Goal: Transaction & Acquisition: Purchase product/service

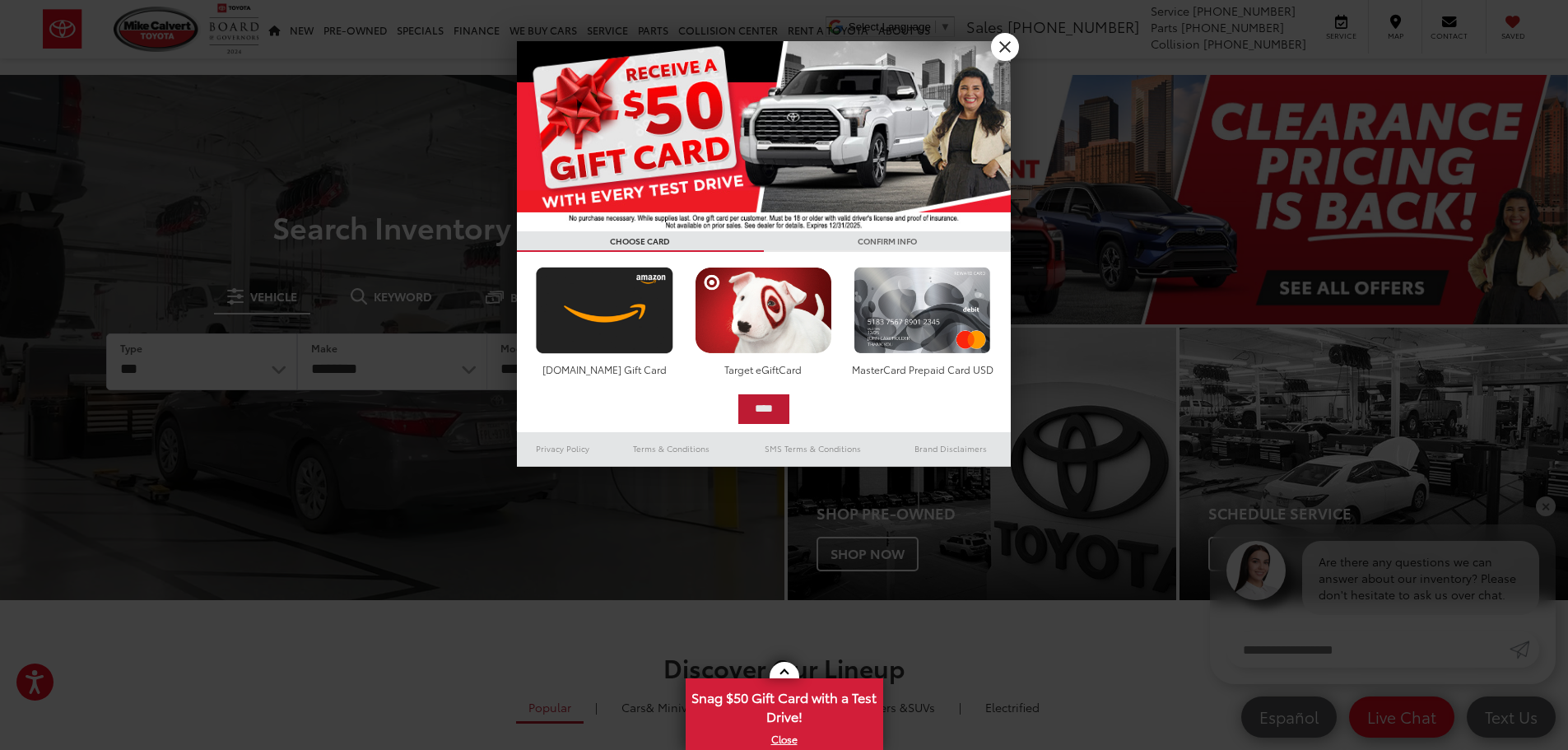
click at [758, 417] on input "****" at bounding box center [764, 410] width 51 height 30
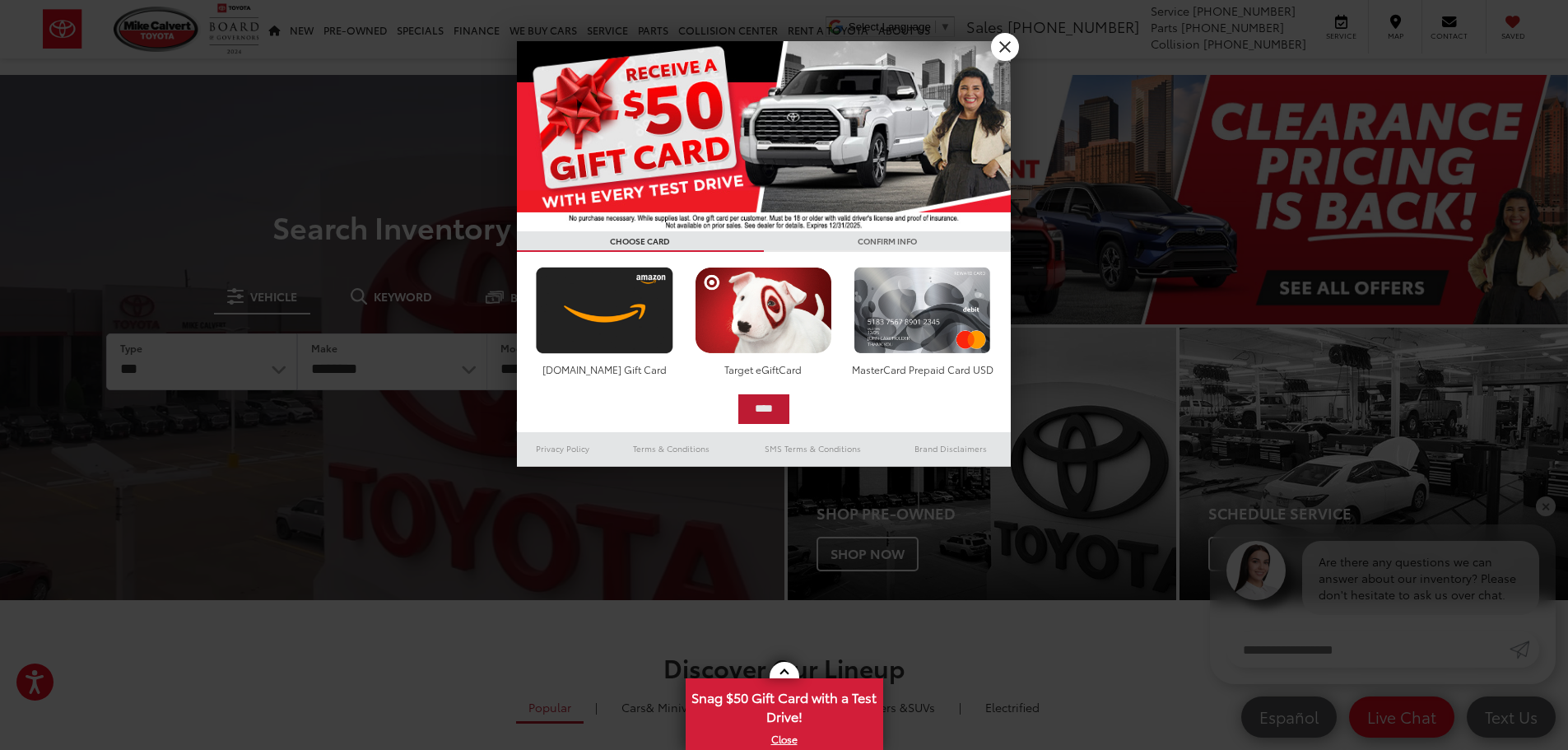
click at [759, 406] on input "****" at bounding box center [764, 410] width 51 height 30
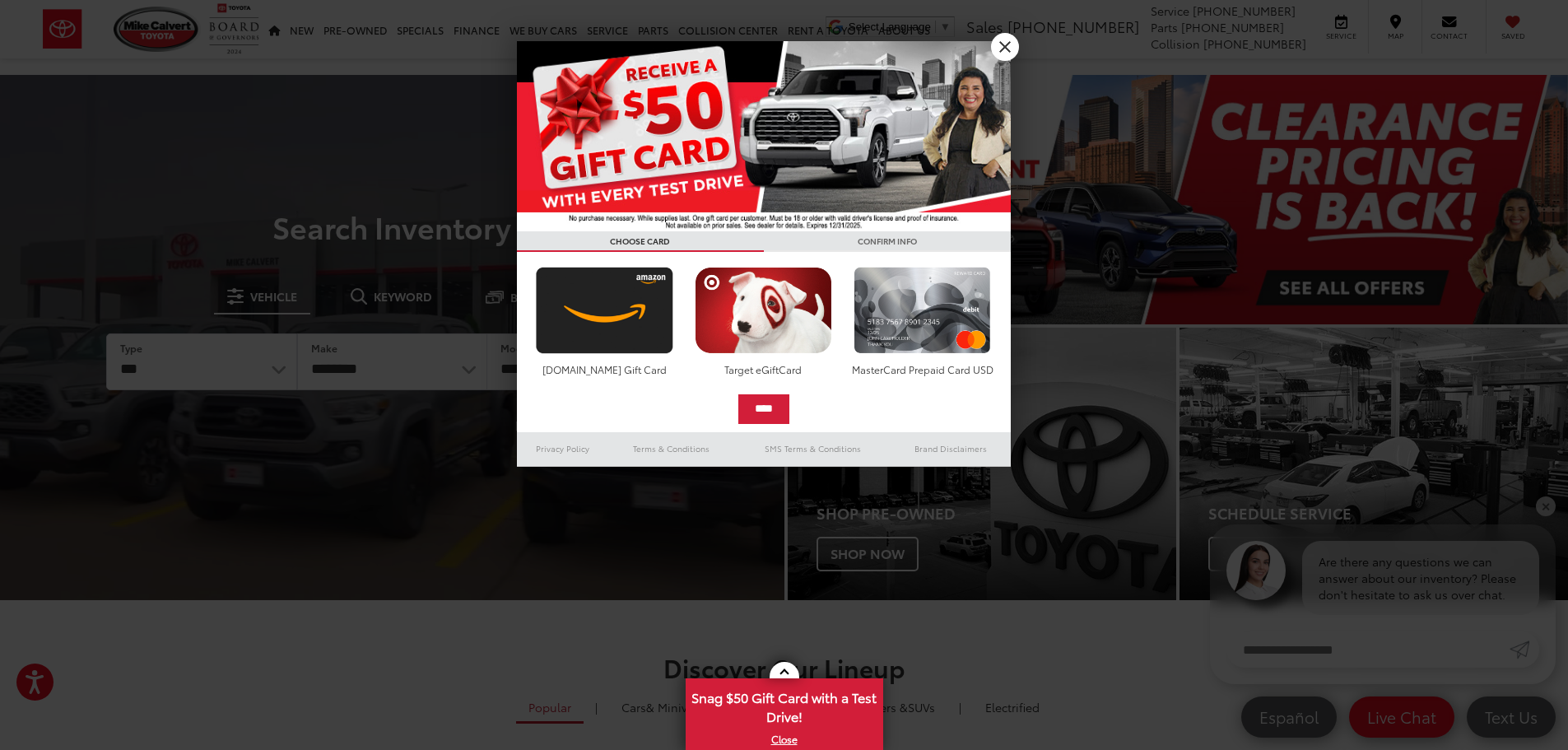
click at [701, 106] on img at bounding box center [764, 136] width 494 height 190
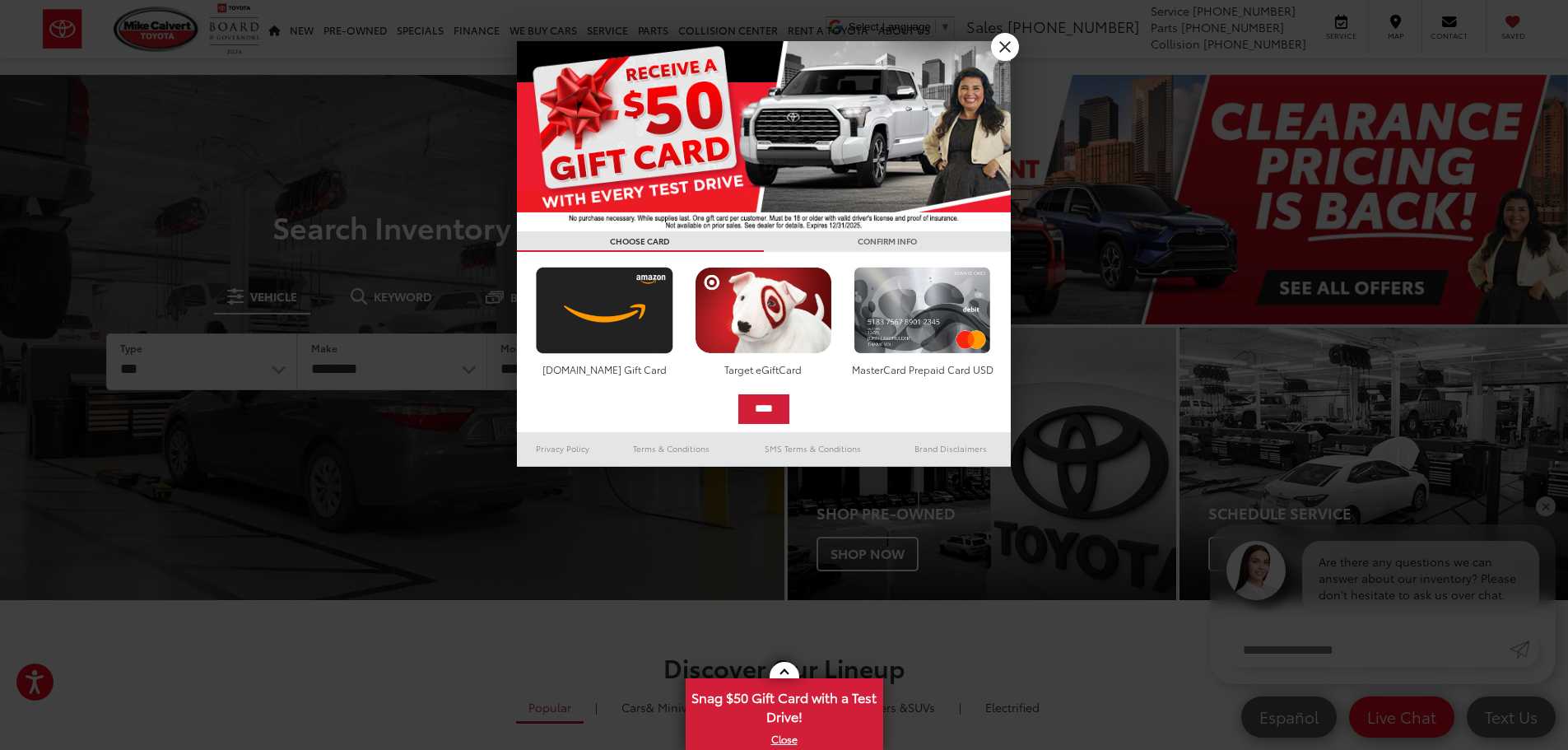
click at [667, 211] on img at bounding box center [764, 136] width 494 height 190
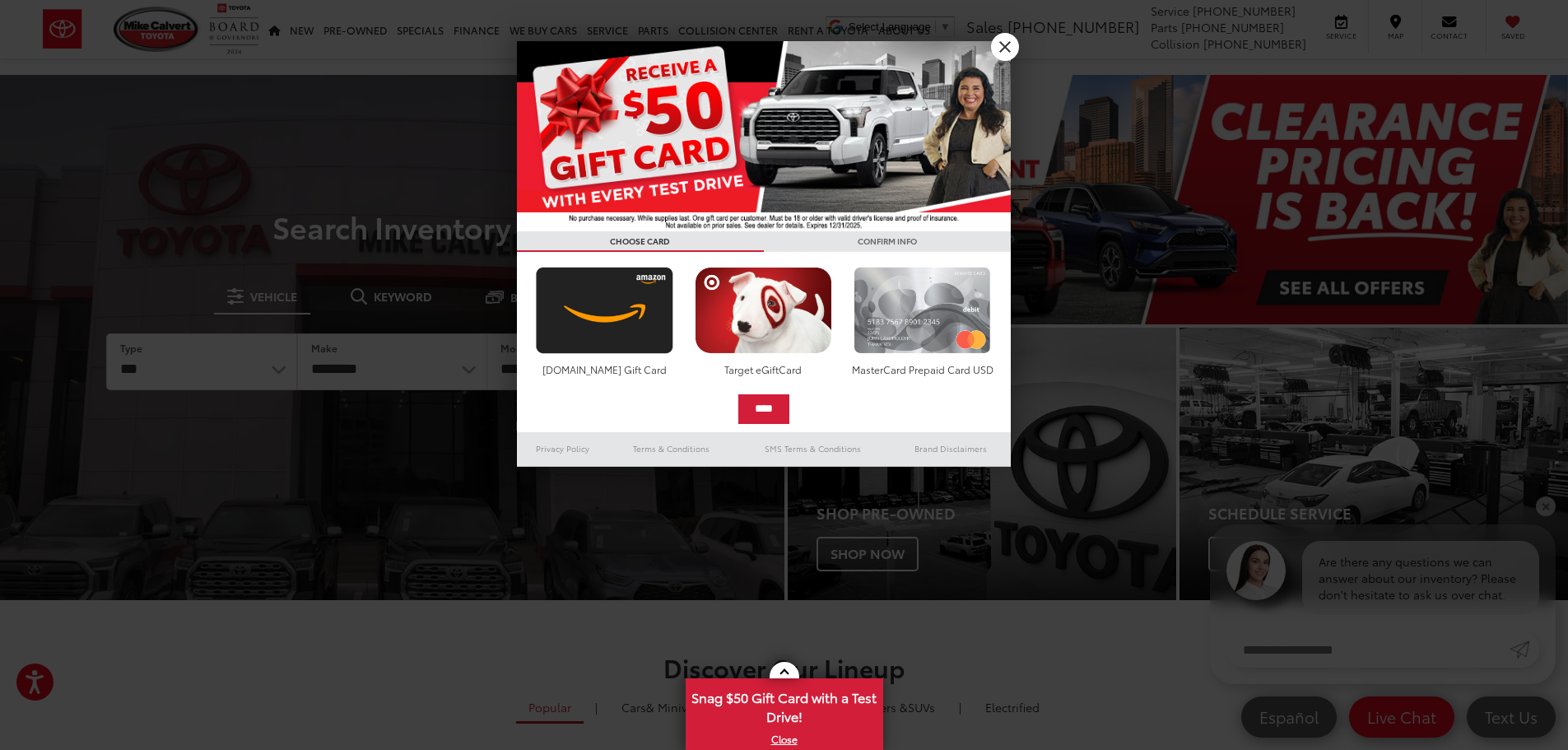
click at [937, 330] on img at bounding box center [922, 309] width 146 height 87
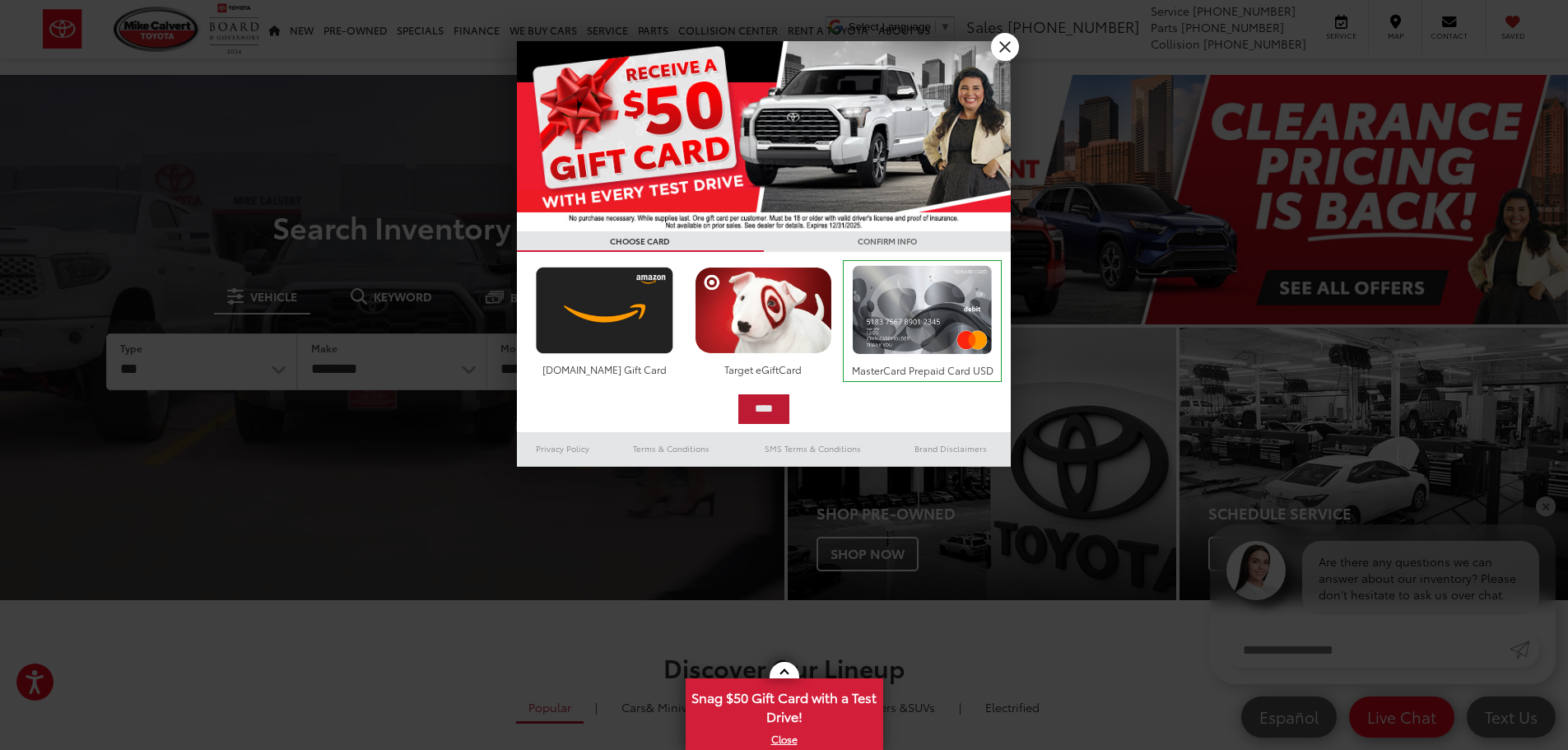
click at [778, 409] on input "****" at bounding box center [764, 410] width 51 height 30
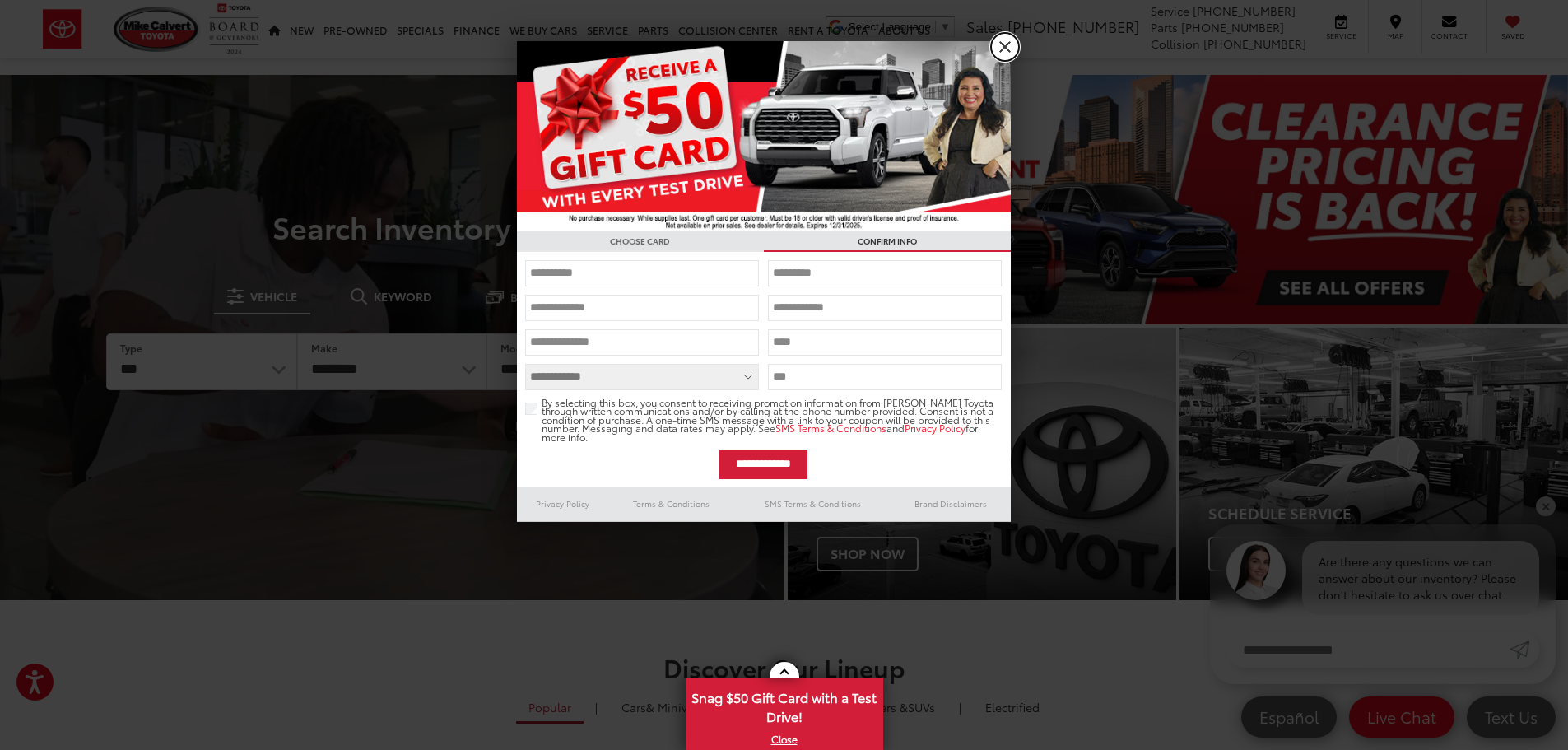
click at [999, 48] on link "X" at bounding box center [1005, 47] width 28 height 28
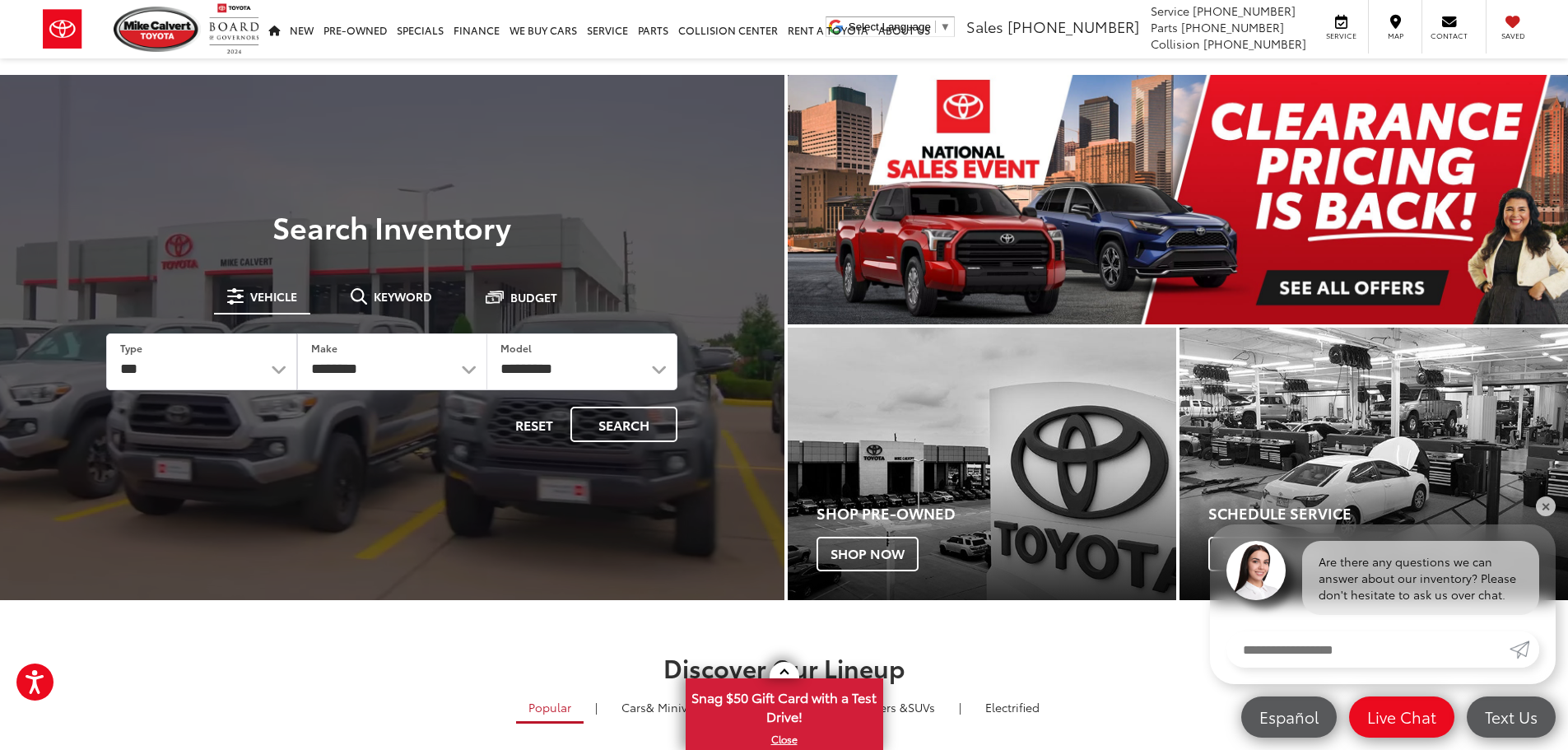
click at [1402, 275] on img "carousel slide number 1 of 1" at bounding box center [1178, 200] width 781 height 250
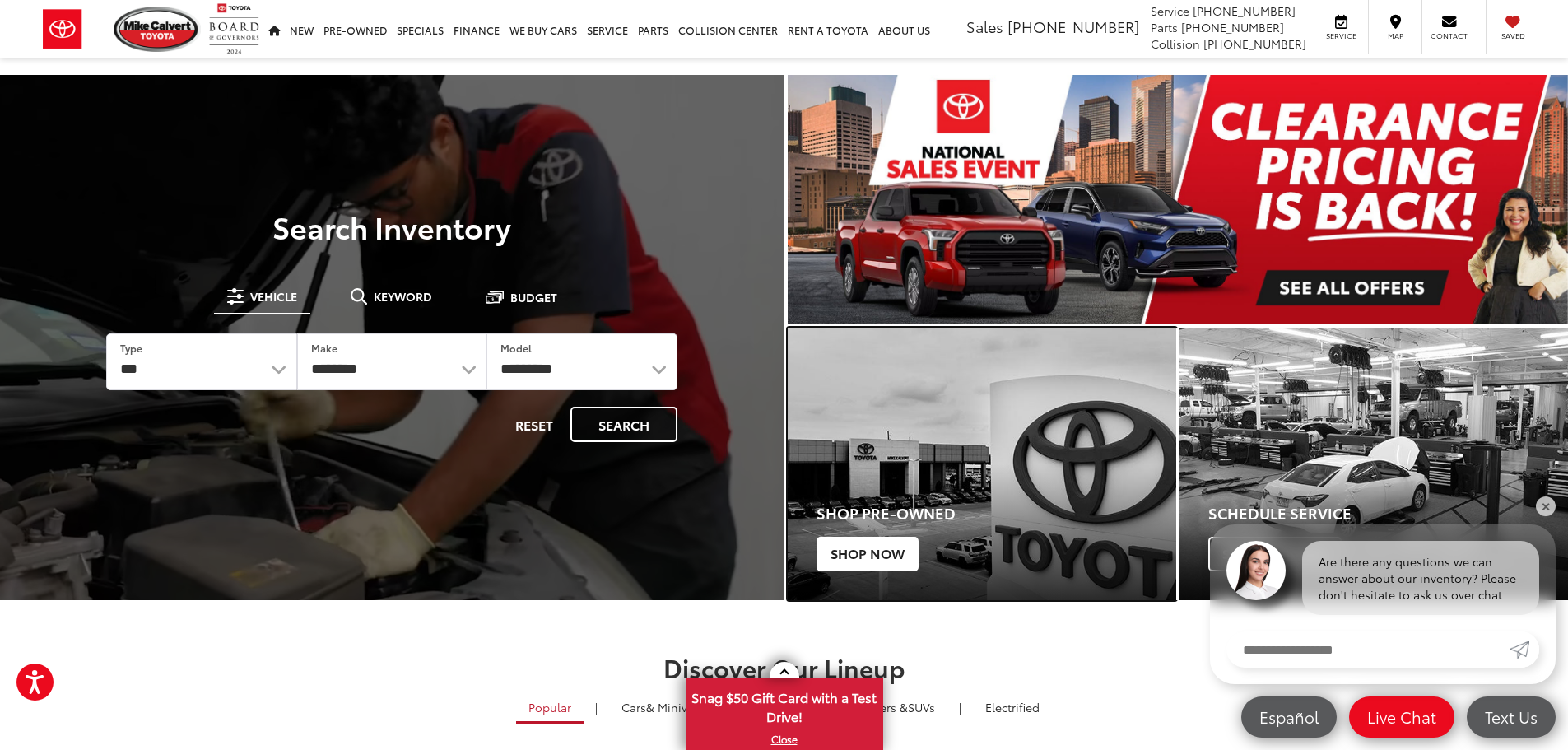
click at [867, 554] on span "Shop Now" at bounding box center [867, 554] width 102 height 34
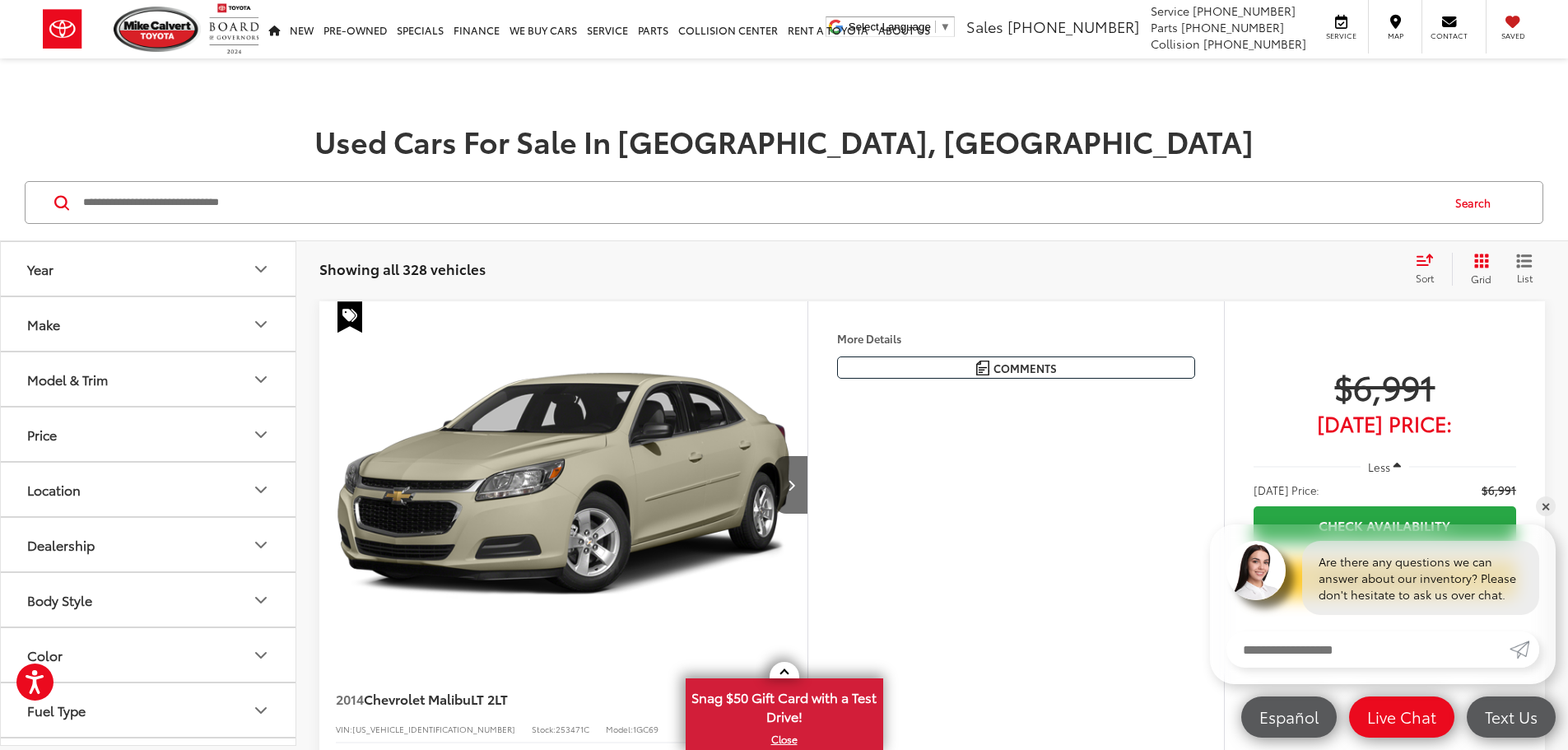
click at [257, 599] on icon "Body Style" at bounding box center [260, 601] width 10 height 5
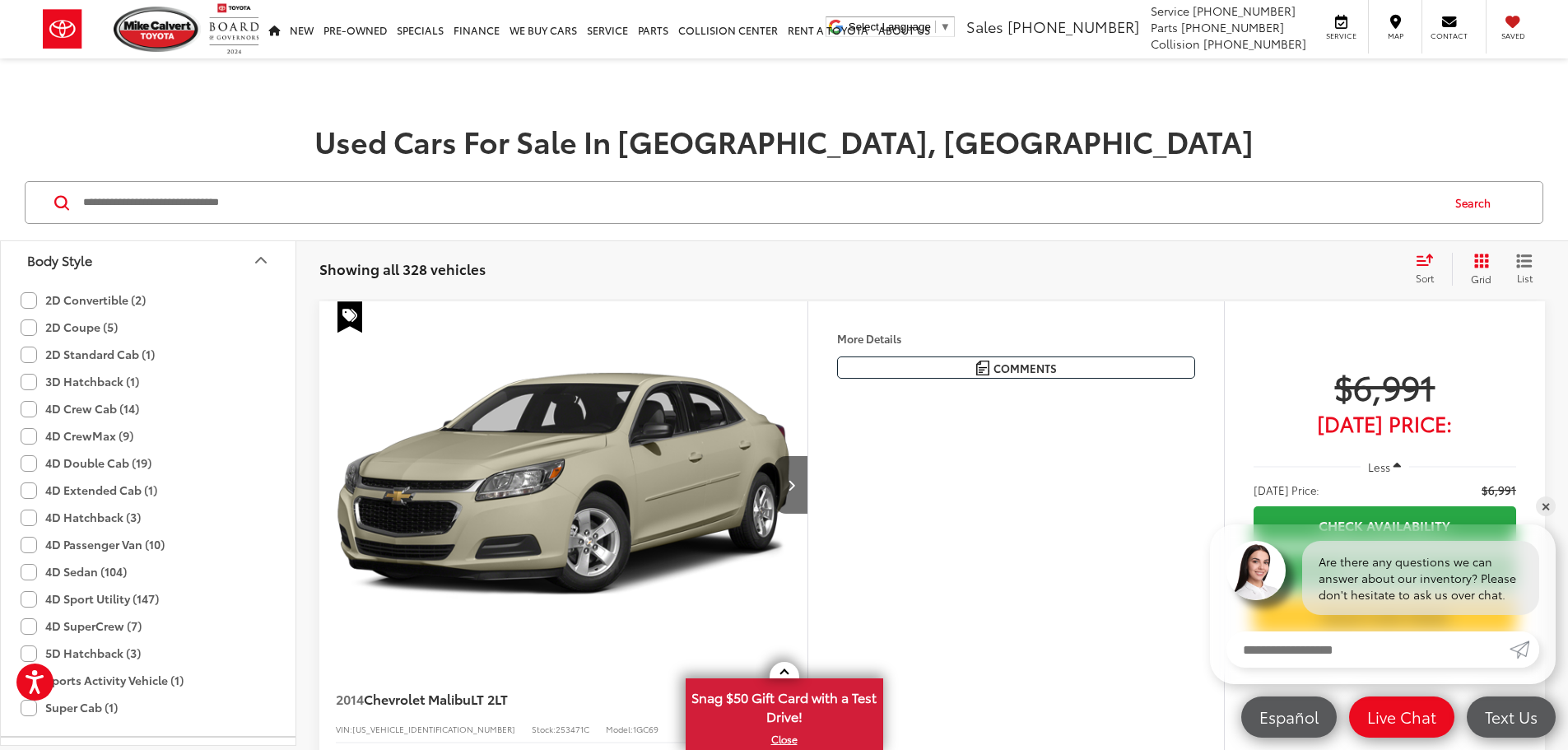
scroll to position [371, 0]
click at [28, 353] on label "3D Hatchback (1)" at bounding box center [79, 350] width 119 height 27
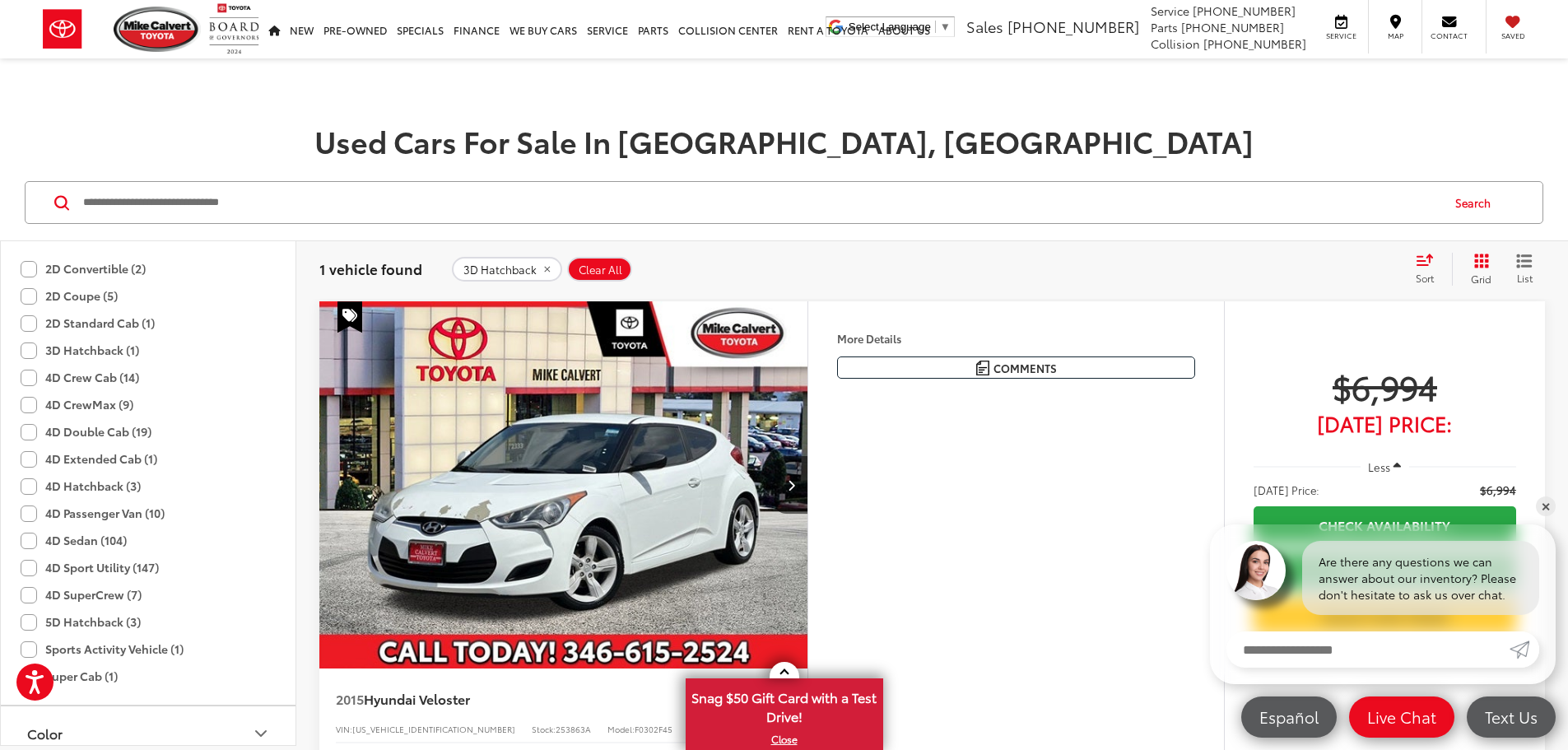
click at [30, 484] on label "4D Hatchback (3)" at bounding box center [80, 486] width 120 height 27
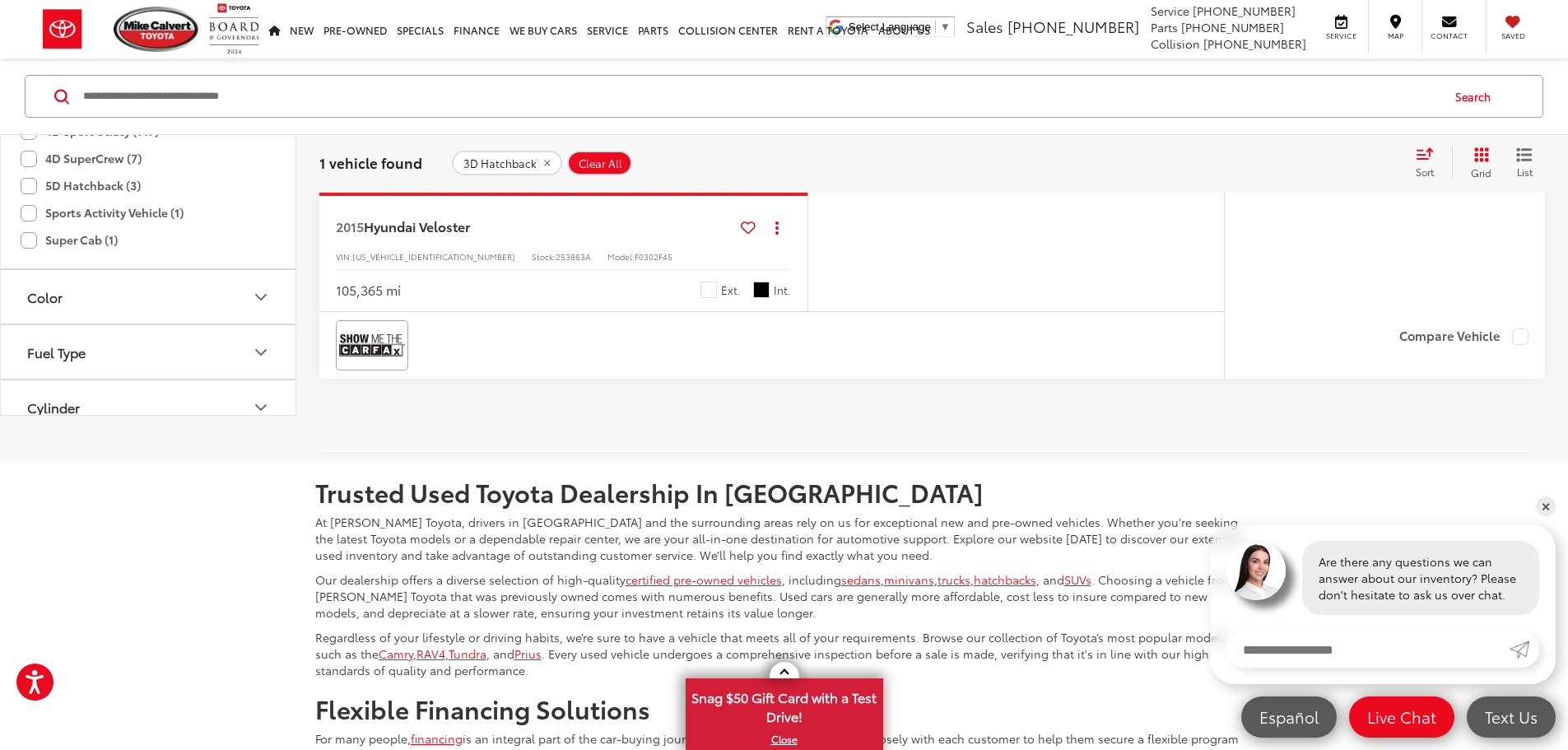
scroll to position [106, 0]
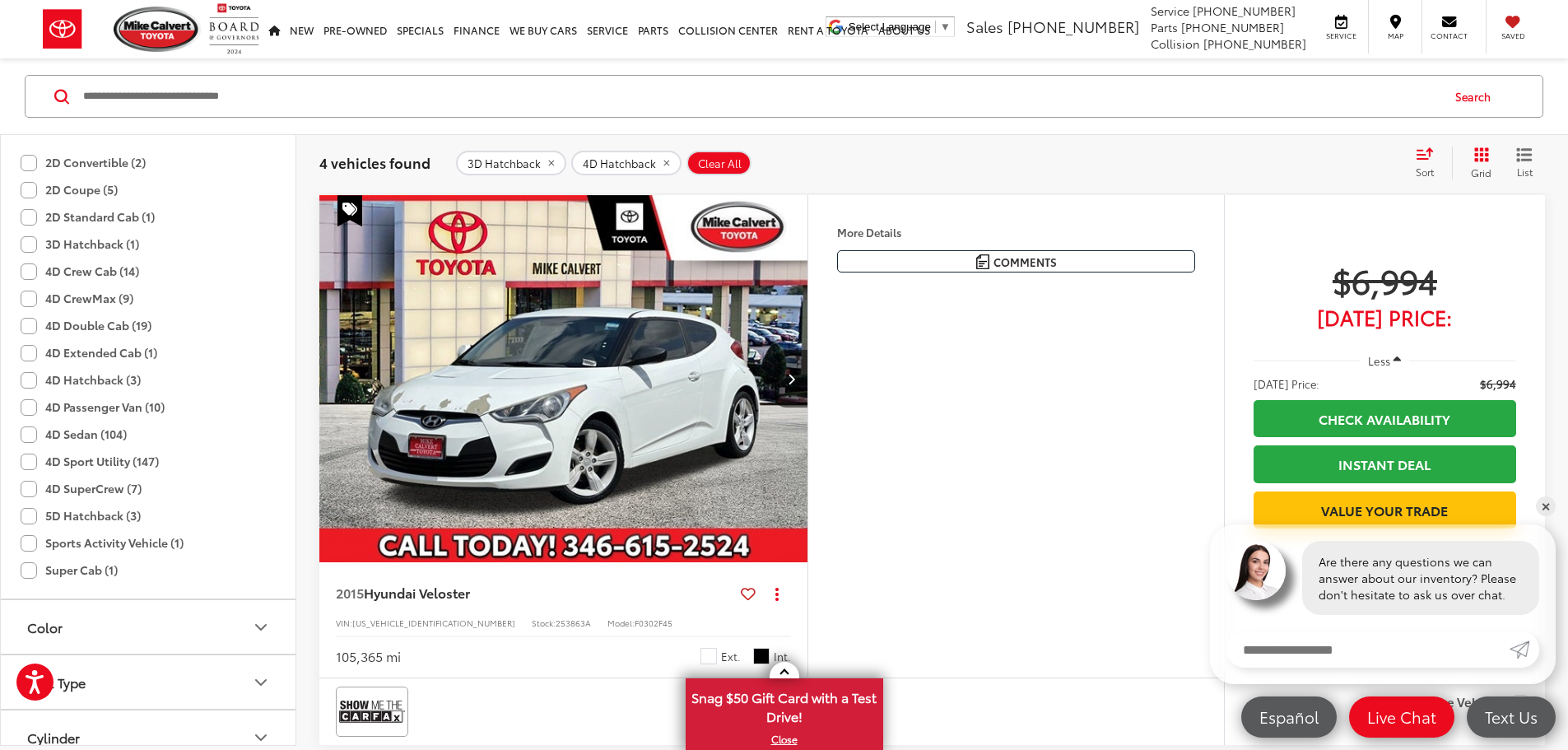
click at [27, 457] on label "4D Sport Utility (147)" at bounding box center [89, 461] width 138 height 27
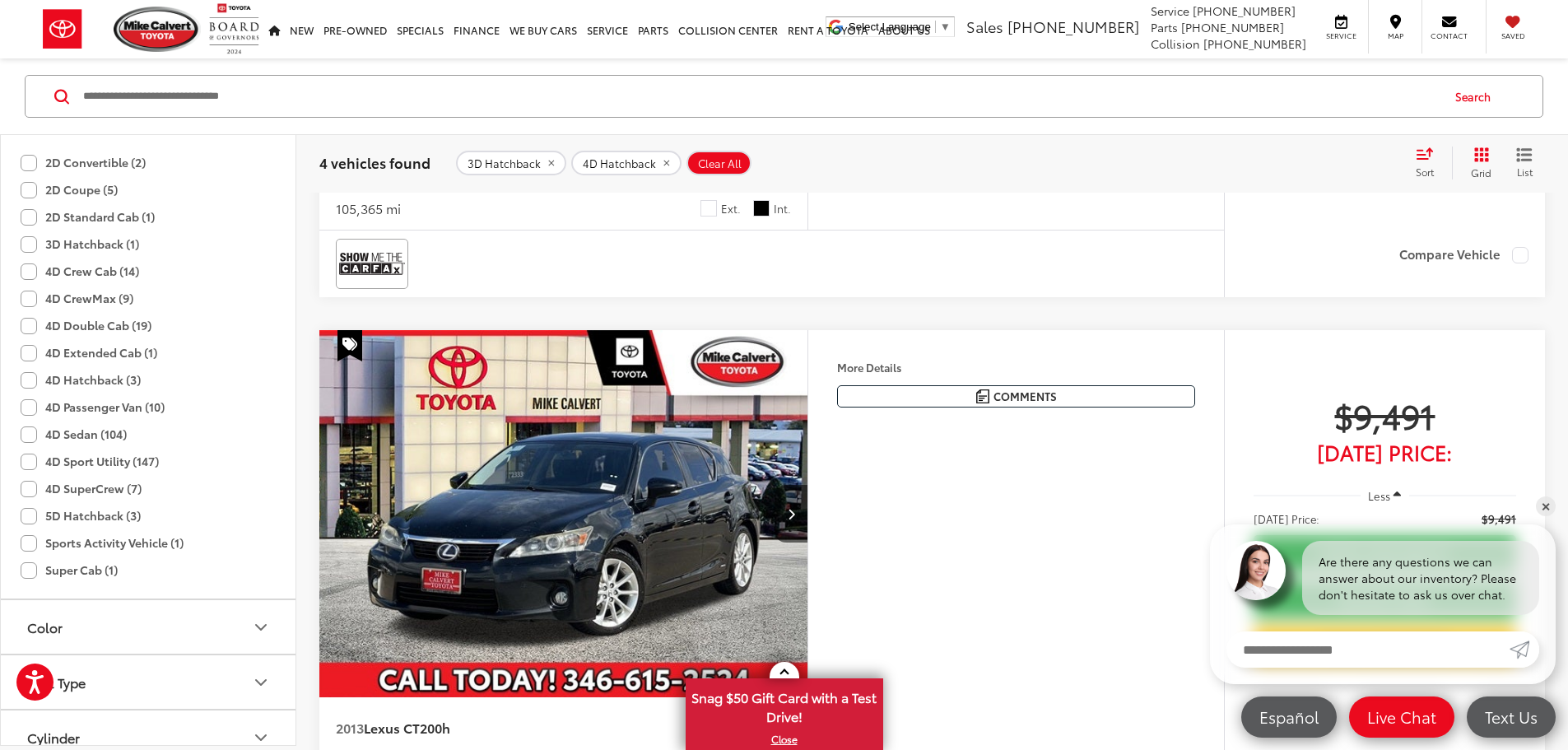
scroll to position [106, 0]
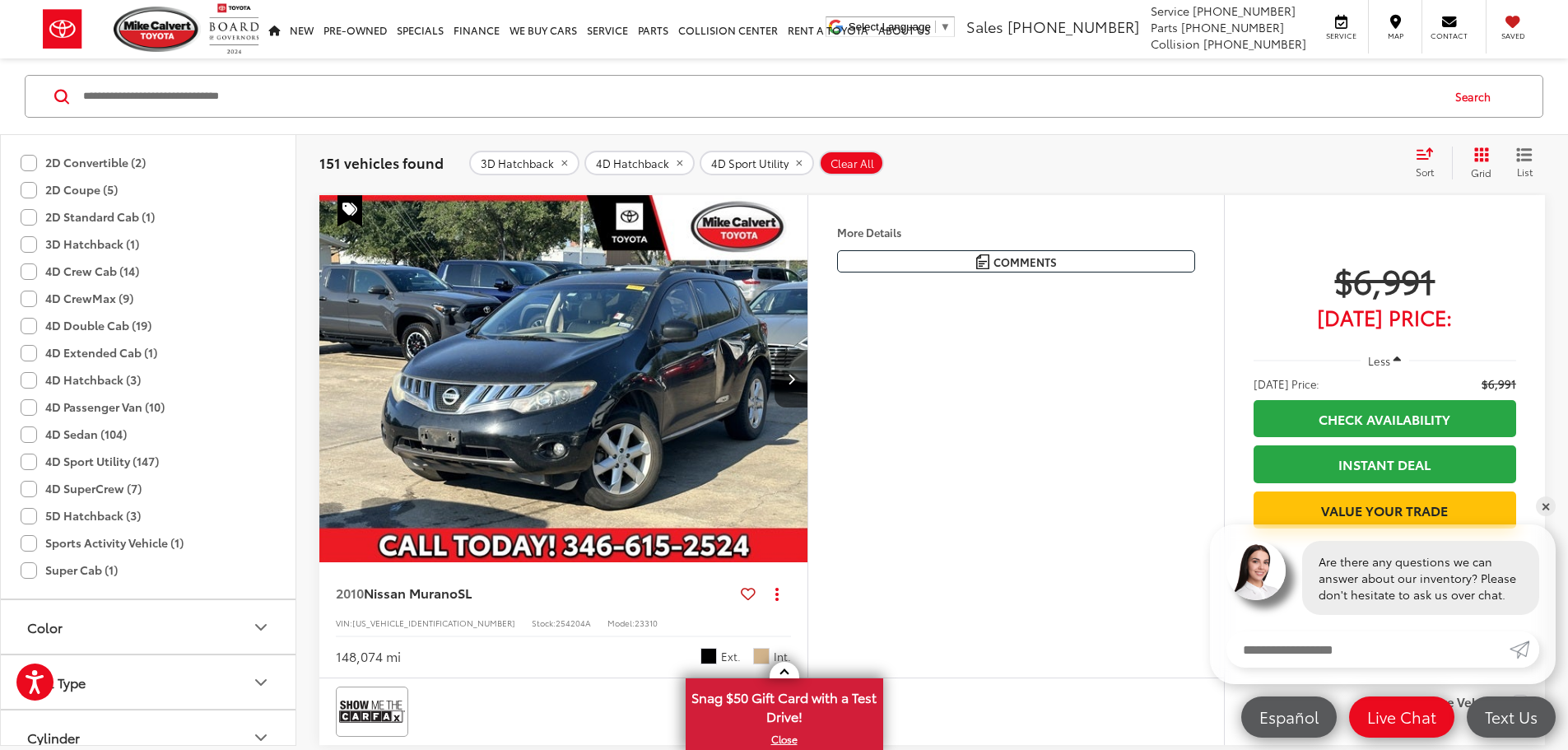
drag, startPoint x: 1566, startPoint y: 76, endPoint x: 1579, endPoint y: 117, distance: 43.0
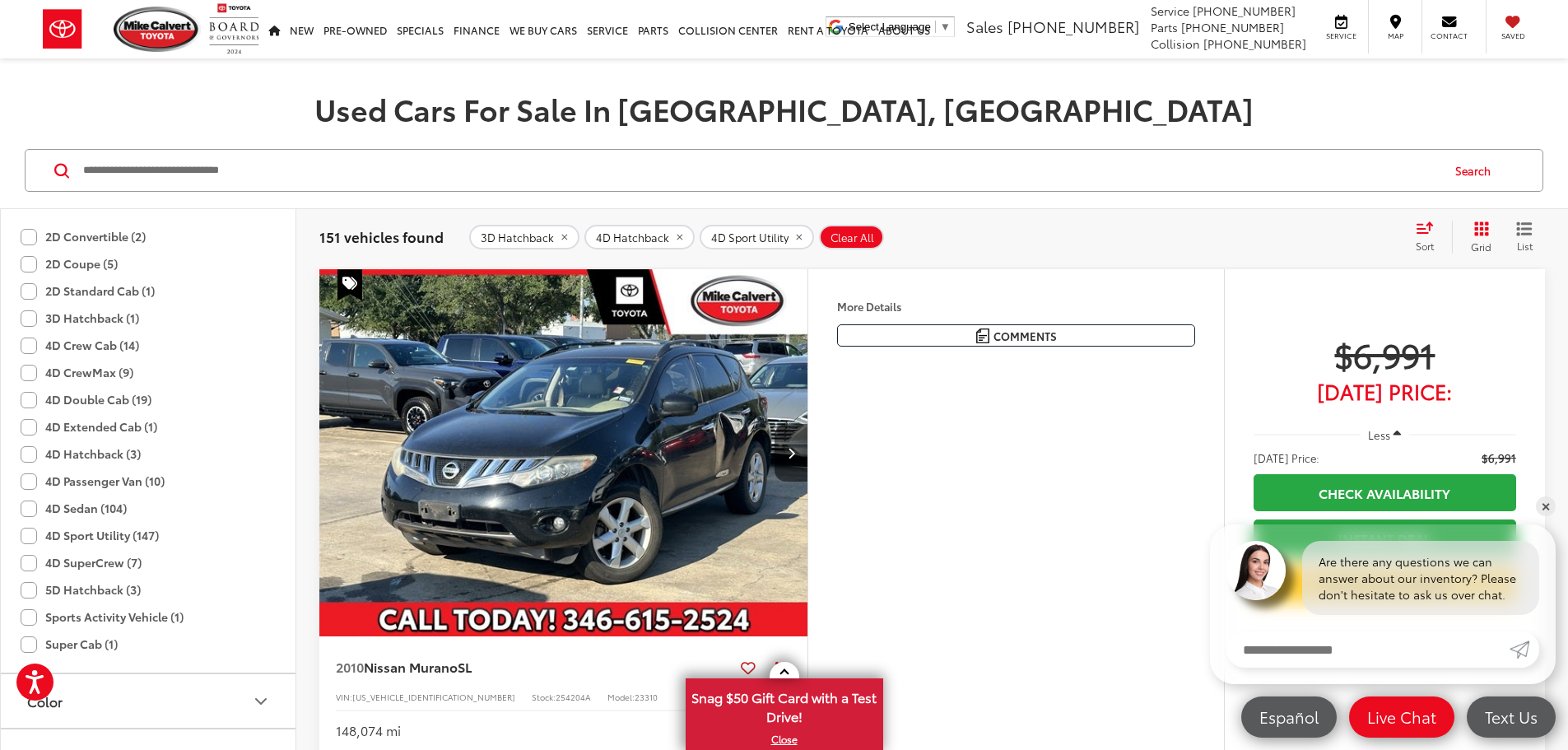
scroll to position [11, 0]
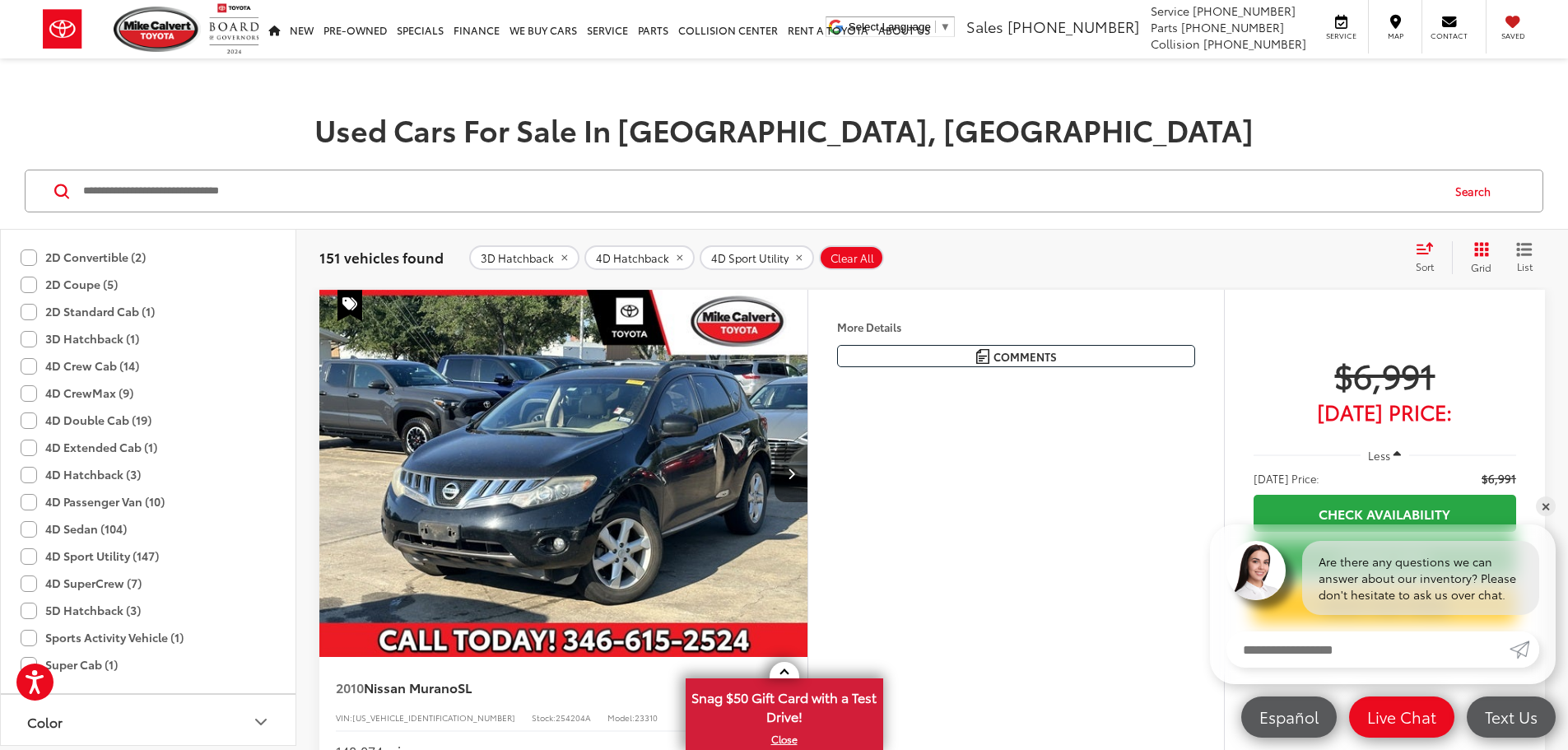
click at [1419, 258] on div "Sort" at bounding box center [1429, 257] width 45 height 33
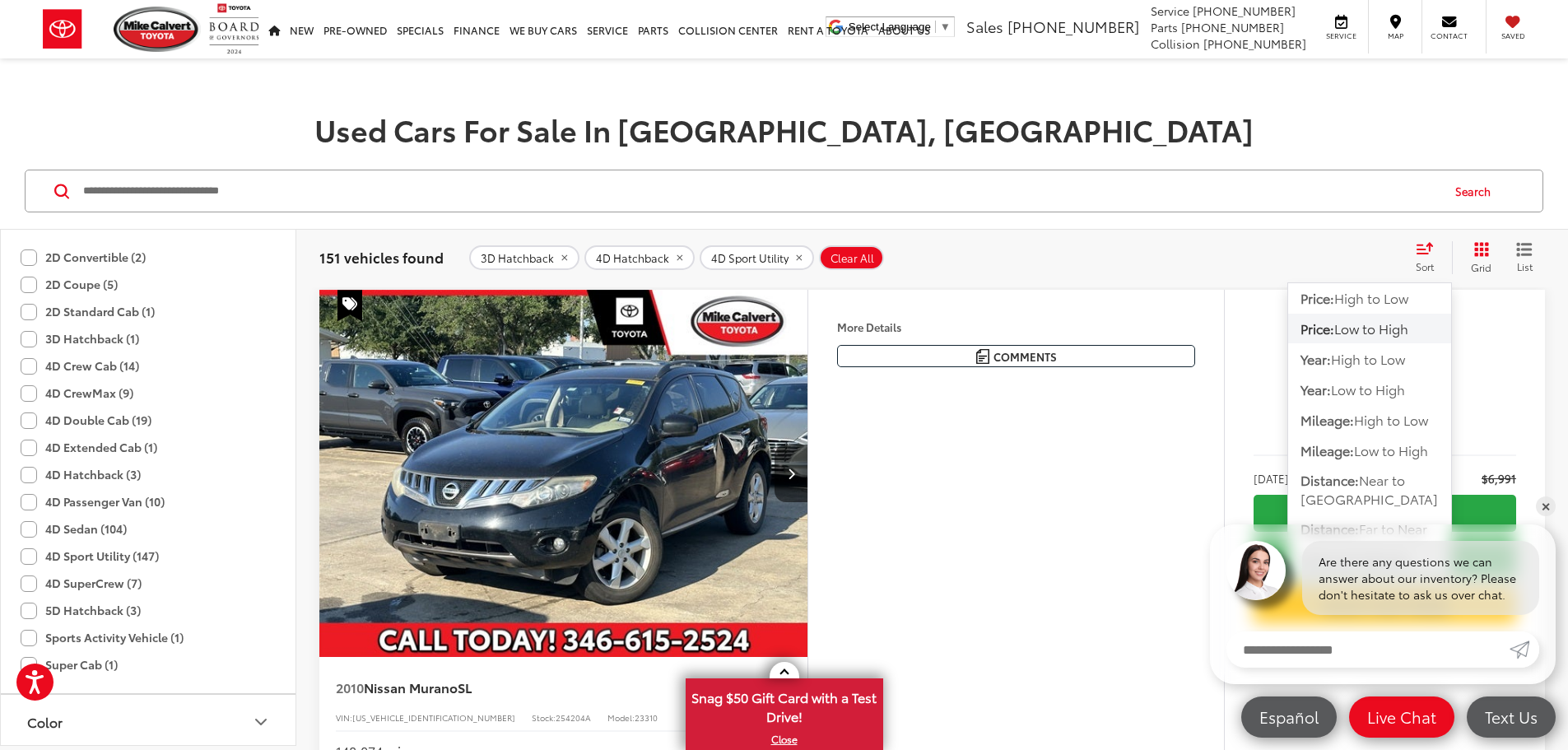
click at [1405, 126] on h1 "Used Cars For Sale In [GEOGRAPHIC_DATA], [GEOGRAPHIC_DATA]" at bounding box center [784, 128] width 1568 height 33
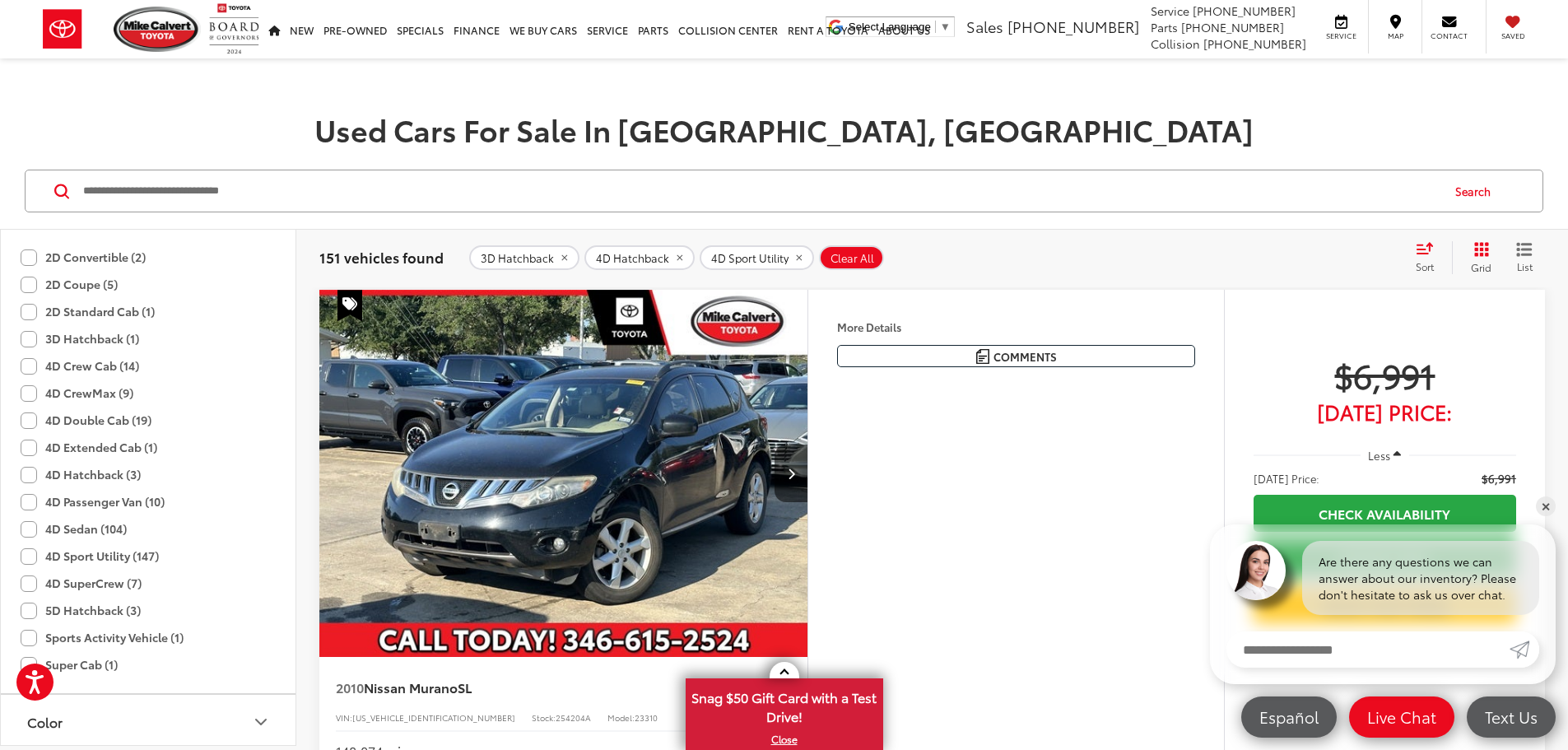
click at [1416, 252] on icon "Select sort value" at bounding box center [1425, 248] width 18 height 12
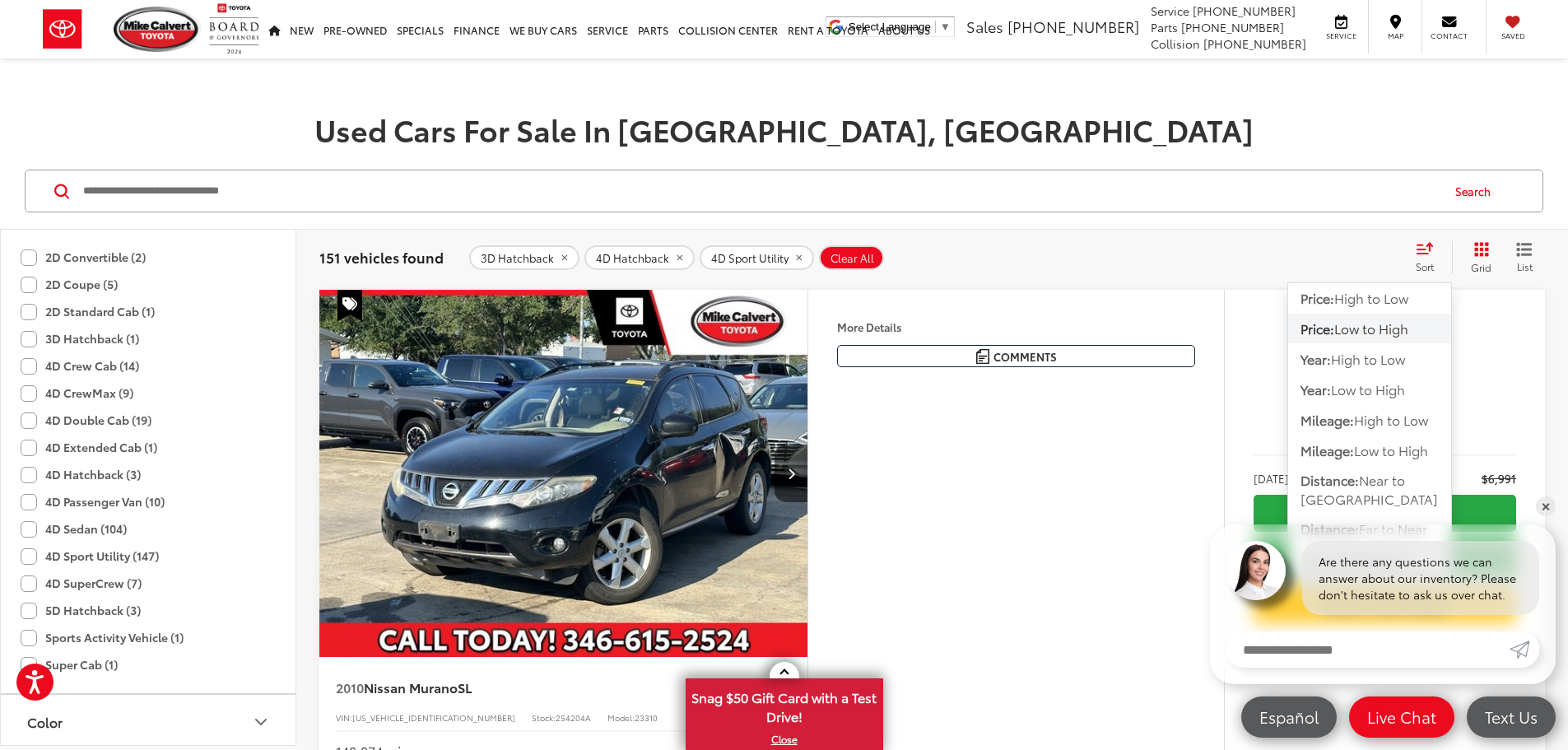
click at [1376, 330] on span "Low to High" at bounding box center [1371, 328] width 74 height 19
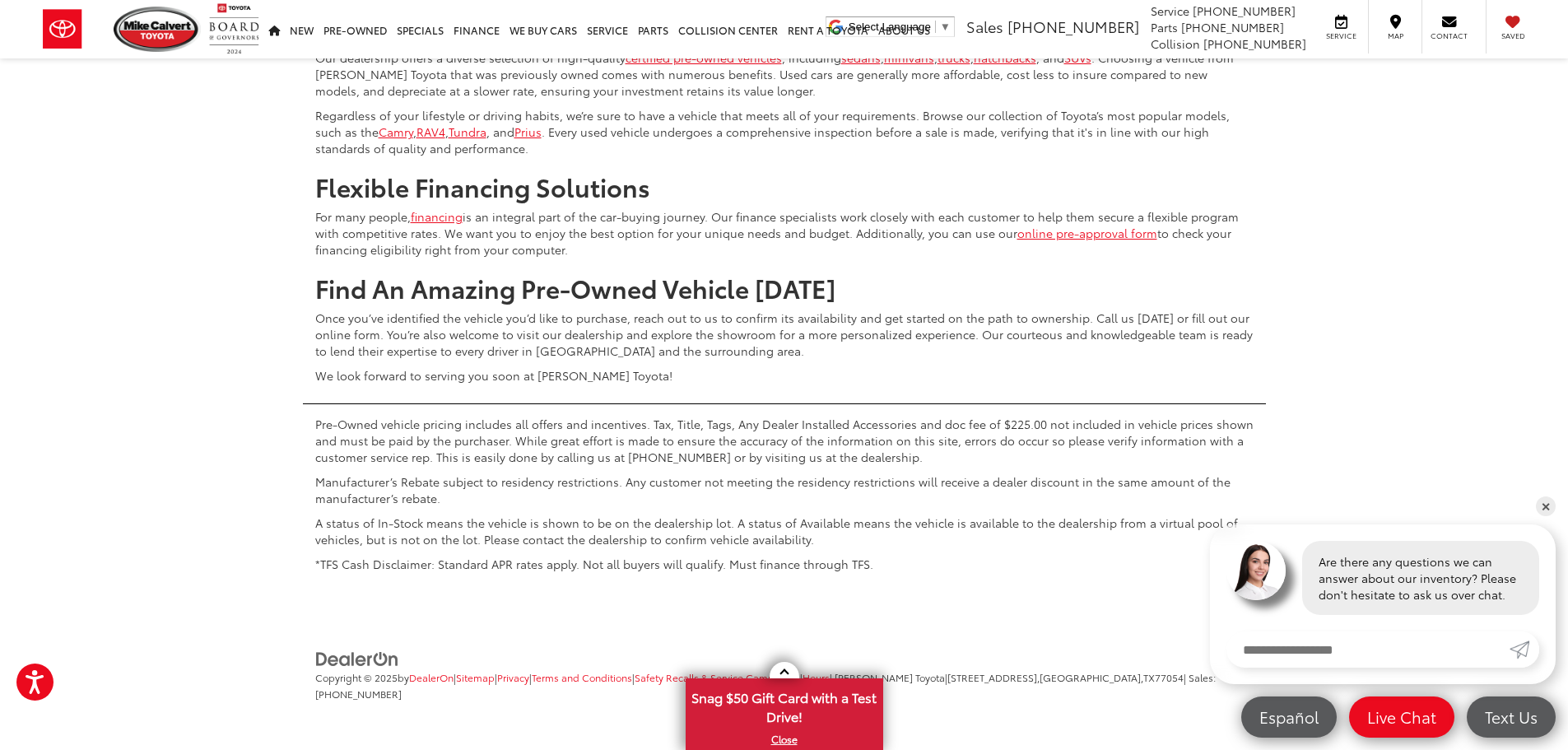
scroll to position [7817, 0]
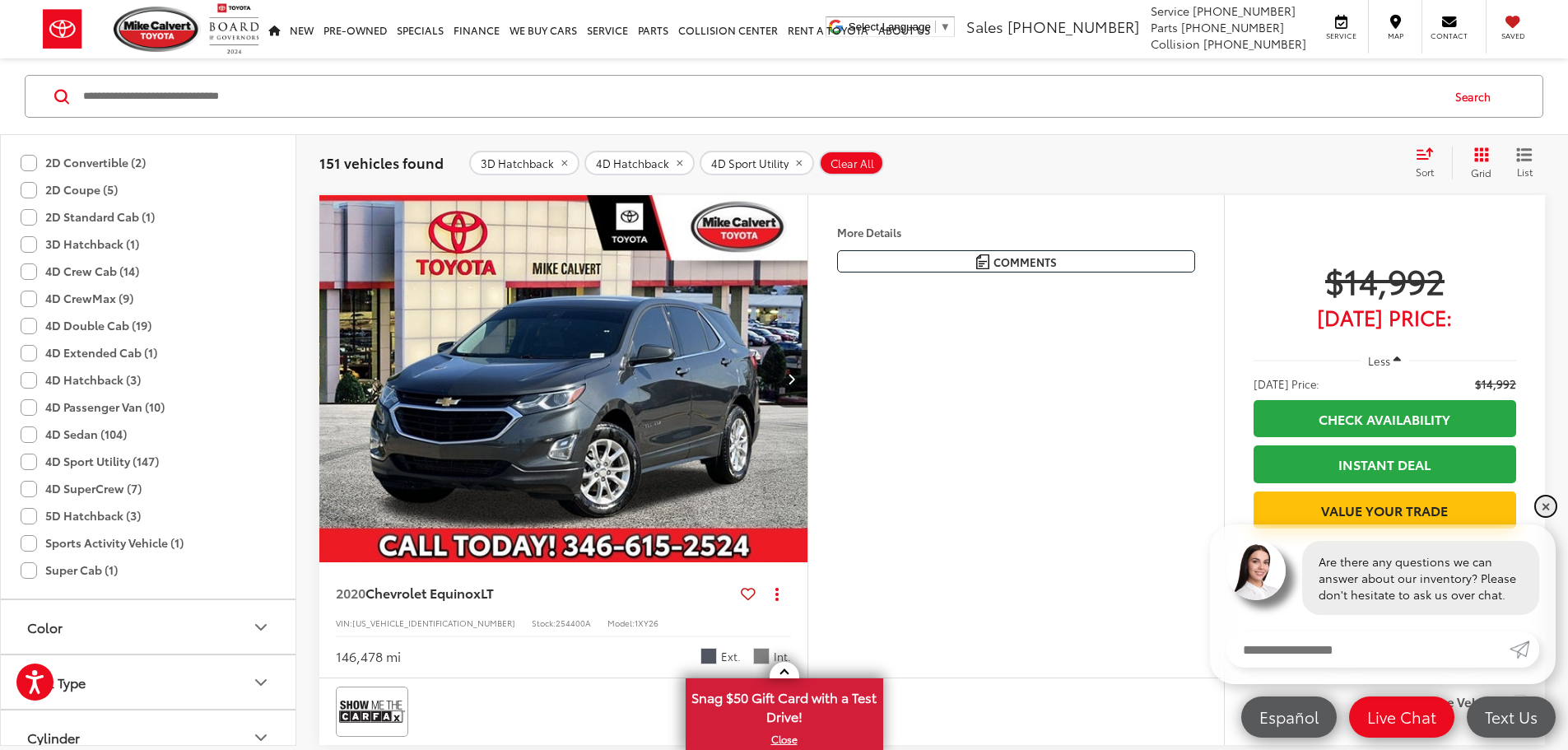
click at [1547, 506] on link "✕" at bounding box center [1545, 506] width 19 height 19
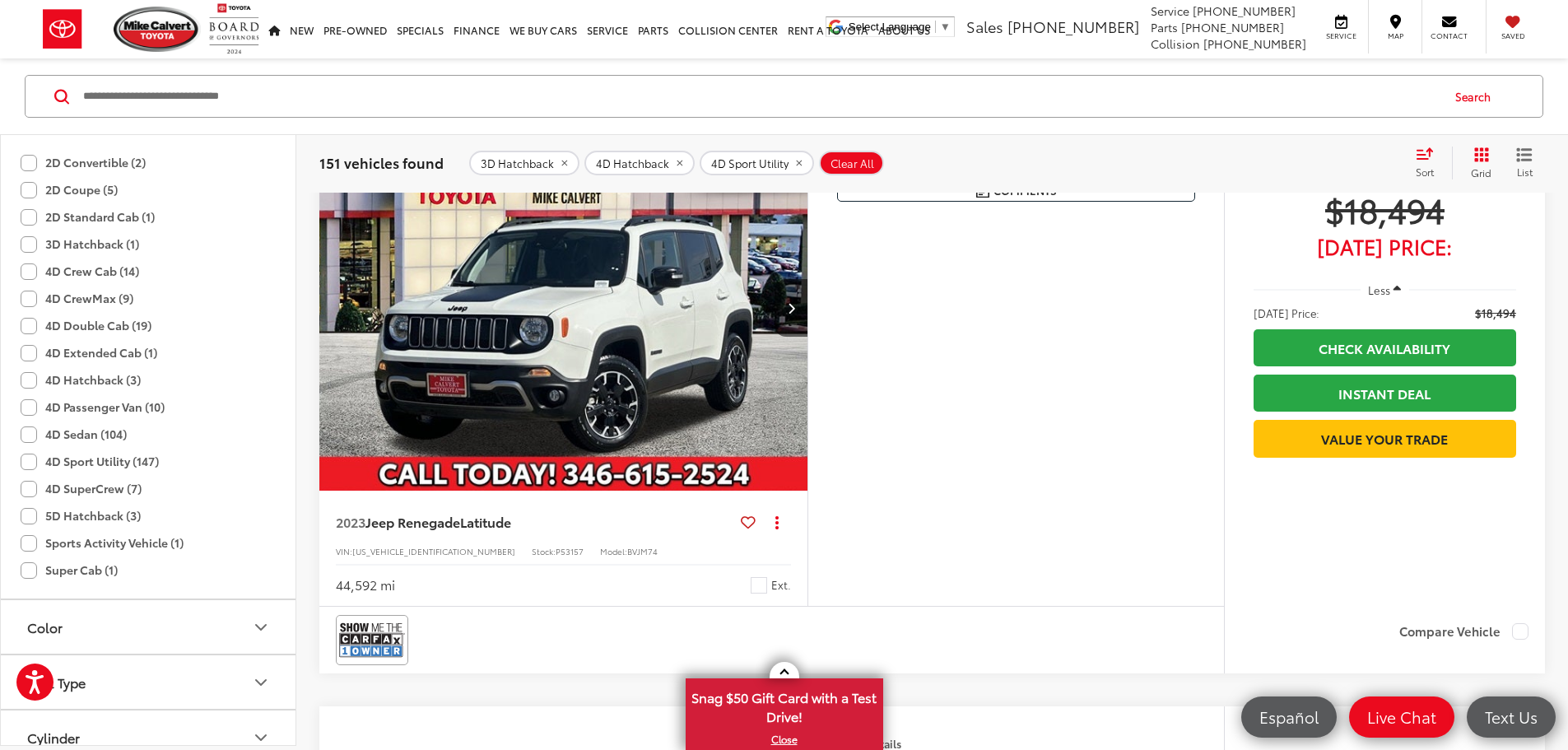
scroll to position [3598, 0]
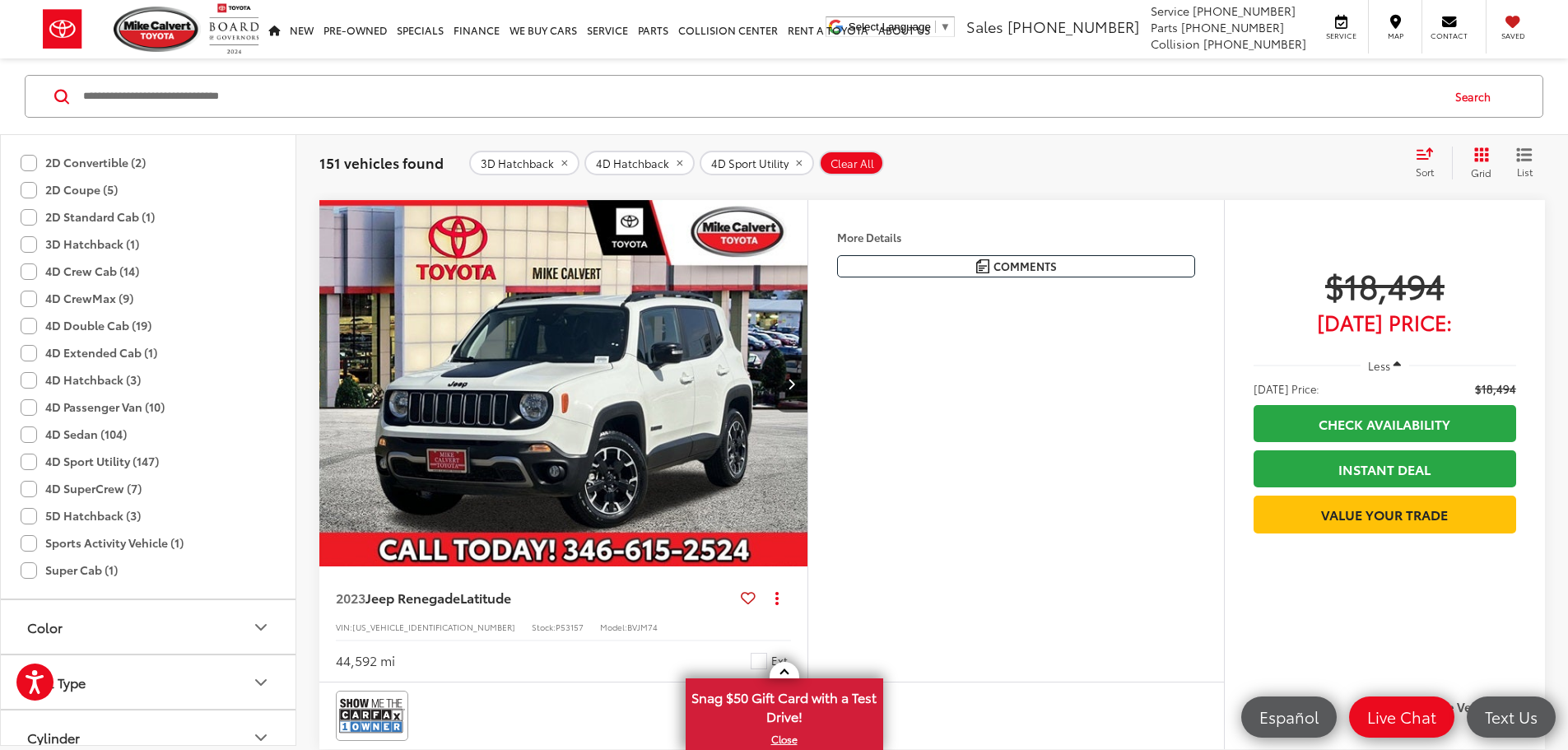
scroll to position [0, 3121]
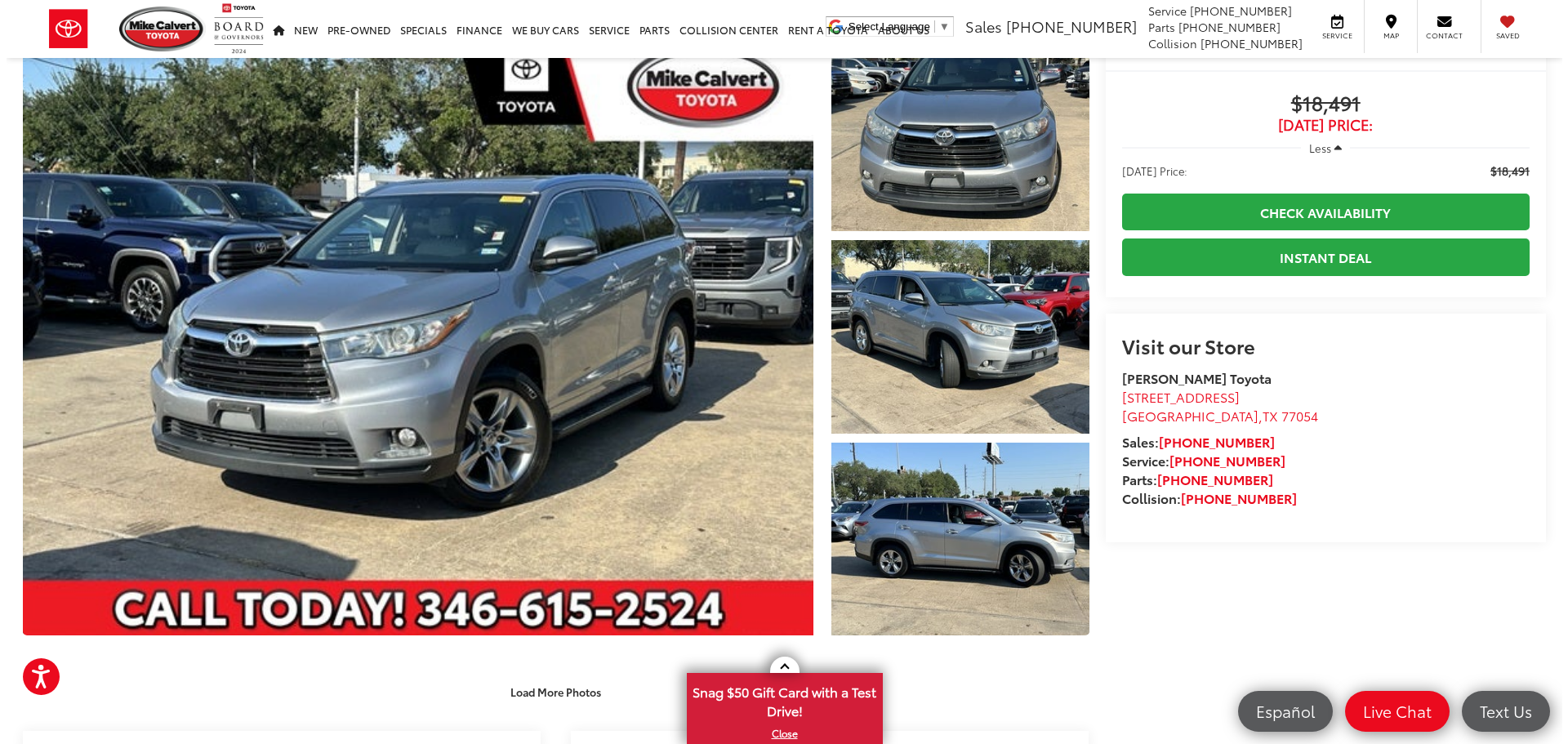
scroll to position [80, 0]
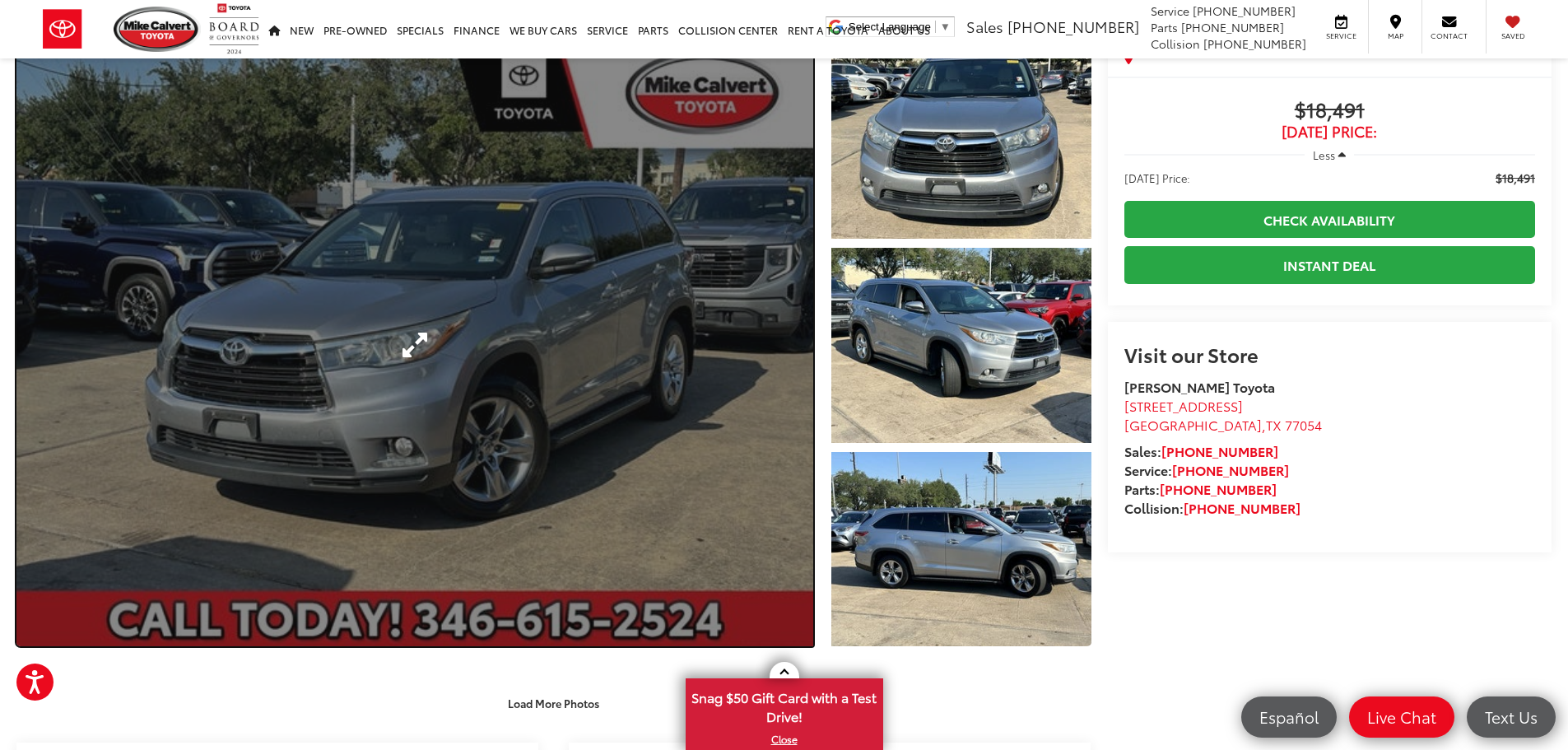
click at [459, 292] on link "Expand Photo 0" at bounding box center [415, 345] width 796 height 602
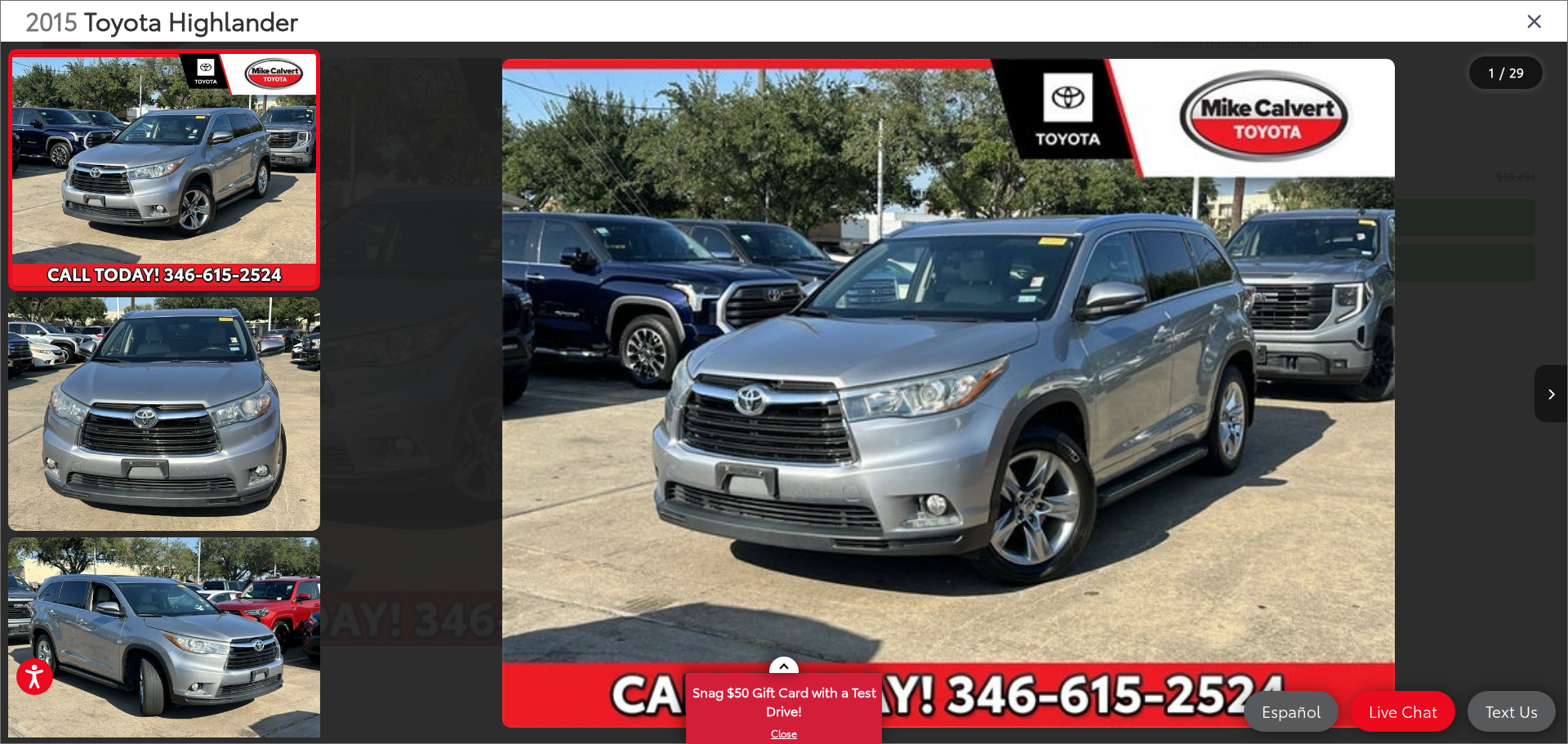
click at [1555, 399] on button "Next image" at bounding box center [1551, 394] width 32 height 58
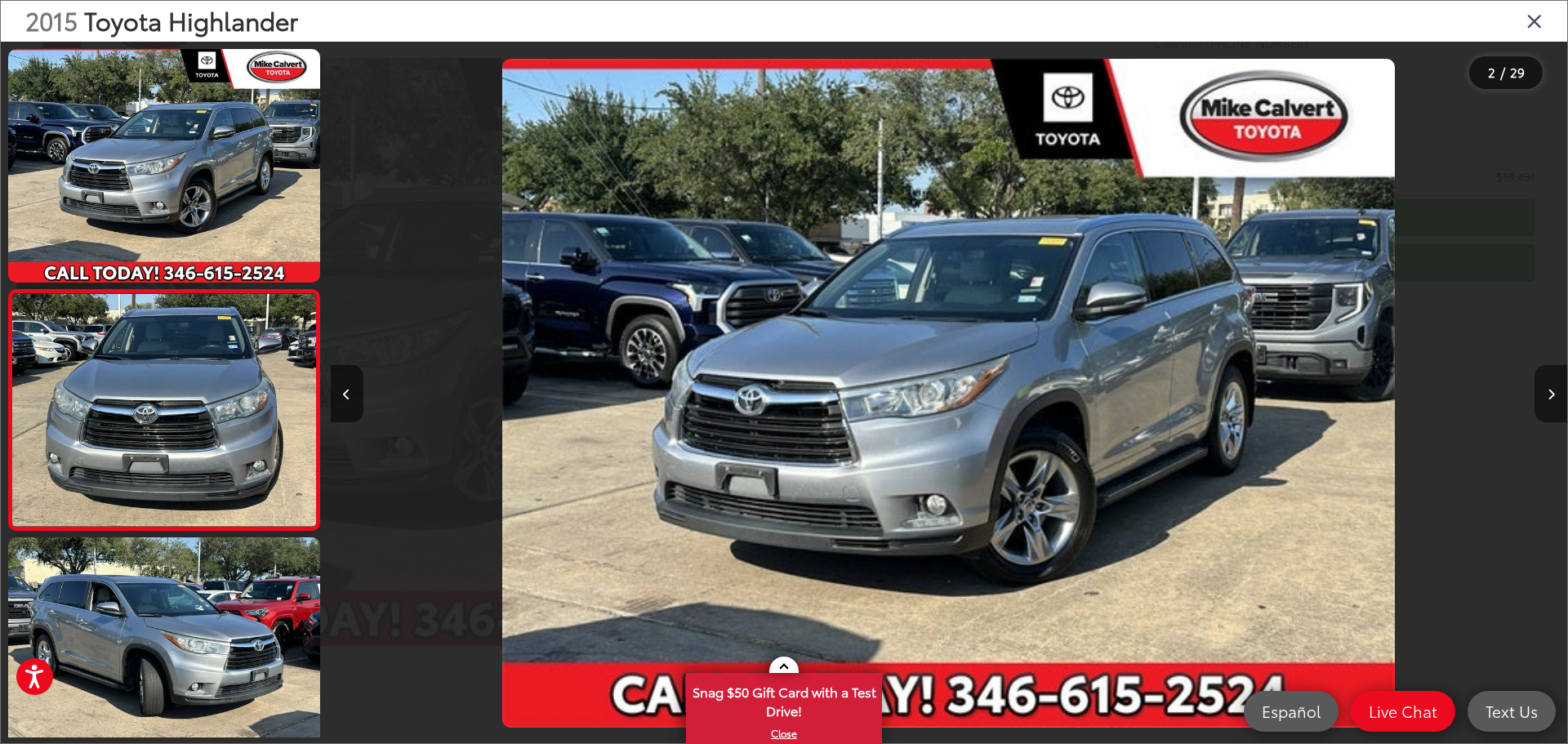
scroll to position [65, 0]
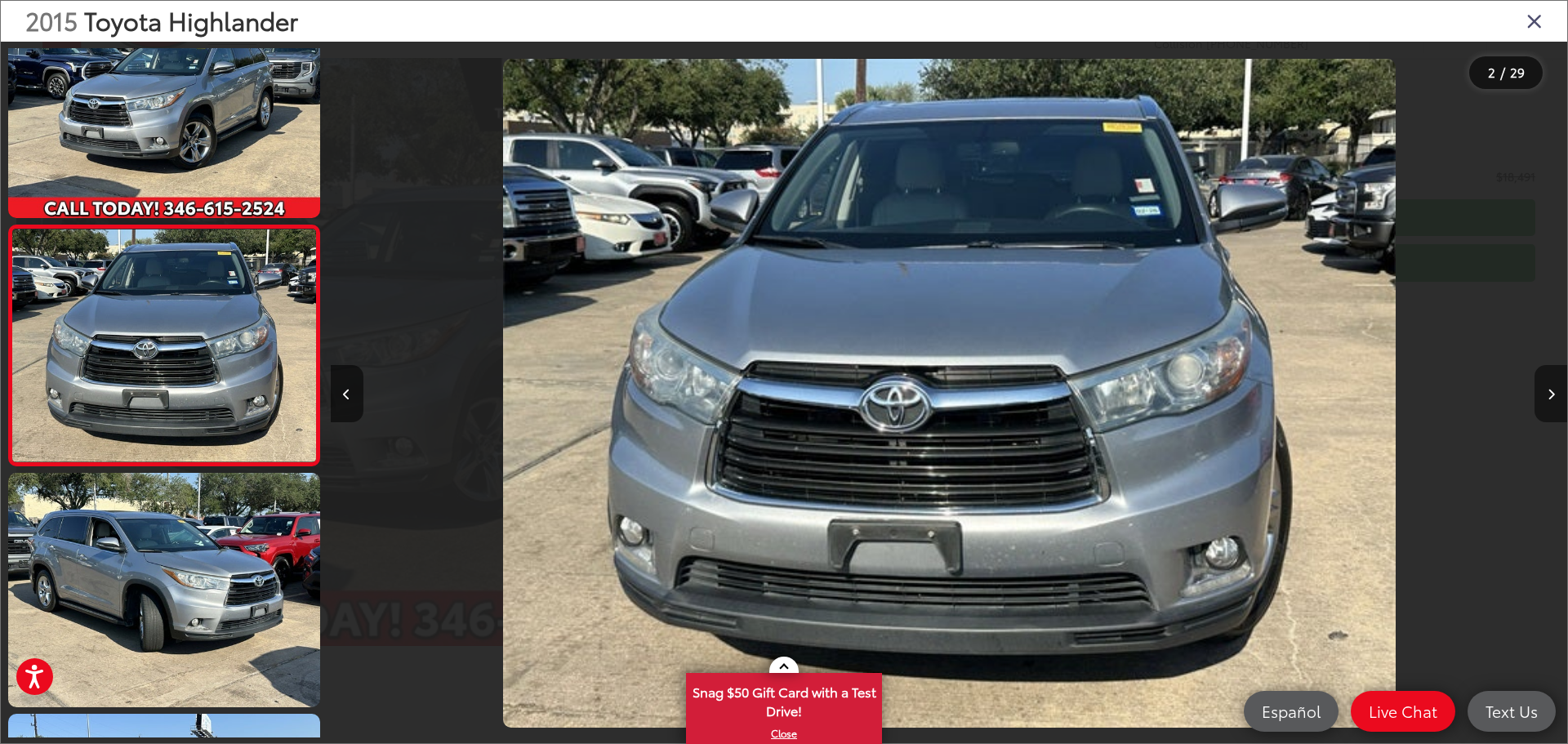
click at [1555, 399] on button "Next image" at bounding box center [1551, 394] width 32 height 58
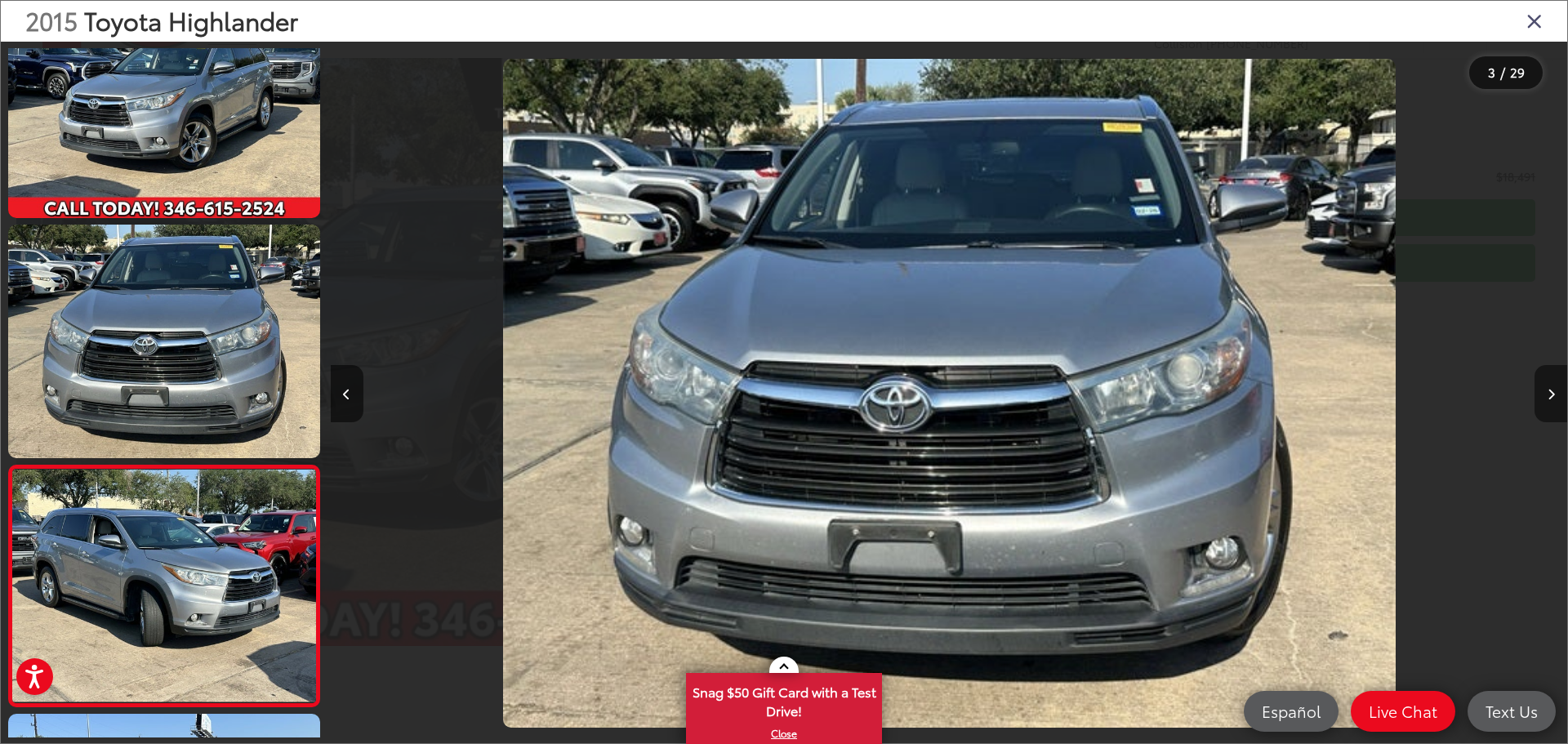
scroll to position [304, 0]
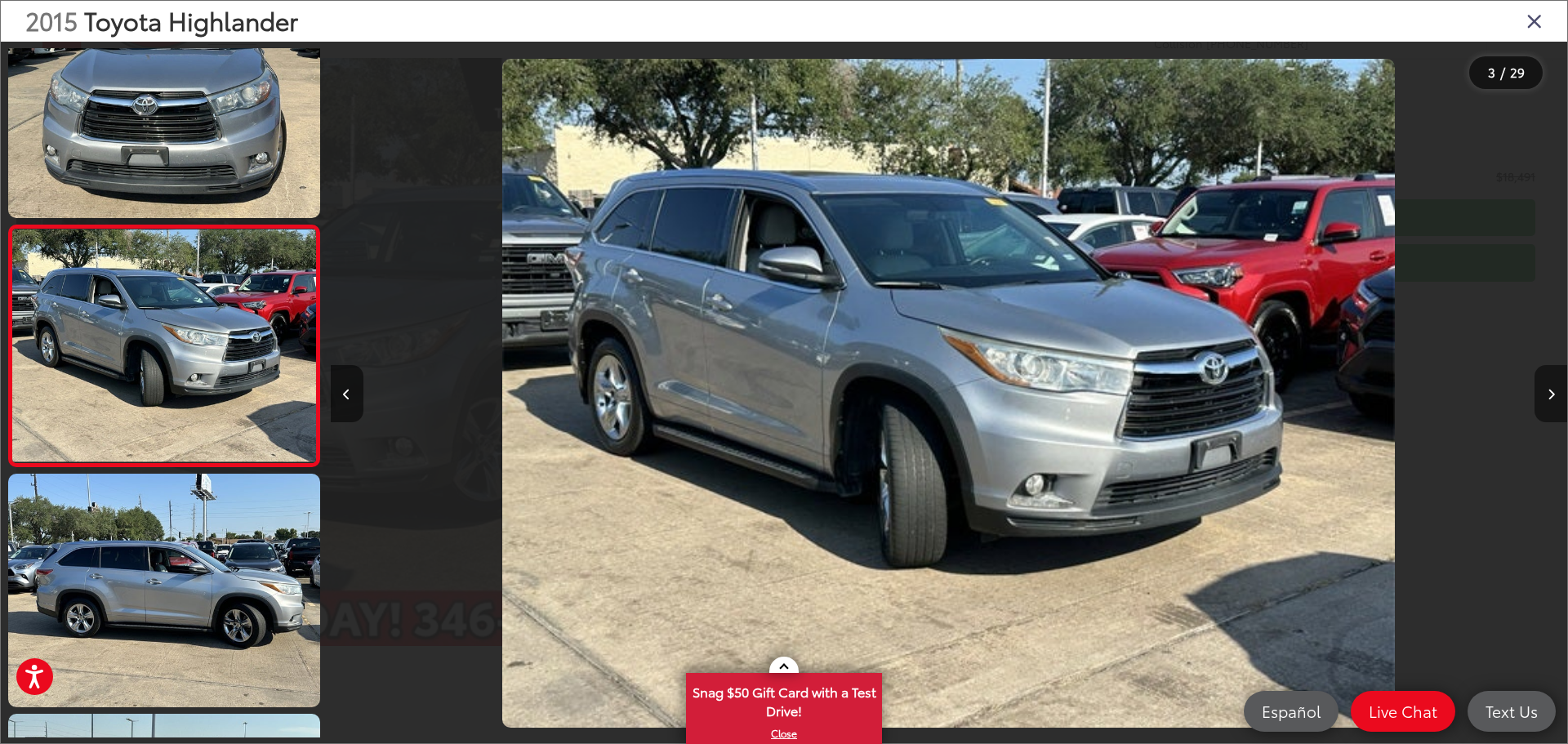
click at [1555, 399] on button "Next image" at bounding box center [1551, 394] width 32 height 58
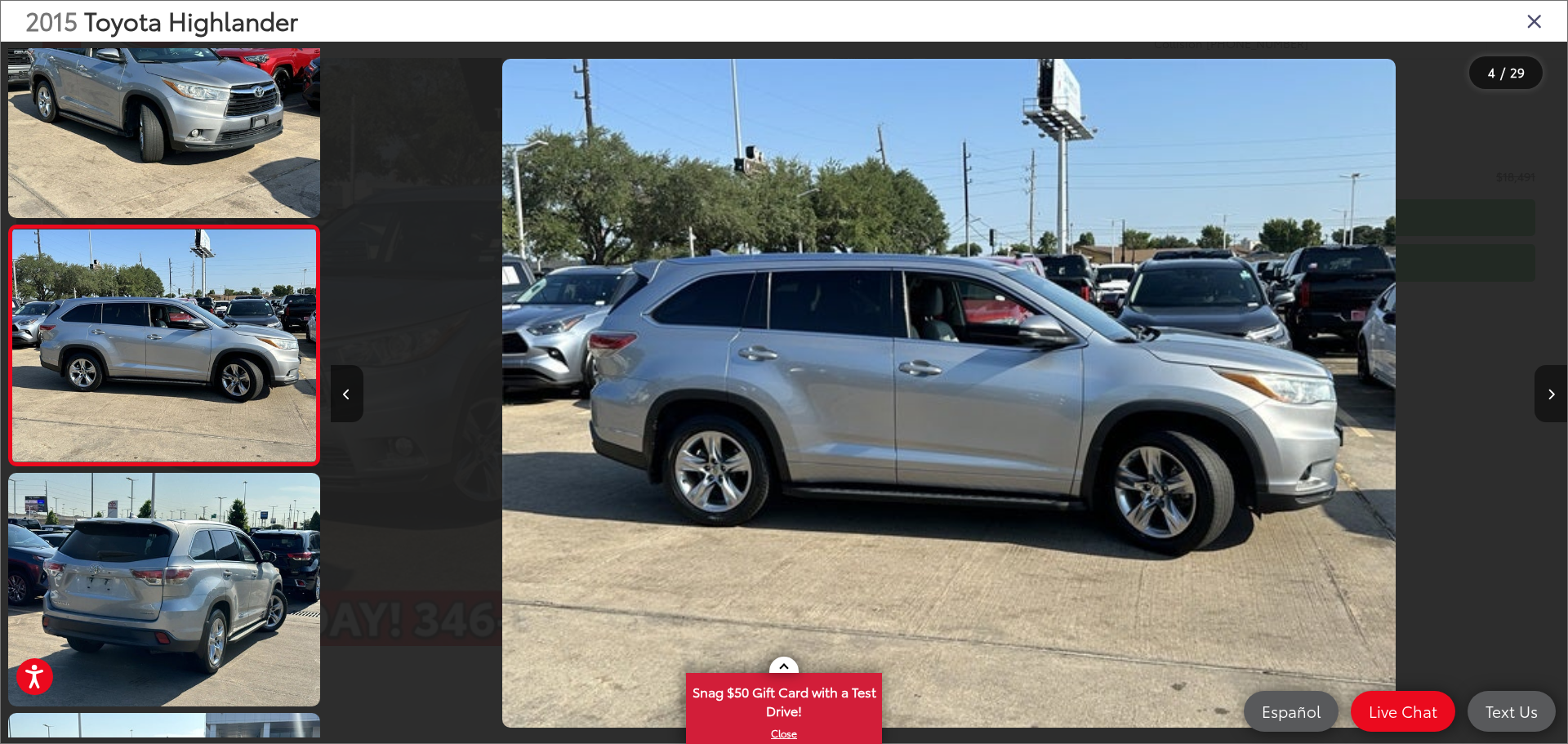
click at [1555, 399] on button "Next image" at bounding box center [1551, 394] width 32 height 58
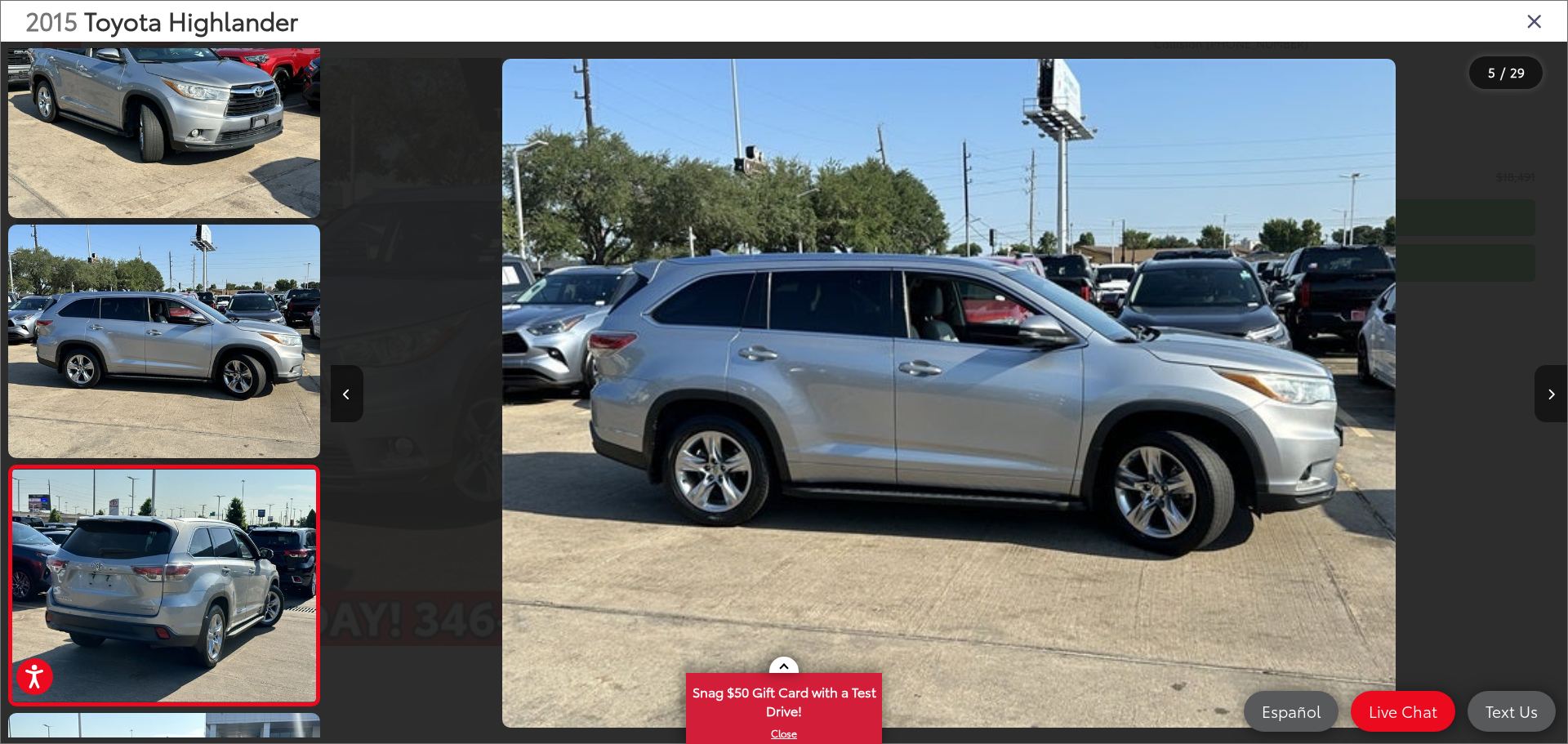
scroll to position [786, 0]
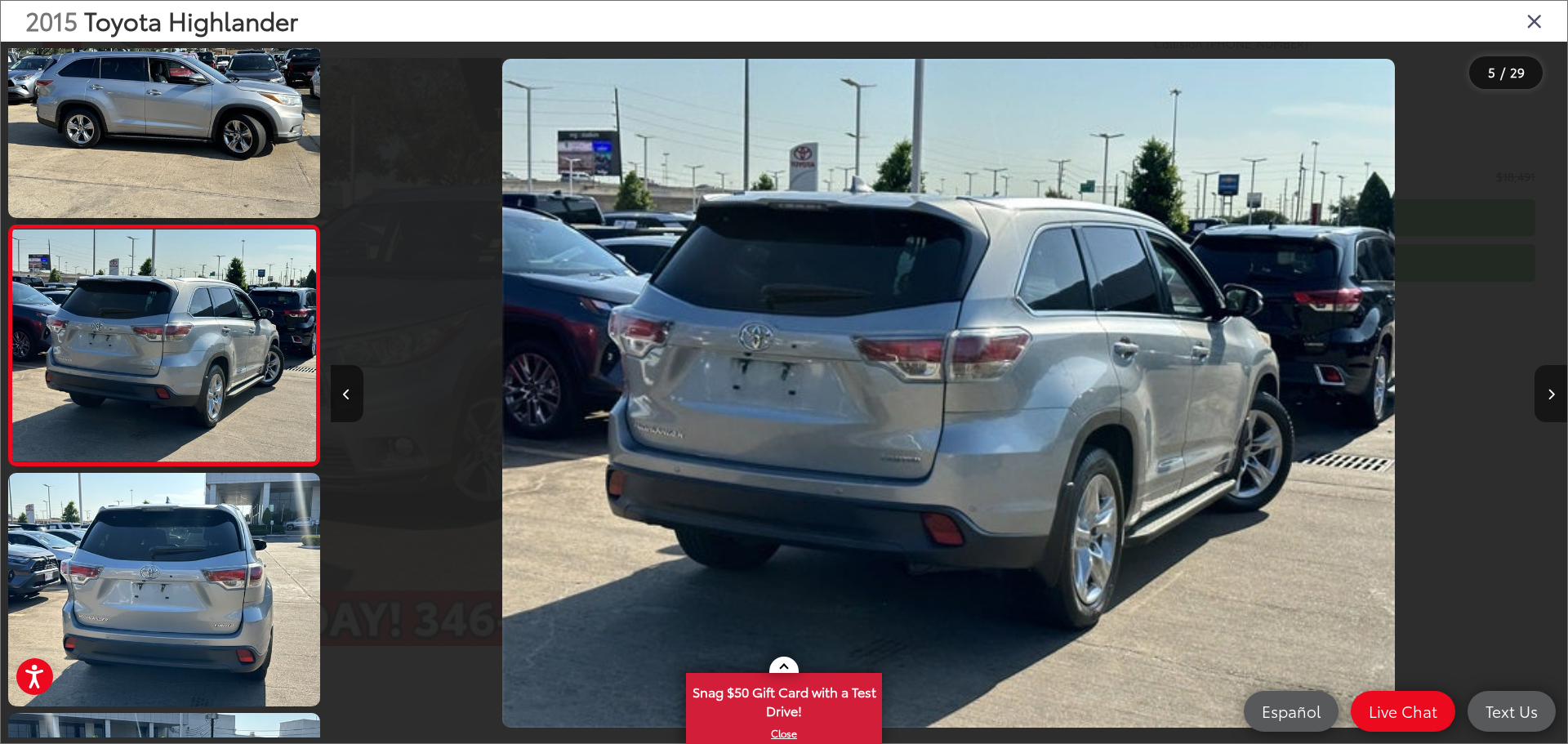
click at [1555, 399] on button "Next image" at bounding box center [1551, 394] width 32 height 58
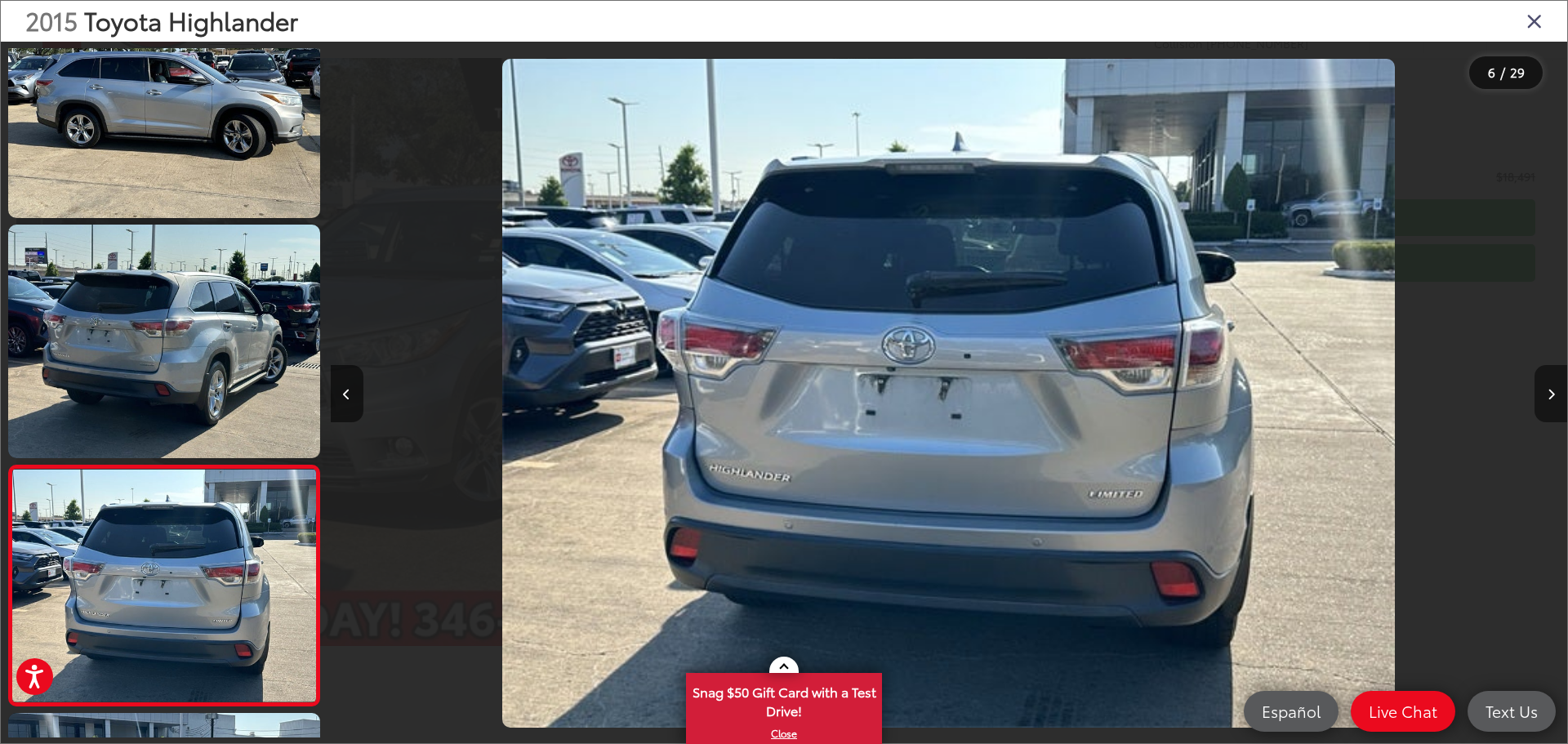
scroll to position [1026, 0]
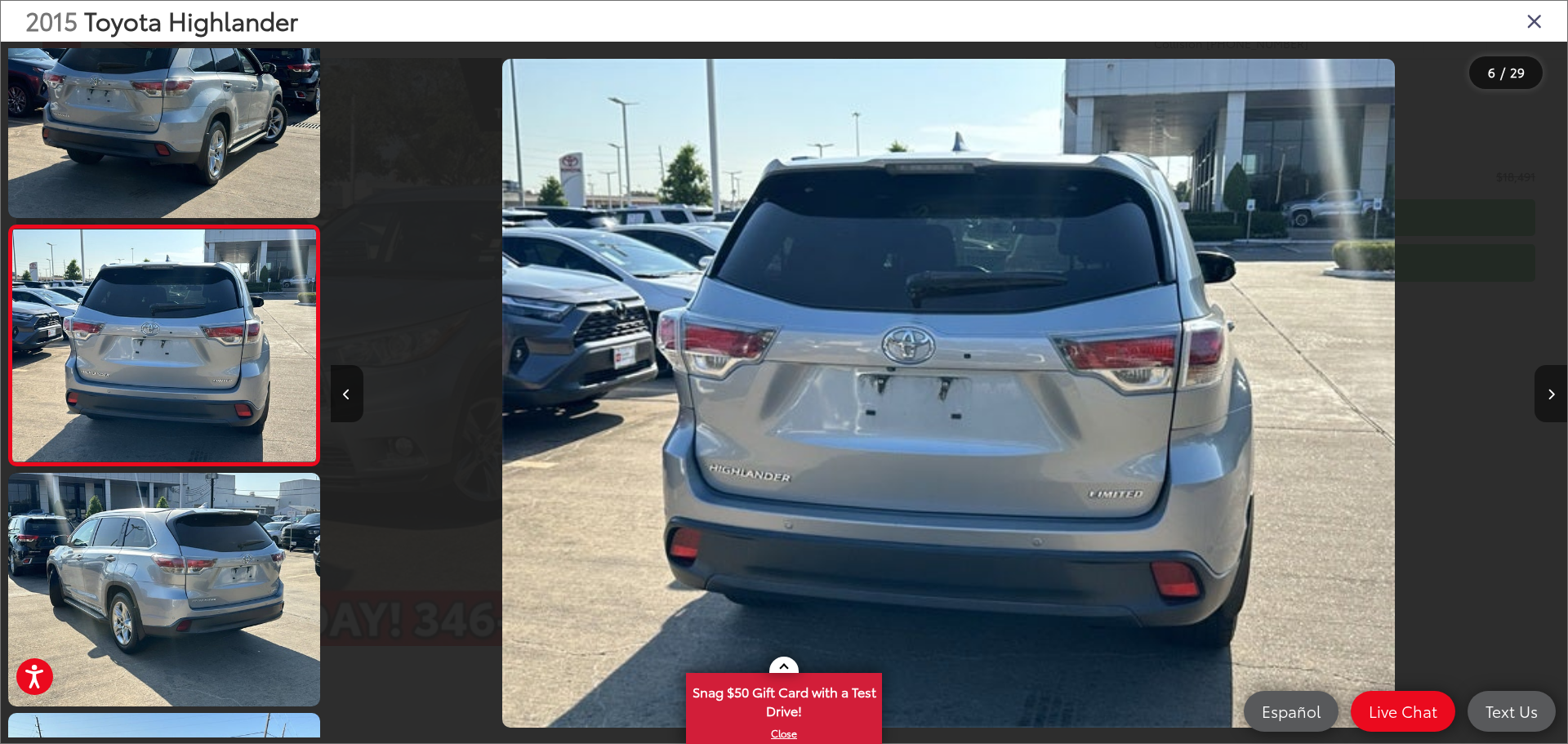
click at [1555, 399] on button "Next image" at bounding box center [1551, 394] width 32 height 58
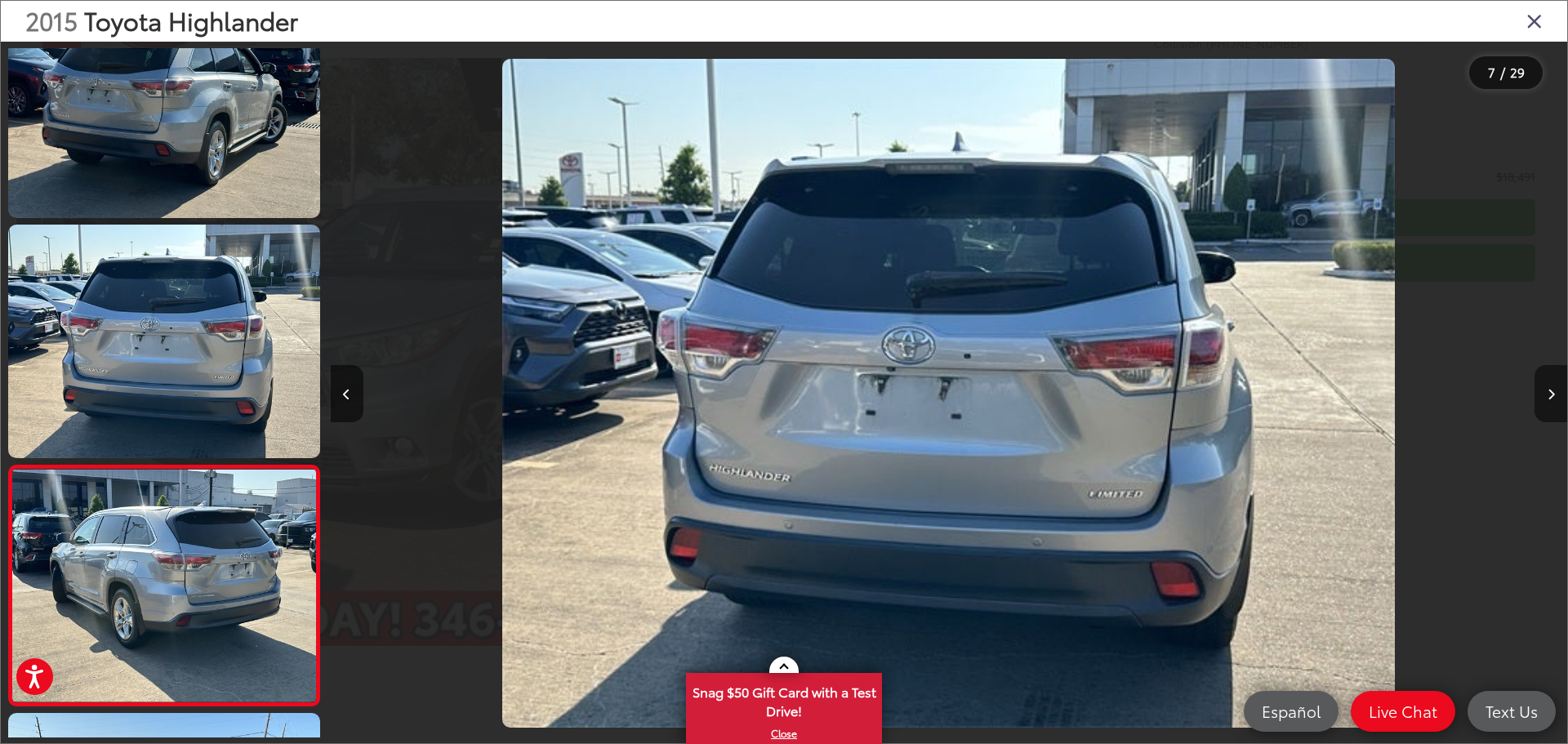
scroll to position [1266, 0]
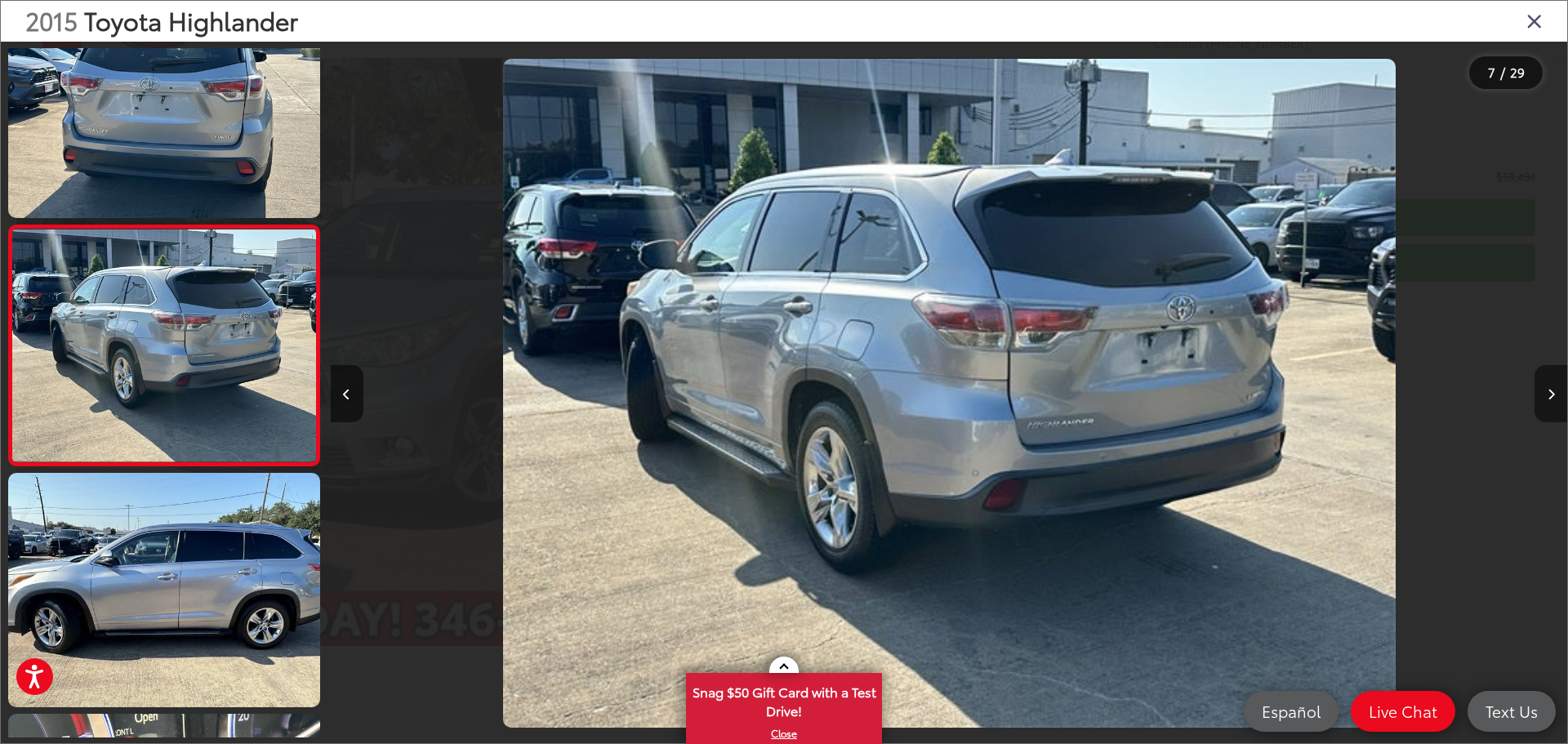
click at [1555, 399] on button "Next image" at bounding box center [1551, 394] width 32 height 58
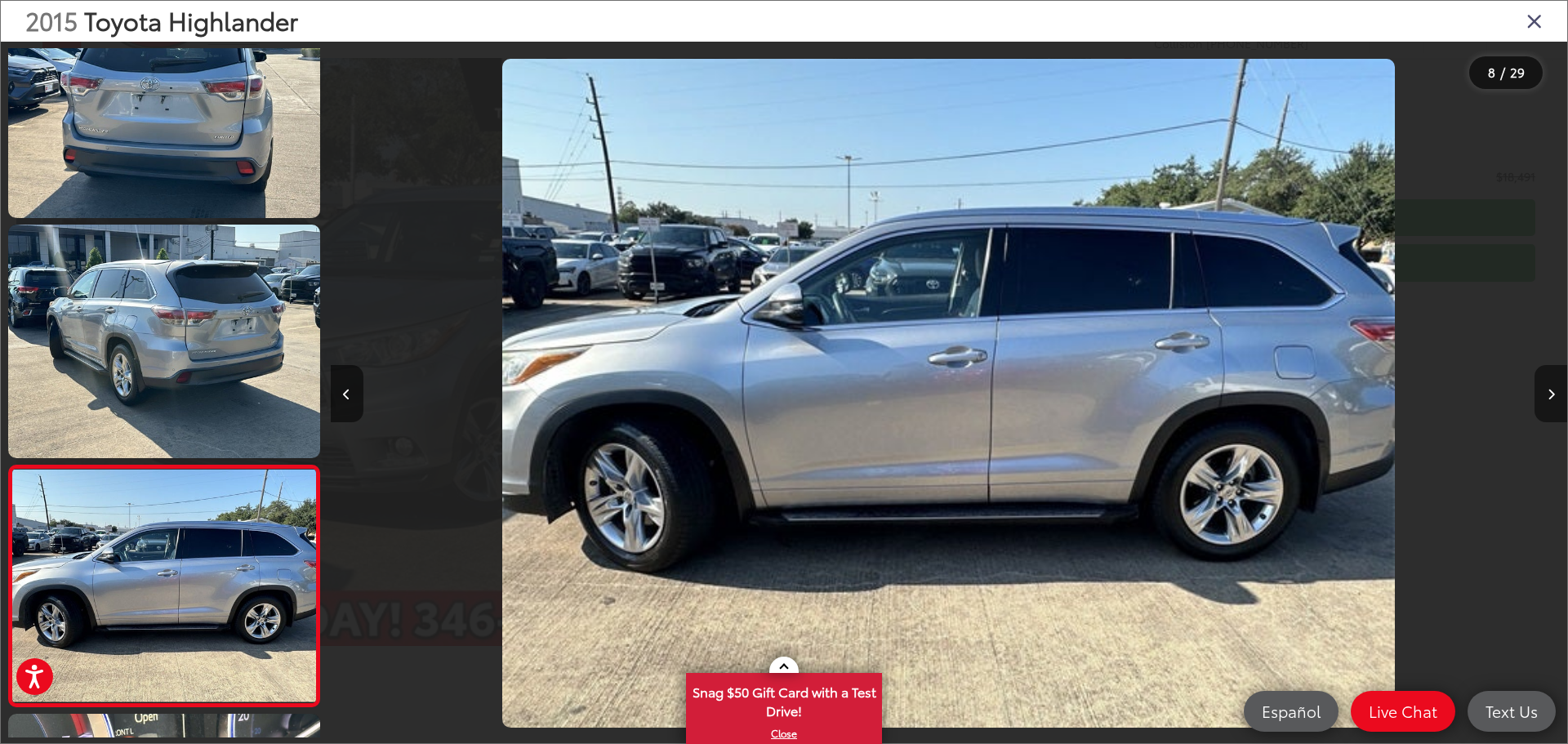
scroll to position [1506, 0]
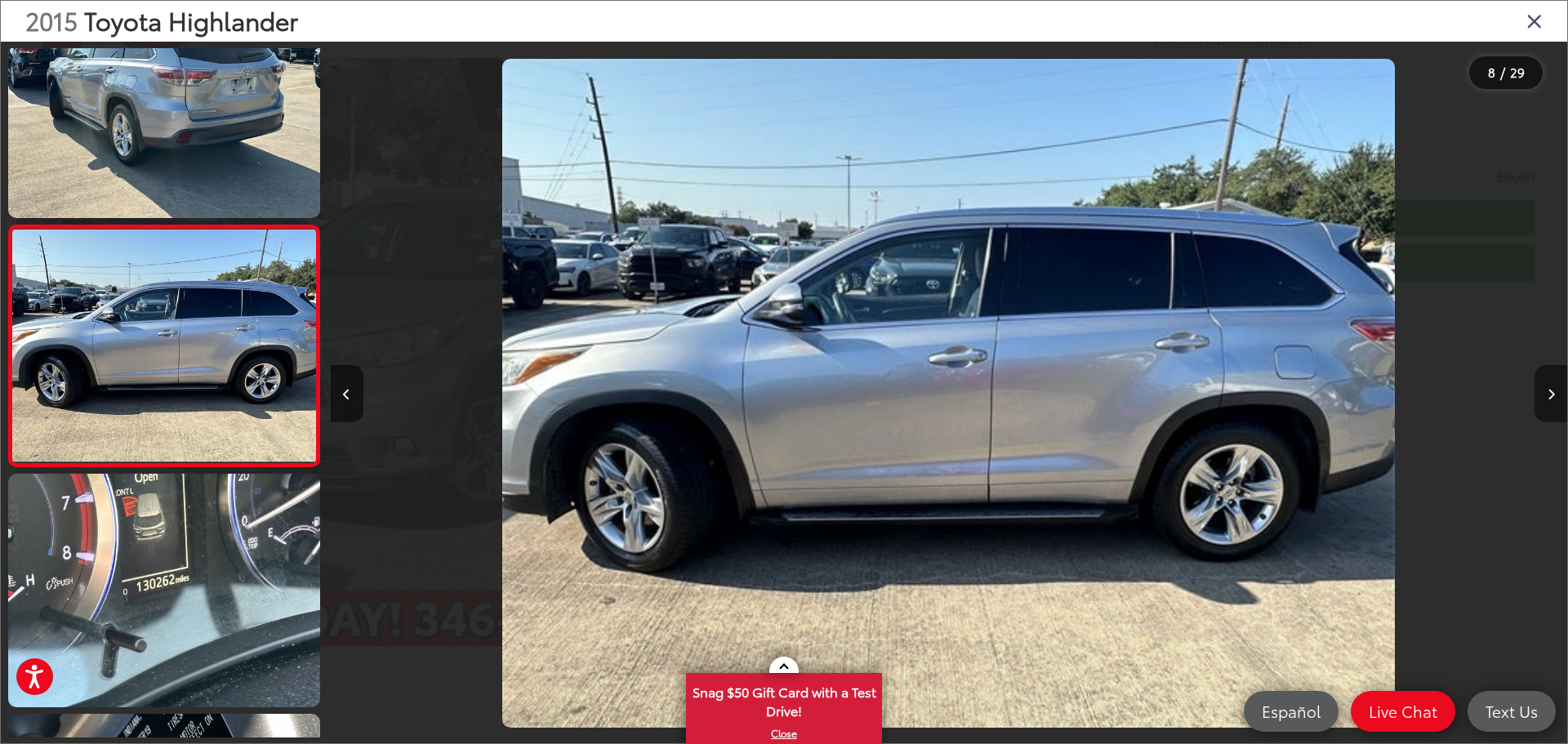
click at [1555, 399] on button "Next image" at bounding box center [1551, 394] width 32 height 58
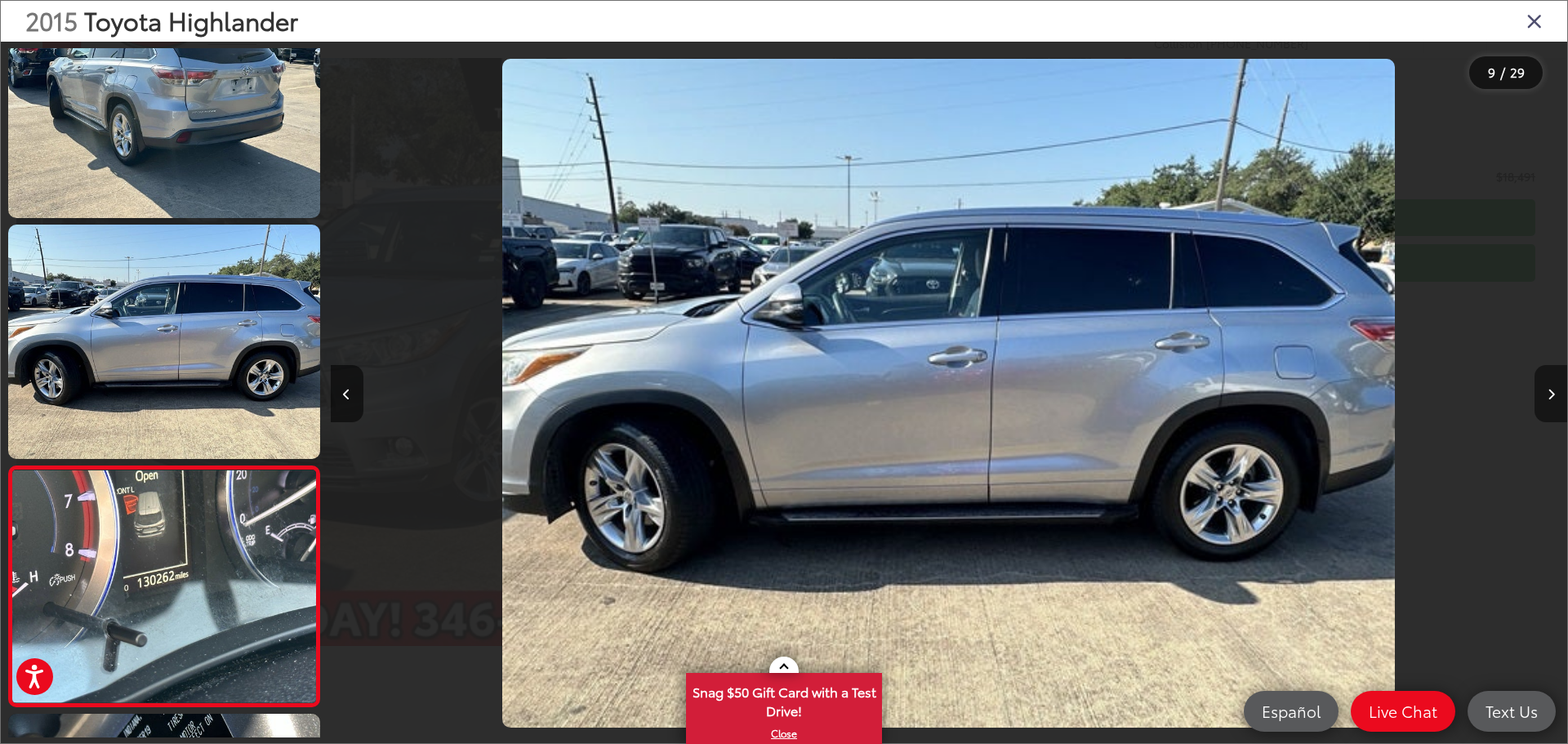
scroll to position [1747, 0]
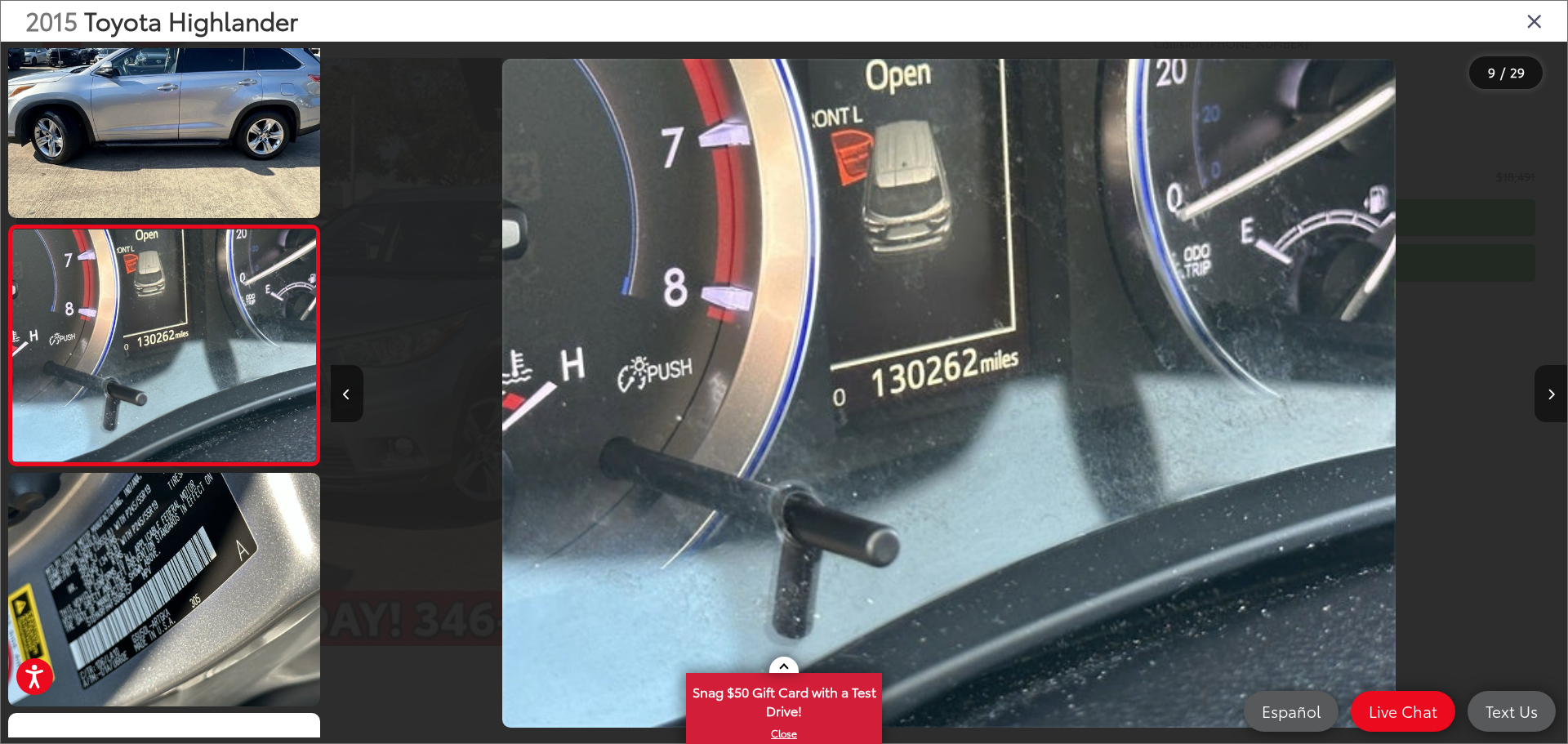
click at [1555, 399] on button "Next image" at bounding box center [1551, 394] width 32 height 58
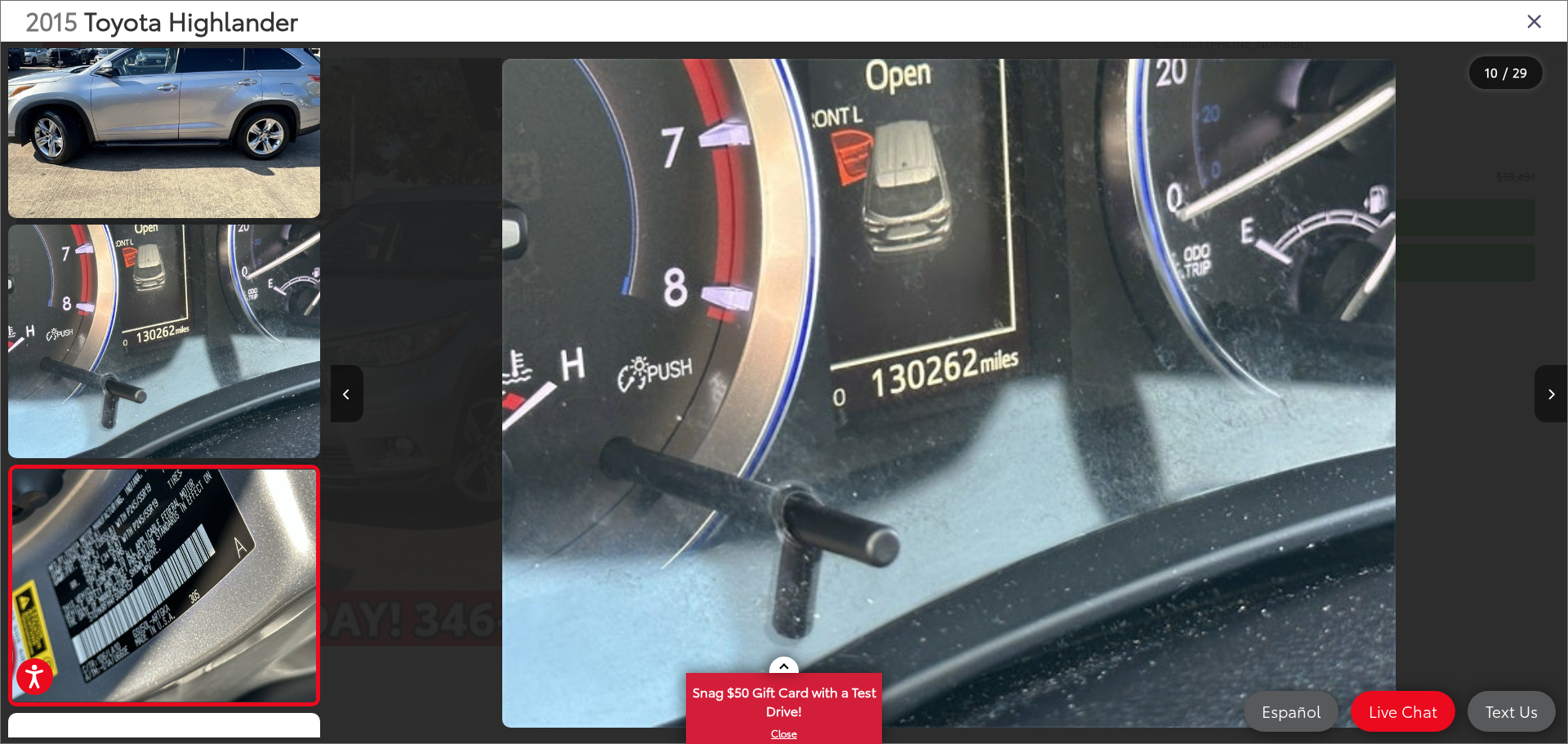
scroll to position [1987, 0]
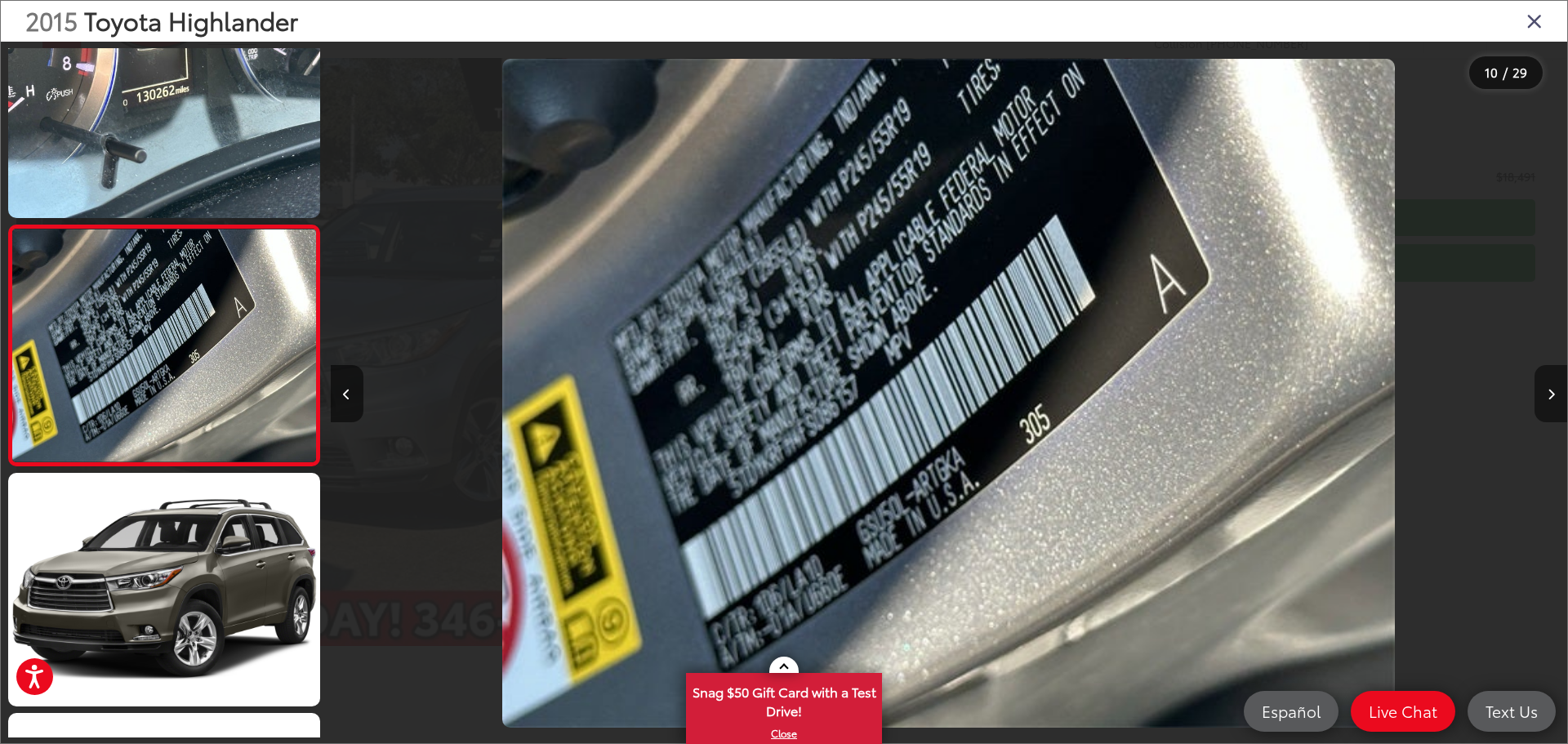
click at [1555, 399] on button "Next image" at bounding box center [1551, 394] width 32 height 58
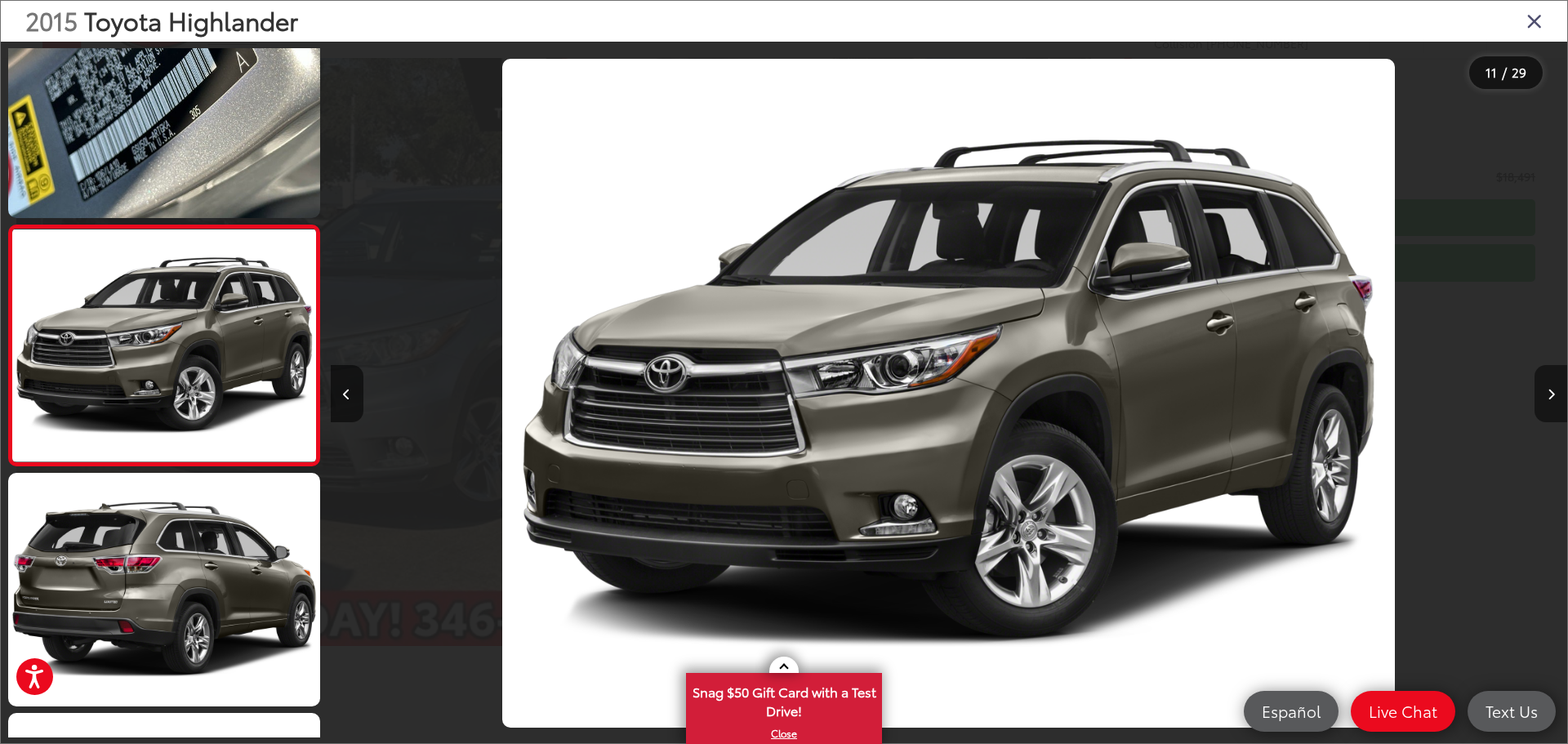
click at [1555, 399] on button "Next image" at bounding box center [1551, 394] width 32 height 58
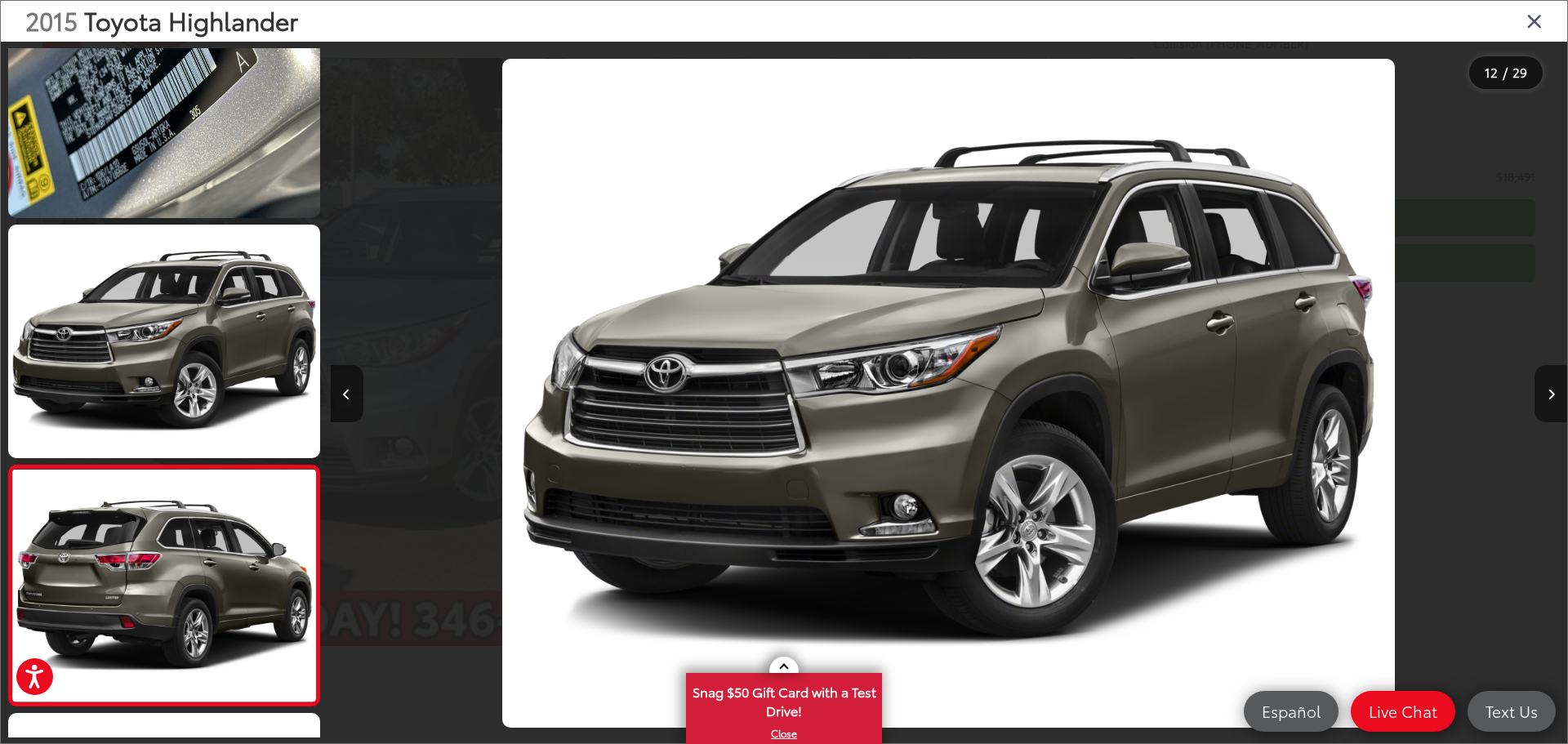
scroll to position [2467, 0]
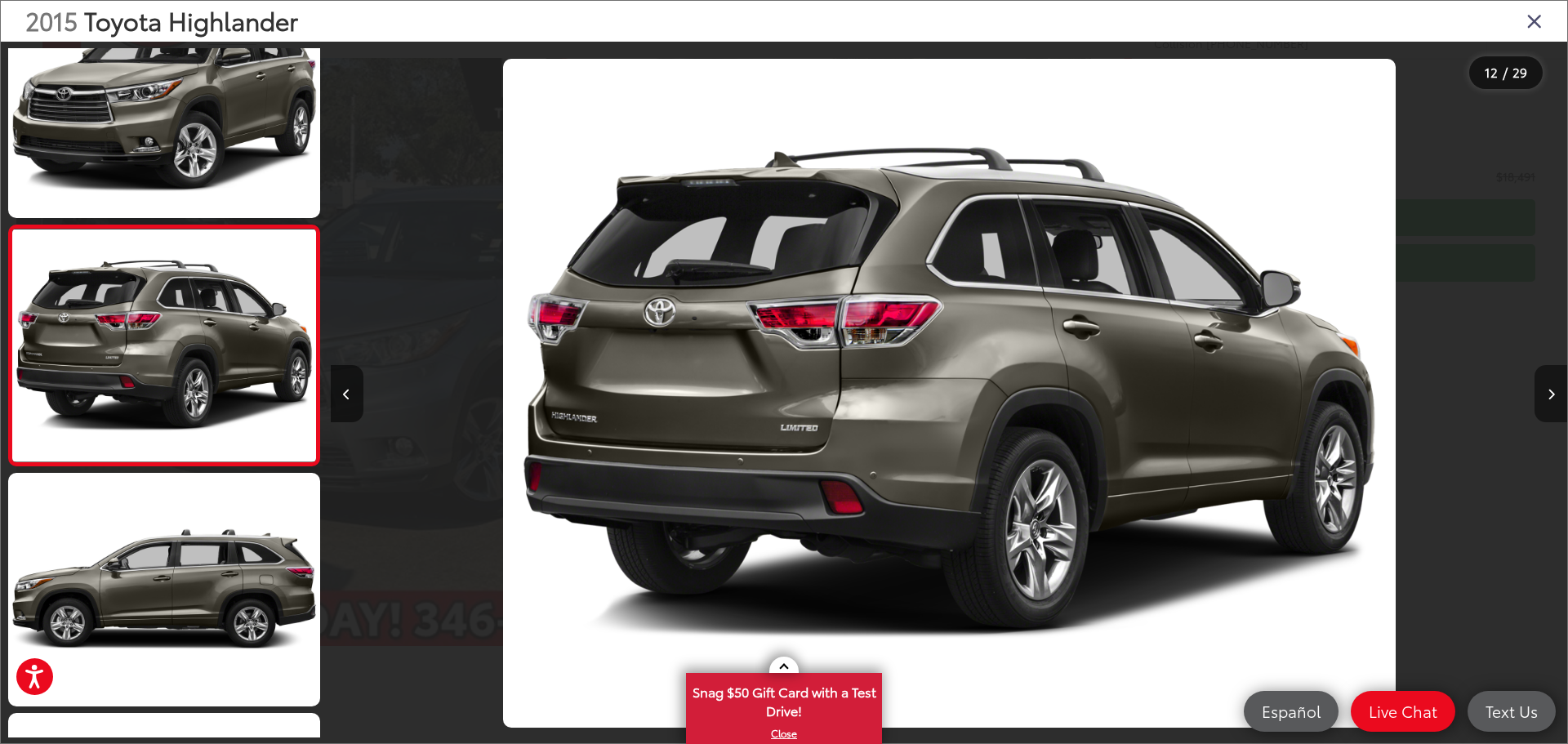
click at [1555, 399] on button "Next image" at bounding box center [1551, 394] width 32 height 58
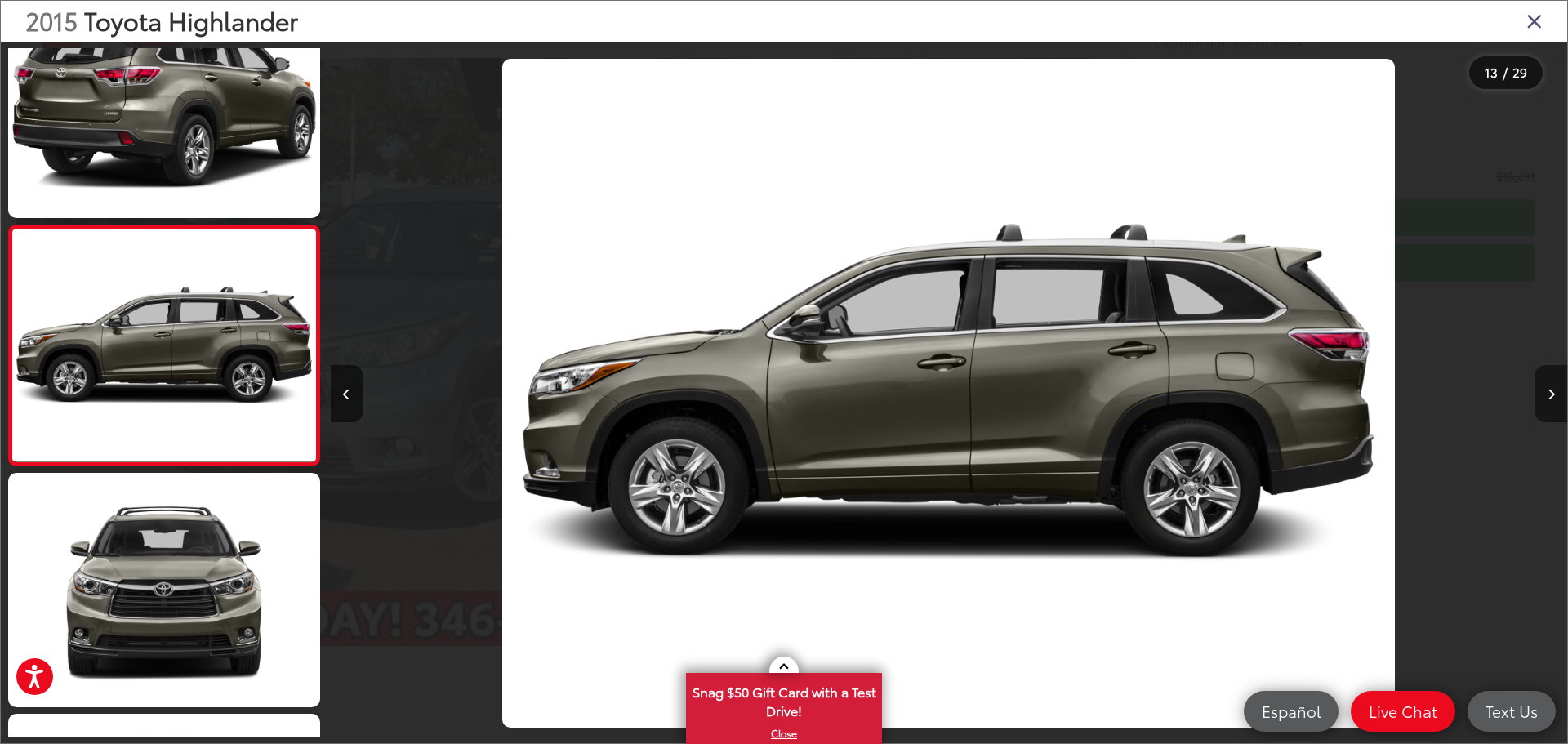
click at [1555, 399] on button "Next image" at bounding box center [1551, 394] width 32 height 58
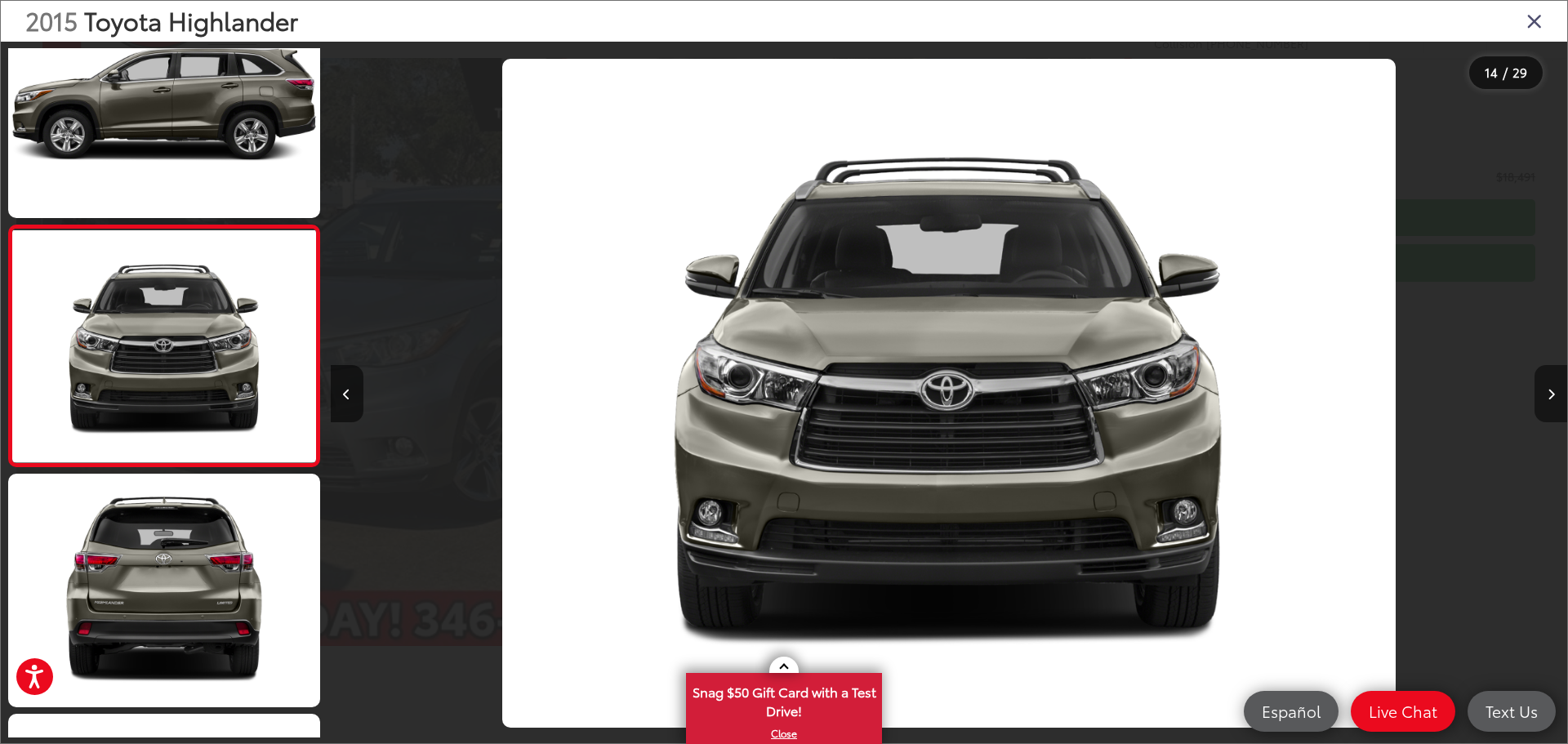
click at [1555, 399] on button "Next image" at bounding box center [1551, 394] width 32 height 58
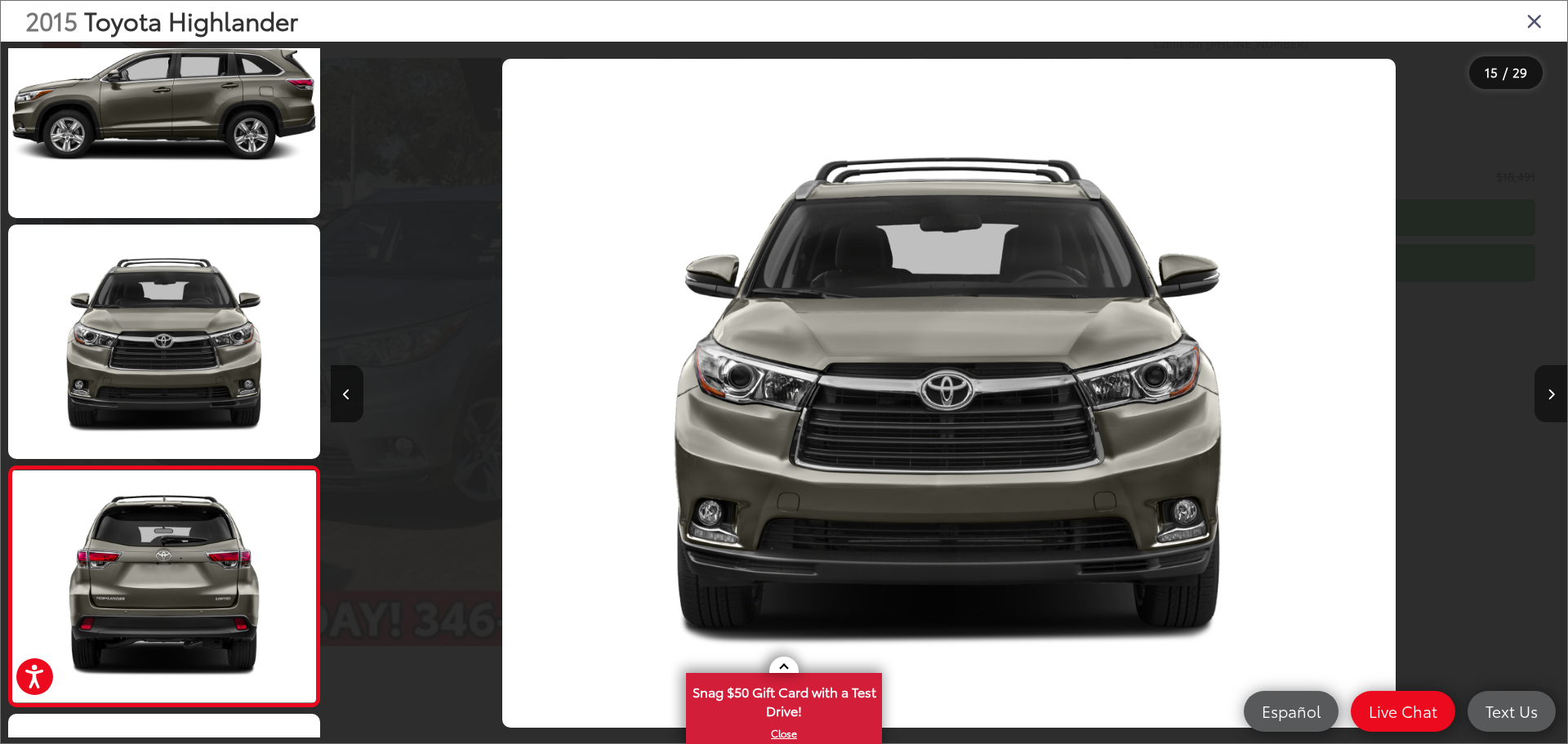
scroll to position [0, 0]
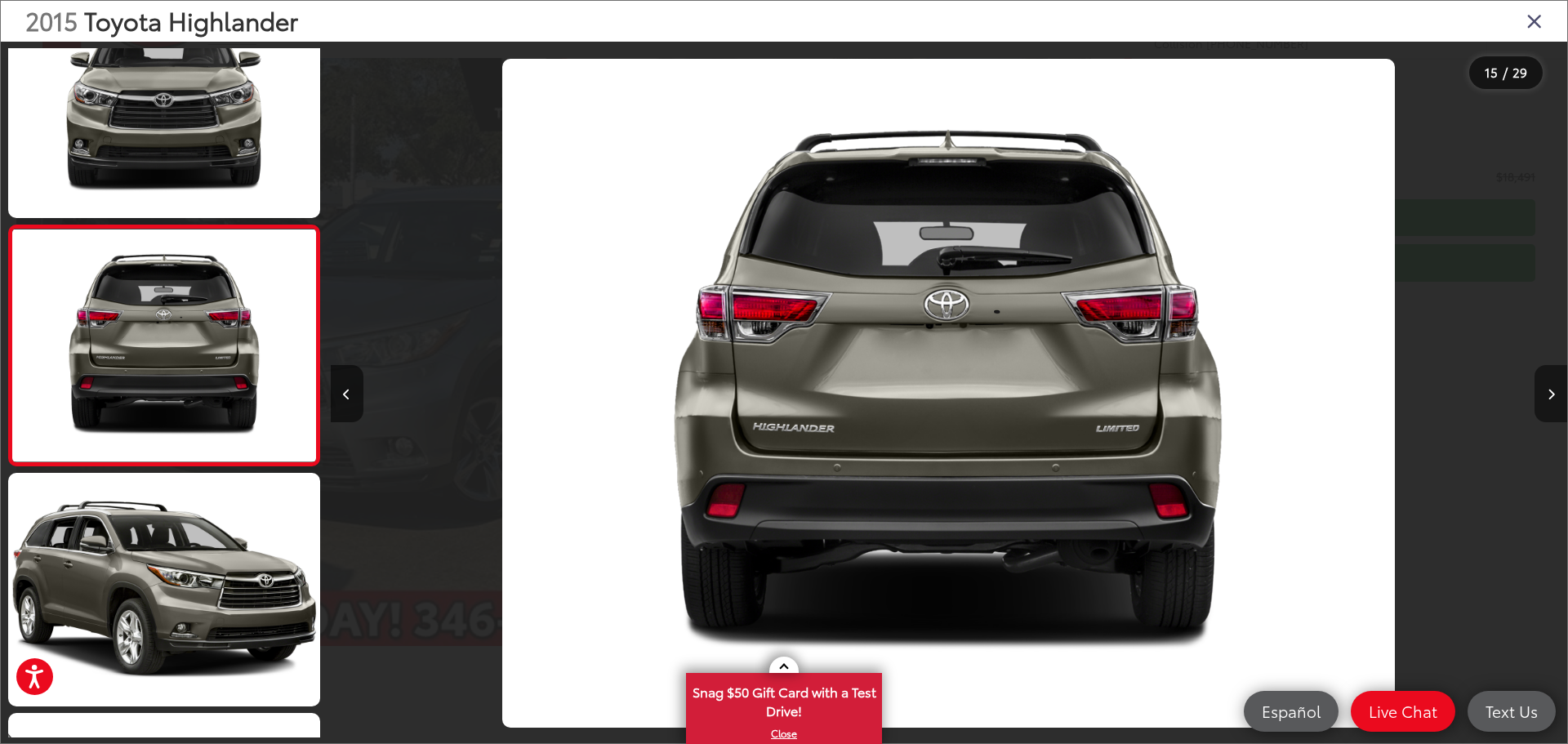
click at [1555, 399] on button "Next image" at bounding box center [1551, 394] width 32 height 58
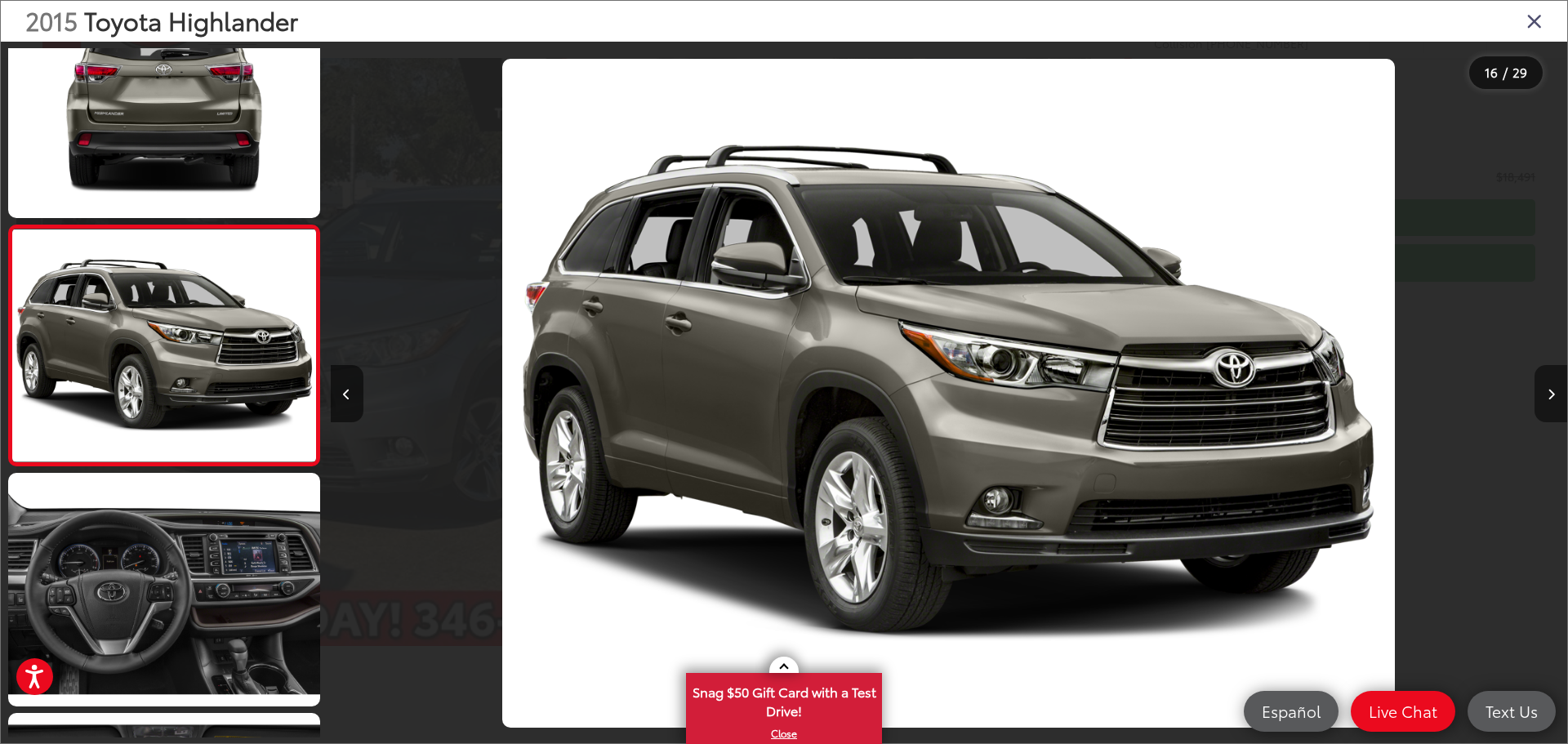
click at [1555, 399] on button "Next image" at bounding box center [1551, 394] width 32 height 58
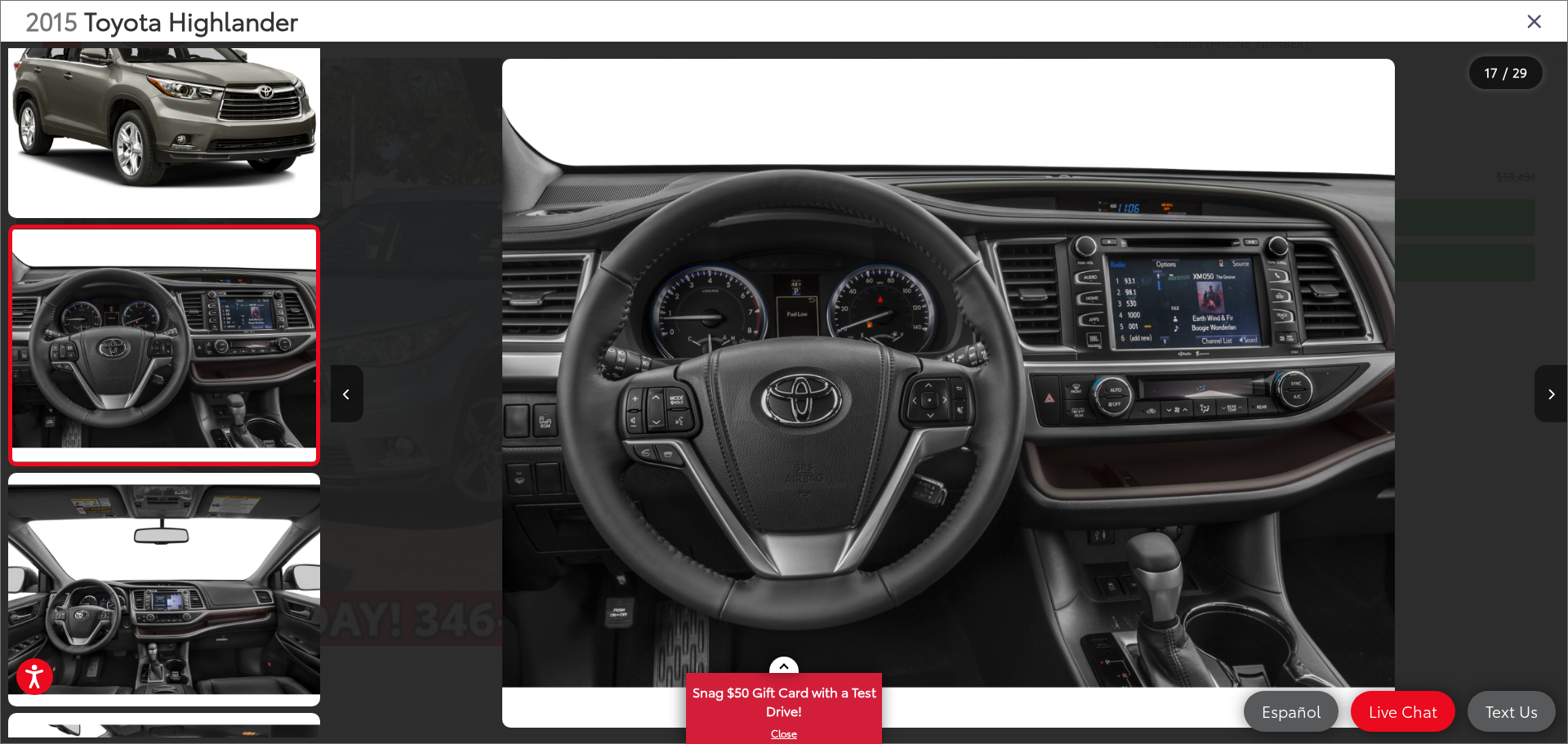
click at [1555, 399] on button "Next image" at bounding box center [1551, 394] width 32 height 58
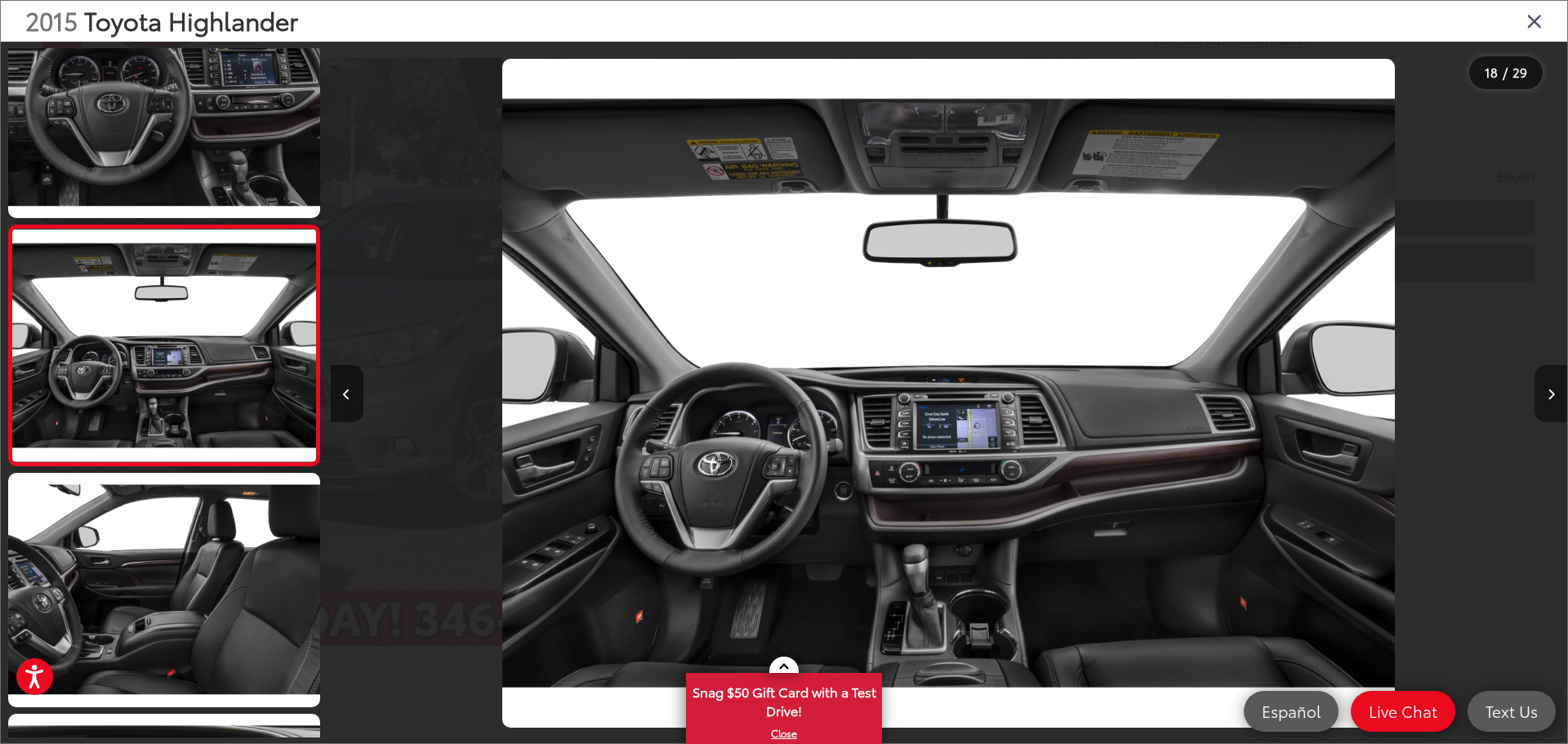
click at [1555, 399] on button "Next image" at bounding box center [1551, 394] width 32 height 58
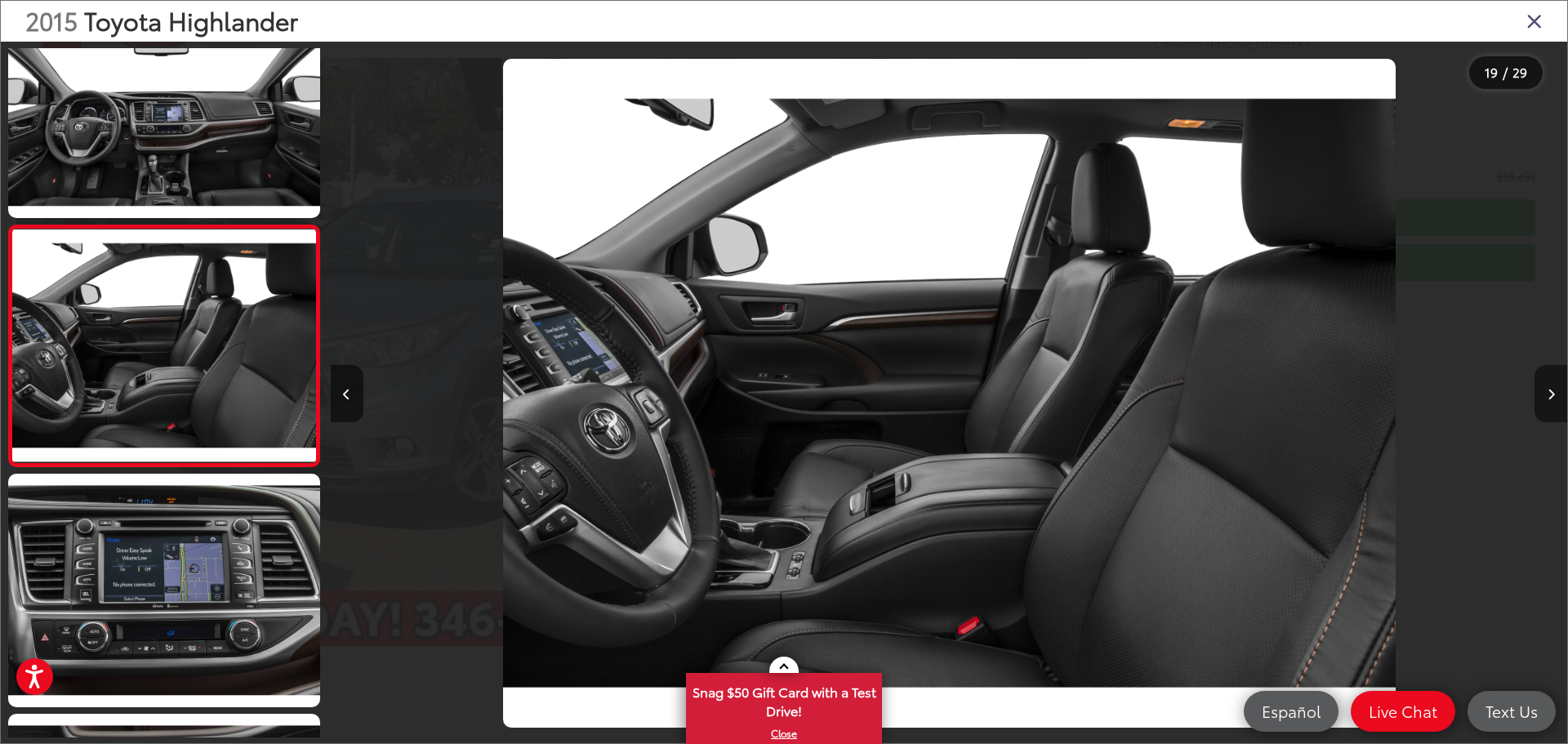
click at [1555, 399] on button "Next image" at bounding box center [1551, 394] width 32 height 58
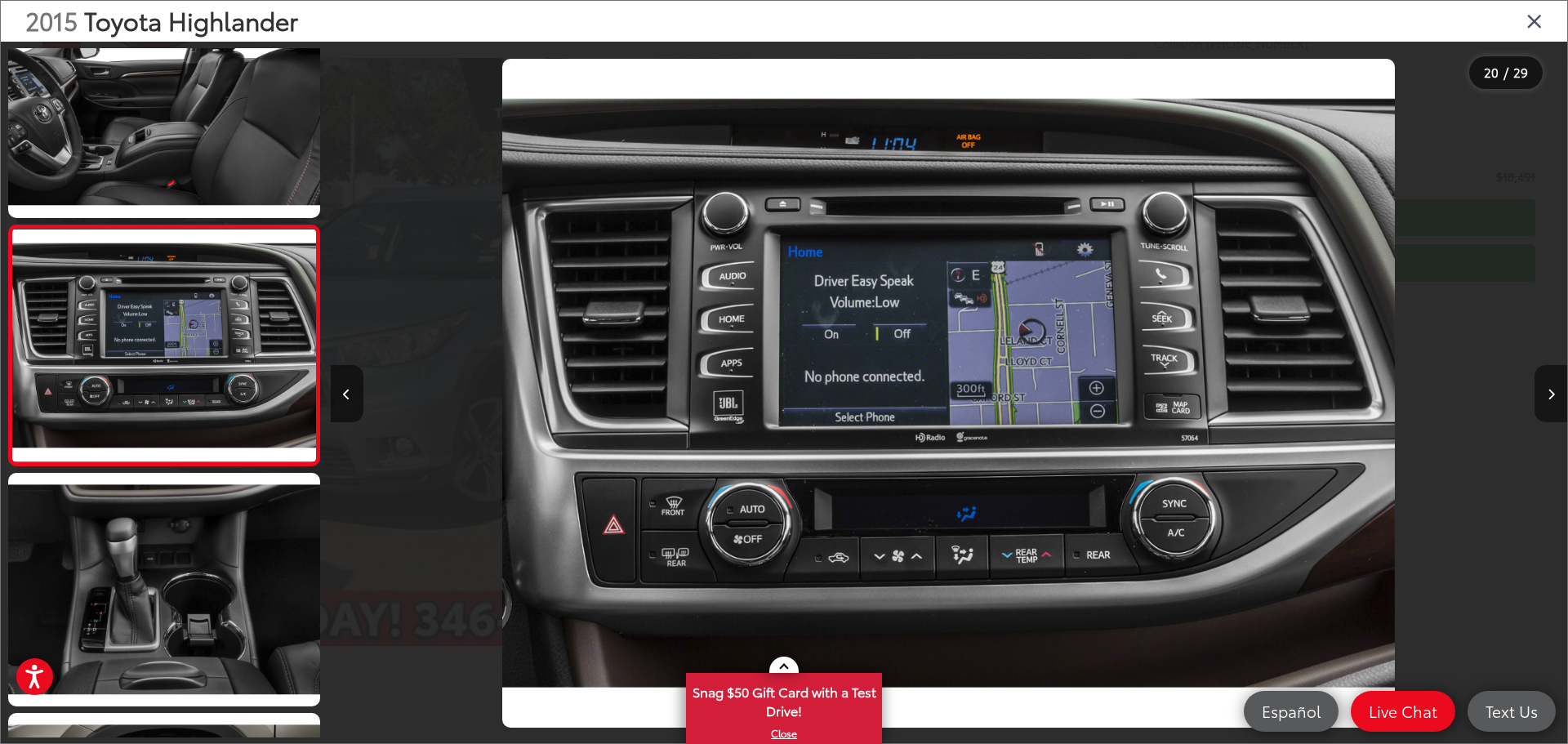
click at [1555, 399] on button "Next image" at bounding box center [1551, 394] width 32 height 58
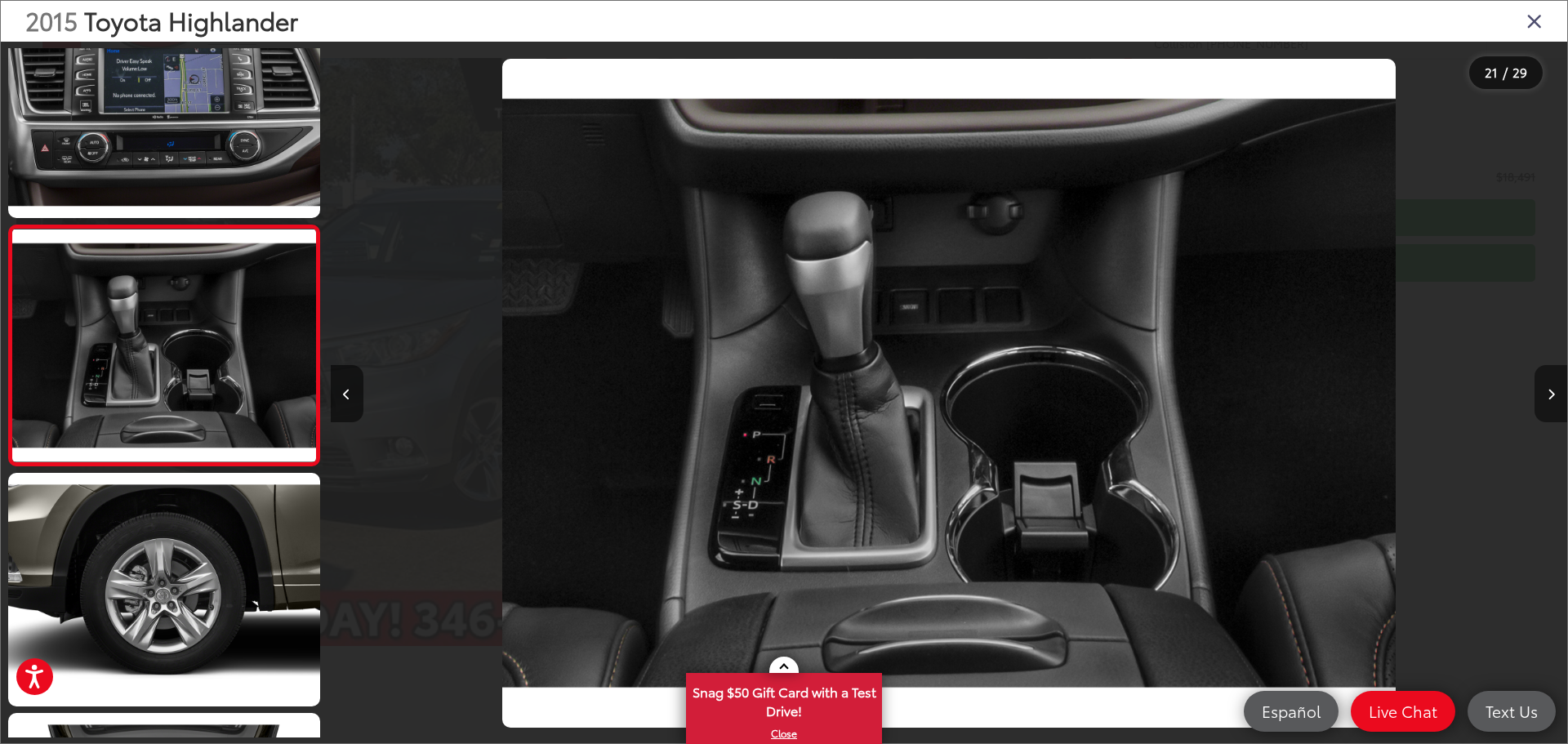
click at [1555, 399] on button "Next image" at bounding box center [1551, 394] width 32 height 58
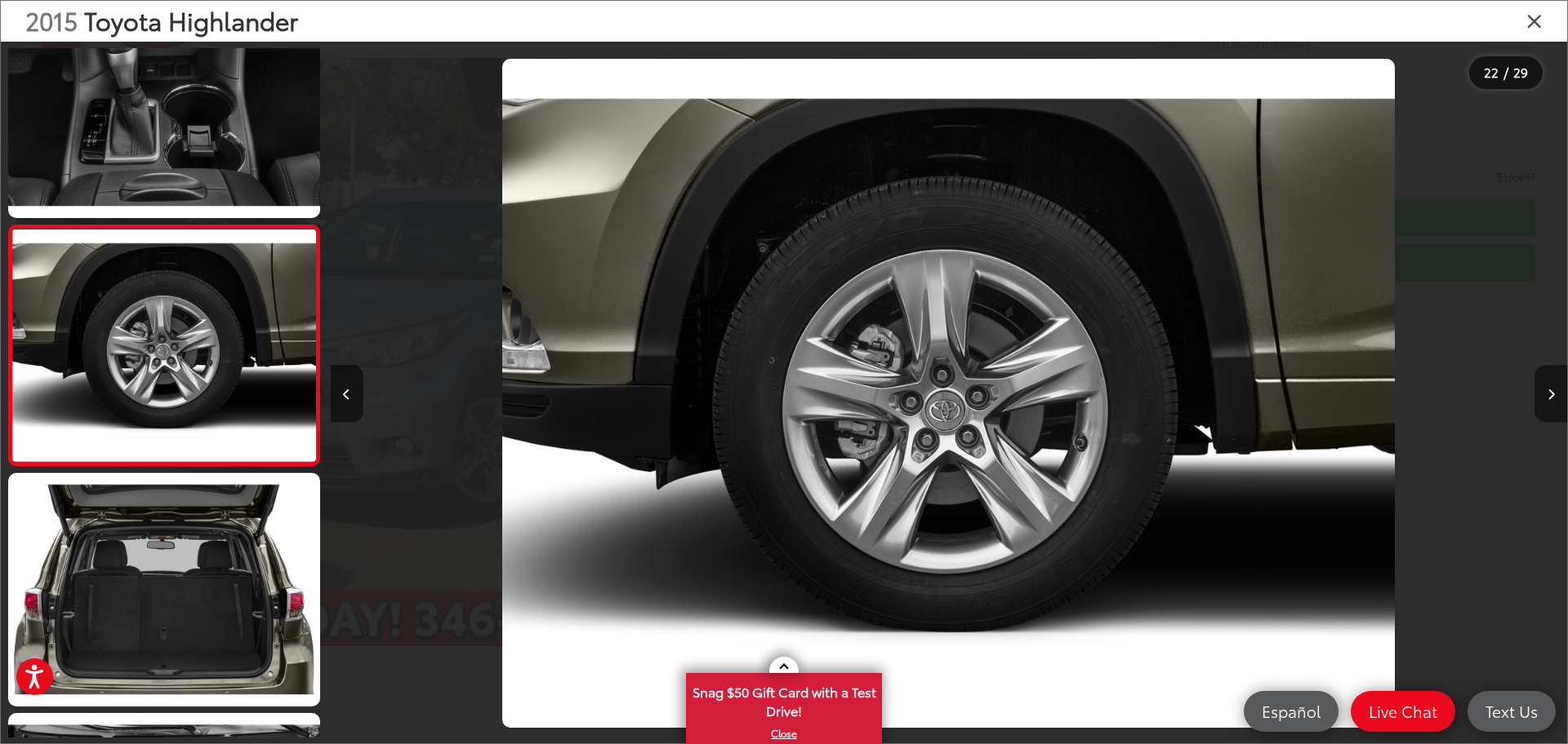
click at [1555, 399] on button "Next image" at bounding box center [1551, 394] width 32 height 58
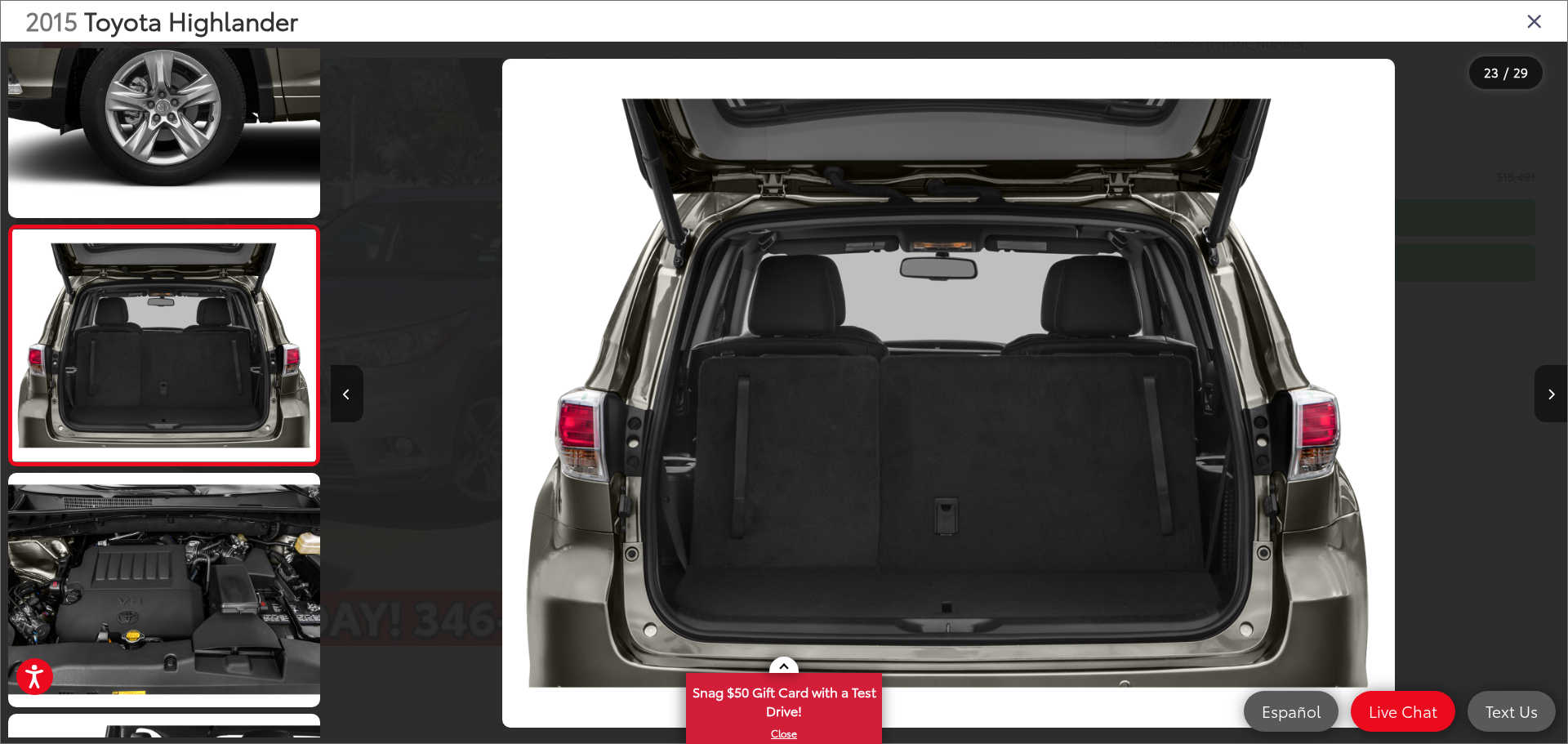
click at [1555, 399] on button "Next image" at bounding box center [1551, 394] width 32 height 58
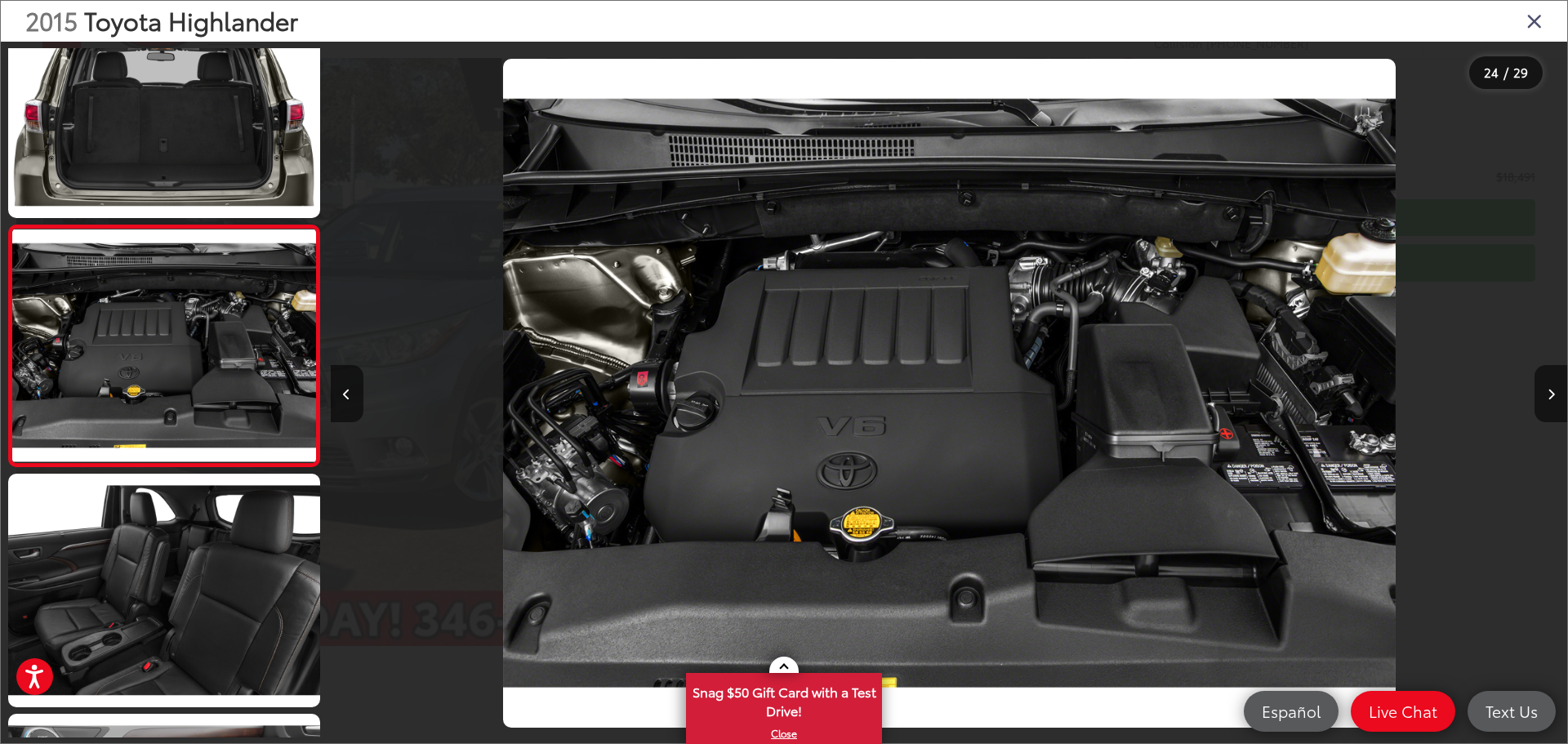
click at [1536, 22] on icon "Close gallery" at bounding box center [1534, 20] width 17 height 21
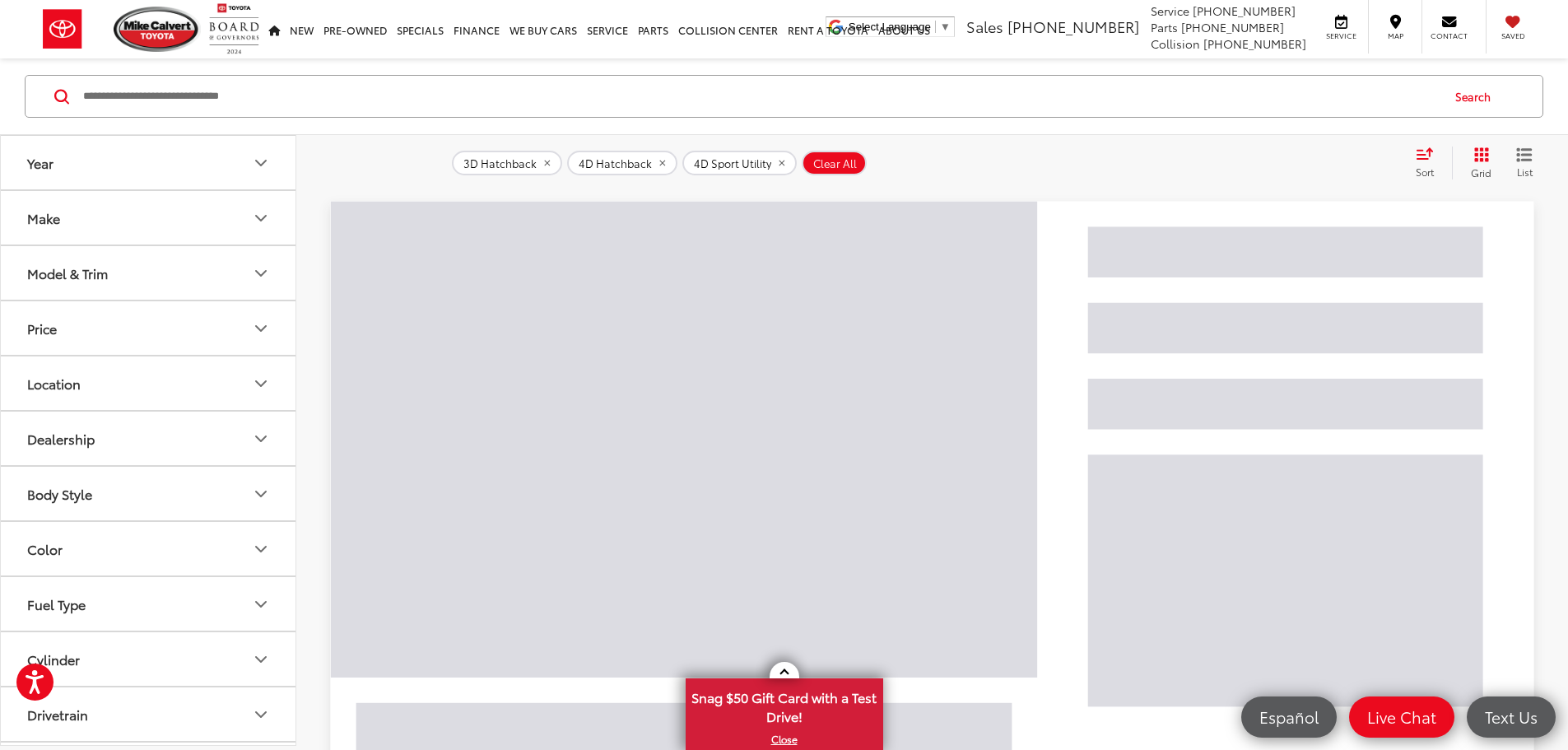
scroll to position [3598, 0]
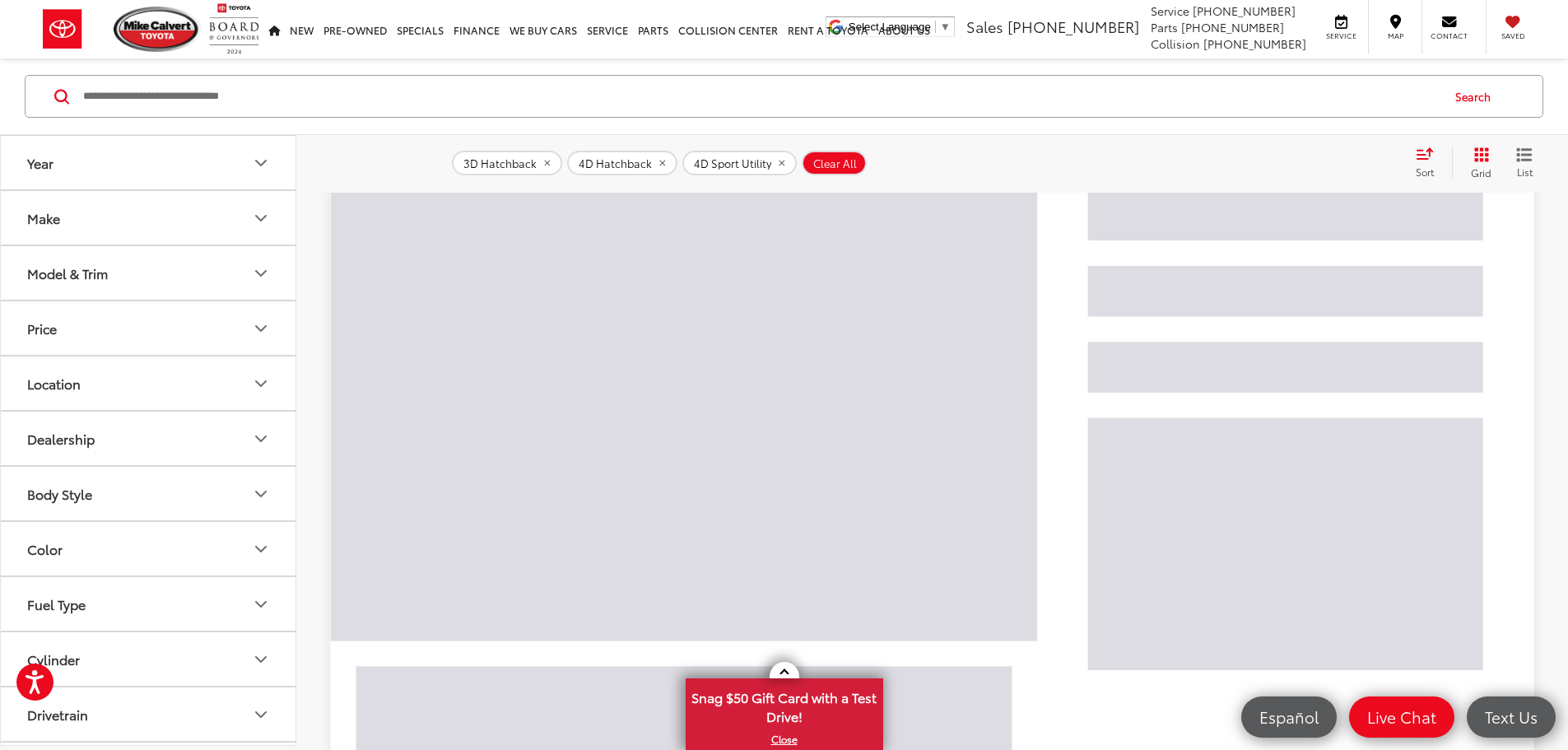
click at [255, 215] on icon "Make" at bounding box center [261, 218] width 19 height 19
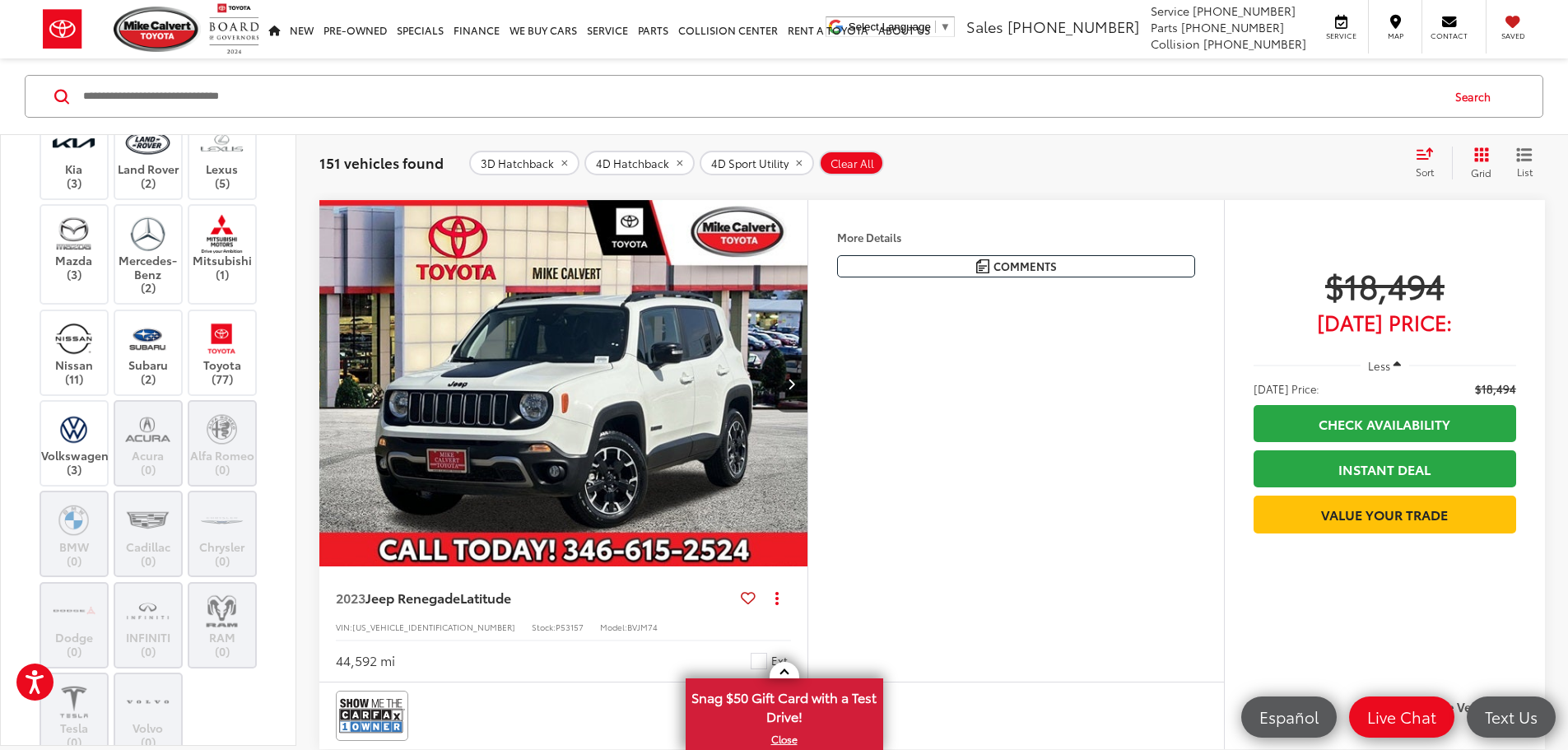
scroll to position [420, 0]
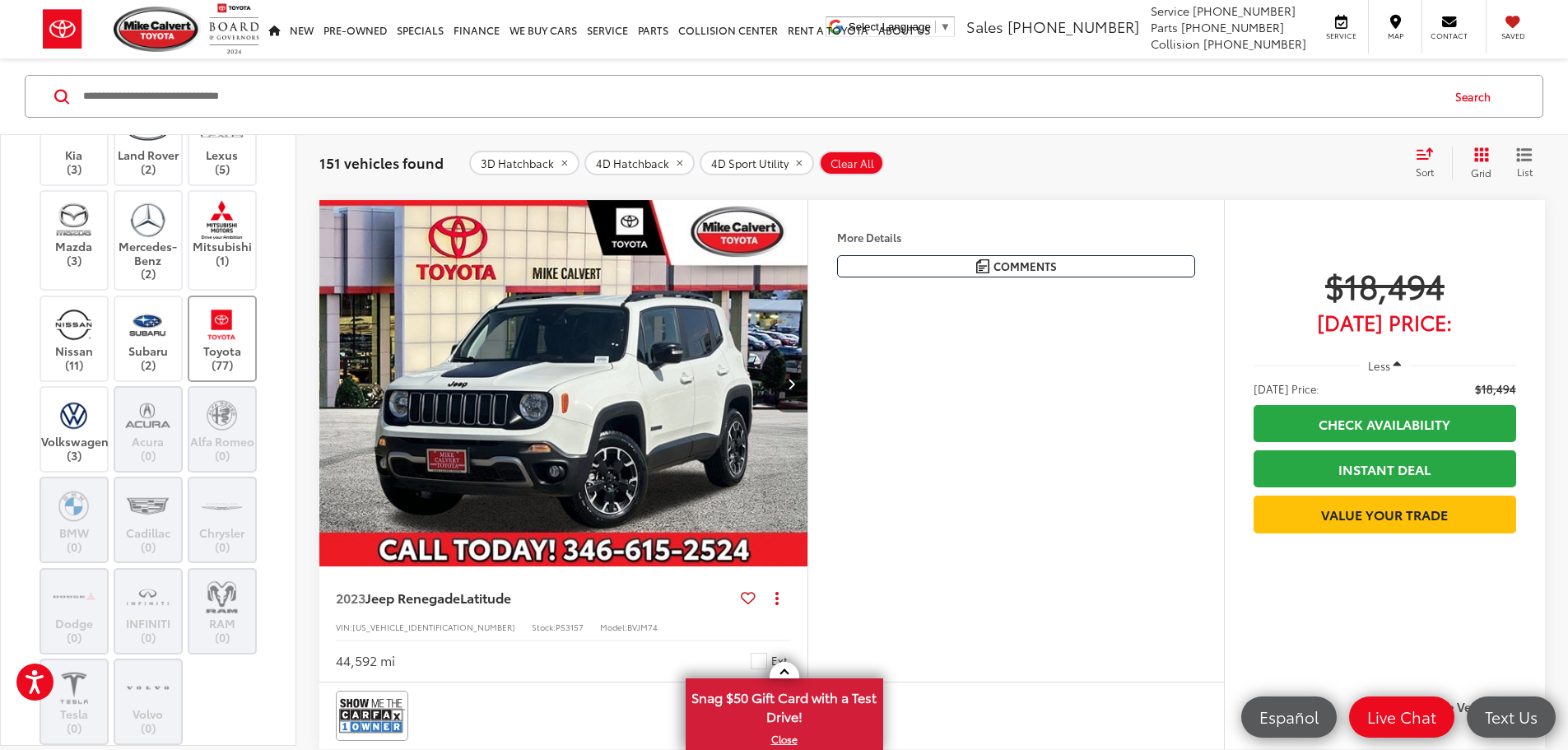
click at [197, 326] on label "Toyota (77)" at bounding box center [222, 338] width 67 height 67
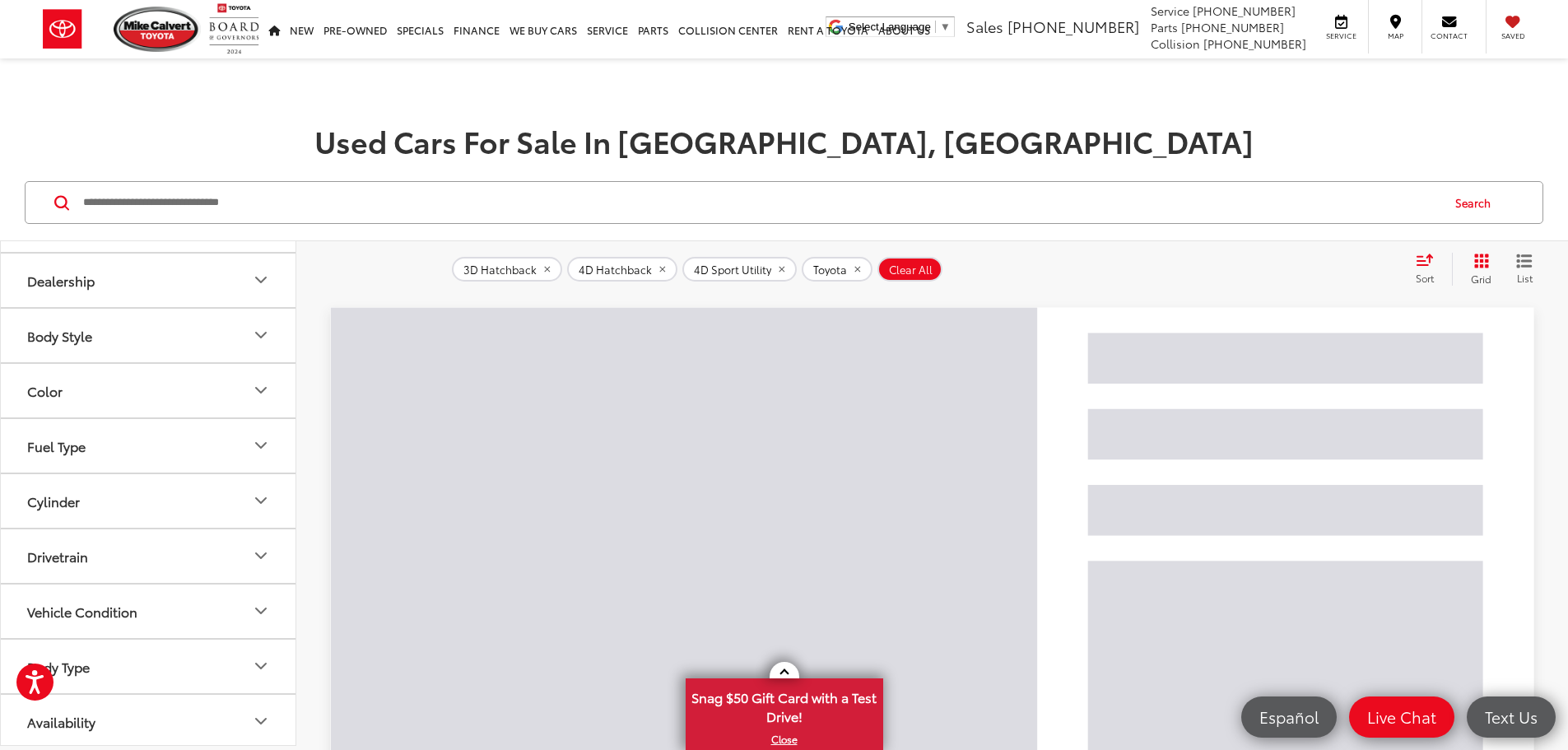
scroll to position [739, 0]
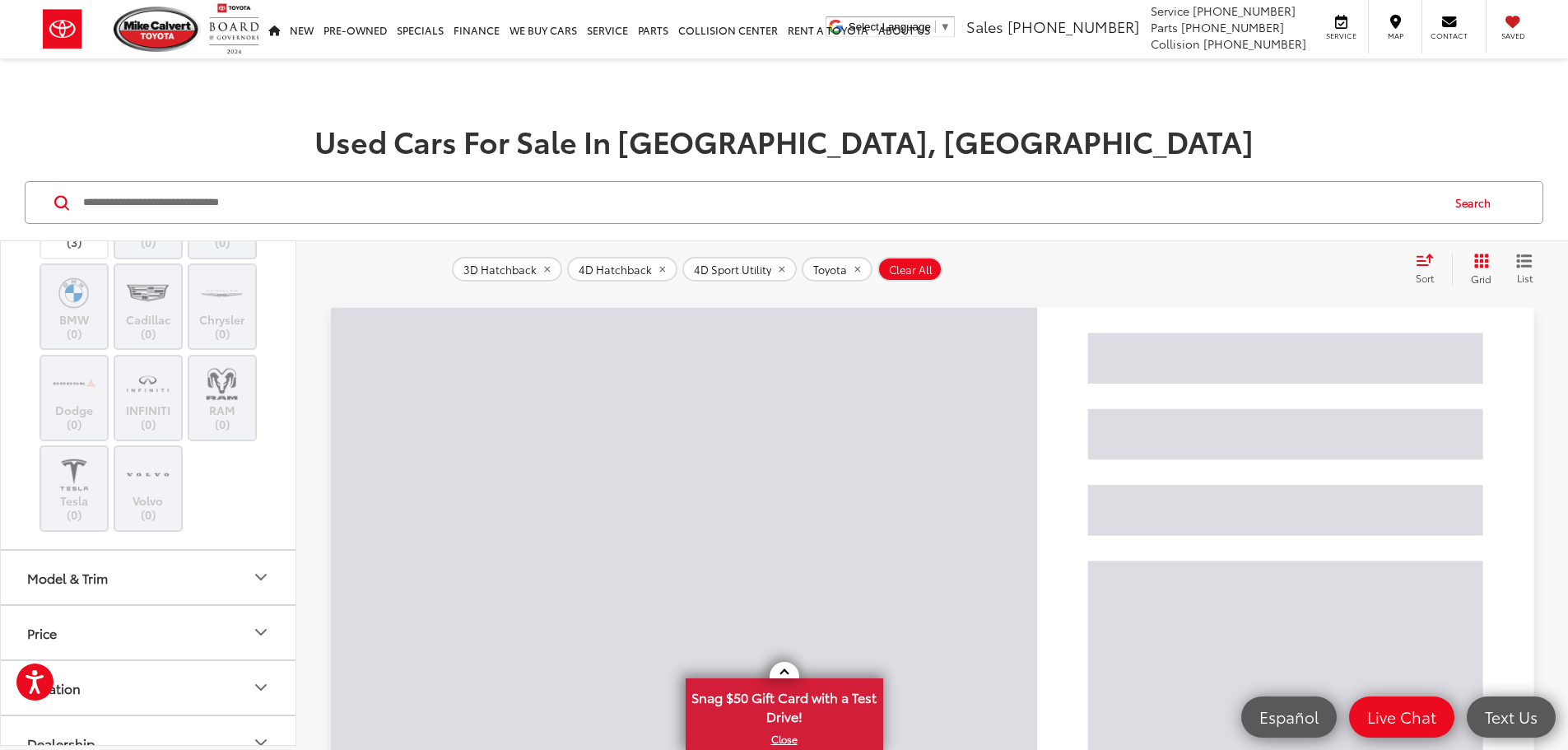
drag, startPoint x: 310, startPoint y: 460, endPoint x: 310, endPoint y: 428, distance: 32.0
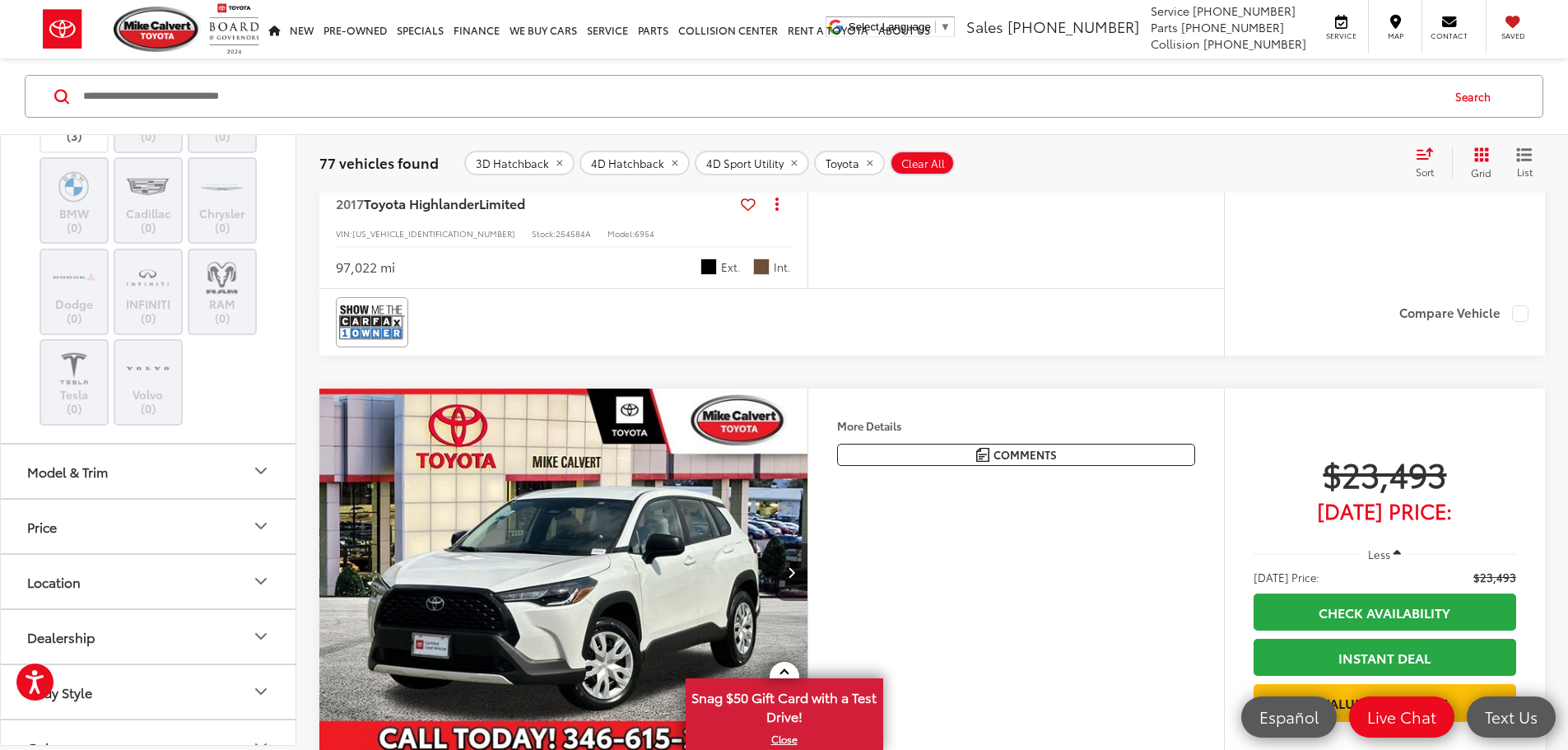
scroll to position [2816, 0]
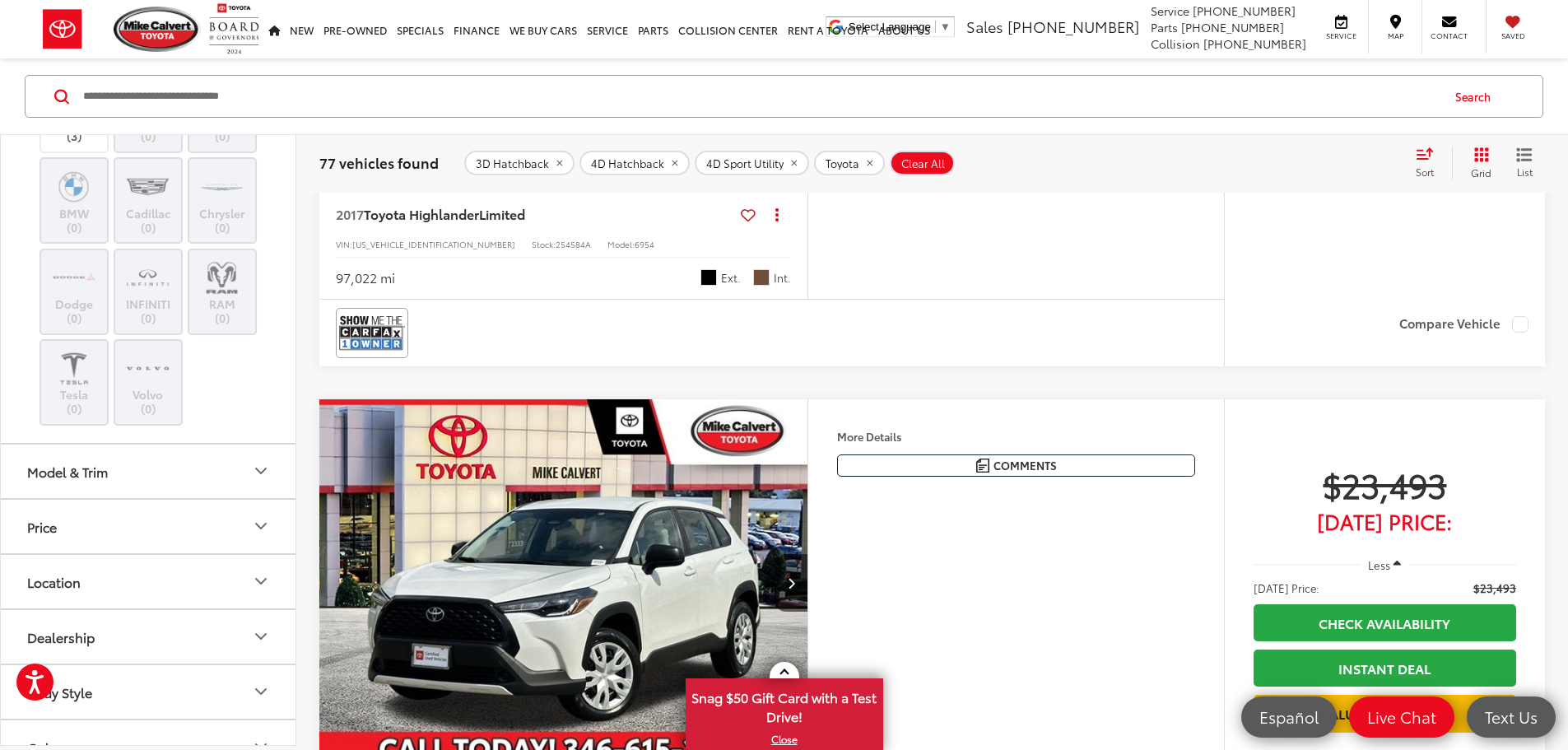
click at [808, 29] on button "Next image" at bounding box center [790, 0] width 33 height 58
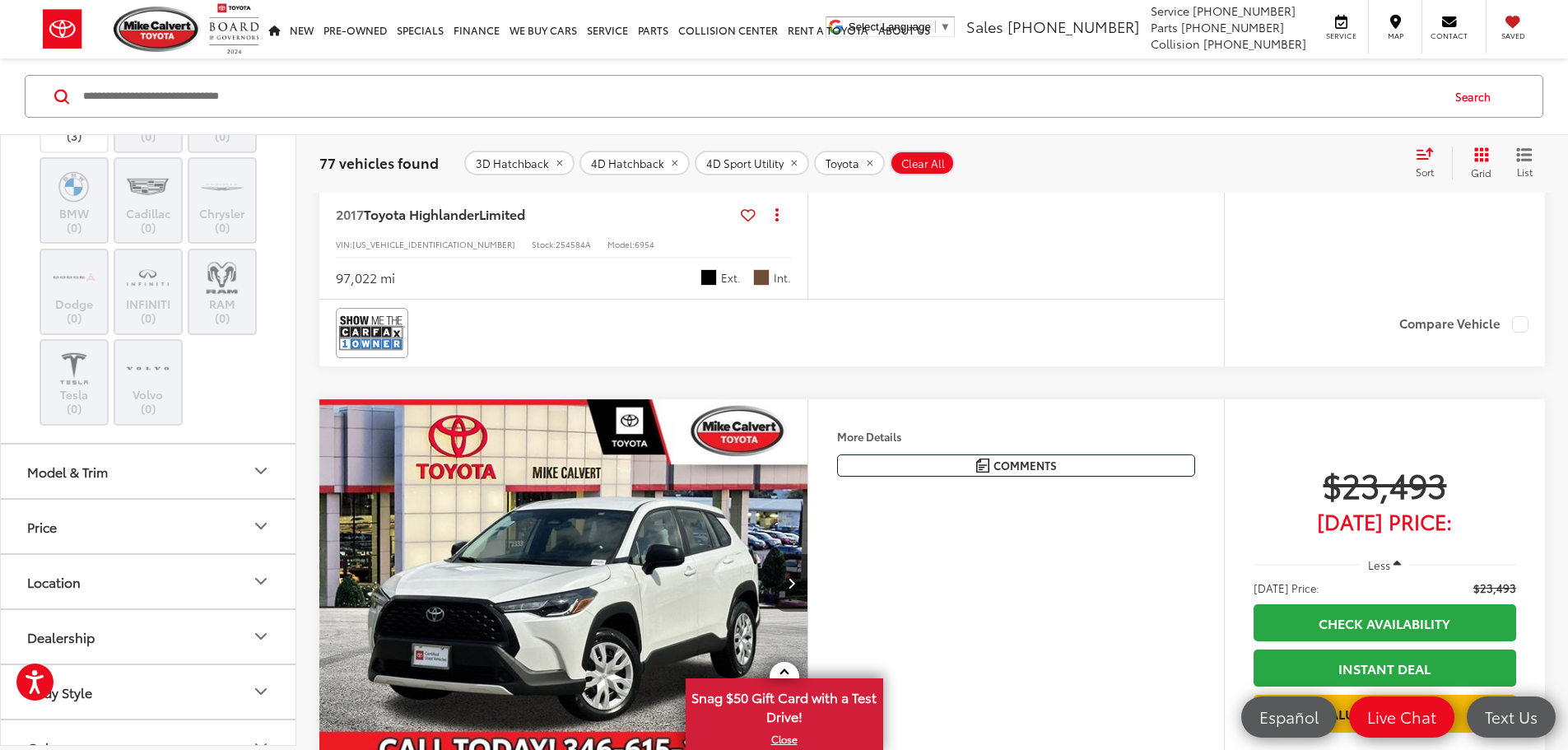
scroll to position [0, 3121]
click at [807, 185] on div "View More" at bounding box center [562, 0] width 490 height 368
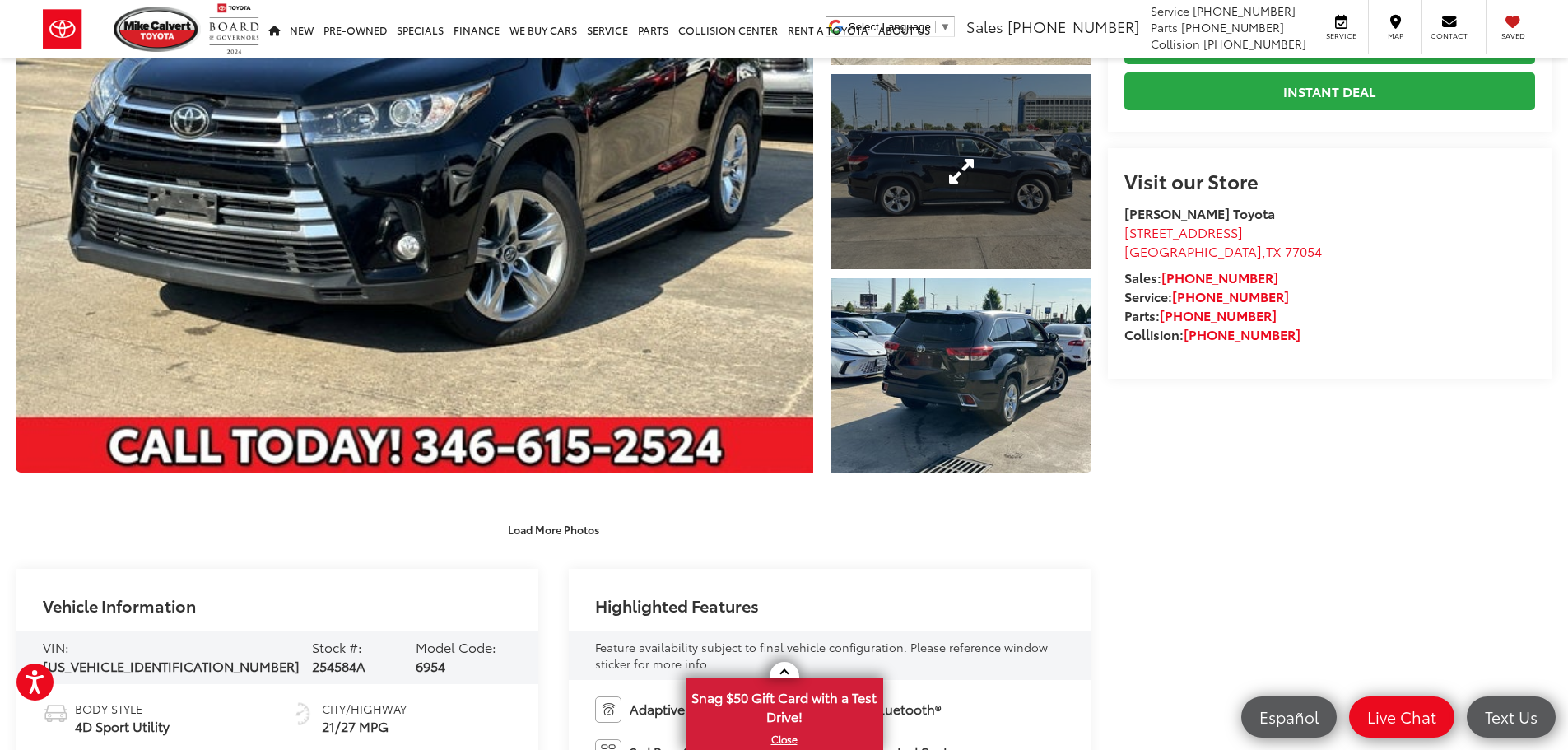
scroll to position [243, 0]
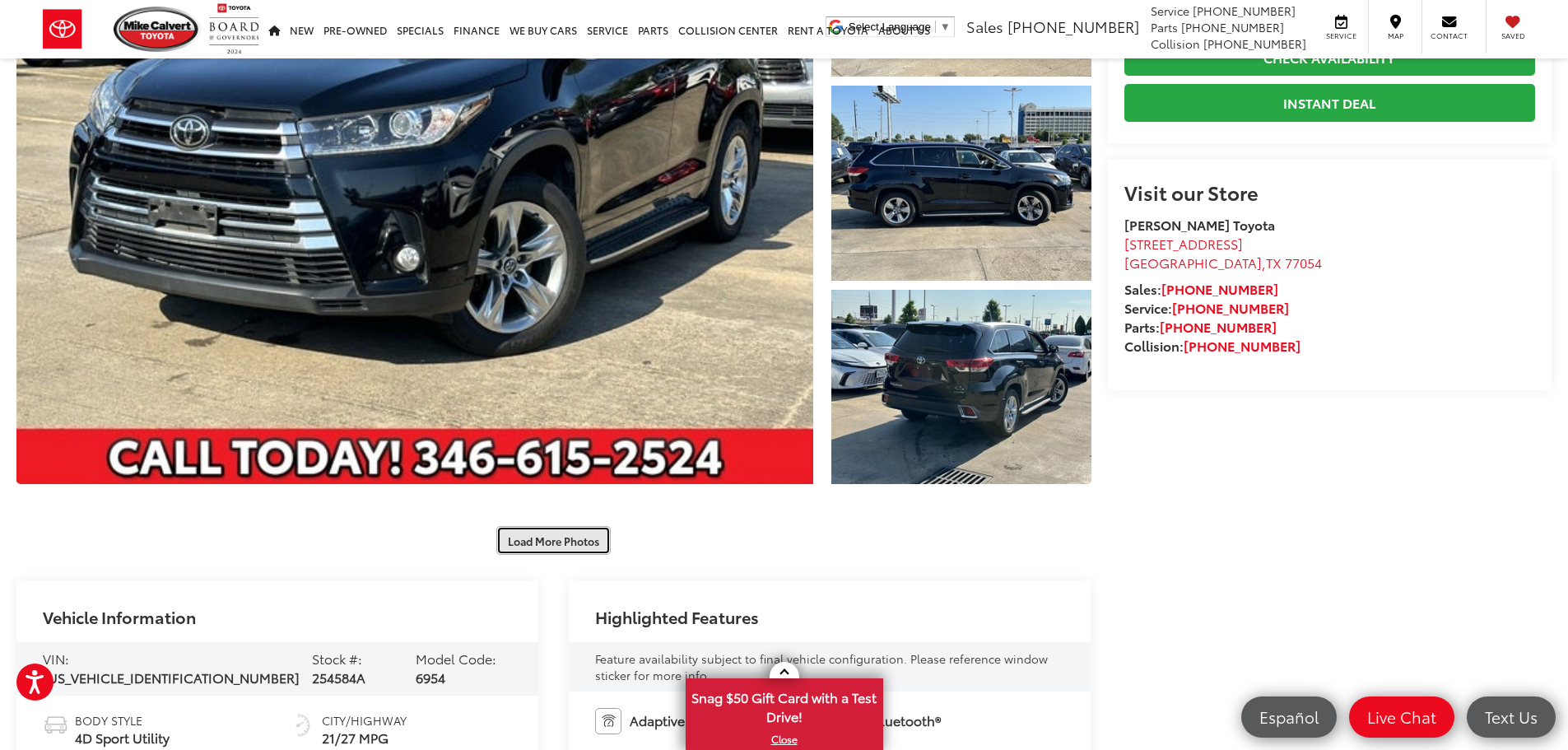
click at [569, 543] on button "Load More Photos" at bounding box center [554, 540] width 114 height 29
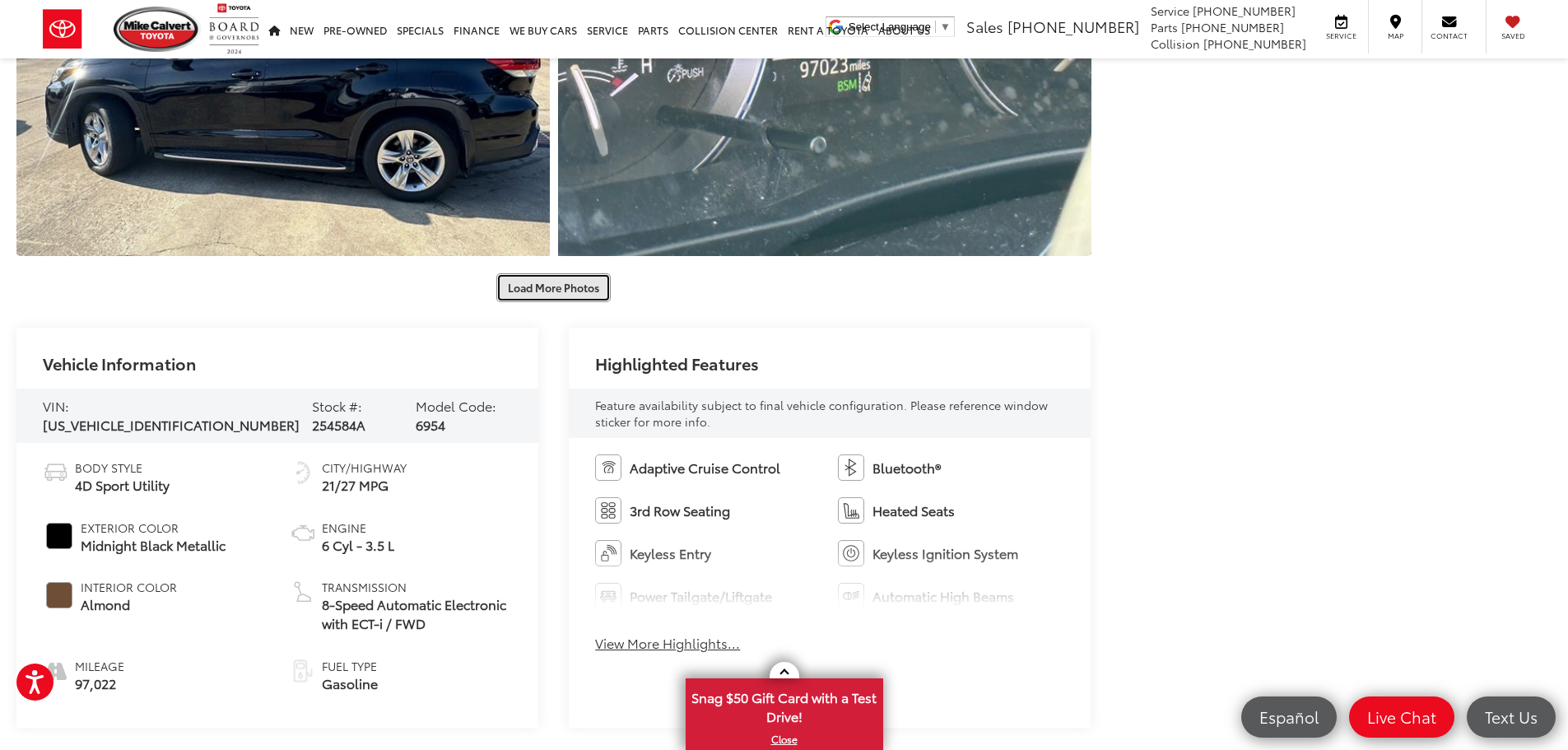
scroll to position [1050, 0]
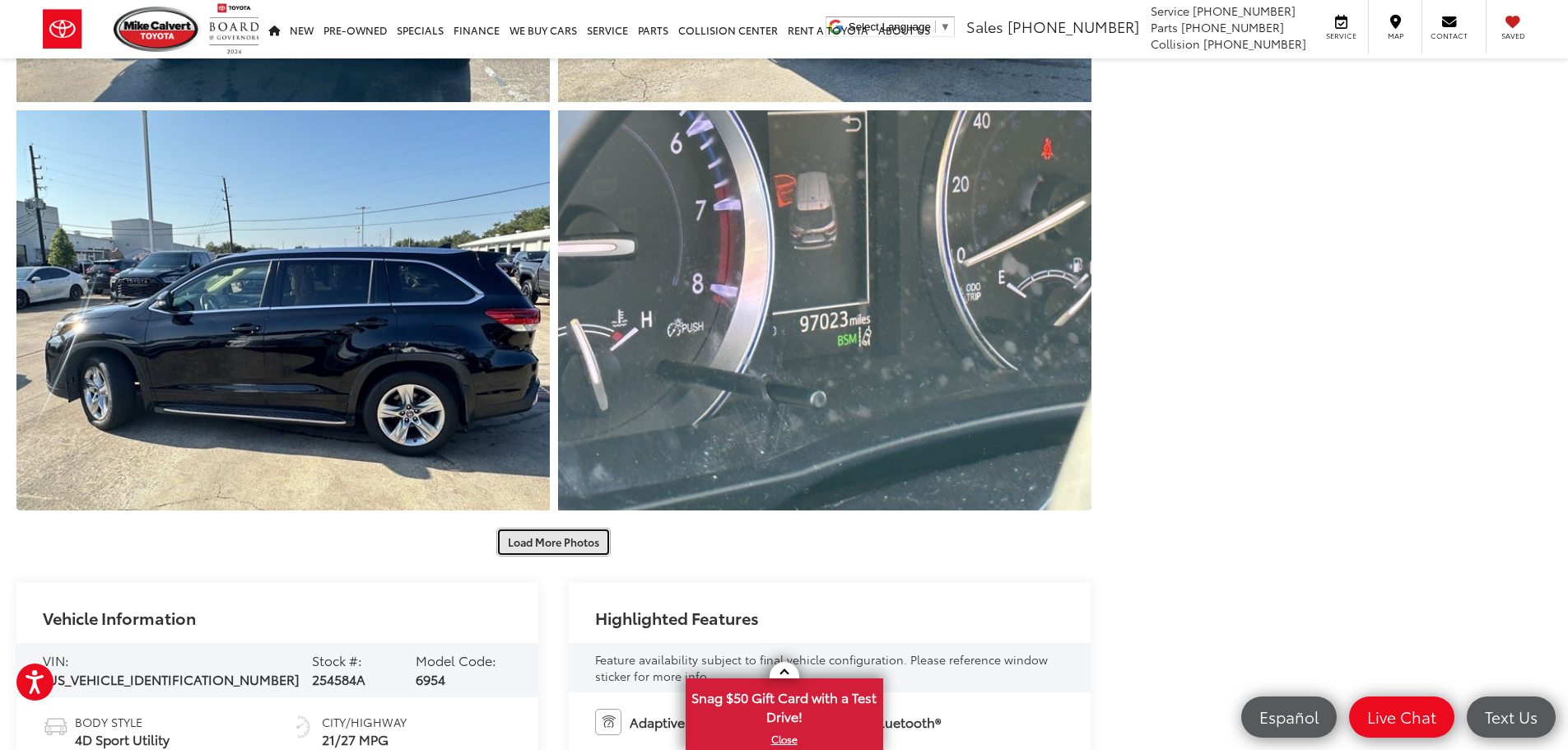
click at [572, 533] on button "Load More Photos" at bounding box center [554, 542] width 114 height 29
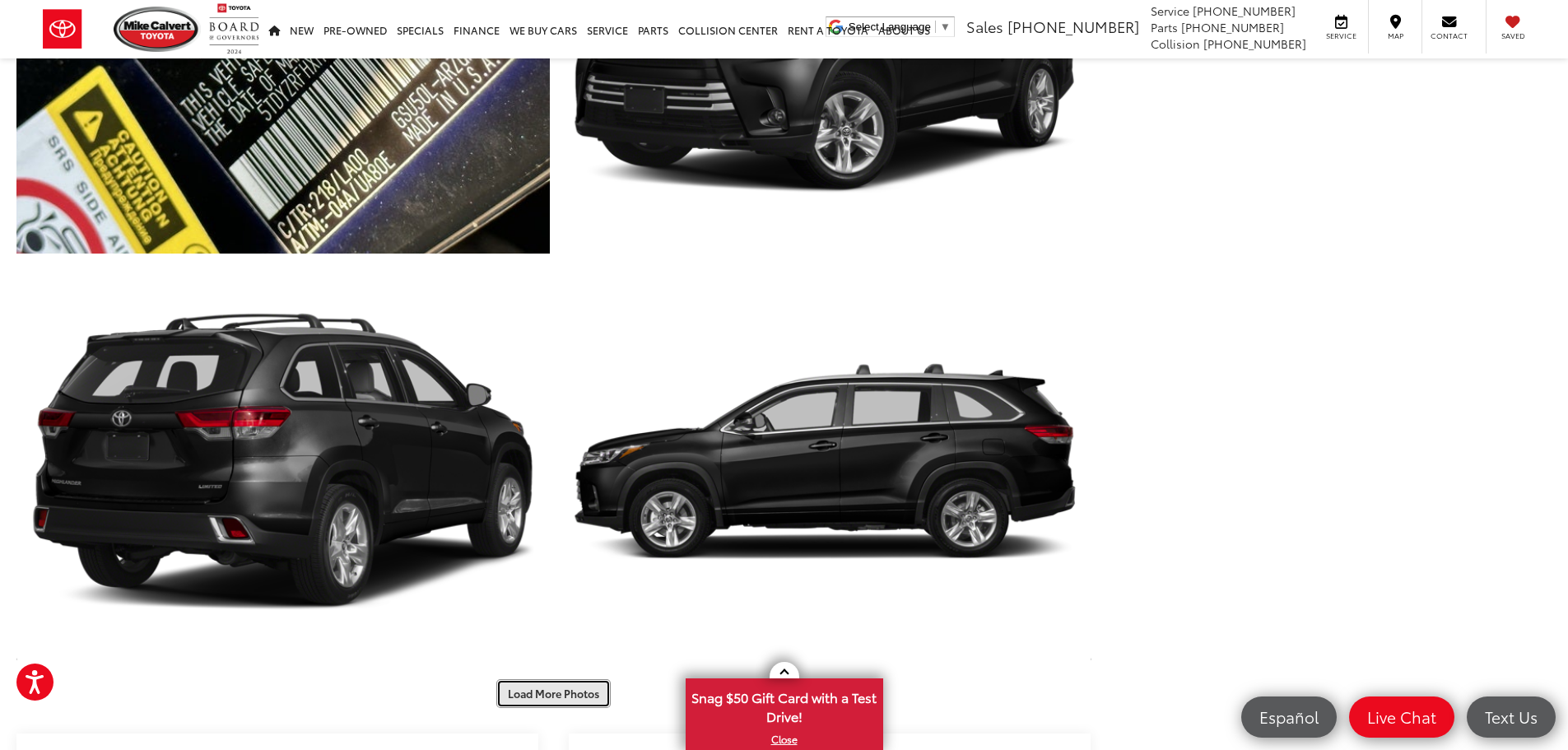
scroll to position [1885, 0]
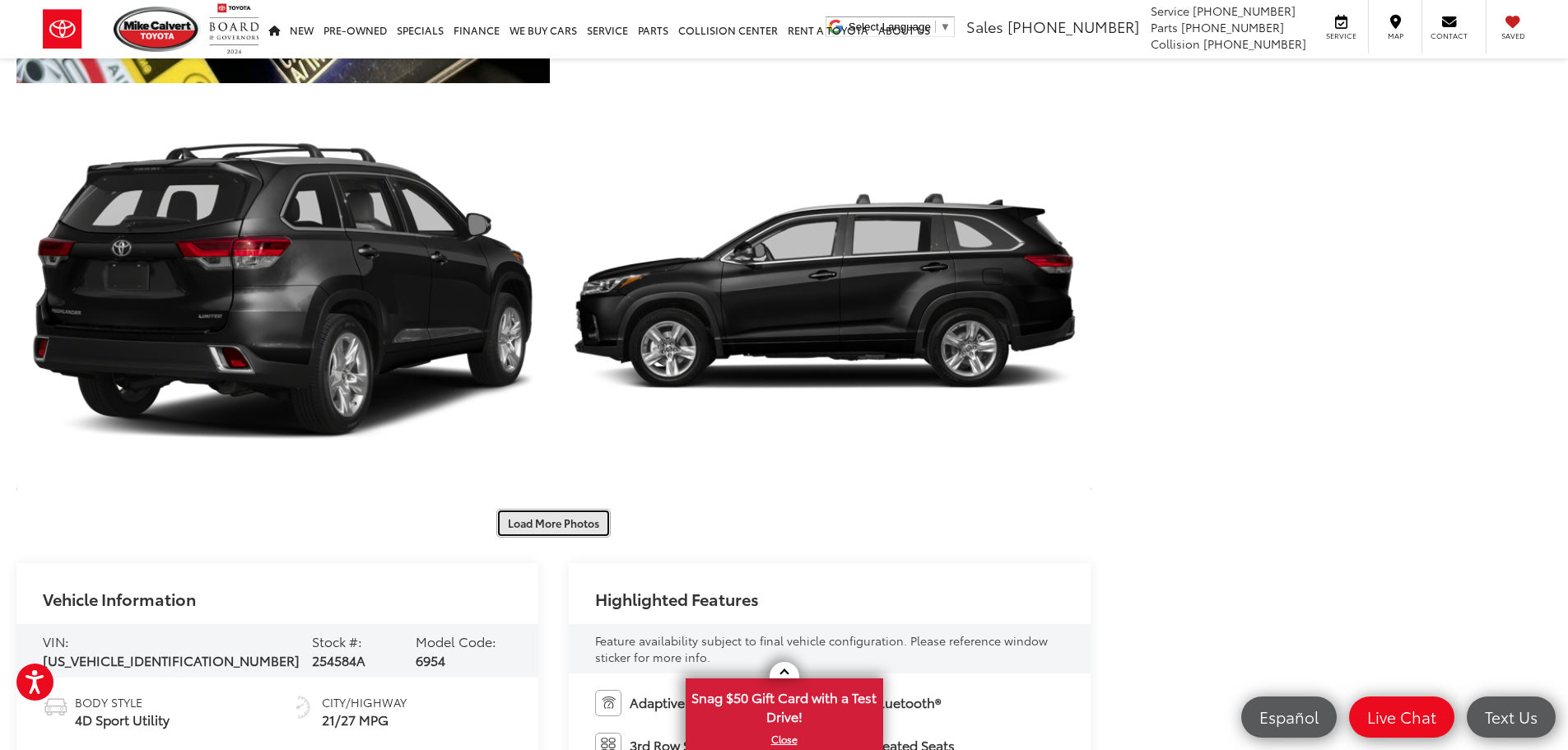
click at [580, 521] on button "Load More Photos" at bounding box center [554, 523] width 114 height 29
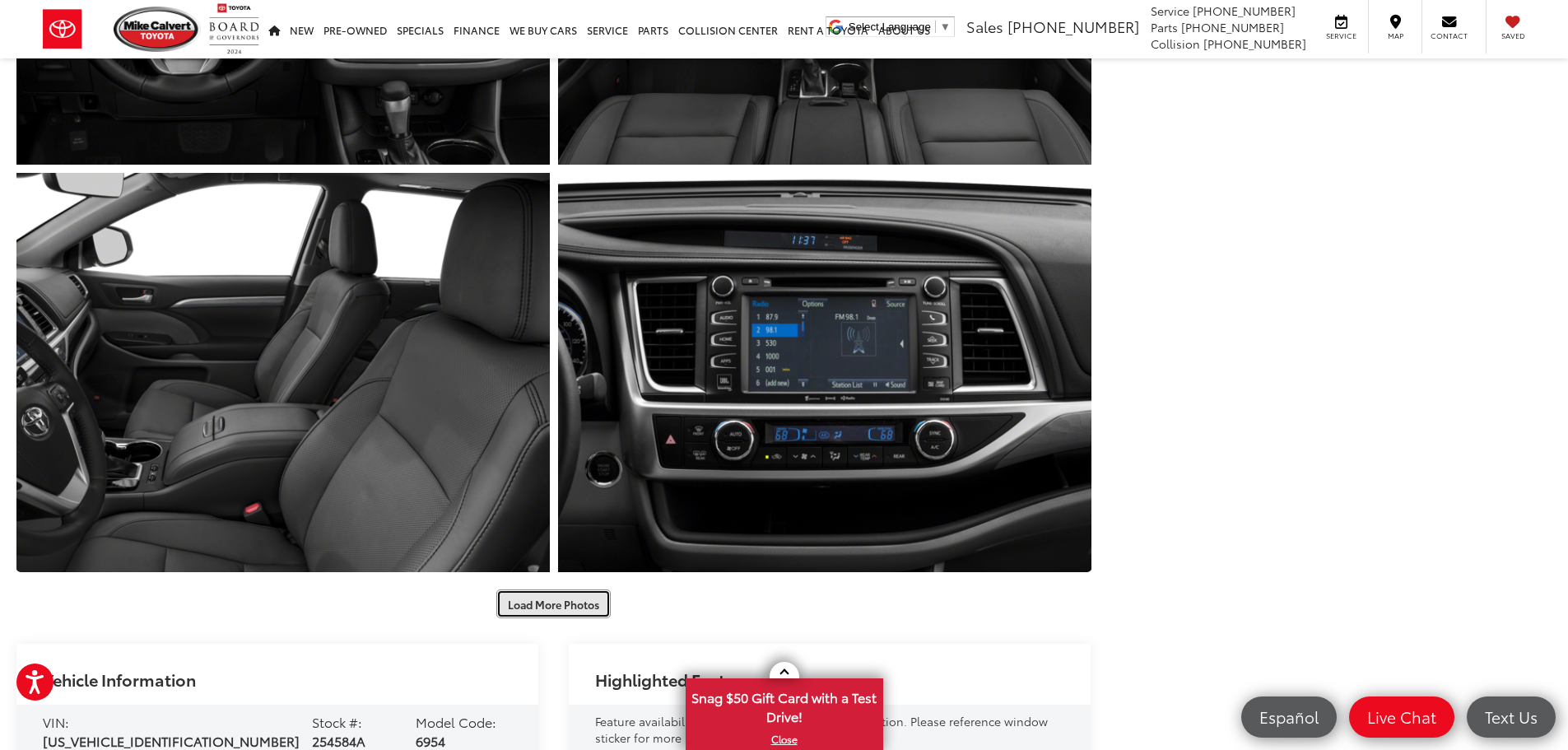
scroll to position [2615, 0]
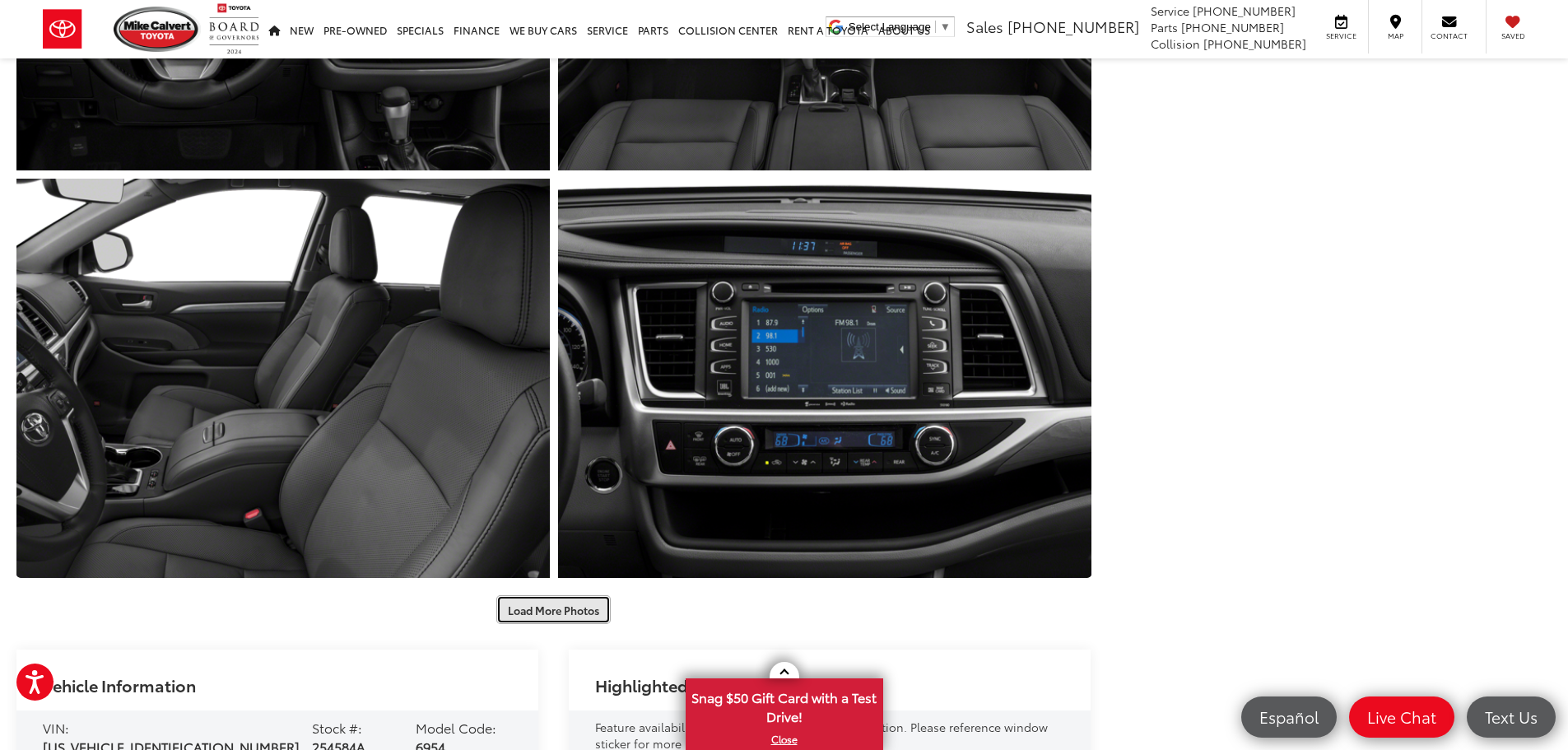
click at [560, 609] on button "Load More Photos" at bounding box center [554, 609] width 114 height 29
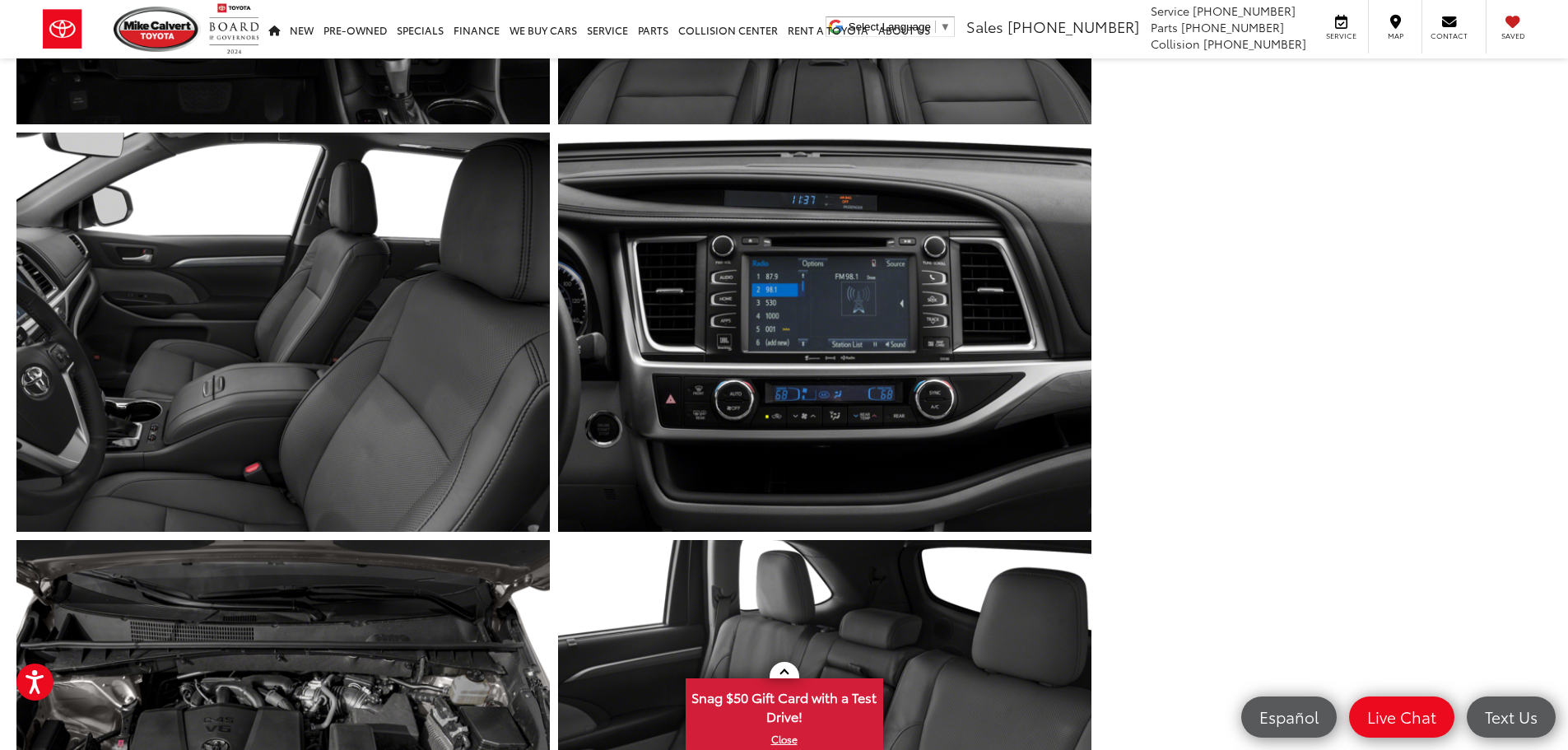
scroll to position [2622, 0]
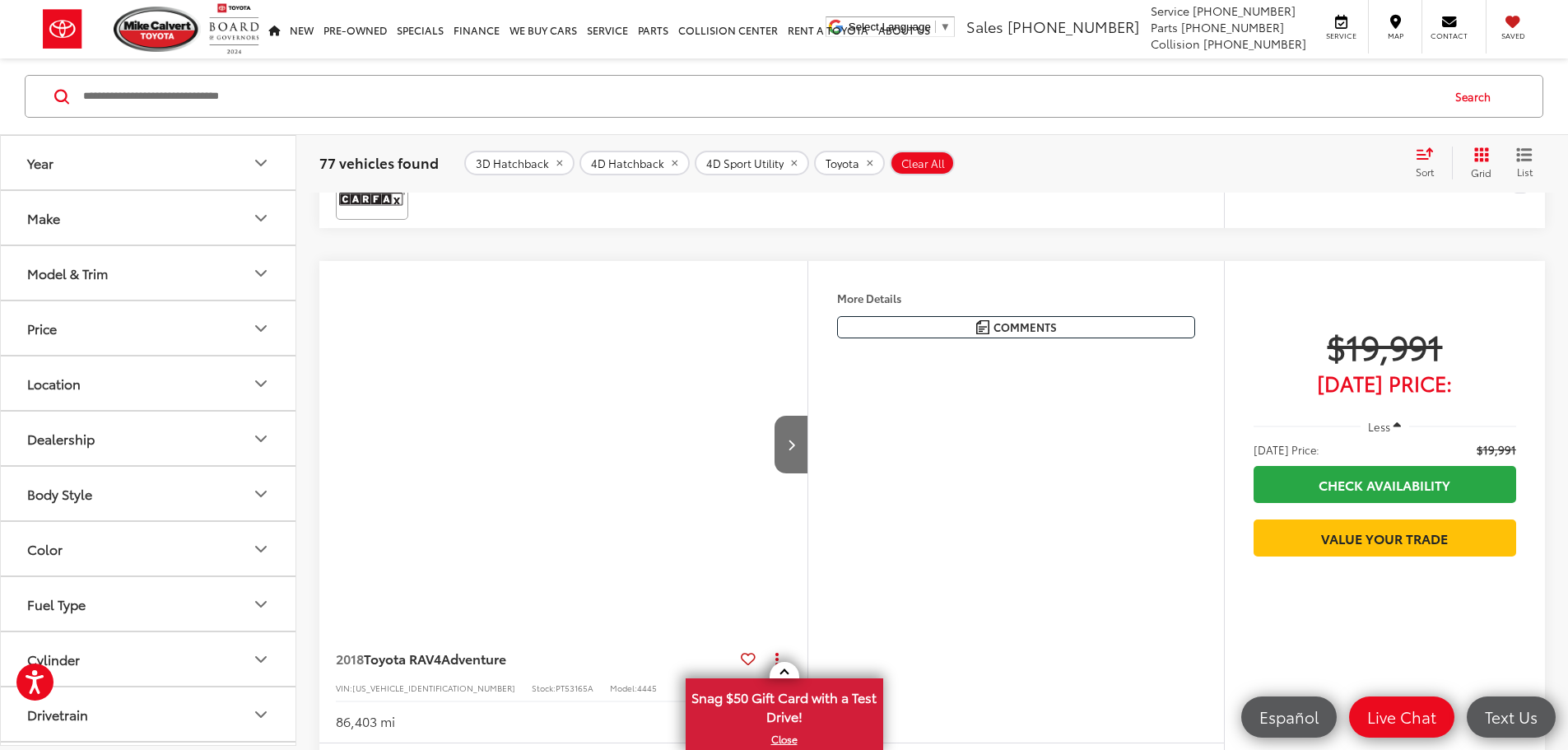
scroll to position [8550, 0]
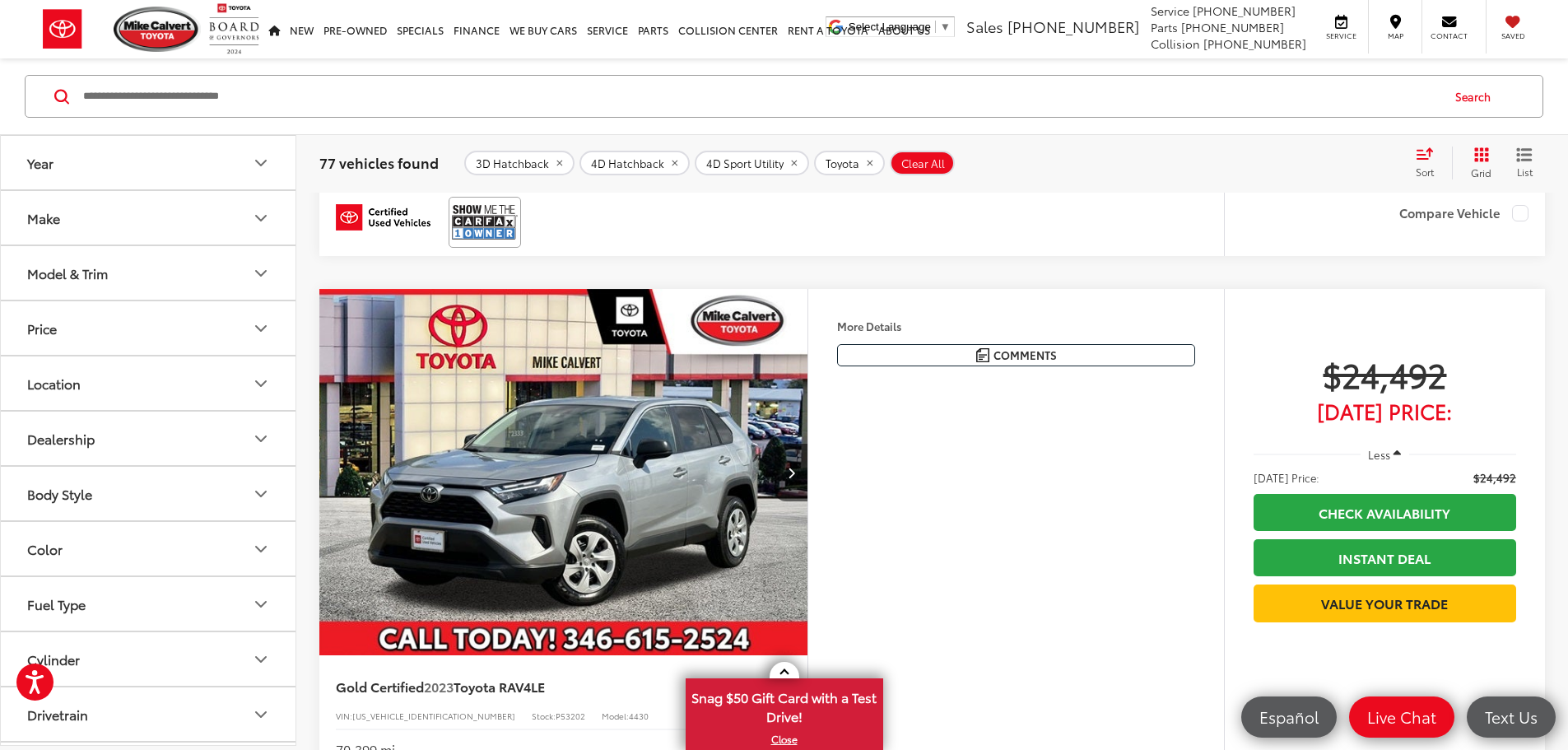
scroll to position [3950, 0]
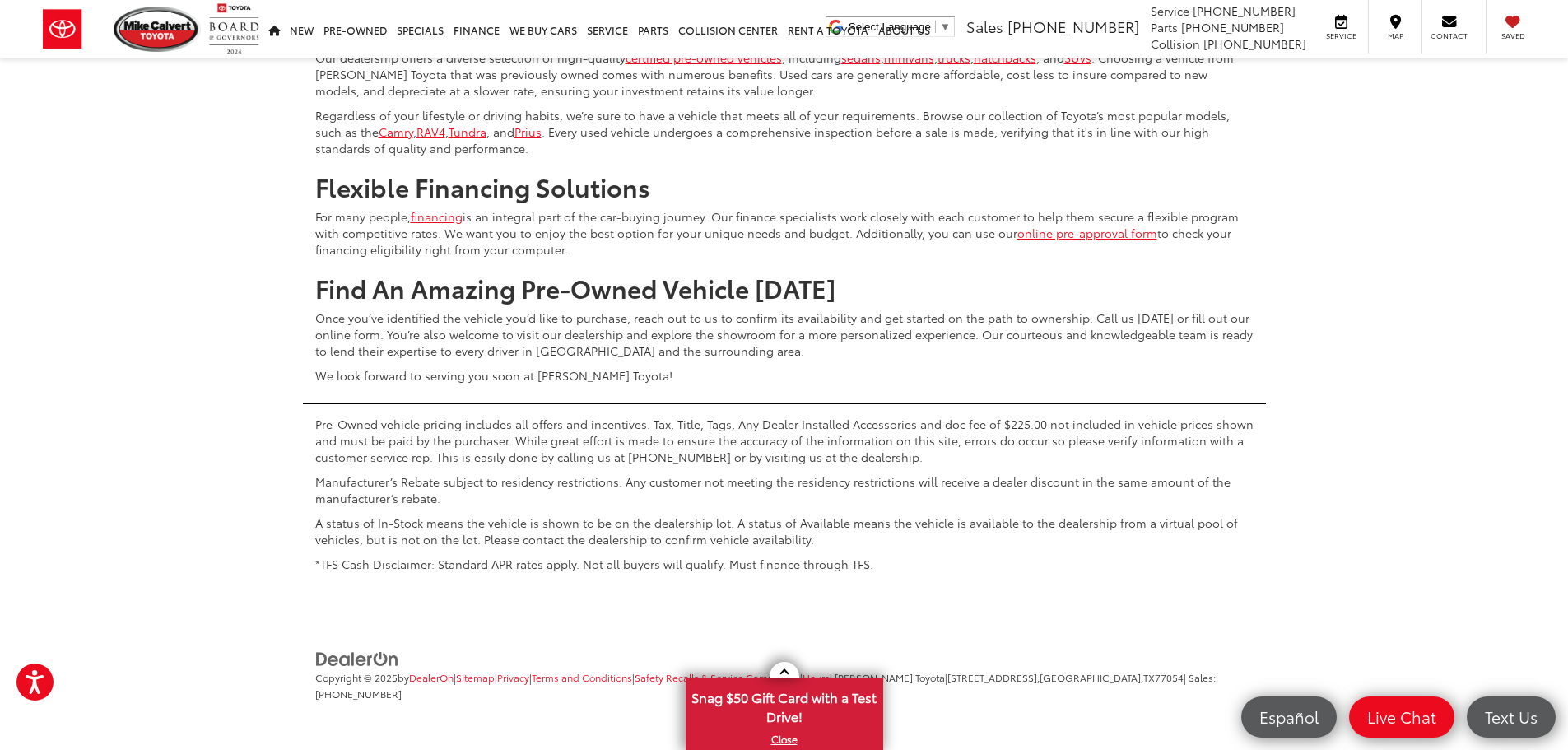
scroll to position [8019, 0]
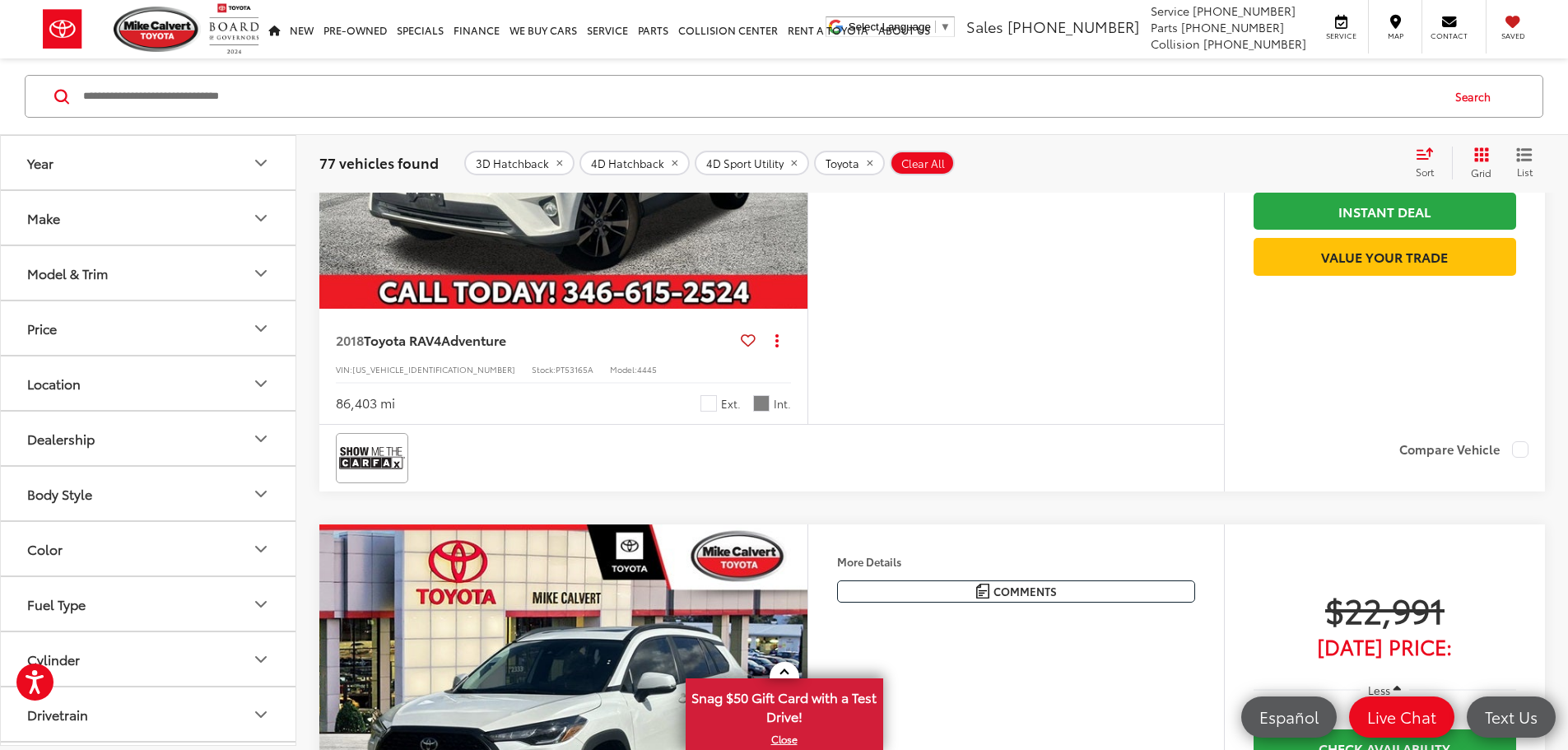
scroll to position [1547, 0]
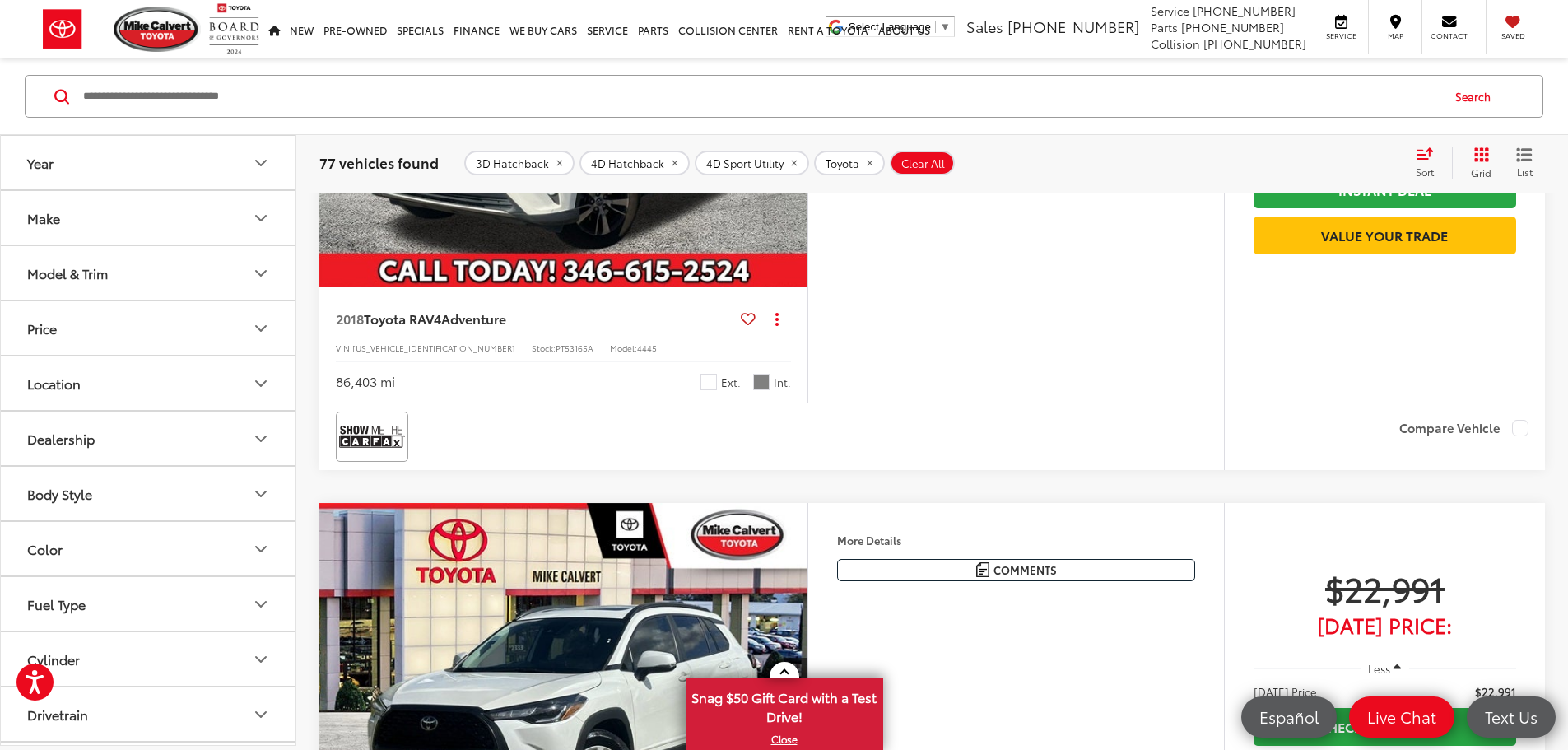
click at [808, 134] on button "Next image" at bounding box center [790, 105] width 33 height 58
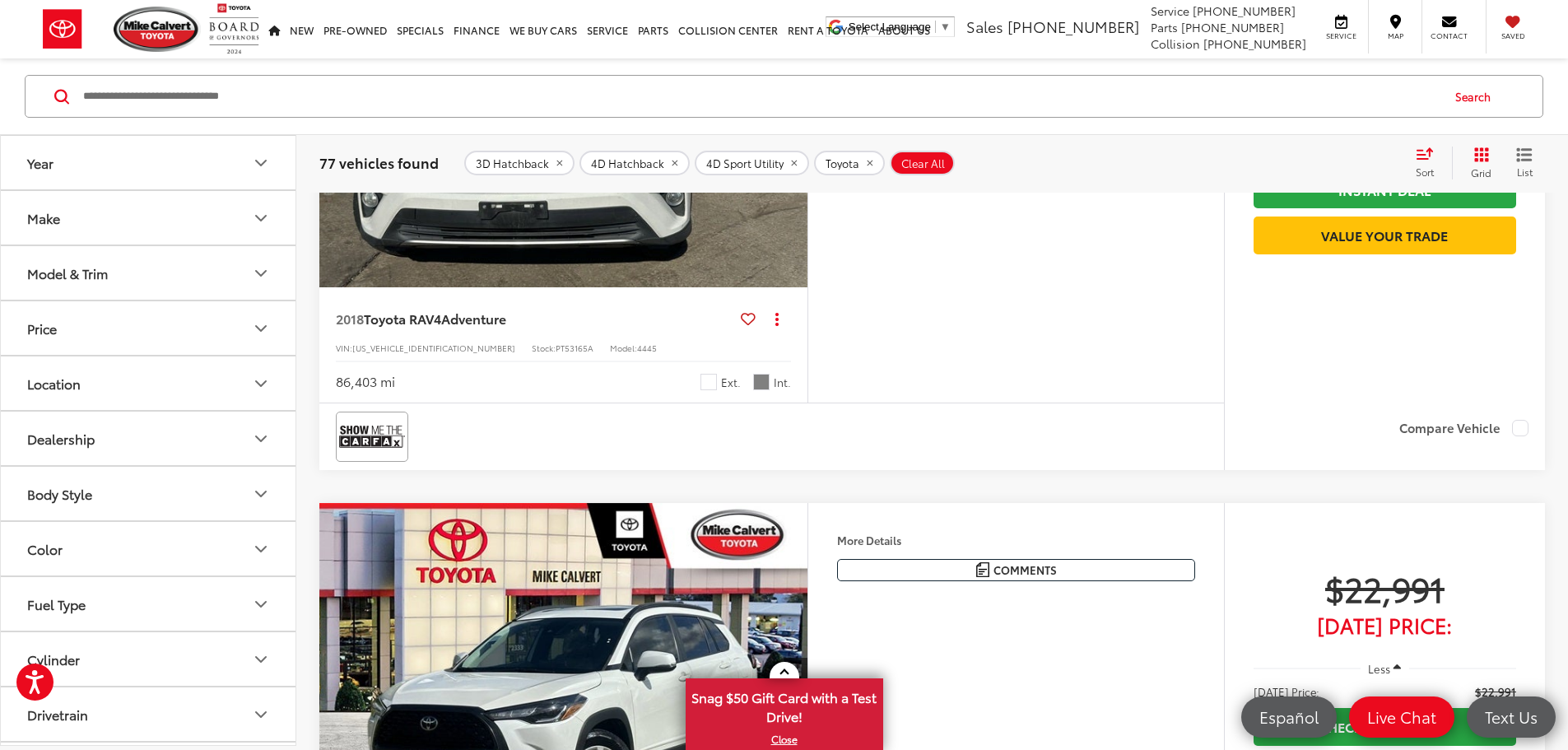
click at [808, 134] on button "Next image" at bounding box center [790, 105] width 33 height 58
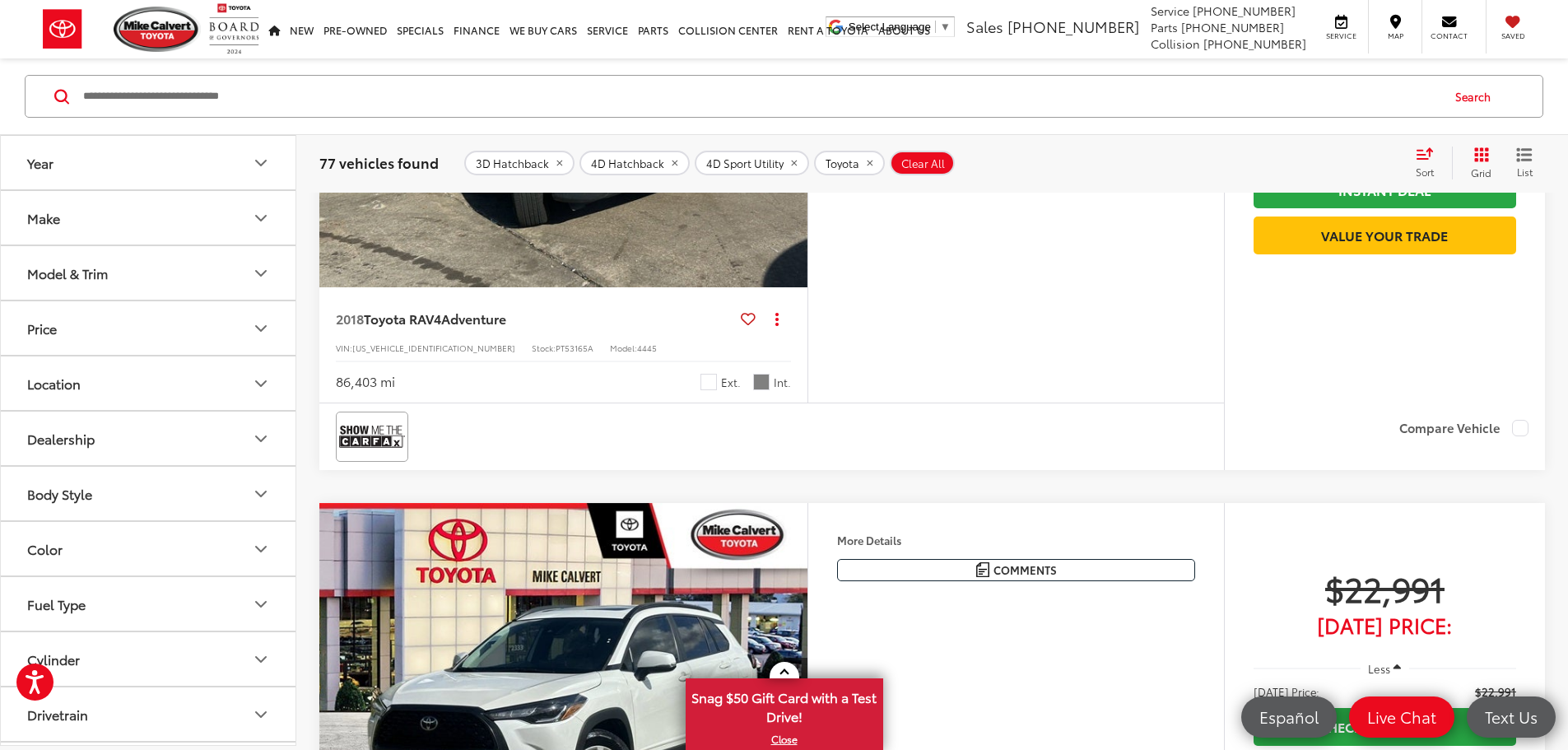
click at [808, 134] on button "Next image" at bounding box center [790, 105] width 33 height 58
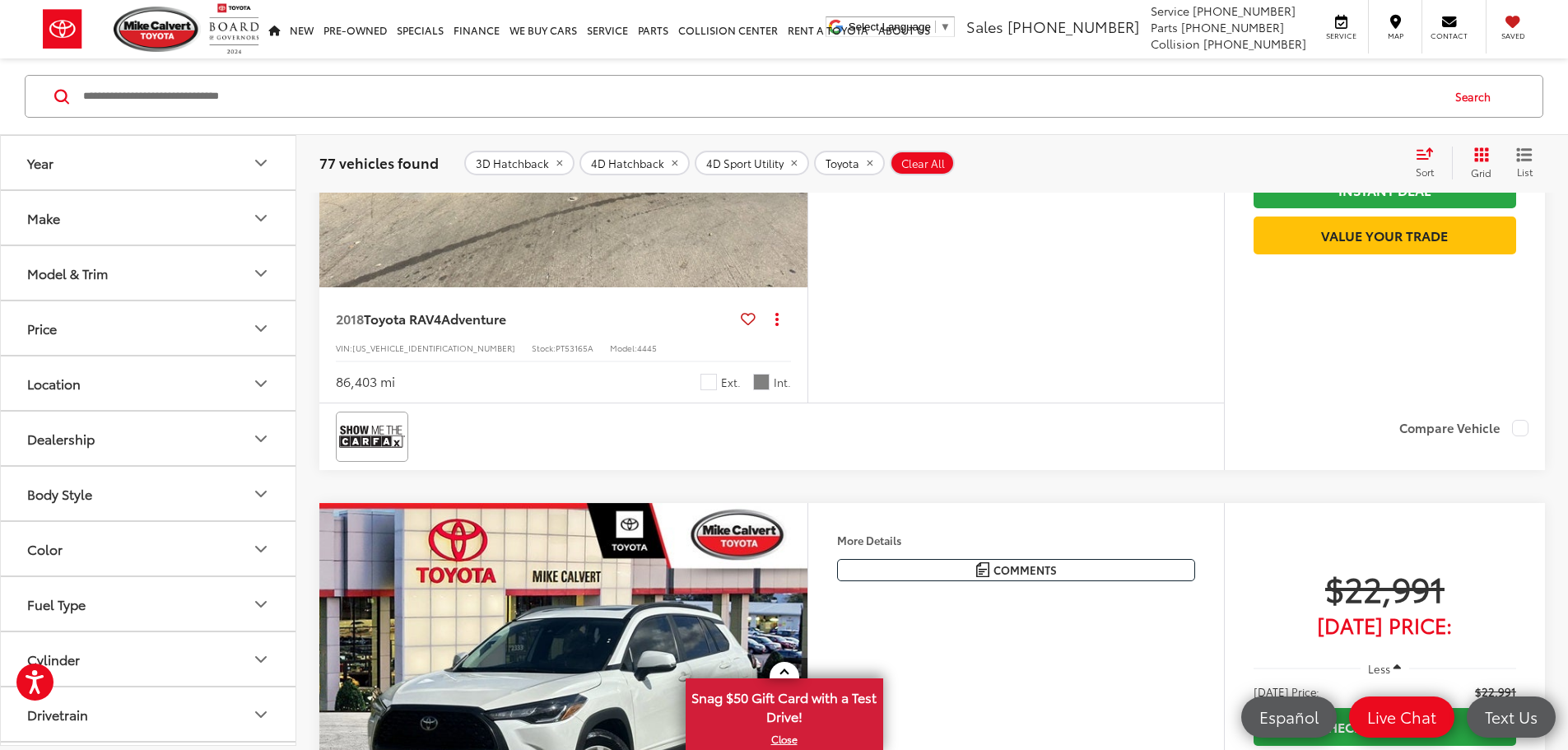
click at [808, 134] on button "Next image" at bounding box center [790, 105] width 33 height 58
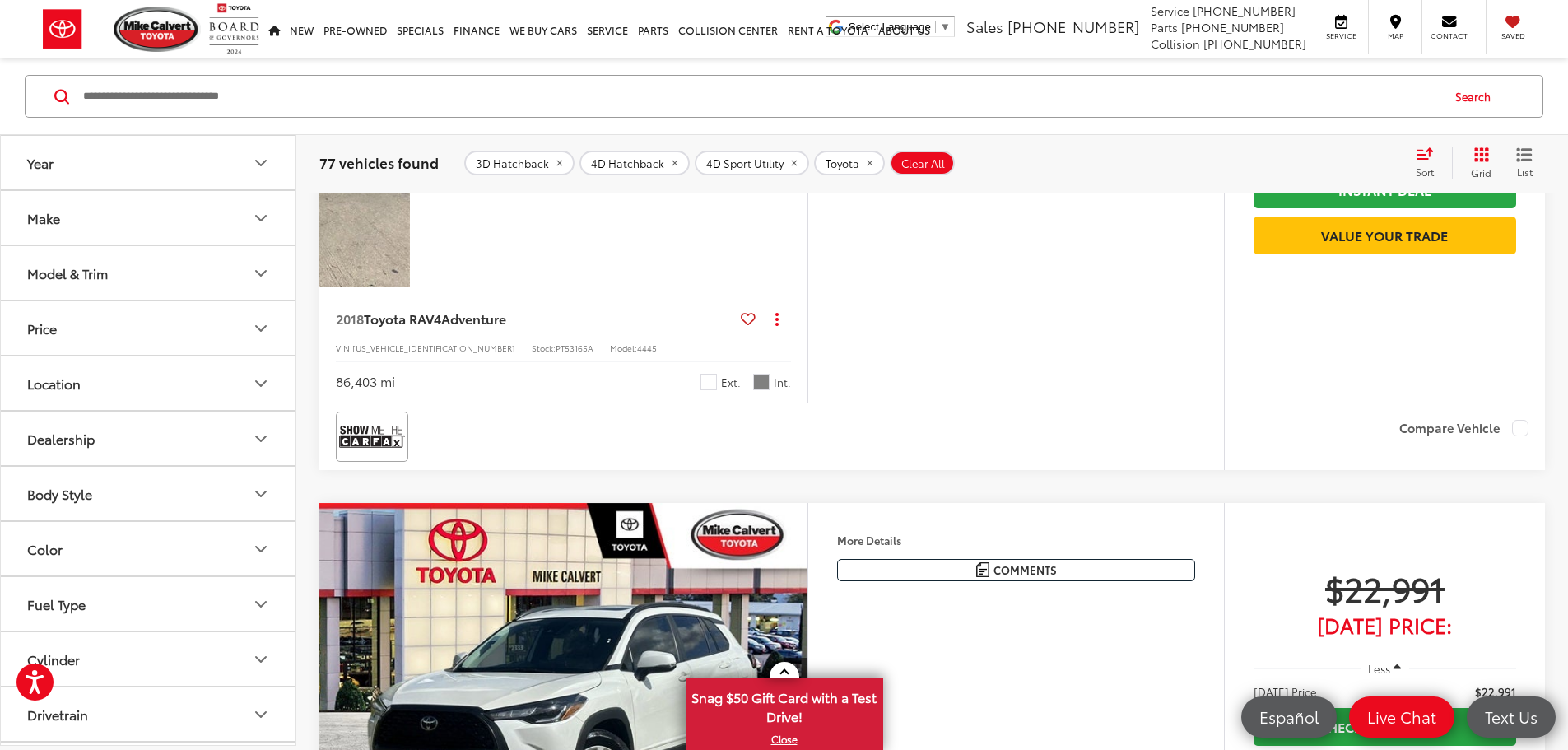
scroll to position [0, 2496]
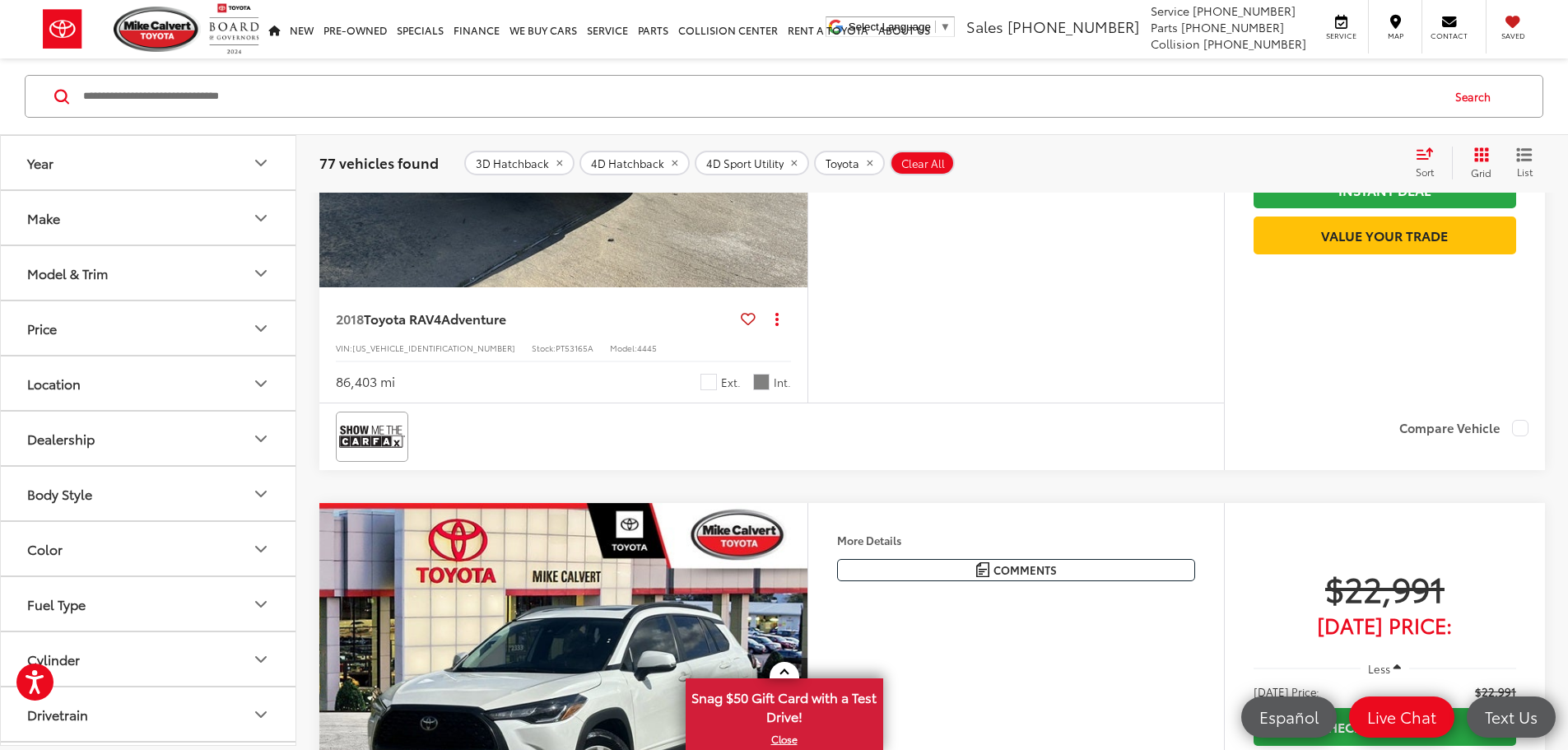
click at [808, 134] on button "Next image" at bounding box center [790, 105] width 33 height 58
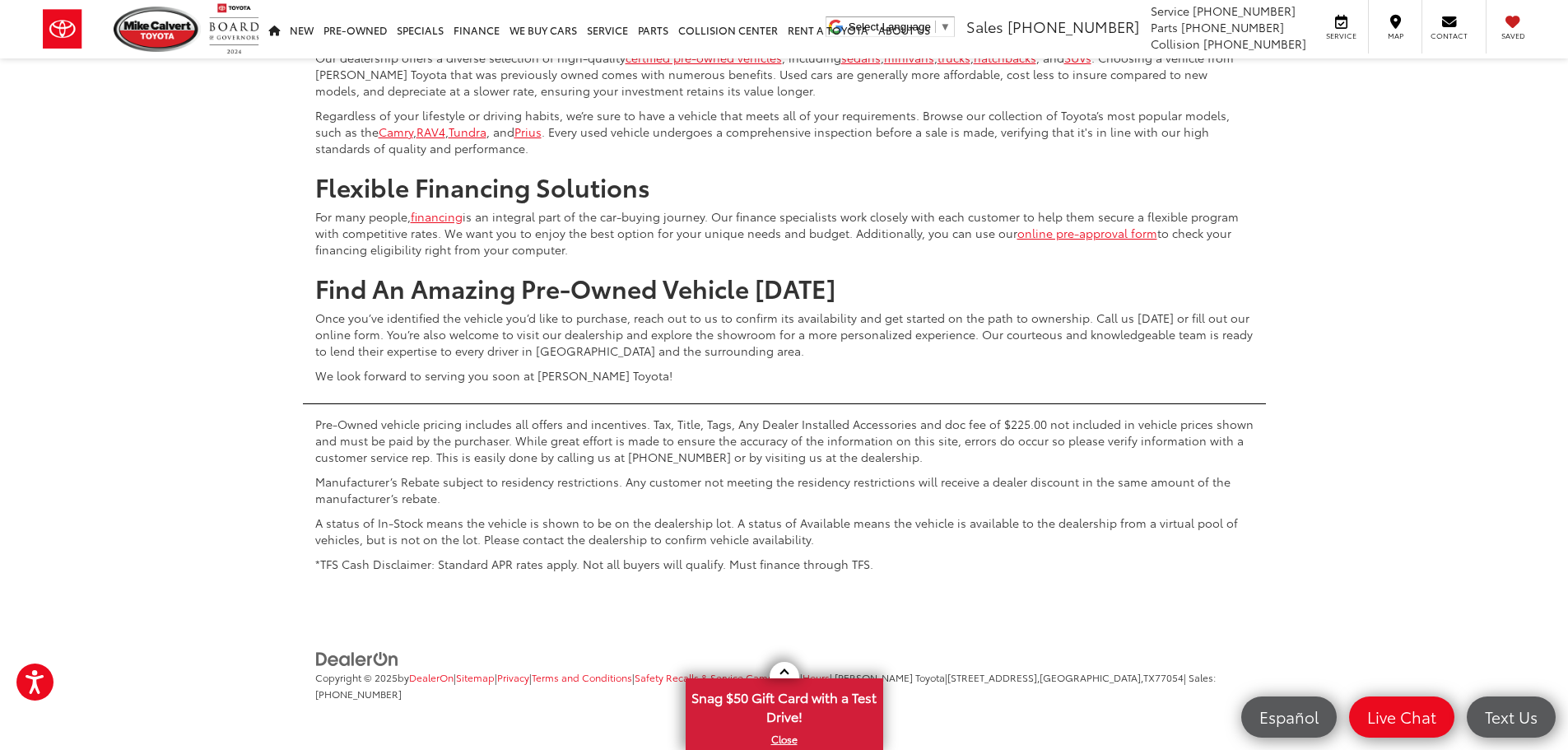
scroll to position [7984, 0]
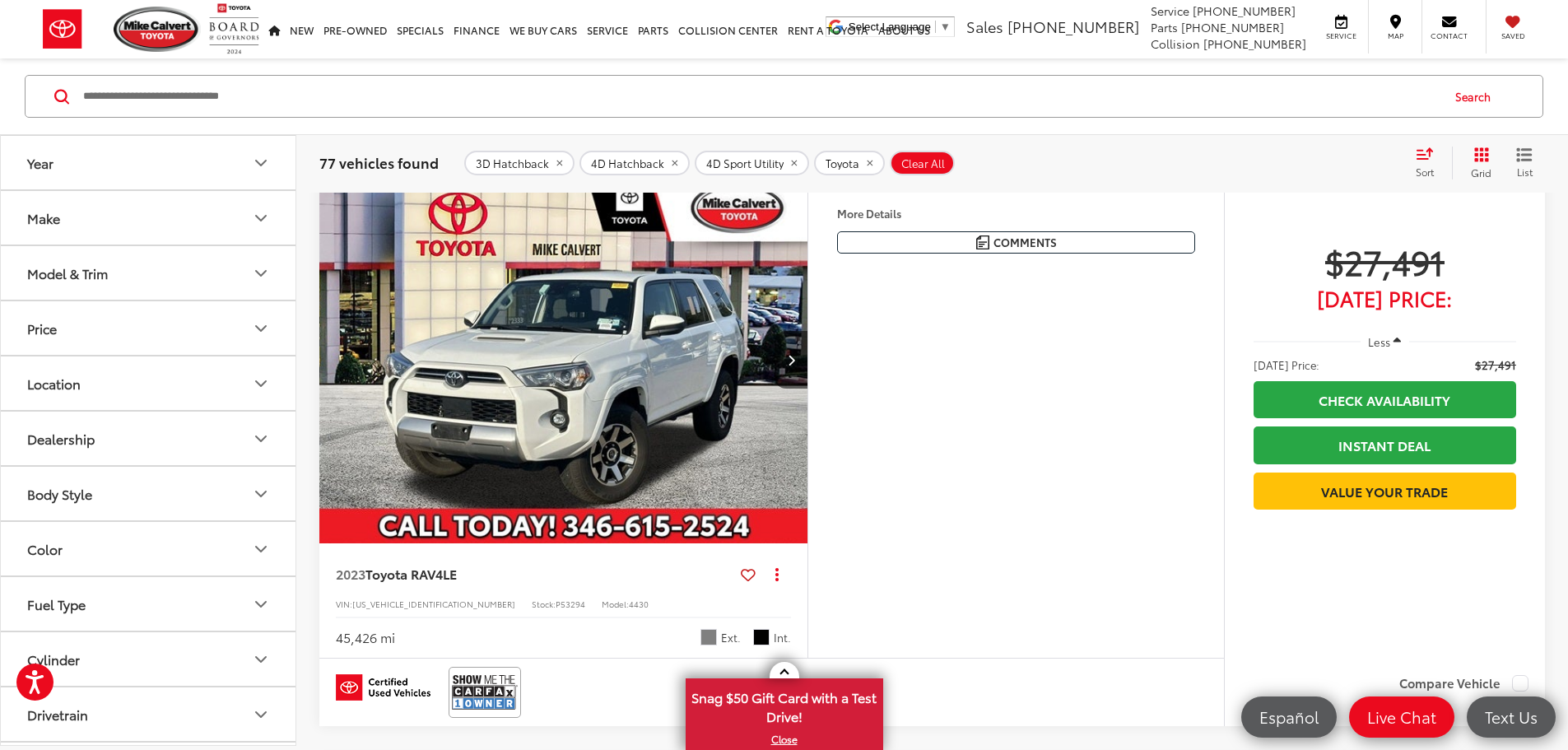
scroll to position [364, 0]
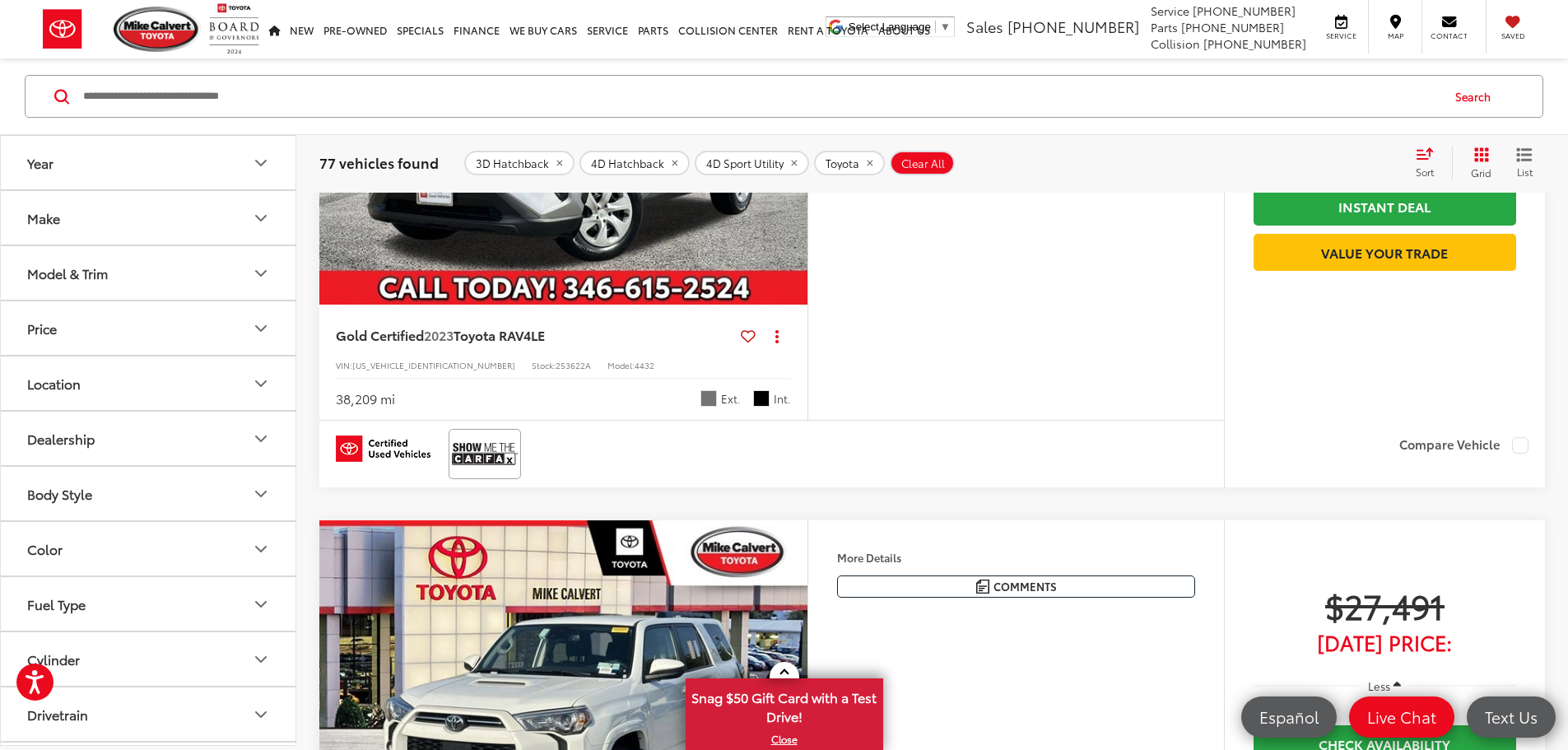
click at [1253, 288] on capital-one-entry-button at bounding box center [1253, 288] width 0 height 0
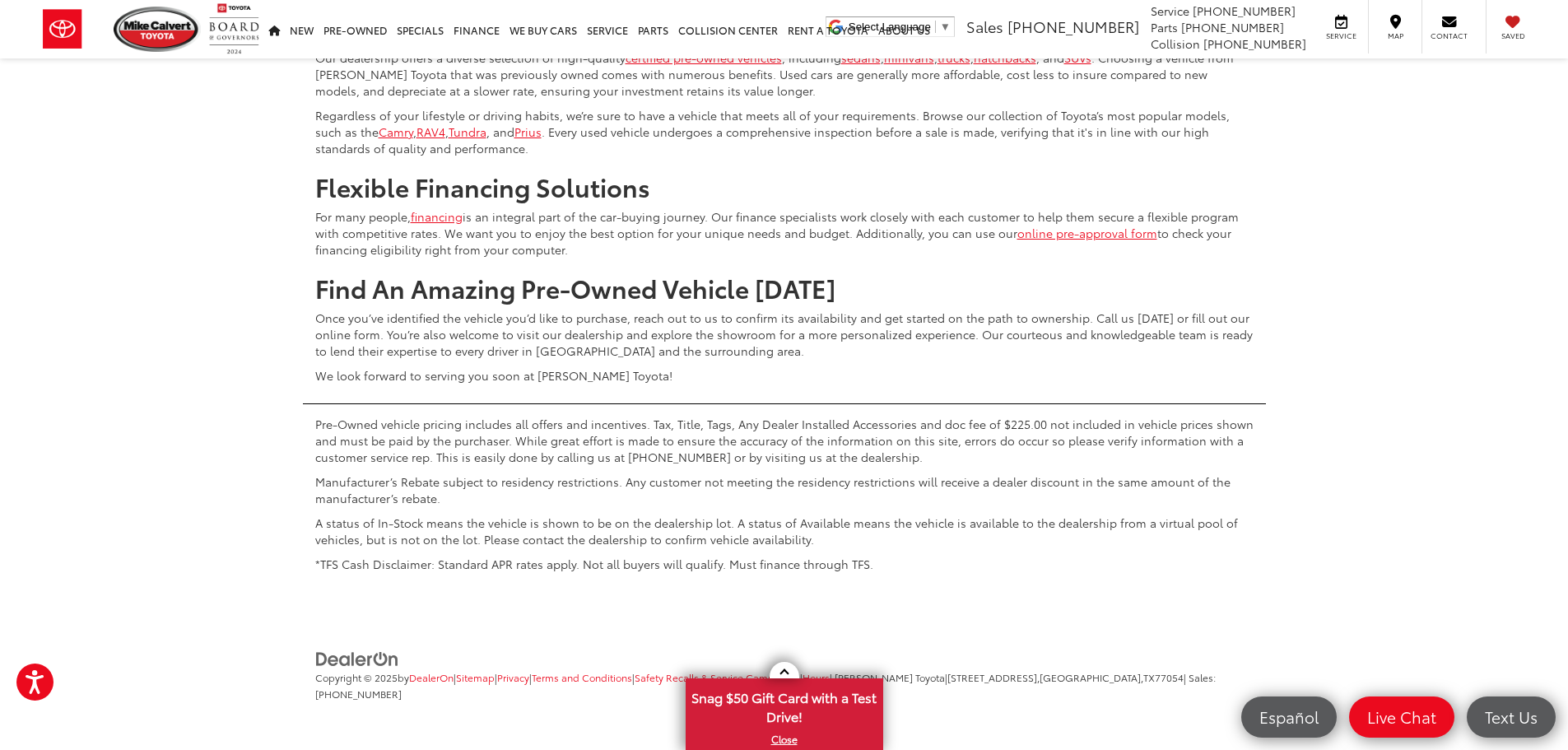
scroll to position [8113, 0]
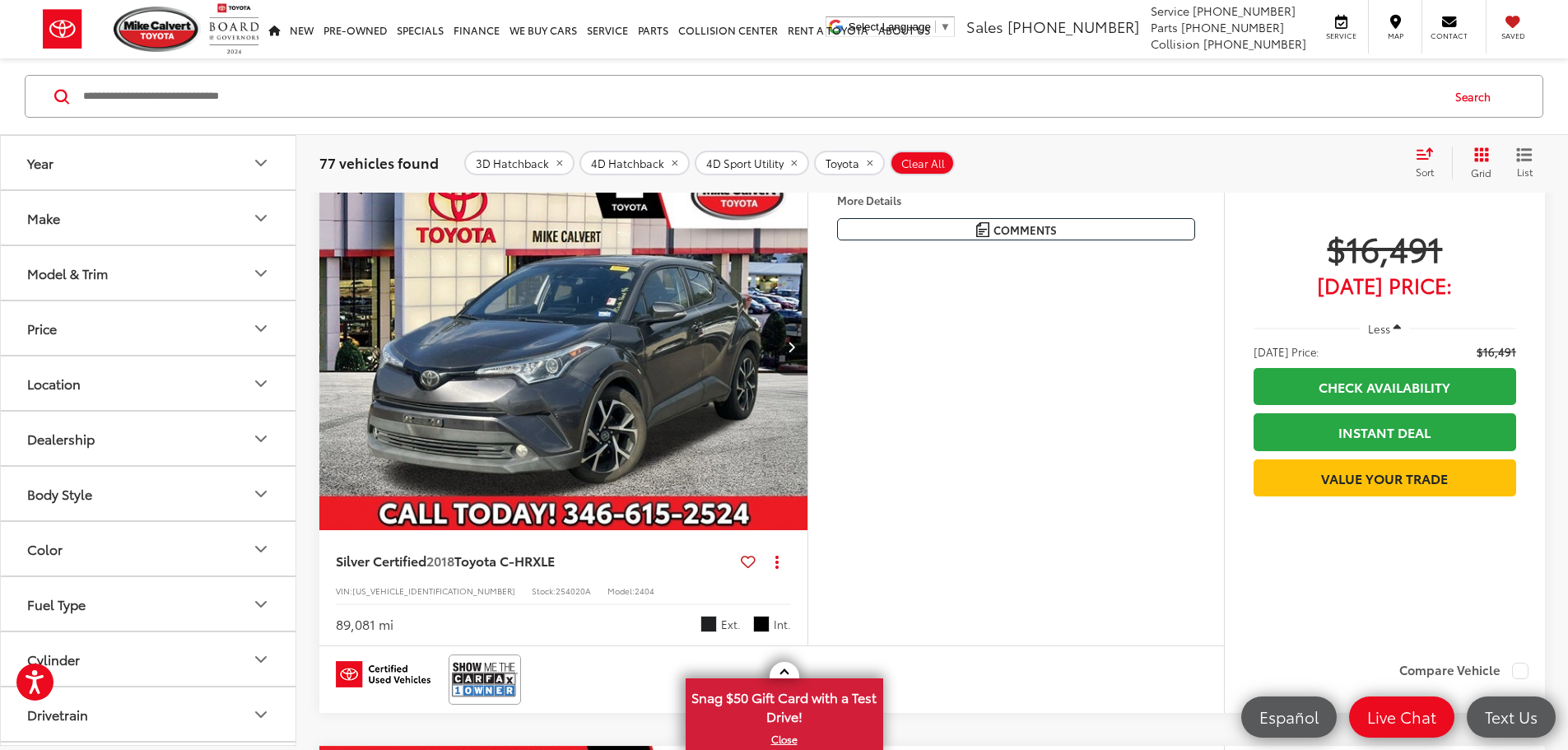
scroll to position [171, 0]
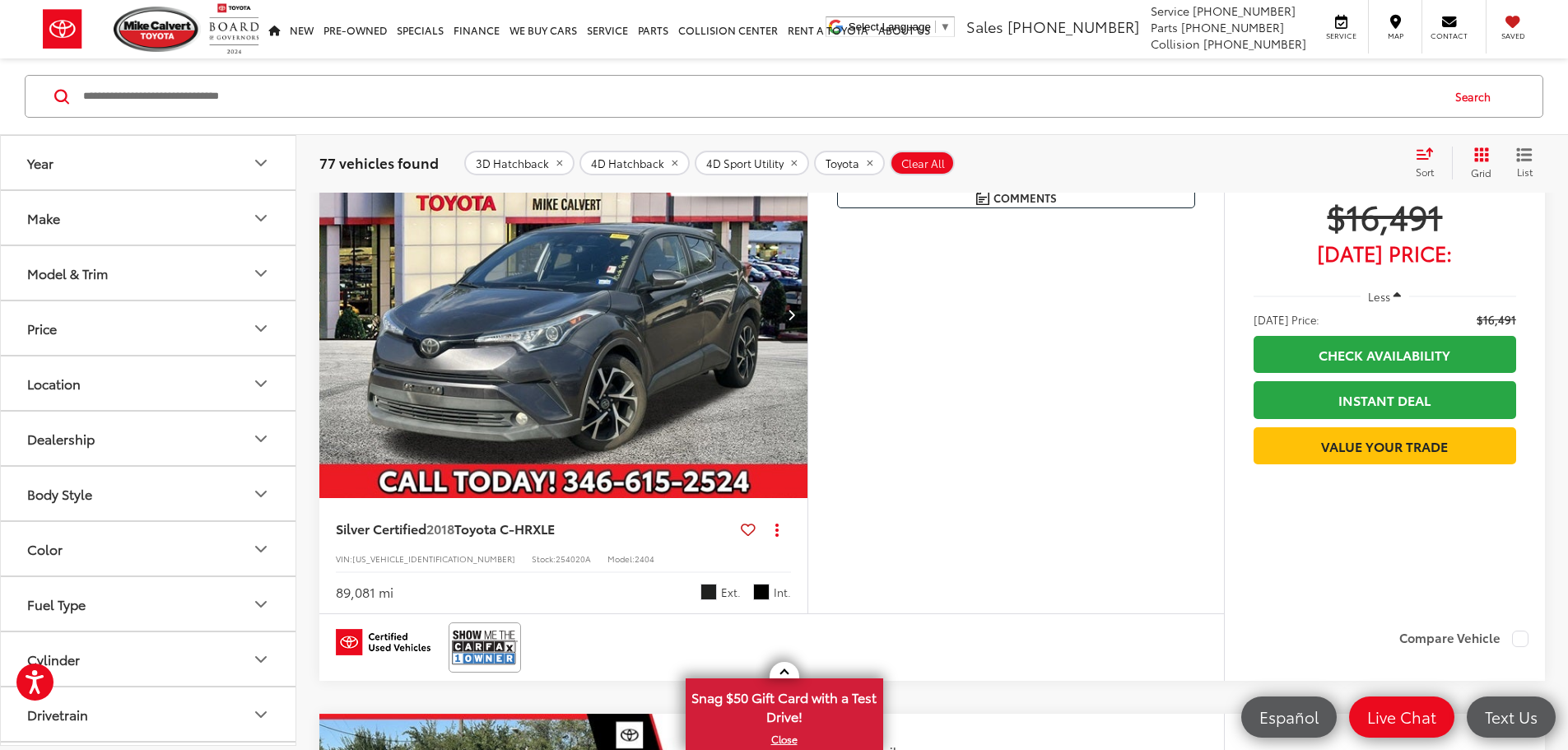
click at [808, 343] on button "Next image" at bounding box center [790, 315] width 33 height 58
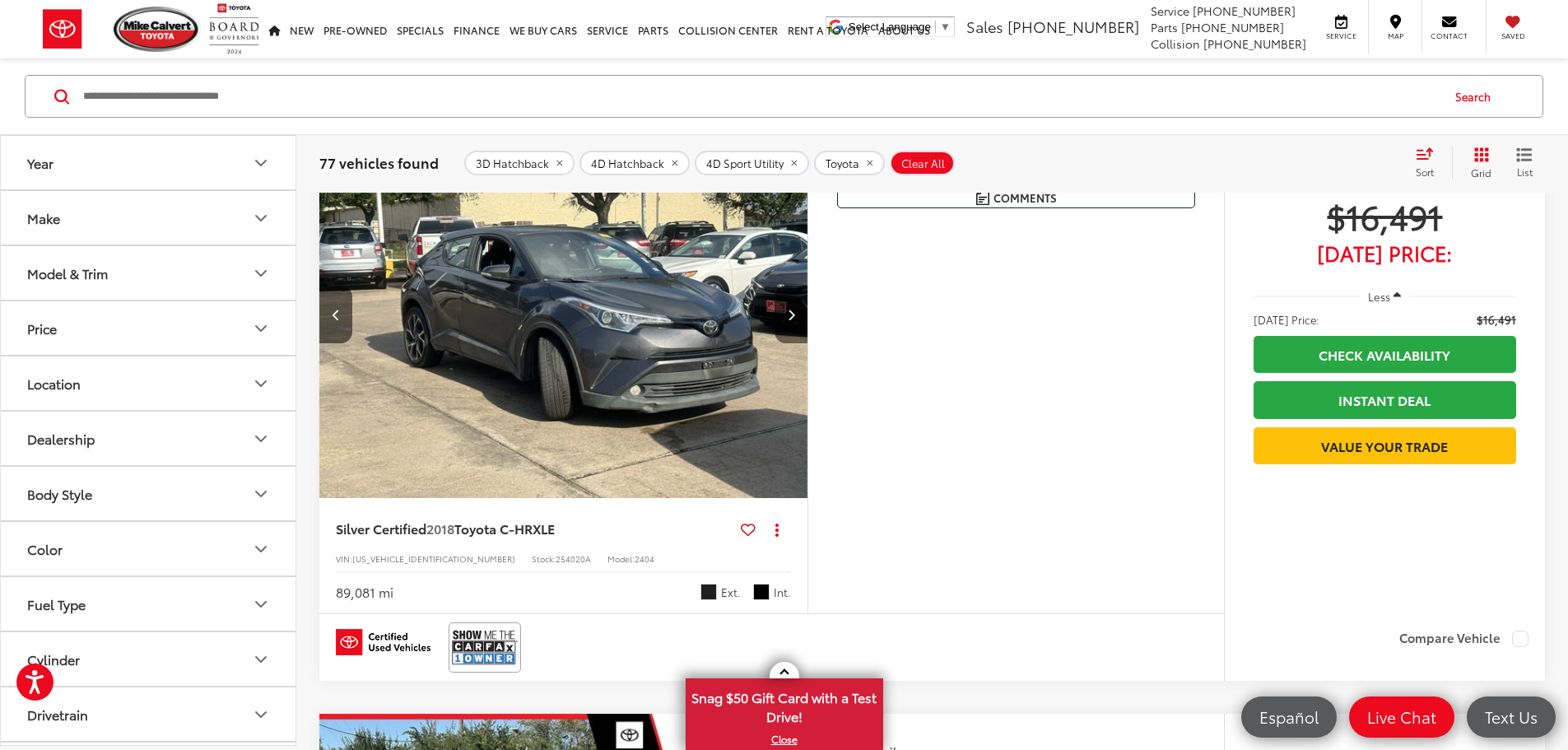
click at [795, 320] on icon "Next image" at bounding box center [791, 314] width 7 height 11
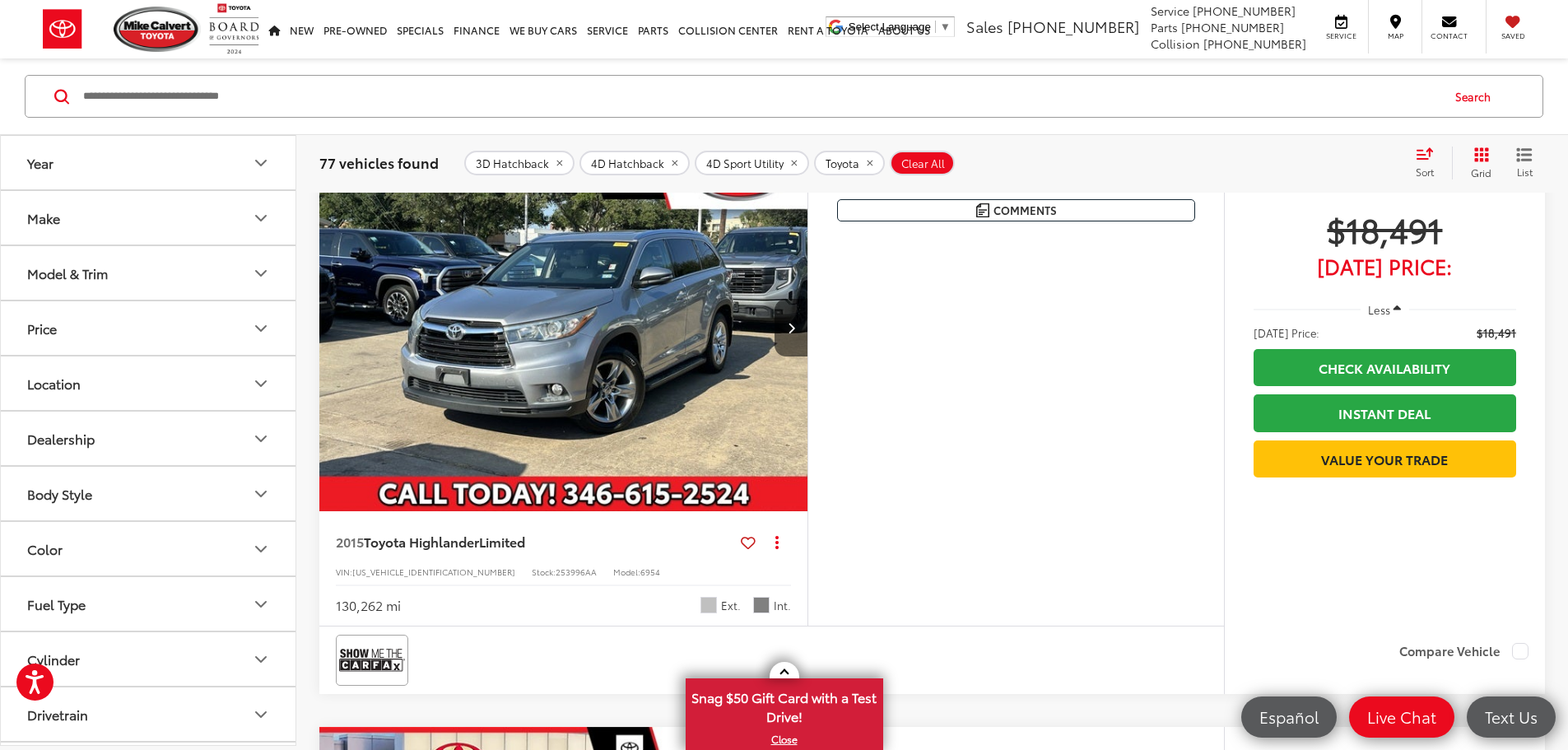
scroll to position [794, 0]
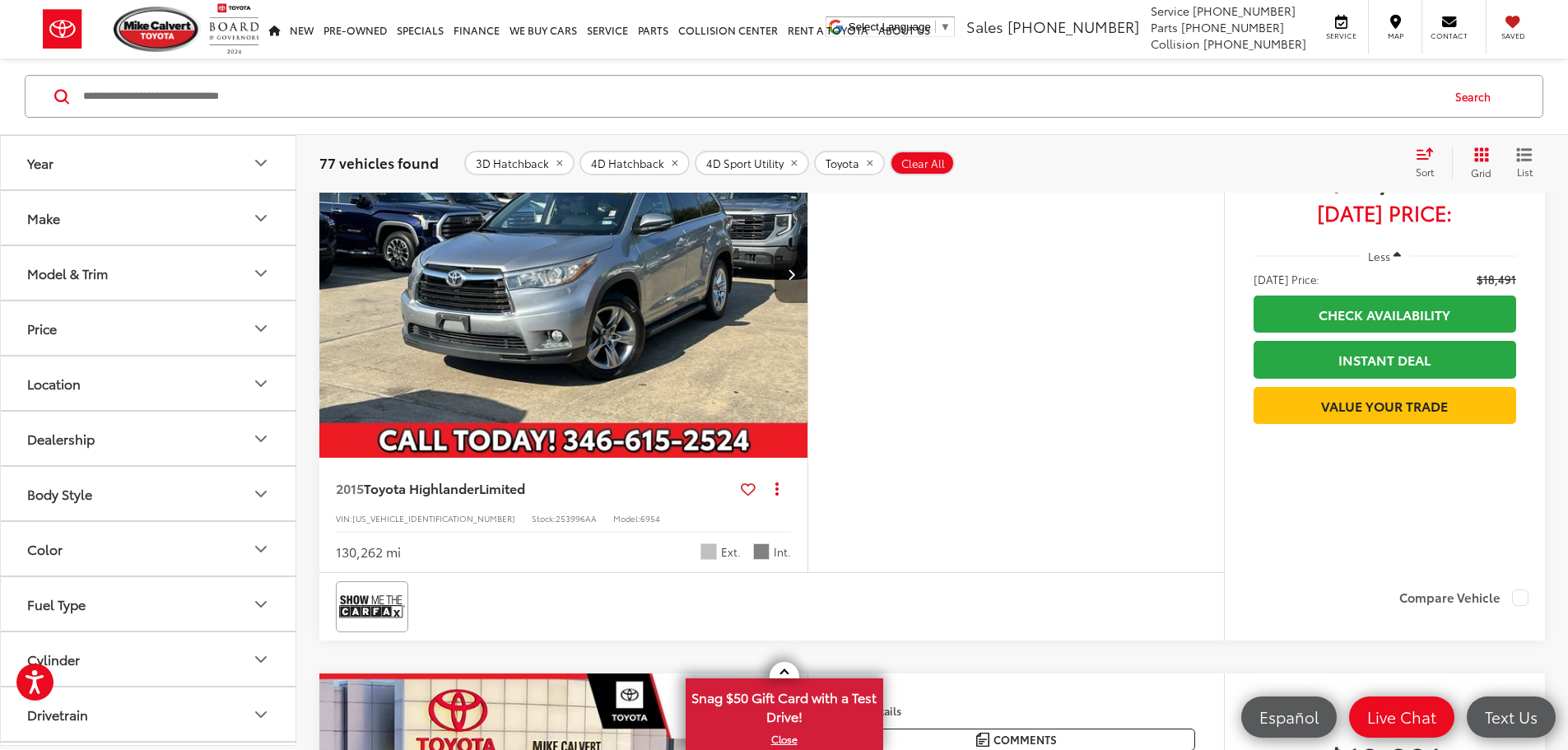
click at [808, 303] on button "Next image" at bounding box center [790, 274] width 33 height 58
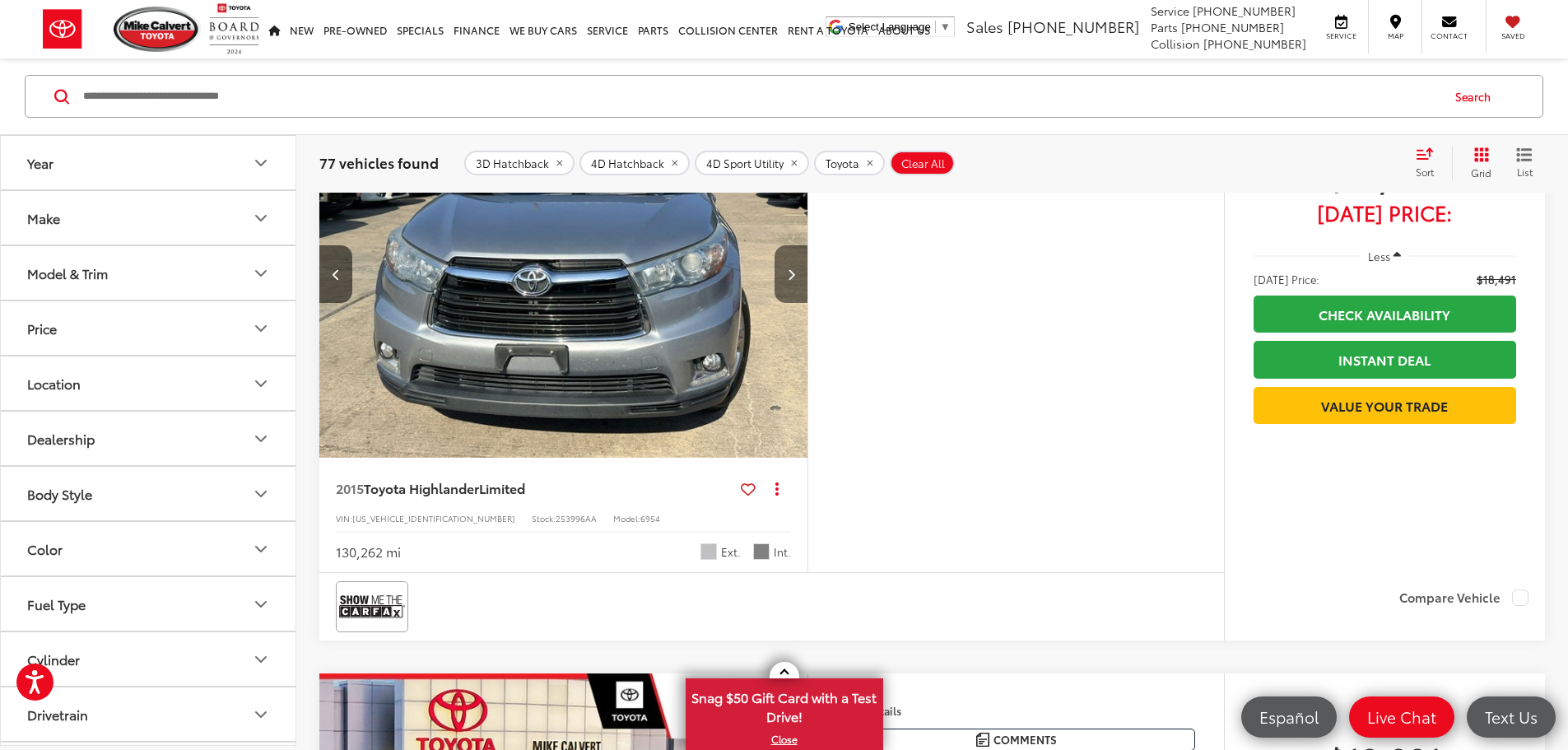
click at [808, 303] on button "Next image" at bounding box center [790, 274] width 33 height 58
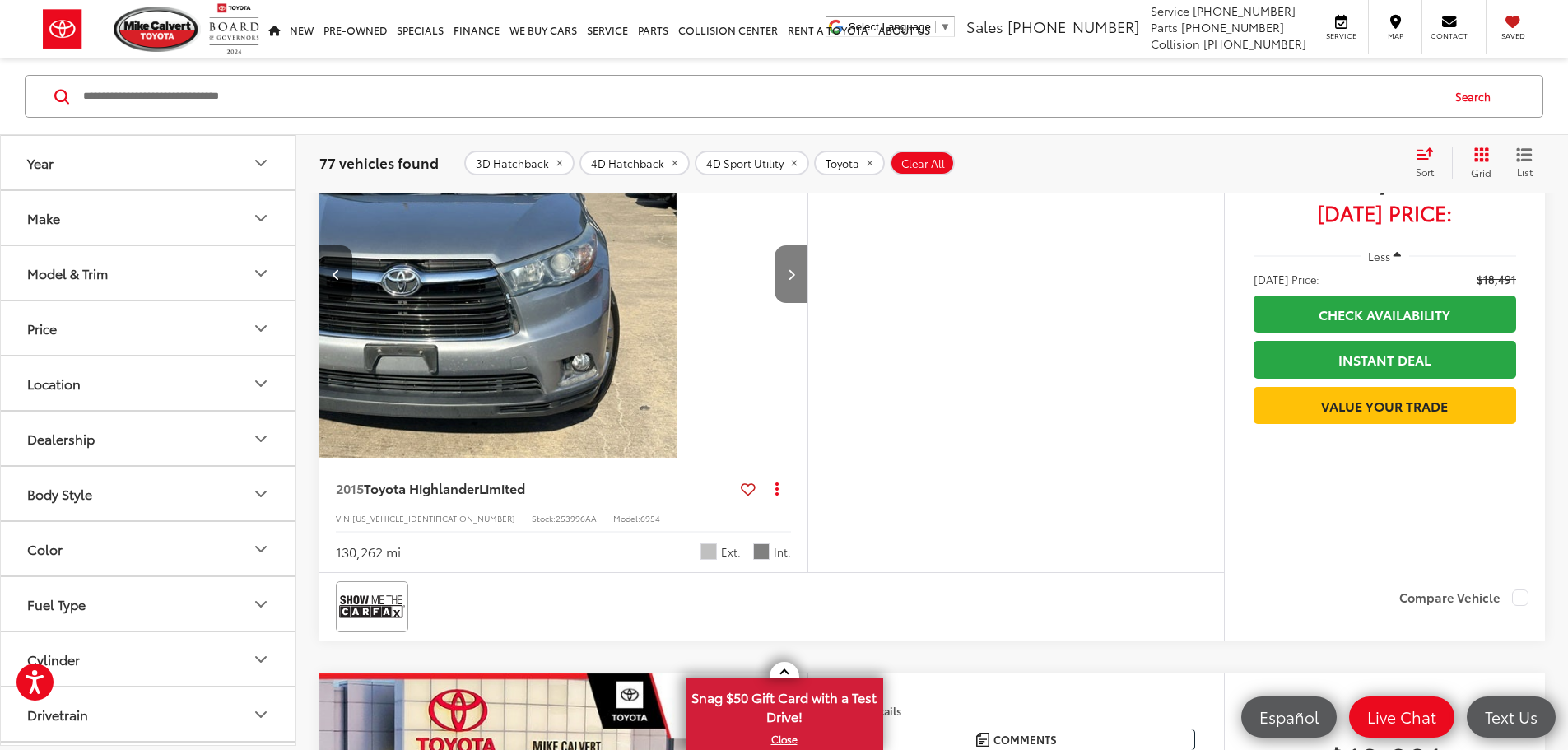
scroll to position [0, 1249]
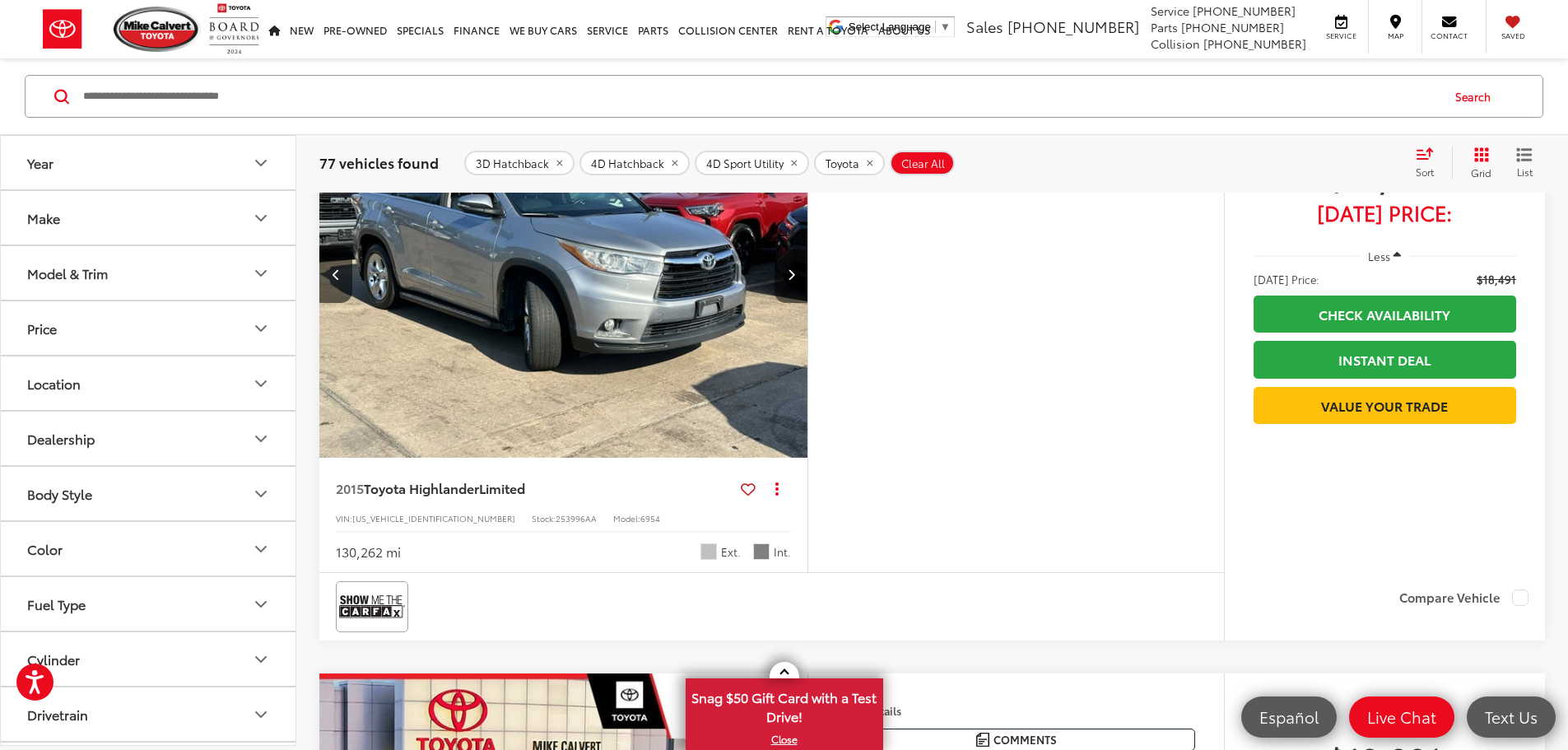
click at [808, 303] on button "Next image" at bounding box center [790, 274] width 33 height 58
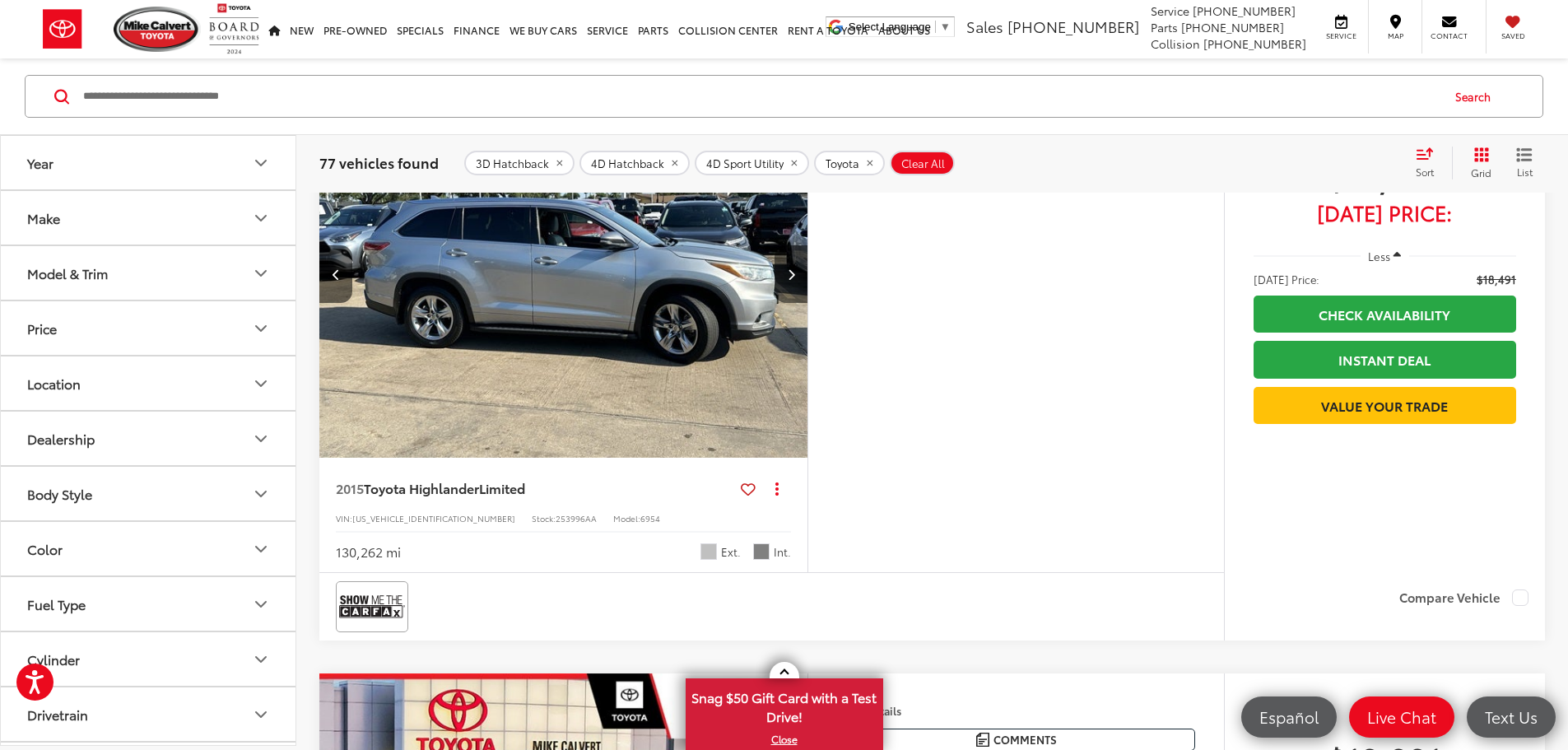
click at [808, 303] on button "Next image" at bounding box center [790, 274] width 33 height 58
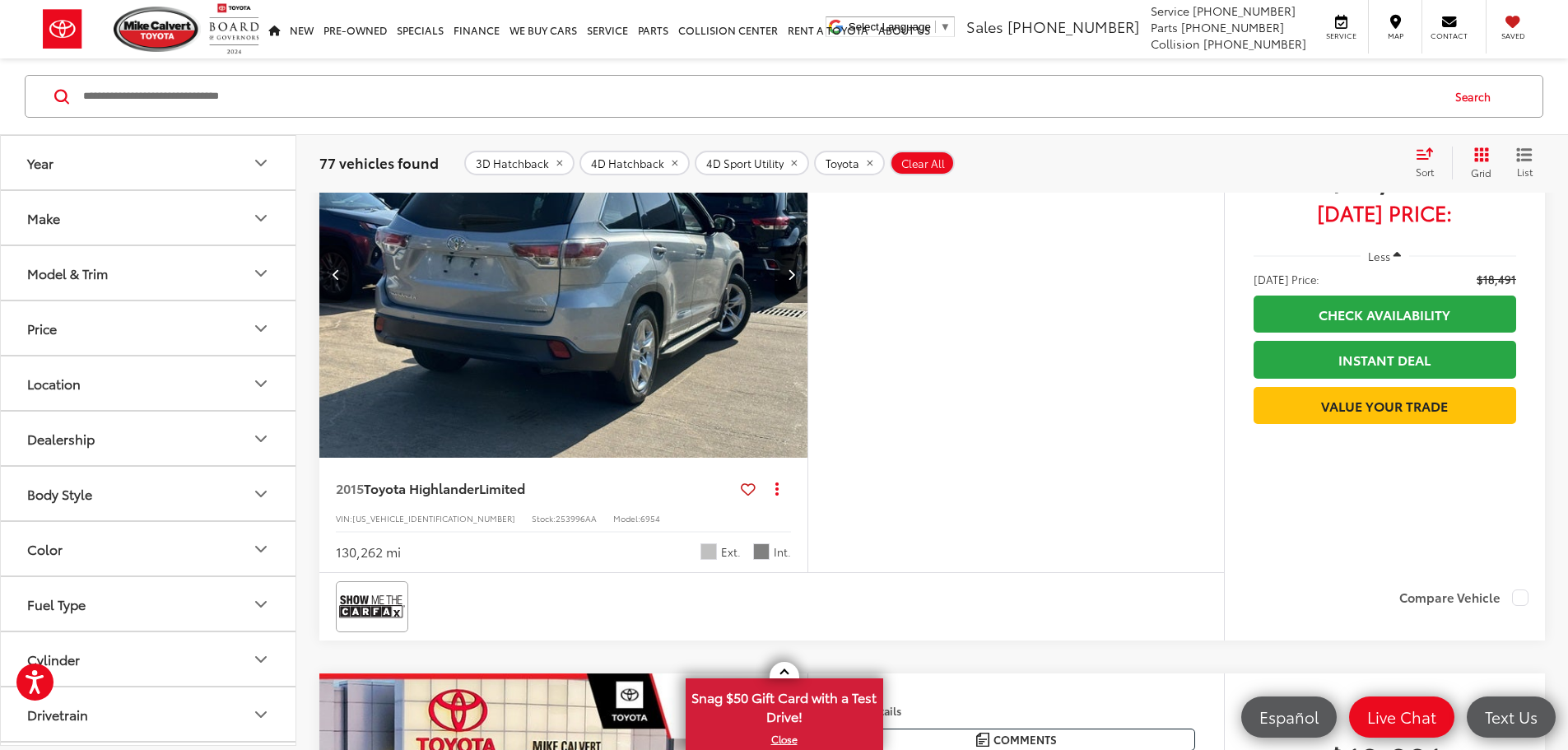
click at [808, 303] on button "Next image" at bounding box center [790, 274] width 33 height 58
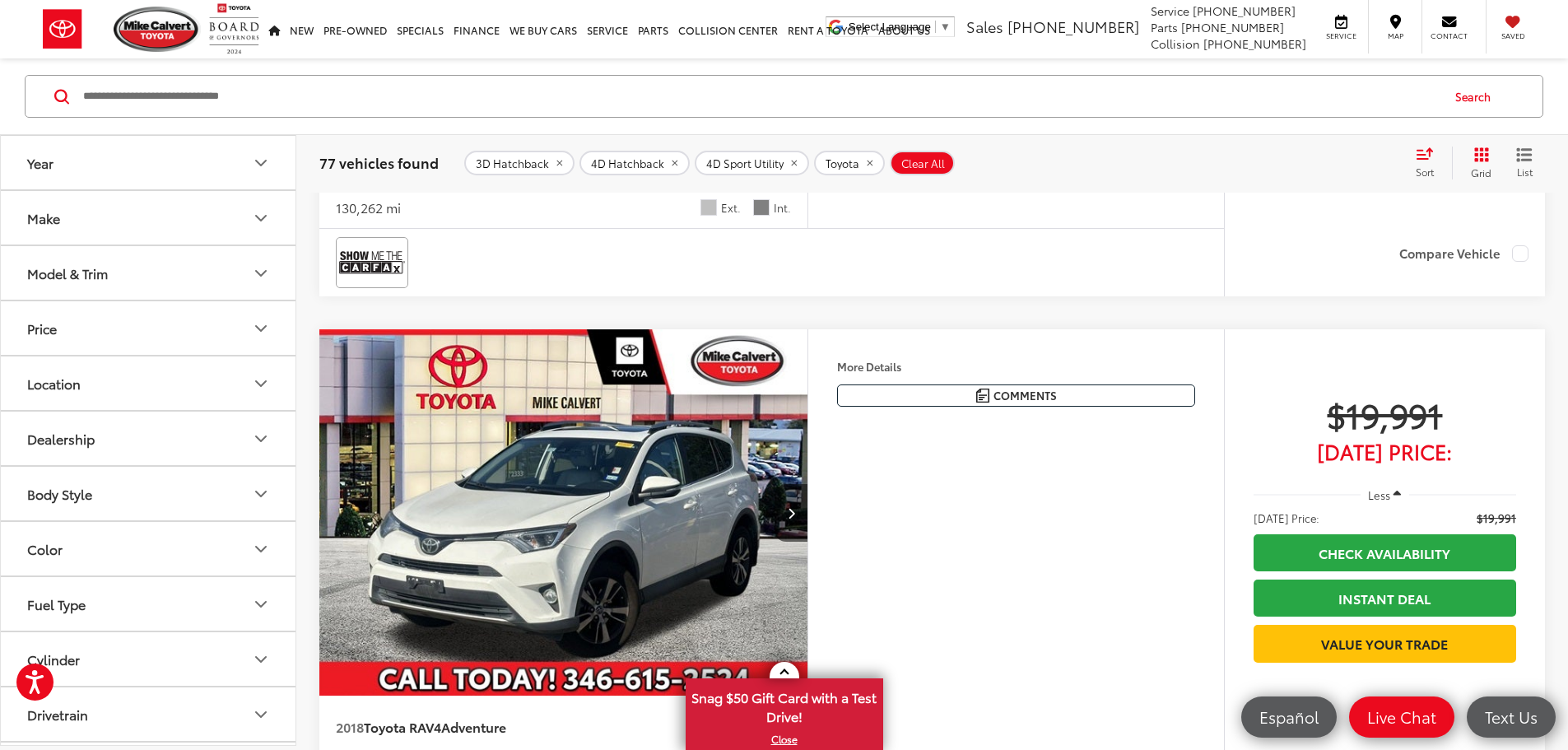
scroll to position [1148, 0]
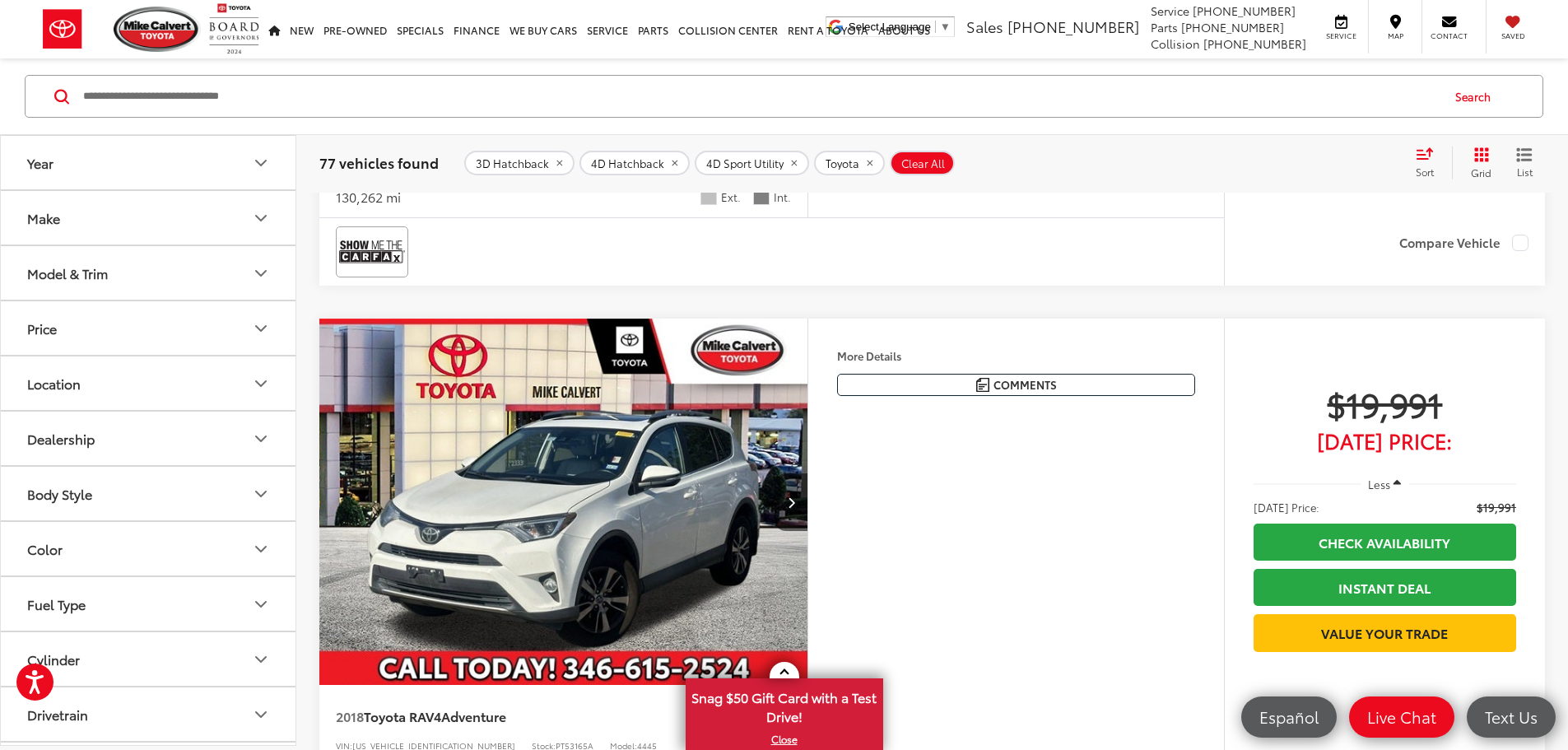
click at [478, 142] on span "Toyota Highlander" at bounding box center [421, 133] width 115 height 19
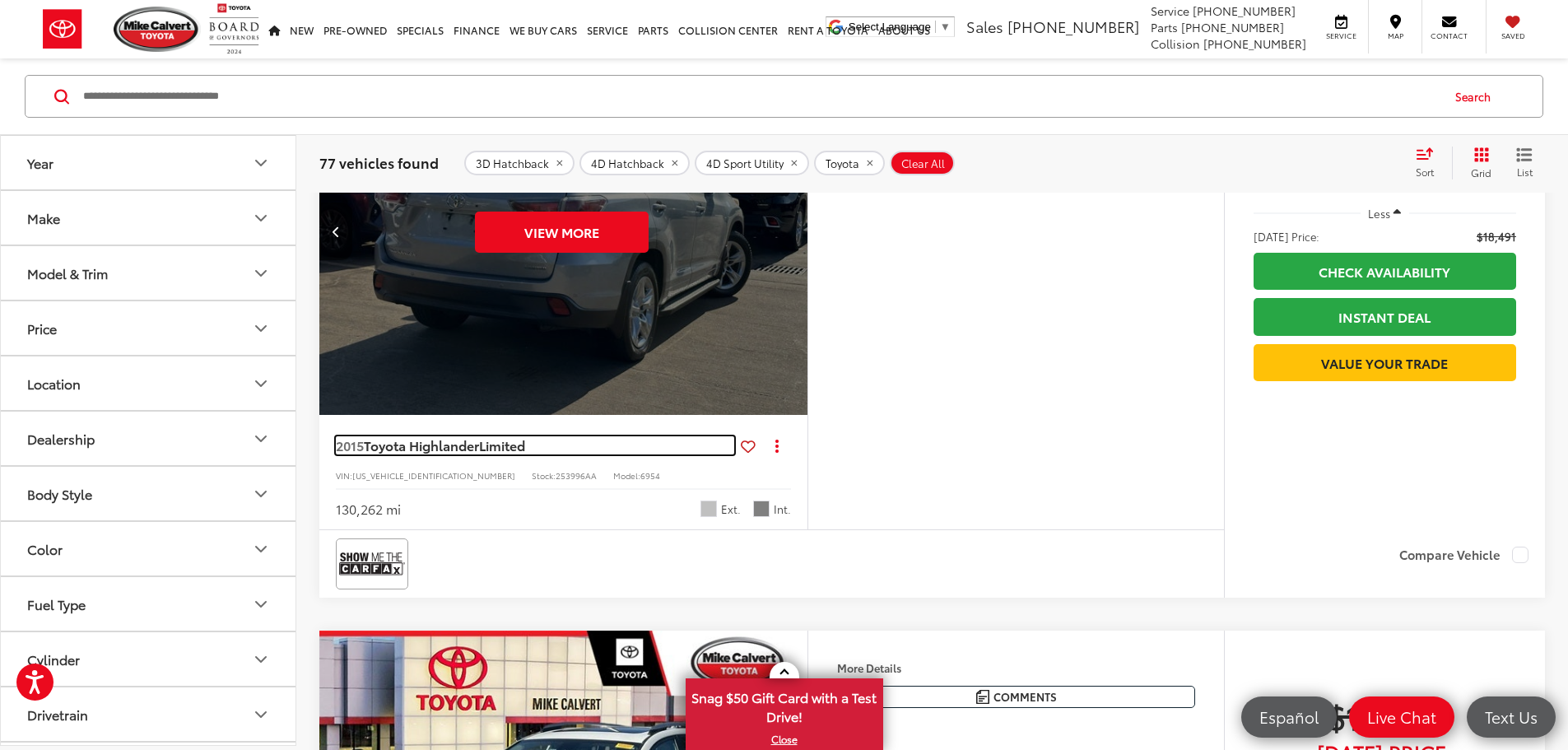
scroll to position [654, 0]
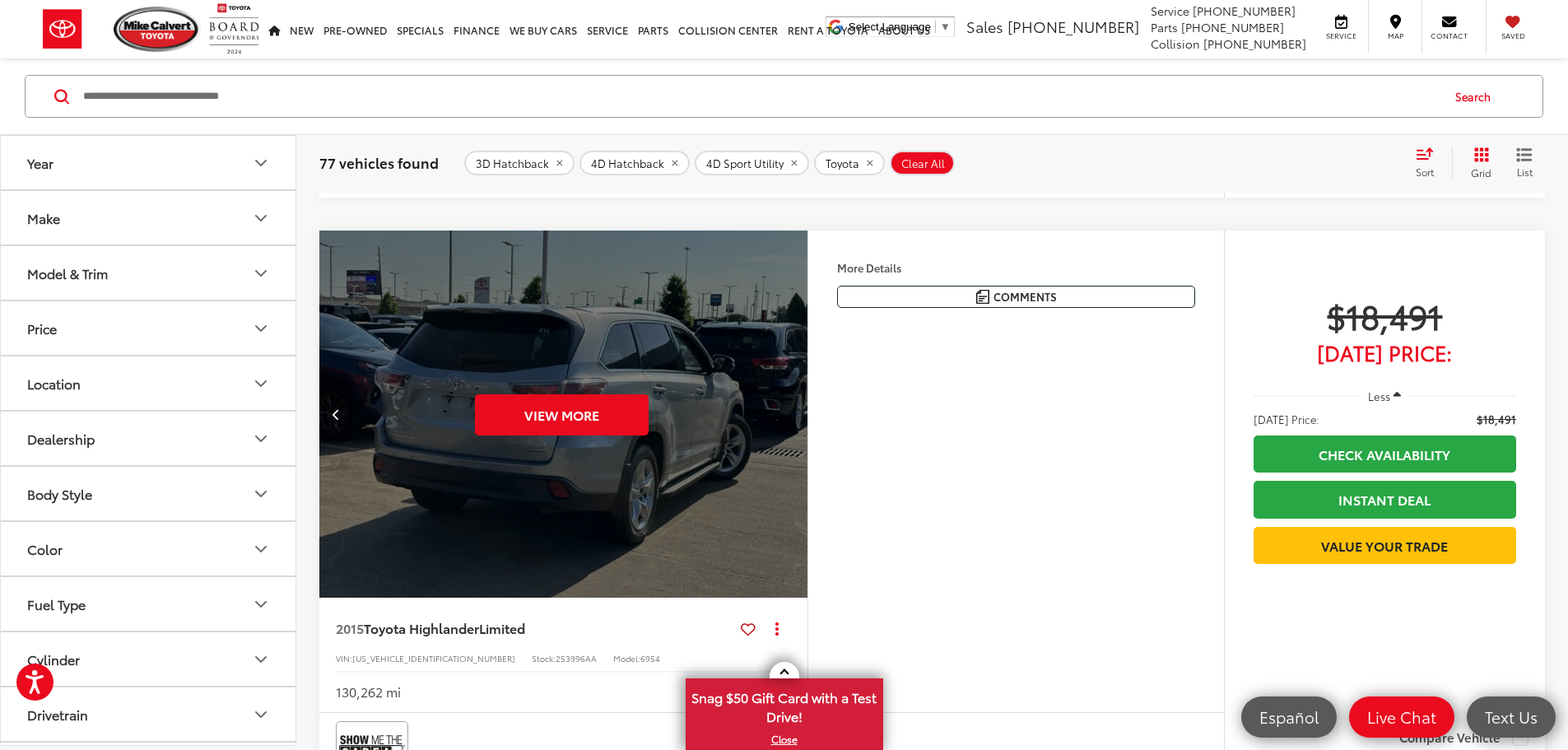
click at [1094, 331] on div "Features Bluetooth® 3rd Row Seating Heated Seats Keyless Entry Keyless Ignition…" at bounding box center [1016, 282] width 416 height 104
click at [589, 435] on button "View More" at bounding box center [562, 415] width 174 height 41
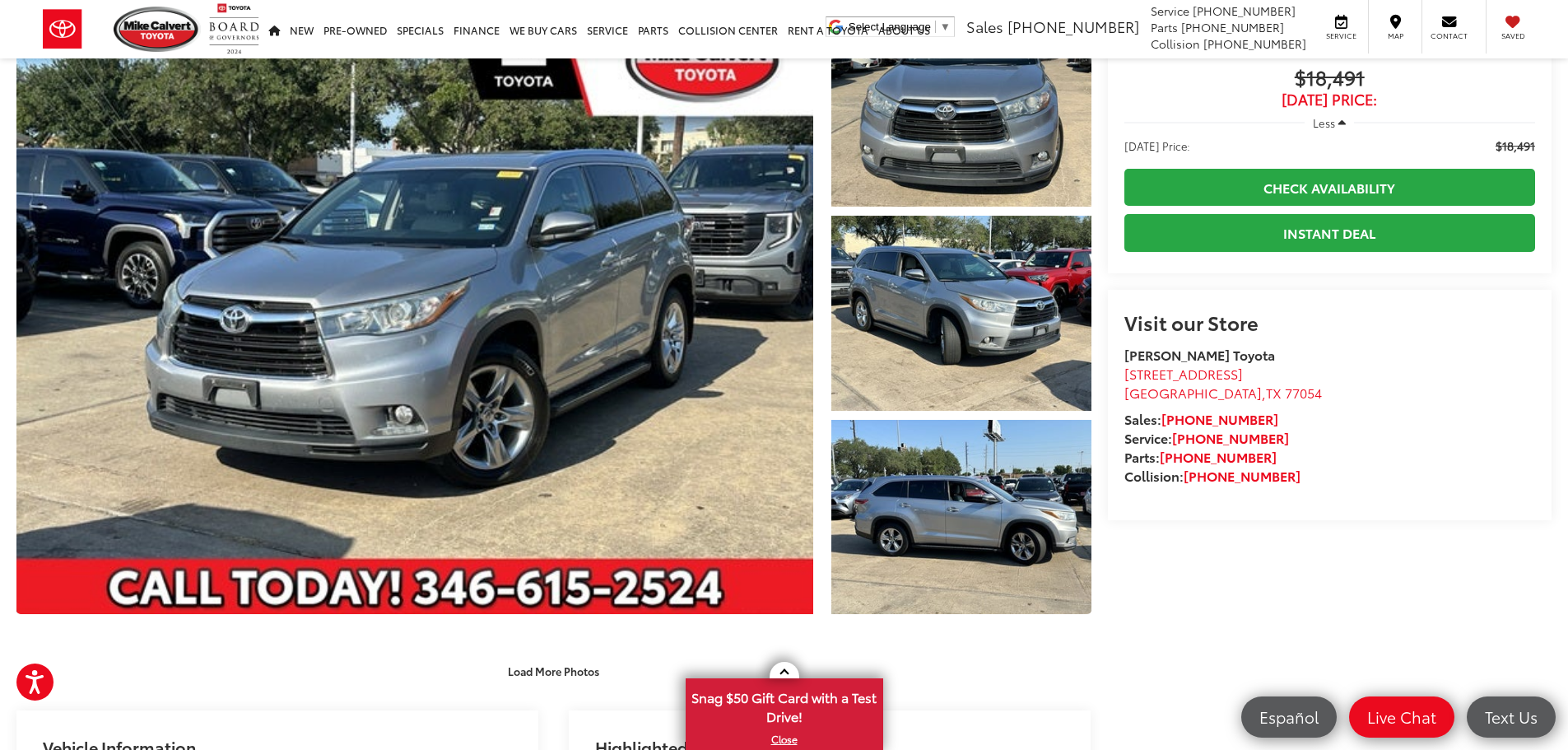
scroll to position [101, 0]
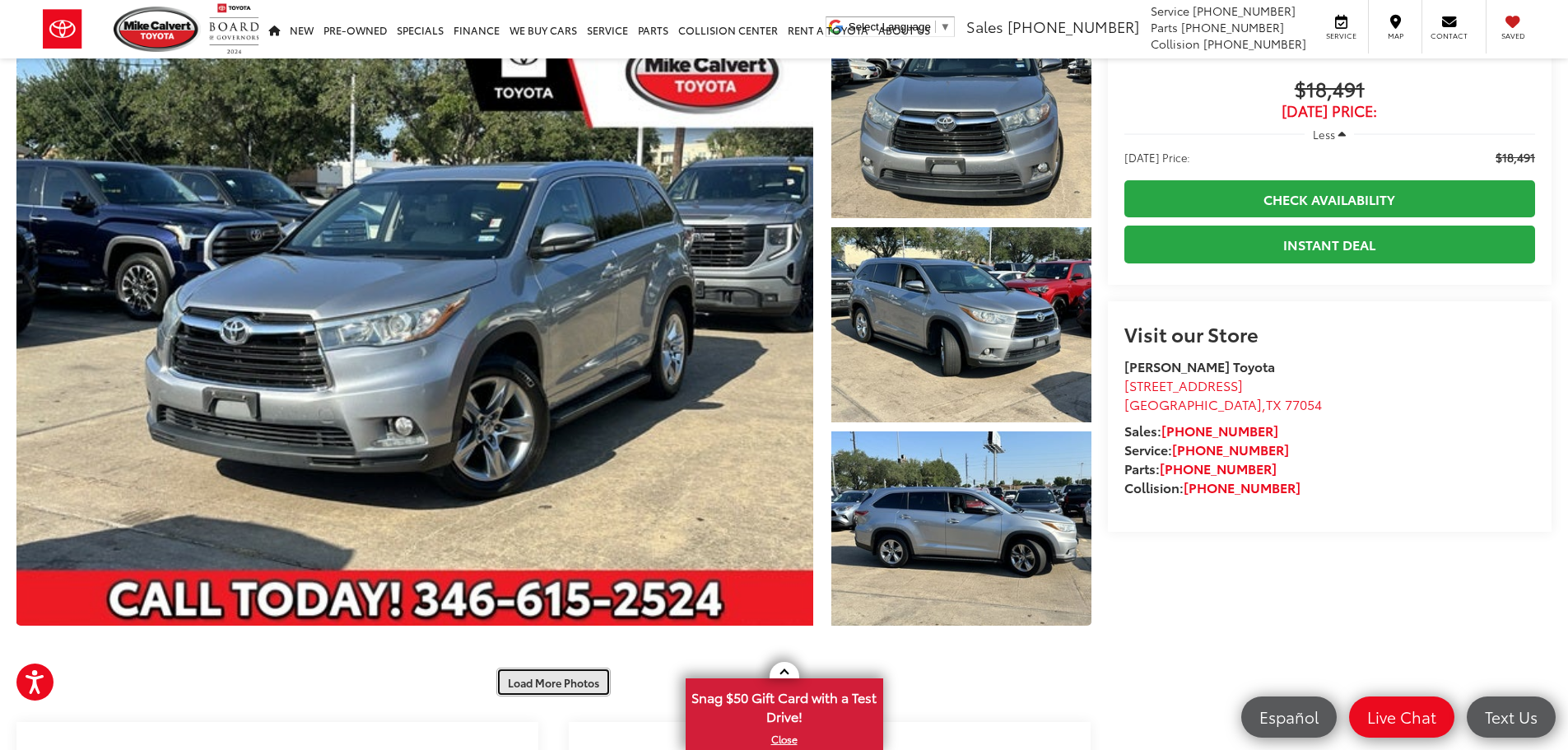
click at [553, 692] on button "Load More Photos" at bounding box center [554, 681] width 114 height 29
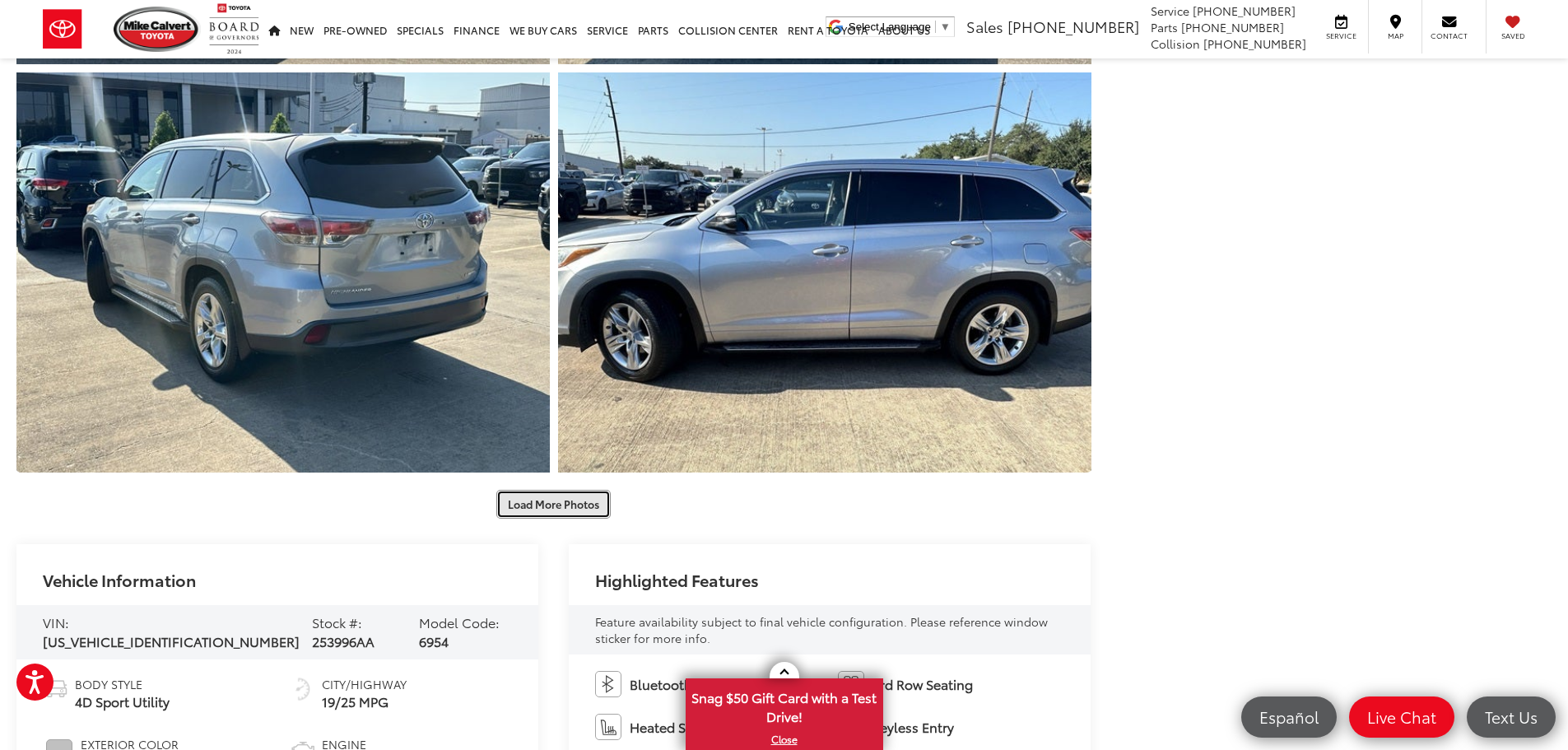
scroll to position [1092, 0]
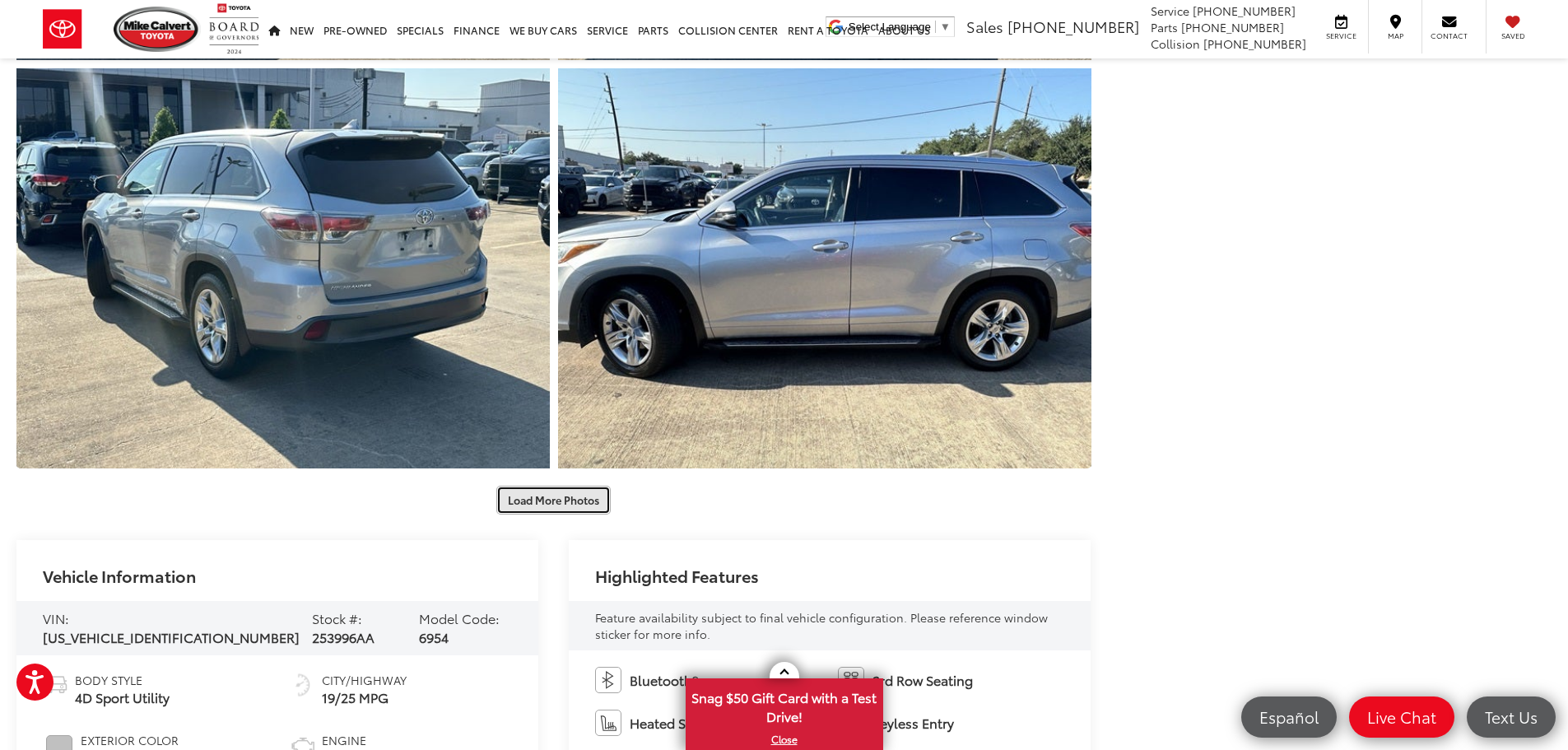
click at [574, 493] on button "Load More Photos" at bounding box center [554, 499] width 114 height 29
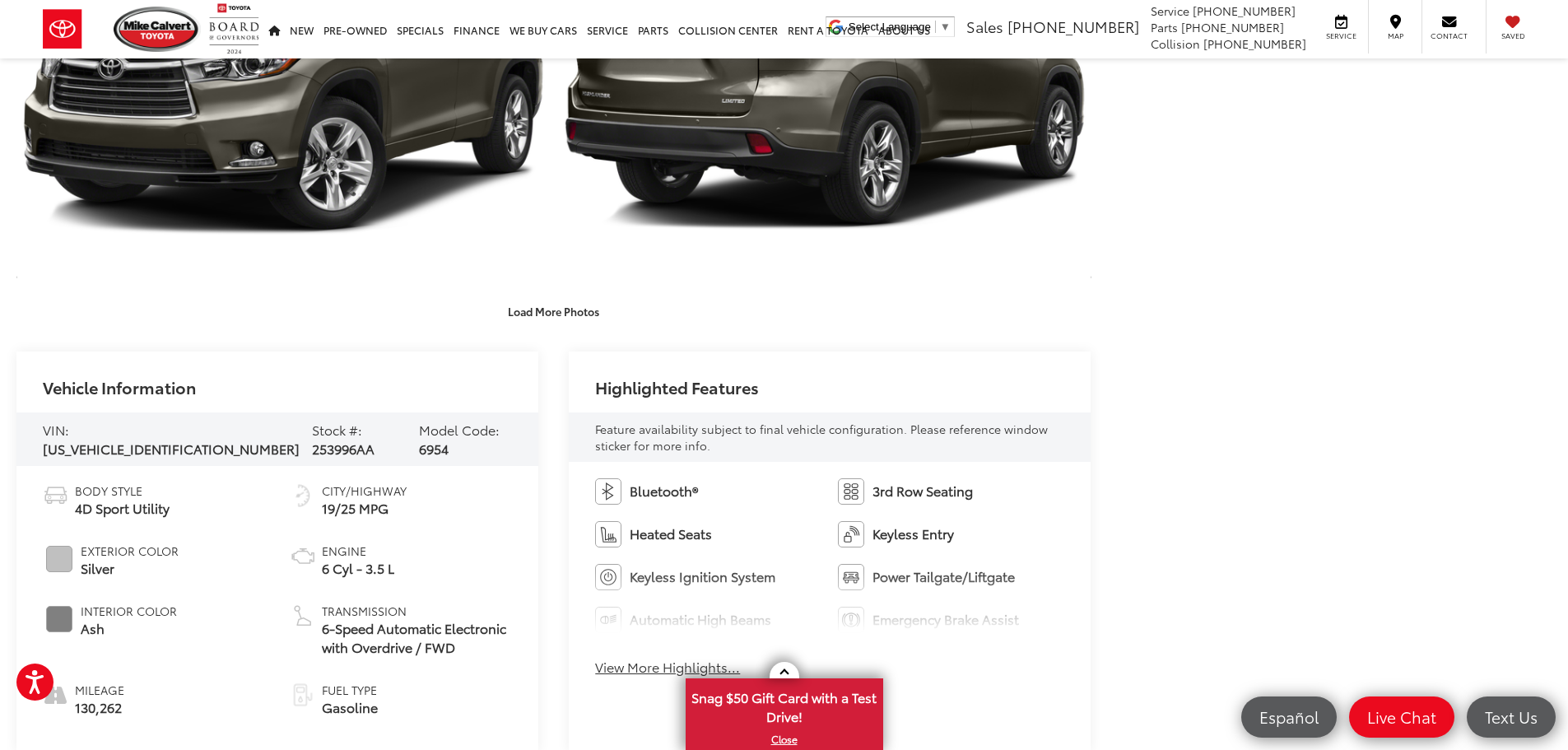
scroll to position [1981, 0]
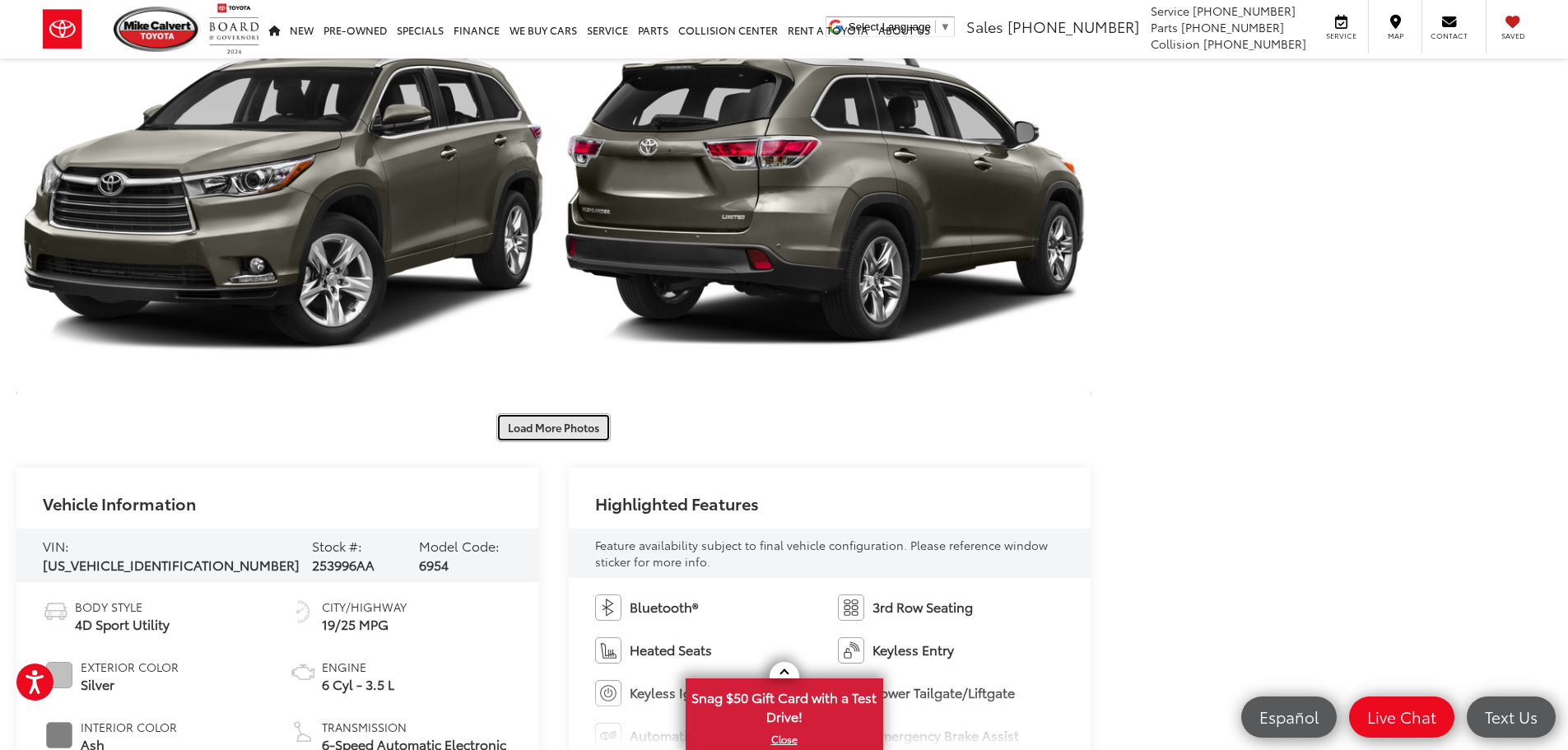
click at [562, 433] on button "Load More Photos" at bounding box center [554, 427] width 114 height 29
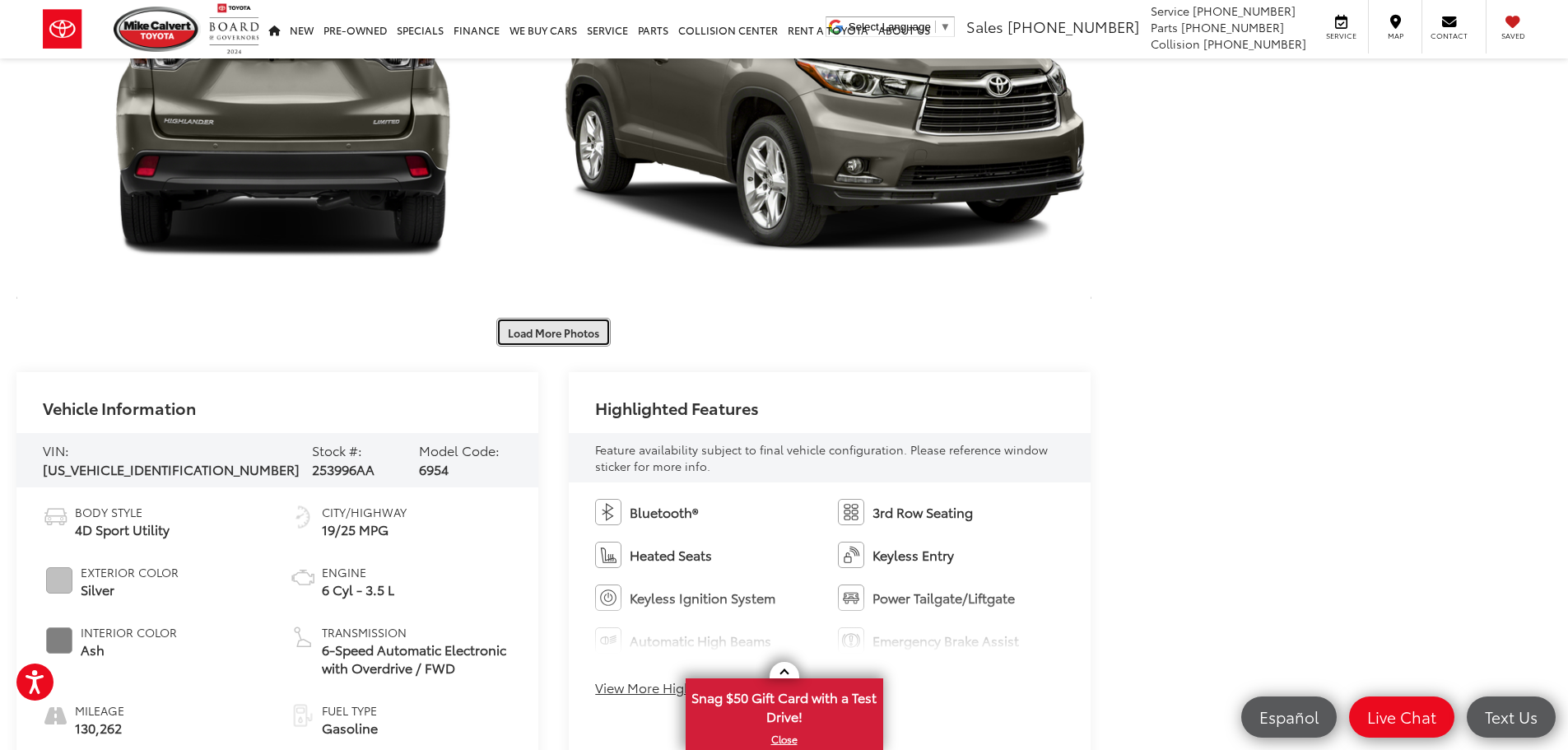
scroll to position [2916, 0]
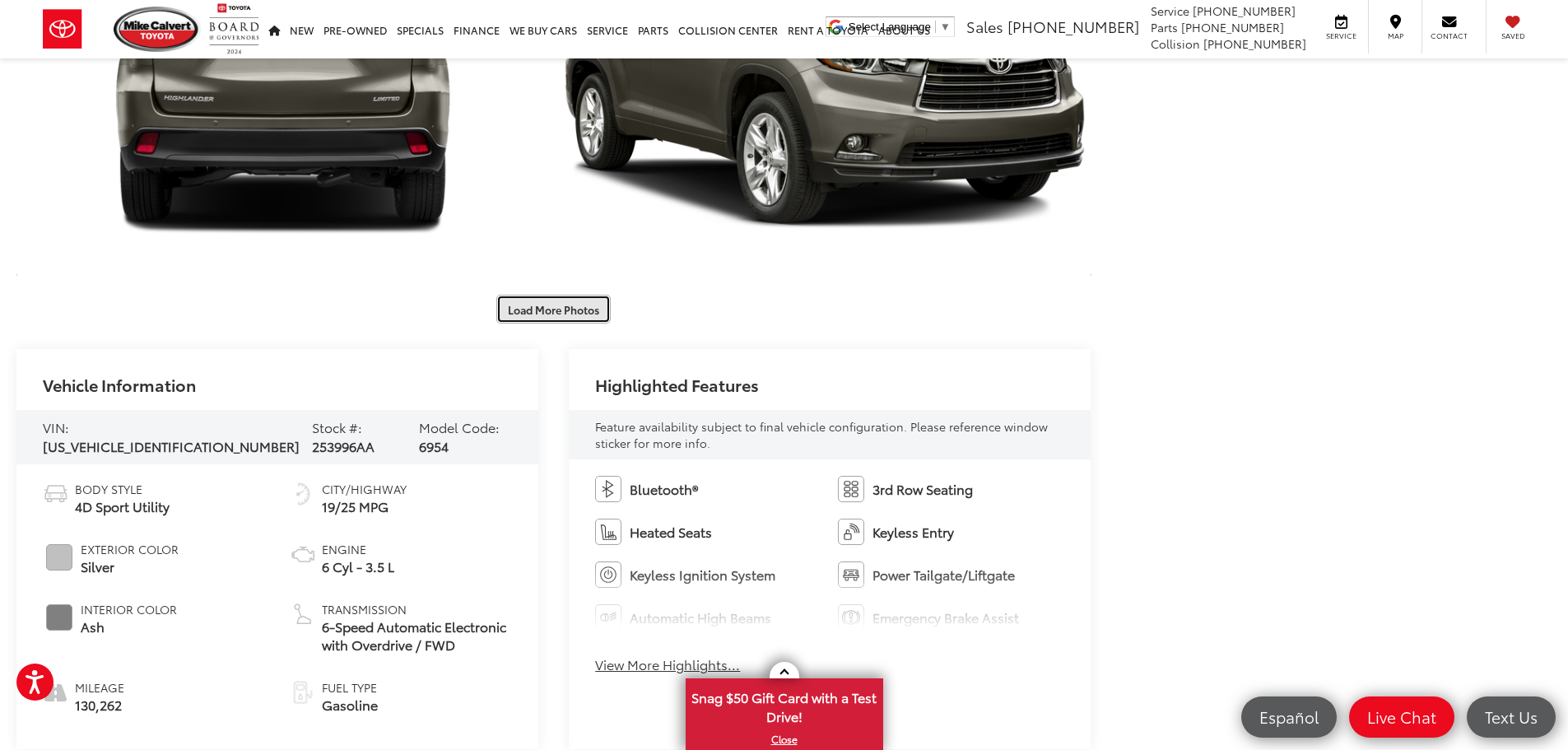
click at [555, 312] on button "Load More Photos" at bounding box center [554, 309] width 114 height 29
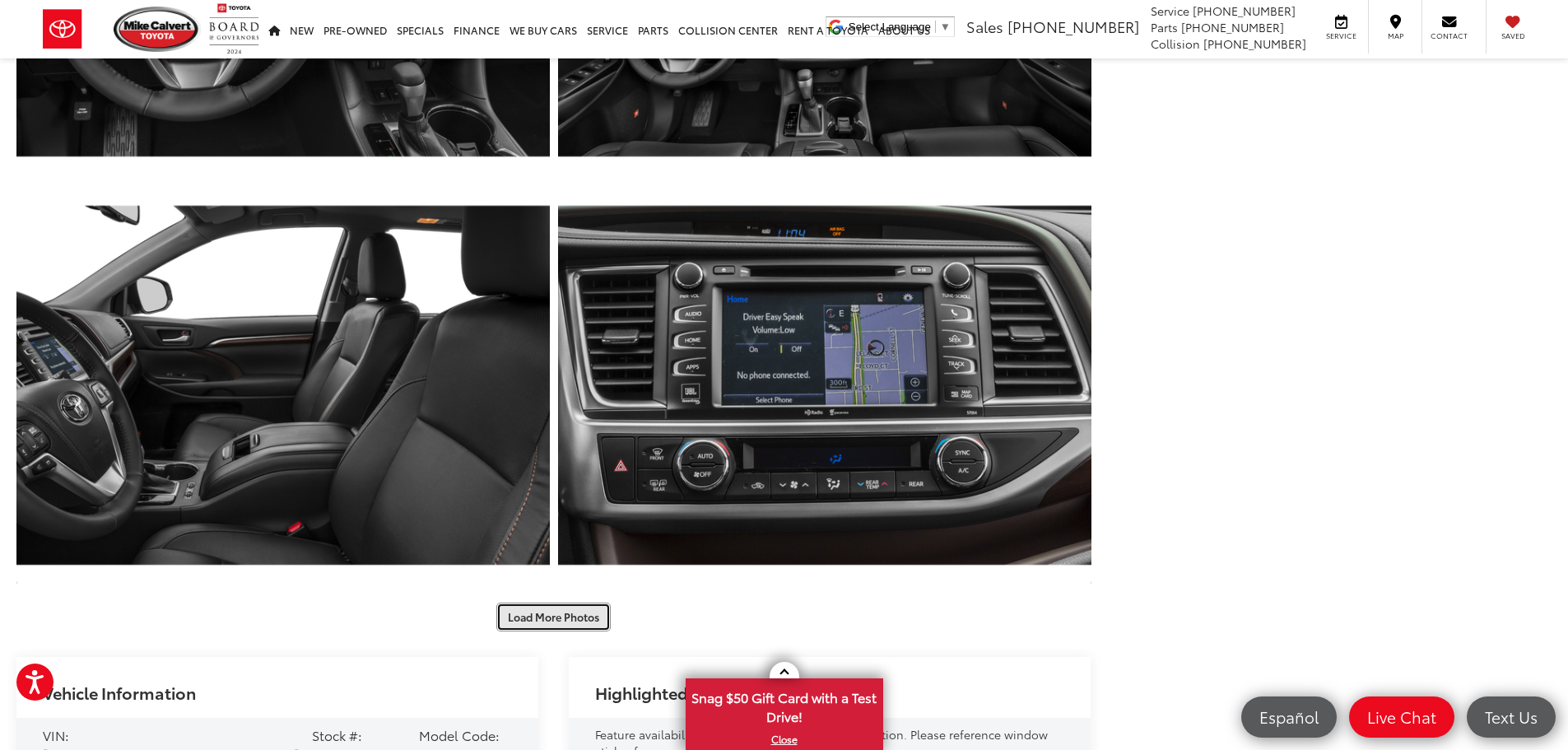
scroll to position [3458, 0]
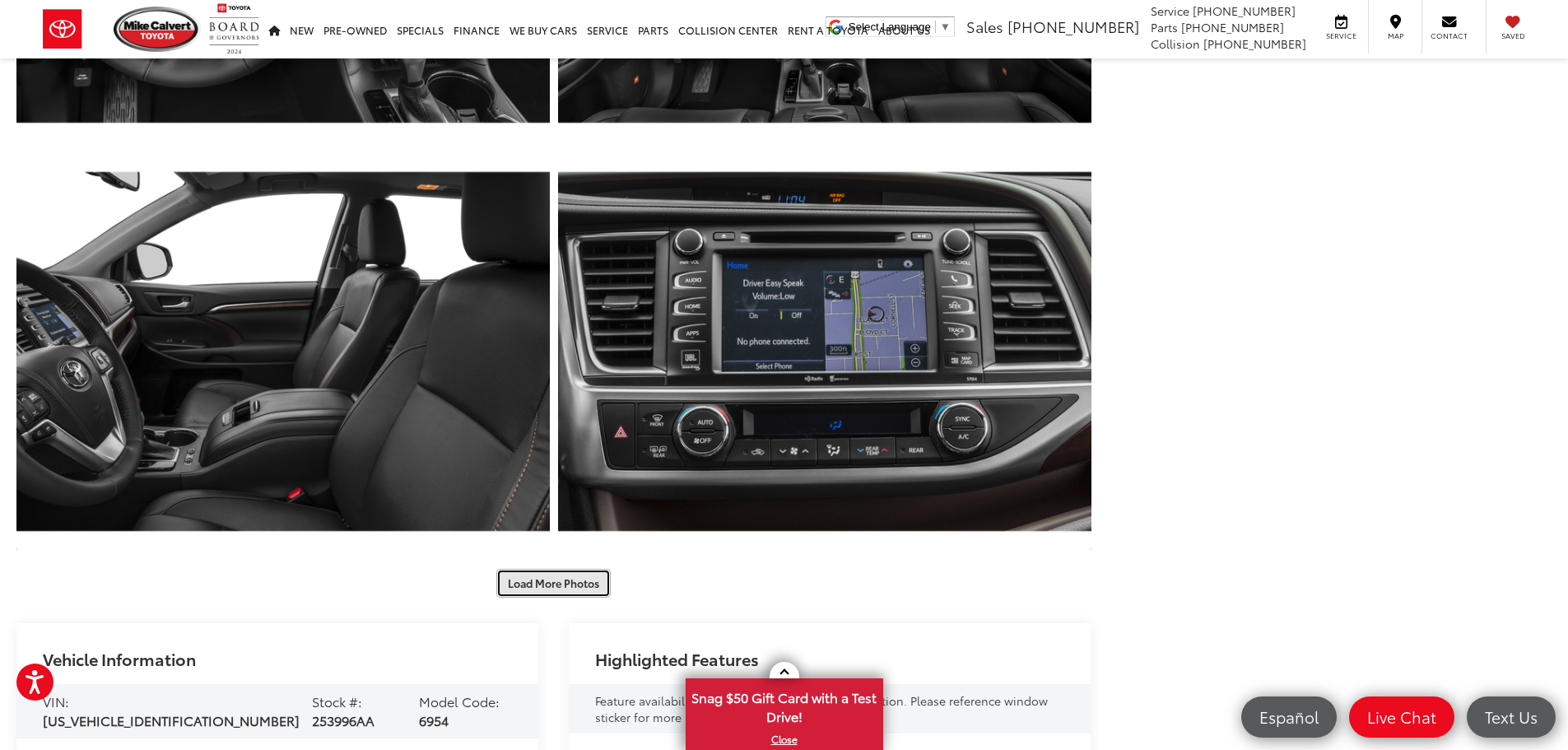
click at [576, 592] on button "Load More Photos" at bounding box center [554, 583] width 114 height 29
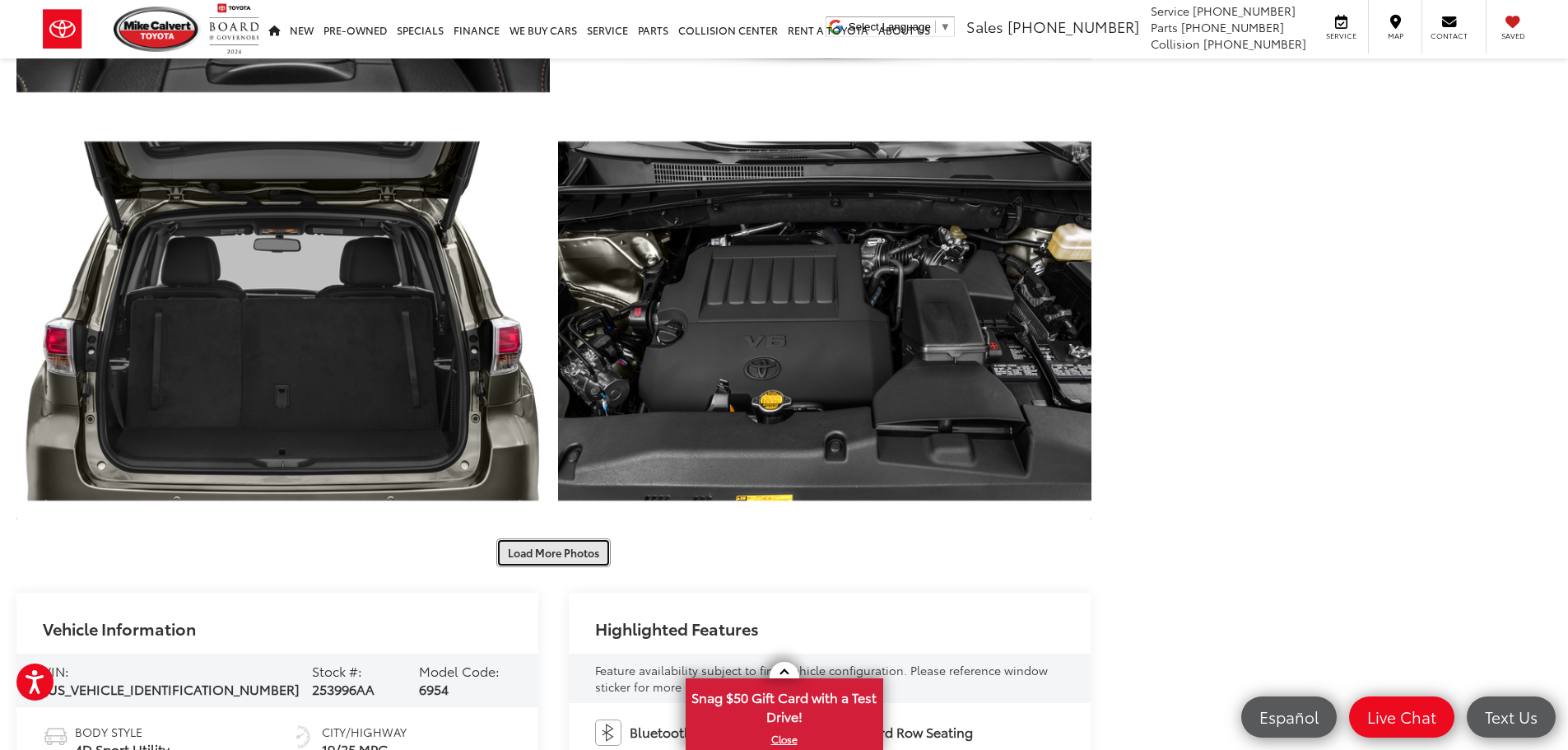
scroll to position [4358, 0]
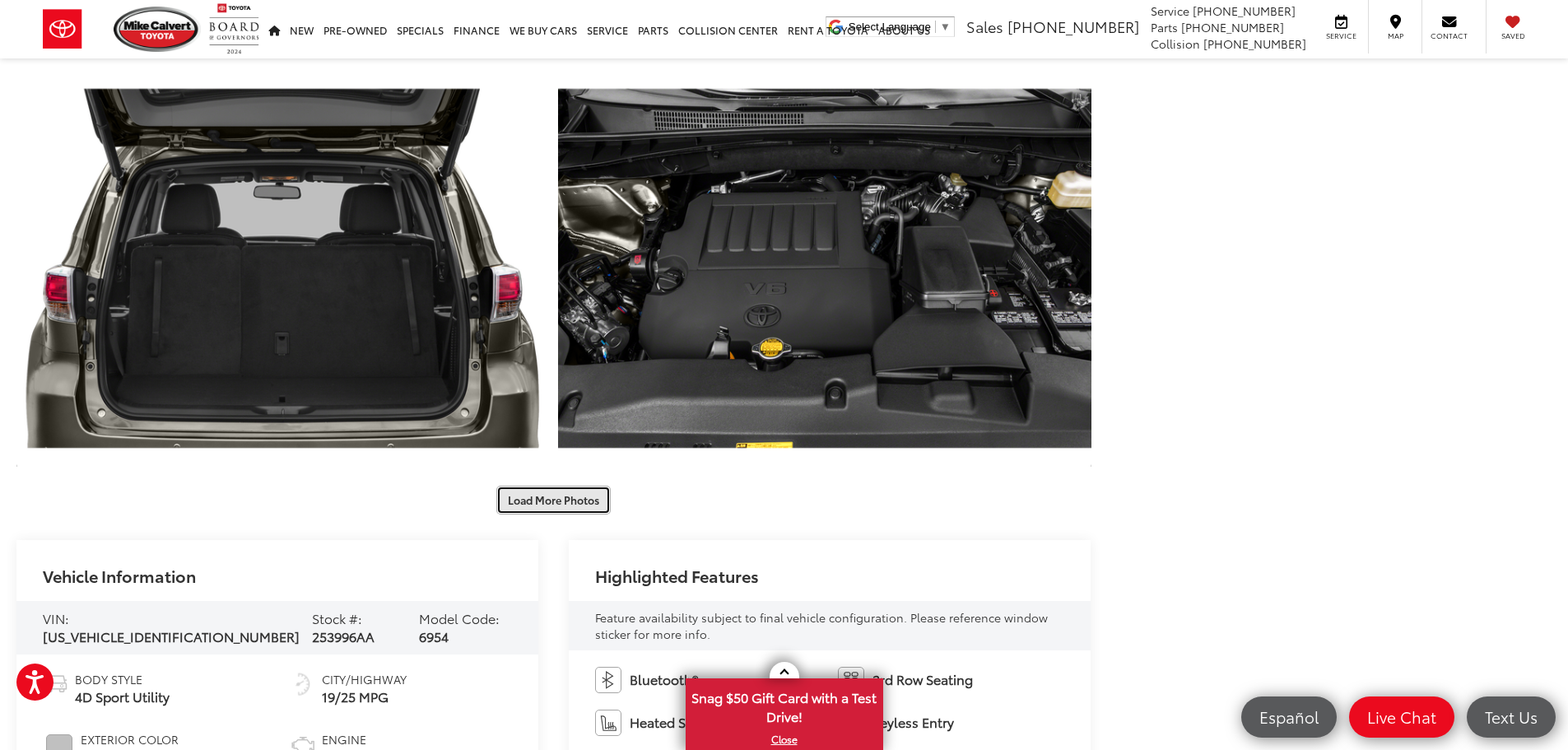
click at [566, 499] on button "Load More Photos" at bounding box center [554, 499] width 114 height 29
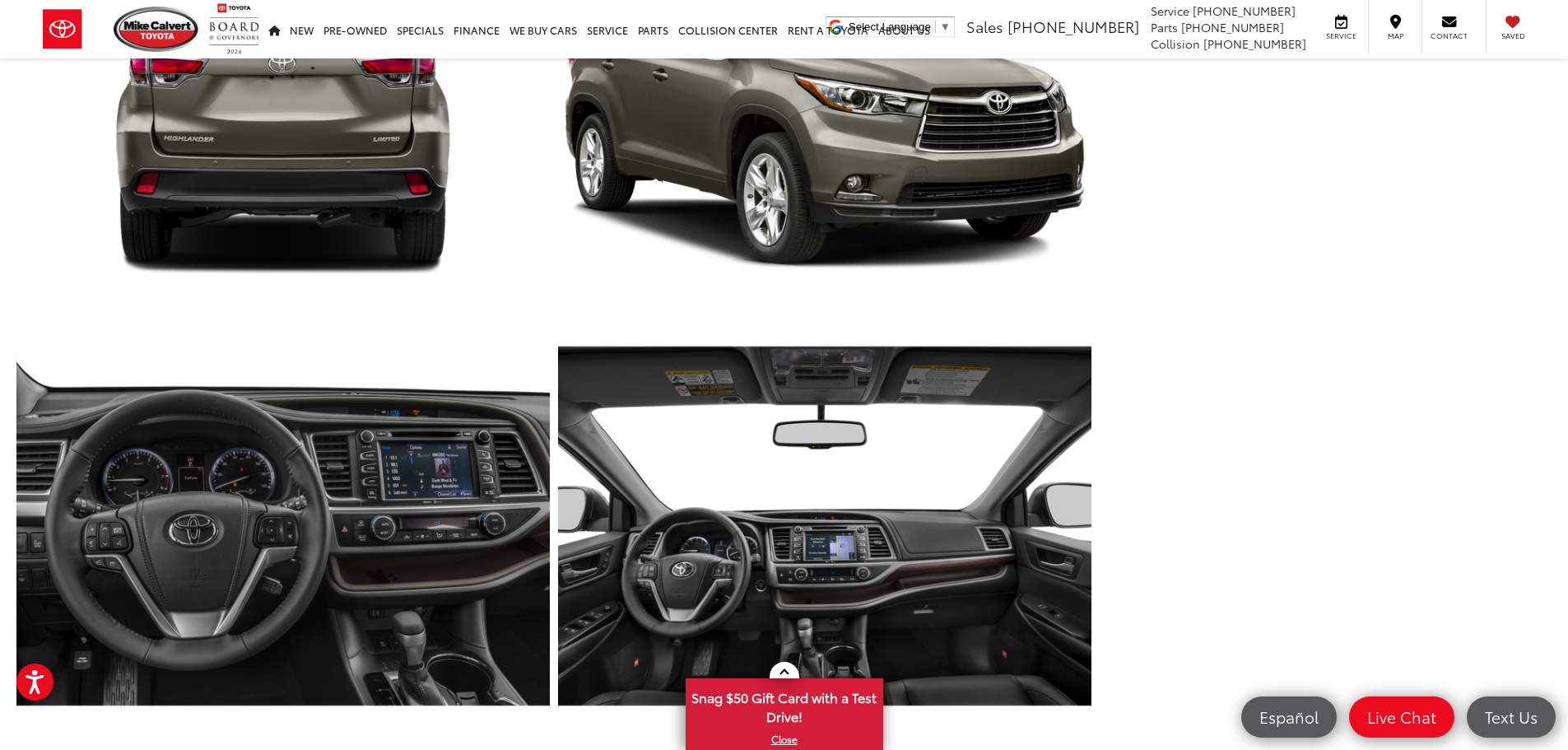
scroll to position [2653, 0]
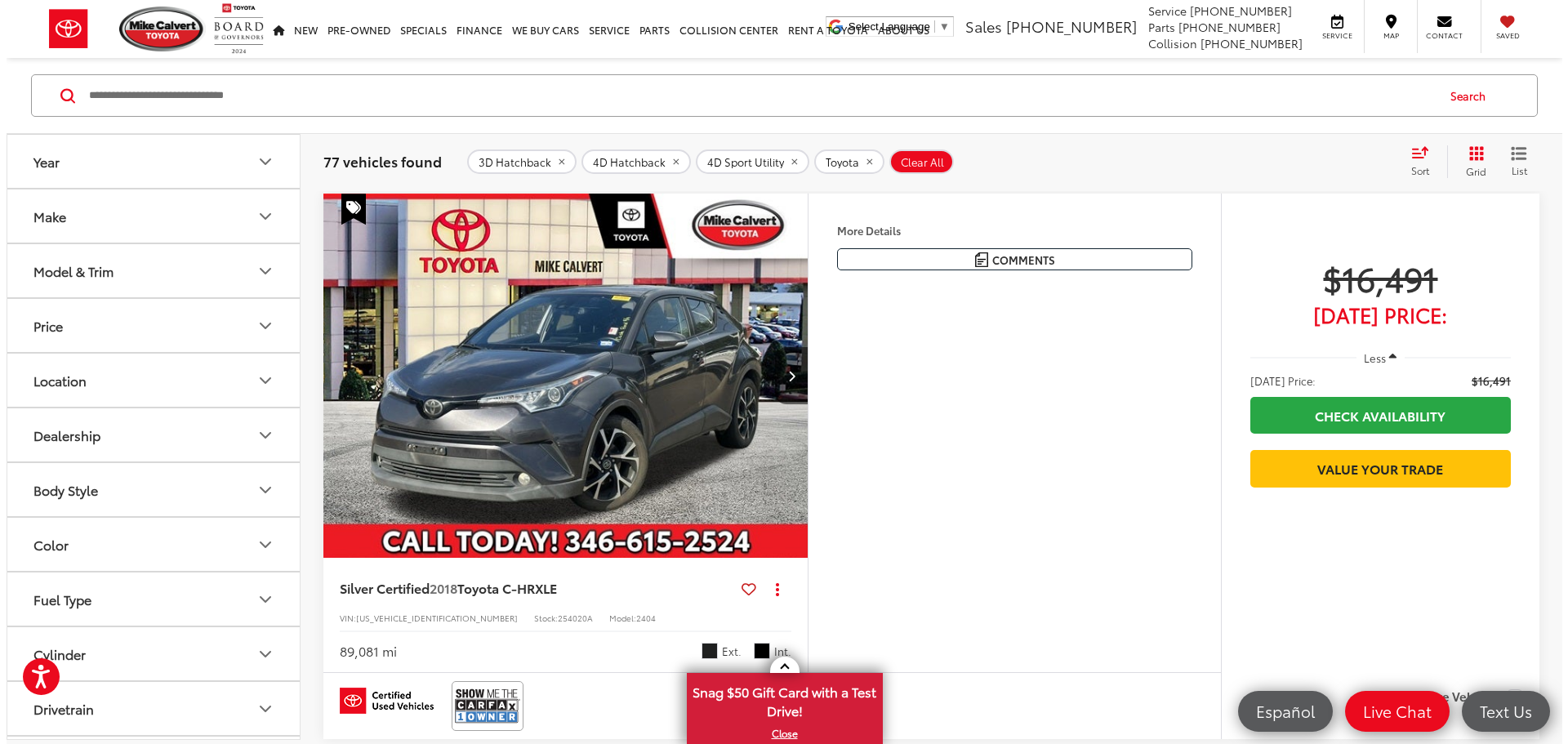
scroll to position [649, 0]
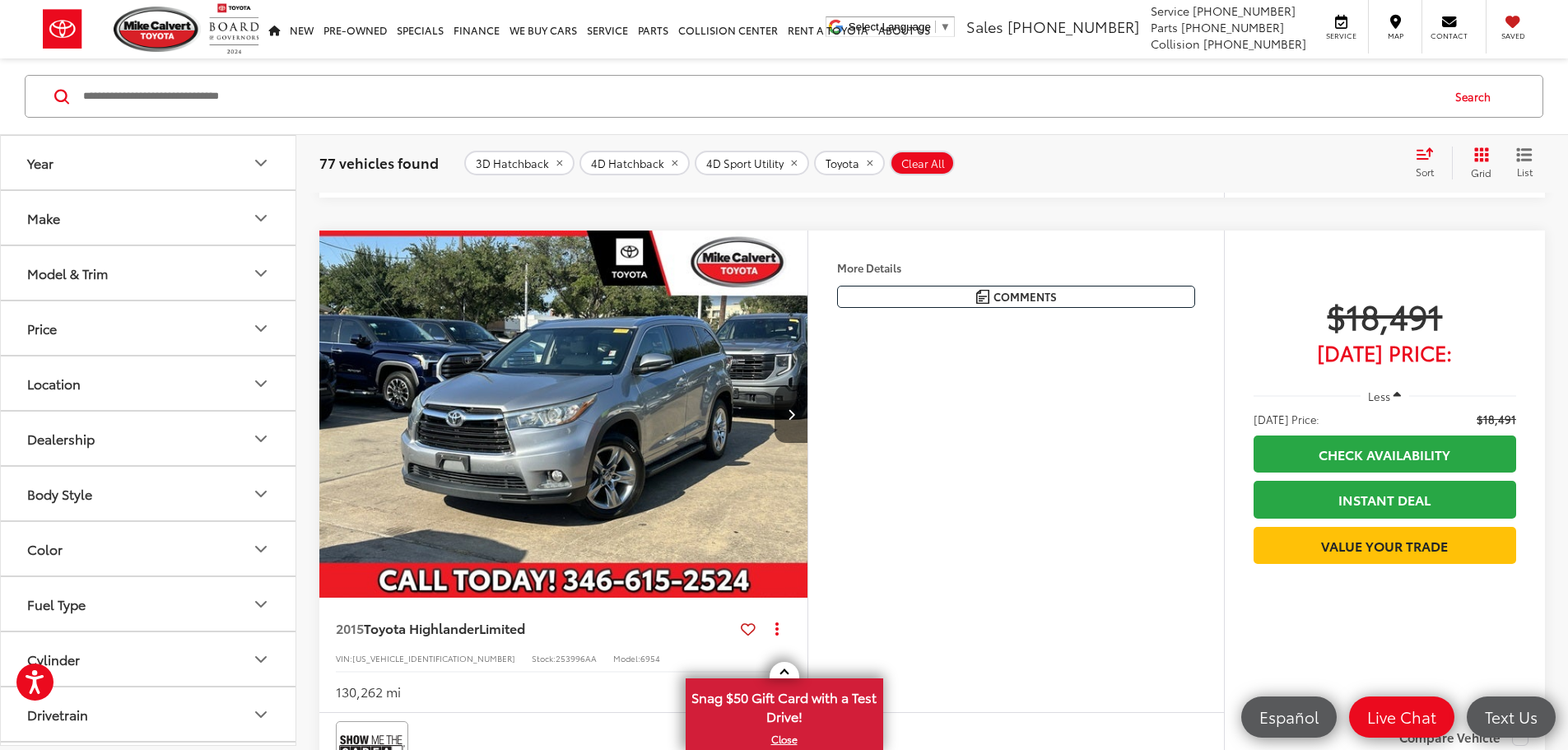
click at [0, 0] on button "More..." at bounding box center [0, 0] width 0 height 0
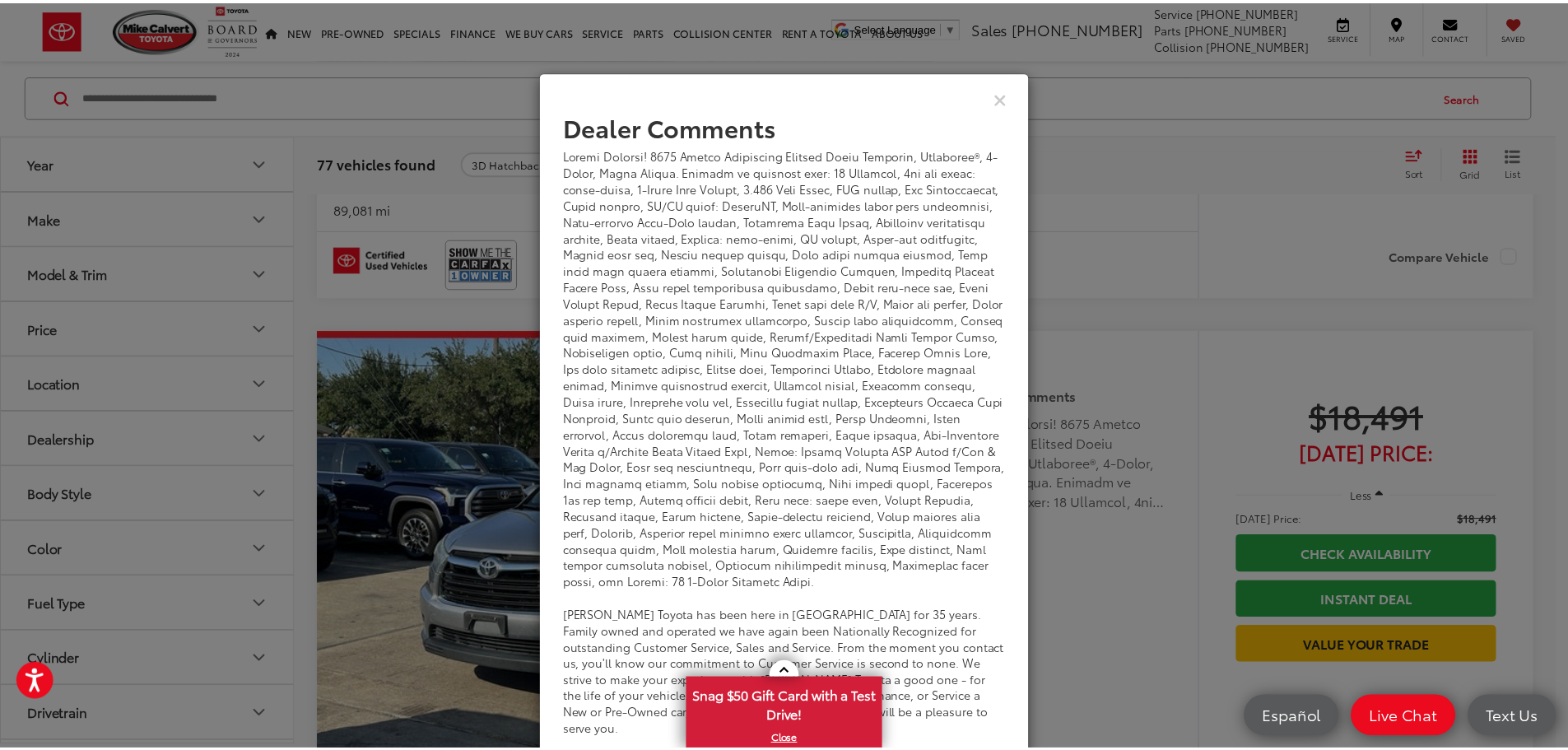
scroll to position [0, 0]
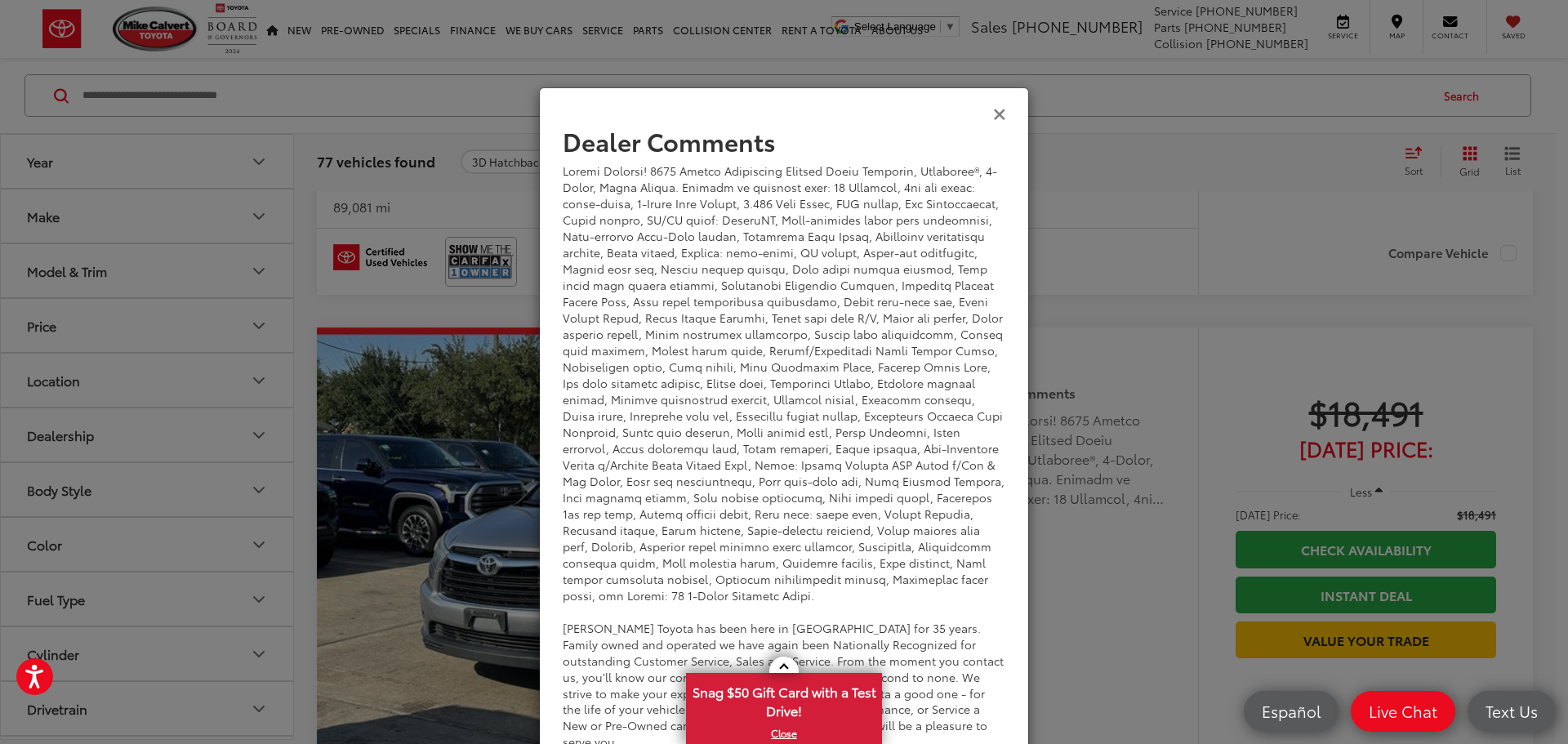
click at [993, 113] on icon "Close" at bounding box center [999, 113] width 13 height 17
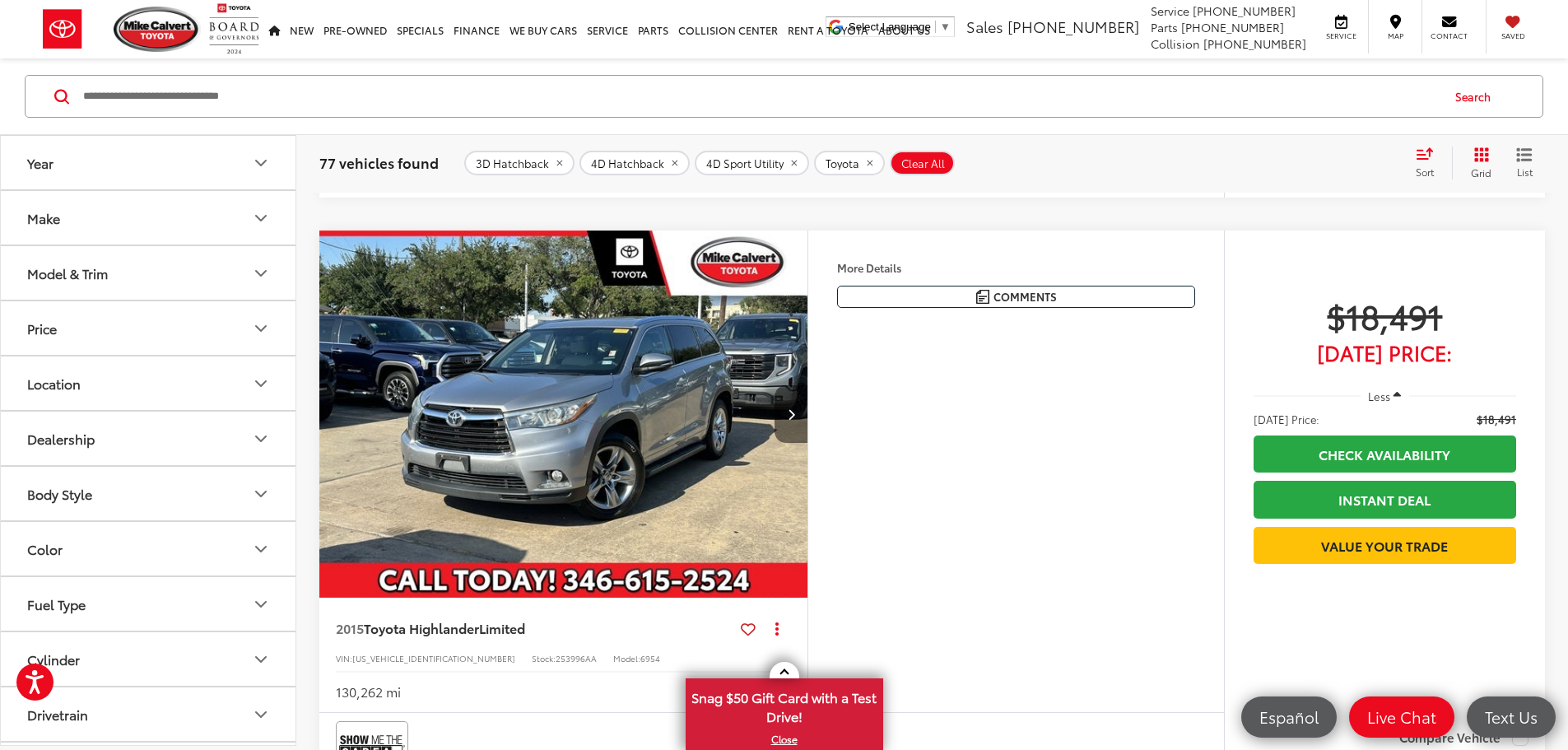
click at [808, 443] on button "Next image" at bounding box center [790, 414] width 33 height 58
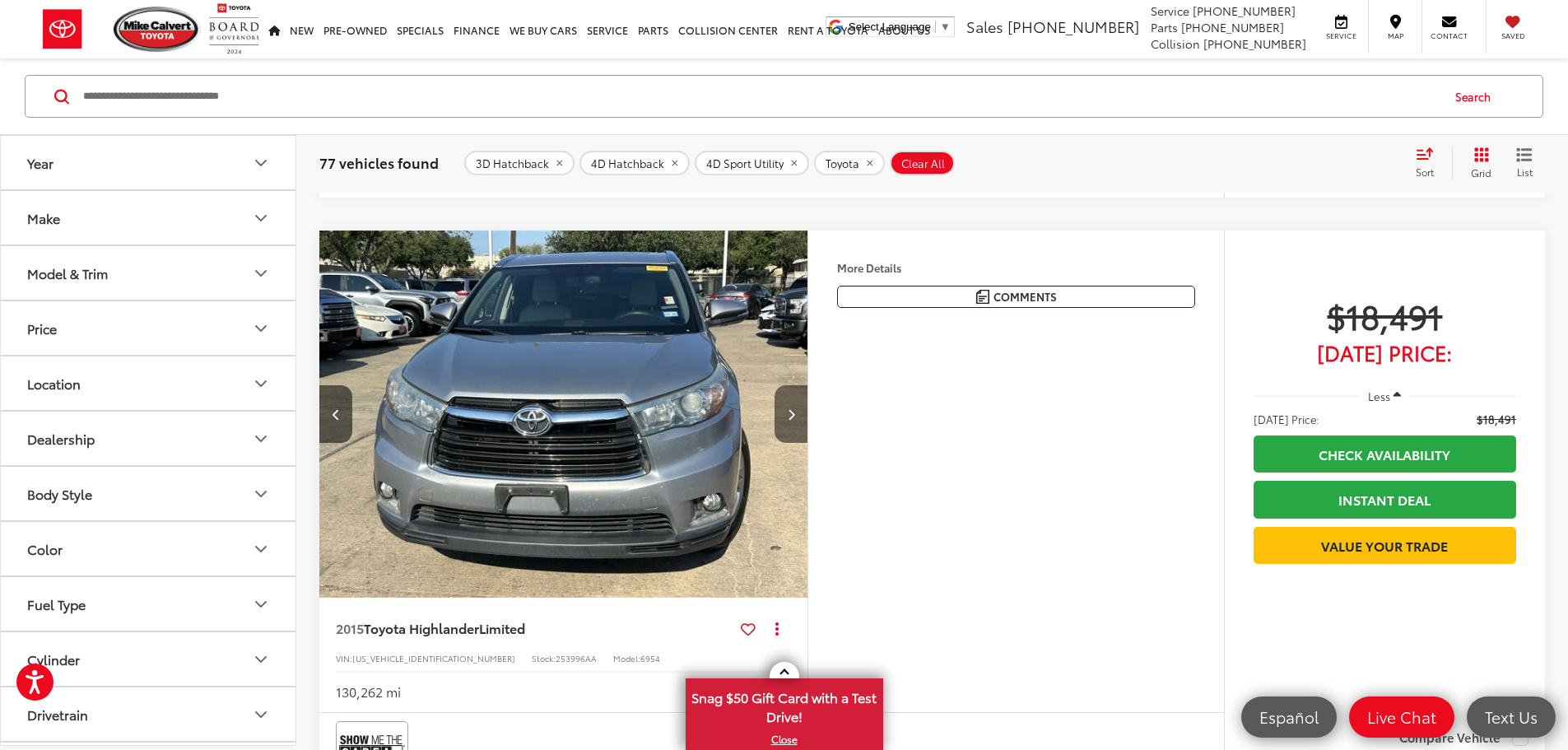
click at [795, 420] on icon "Next image" at bounding box center [791, 413] width 7 height 11
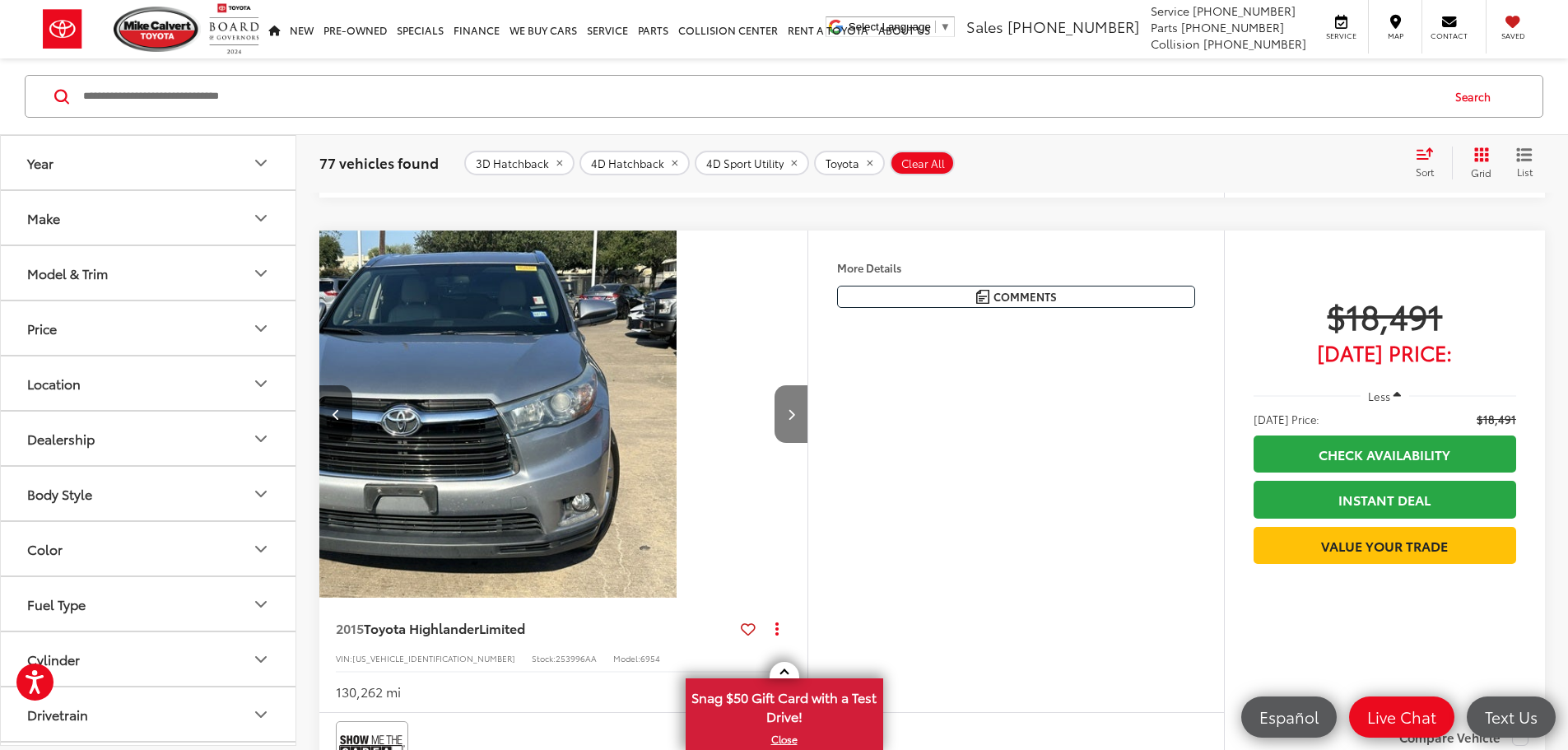
scroll to position [0, 1249]
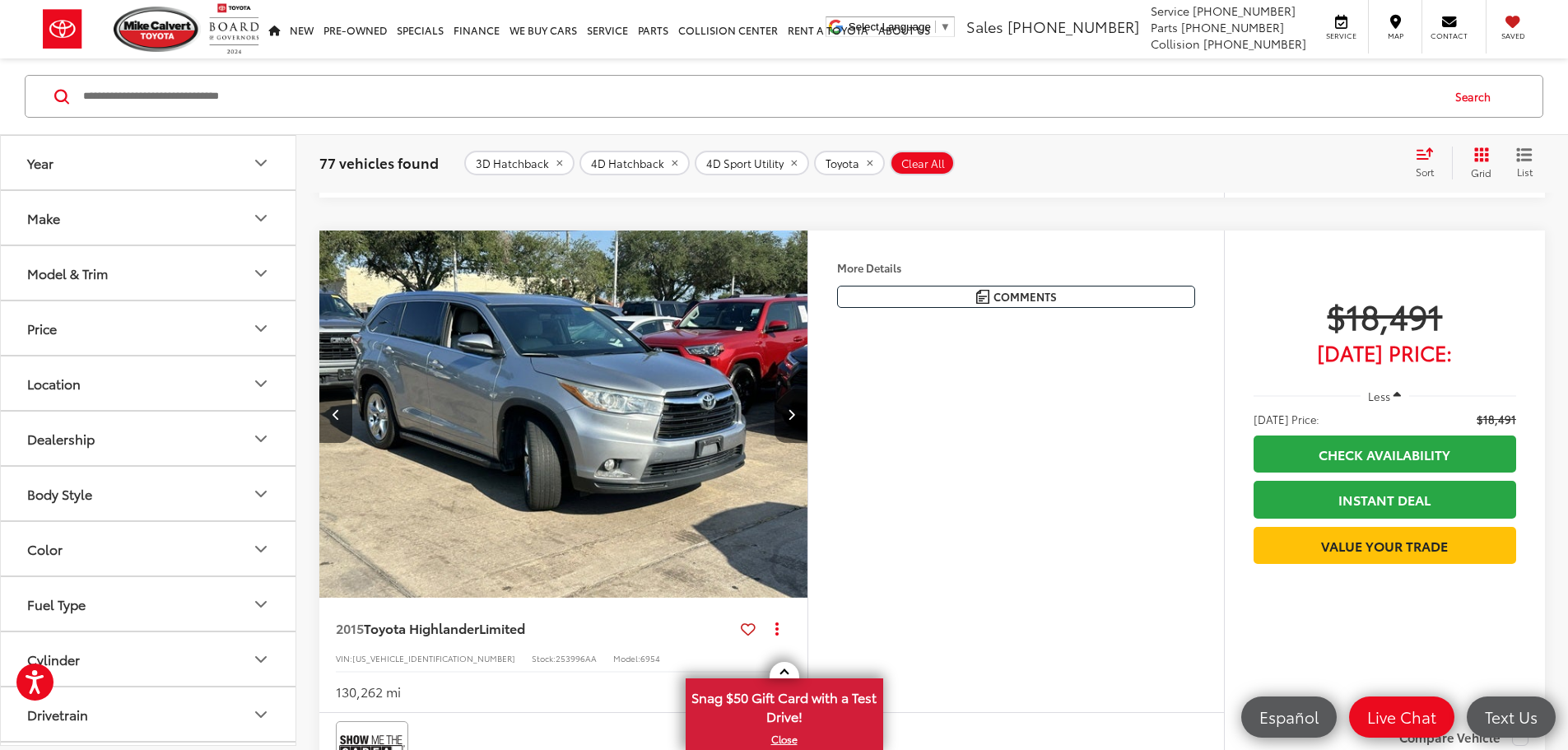
click at [795, 420] on icon "Next image" at bounding box center [791, 413] width 7 height 11
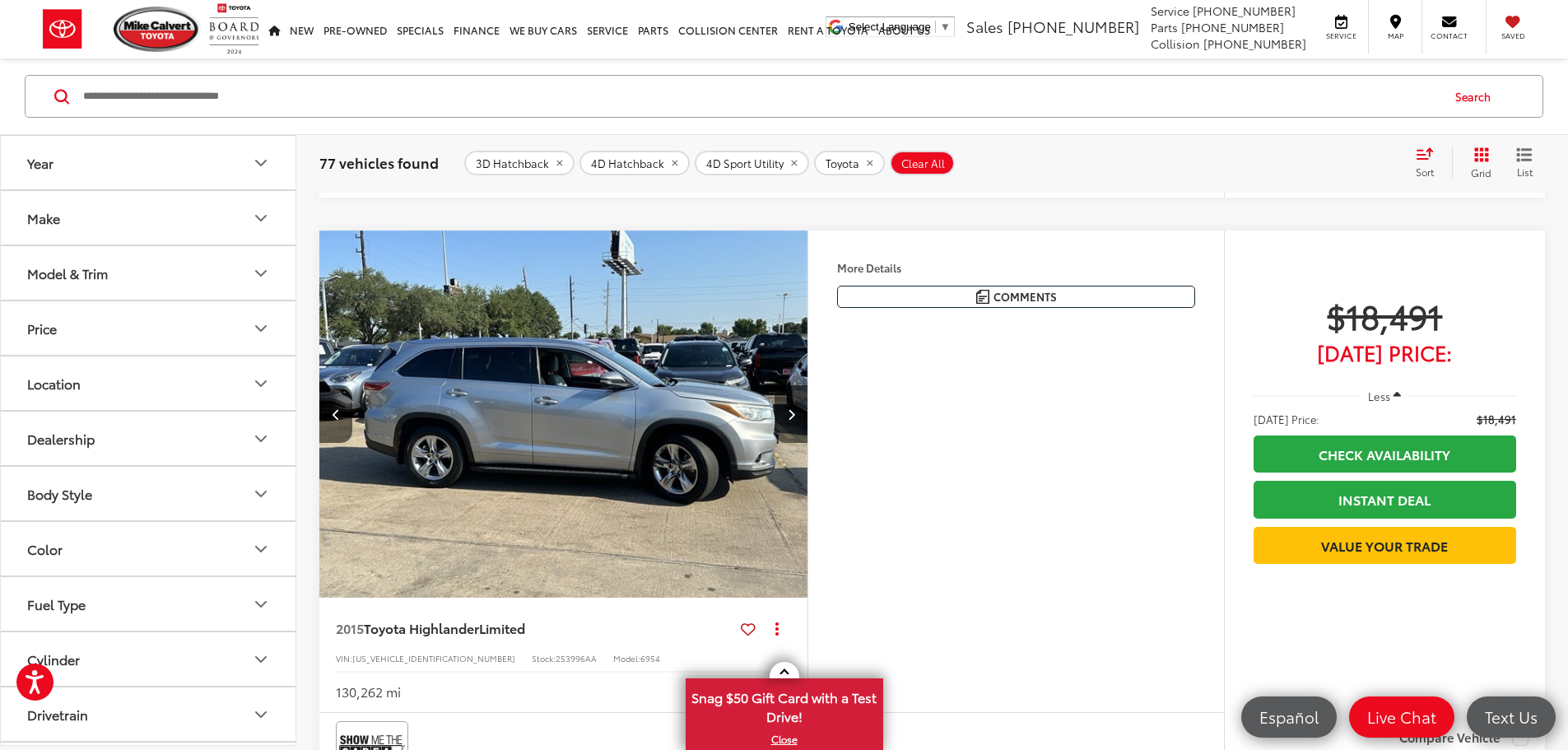
click at [795, 420] on icon "Next image" at bounding box center [791, 413] width 7 height 11
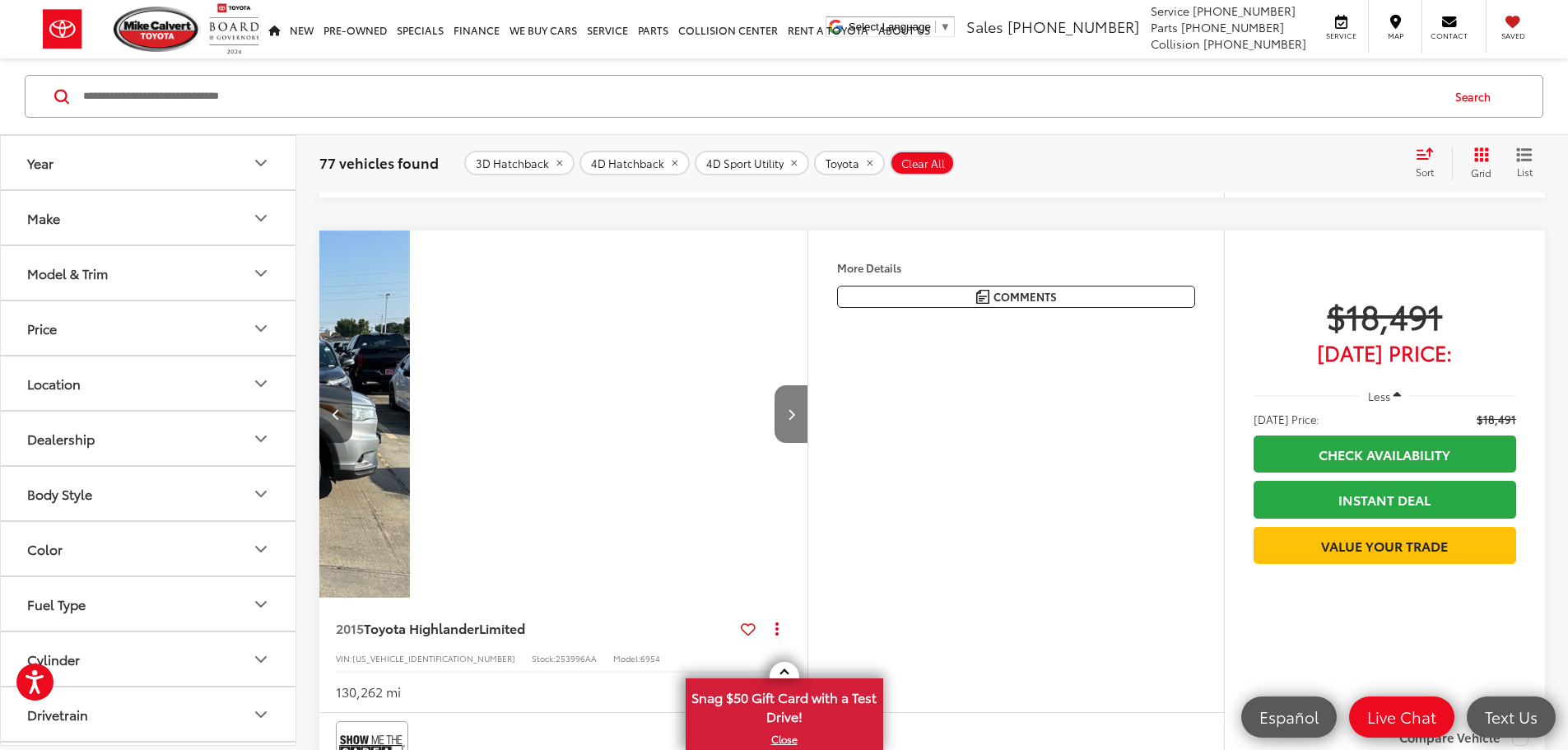
scroll to position [0, 2496]
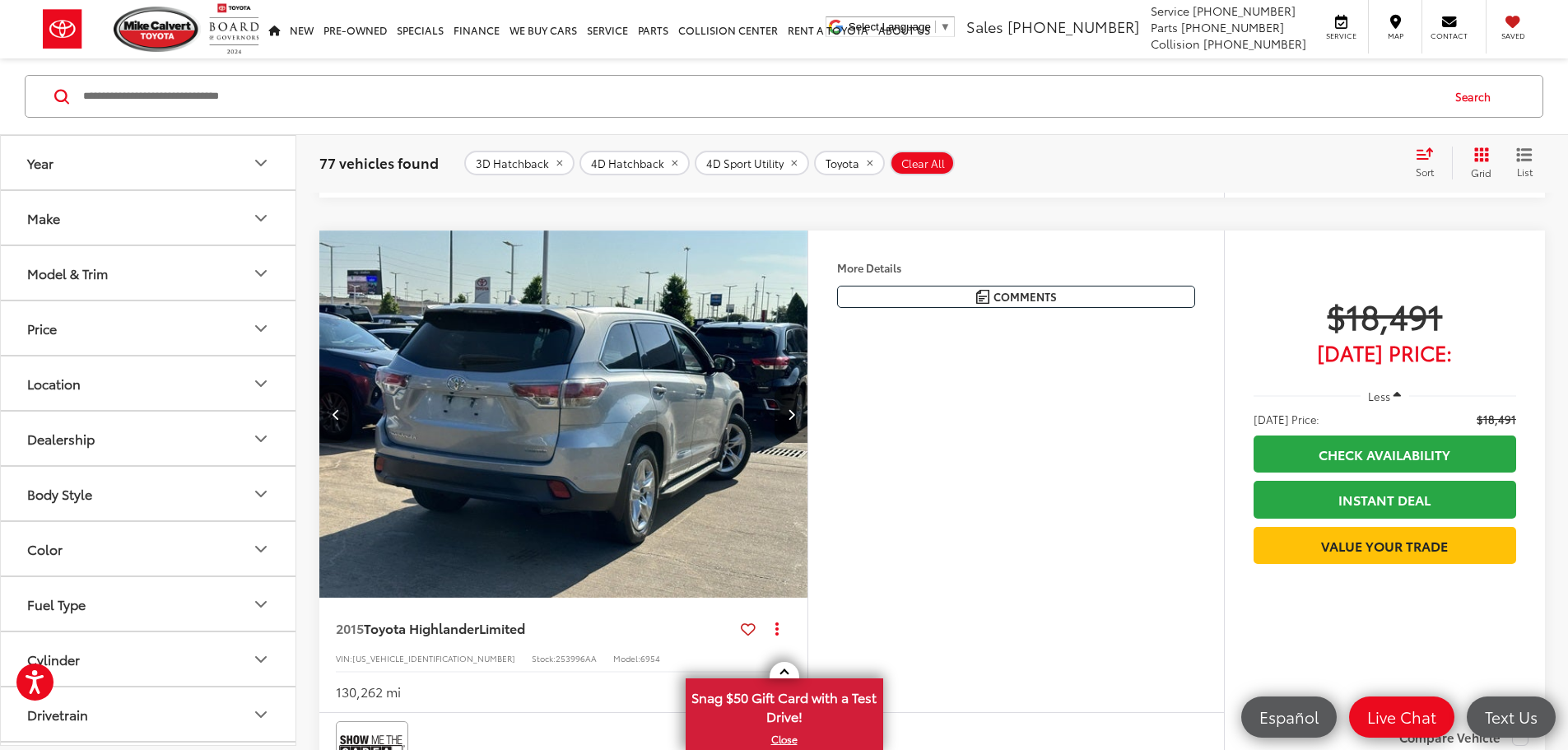
click at [795, 420] on icon "Next image" at bounding box center [791, 413] width 7 height 11
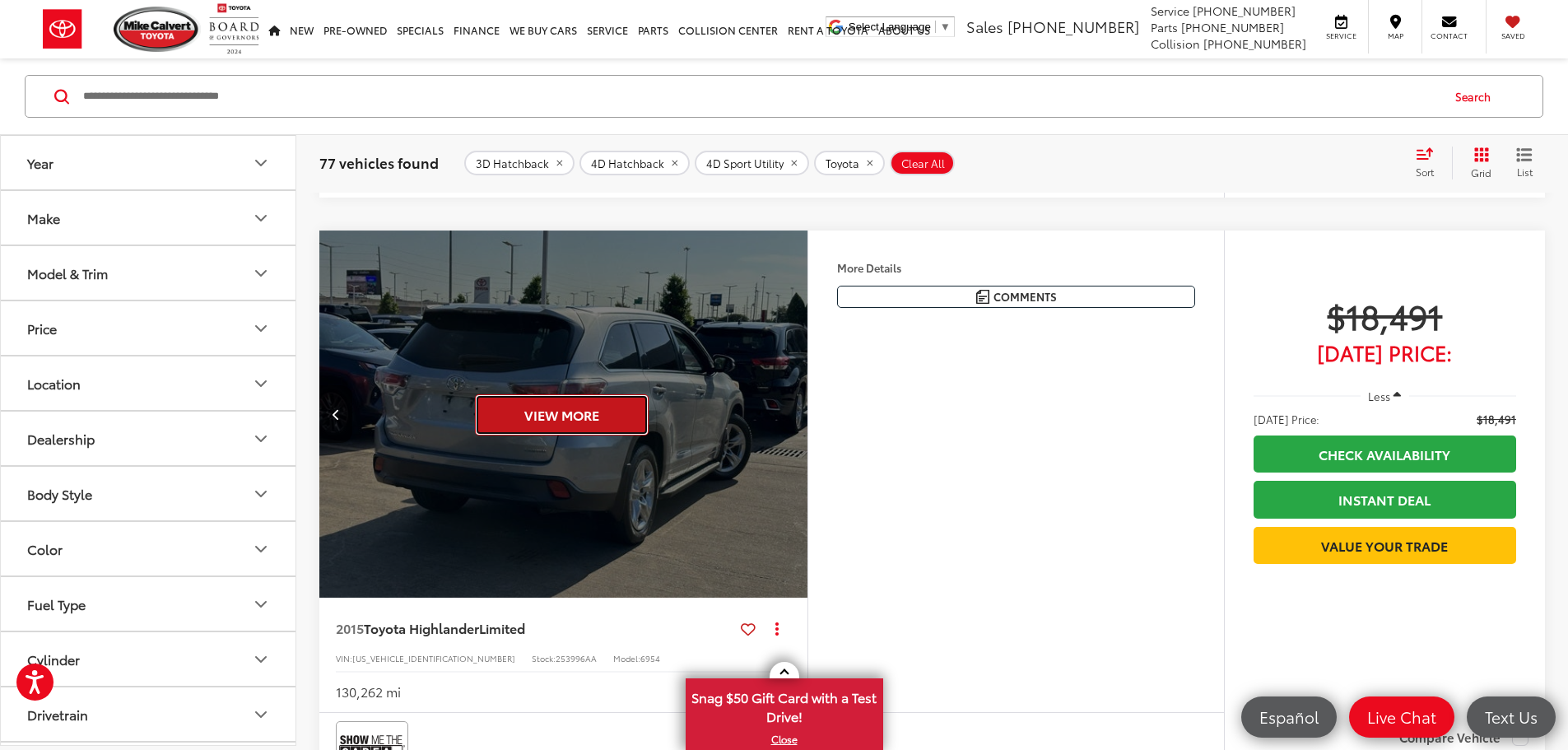
click at [602, 435] on button "View More" at bounding box center [562, 415] width 174 height 41
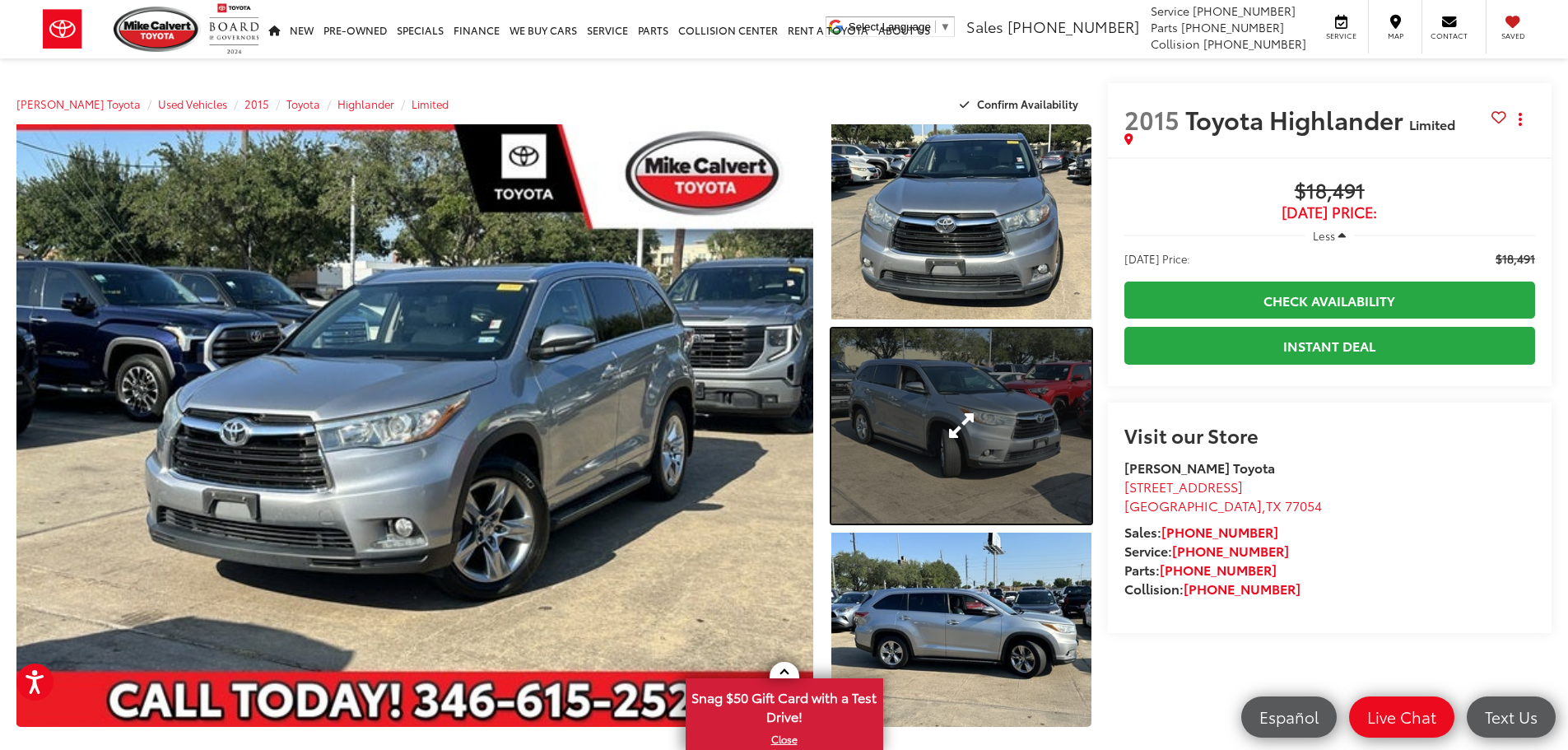
click at [929, 422] on link "Expand Photo 2" at bounding box center [962, 426] width 260 height 195
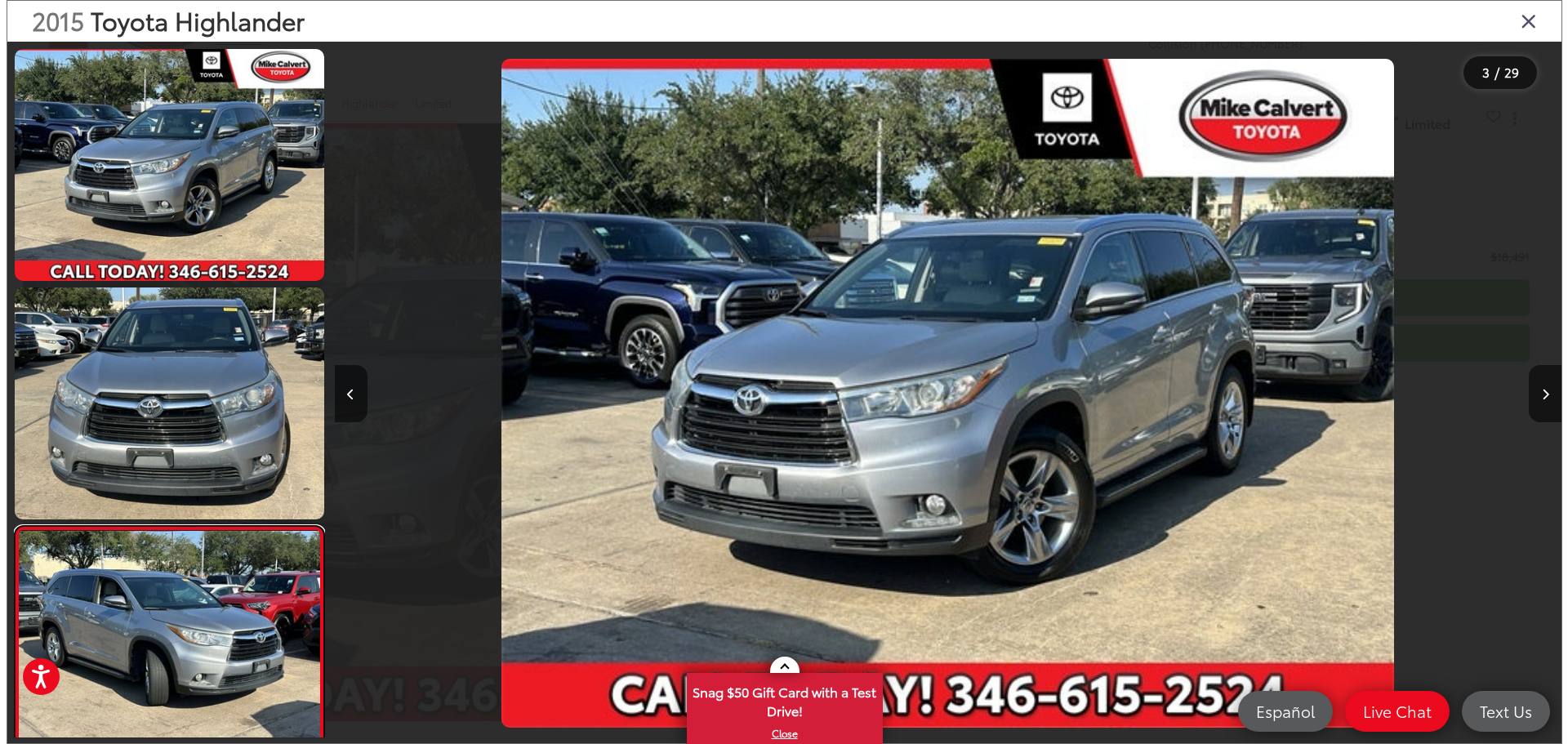
scroll to position [0, 2473]
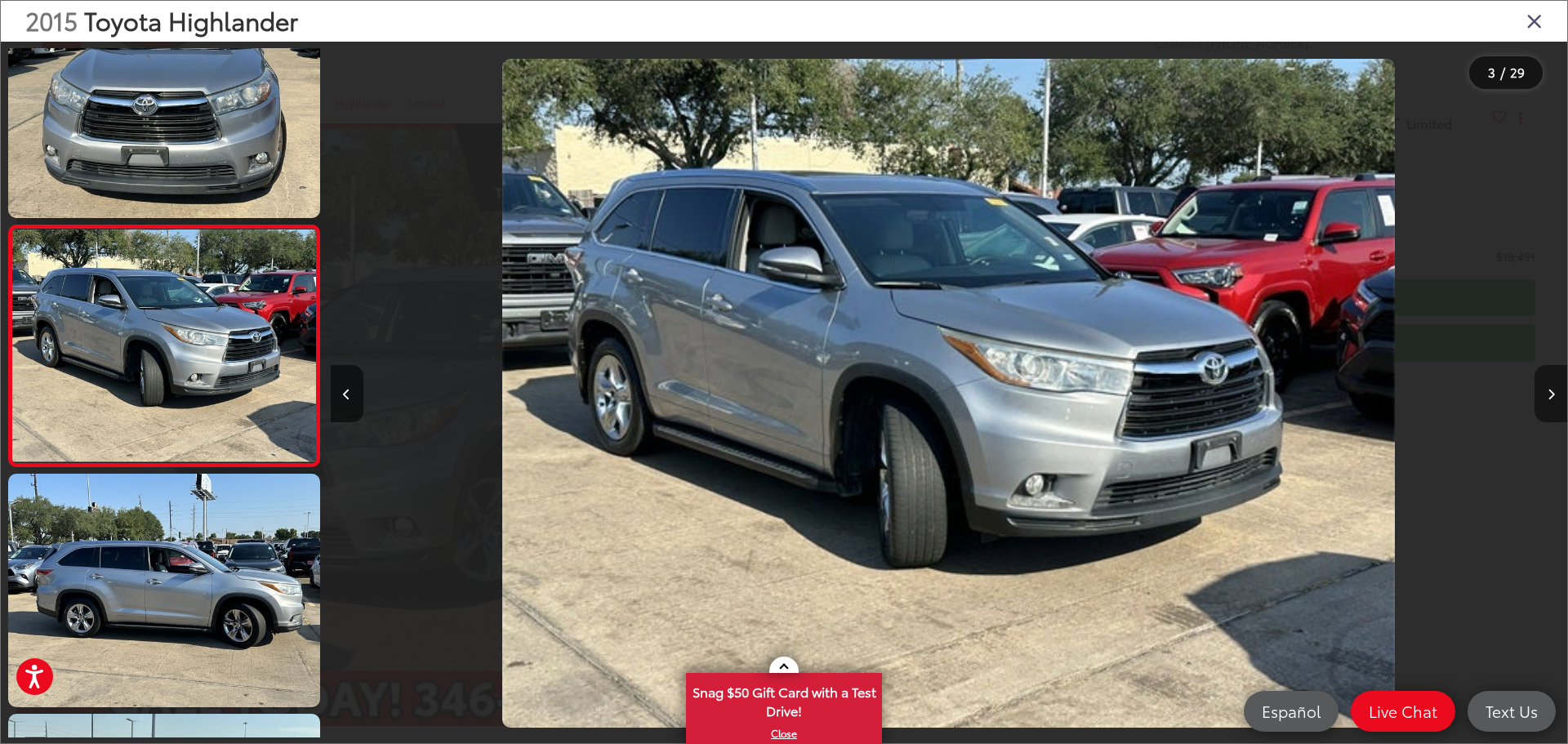
click at [1555, 396] on button "Next image" at bounding box center [1551, 394] width 32 height 58
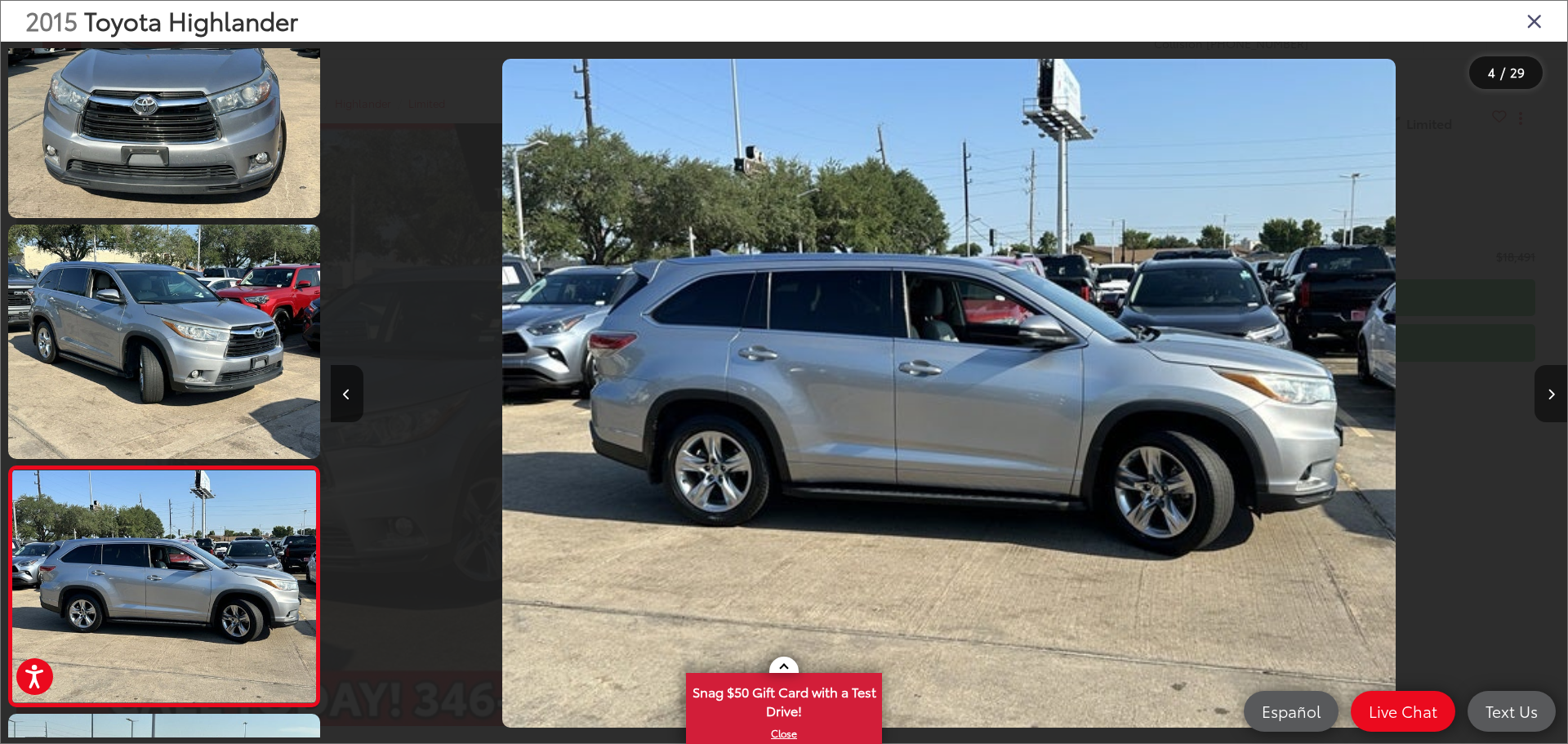
scroll to position [546, 0]
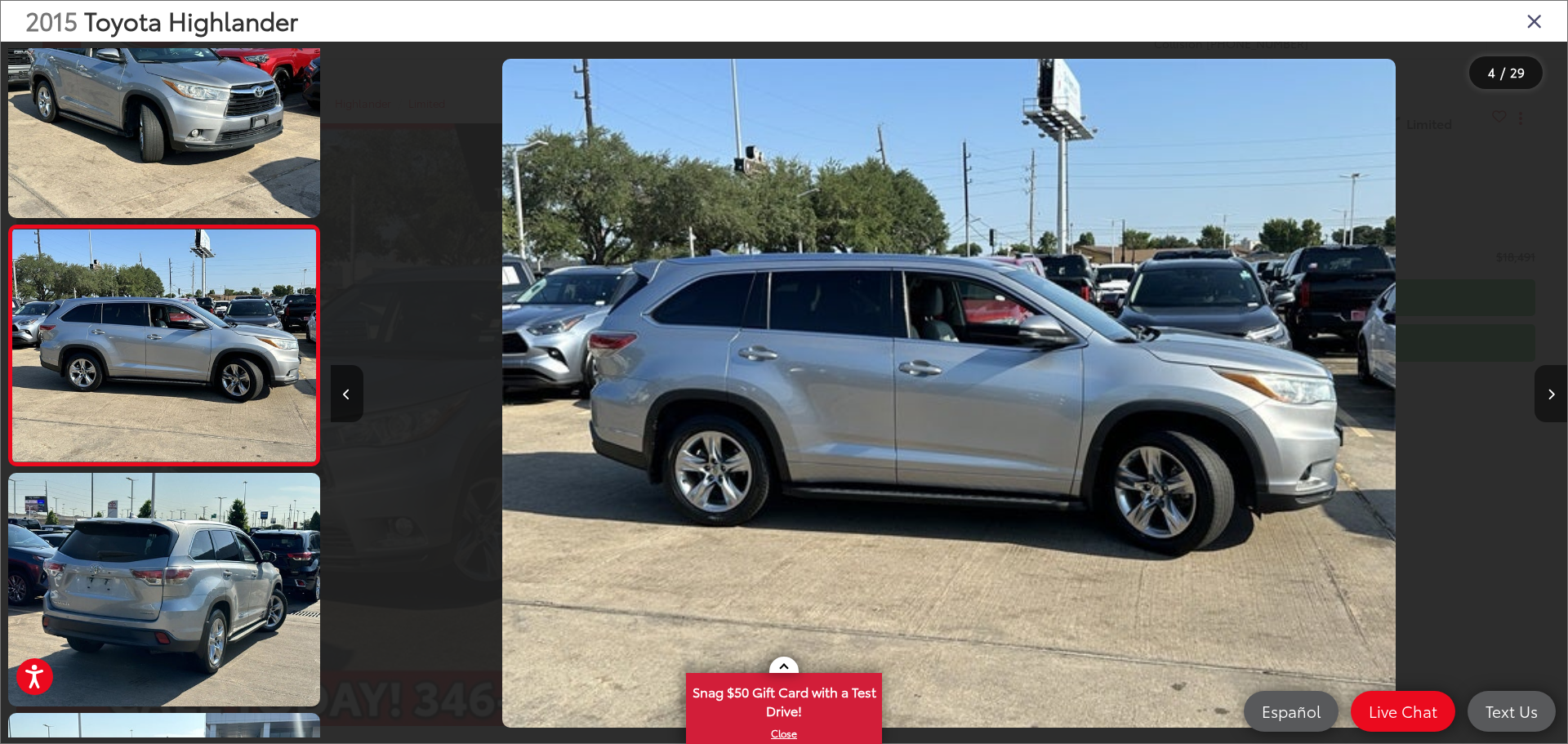
click at [1555, 396] on button "Next image" at bounding box center [1551, 394] width 32 height 58
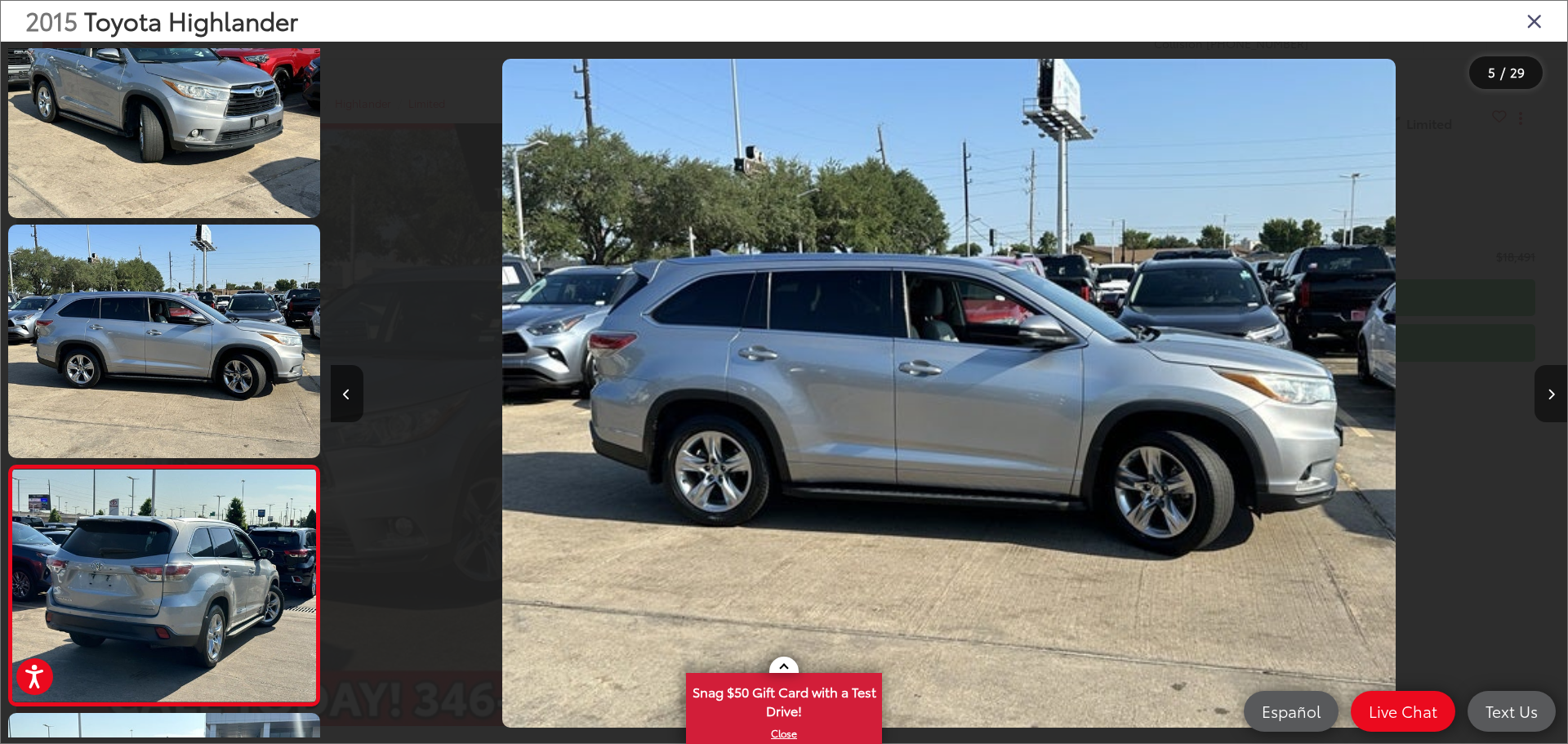
scroll to position [786, 0]
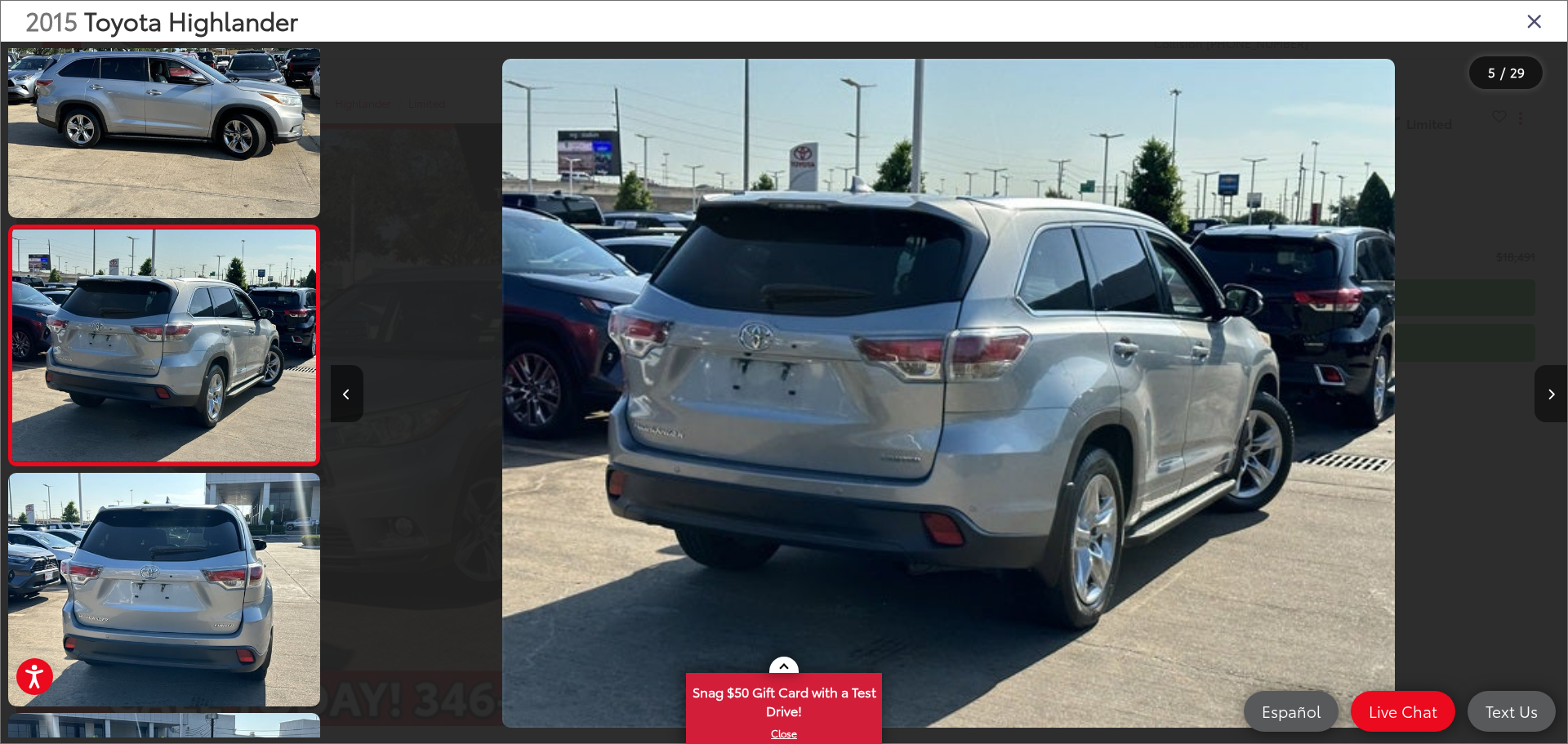
click at [1555, 396] on button "Next image" at bounding box center [1551, 394] width 32 height 58
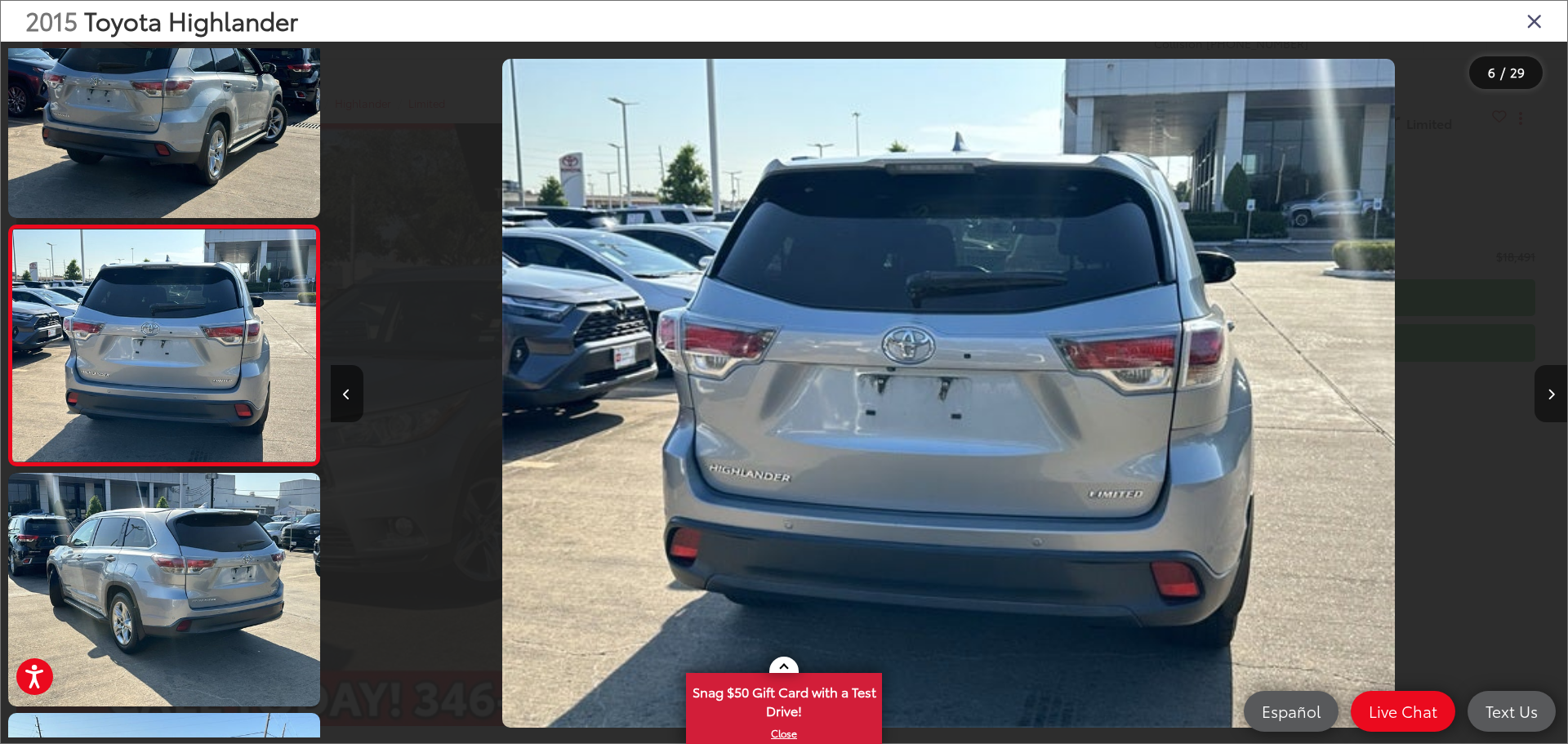
click at [1555, 396] on button "Next image" at bounding box center [1551, 394] width 32 height 58
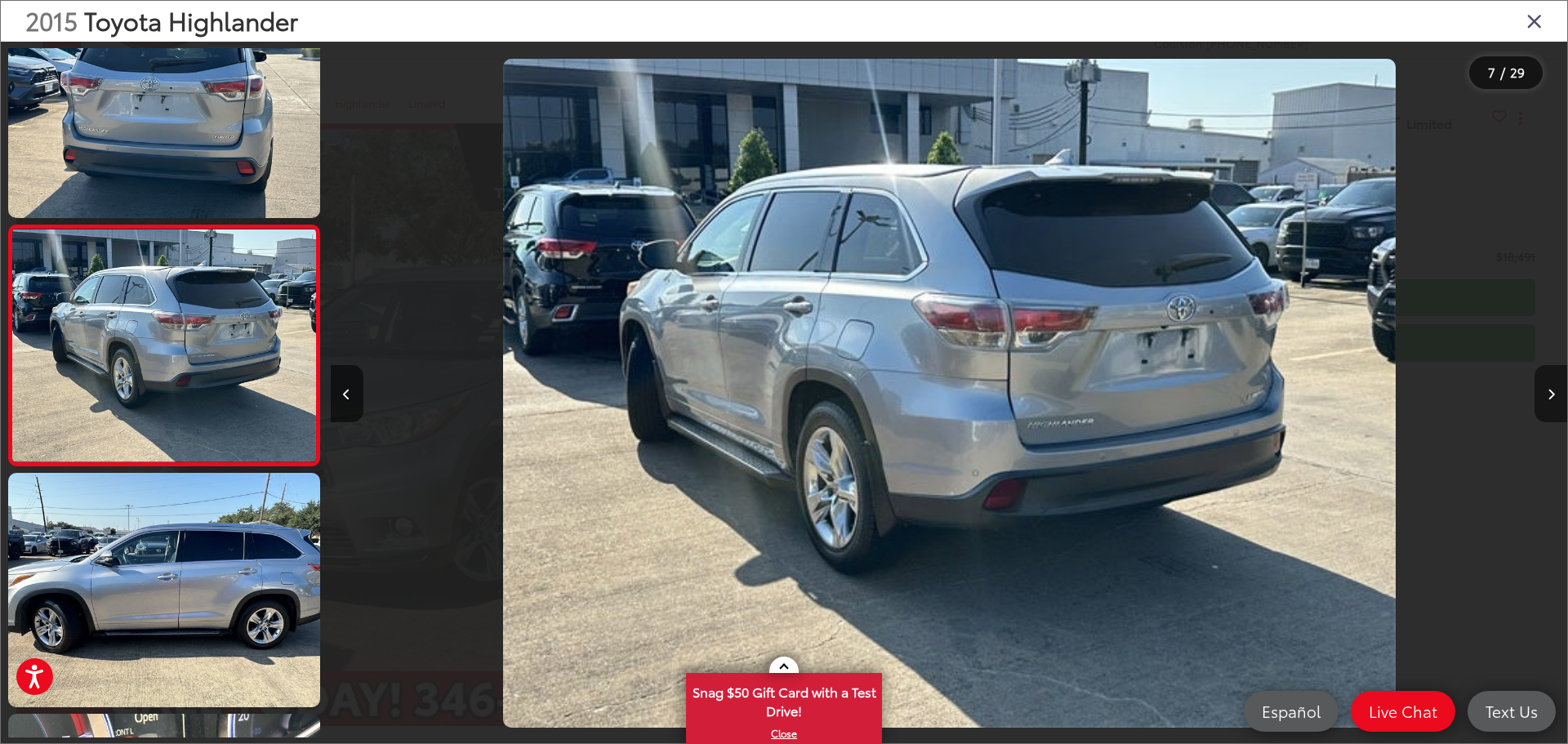
click at [1555, 396] on button "Next image" at bounding box center [1551, 394] width 32 height 58
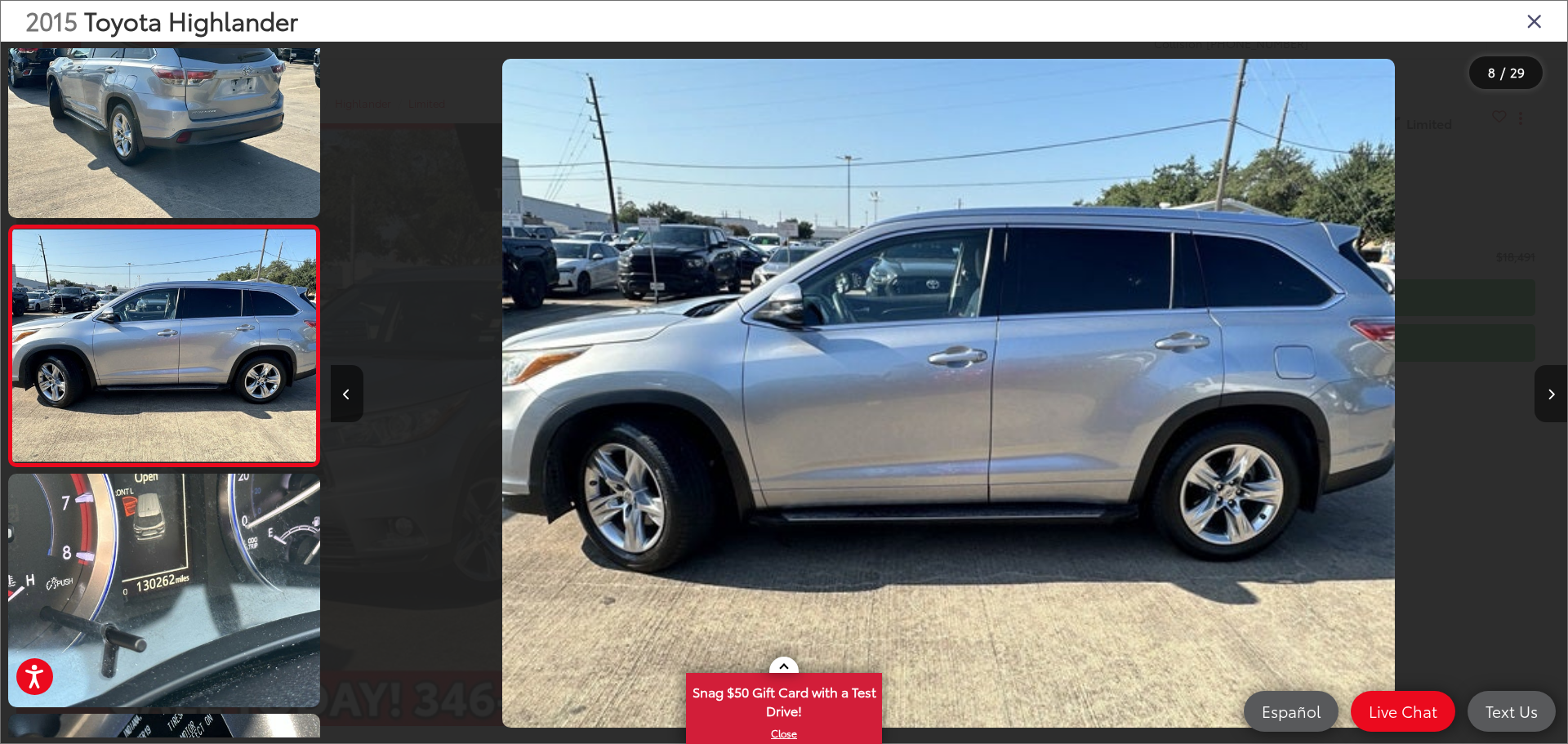
click at [1555, 396] on button "Next image" at bounding box center [1551, 394] width 32 height 58
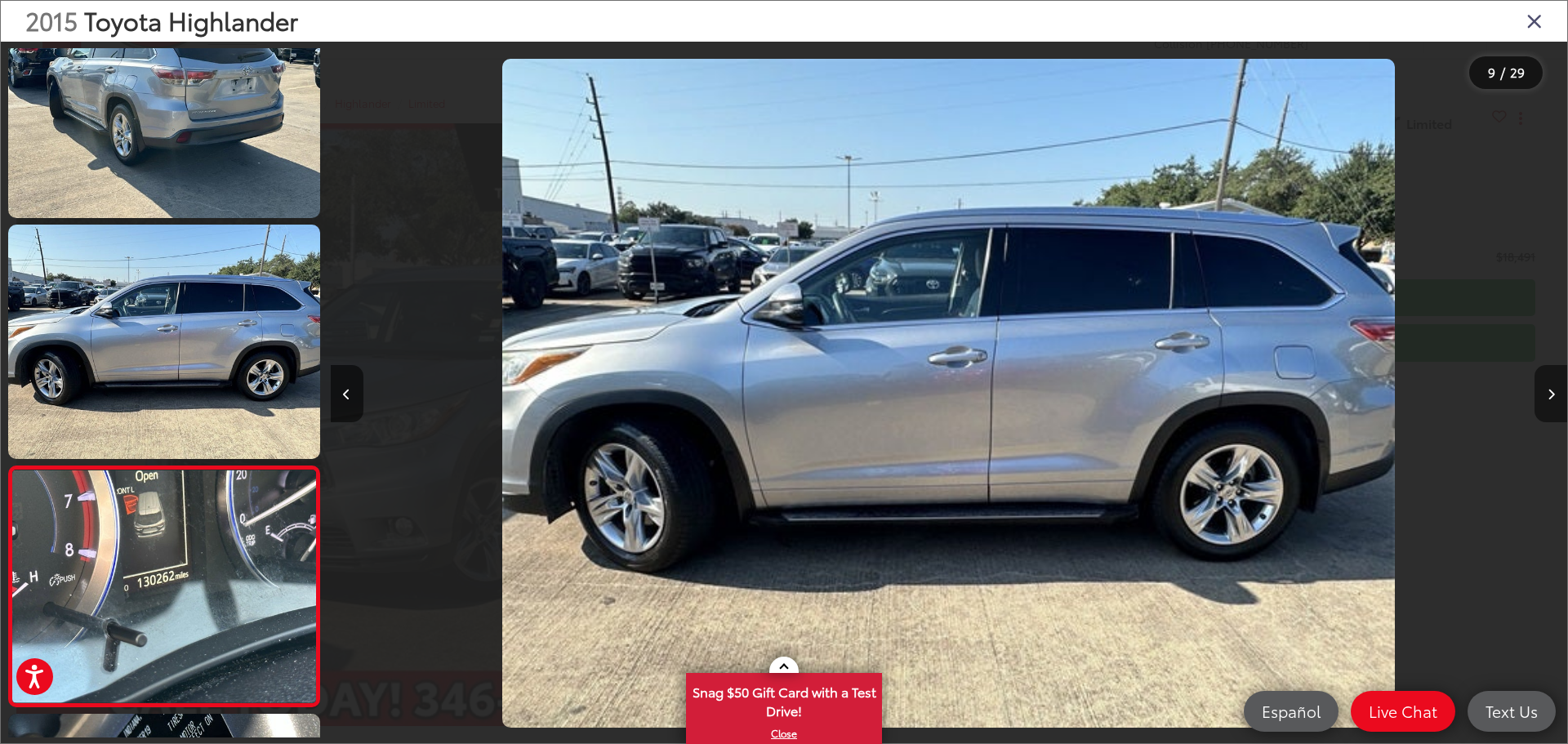
scroll to position [1747, 0]
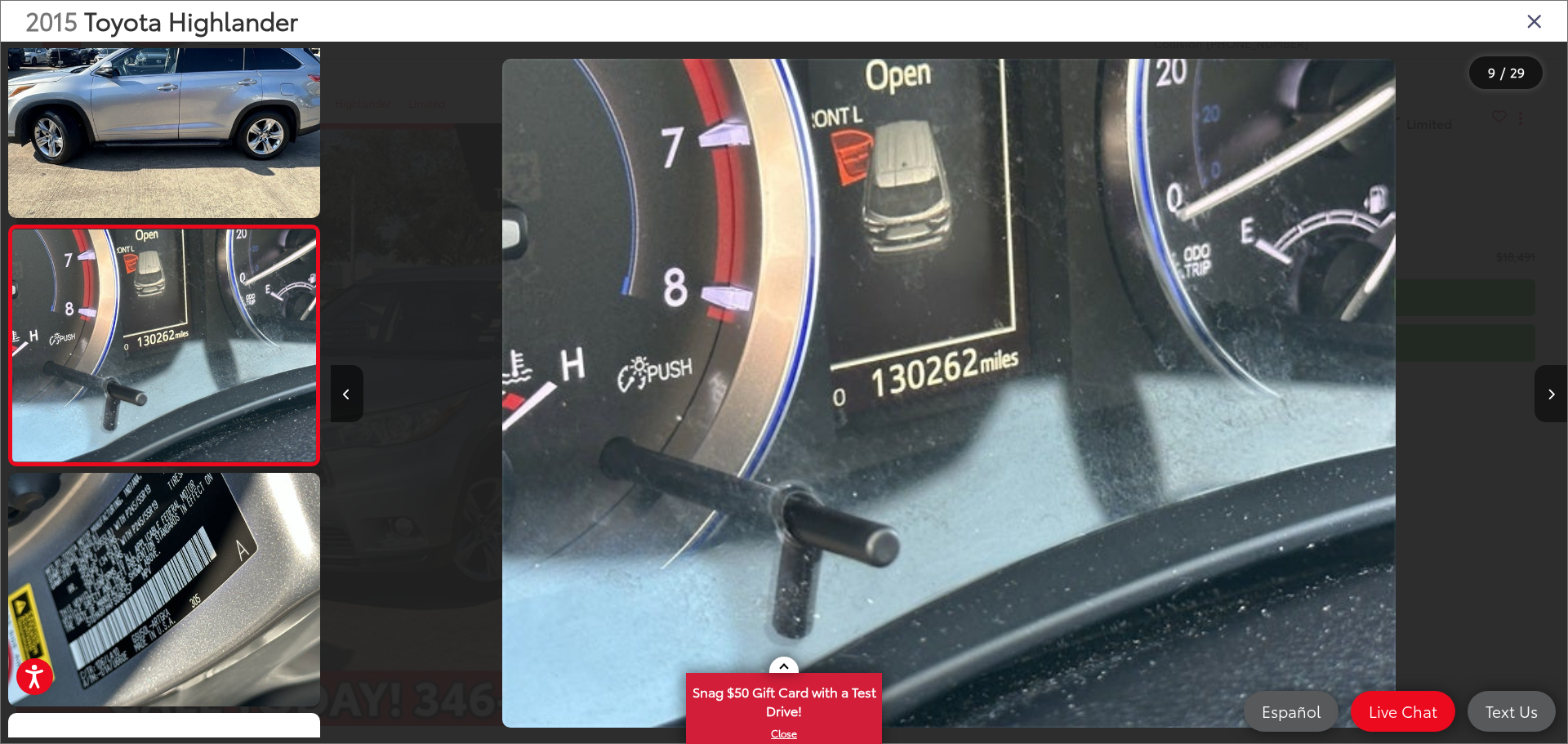
click at [1555, 396] on button "Next image" at bounding box center [1551, 394] width 32 height 58
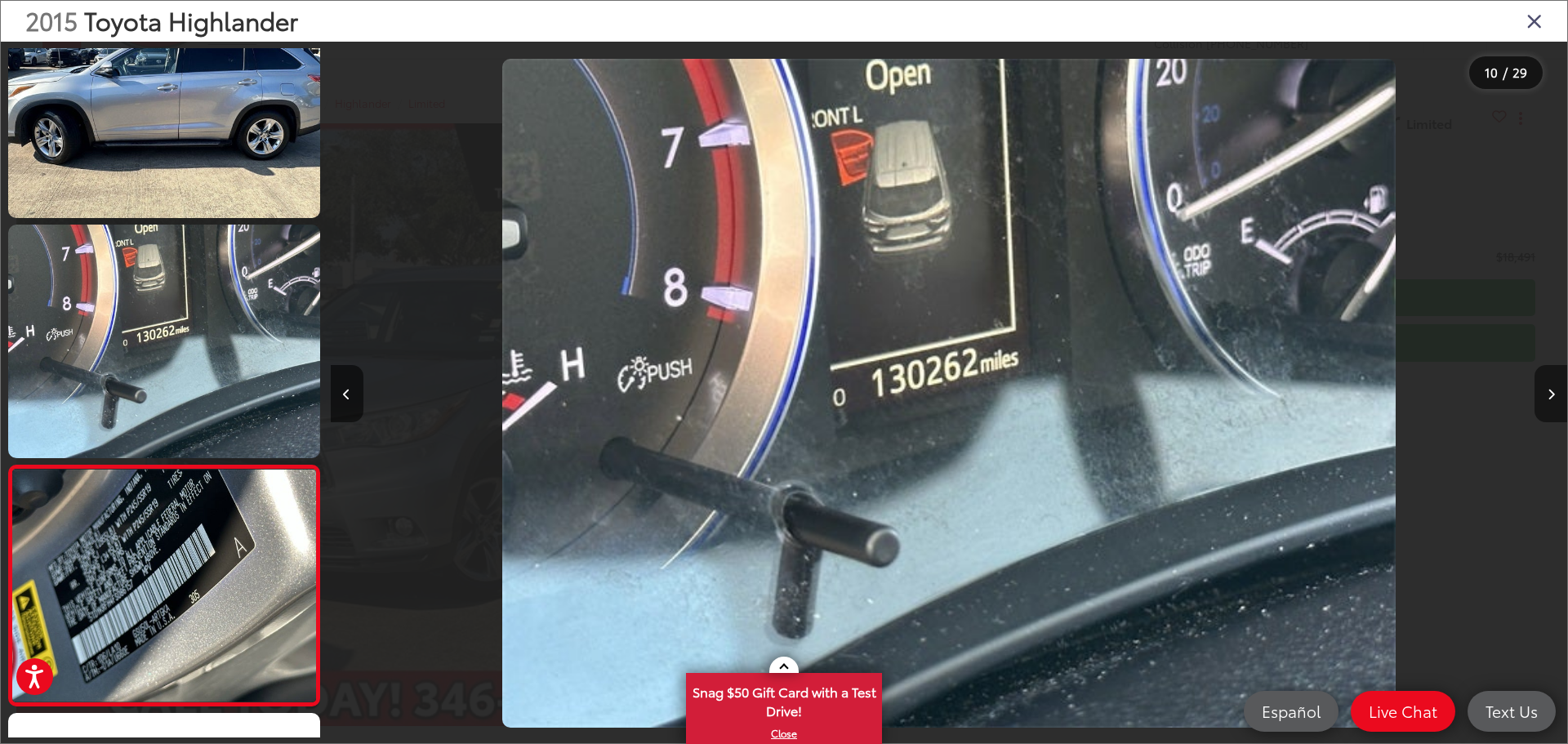
scroll to position [1987, 0]
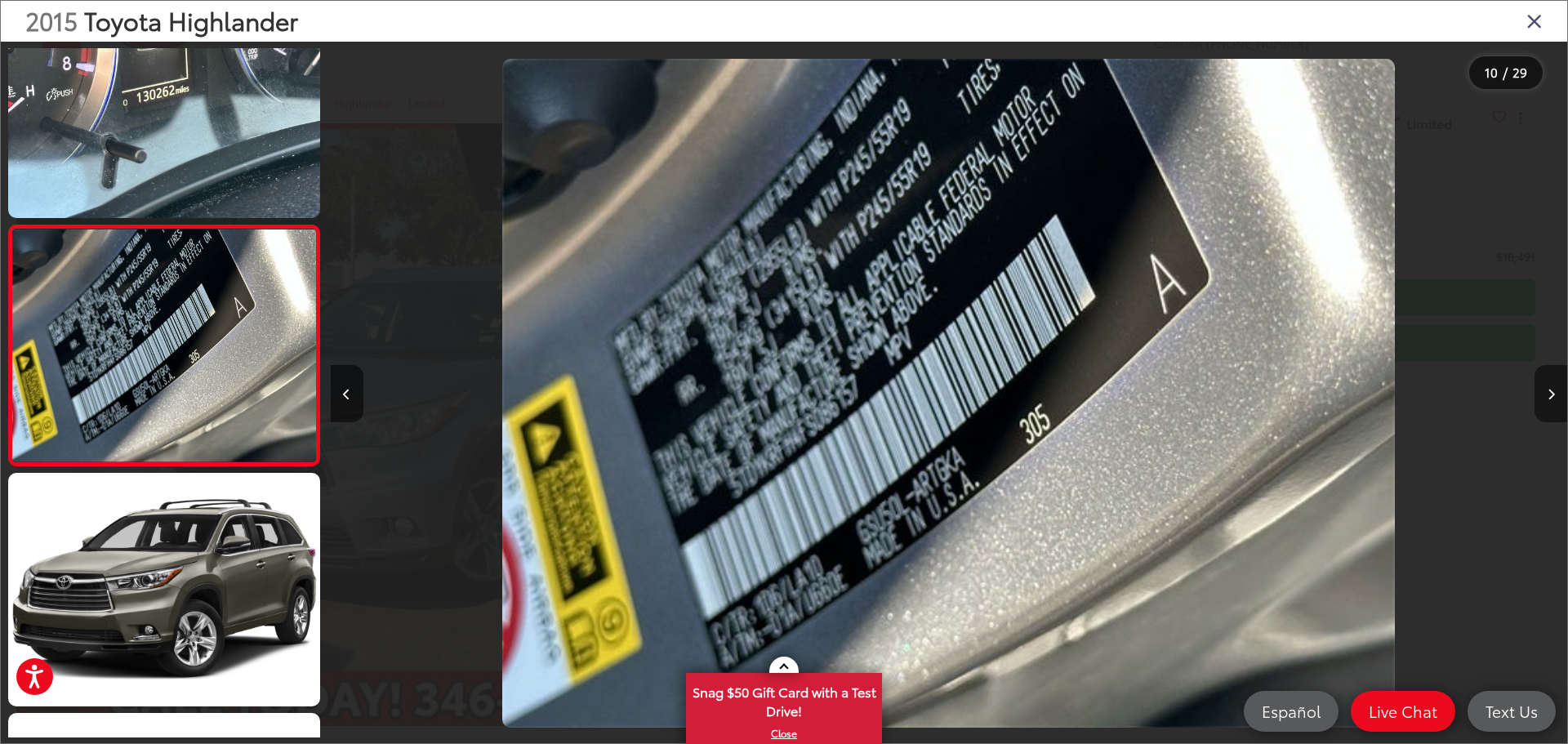
click at [1555, 396] on button "Next image" at bounding box center [1551, 394] width 32 height 58
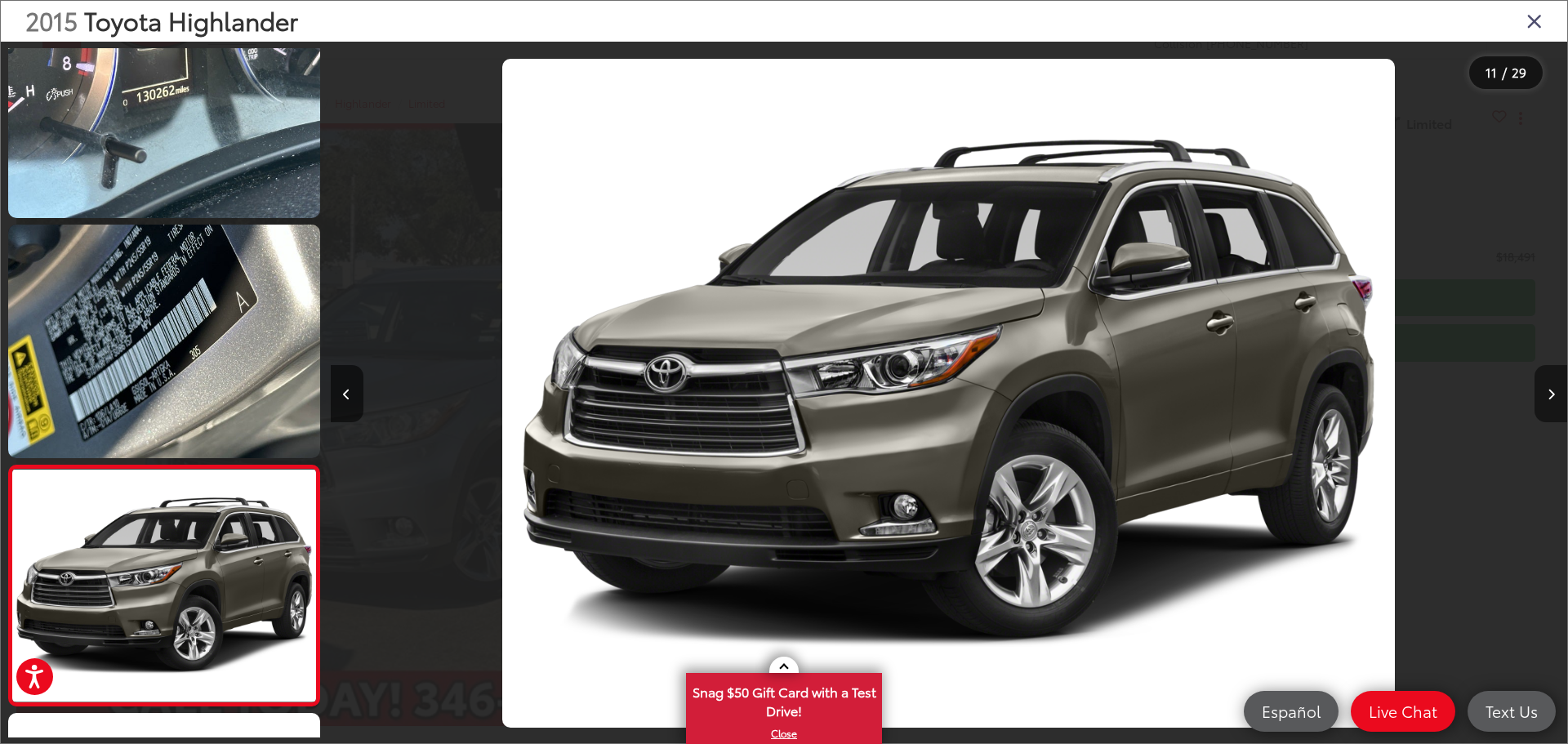
scroll to position [2228, 0]
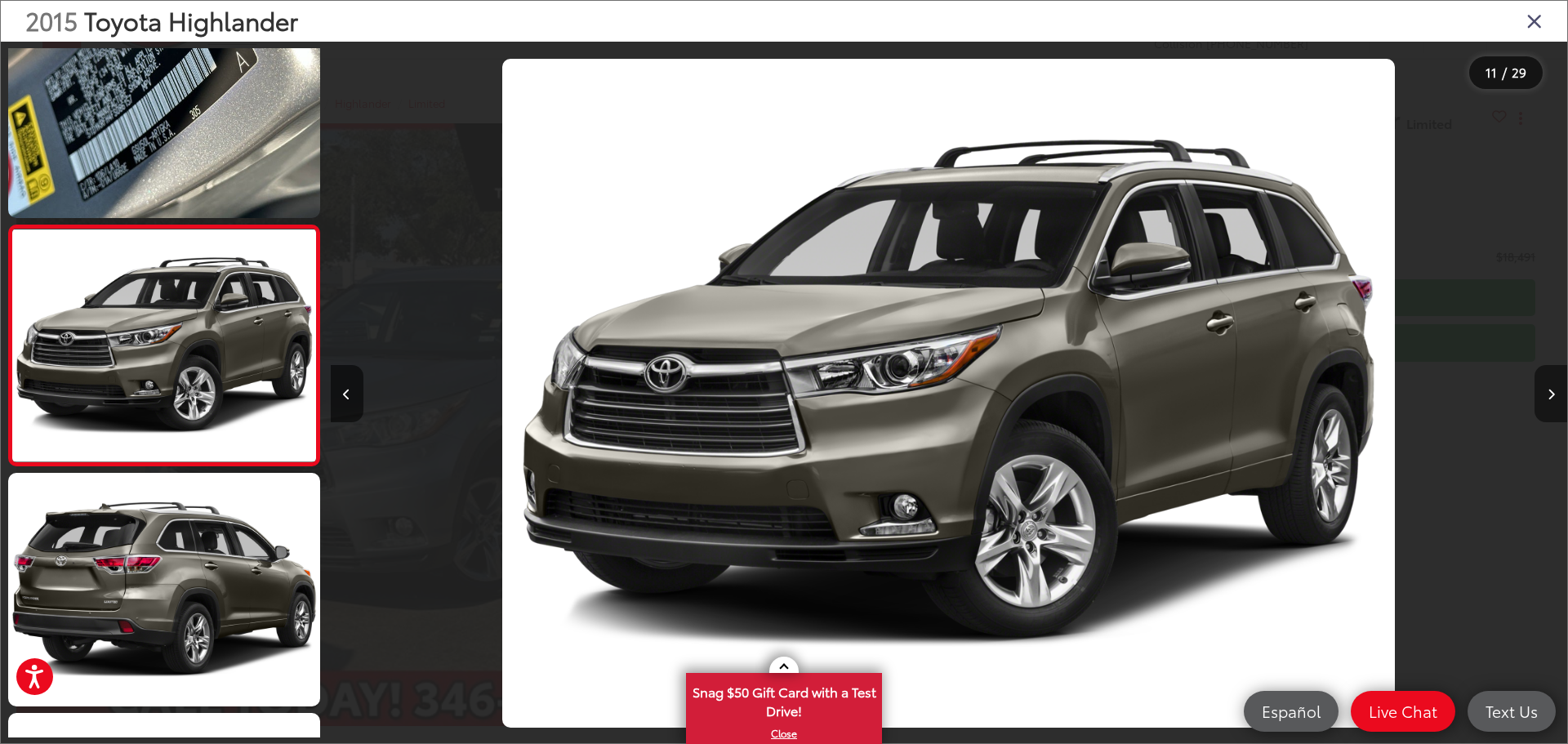
click at [1555, 396] on button "Next image" at bounding box center [1551, 394] width 32 height 58
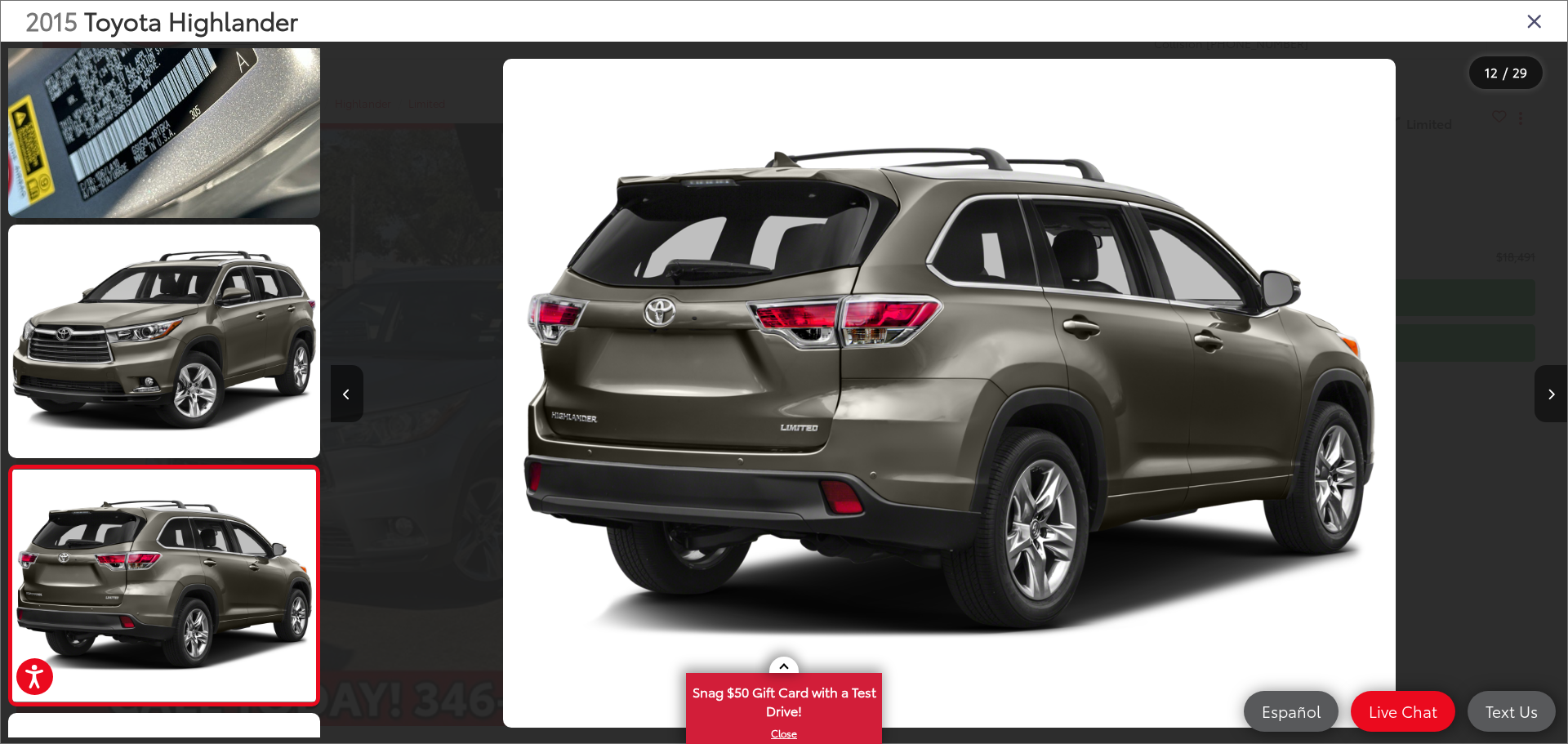
scroll to position [2467, 0]
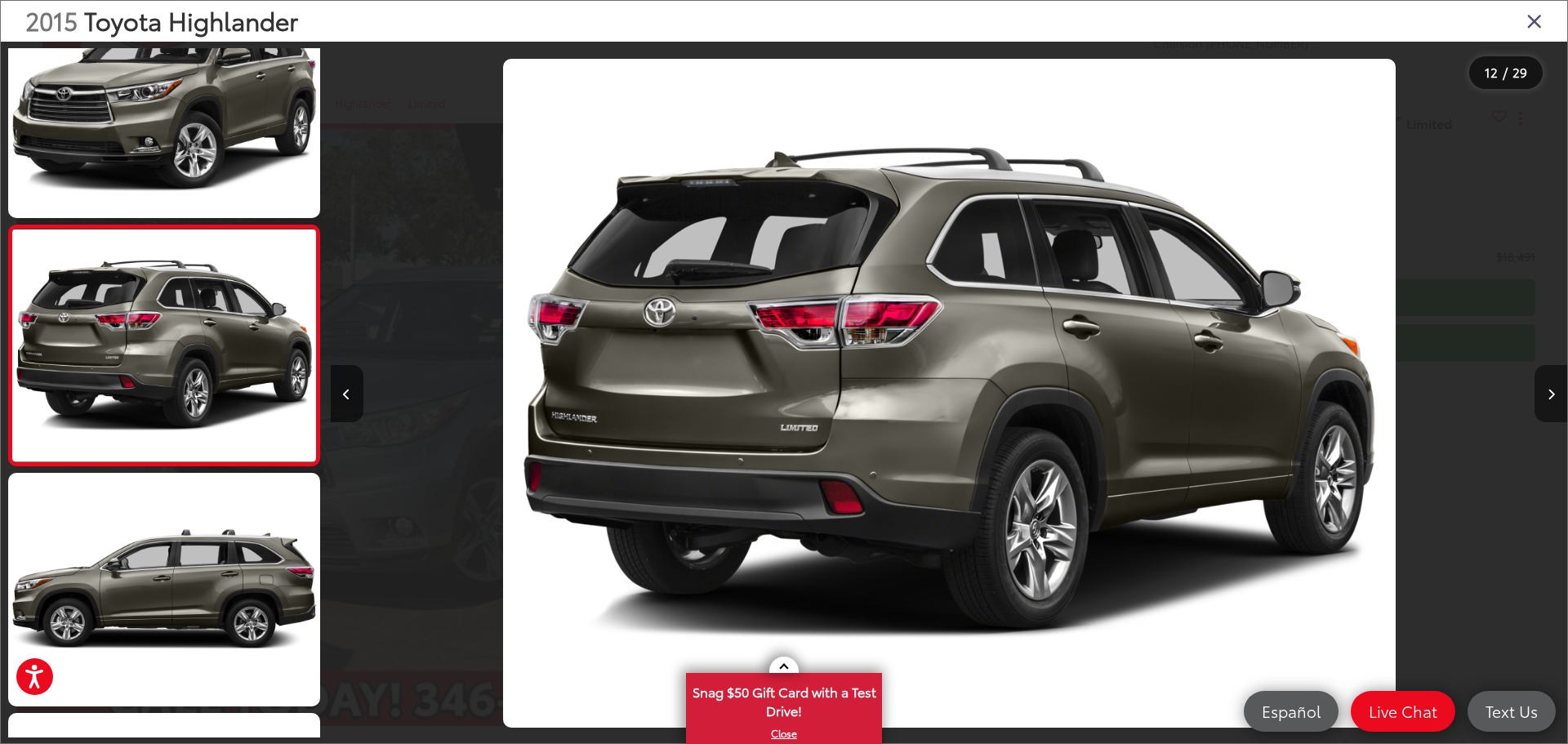
click at [1555, 396] on button "Next image" at bounding box center [1551, 394] width 32 height 58
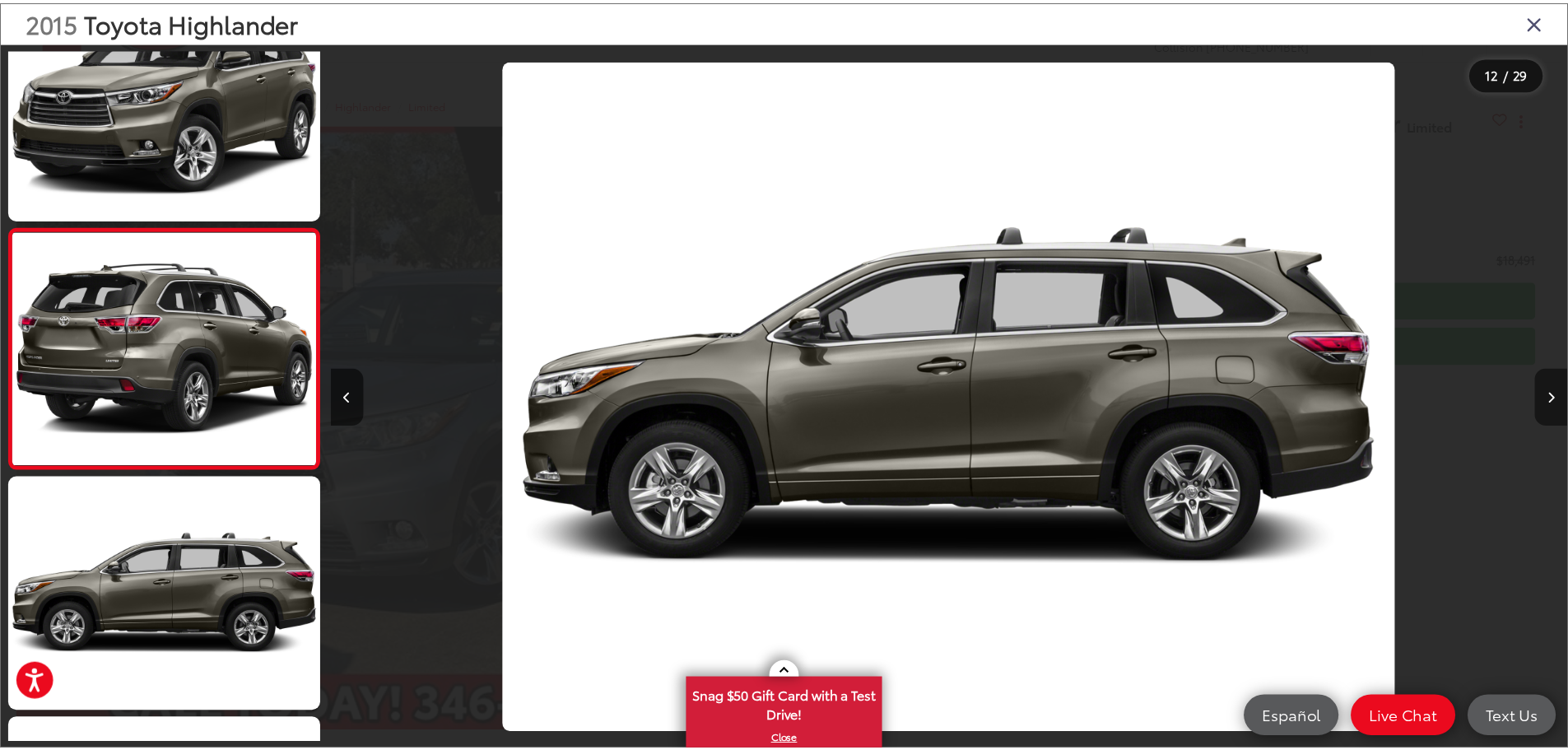
scroll to position [2729, 0]
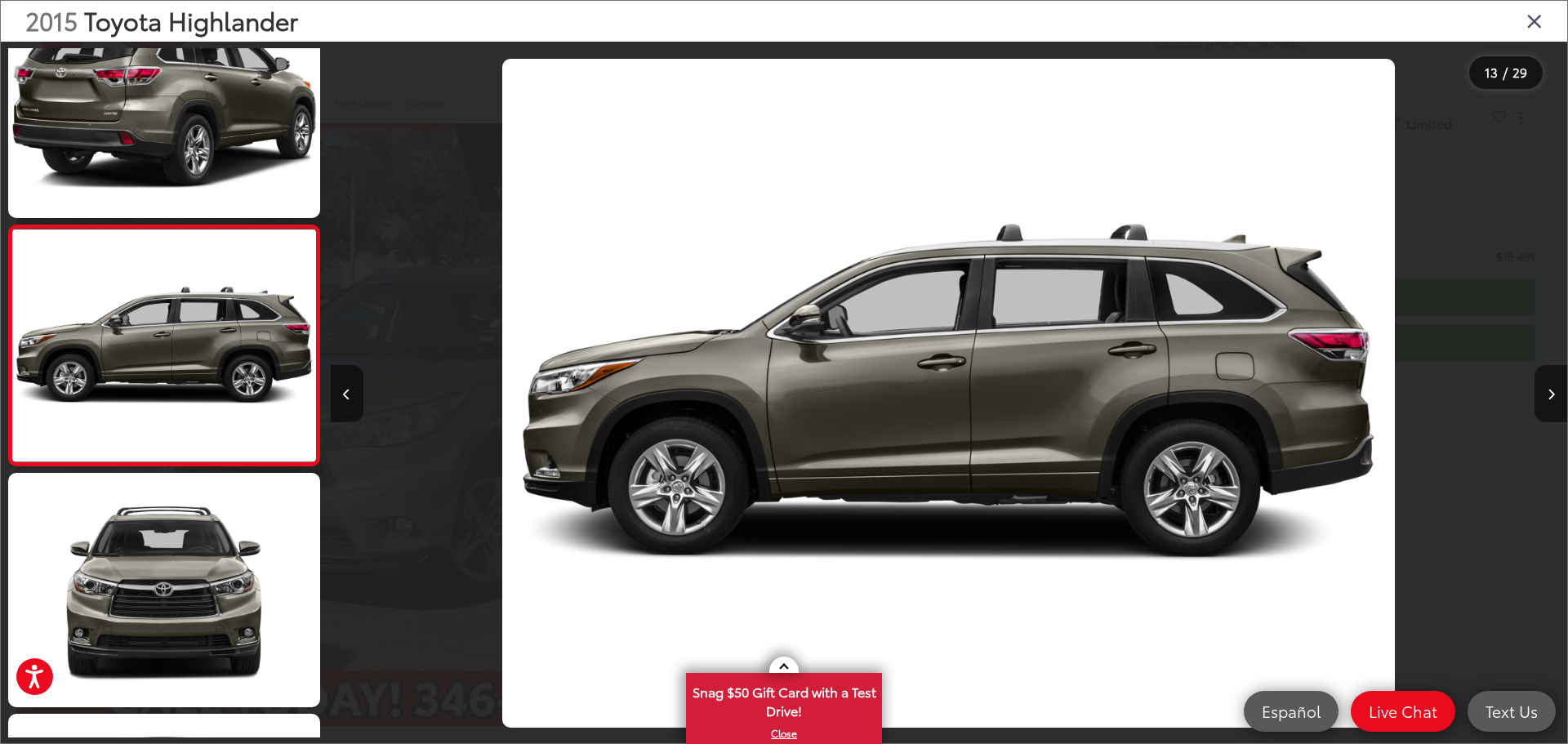
click at [1531, 19] on icon "Close gallery" at bounding box center [1534, 20] width 17 height 21
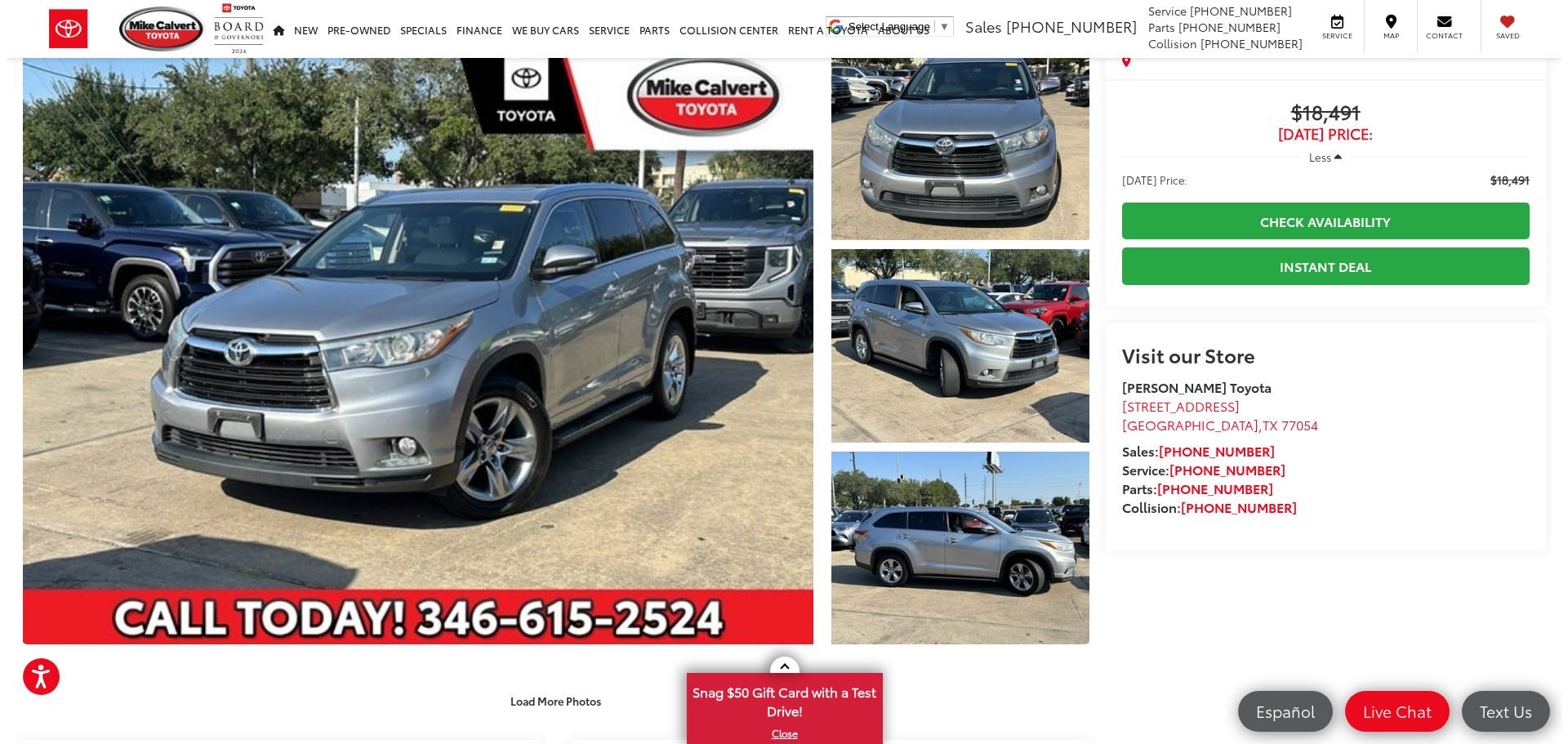
scroll to position [58, 0]
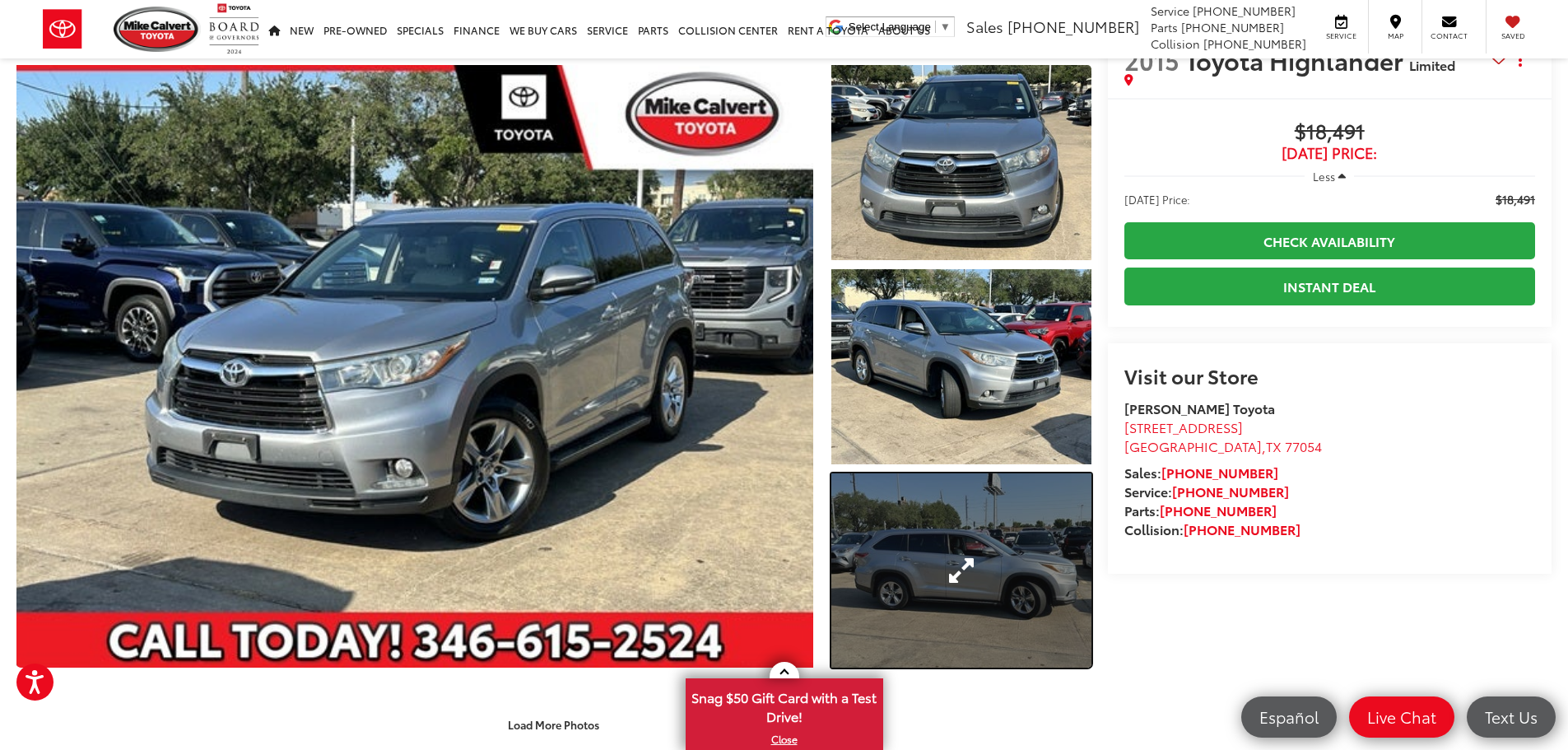
click at [955, 569] on link "Expand Photo 3" at bounding box center [962, 571] width 260 height 195
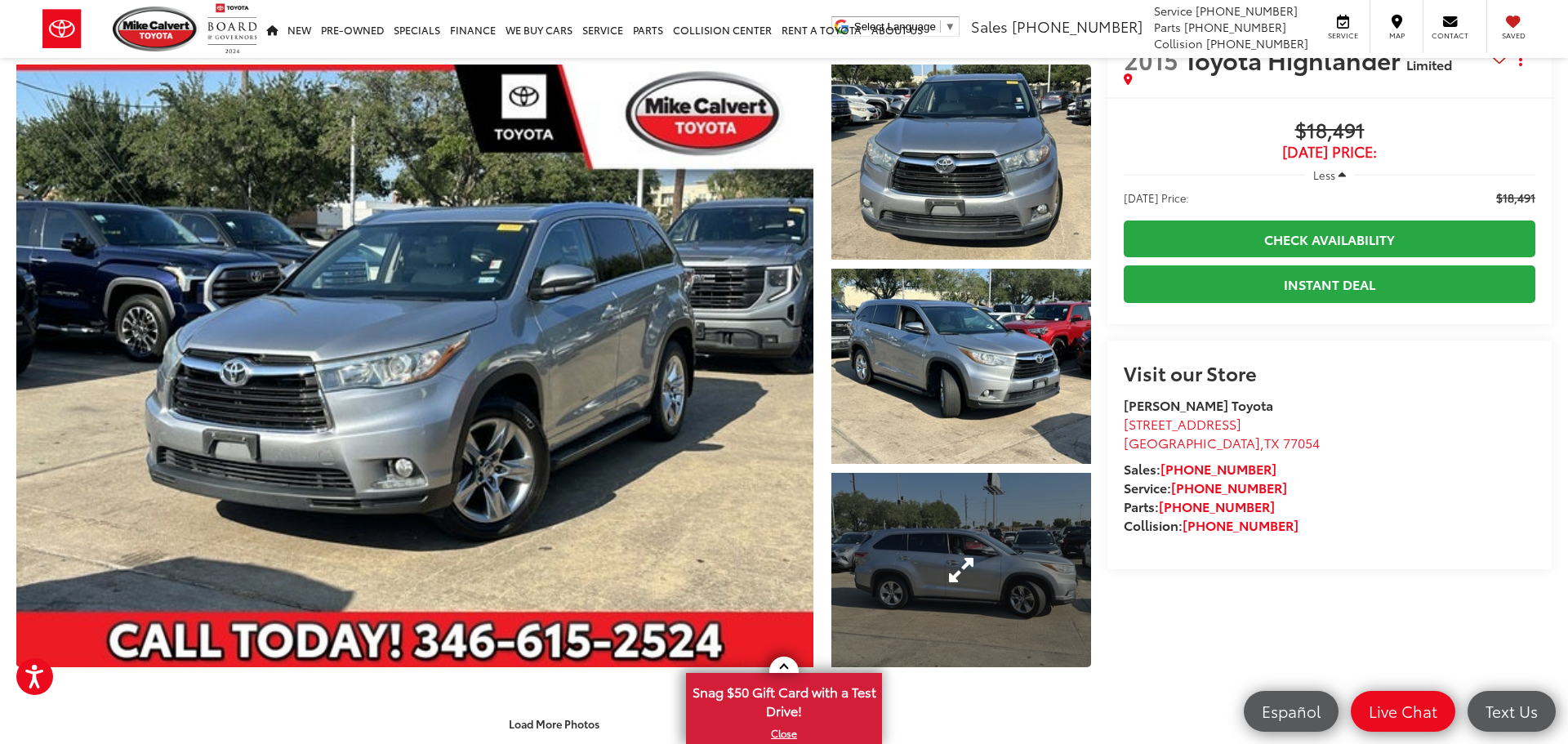
scroll to position [0, 3710]
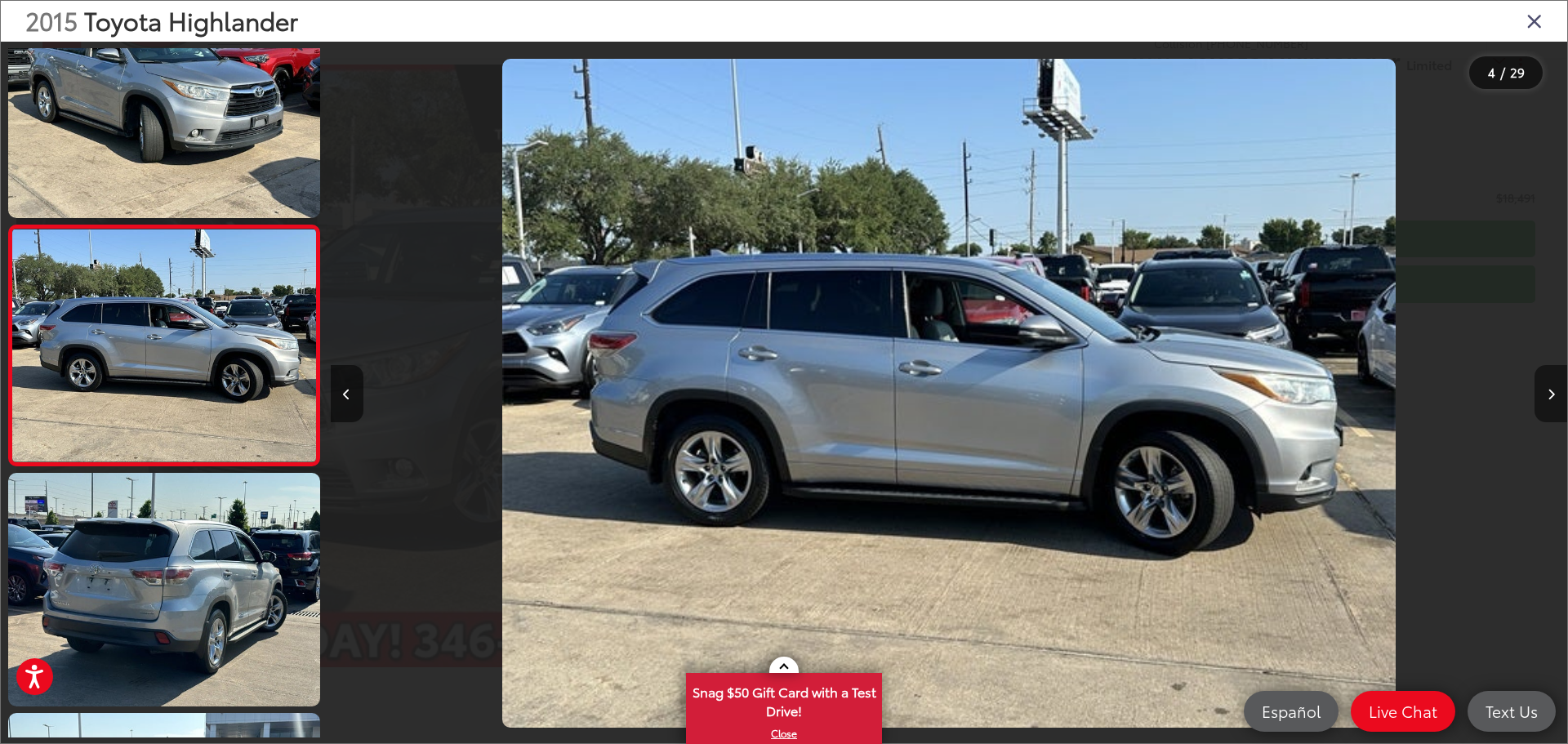
click at [1553, 389] on icon "Next image" at bounding box center [1551, 394] width 7 height 11
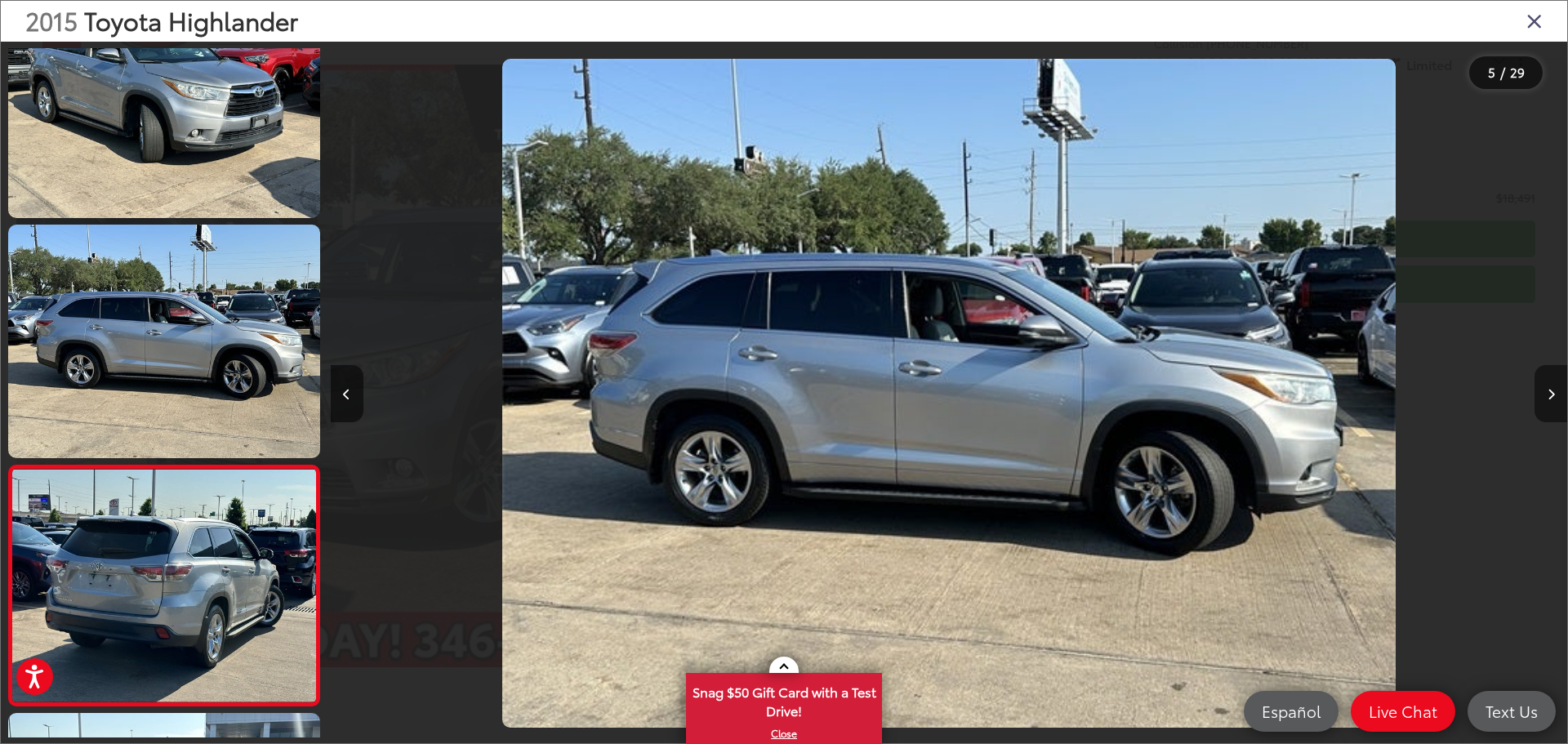
scroll to position [786, 0]
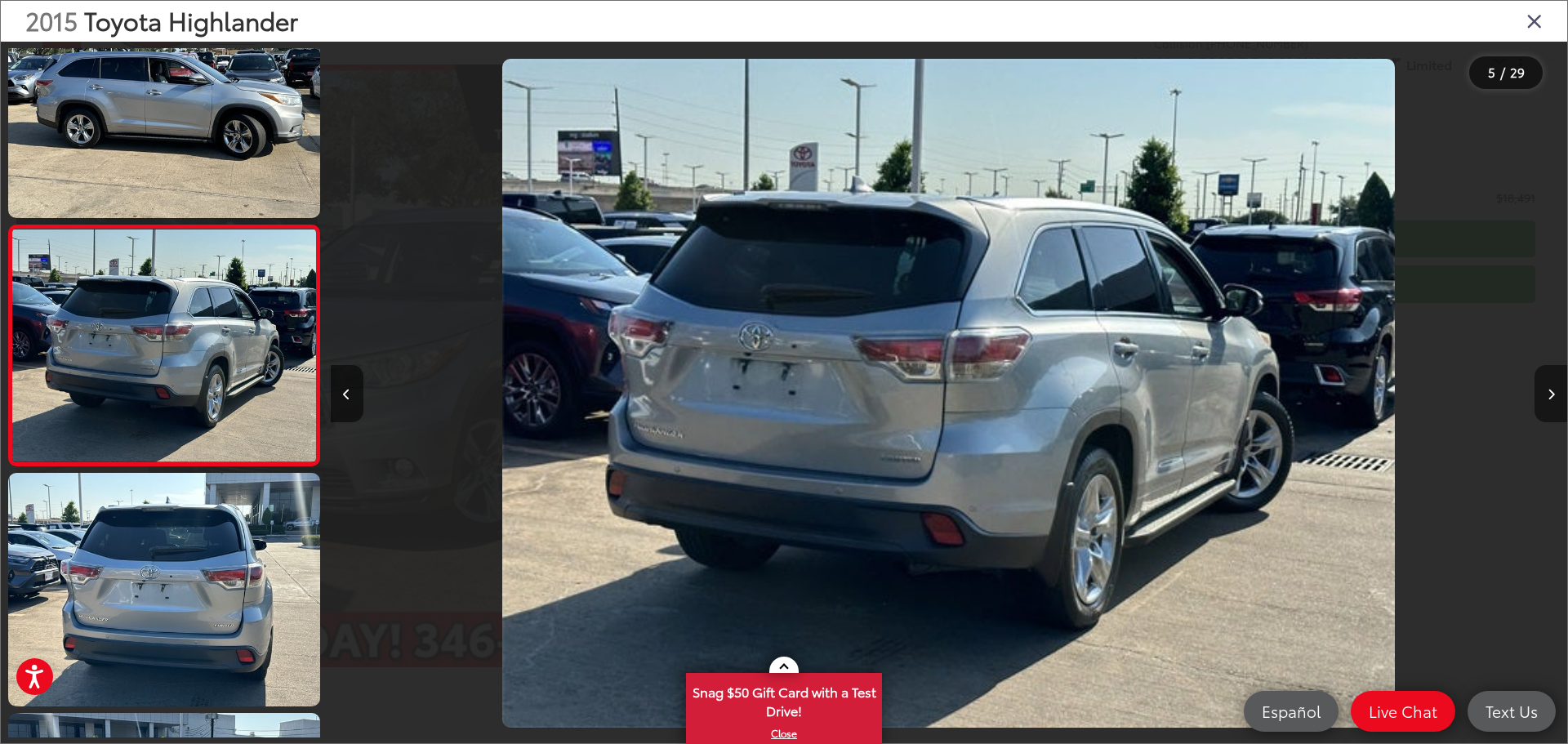
click at [1553, 389] on icon "Next image" at bounding box center [1551, 394] width 7 height 11
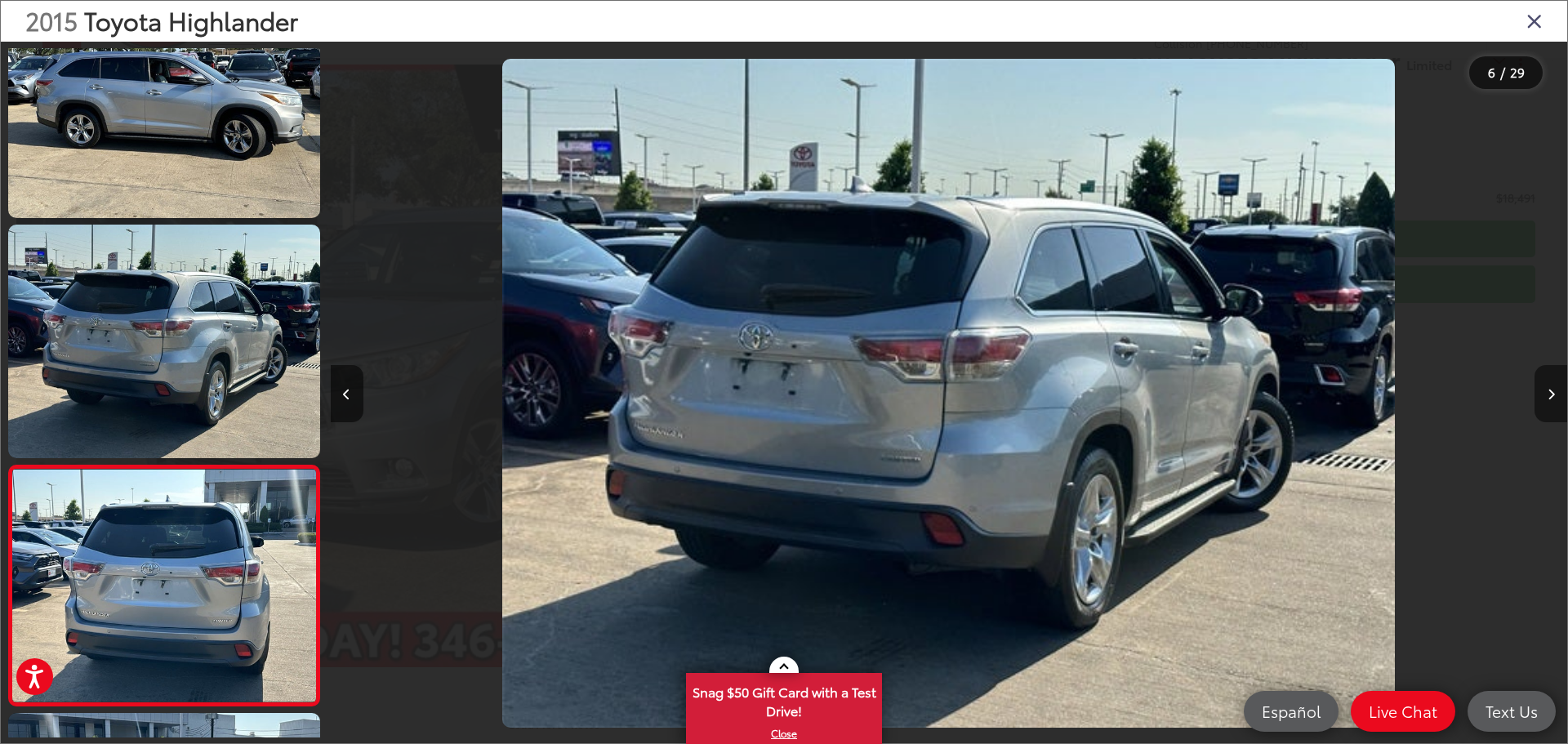
scroll to position [1026, 0]
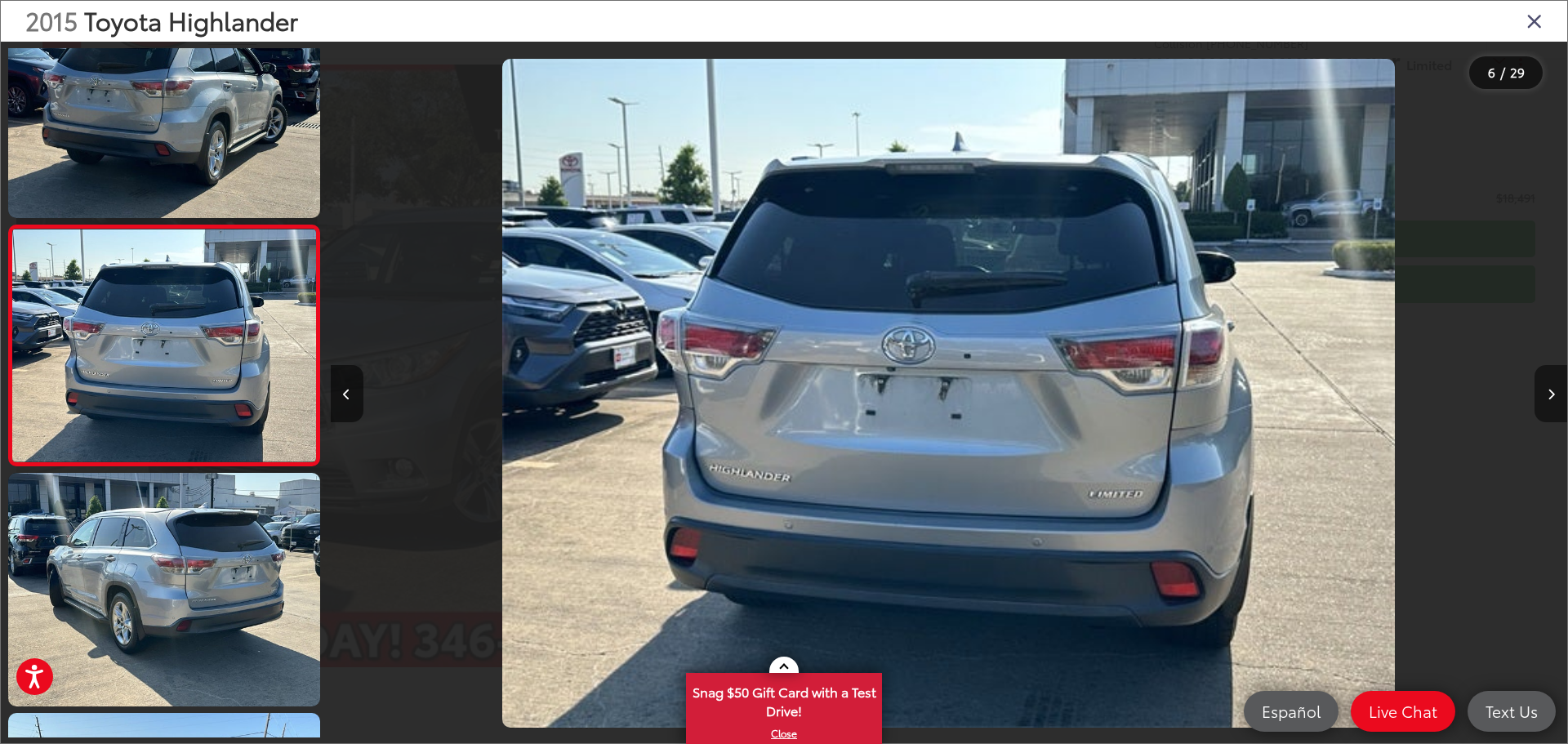
click at [1553, 389] on icon "Next image" at bounding box center [1551, 394] width 7 height 11
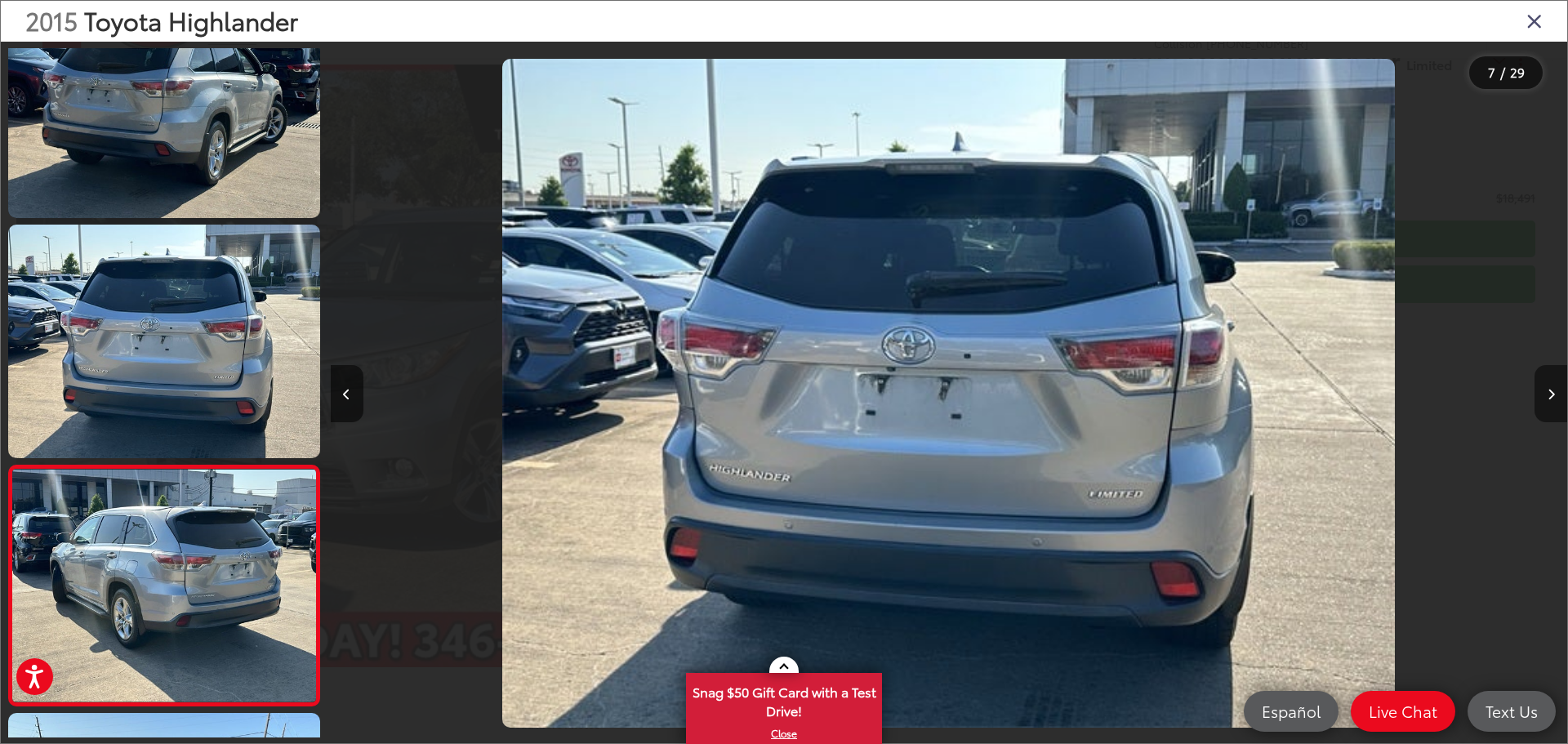
scroll to position [1266, 0]
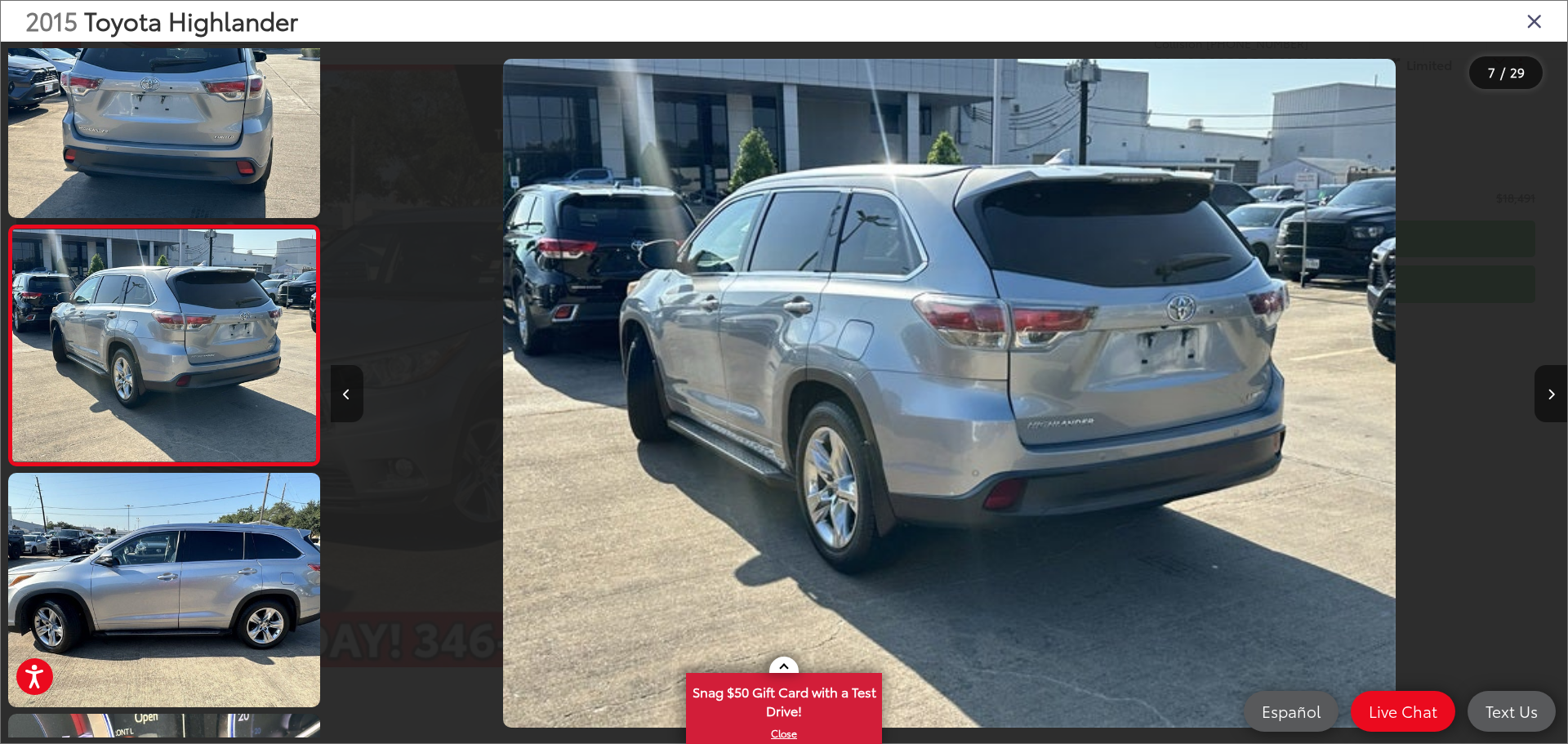
click at [335, 386] on button "Previous image" at bounding box center [346, 394] width 32 height 58
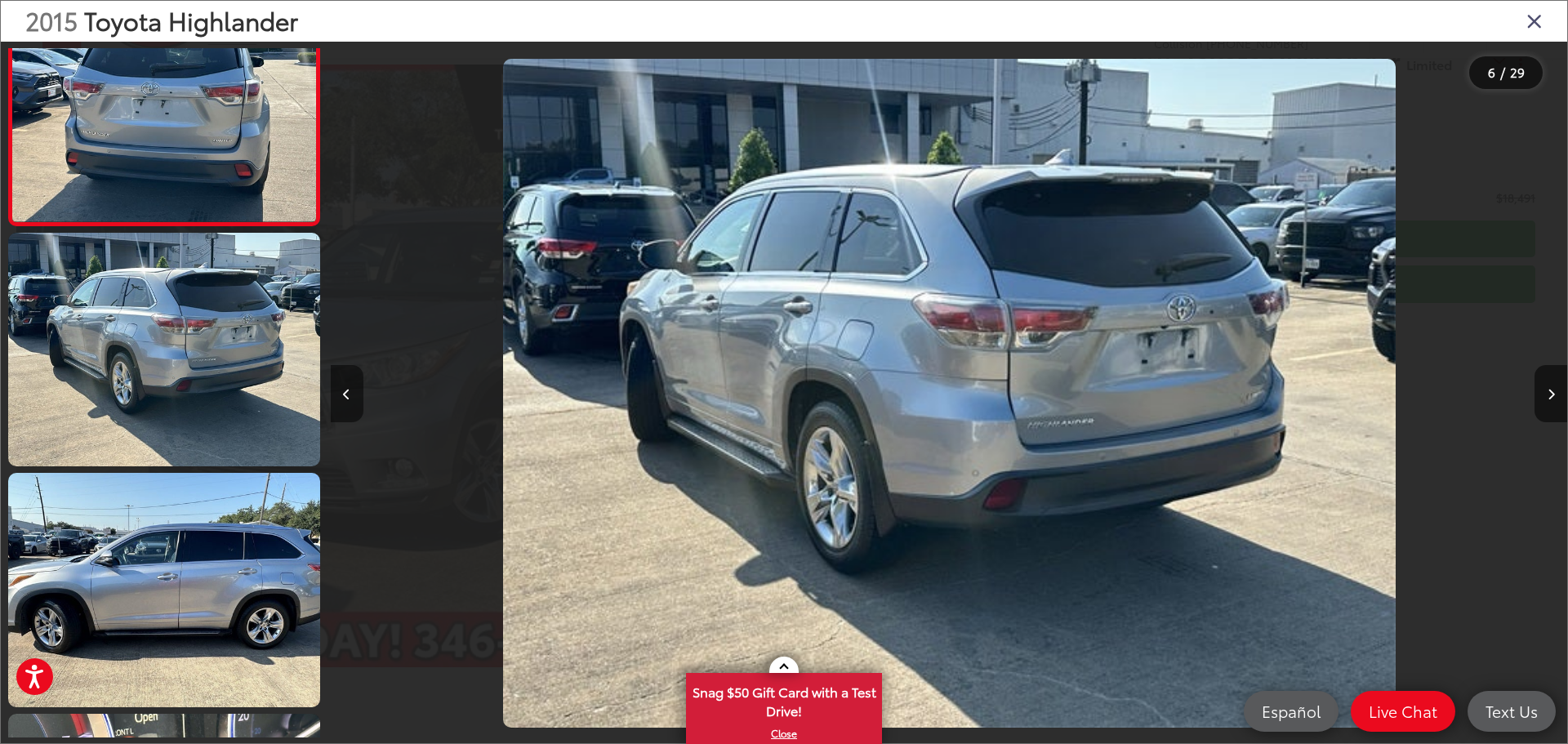
scroll to position [1026, 0]
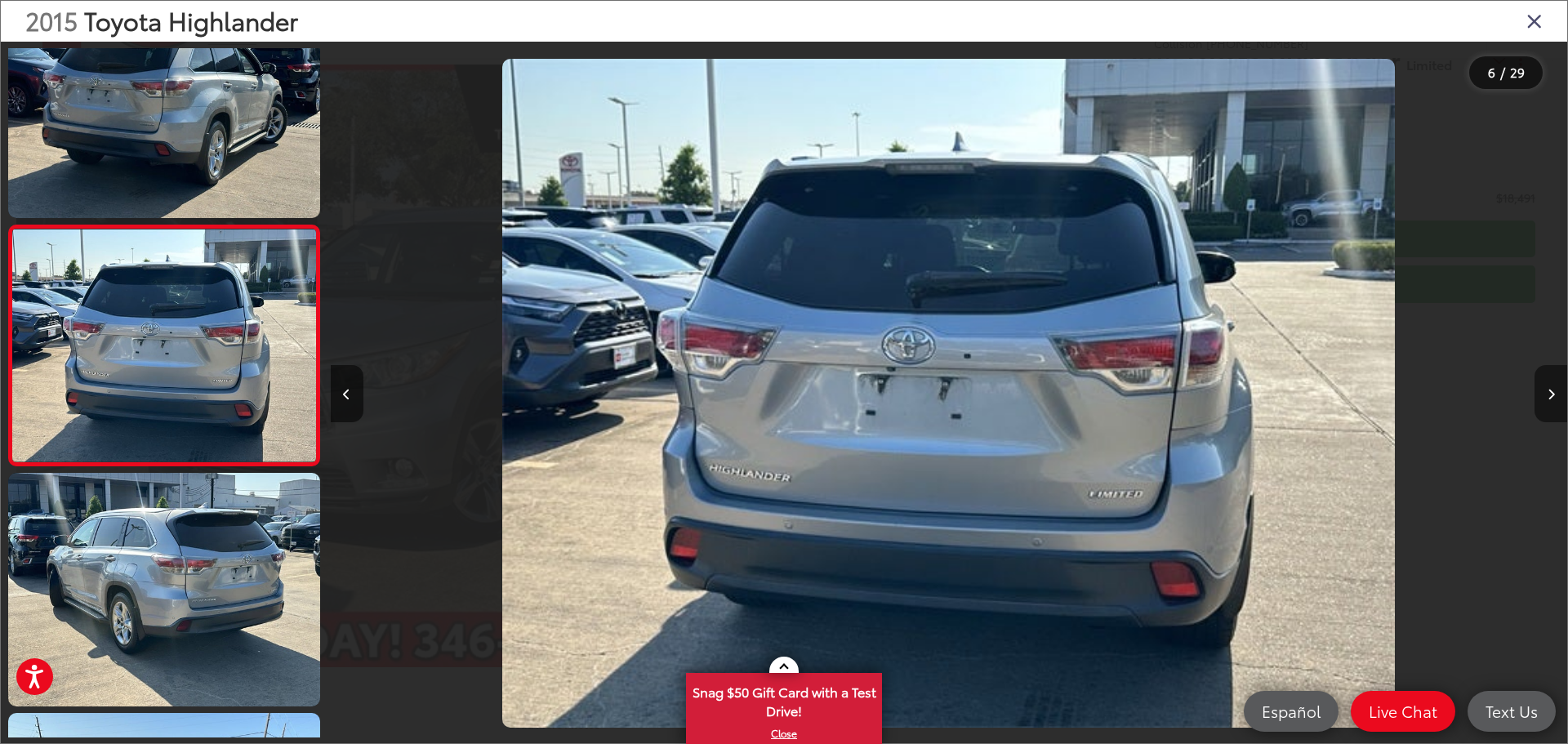
click at [1548, 393] on icon "Next image" at bounding box center [1551, 394] width 7 height 11
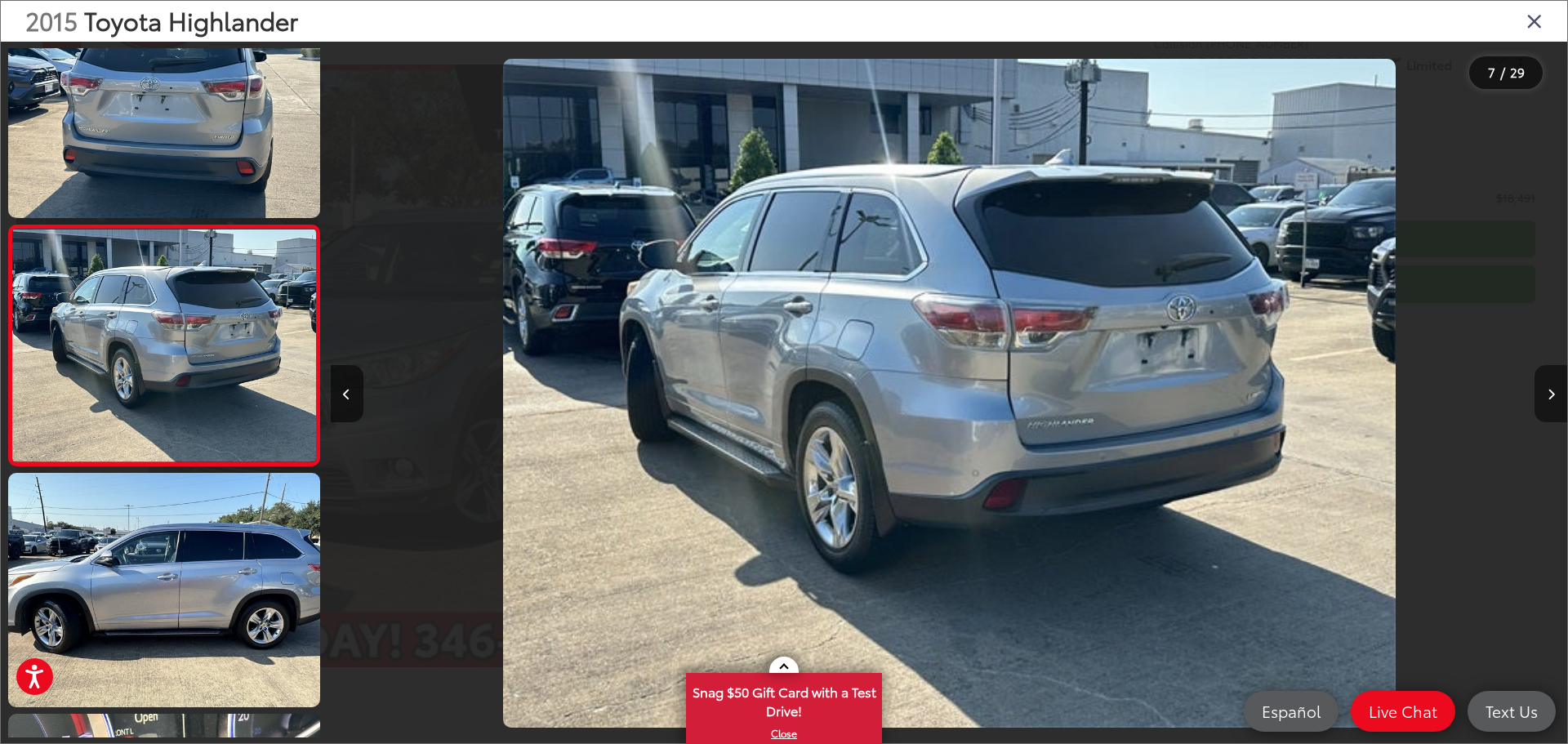
click at [1548, 393] on icon "Next image" at bounding box center [1551, 394] width 7 height 11
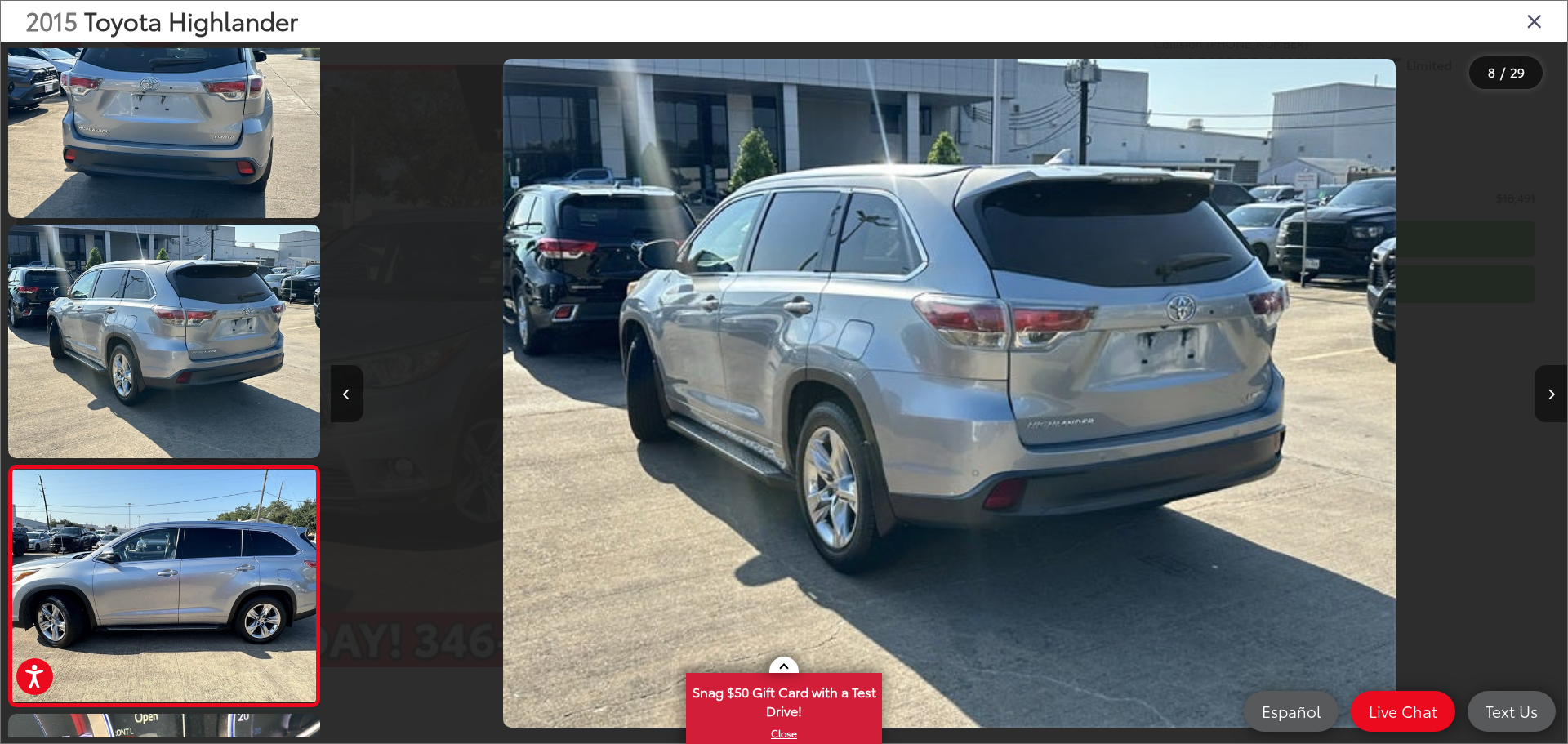
scroll to position [1506, 0]
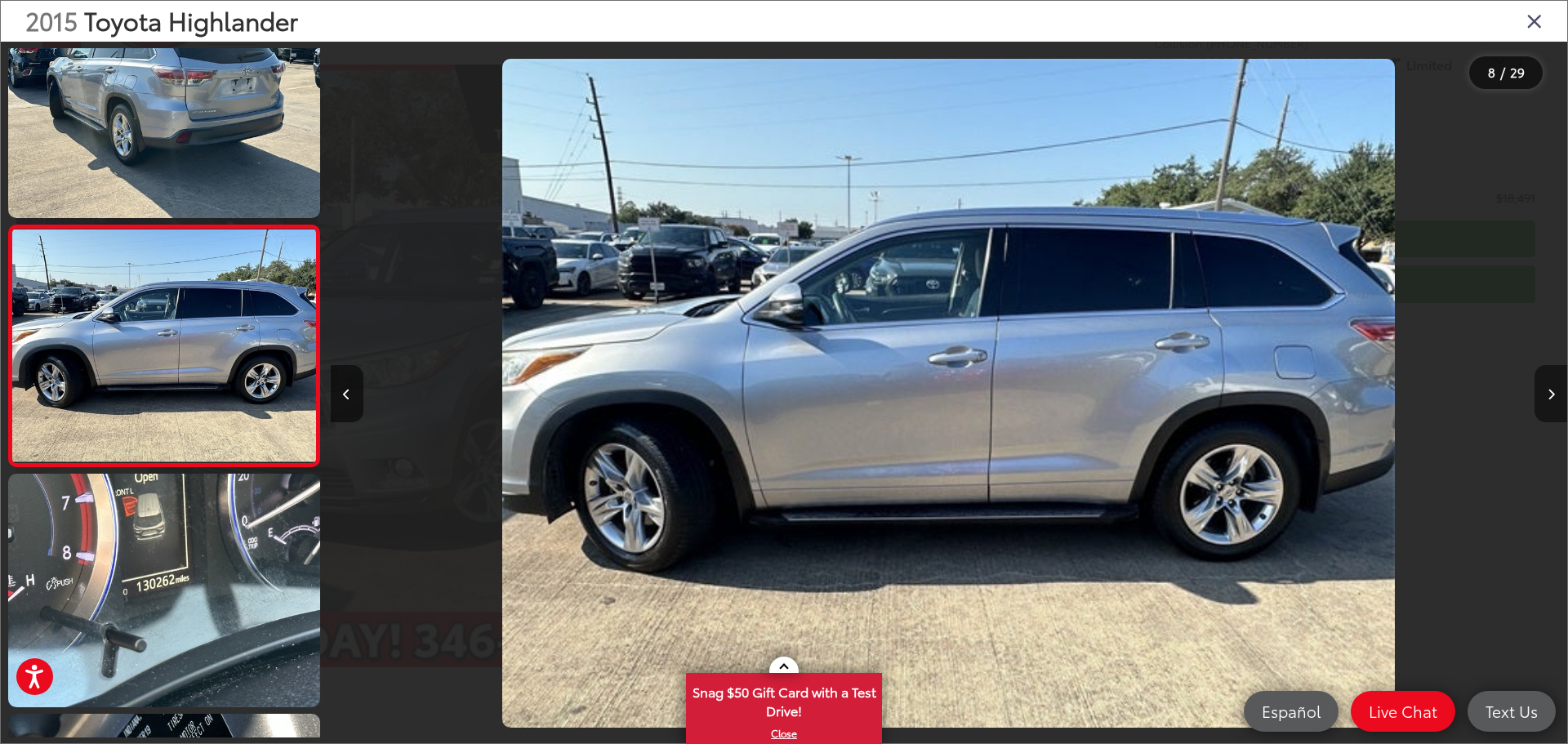
click at [1548, 393] on icon "Next image" at bounding box center [1551, 394] width 7 height 11
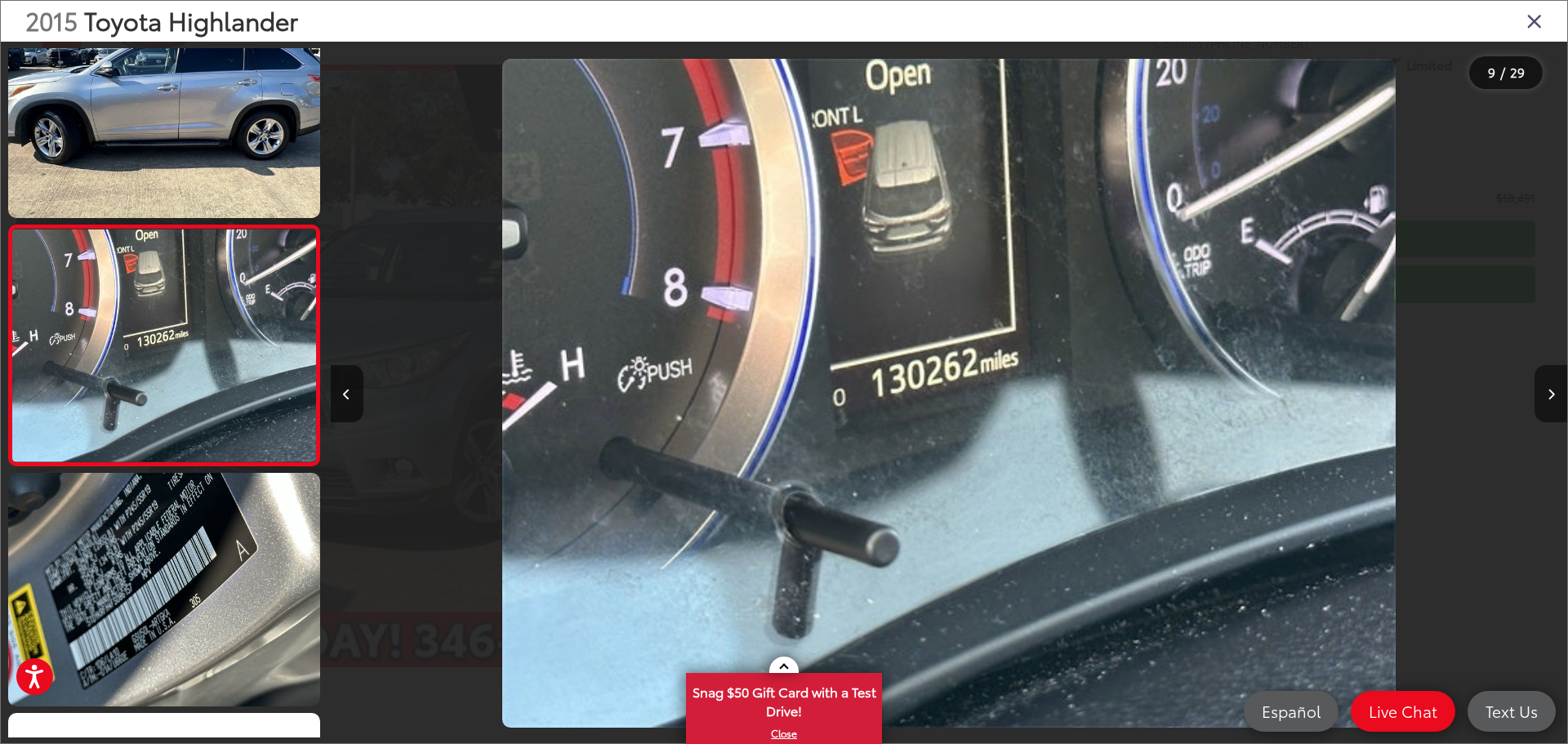
click at [1548, 393] on icon "Next image" at bounding box center [1551, 394] width 7 height 11
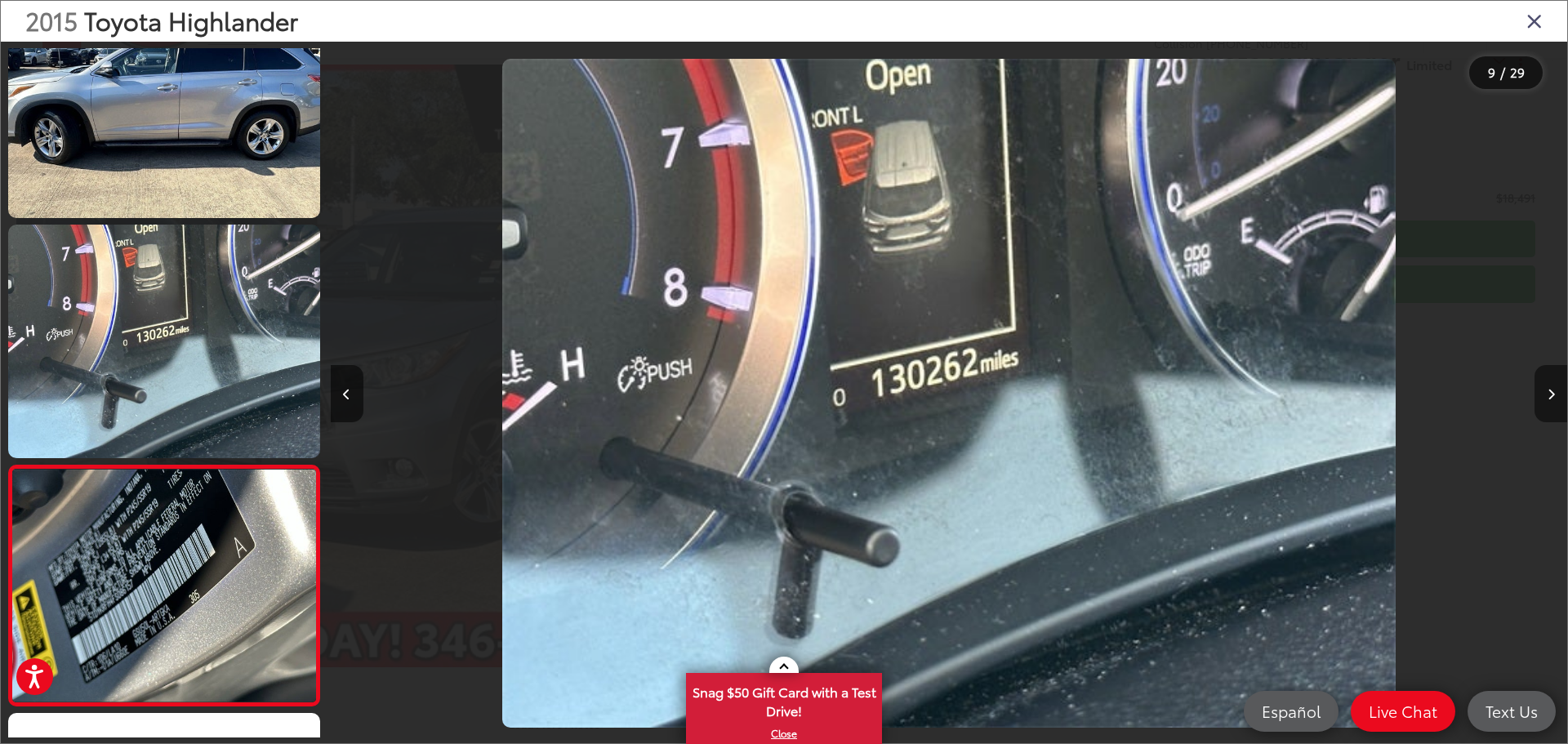
scroll to position [1987, 0]
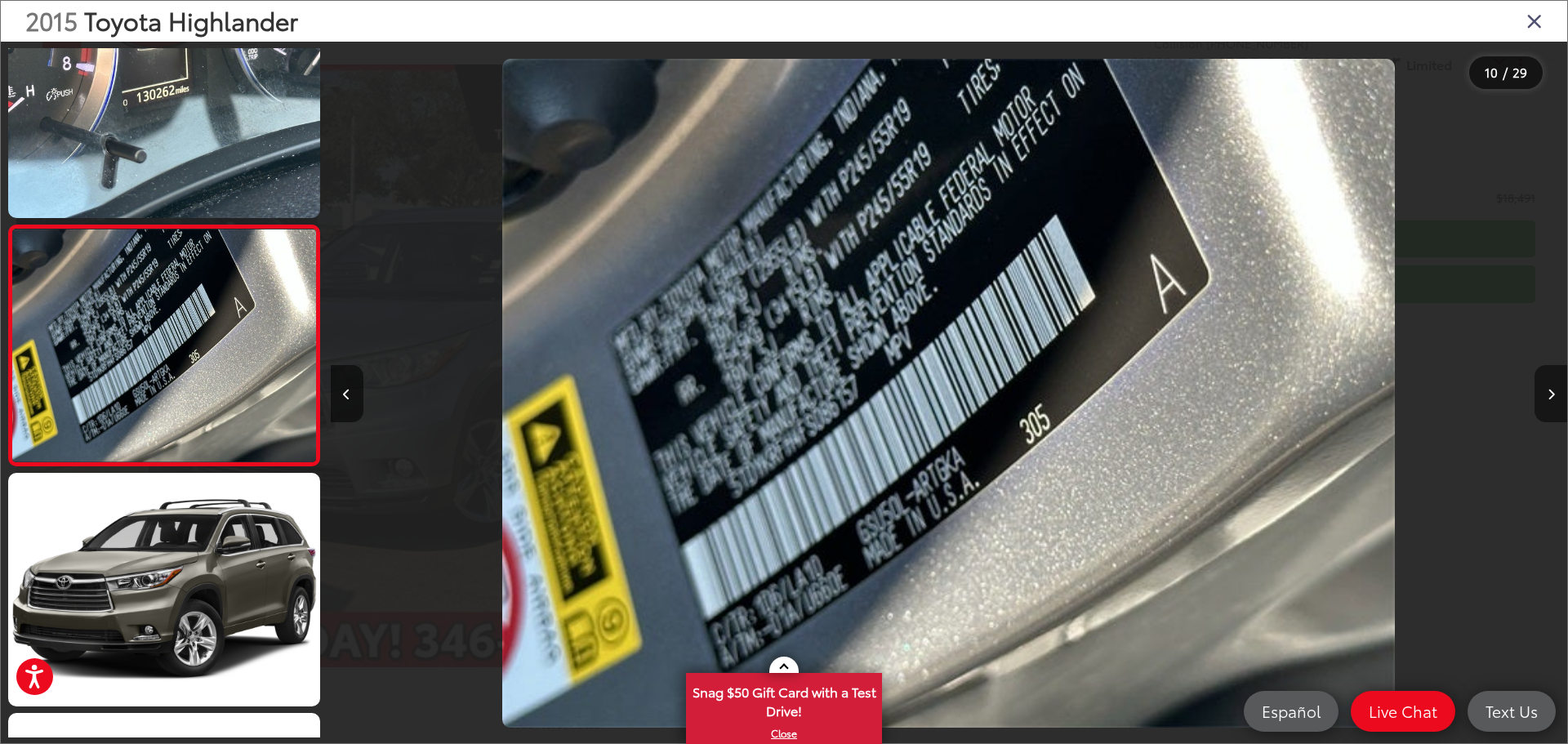
click at [1548, 393] on icon "Next image" at bounding box center [1551, 394] width 7 height 11
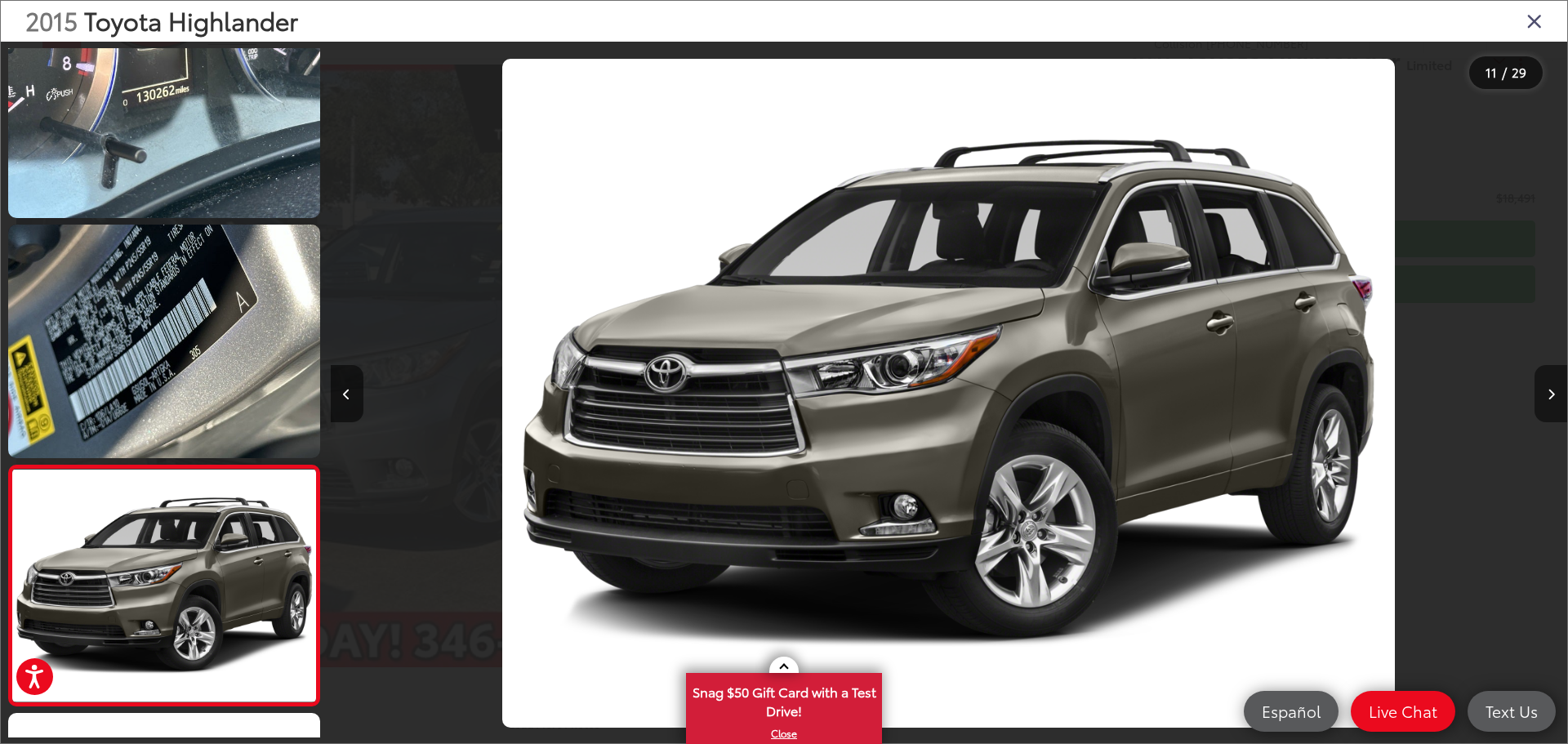
scroll to position [2228, 0]
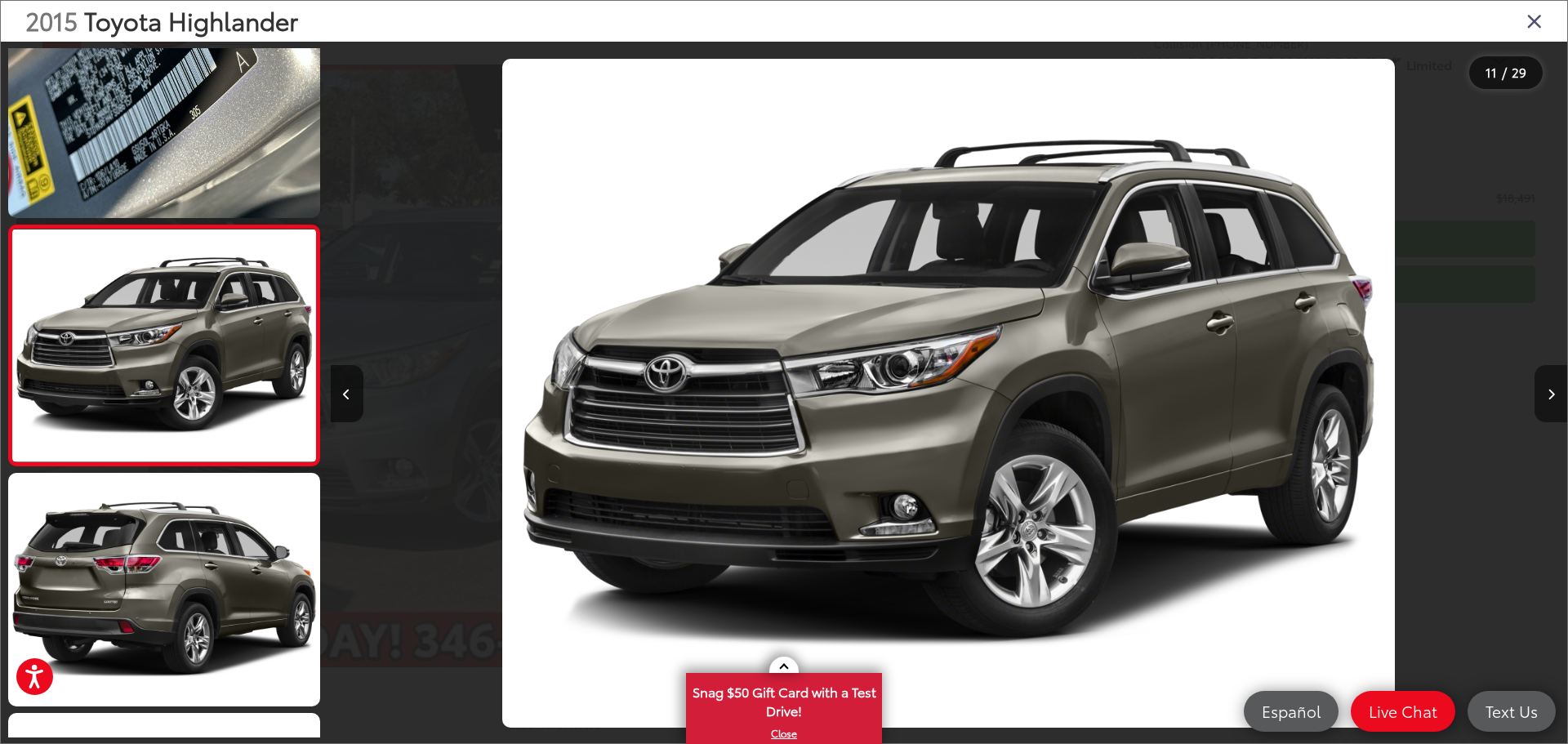
click at [1548, 393] on icon "Next image" at bounding box center [1551, 394] width 7 height 11
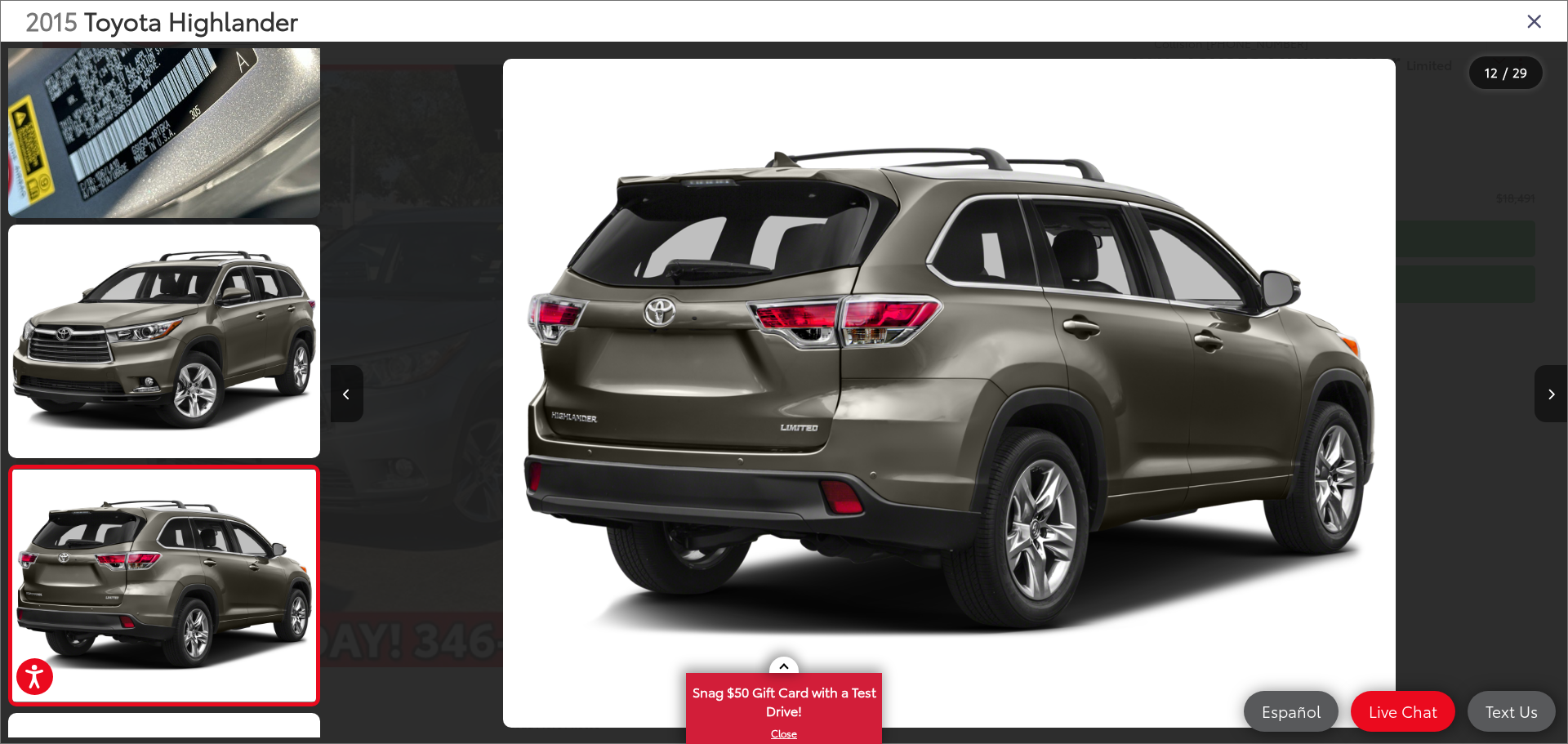
scroll to position [2467, 0]
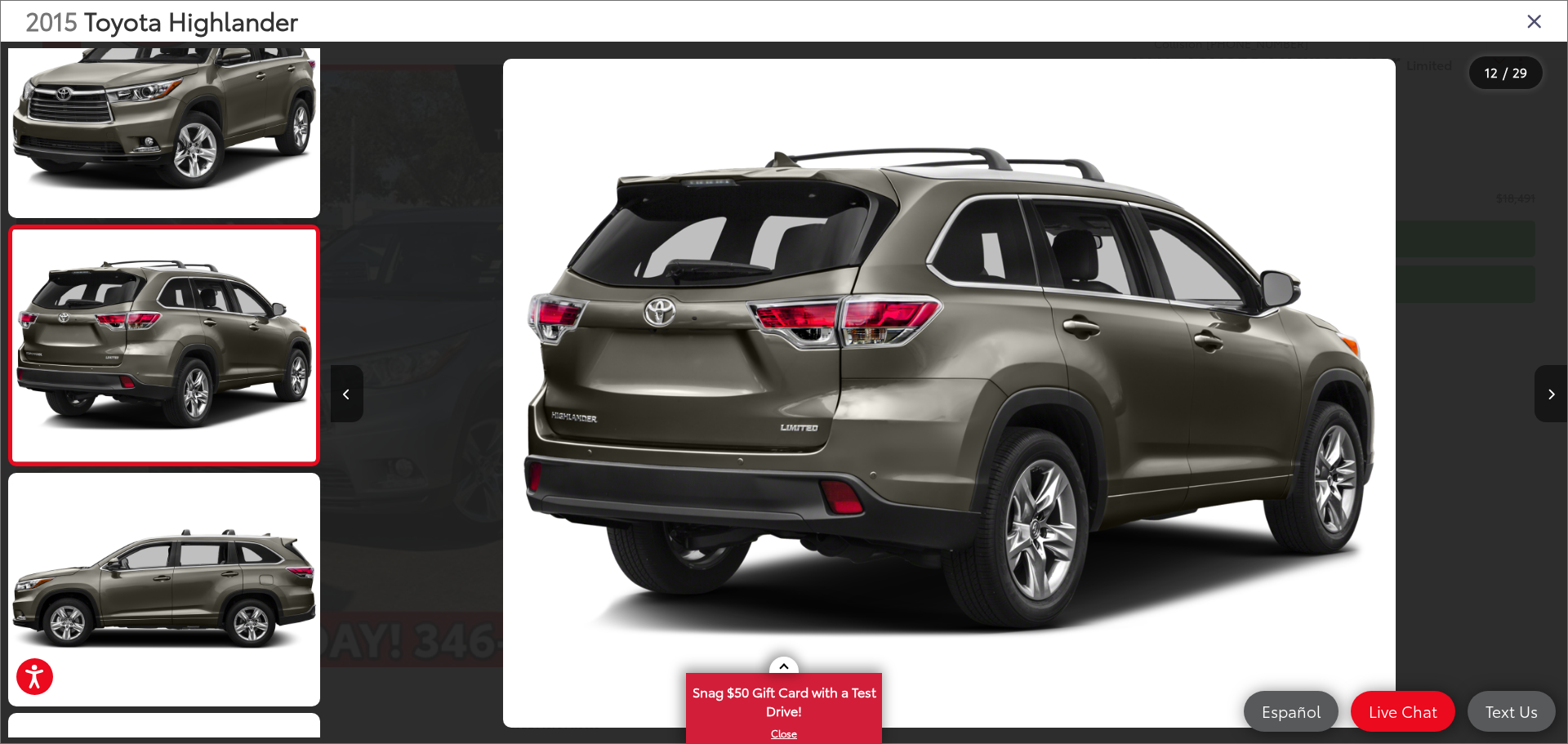
click at [1548, 393] on icon "Next image" at bounding box center [1551, 394] width 7 height 11
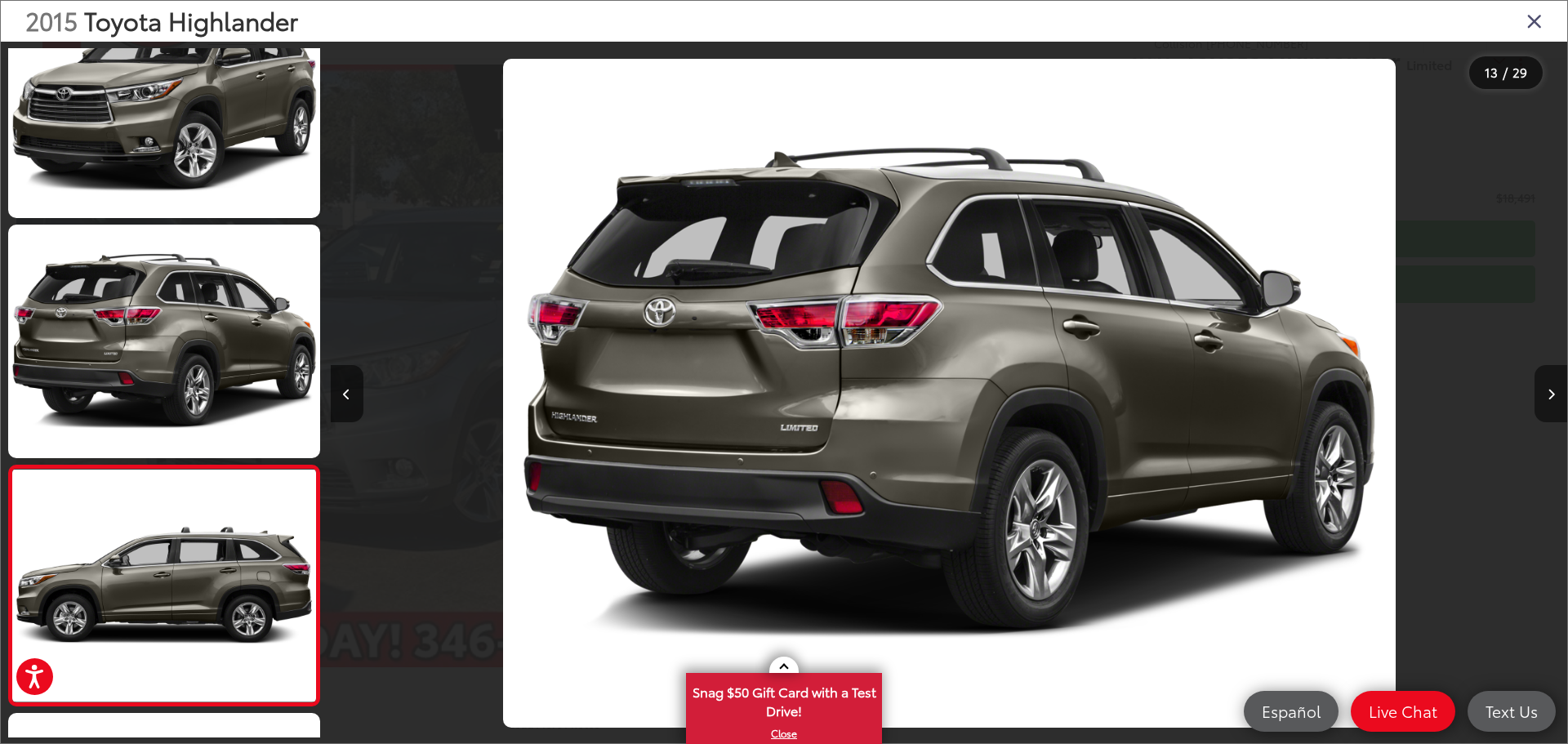
scroll to position [2707, 0]
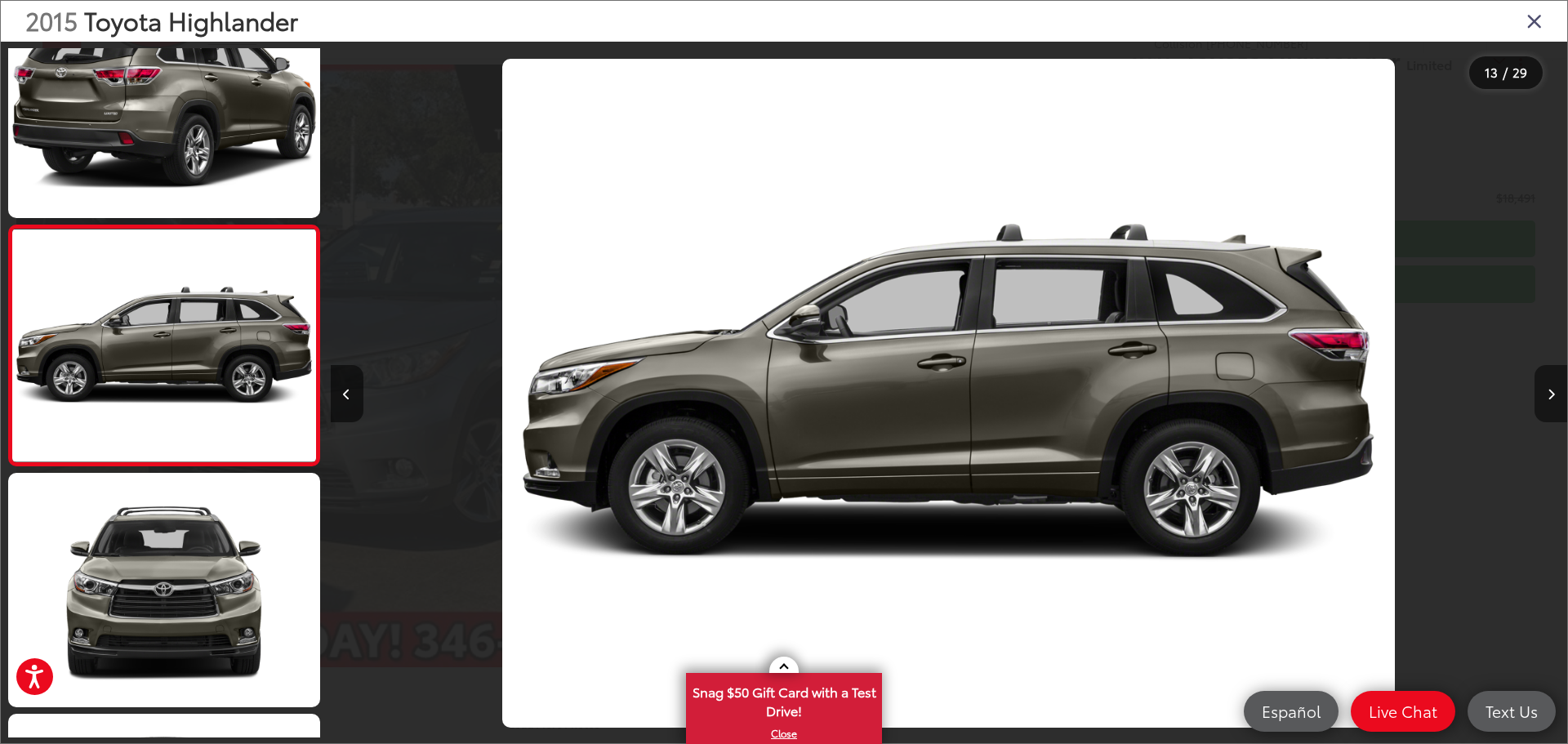
click at [1548, 393] on icon "Next image" at bounding box center [1551, 394] width 7 height 11
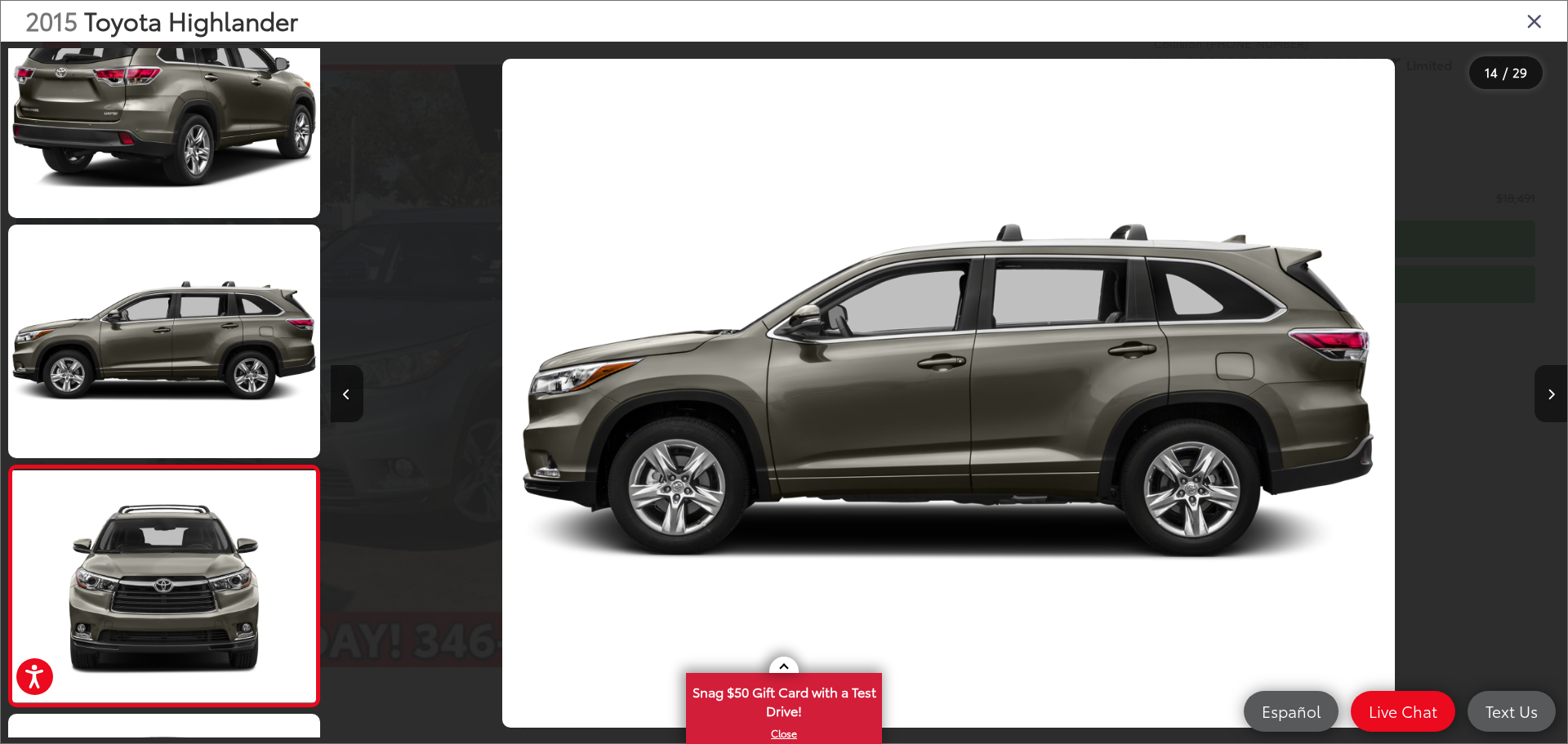
scroll to position [2948, 0]
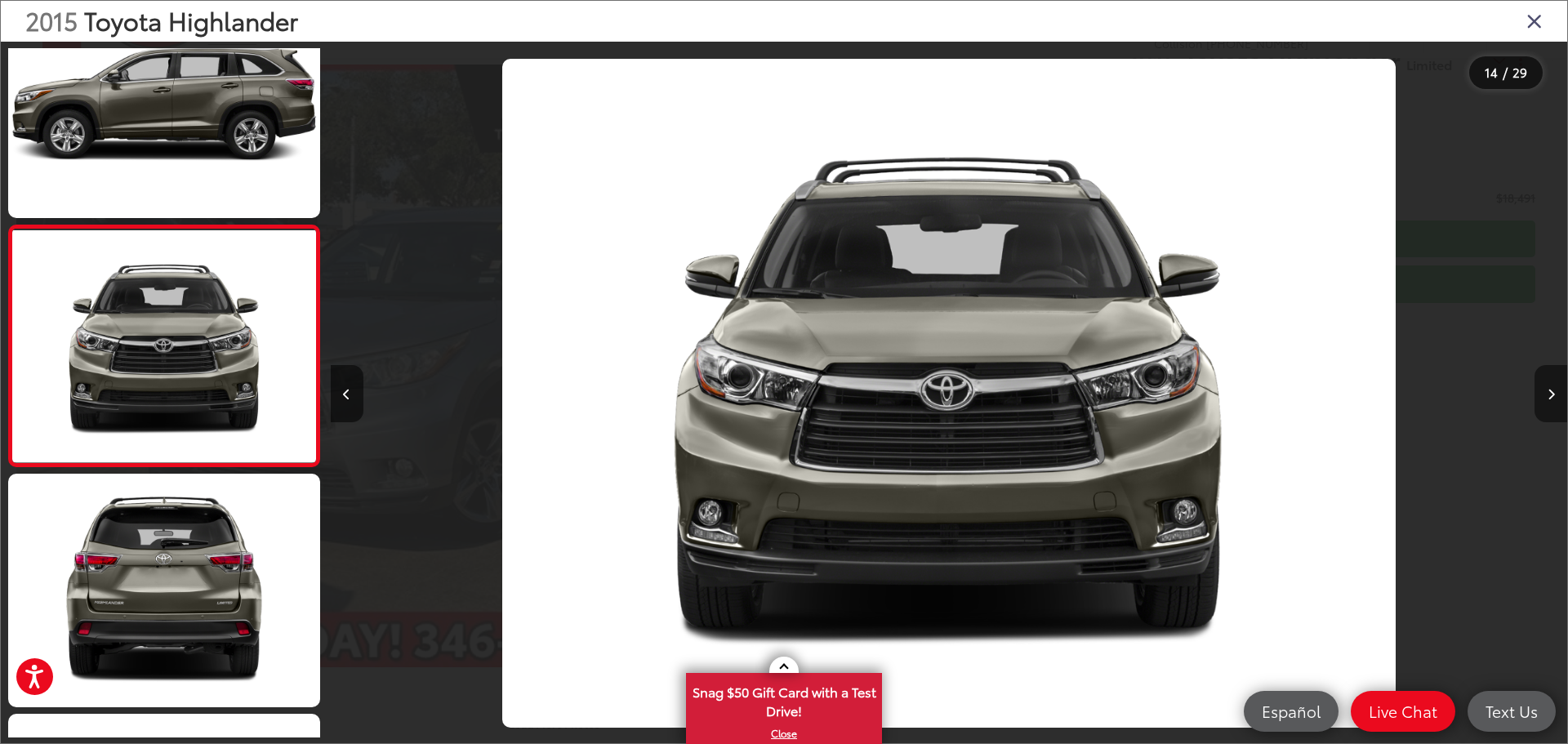
click at [1548, 393] on icon "Next image" at bounding box center [1551, 394] width 7 height 11
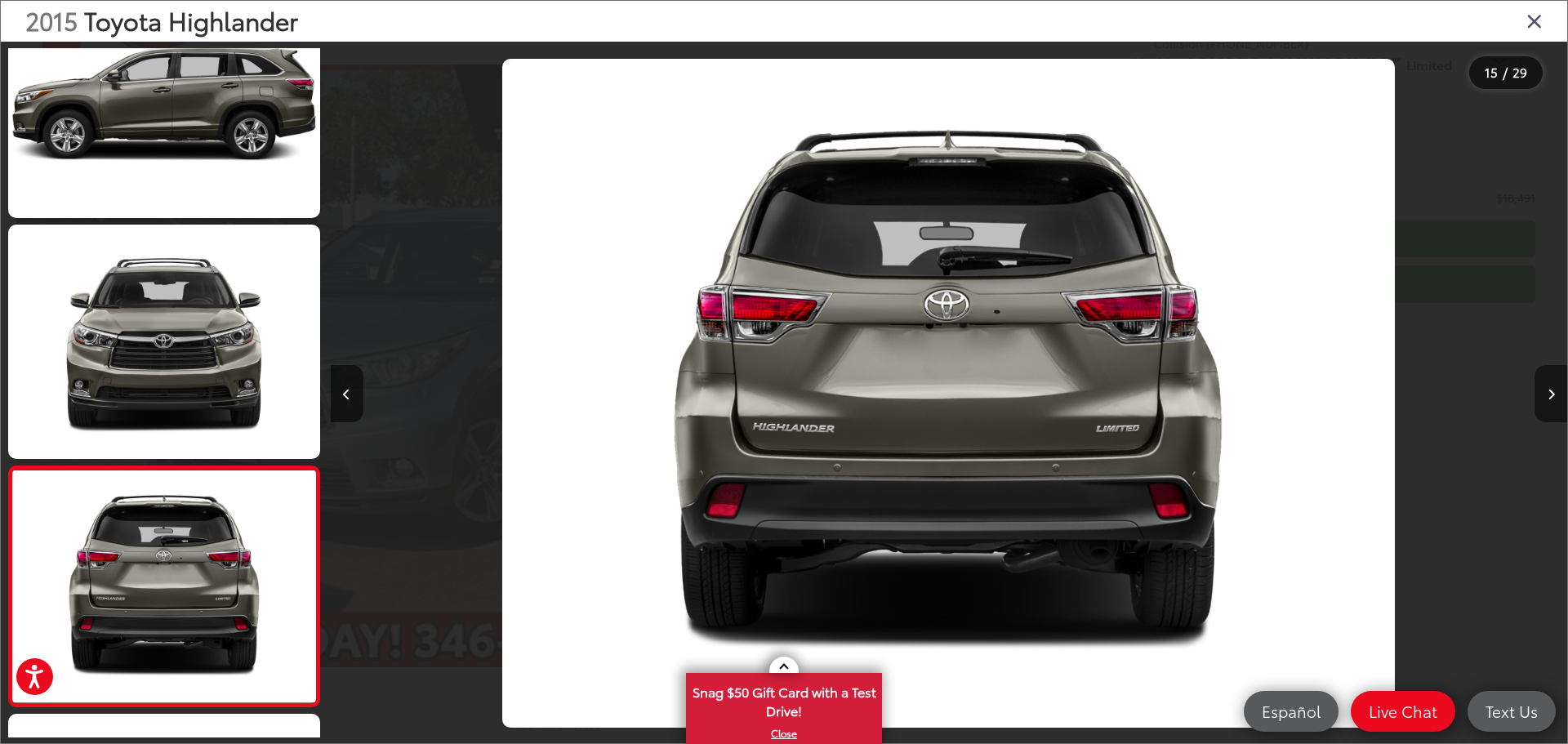
scroll to position [3189, 0]
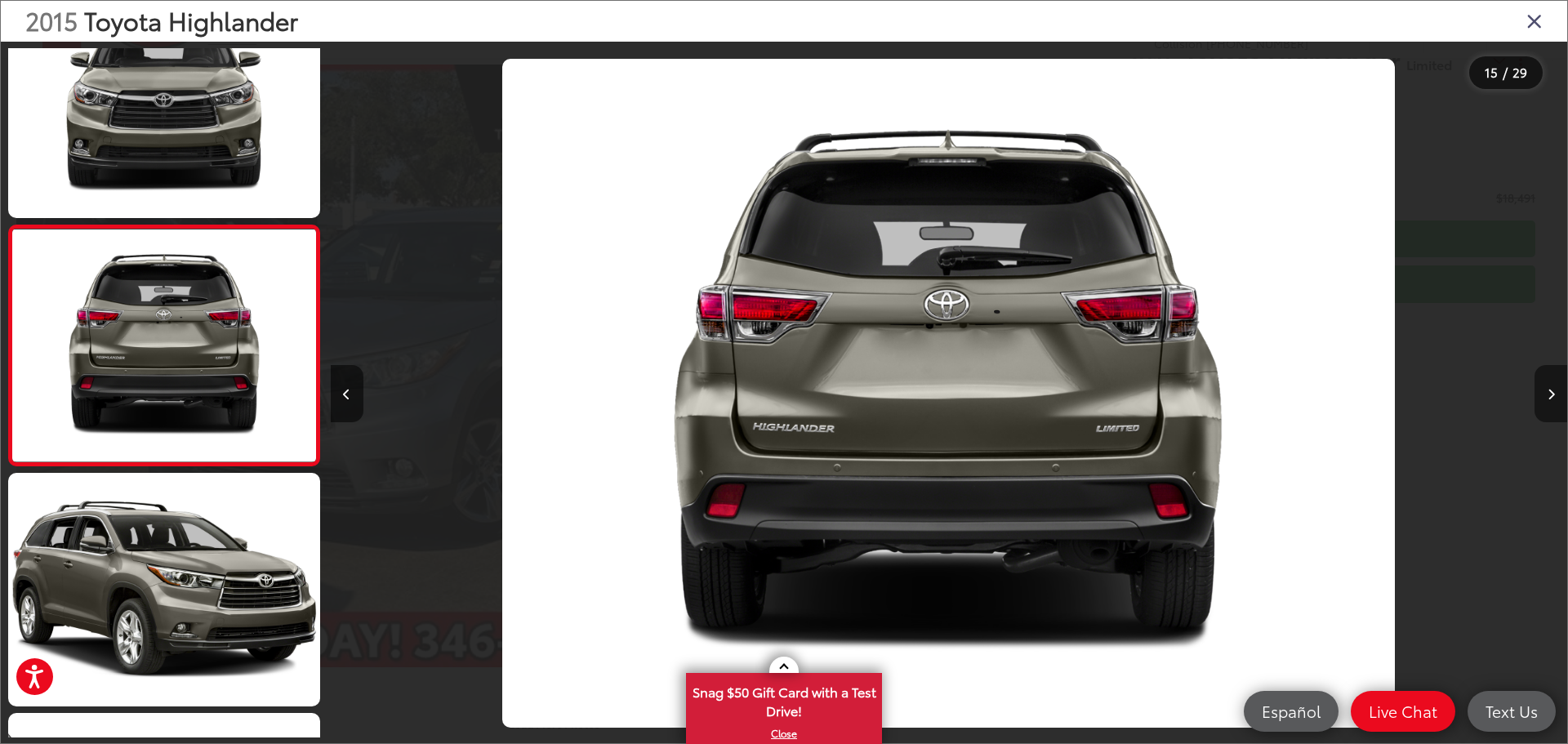
click at [1548, 393] on icon "Next image" at bounding box center [1551, 394] width 7 height 11
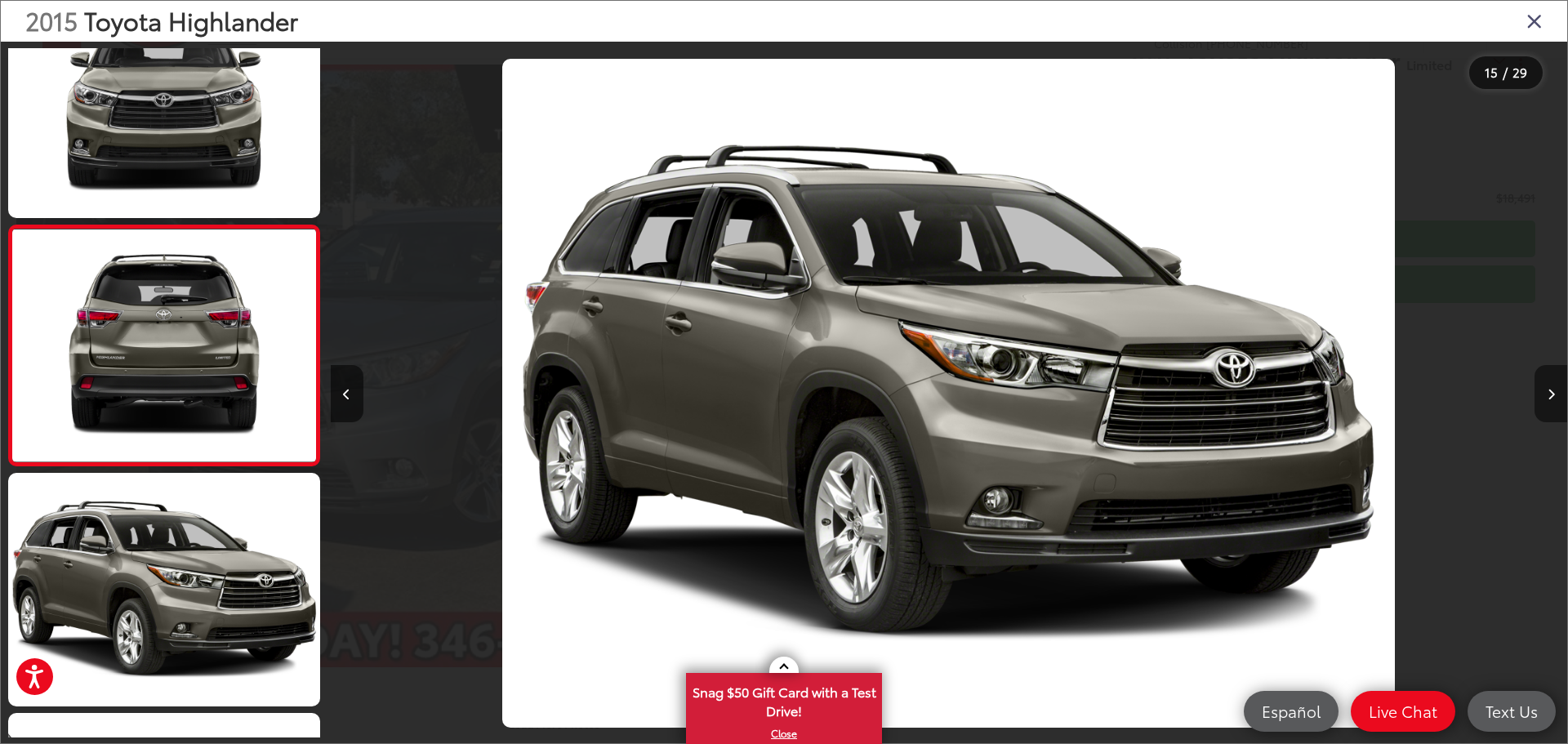
scroll to position [3429, 0]
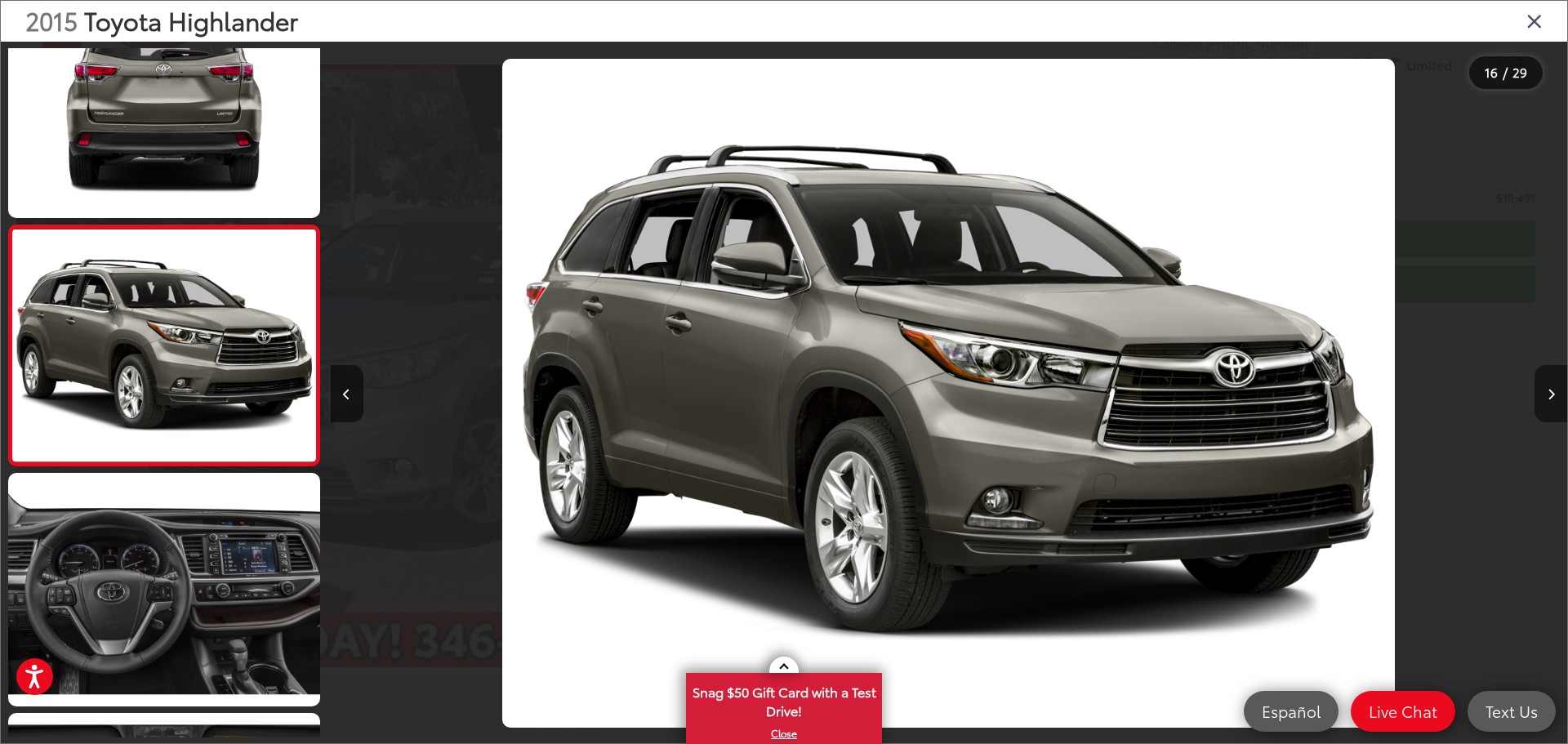
click at [1548, 393] on icon "Next image" at bounding box center [1551, 394] width 7 height 11
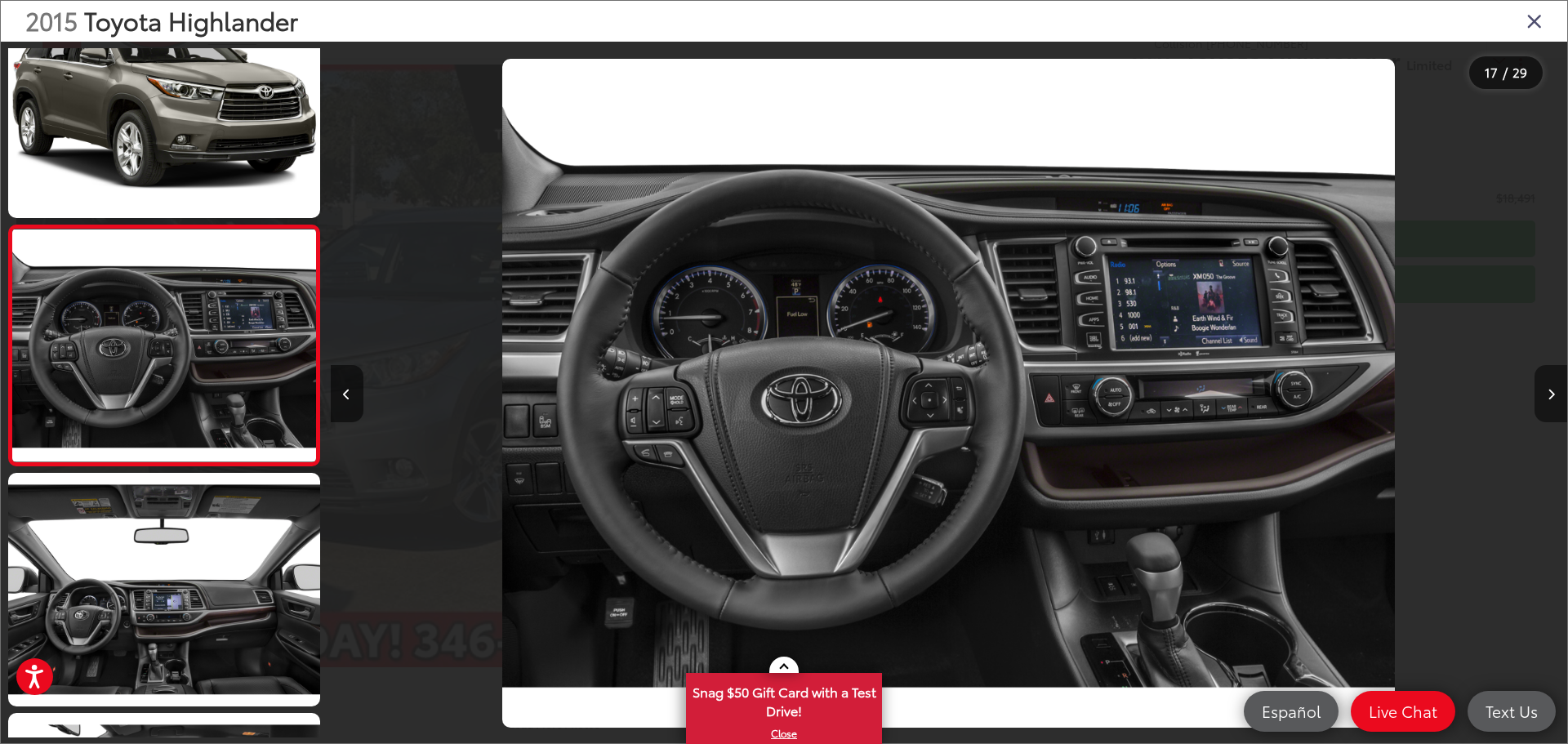
click at [1548, 393] on icon "Next image" at bounding box center [1551, 394] width 7 height 11
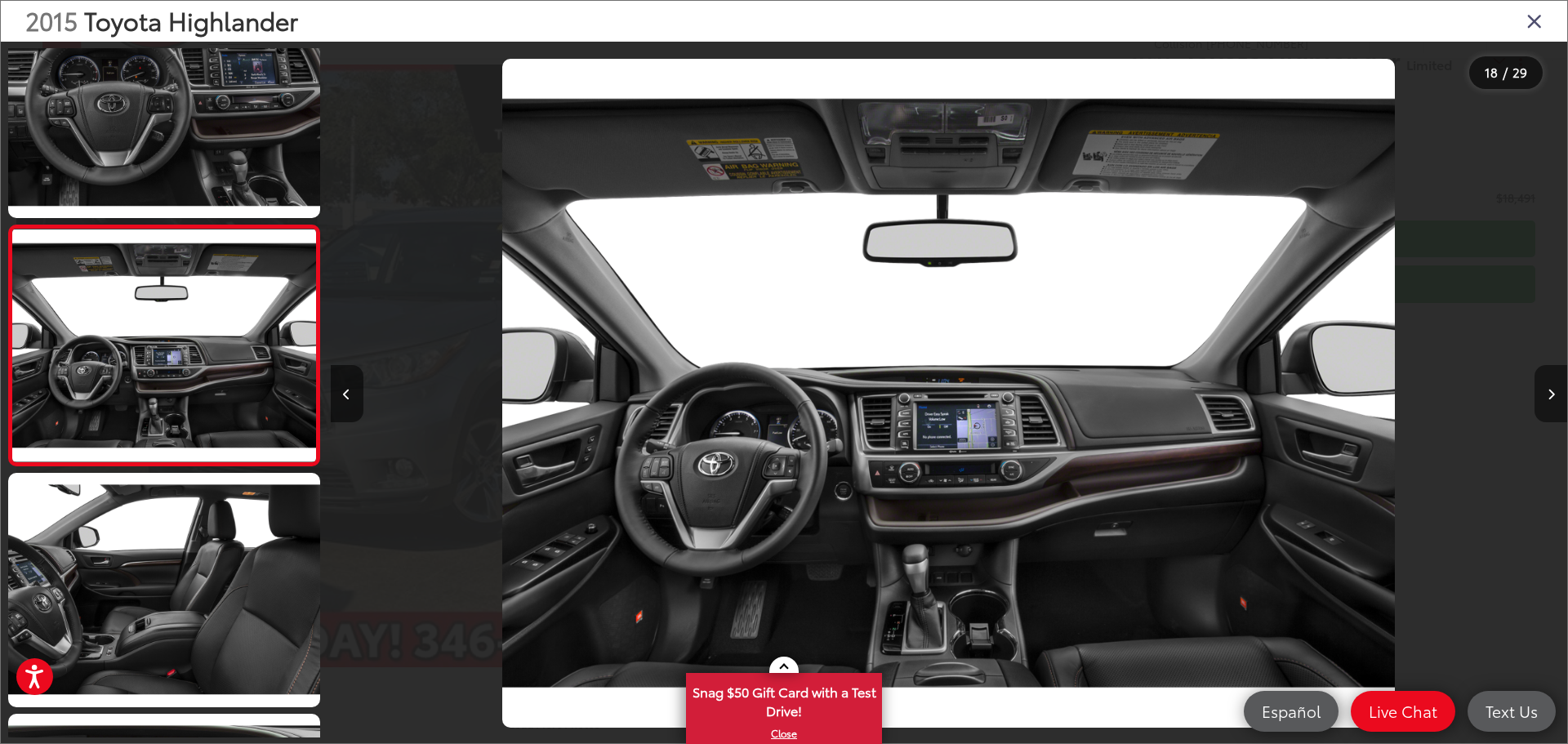
click at [1548, 393] on icon "Next image" at bounding box center [1551, 394] width 7 height 11
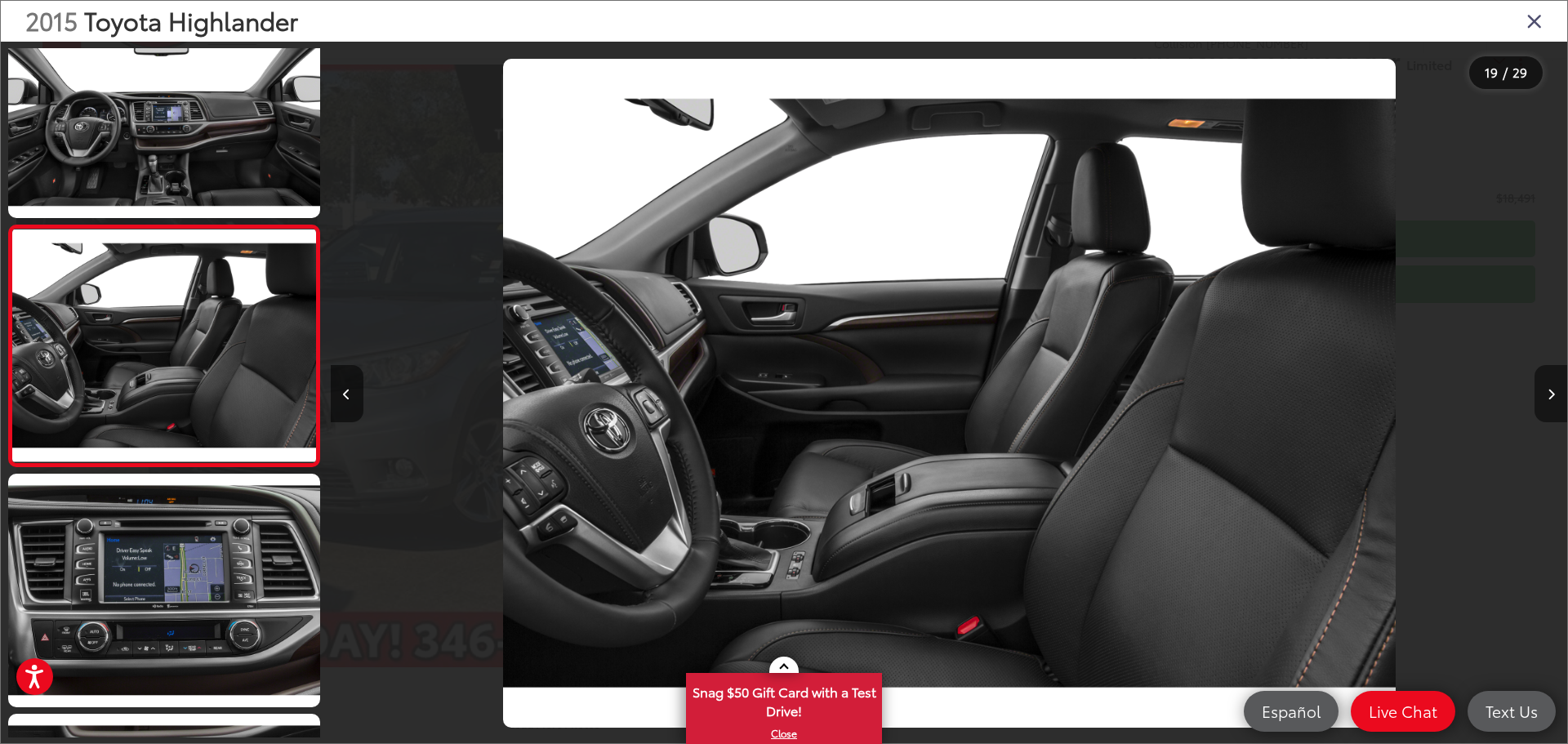
click at [1548, 393] on icon "Next image" at bounding box center [1551, 394] width 7 height 11
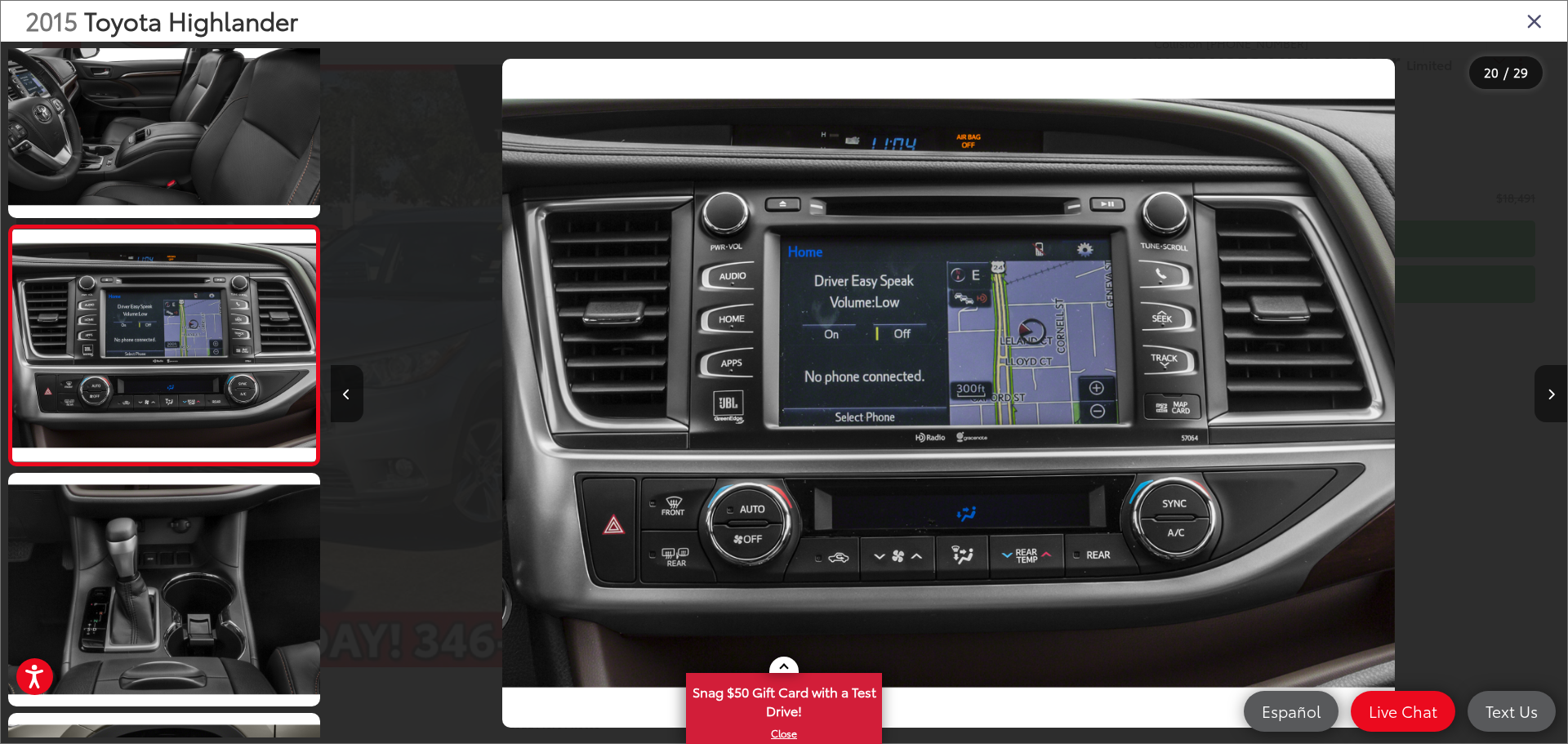
click at [1548, 393] on icon "Next image" at bounding box center [1551, 394] width 7 height 11
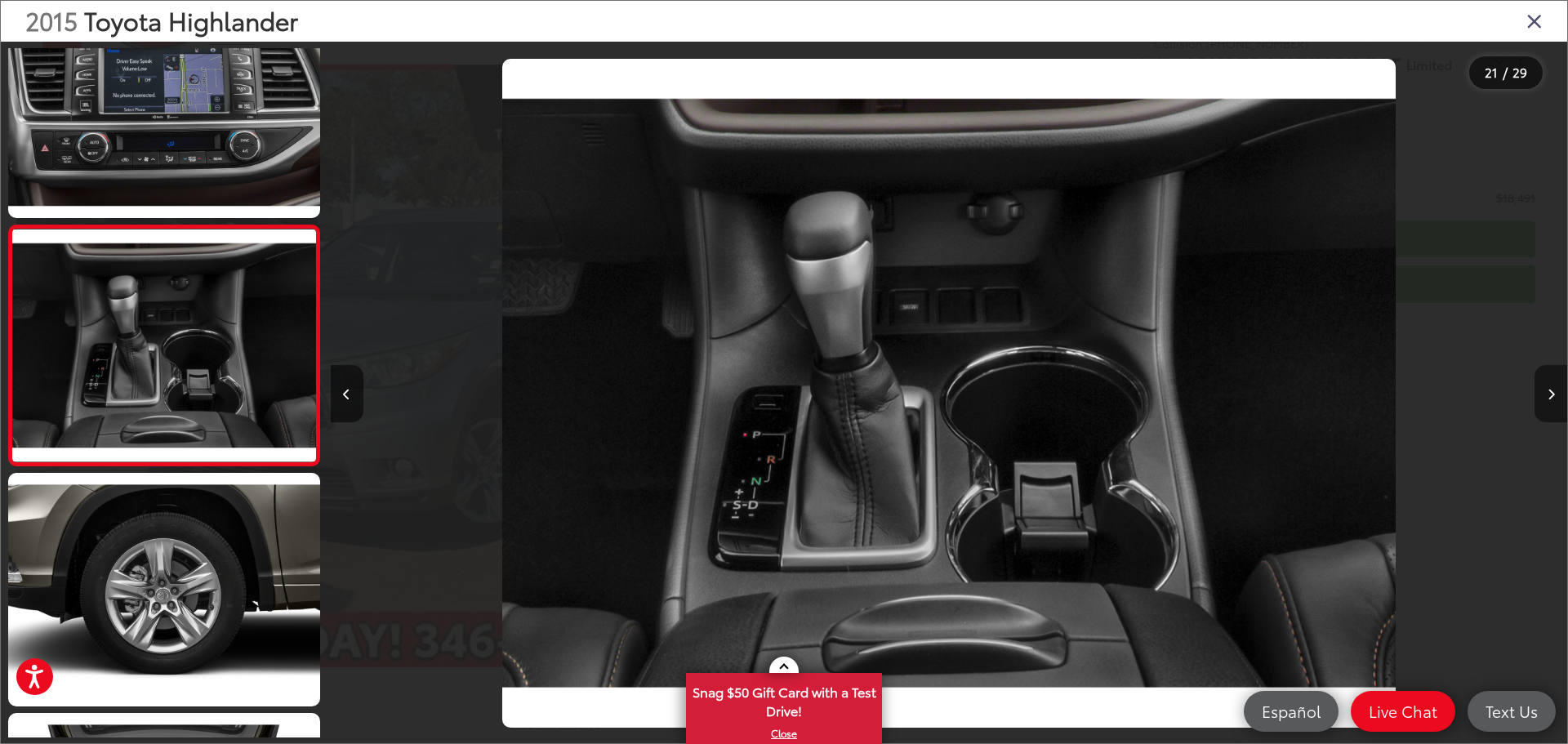
click at [1548, 393] on icon "Next image" at bounding box center [1551, 394] width 7 height 11
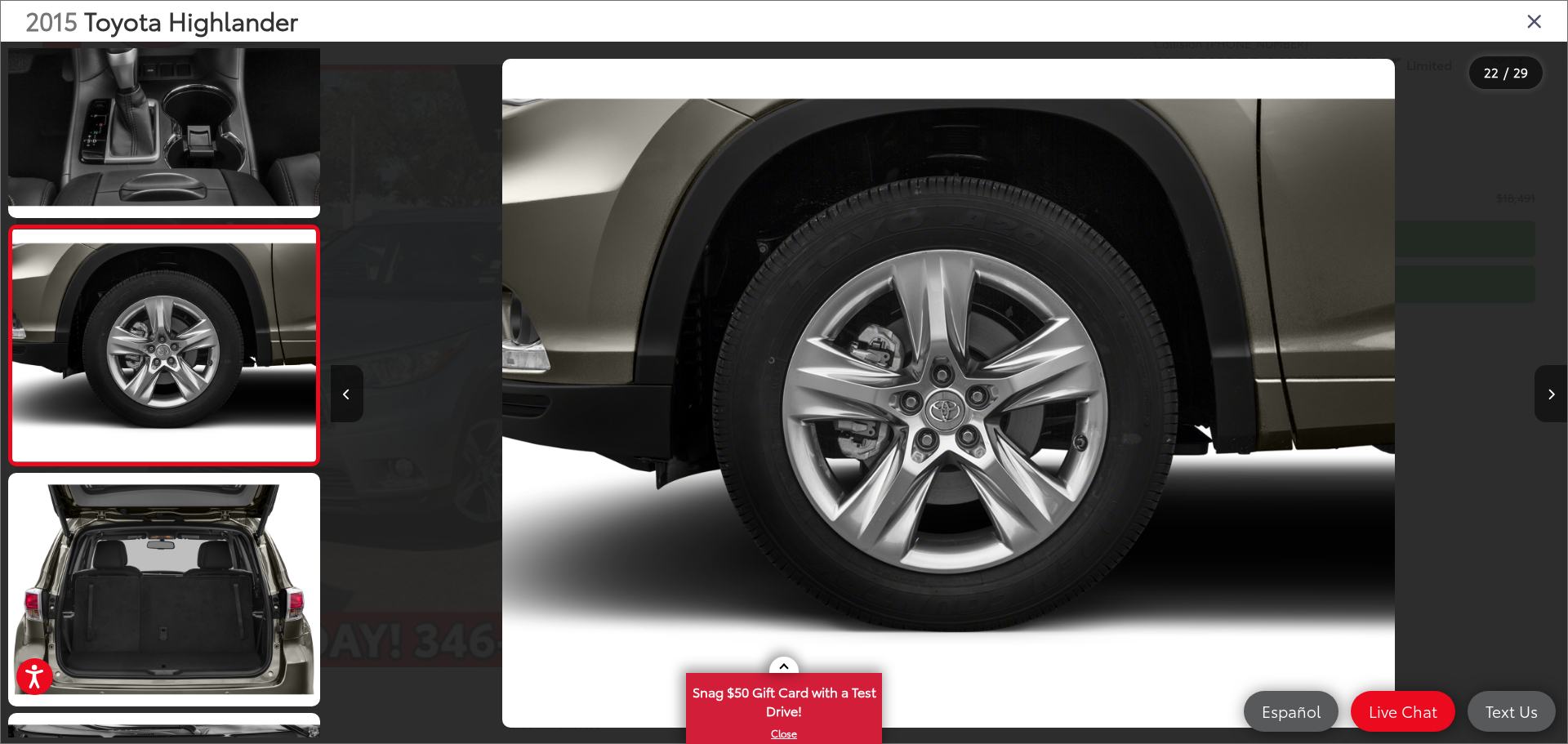
click at [1548, 393] on icon "Next image" at bounding box center [1551, 394] width 7 height 11
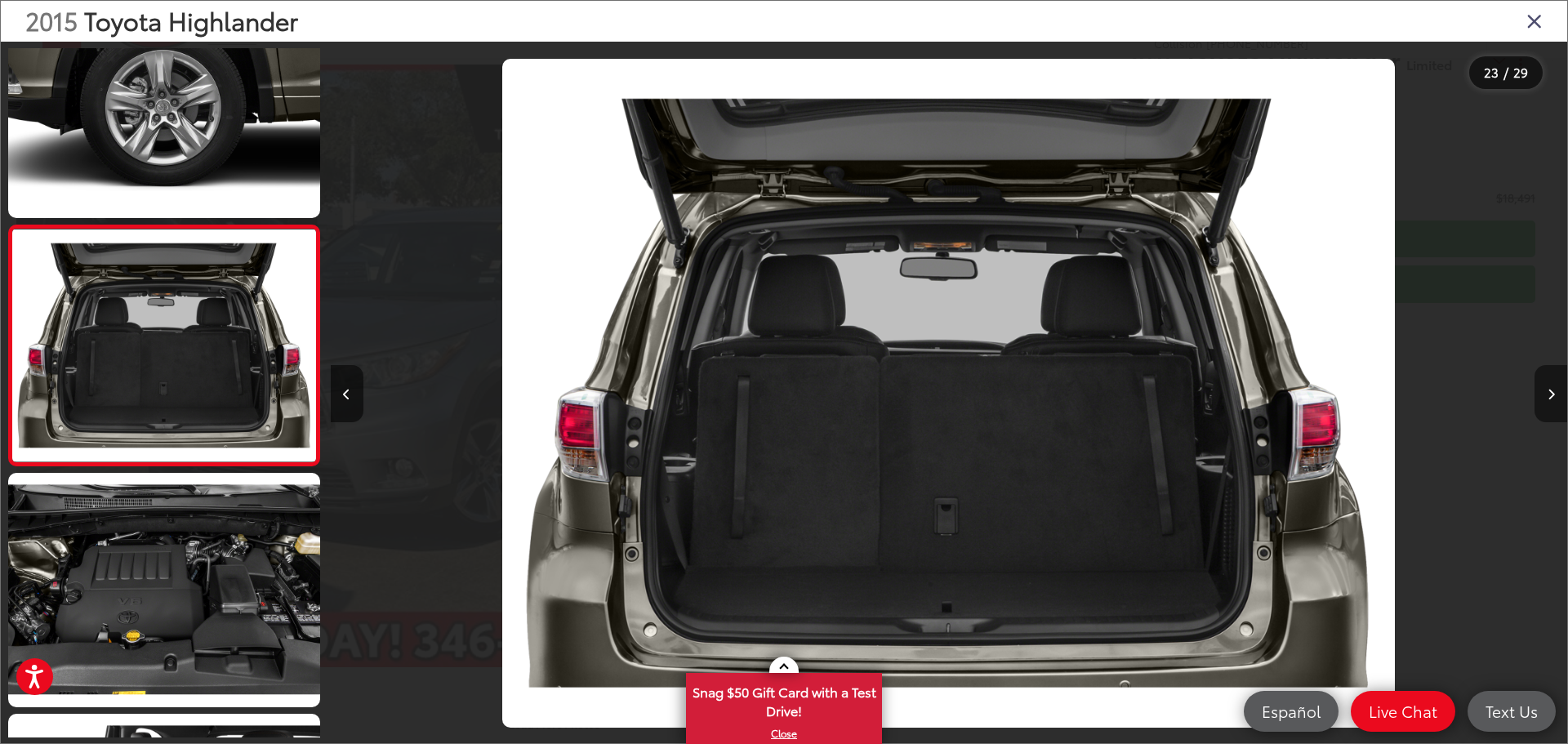
click at [1548, 393] on icon "Next image" at bounding box center [1551, 394] width 7 height 11
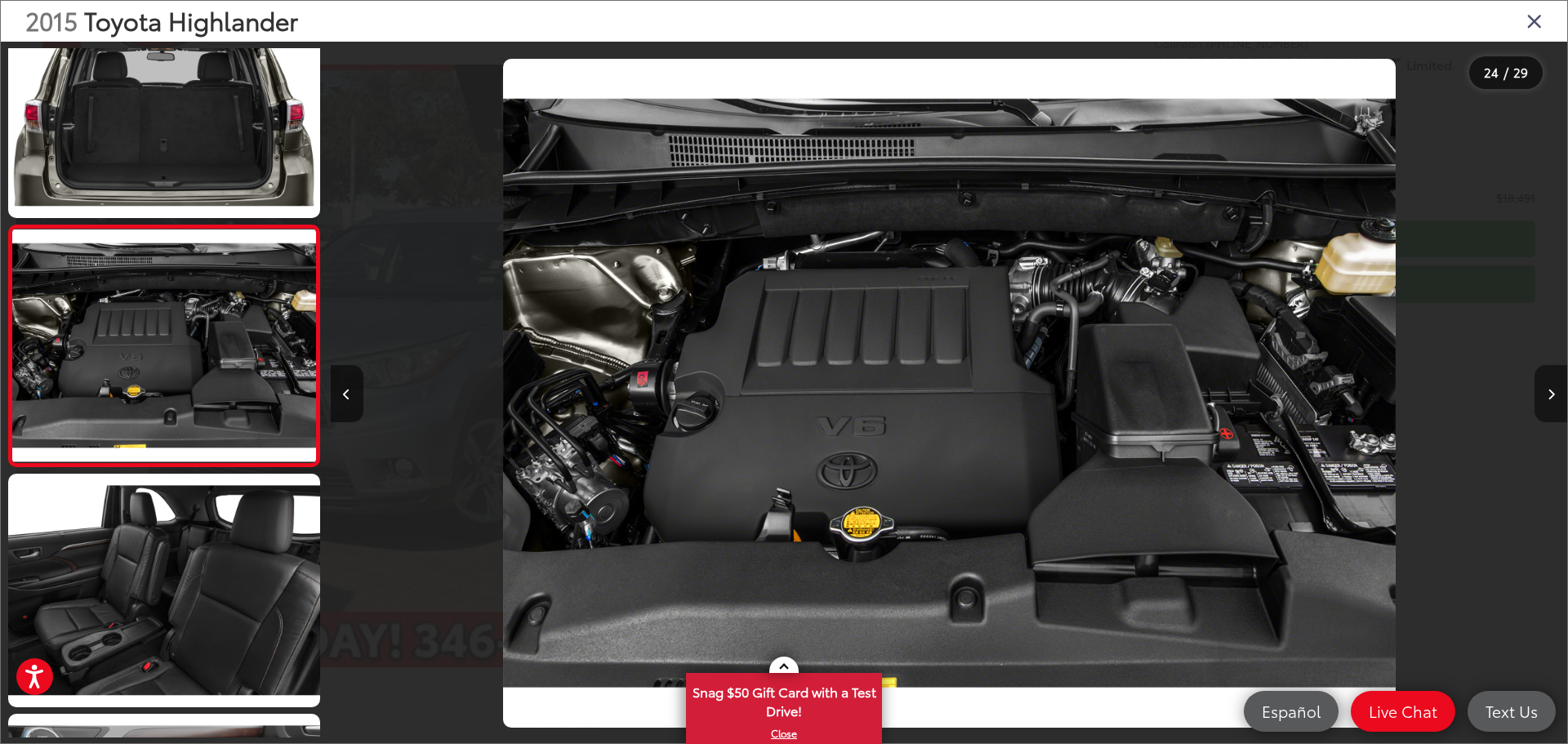
click at [1548, 393] on icon "Next image" at bounding box center [1551, 394] width 7 height 11
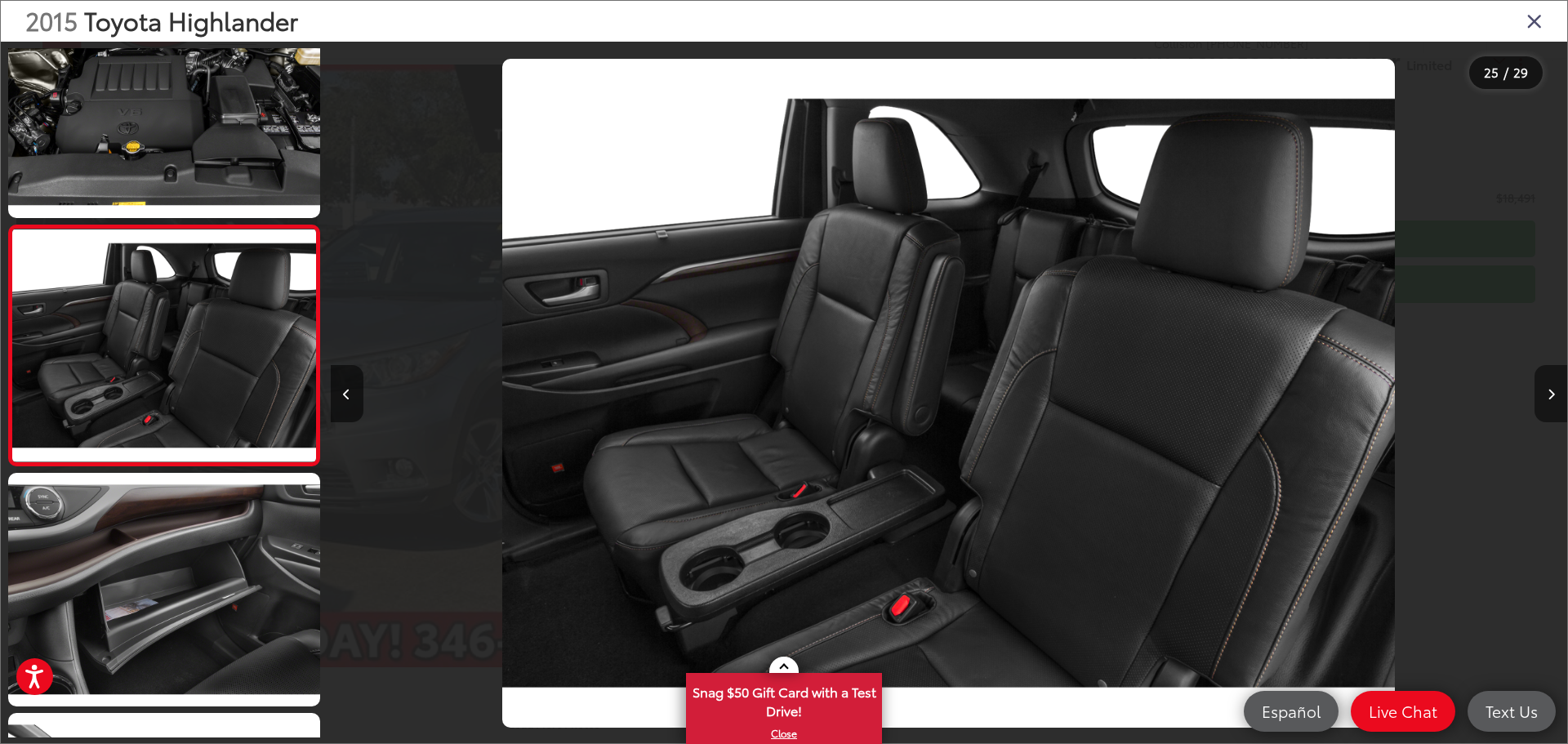
click at [1548, 393] on icon "Next image" at bounding box center [1551, 394] width 7 height 11
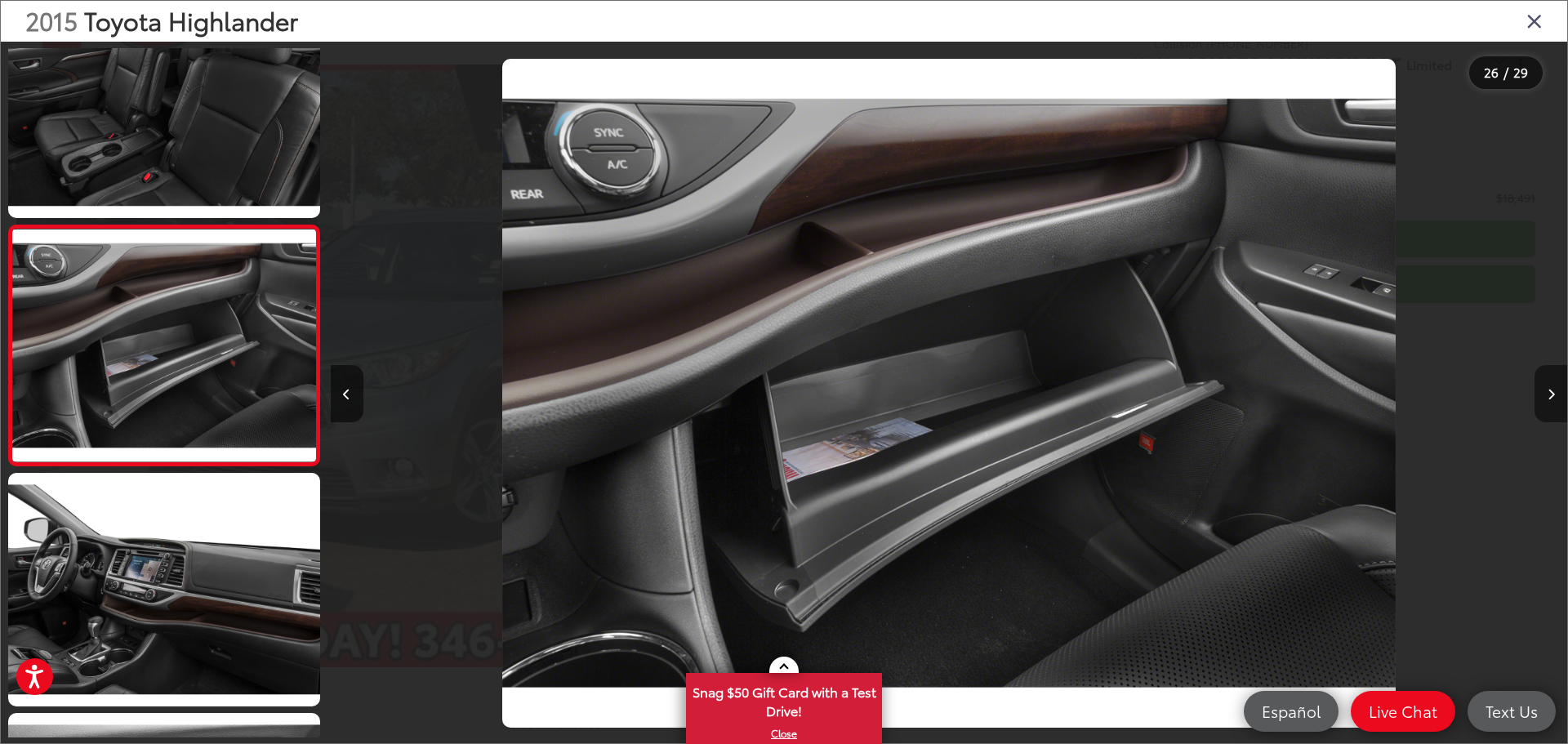
click at [1548, 389] on icon "Next image" at bounding box center [1551, 394] width 7 height 11
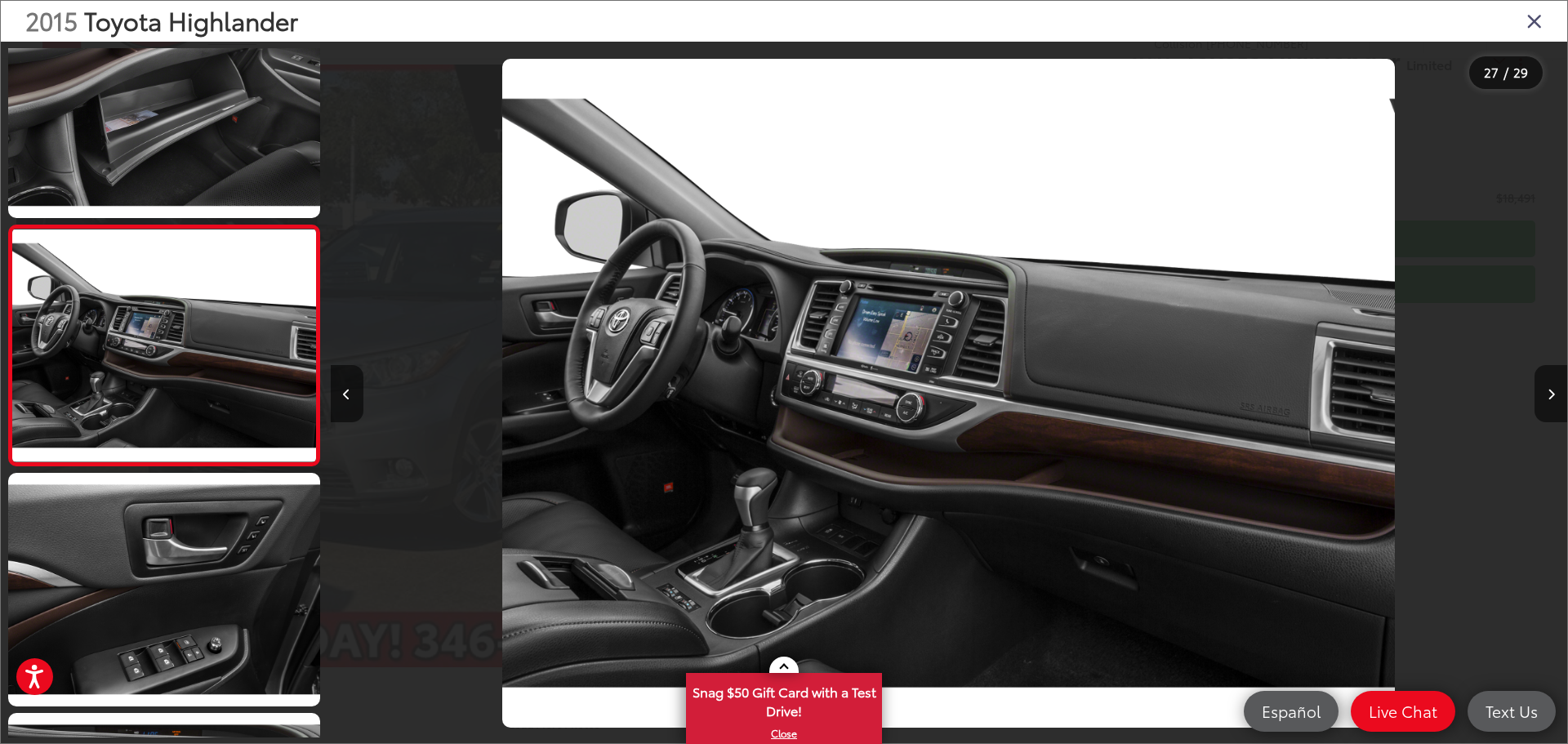
click at [1534, 20] on icon "Close gallery" at bounding box center [1534, 20] width 17 height 21
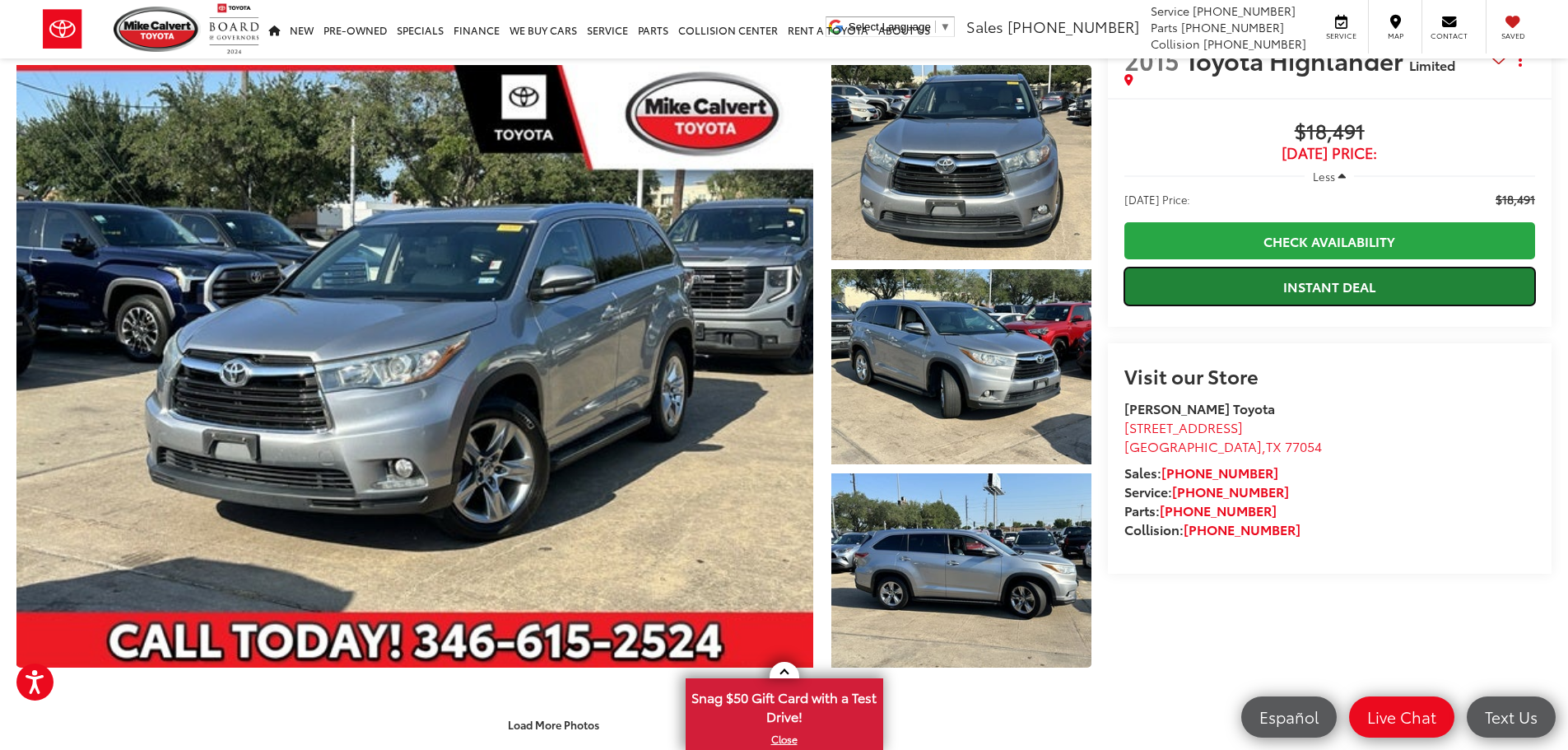
click at [1357, 286] on link "Instant Deal" at bounding box center [1329, 286] width 410 height 37
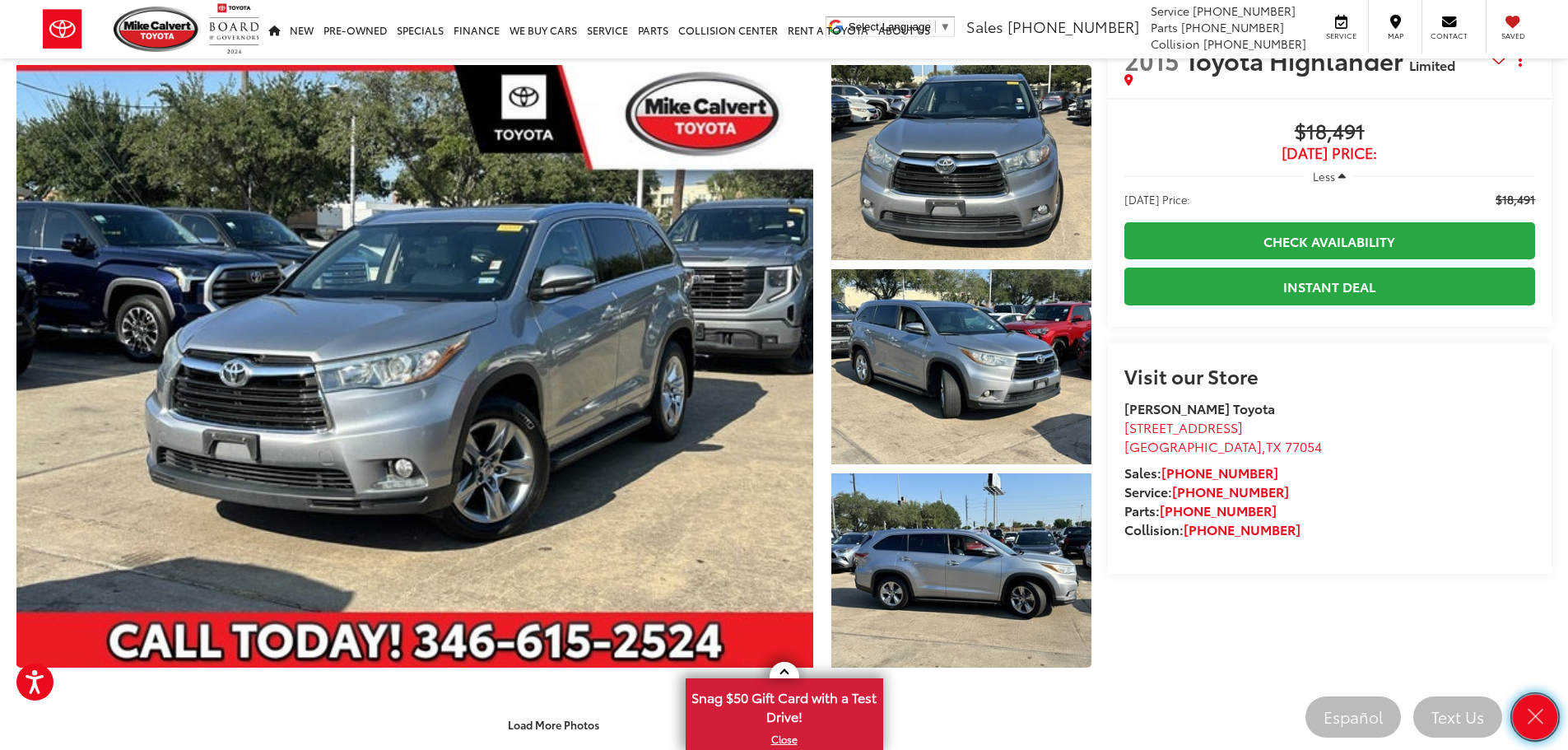
click at [1531, 717] on icon "Close" at bounding box center [1535, 717] width 23 height 23
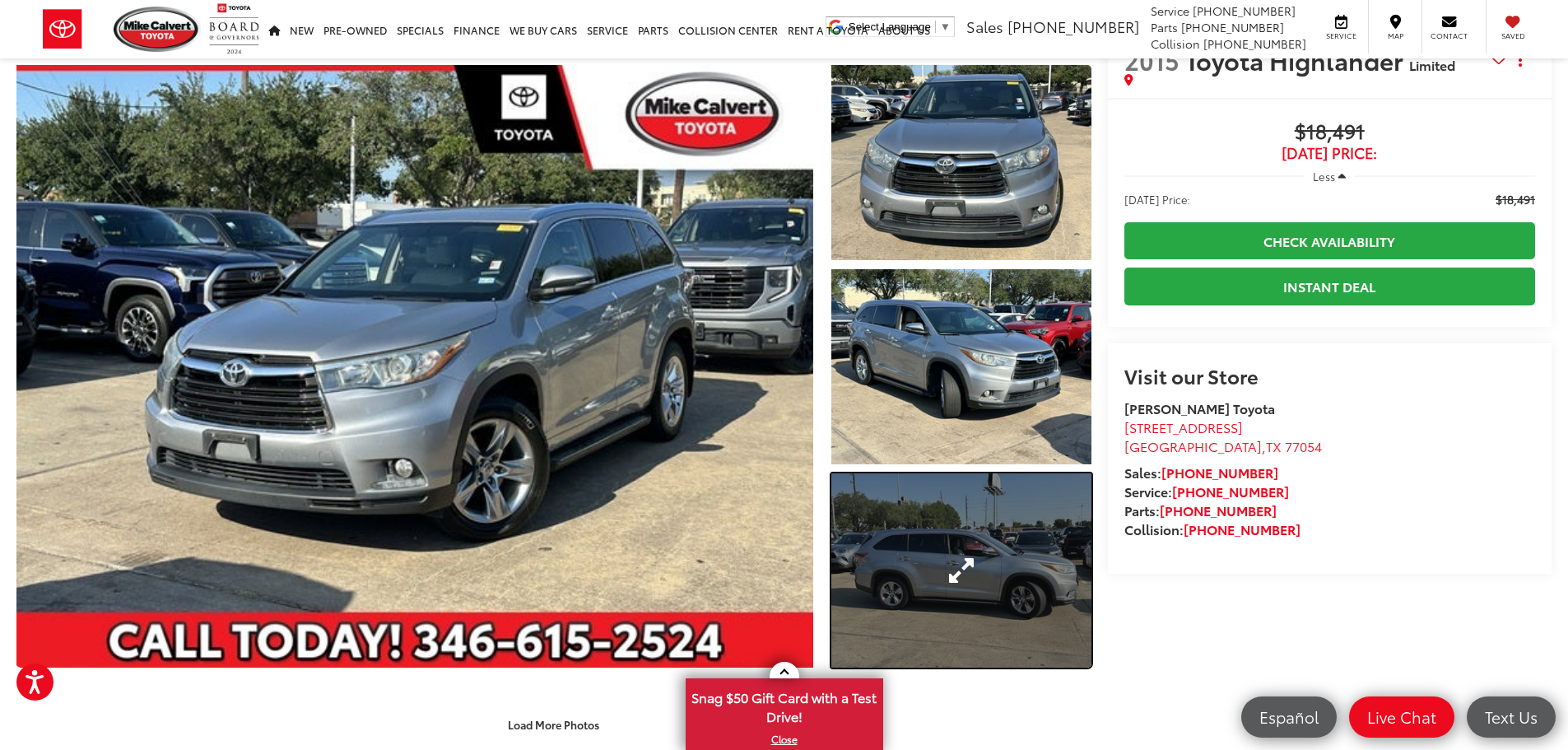
click at [955, 569] on link "Expand Photo 3" at bounding box center [962, 571] width 260 height 195
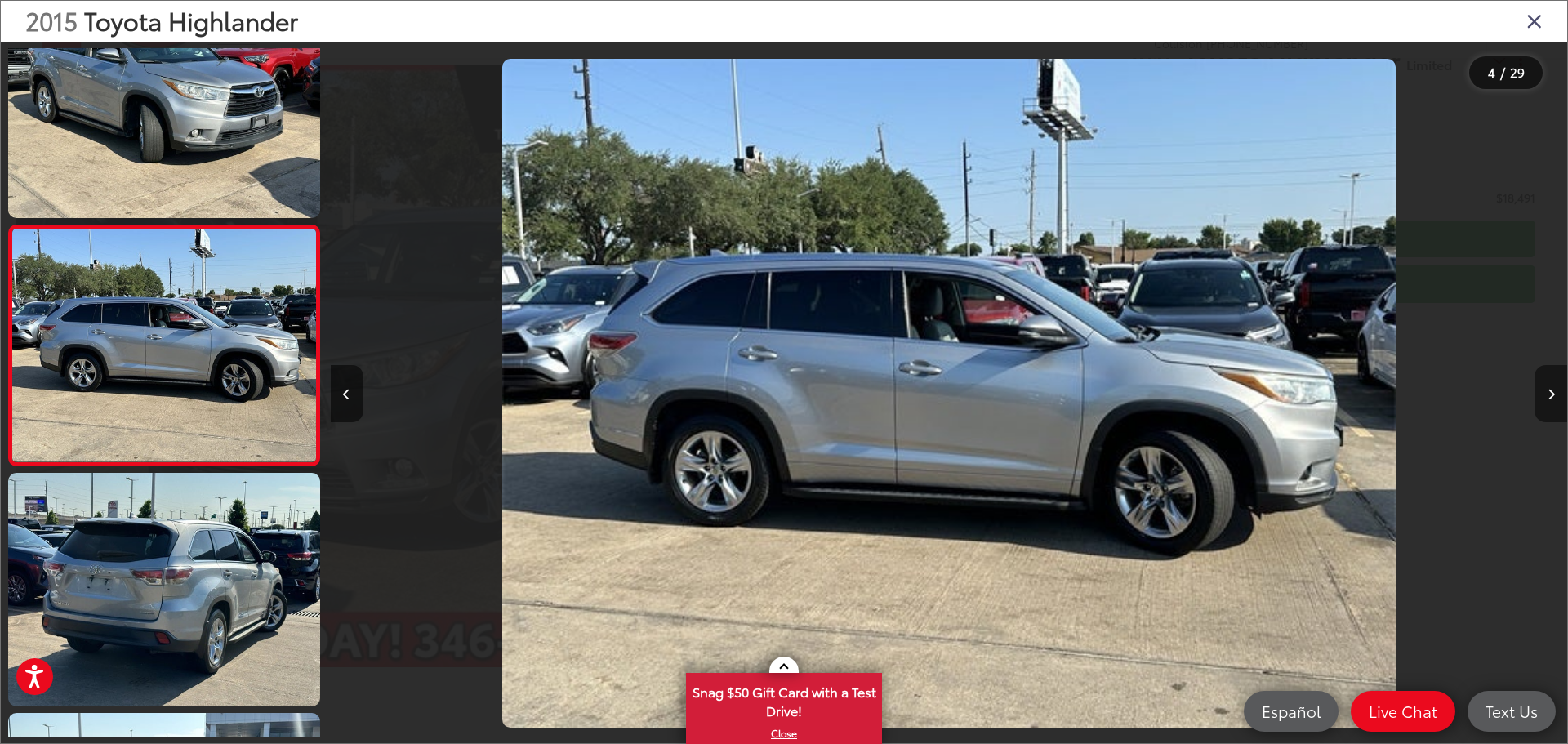
click at [1555, 397] on button "Next image" at bounding box center [1551, 394] width 32 height 58
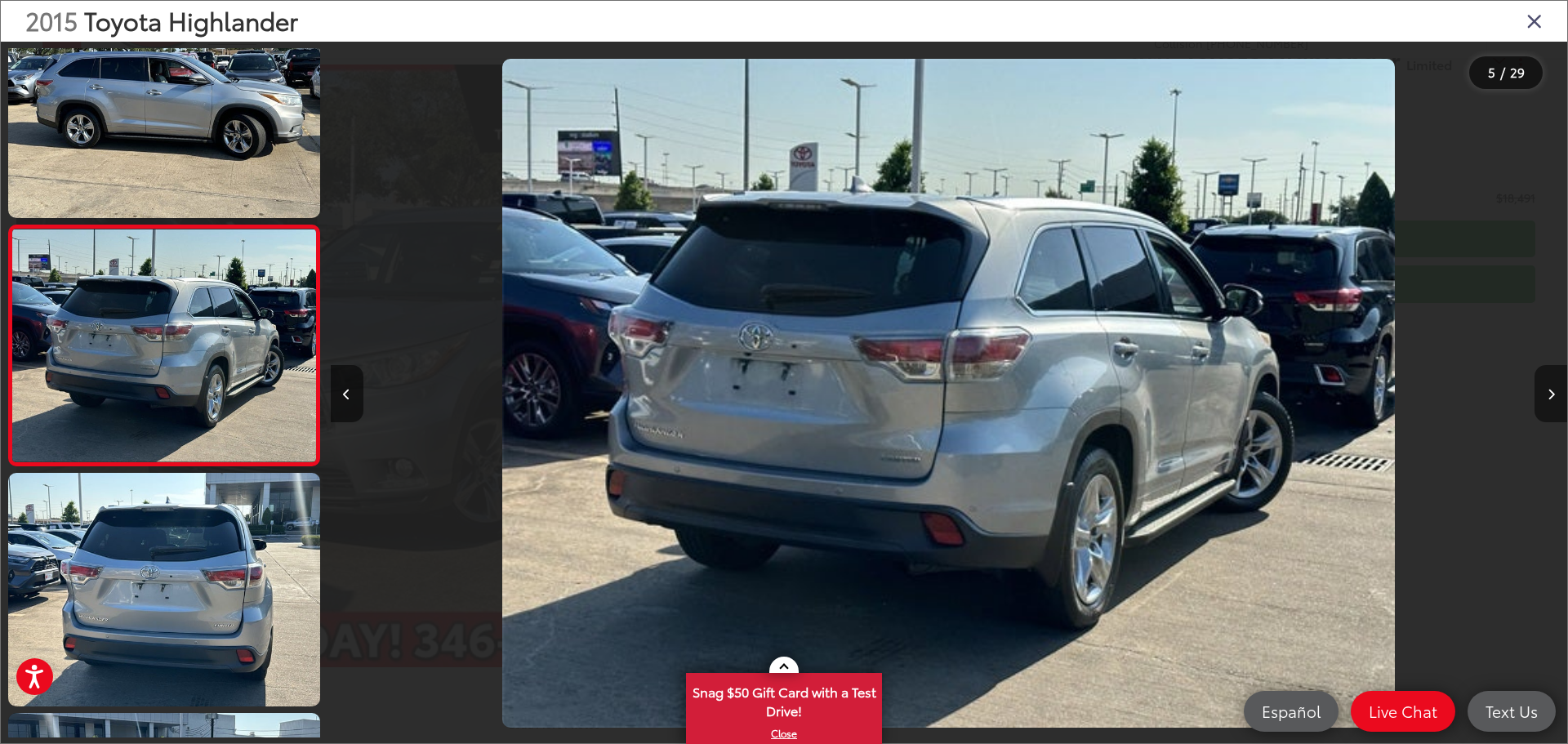
click at [1555, 397] on button "Next image" at bounding box center [1551, 394] width 32 height 58
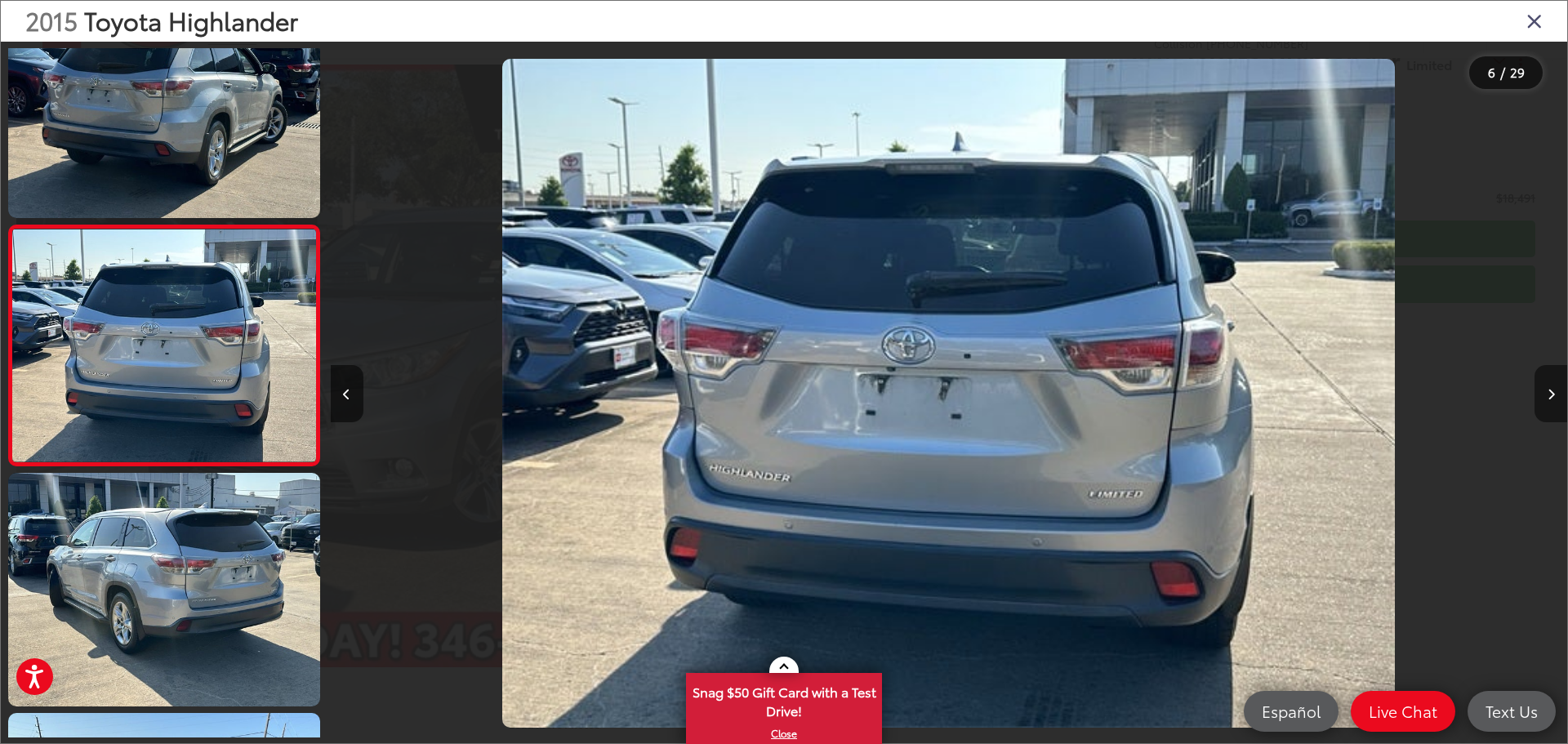
click at [1555, 397] on button "Next image" at bounding box center [1551, 394] width 32 height 58
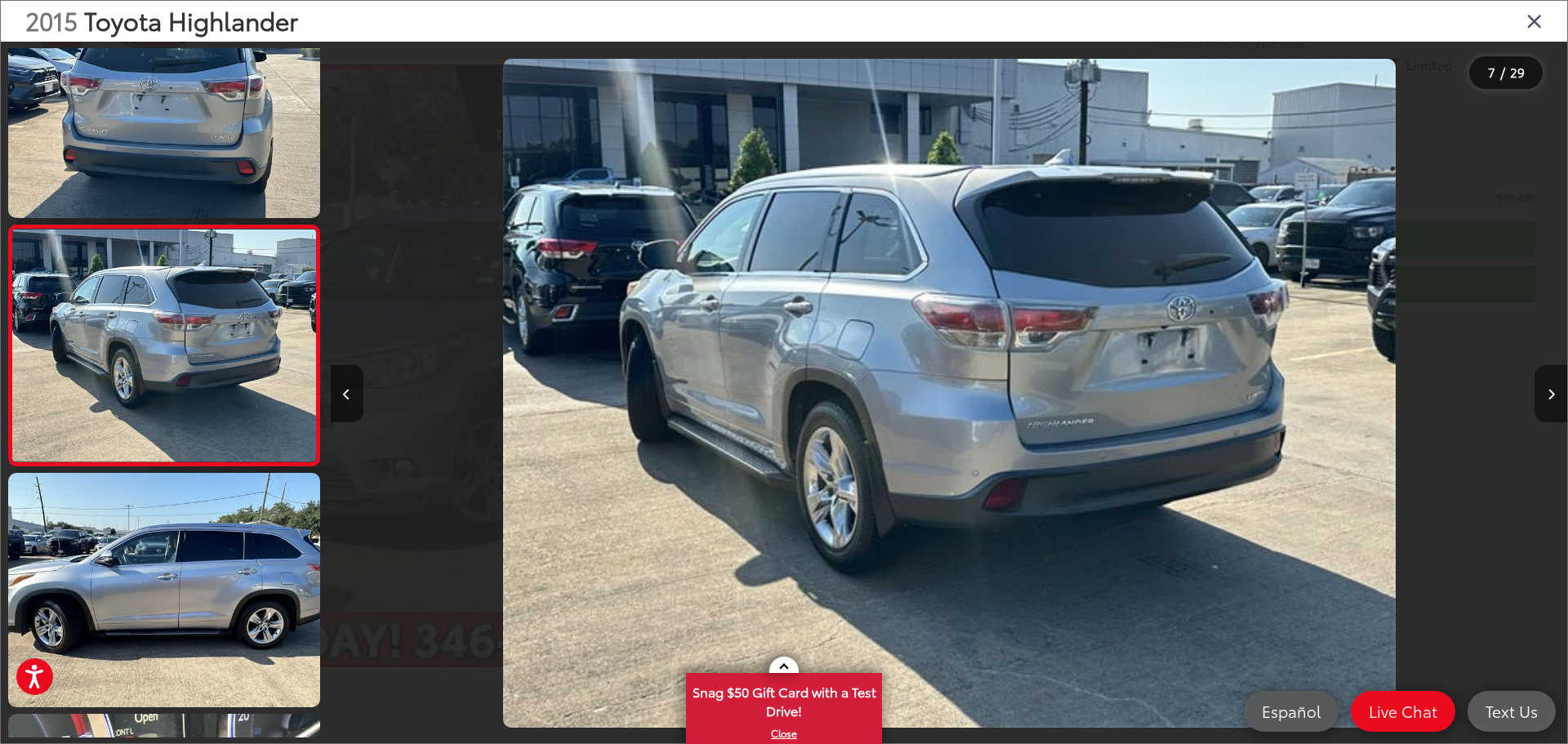
click at [1555, 397] on button "Next image" at bounding box center [1551, 394] width 32 height 58
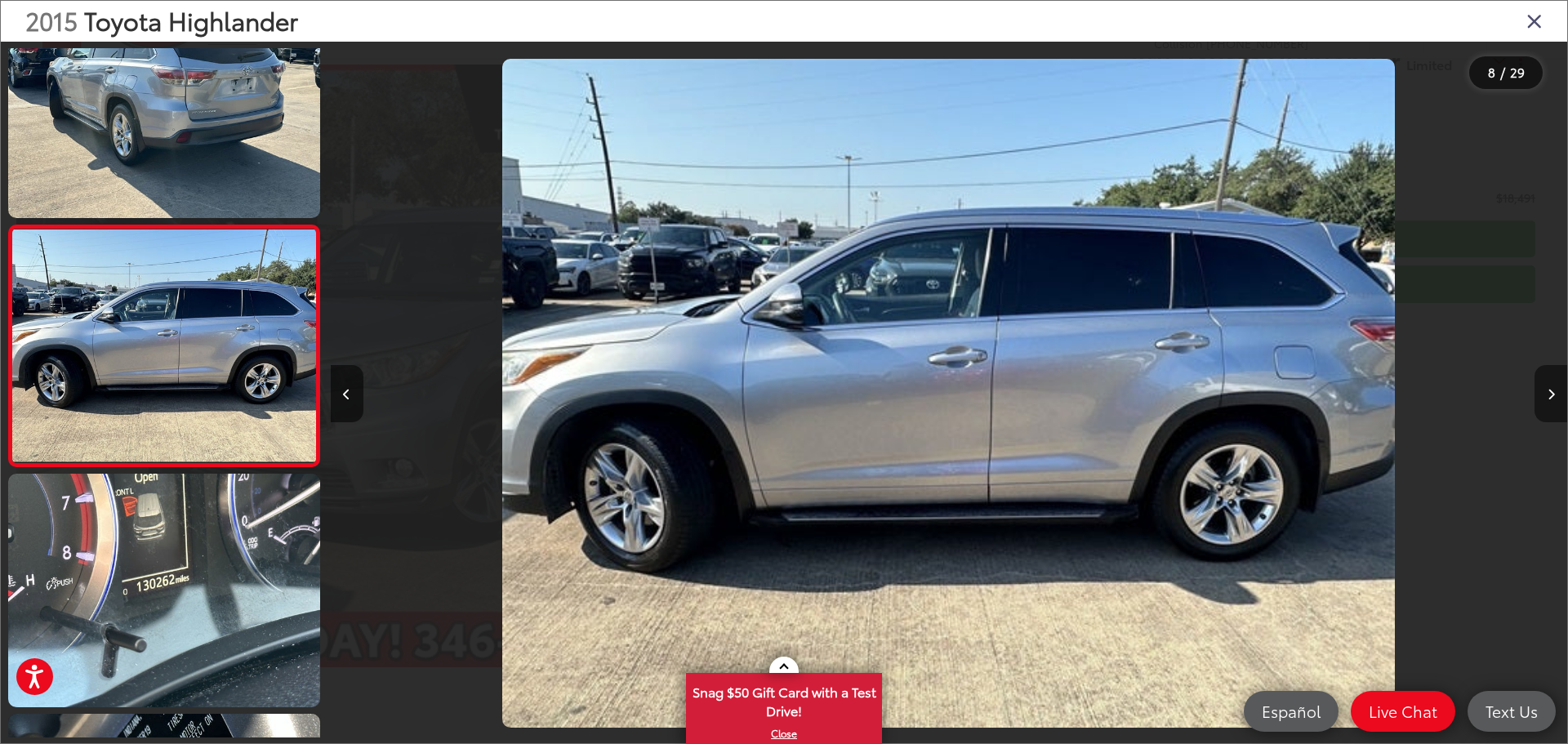
click at [1555, 397] on button "Next image" at bounding box center [1551, 394] width 32 height 58
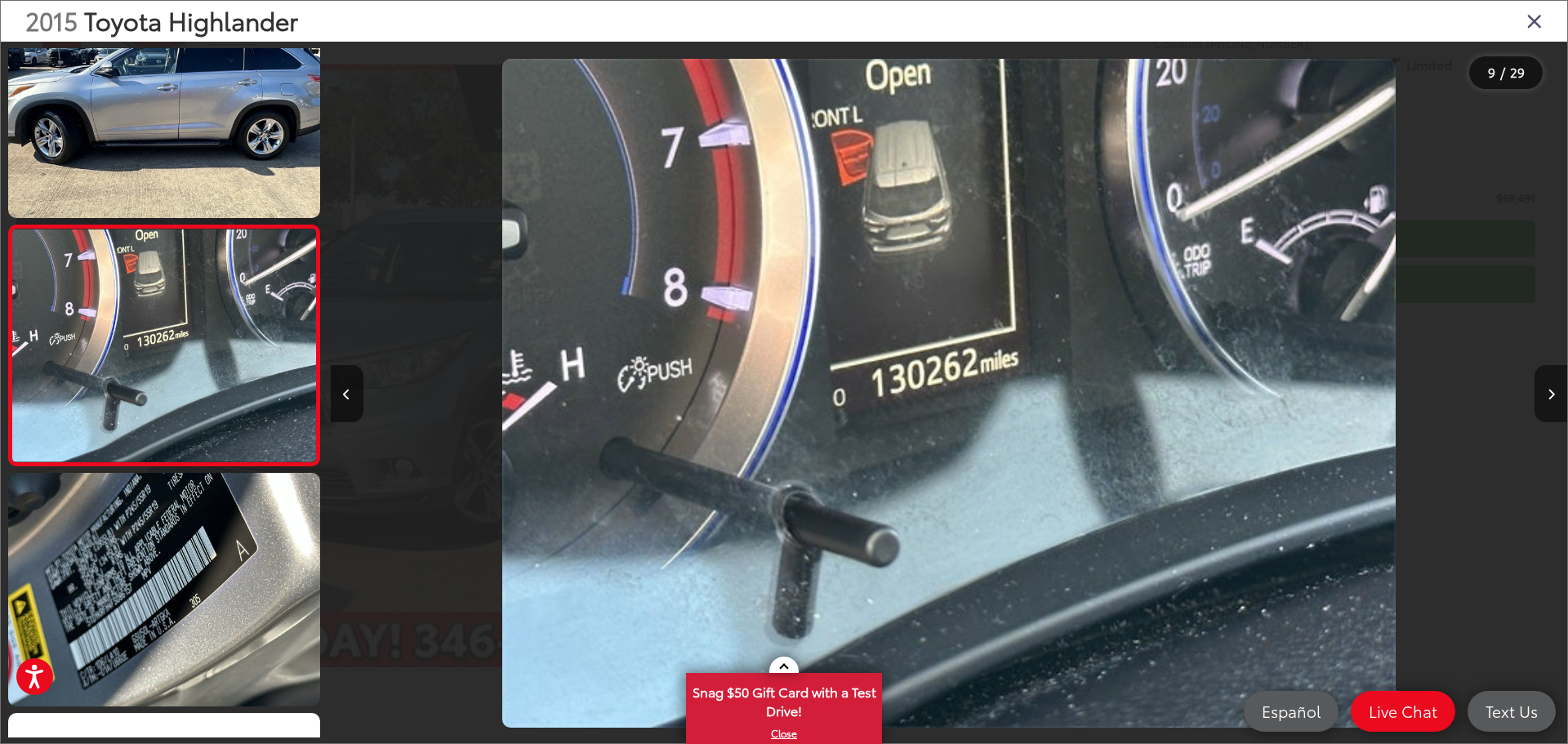
click at [1555, 397] on button "Next image" at bounding box center [1551, 394] width 32 height 58
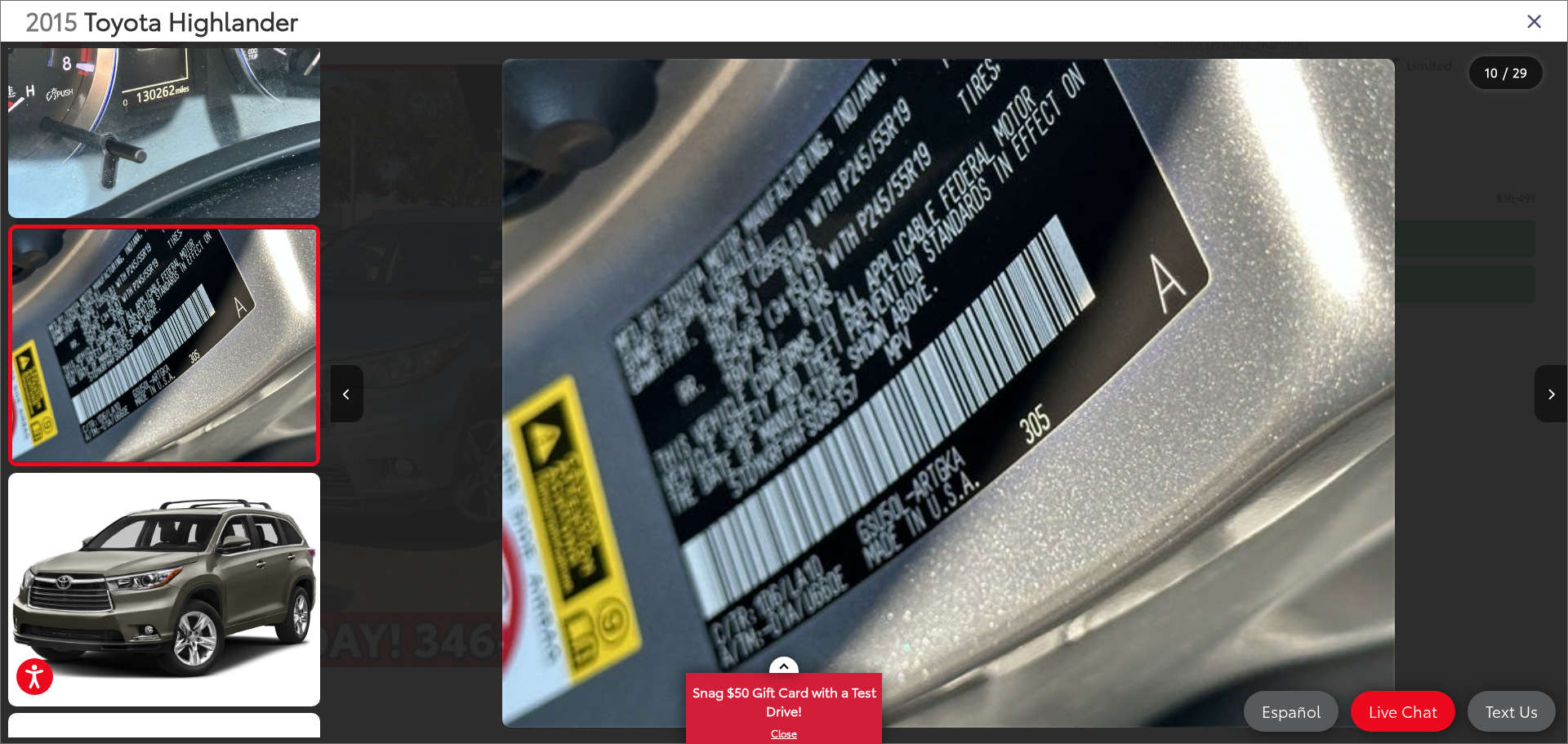
click at [1555, 397] on button "Next image" at bounding box center [1551, 394] width 32 height 58
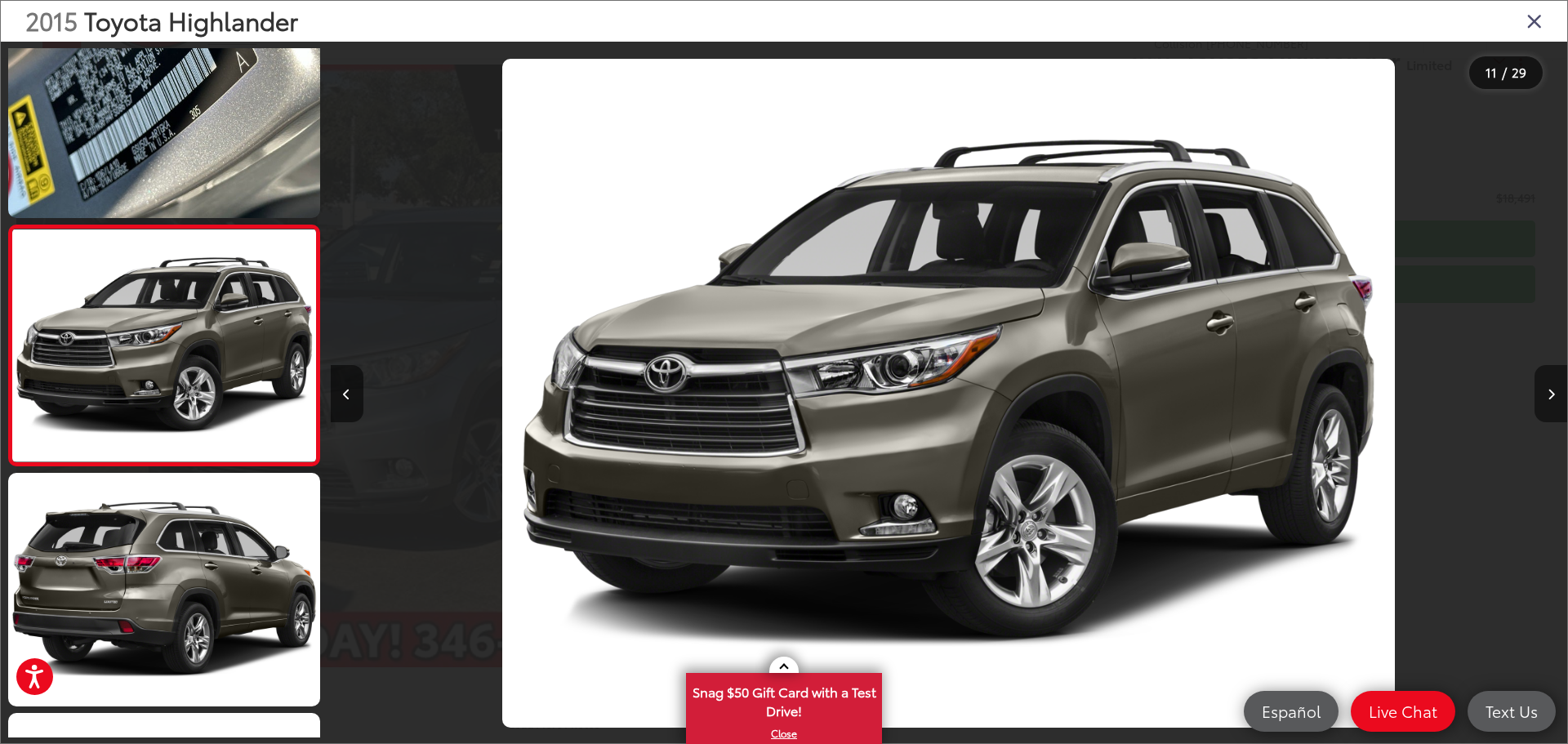
click at [1555, 397] on button "Next image" at bounding box center [1551, 394] width 32 height 58
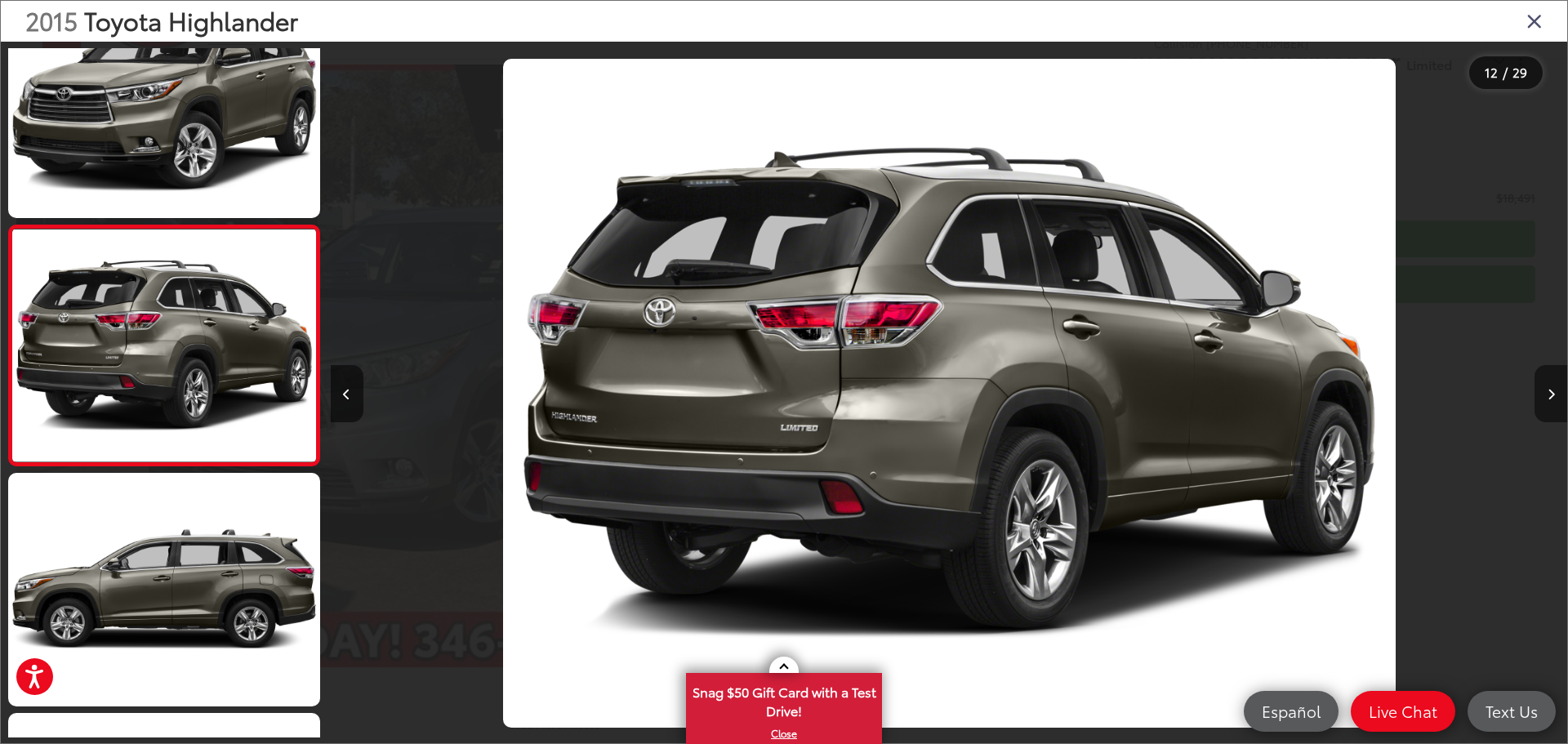
click at [1555, 397] on button "Next image" at bounding box center [1551, 394] width 32 height 58
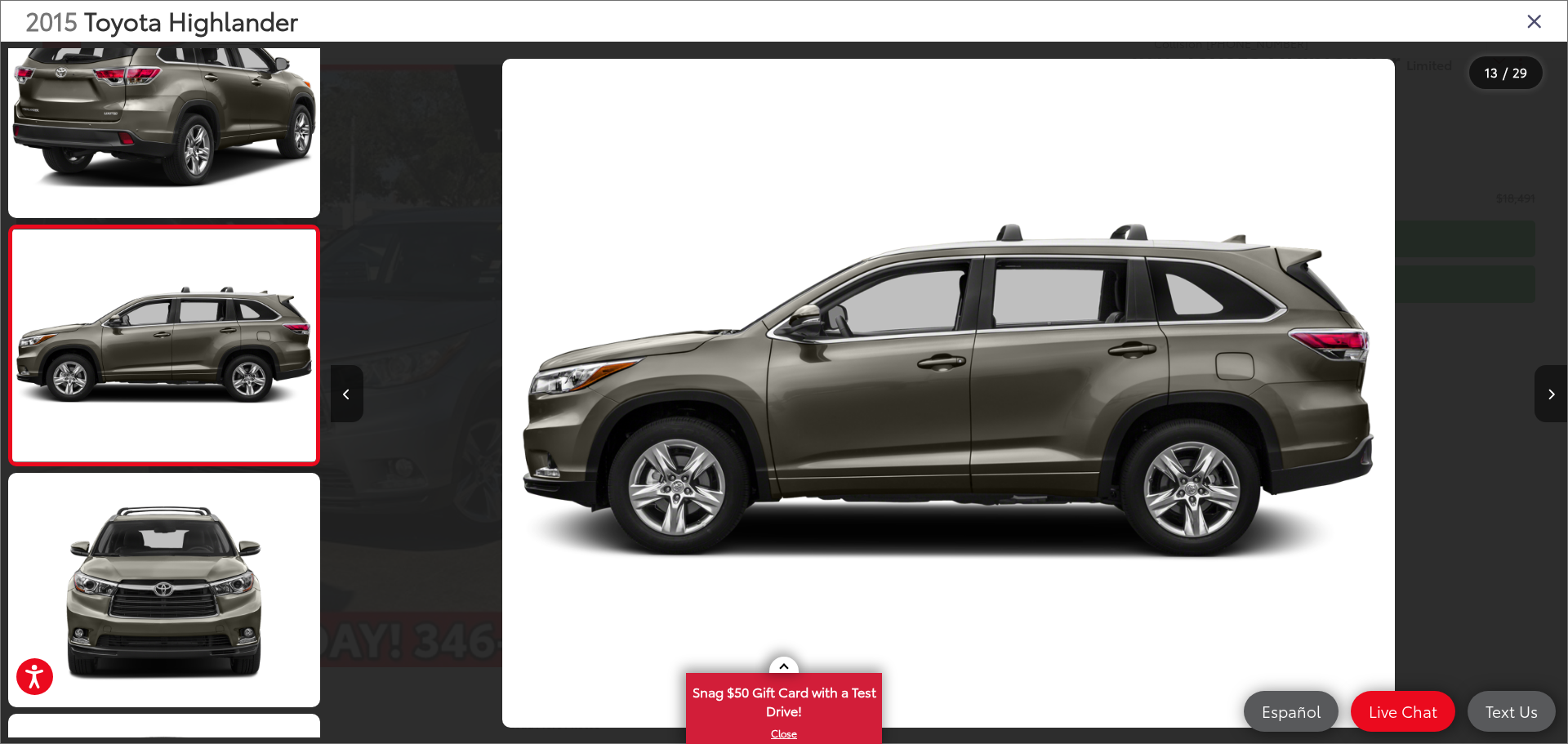
click at [1555, 397] on button "Next image" at bounding box center [1551, 394] width 32 height 58
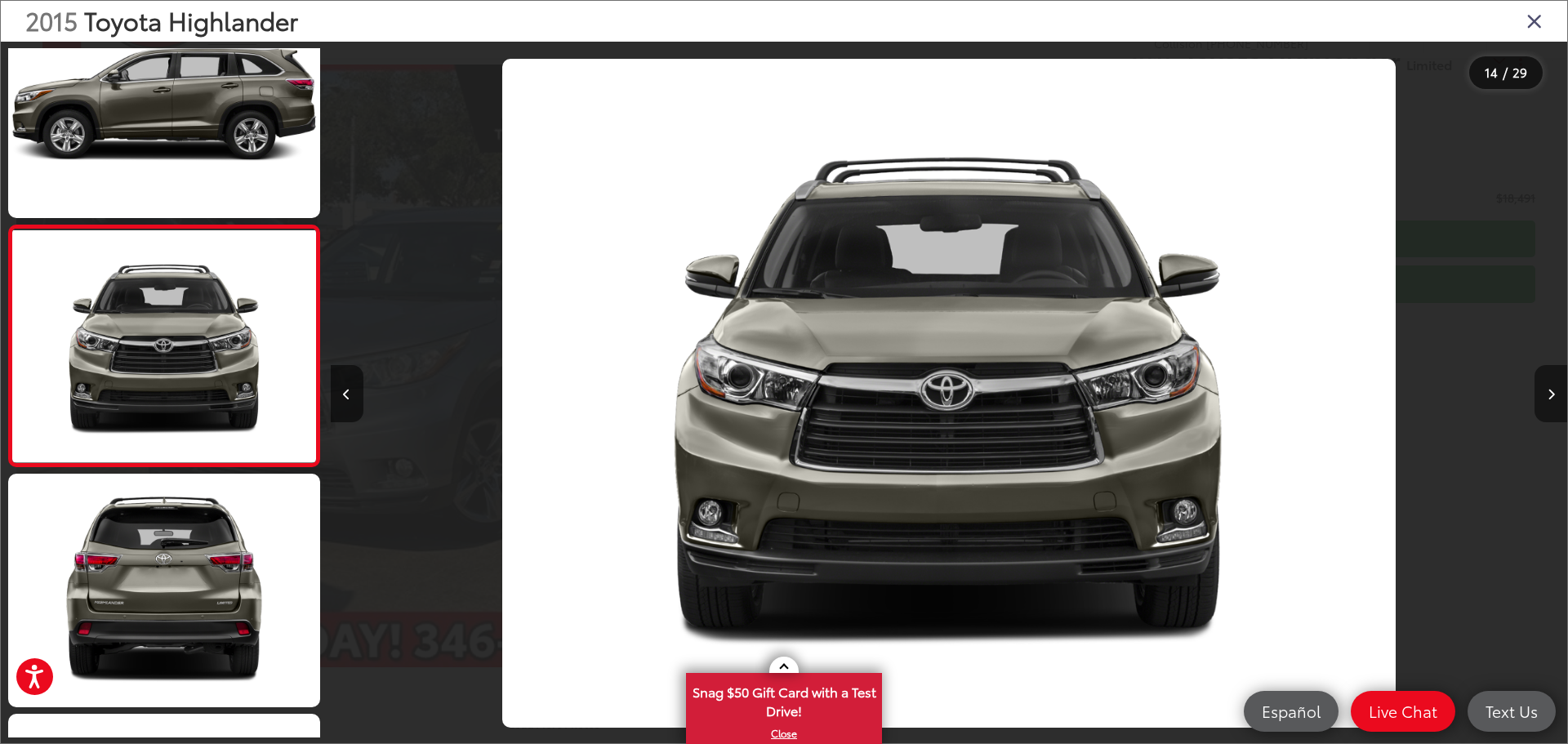
click at [1555, 397] on button "Next image" at bounding box center [1551, 394] width 32 height 58
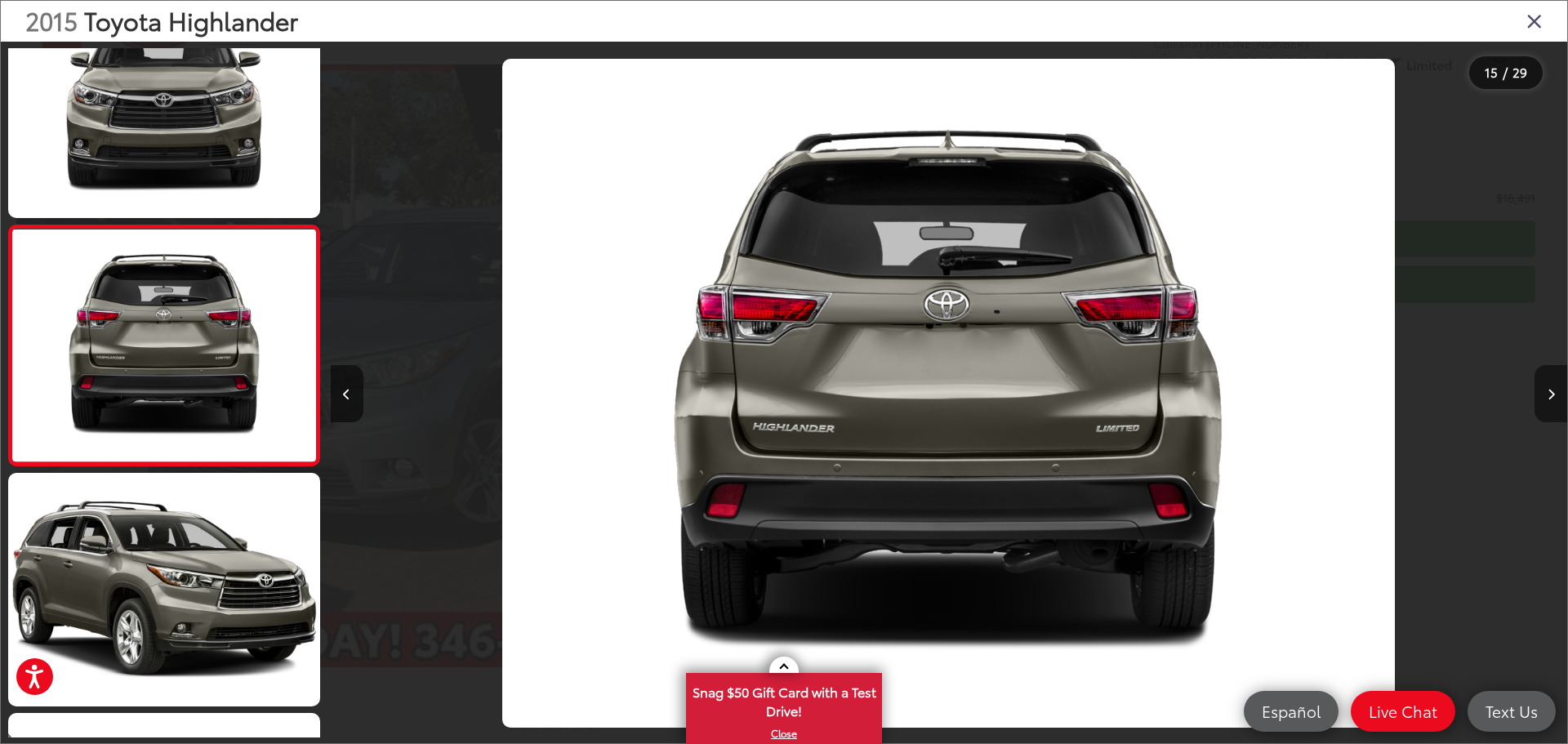
click at [1555, 397] on button "Next image" at bounding box center [1551, 394] width 32 height 58
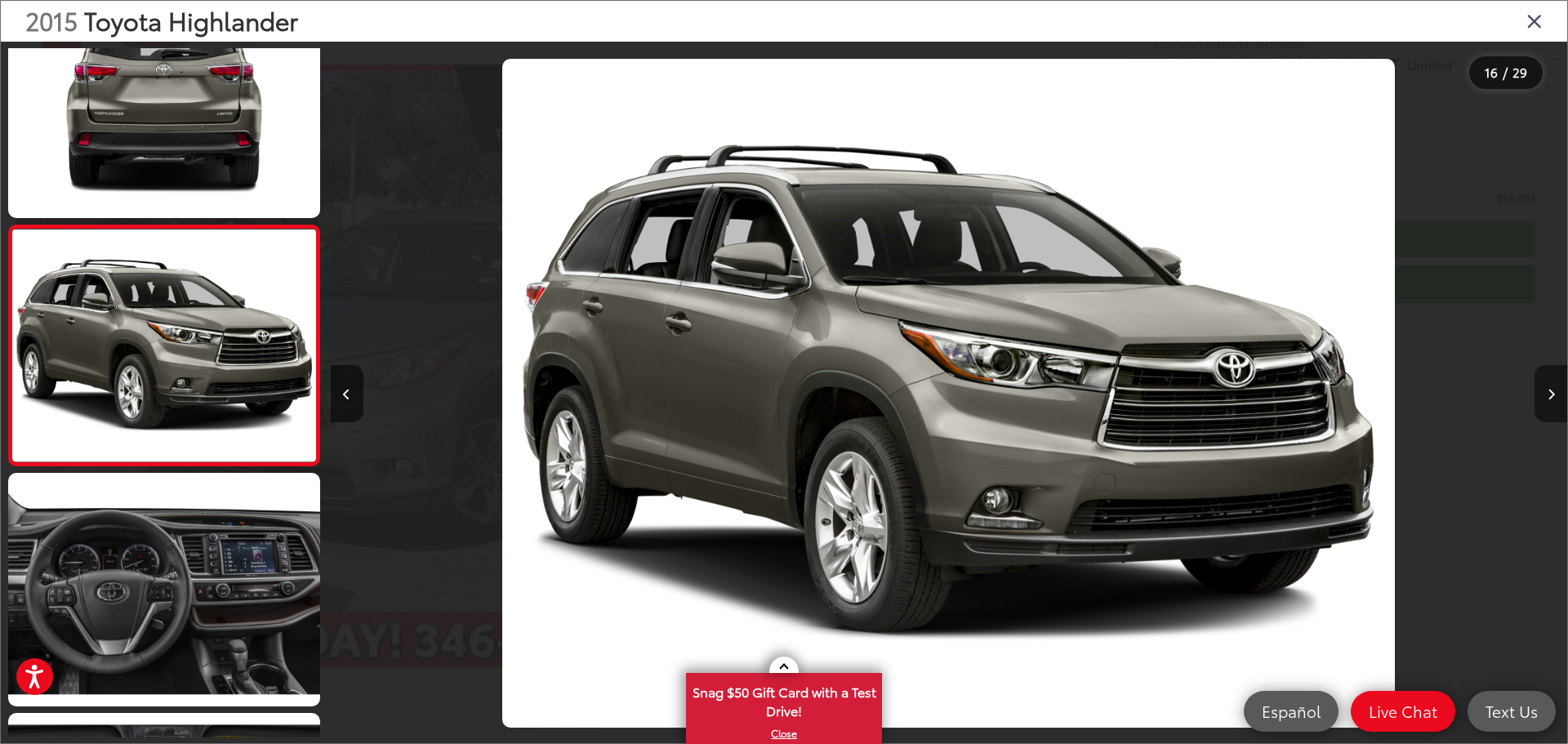
click at [1555, 397] on button "Next image" at bounding box center [1551, 394] width 32 height 58
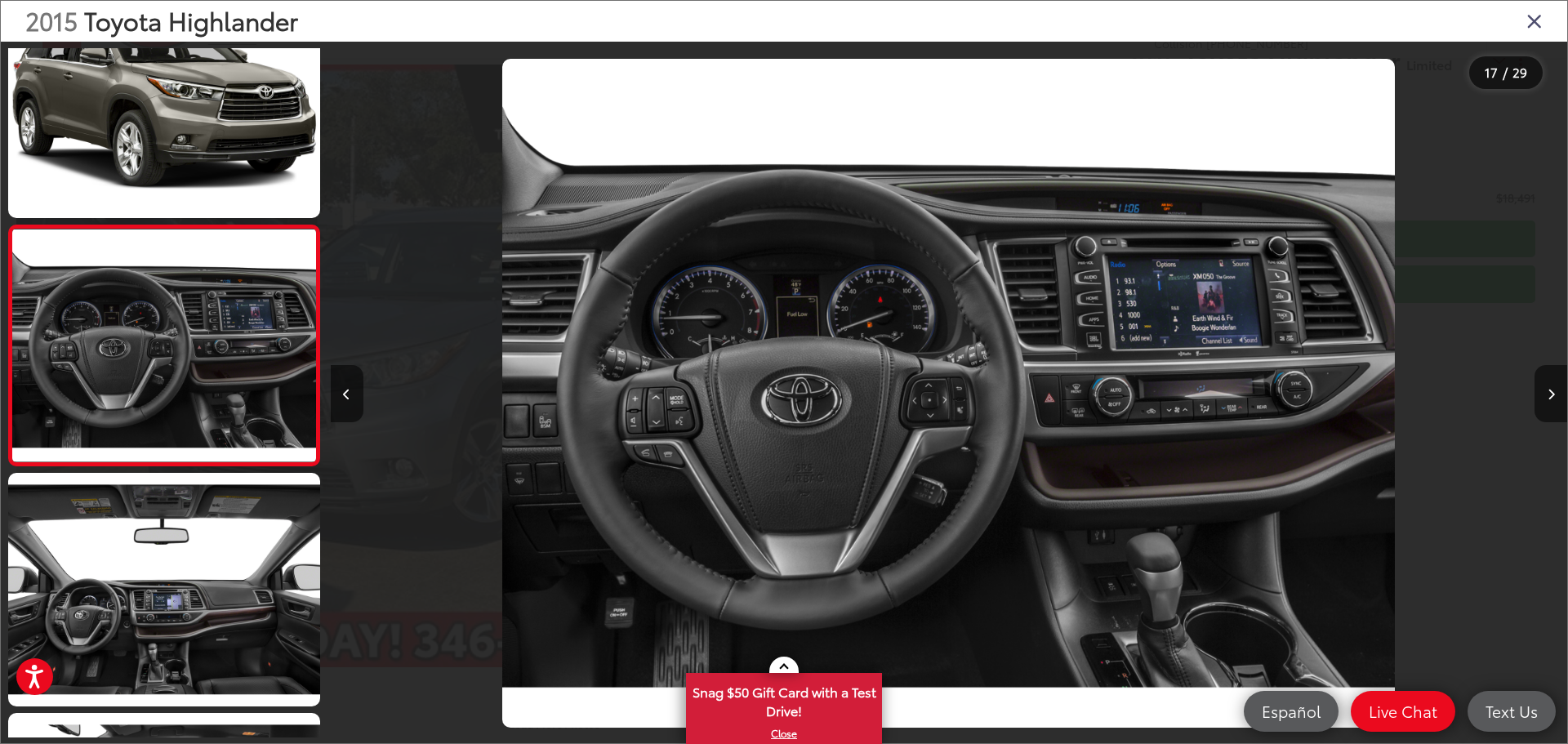
click at [1540, 23] on icon "Close gallery" at bounding box center [1534, 20] width 17 height 21
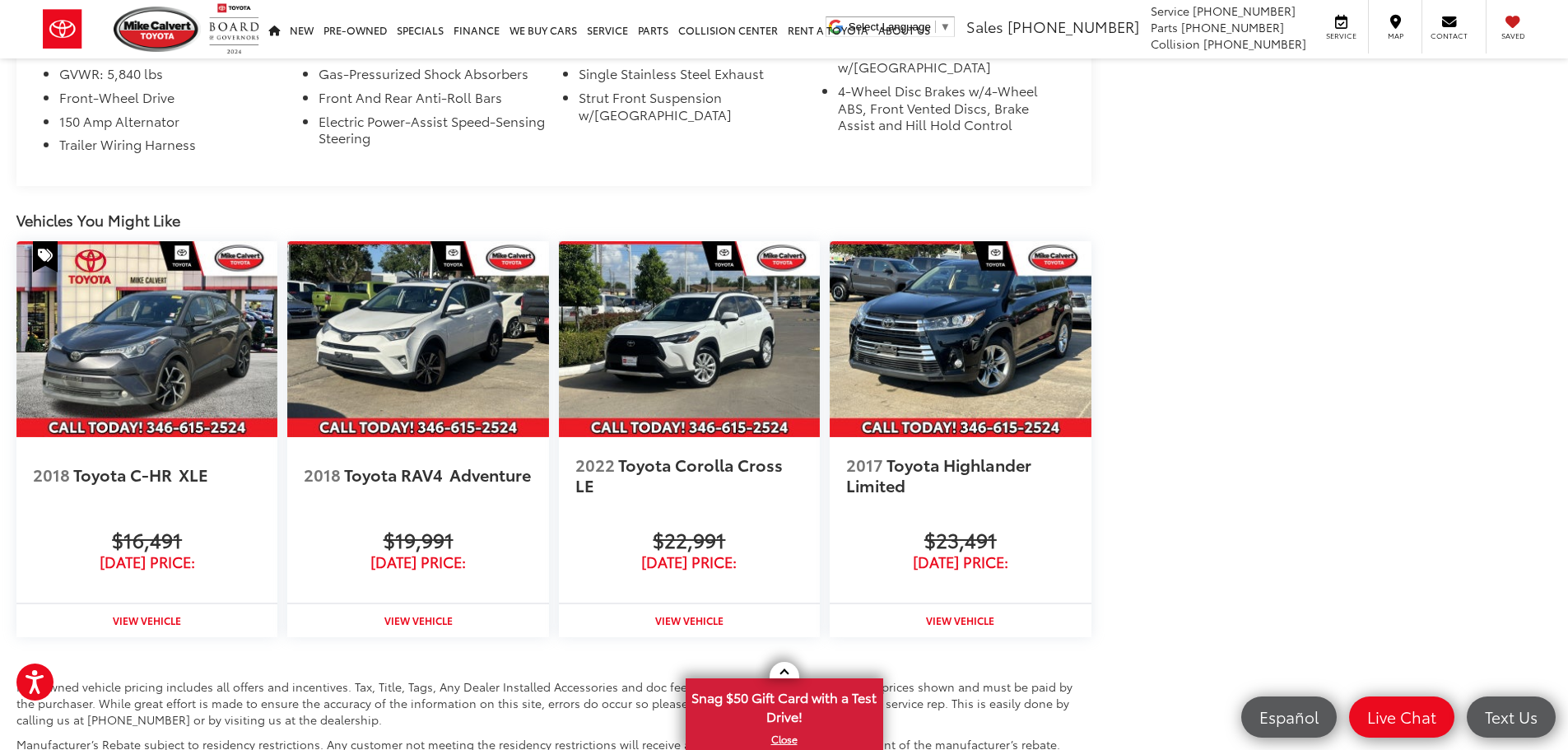
scroll to position [1584, 0]
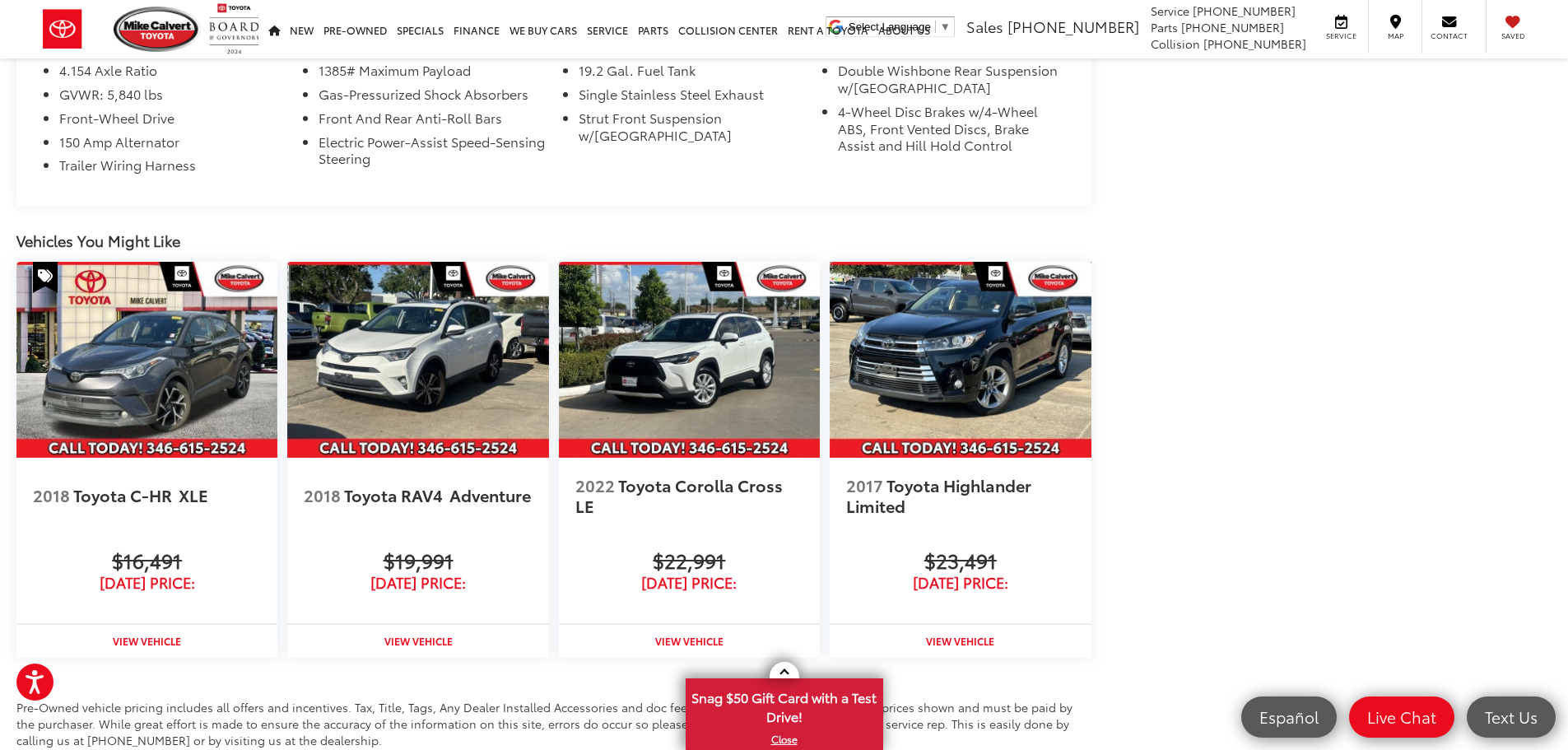
click at [952, 442] on img at bounding box center [960, 360] width 261 height 196
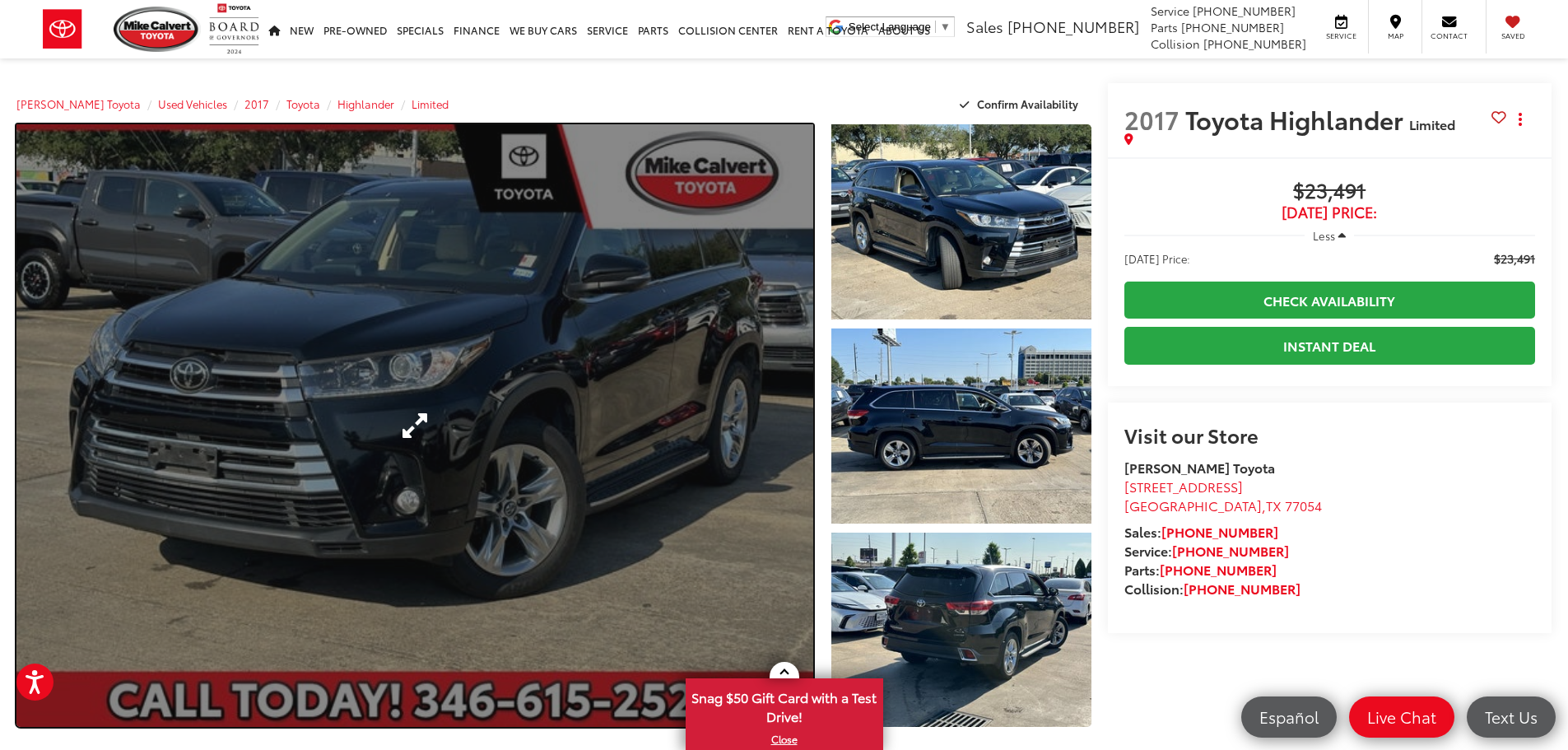
click at [498, 402] on link "Expand Photo 0" at bounding box center [415, 425] width 796 height 602
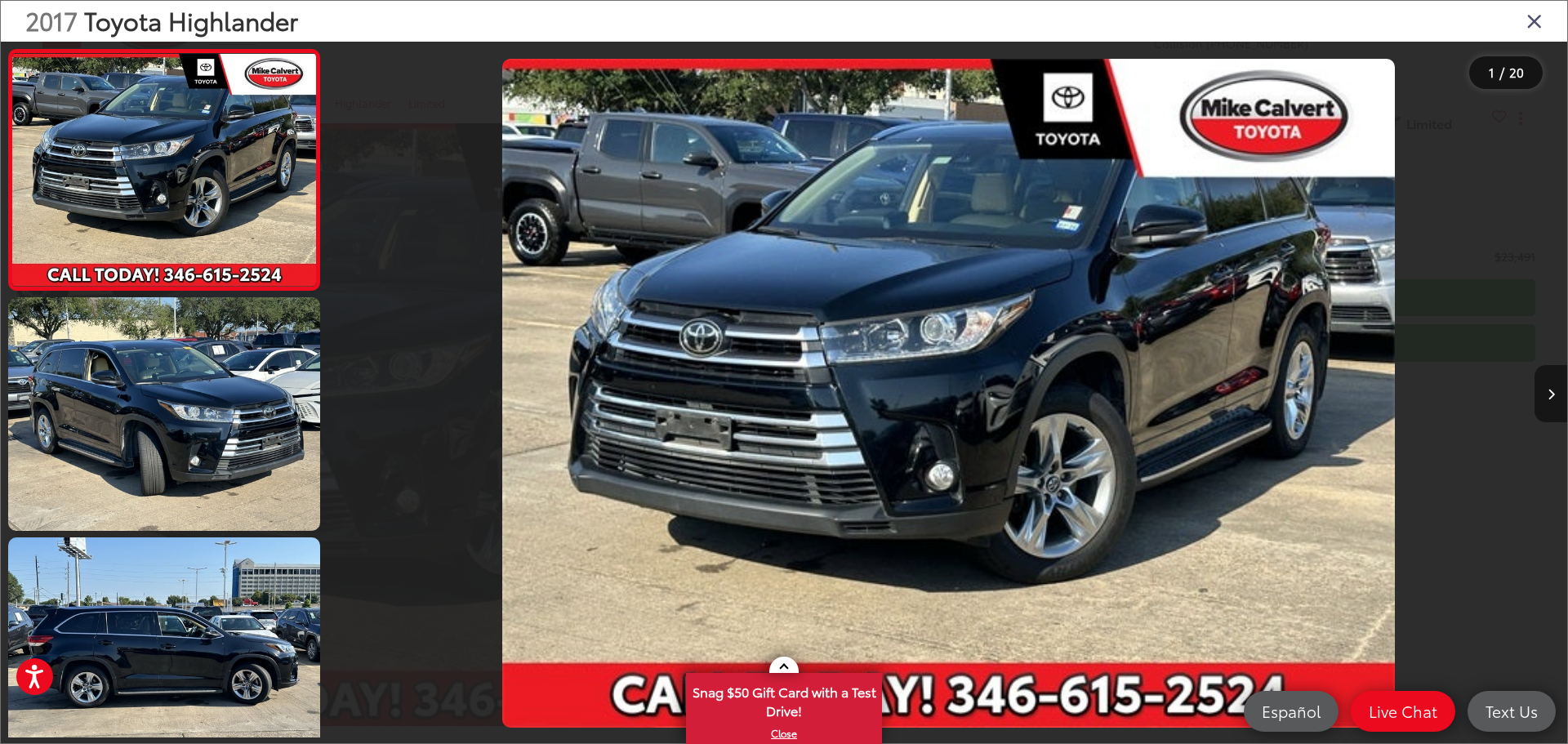
click at [1543, 398] on button "Next image" at bounding box center [1551, 394] width 32 height 58
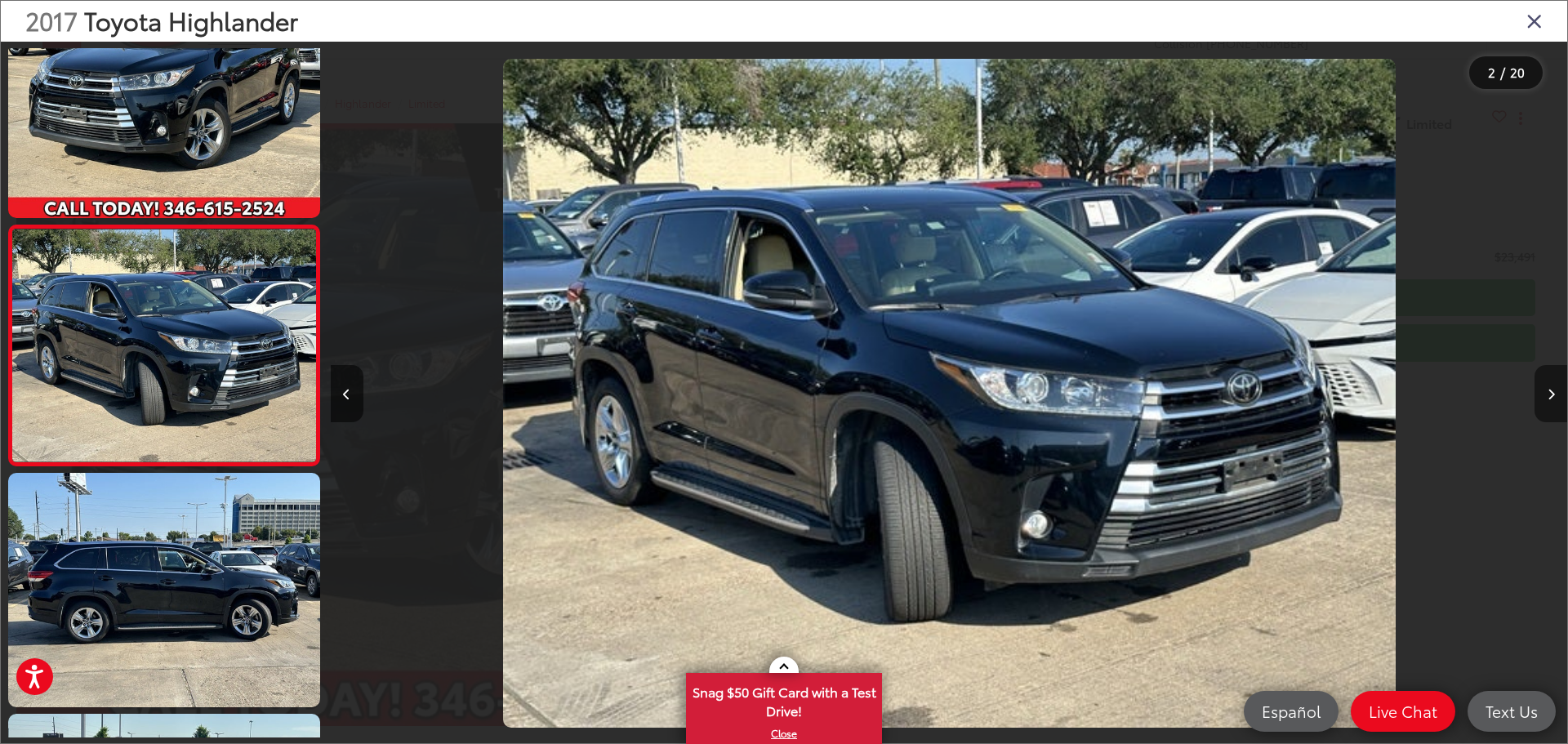
click at [1543, 395] on button "Next image" at bounding box center [1551, 394] width 32 height 58
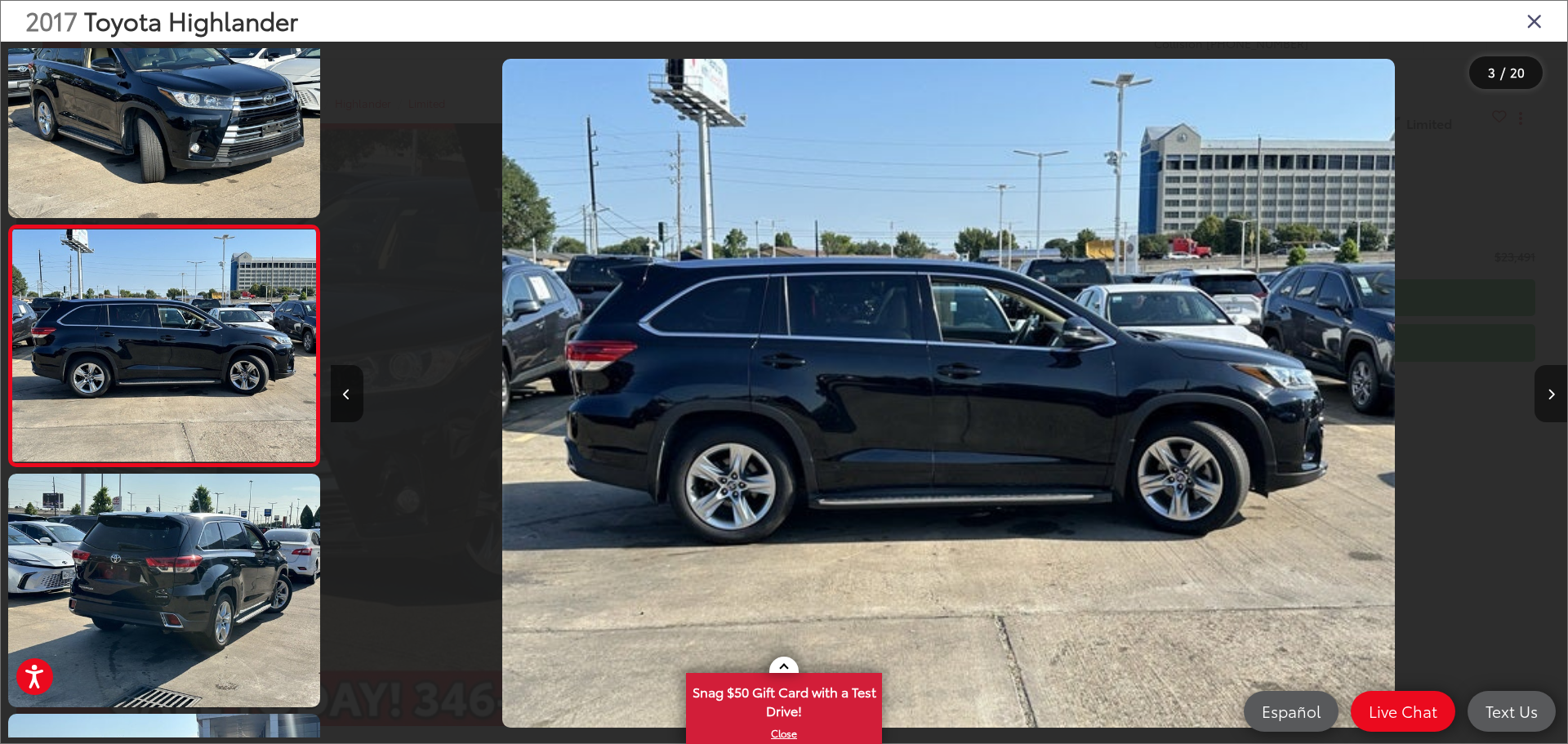
click at [1543, 395] on button "Next image" at bounding box center [1551, 394] width 32 height 58
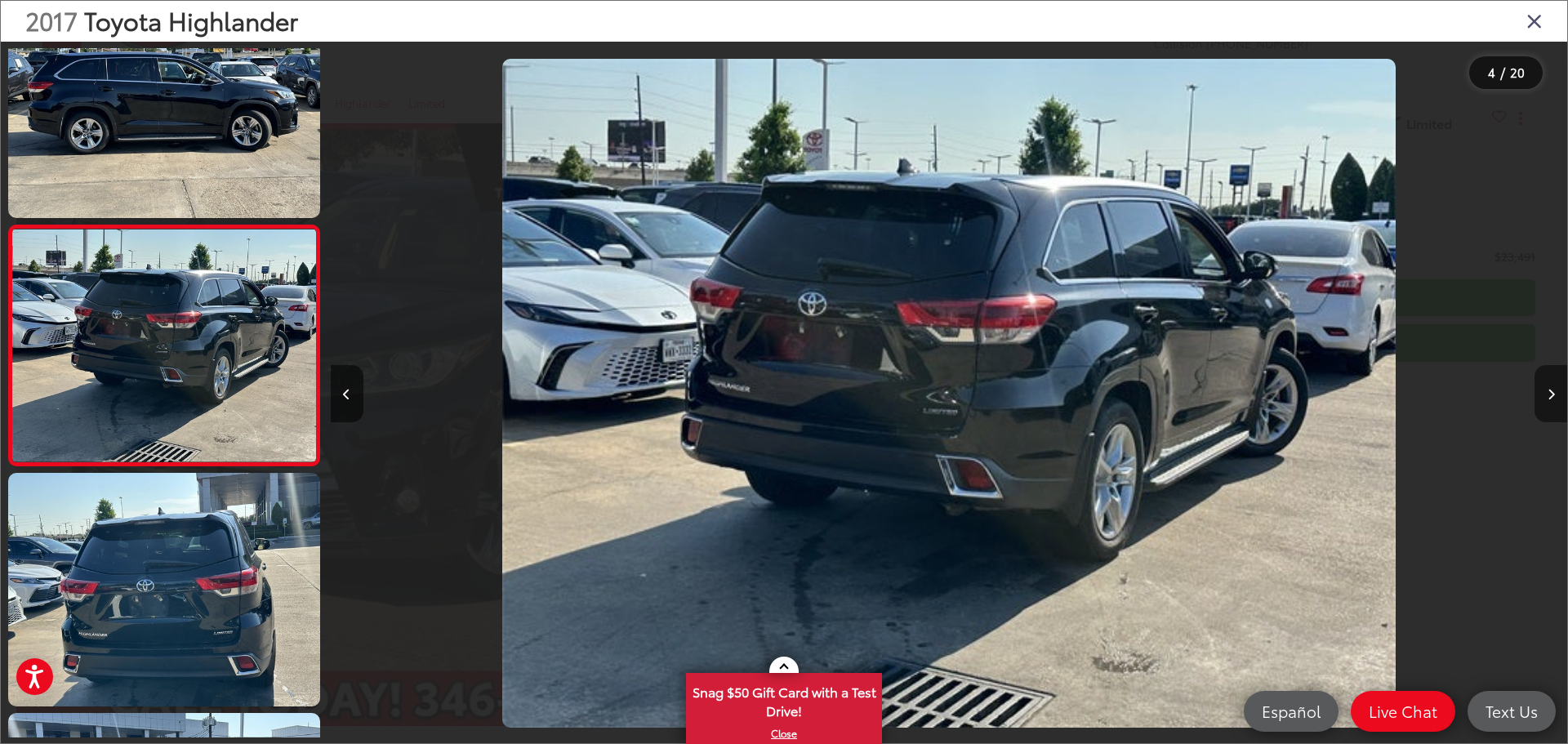
click at [1543, 395] on button "Next image" at bounding box center [1551, 394] width 32 height 58
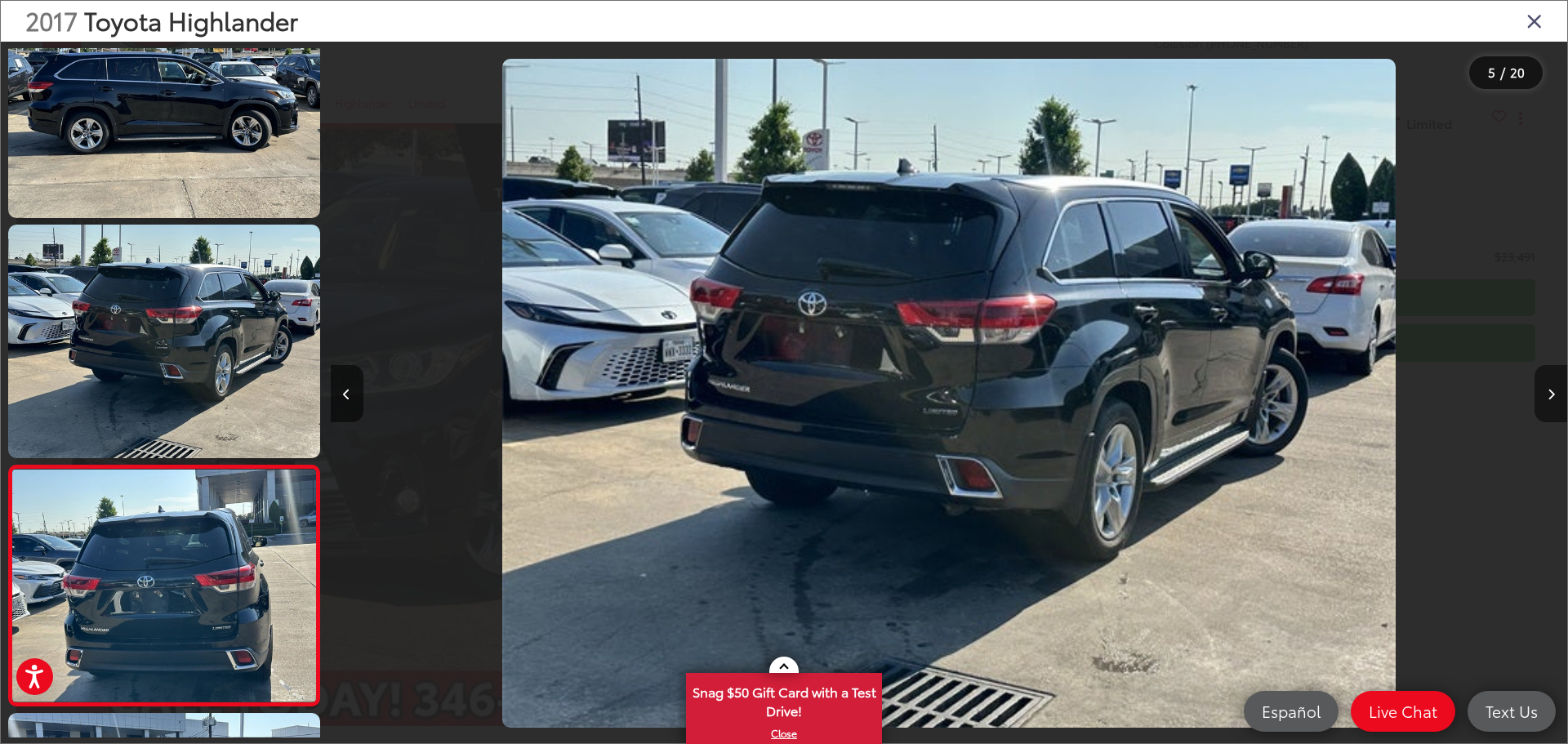
scroll to position [786, 0]
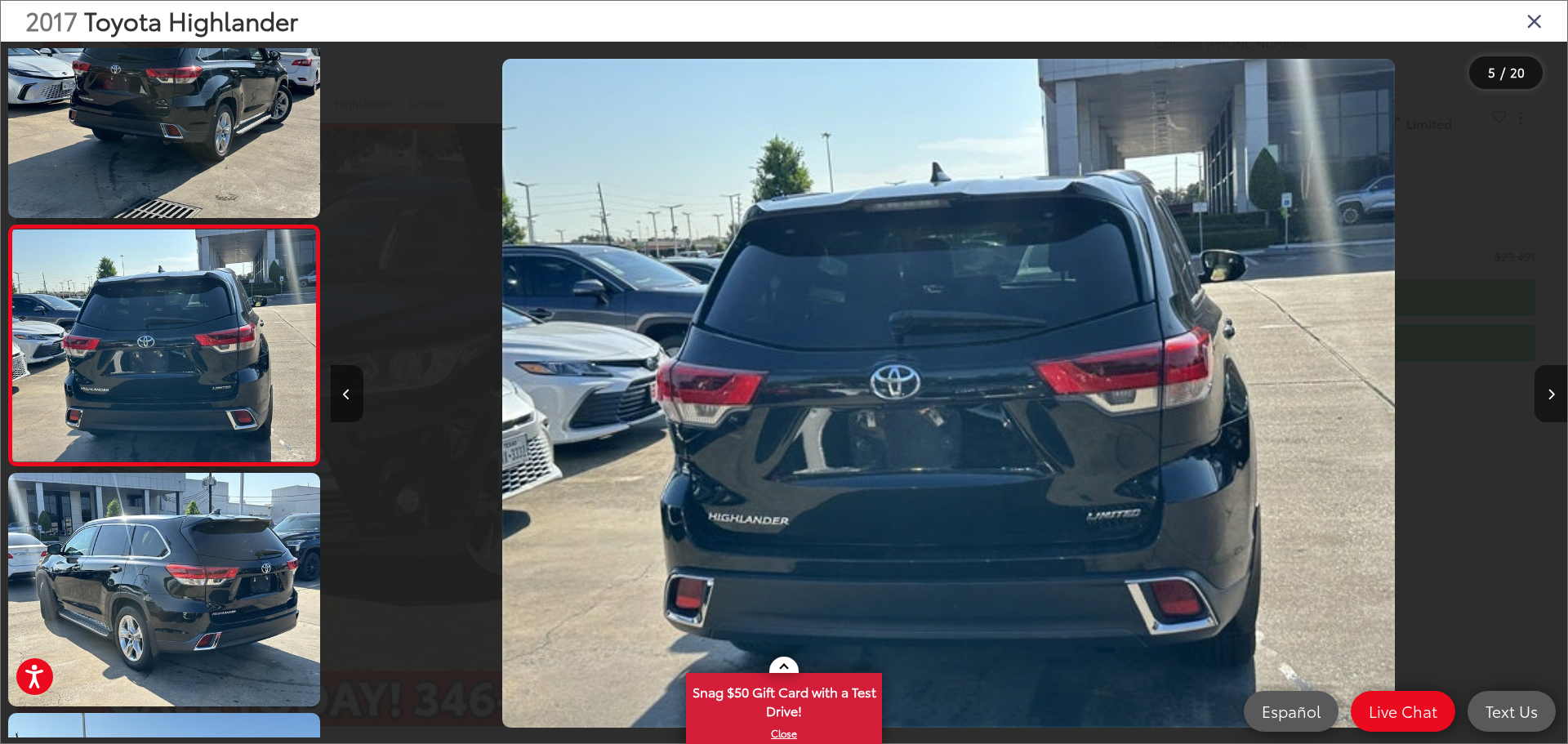
click at [1543, 395] on button "Next image" at bounding box center [1551, 394] width 32 height 58
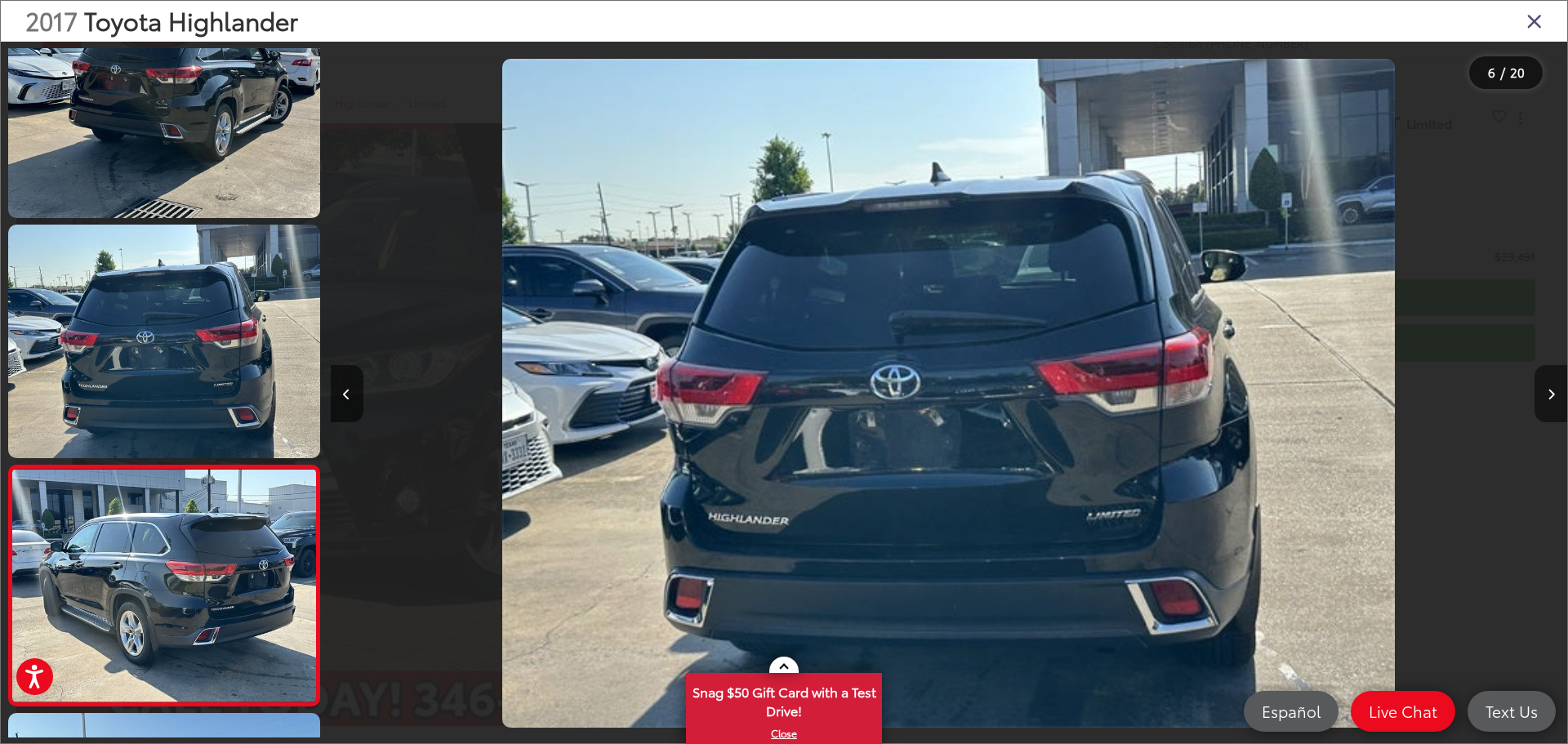
scroll to position [1026, 0]
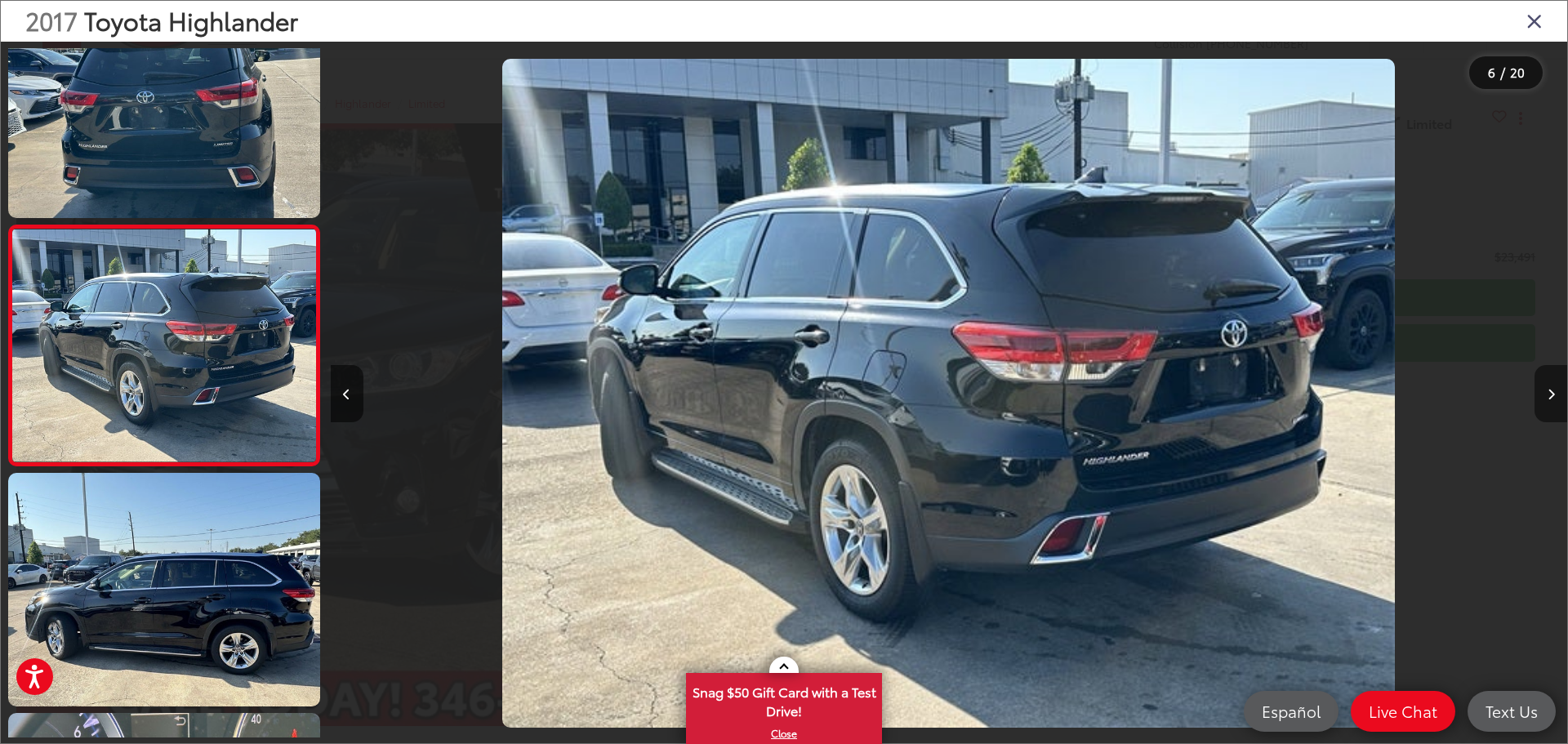
click at [1543, 395] on button "Next image" at bounding box center [1551, 394] width 32 height 58
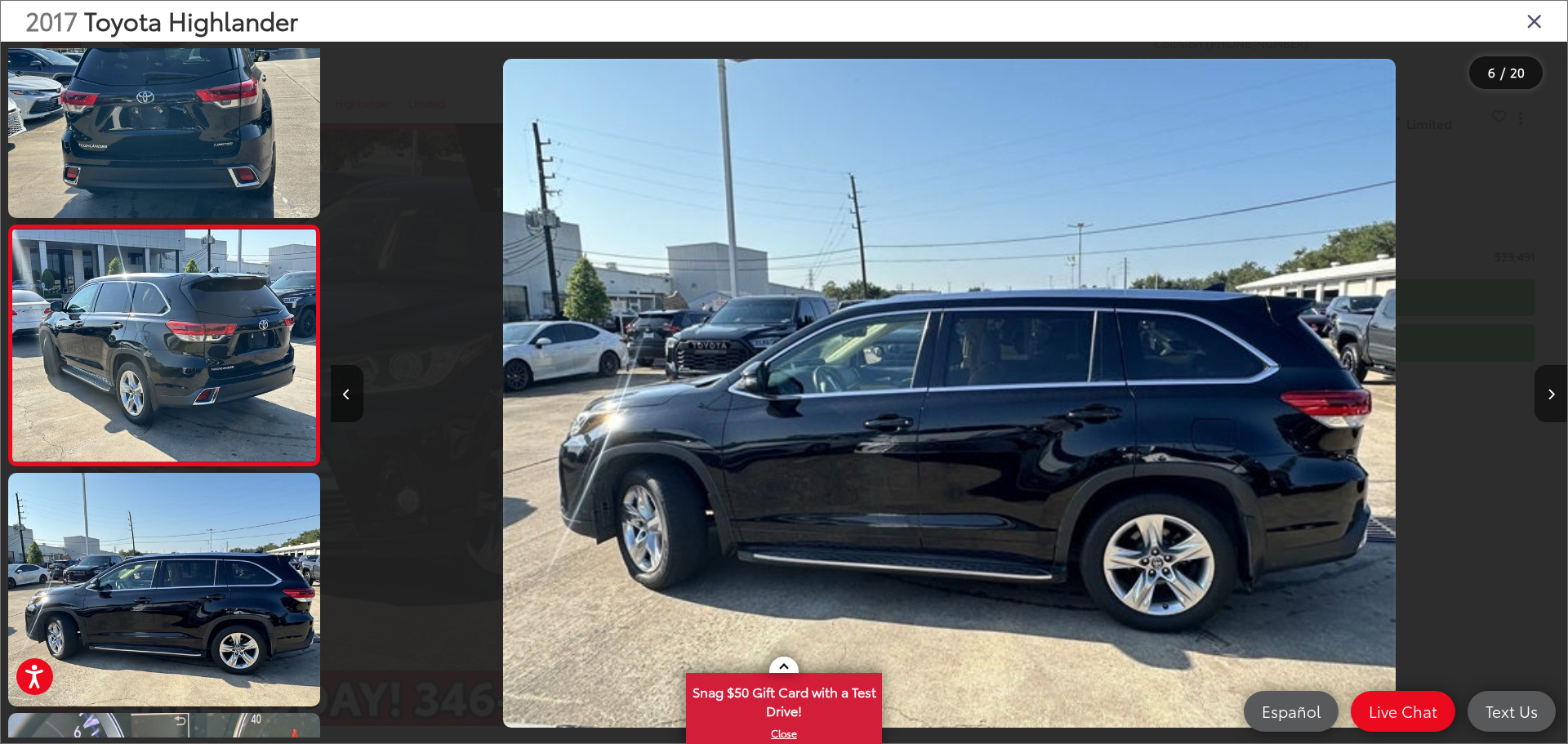
scroll to position [1266, 0]
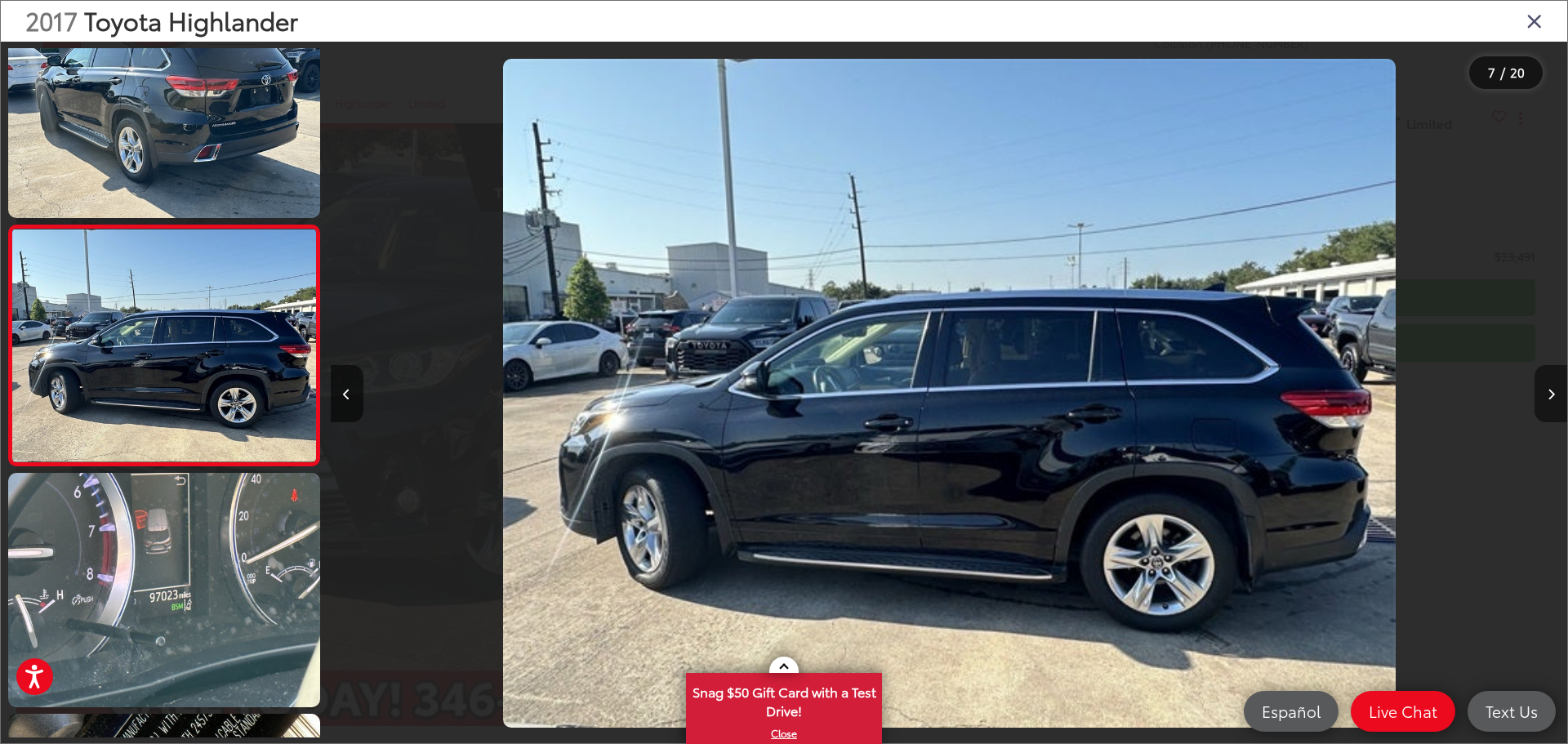
click at [1543, 395] on button "Next image" at bounding box center [1551, 394] width 32 height 58
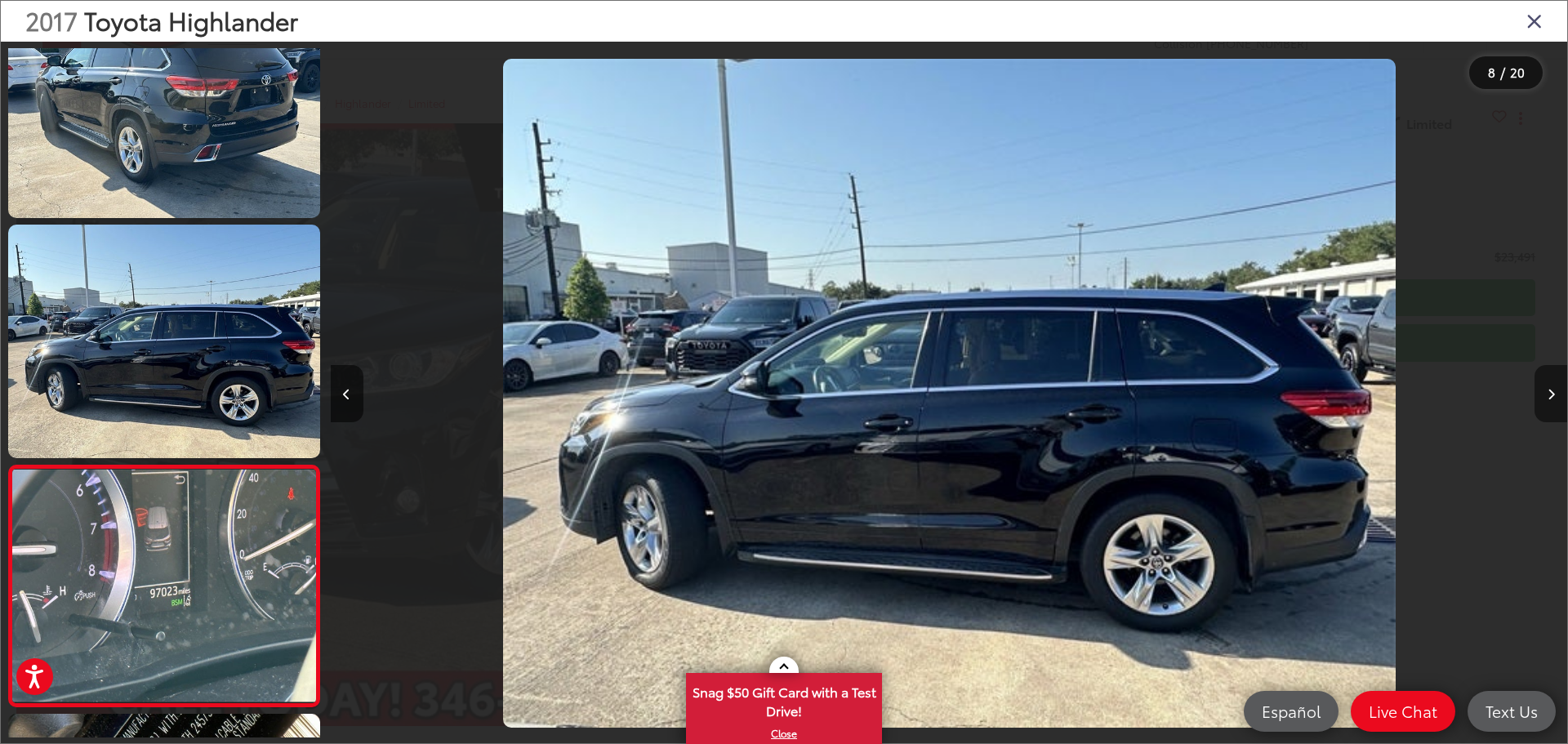
scroll to position [1506, 0]
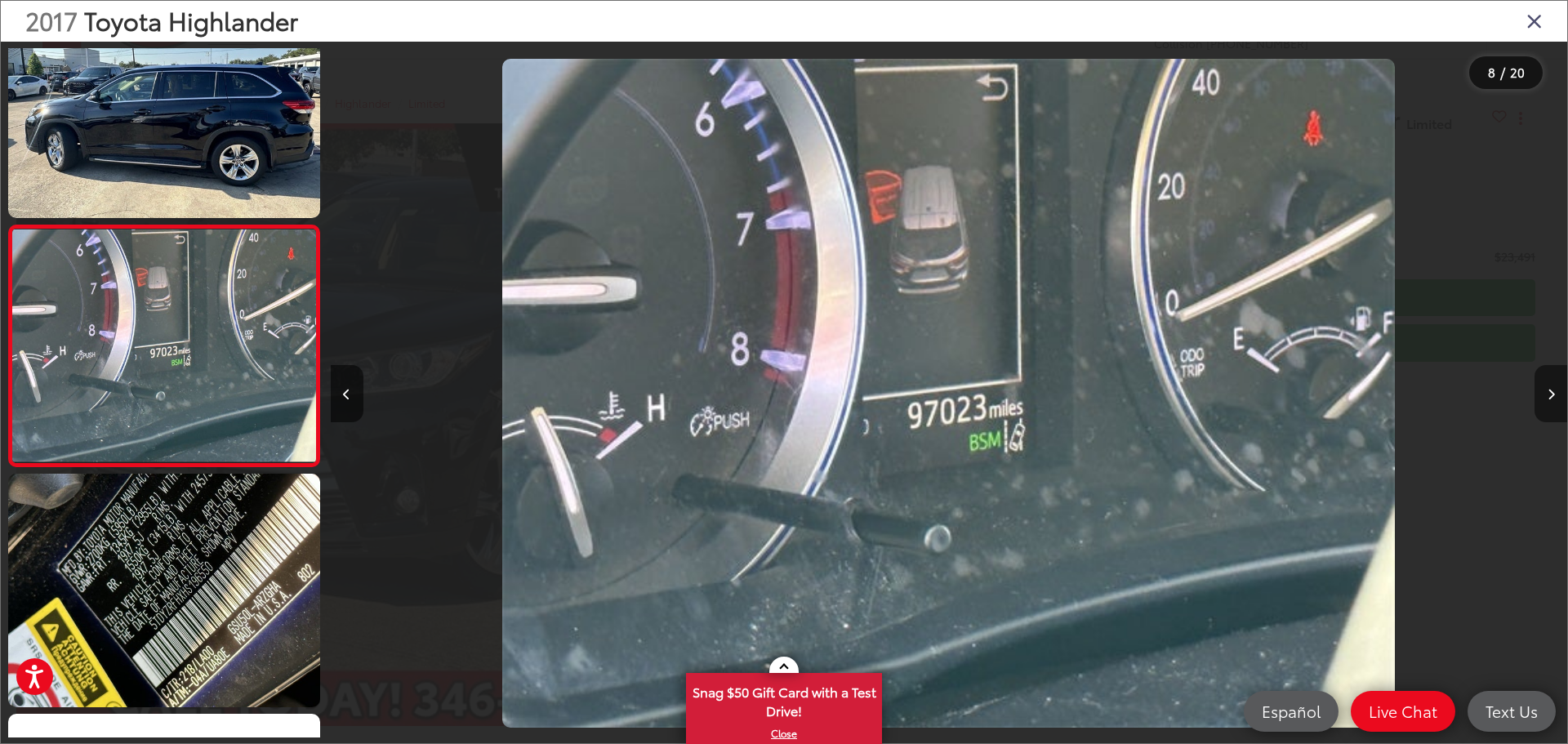
click at [1543, 395] on button "Next image" at bounding box center [1551, 394] width 32 height 58
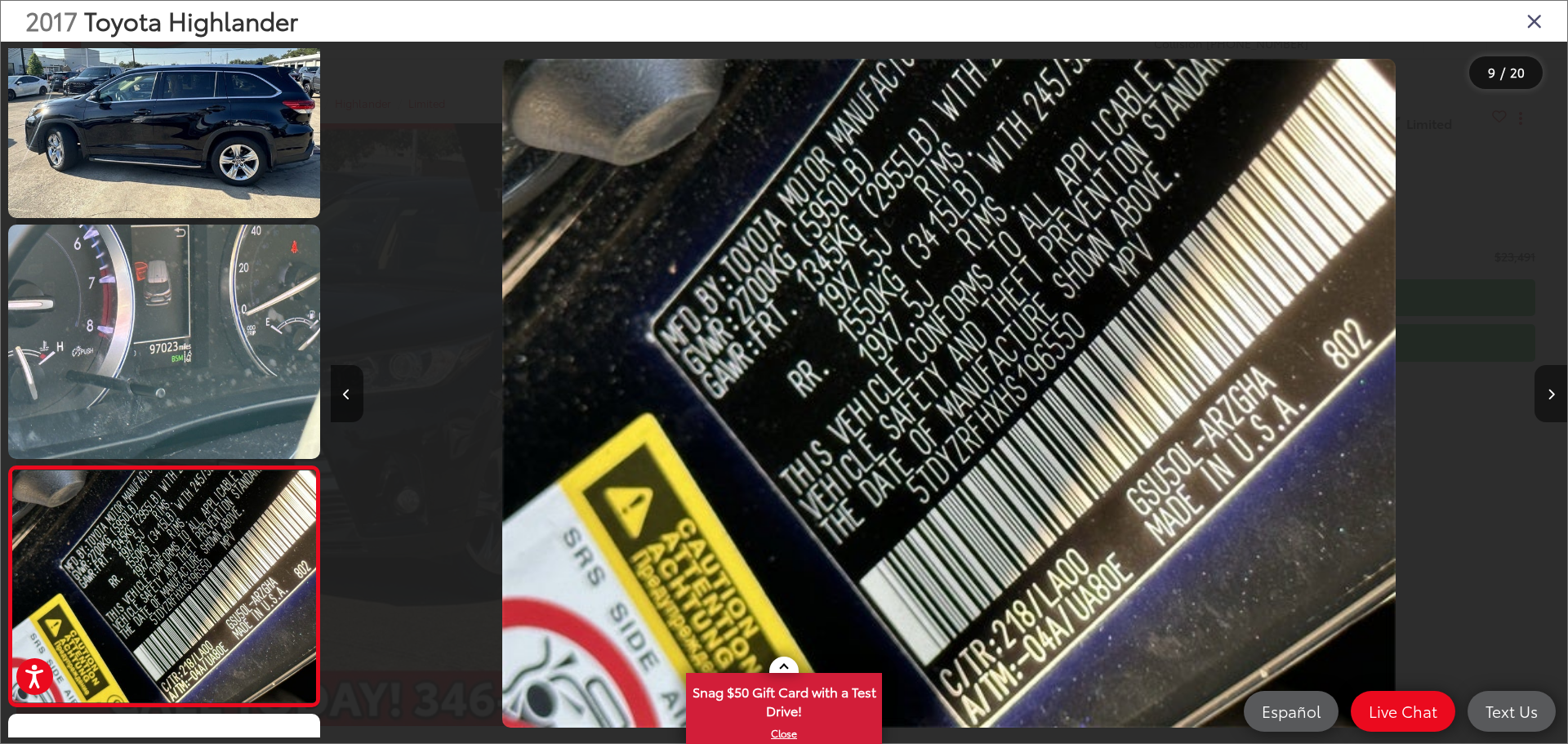
scroll to position [1747, 0]
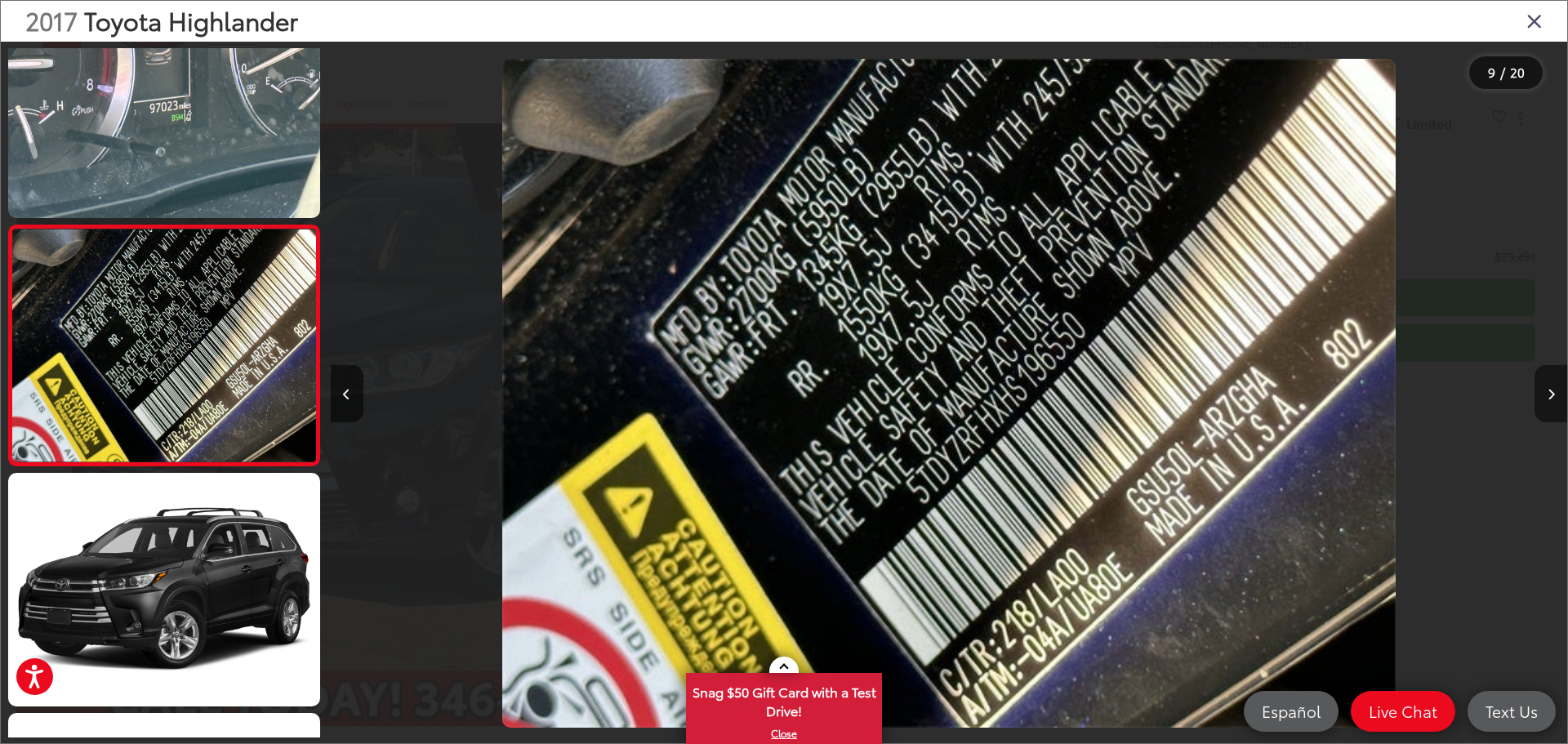
click at [1543, 395] on button "Next image" at bounding box center [1551, 394] width 32 height 58
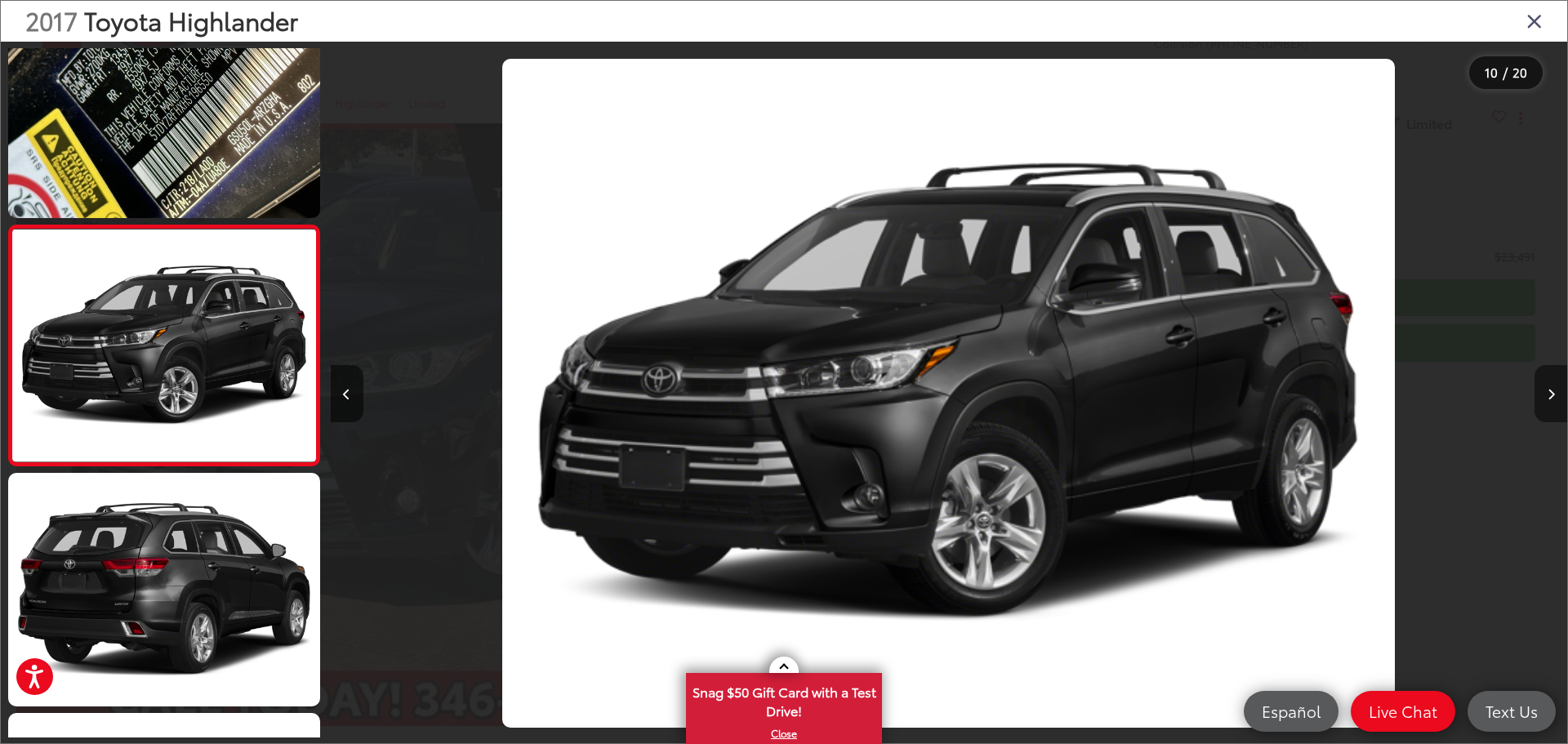
click at [1543, 395] on button "Next image" at bounding box center [1551, 394] width 32 height 58
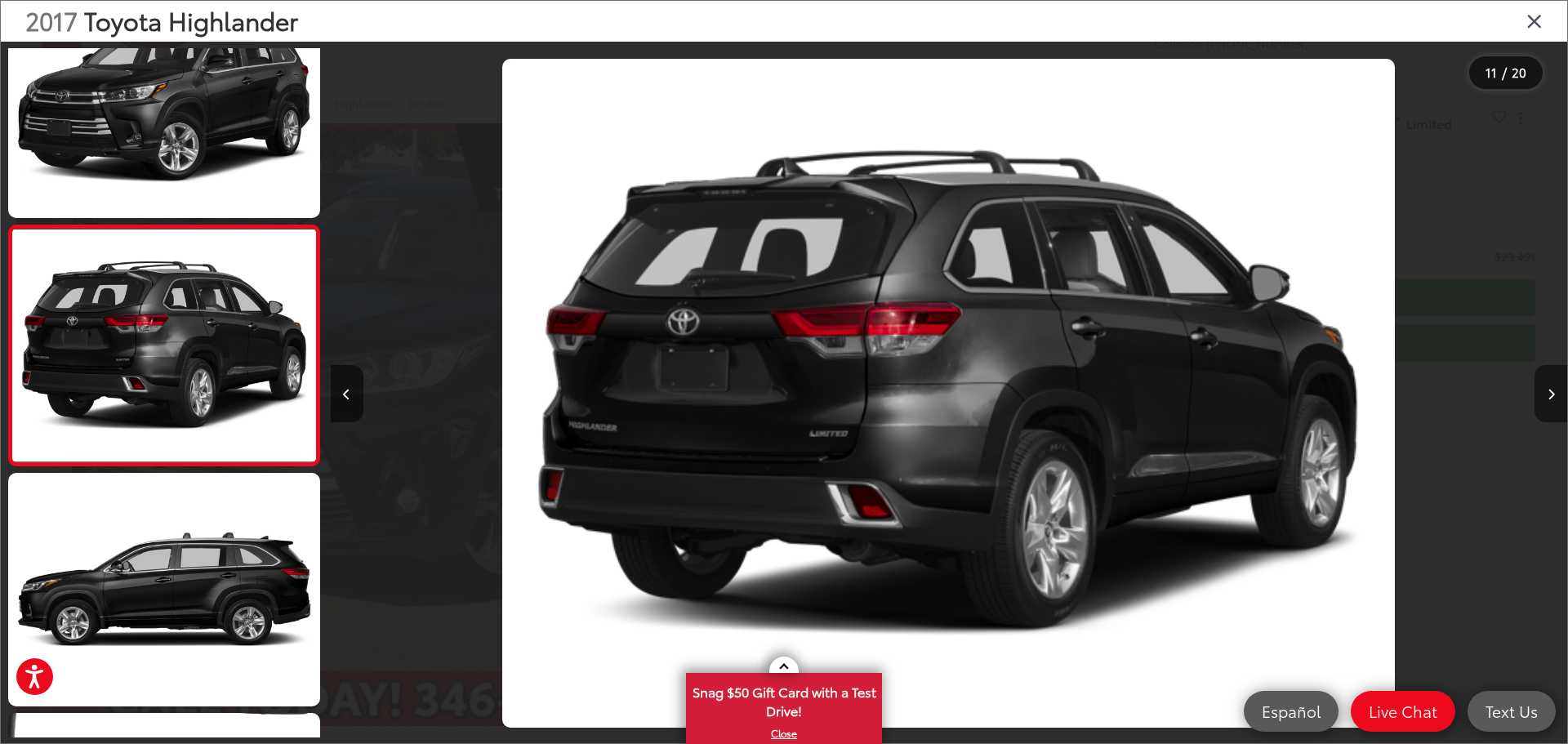
click at [1543, 395] on button "Next image" at bounding box center [1551, 394] width 32 height 58
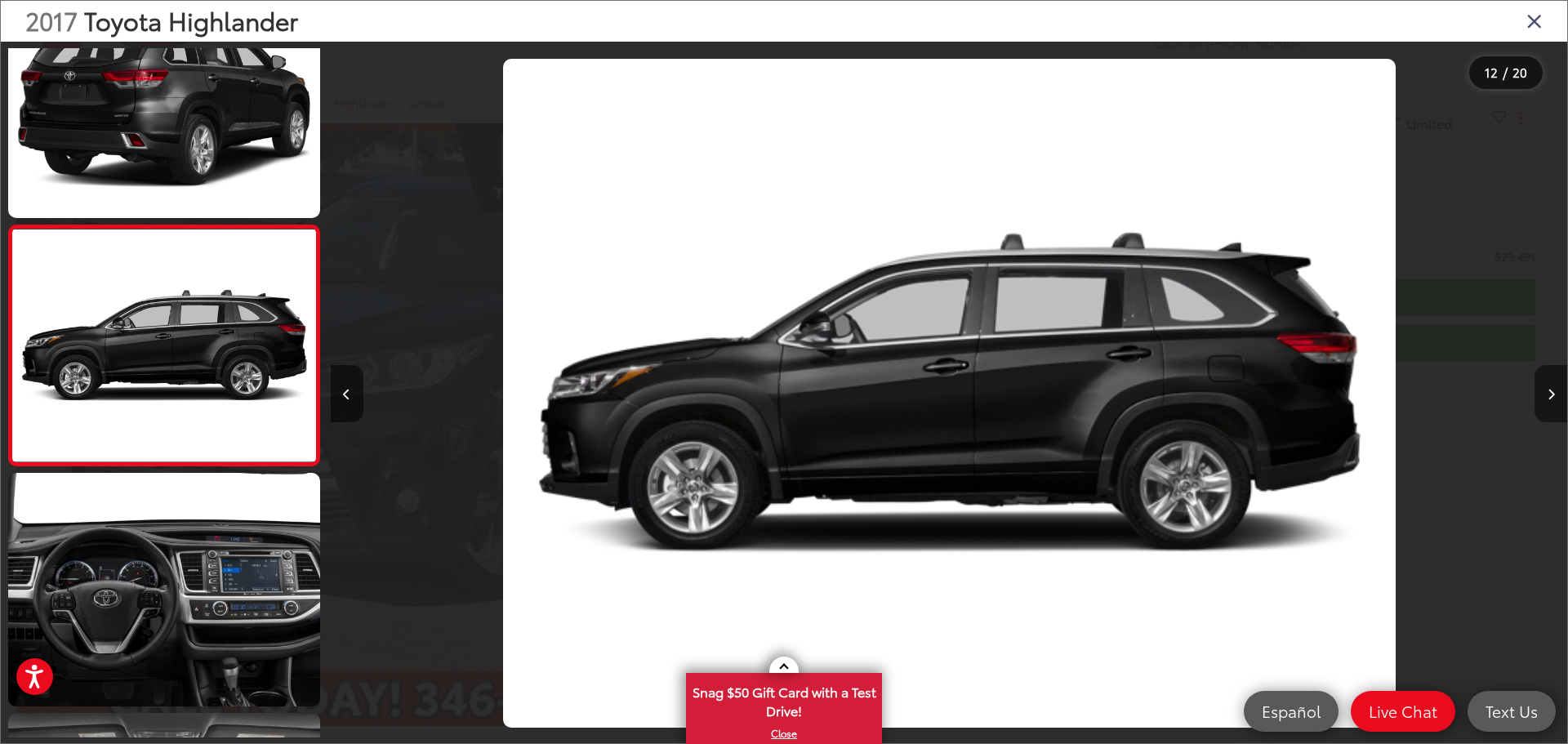
click at [1542, 394] on button "Next image" at bounding box center [1551, 394] width 32 height 58
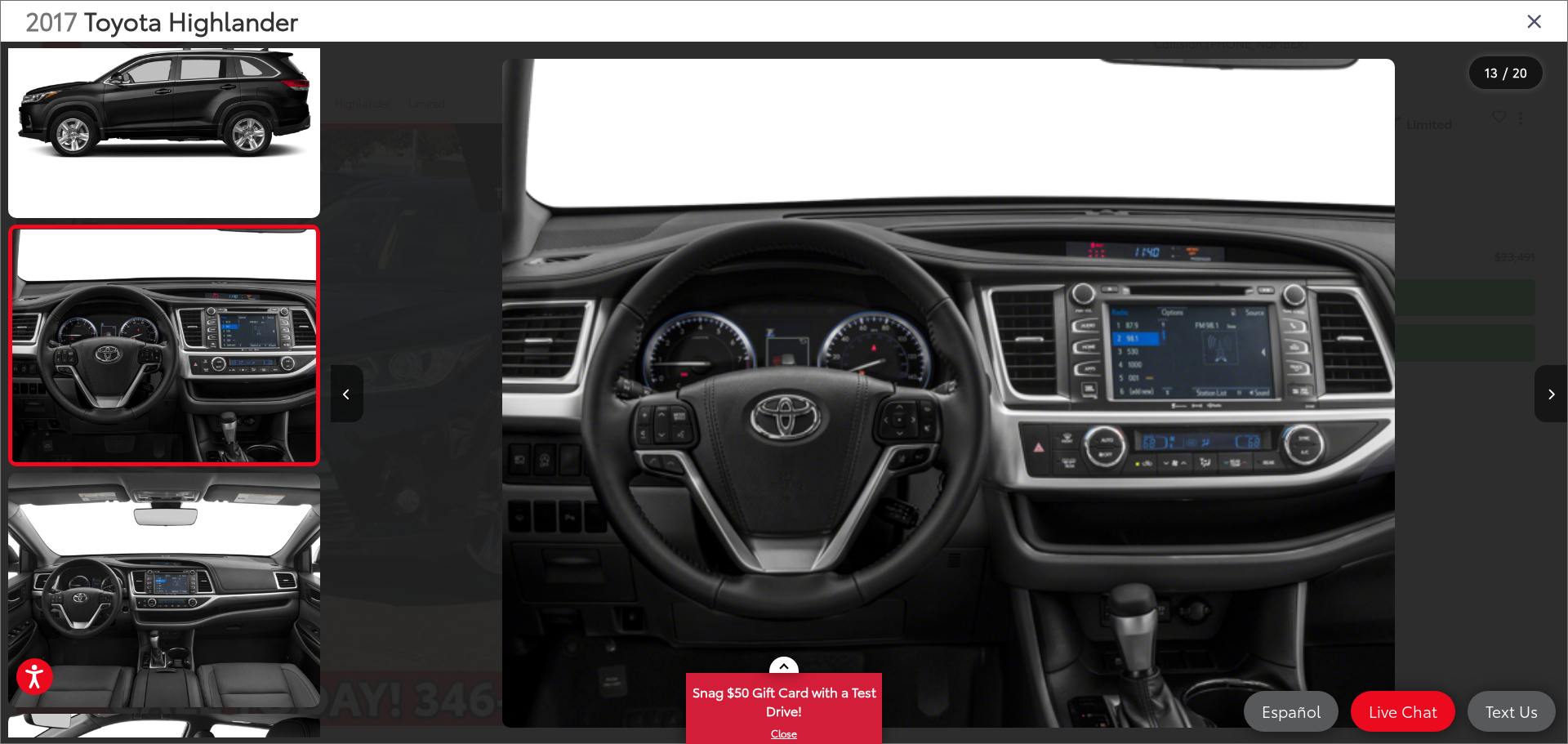
click at [1542, 394] on button "Next image" at bounding box center [1551, 394] width 32 height 58
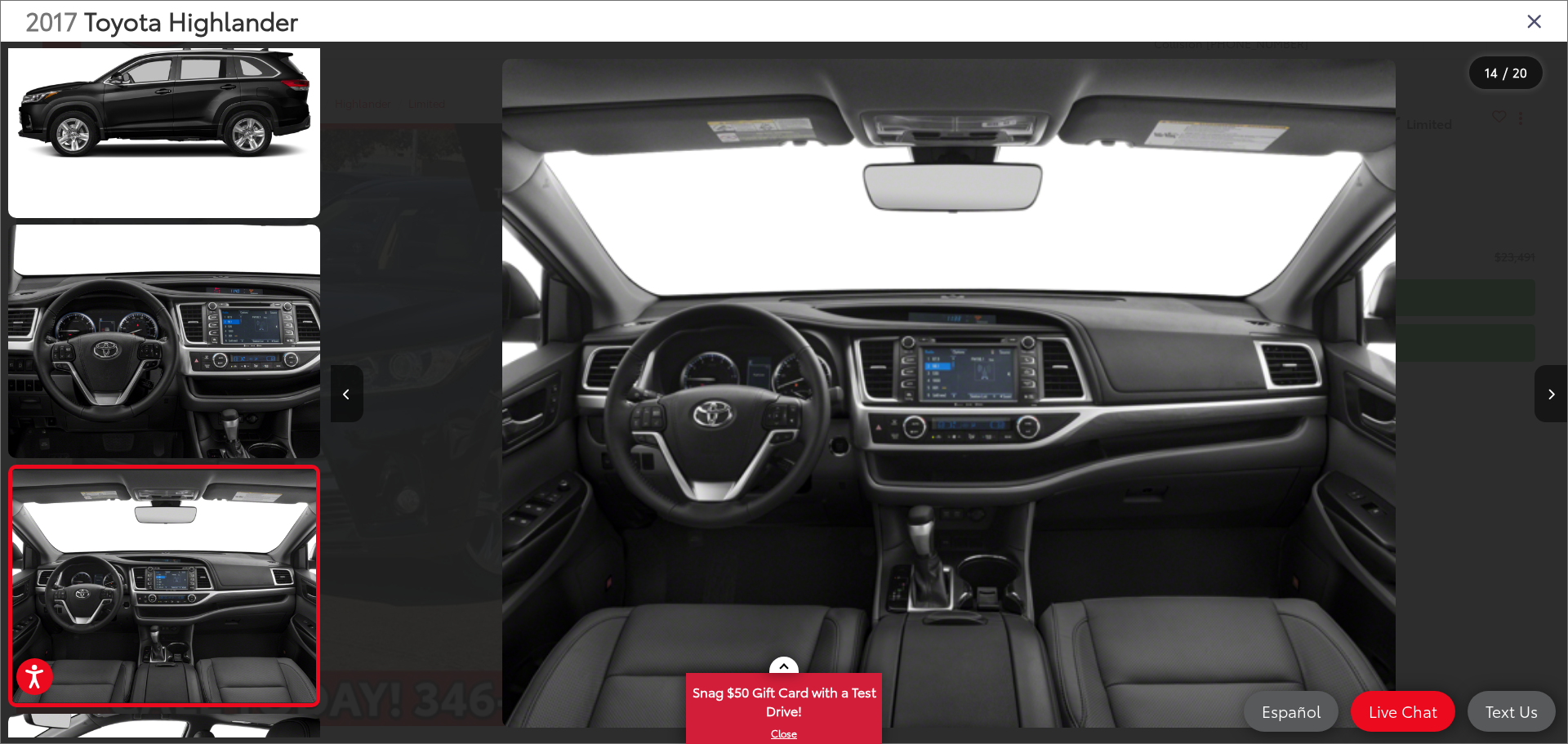
scroll to position [2948, 0]
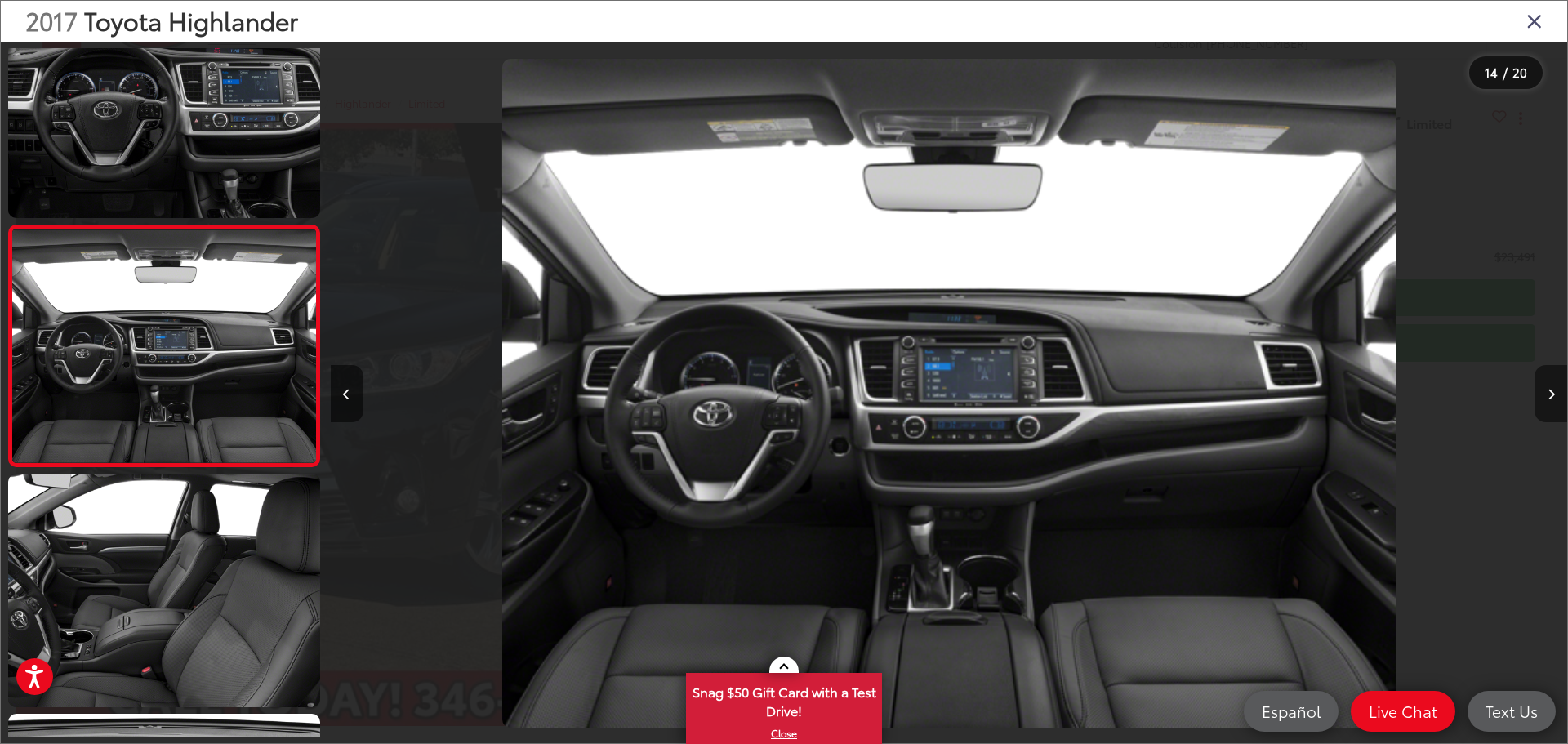
click at [1542, 394] on button "Next image" at bounding box center [1551, 394] width 32 height 58
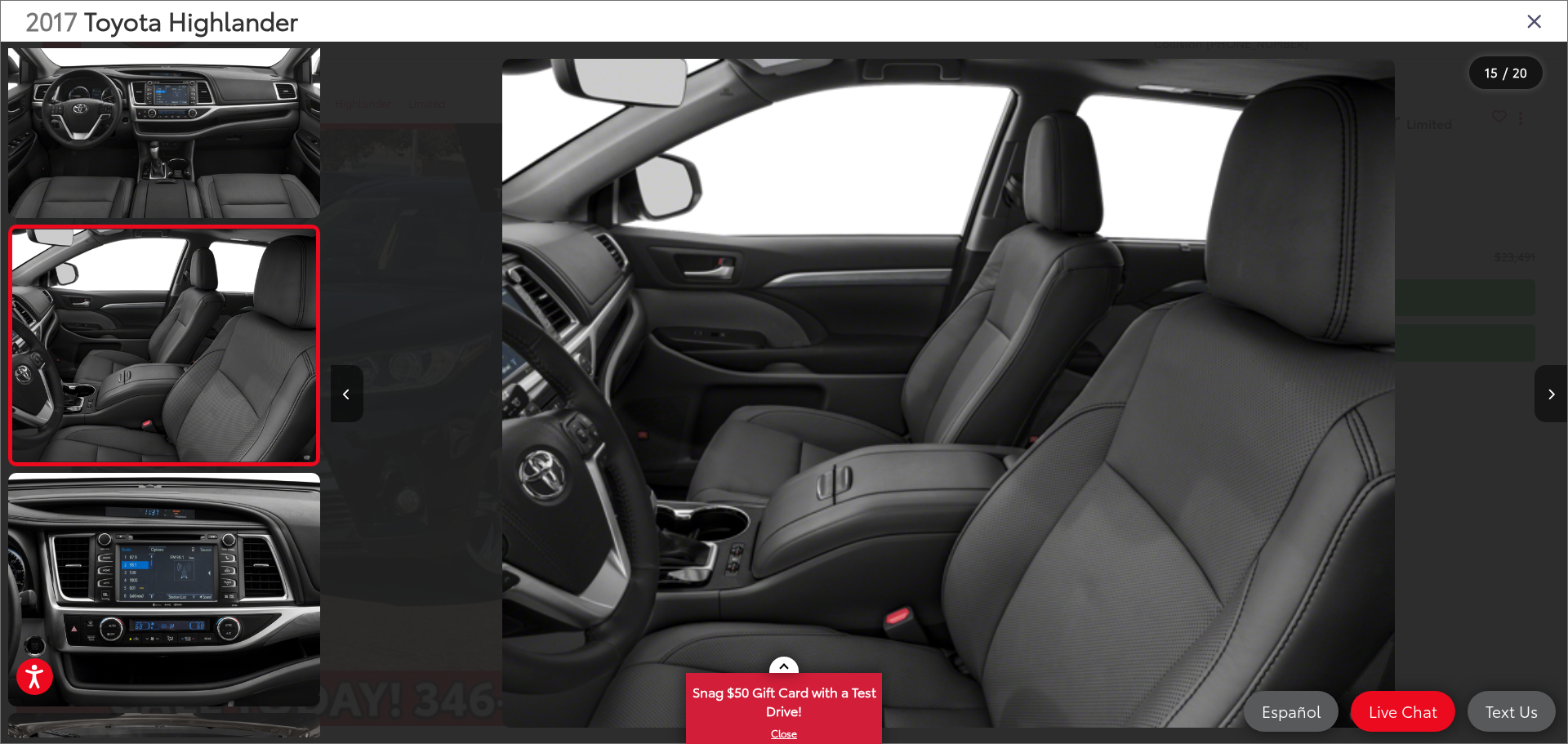
click at [1542, 394] on button "Next image" at bounding box center [1551, 394] width 32 height 58
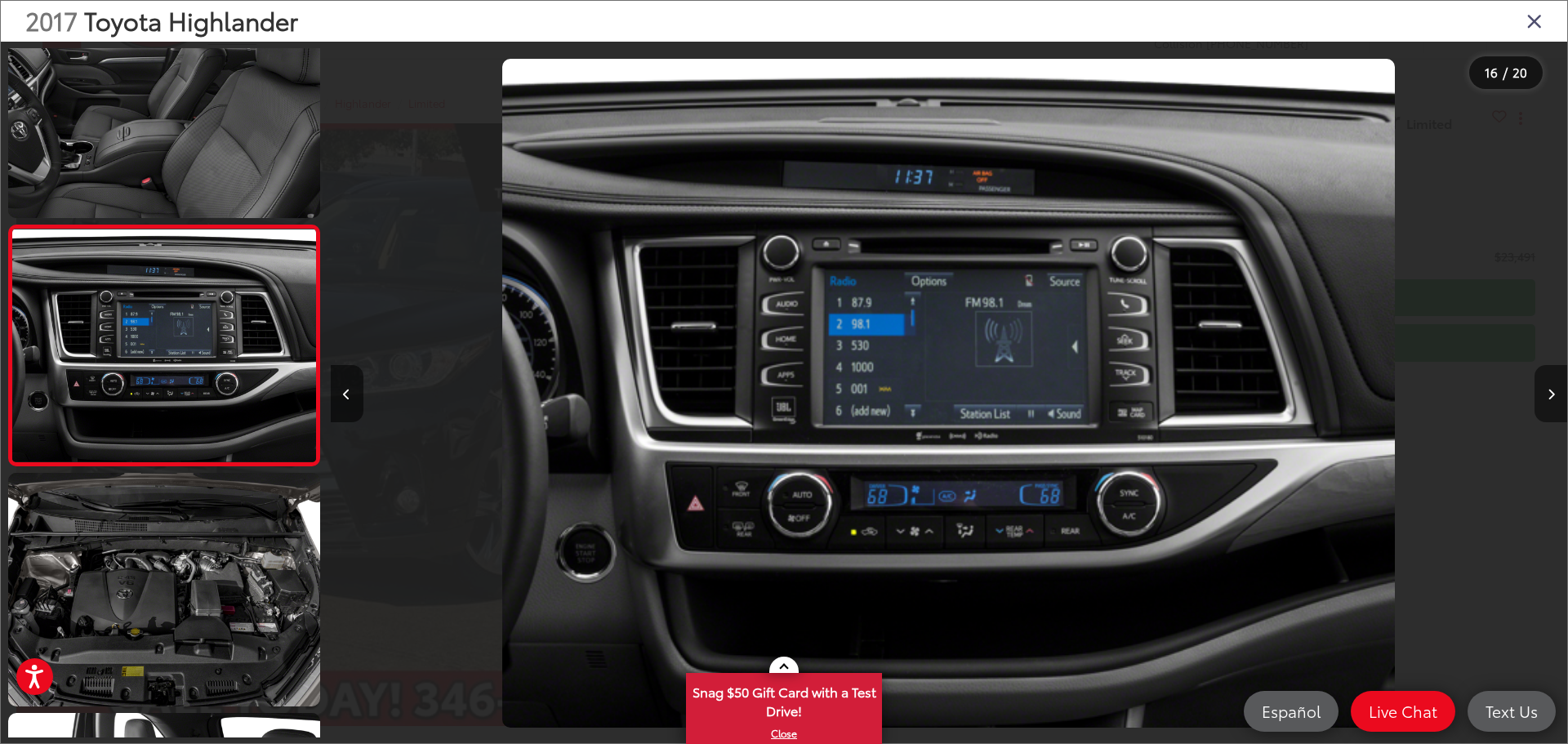
click at [1542, 394] on button "Next image" at bounding box center [1551, 394] width 32 height 58
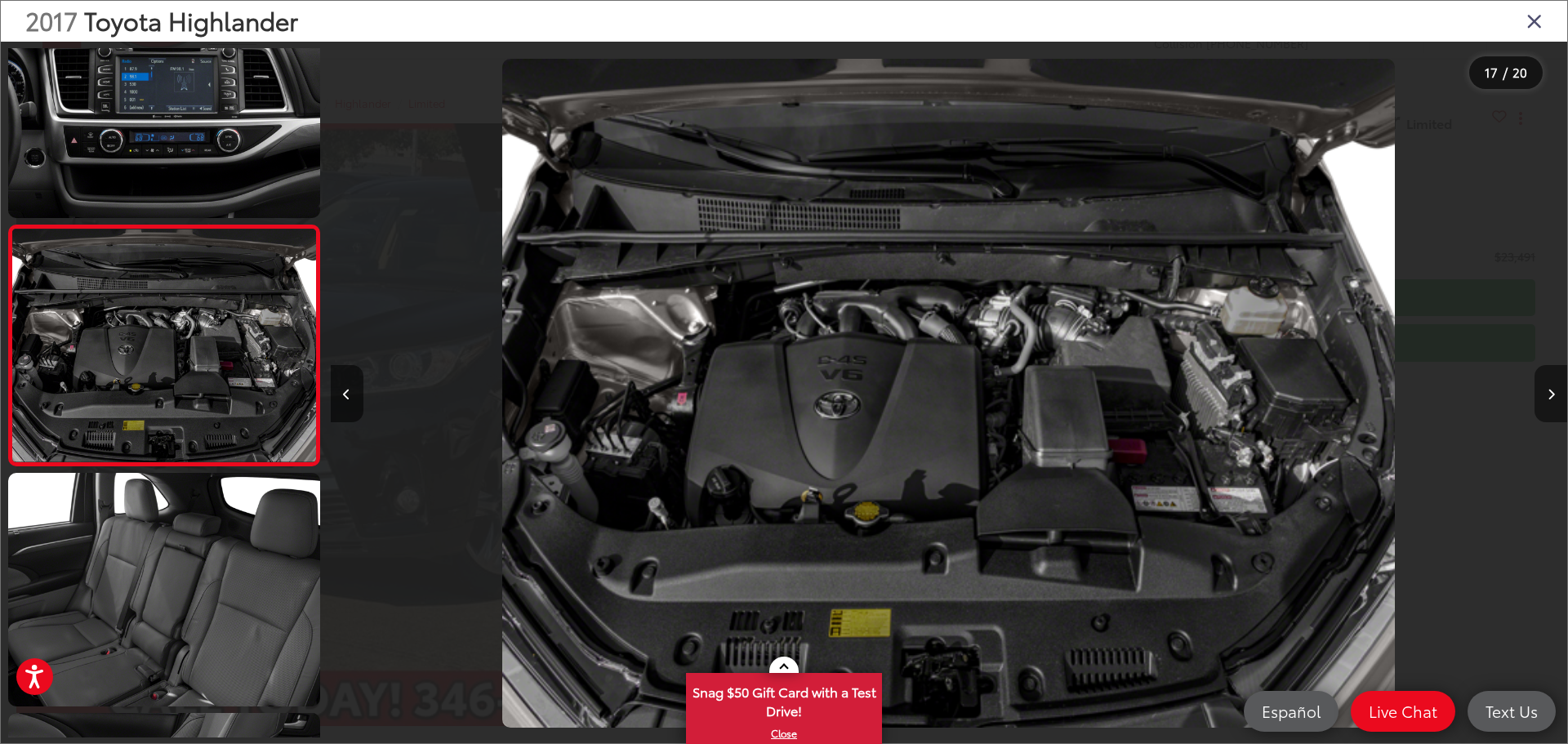
click at [1542, 394] on button "Next image" at bounding box center [1551, 394] width 32 height 58
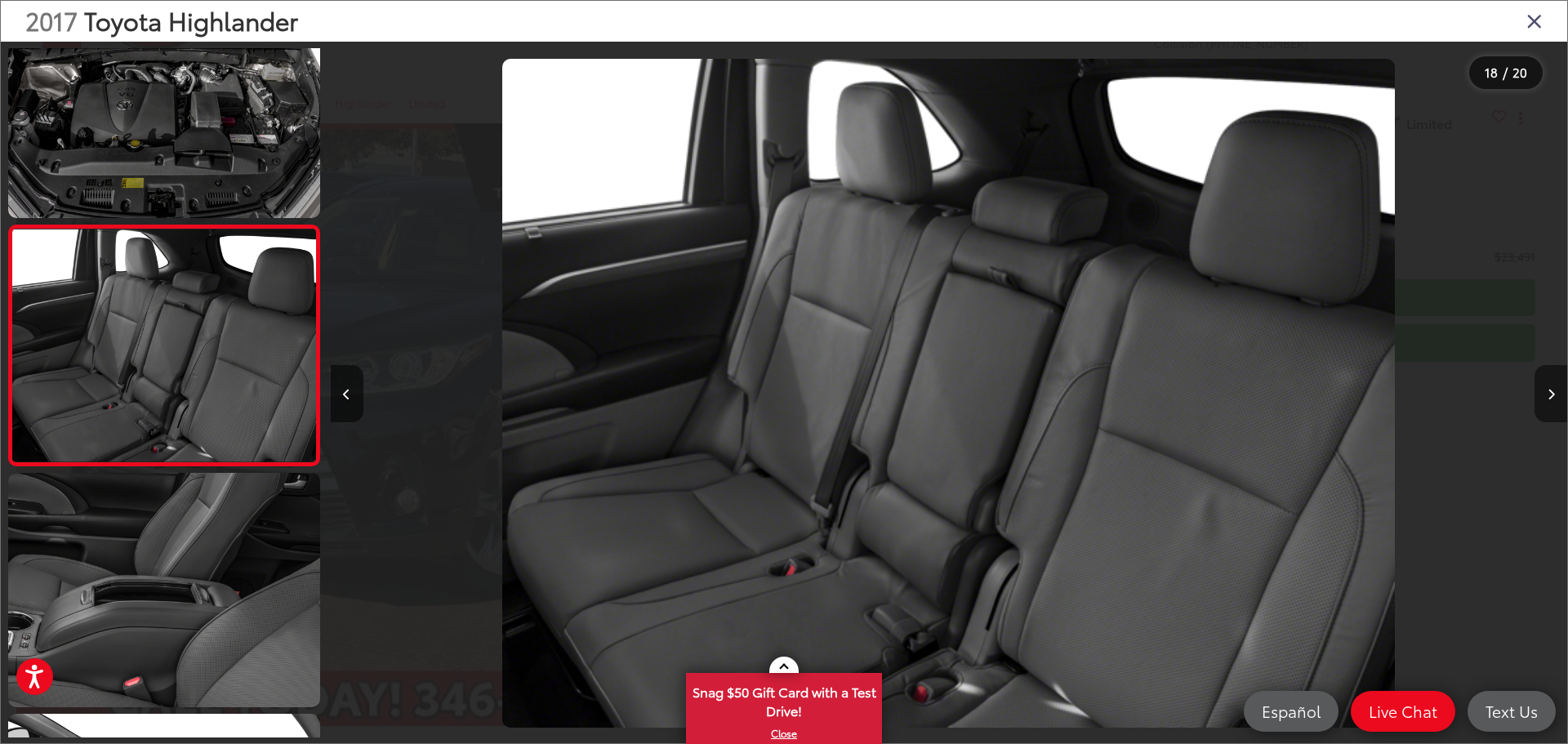
click at [1542, 394] on button "Next image" at bounding box center [1551, 394] width 32 height 58
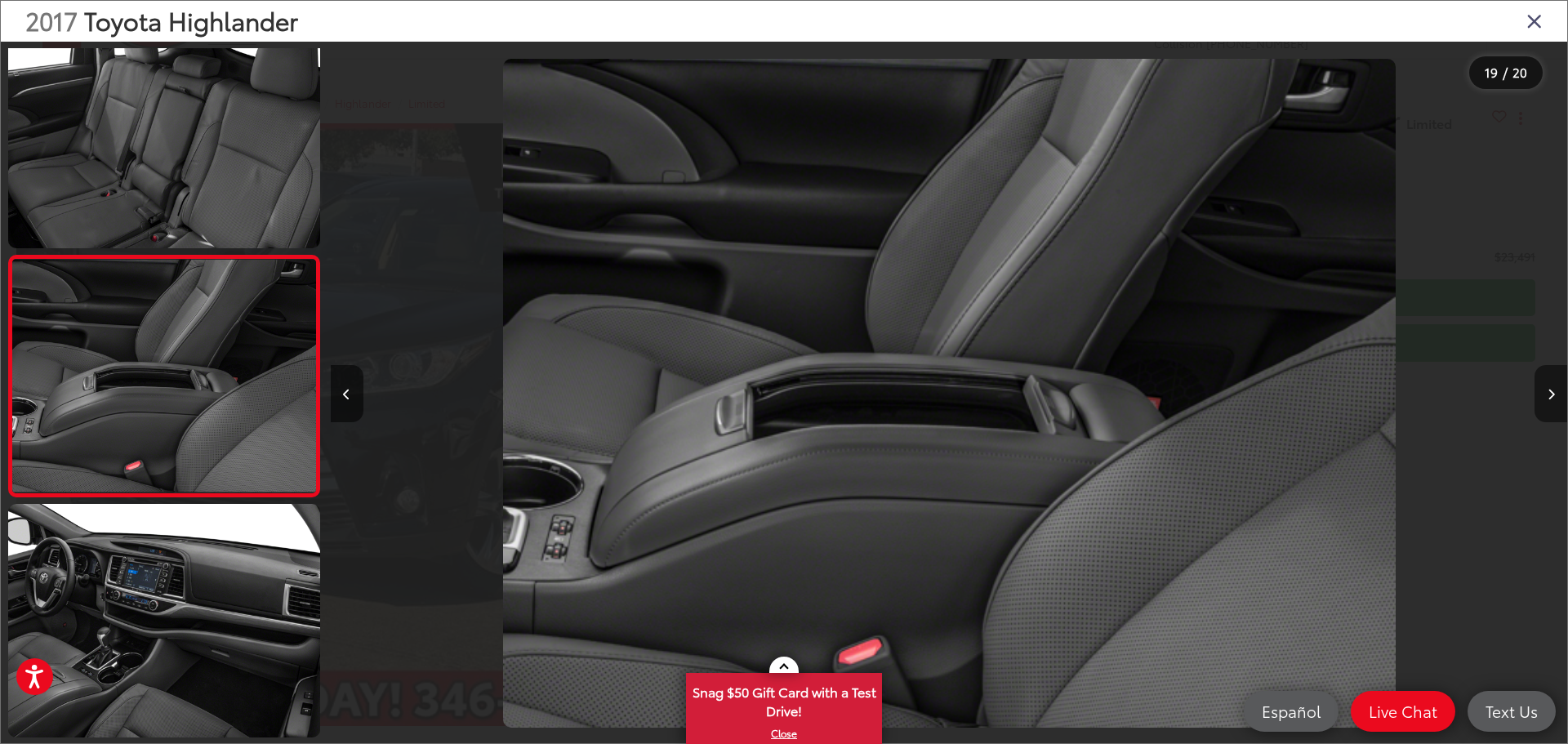
click at [1542, 394] on button "Next image" at bounding box center [1551, 394] width 32 height 58
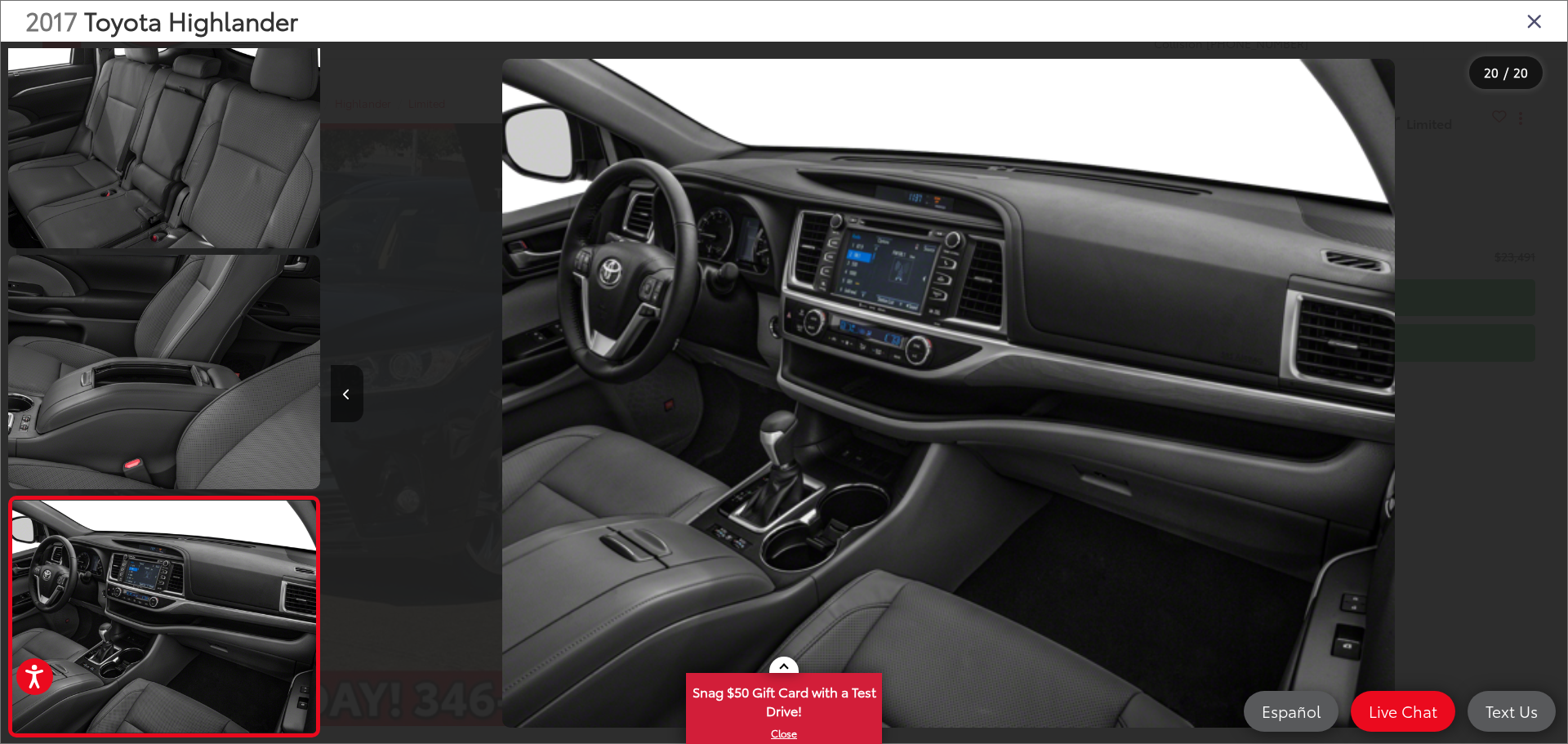
click at [1542, 394] on div at bounding box center [1412, 393] width 310 height 703
click at [1531, 16] on icon "Close gallery" at bounding box center [1534, 20] width 17 height 21
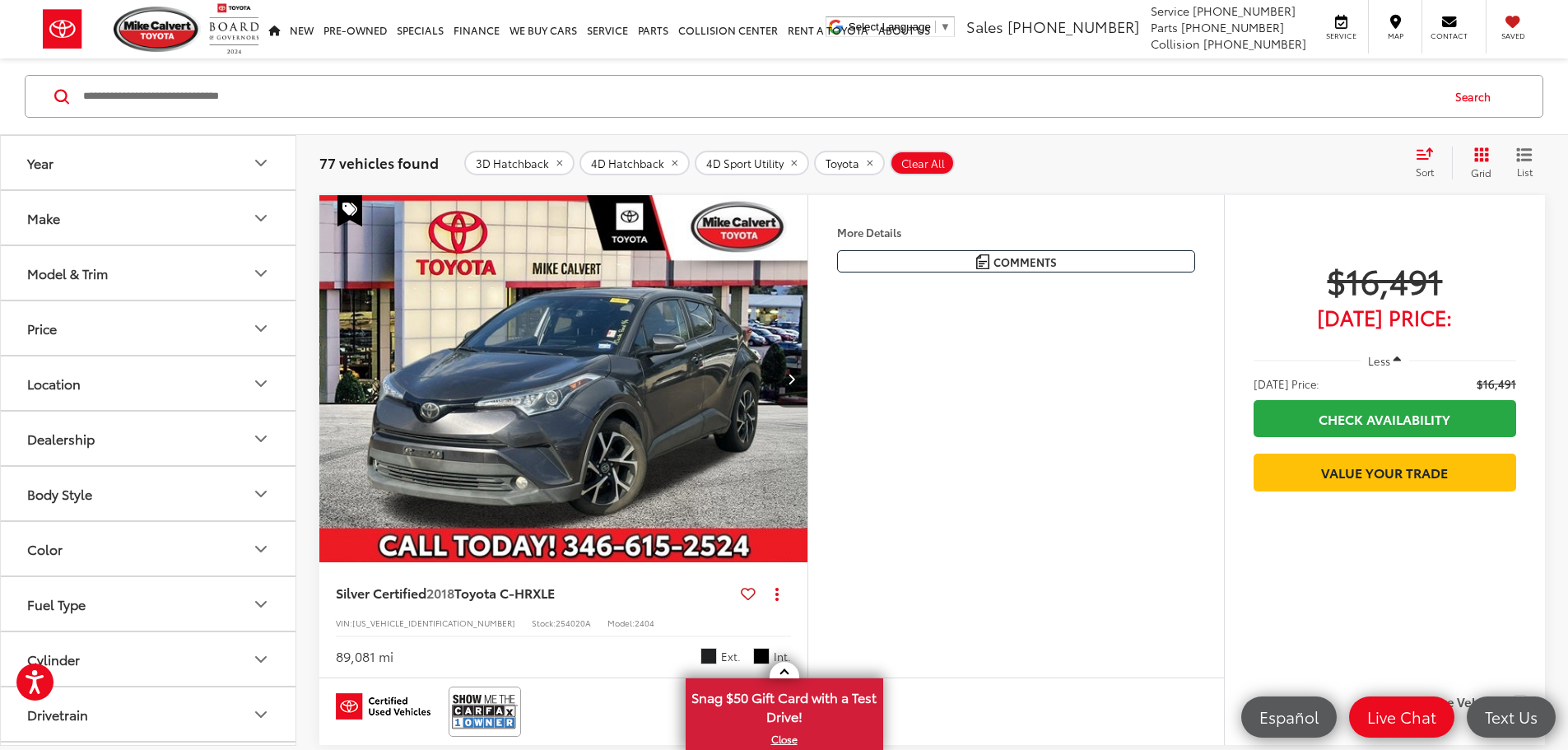
scroll to position [654, 0]
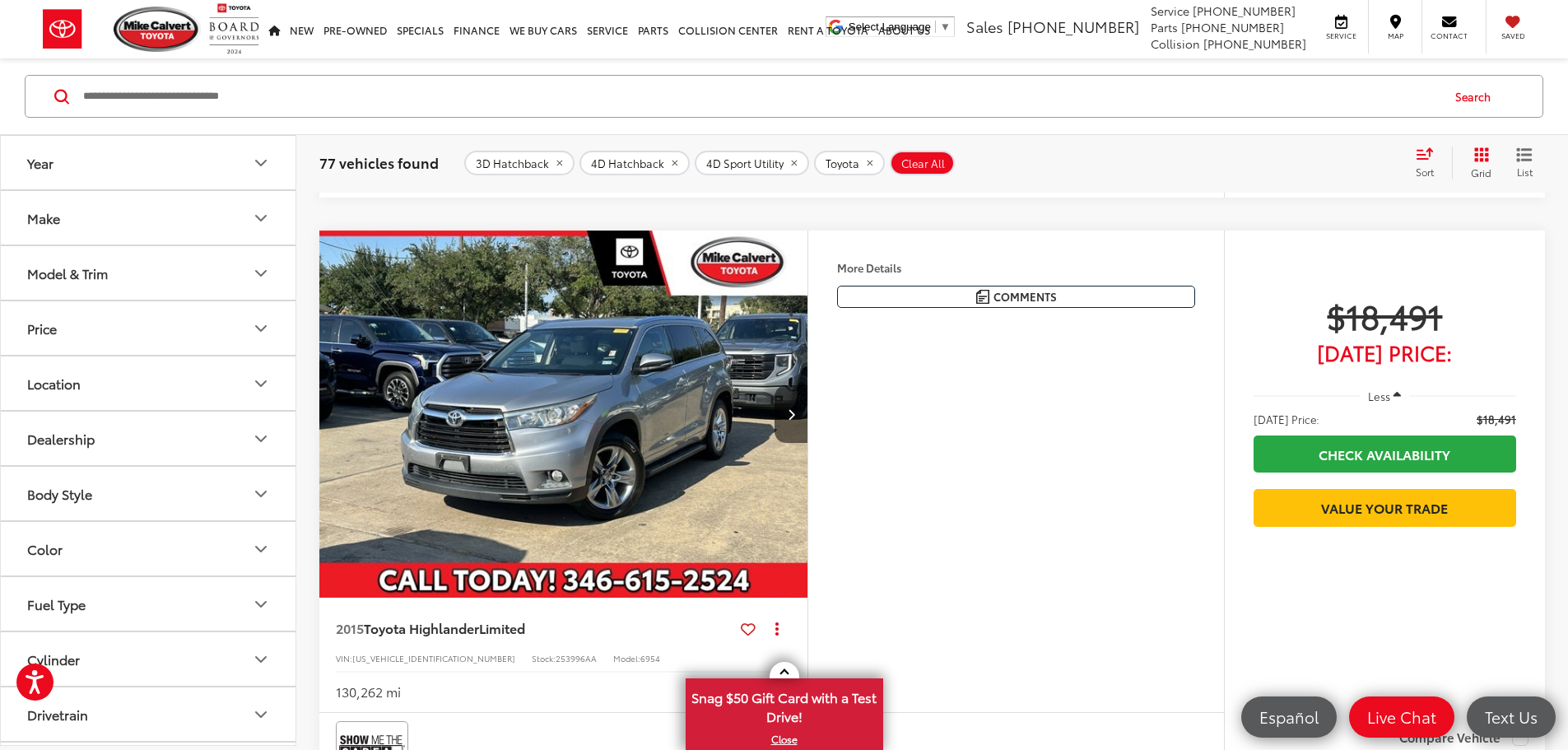
click at [249, 215] on button "Make" at bounding box center [149, 217] width 296 height 54
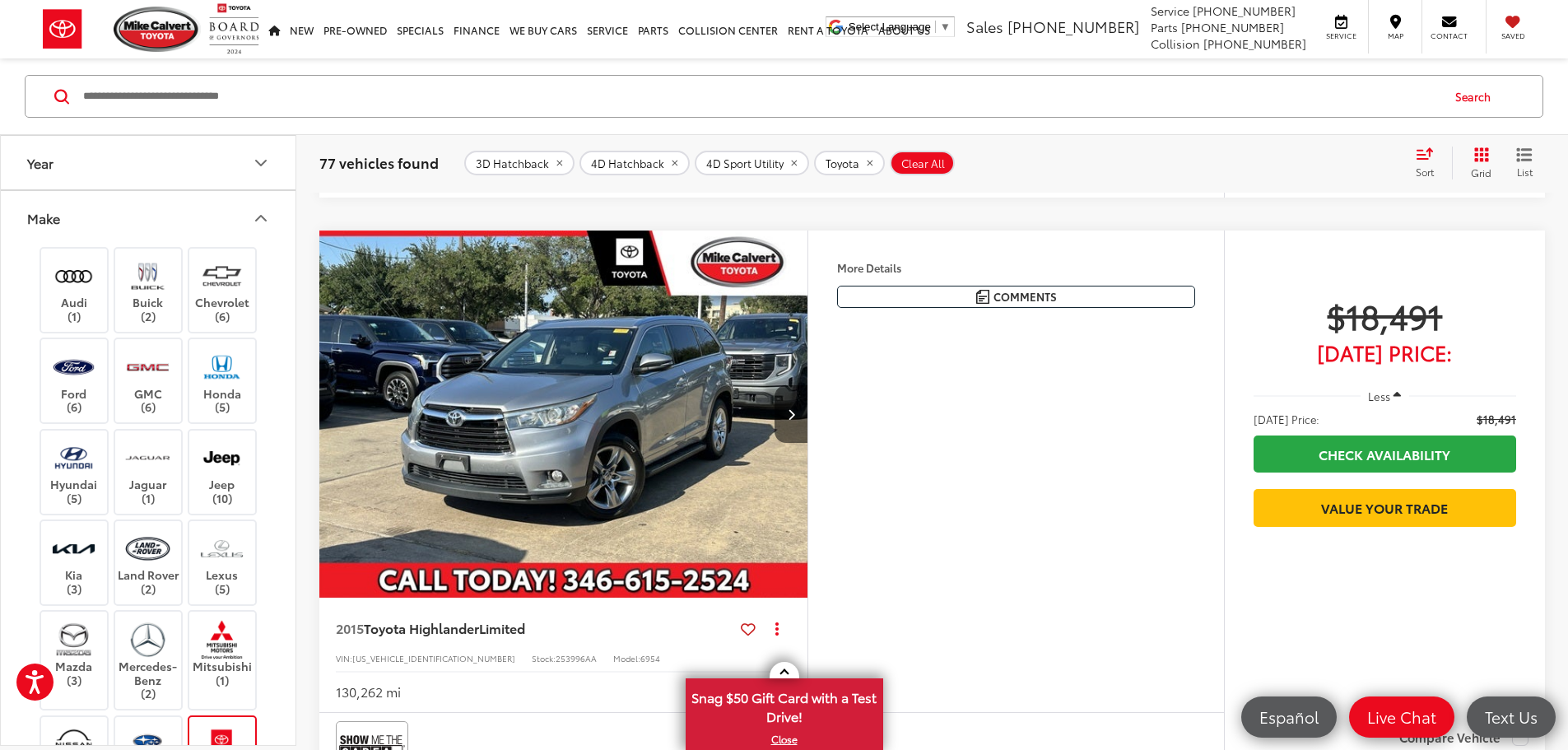
click at [249, 215] on button "Make" at bounding box center [149, 217] width 296 height 54
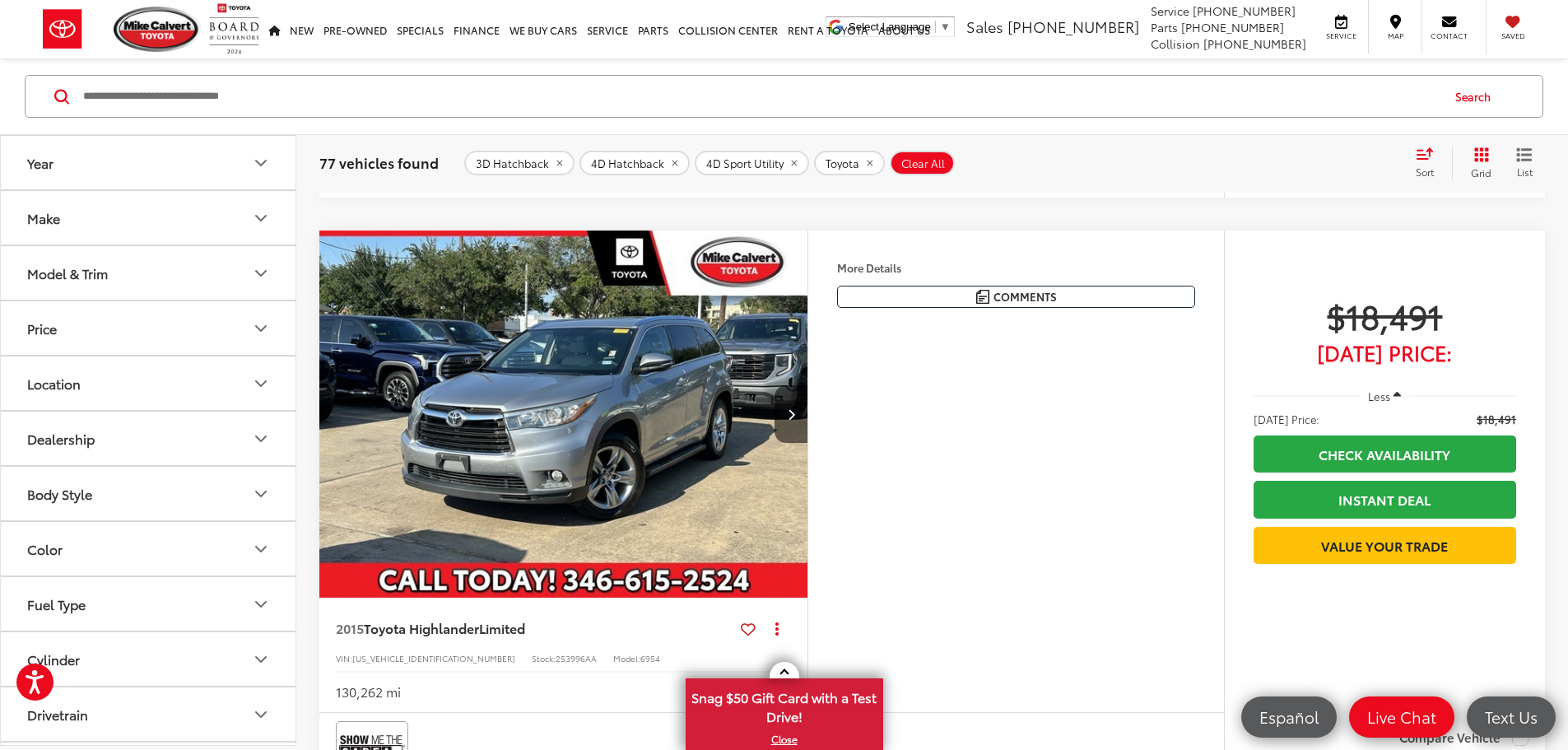
click at [255, 219] on icon "Make" at bounding box center [261, 218] width 19 height 19
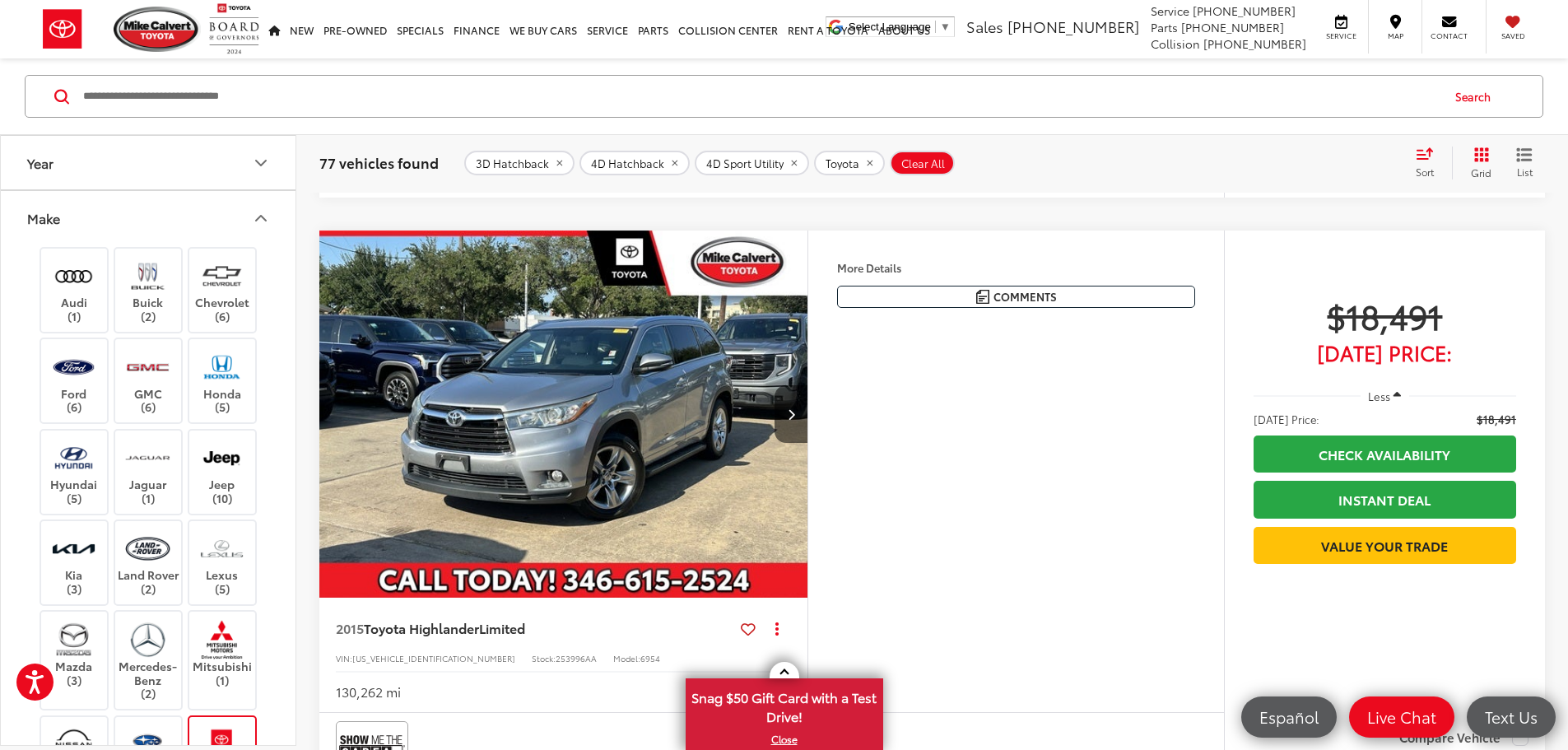
click at [255, 219] on icon "Make" at bounding box center [261, 218] width 19 height 19
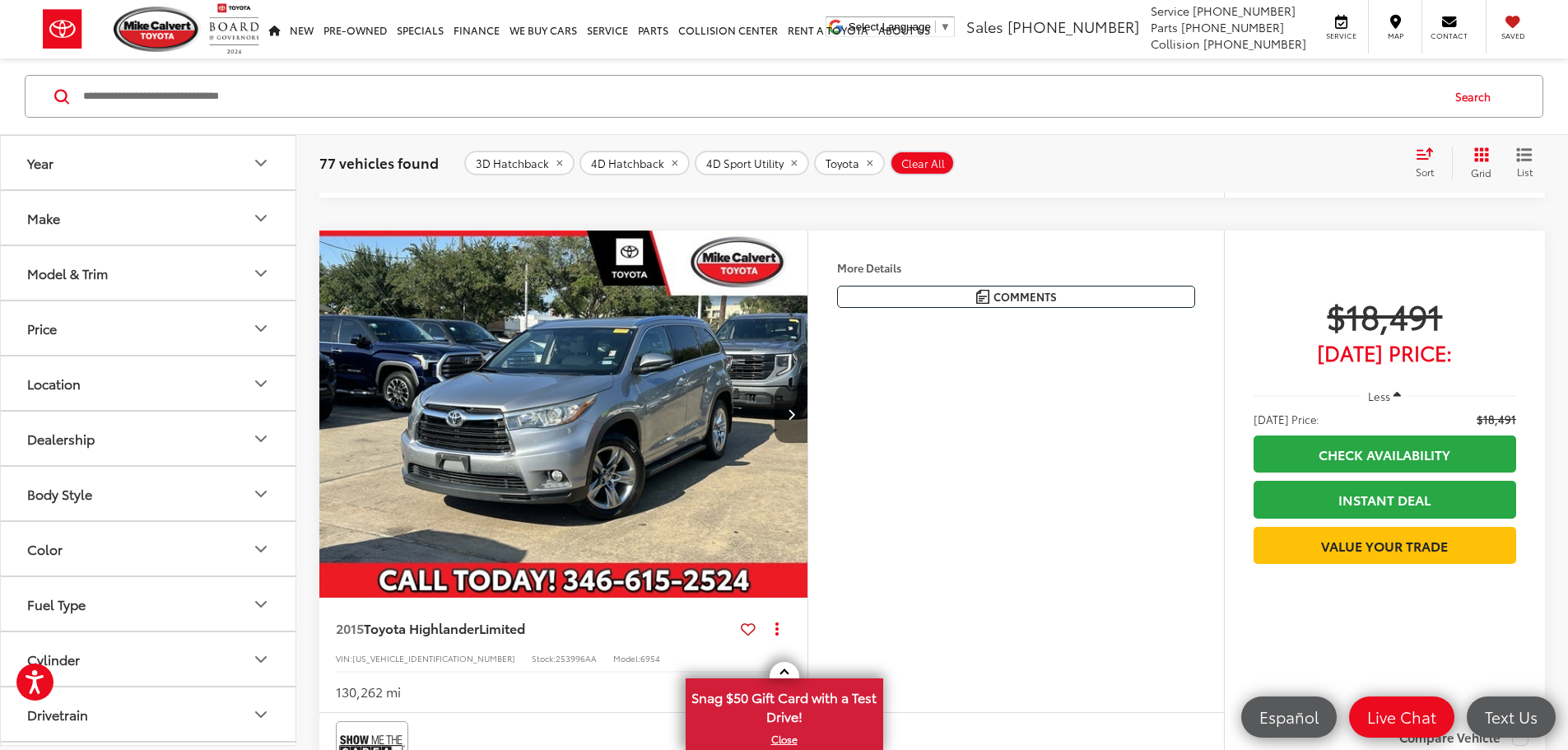
click at [261, 274] on icon "Model & Trim" at bounding box center [261, 273] width 19 height 19
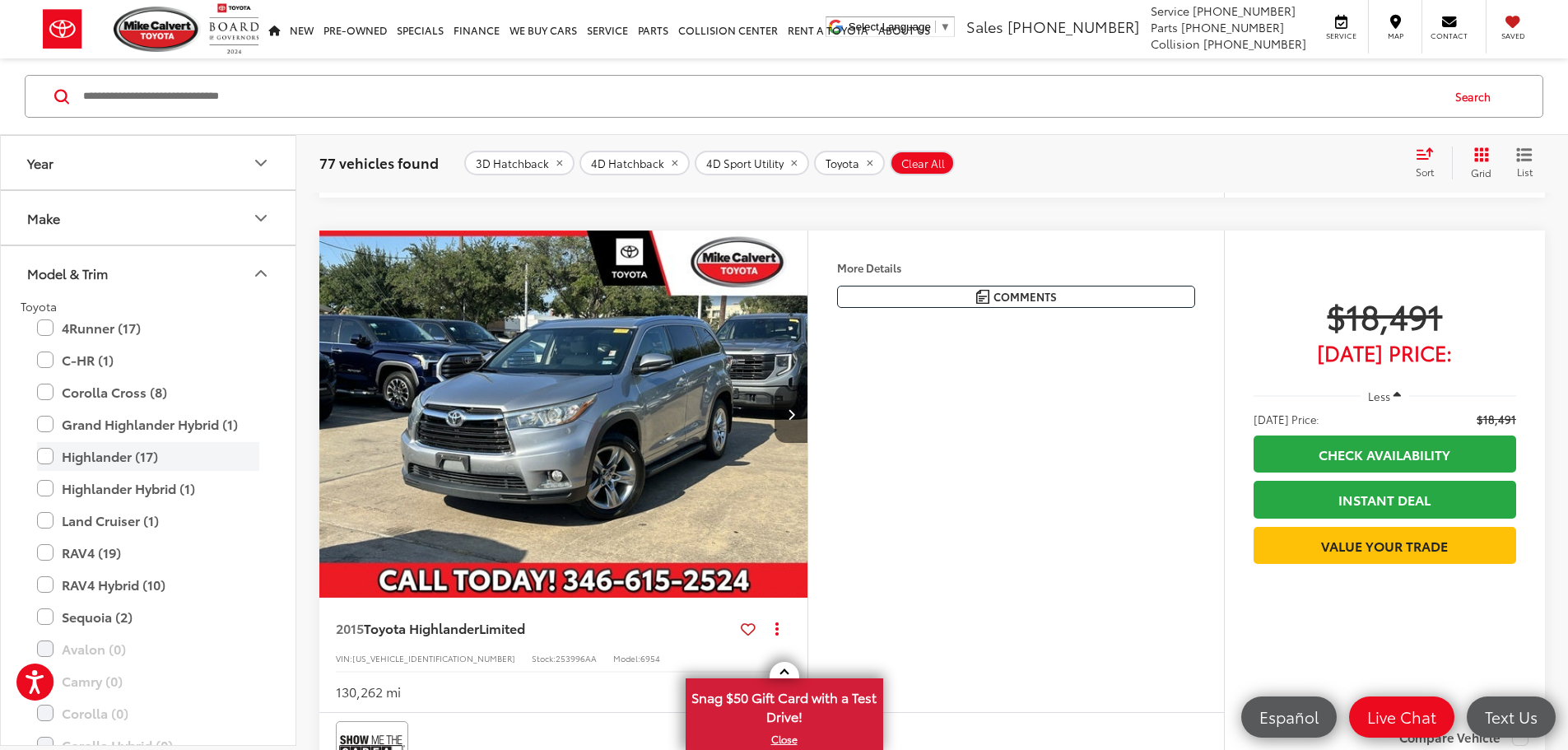
click at [45, 456] on label "Highlander (17)" at bounding box center [148, 456] width 222 height 29
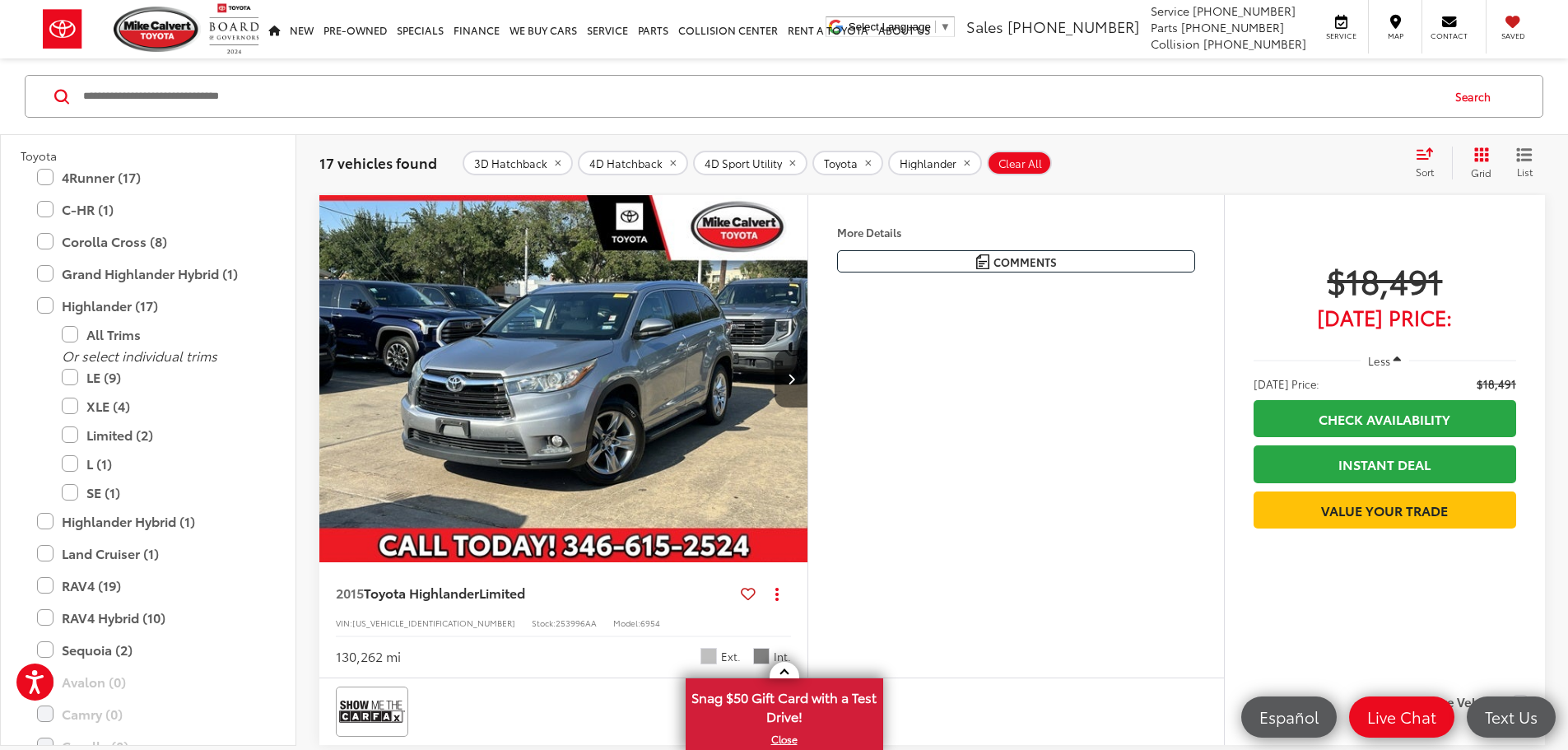
scroll to position [201, 0]
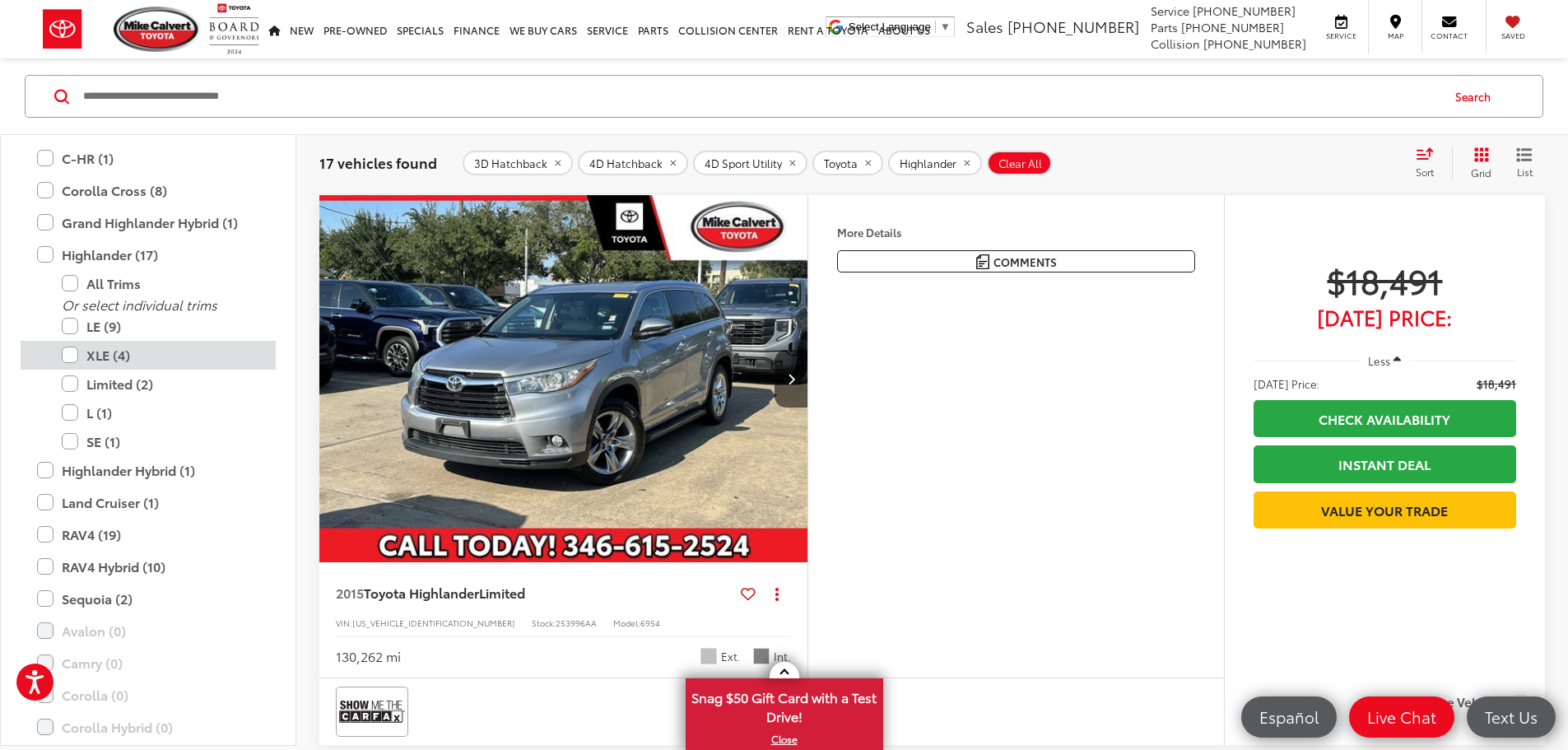
click at [68, 357] on label "XLE (4)" at bounding box center [160, 355] width 198 height 29
click at [72, 381] on label "Limited (2)" at bounding box center [160, 383] width 198 height 29
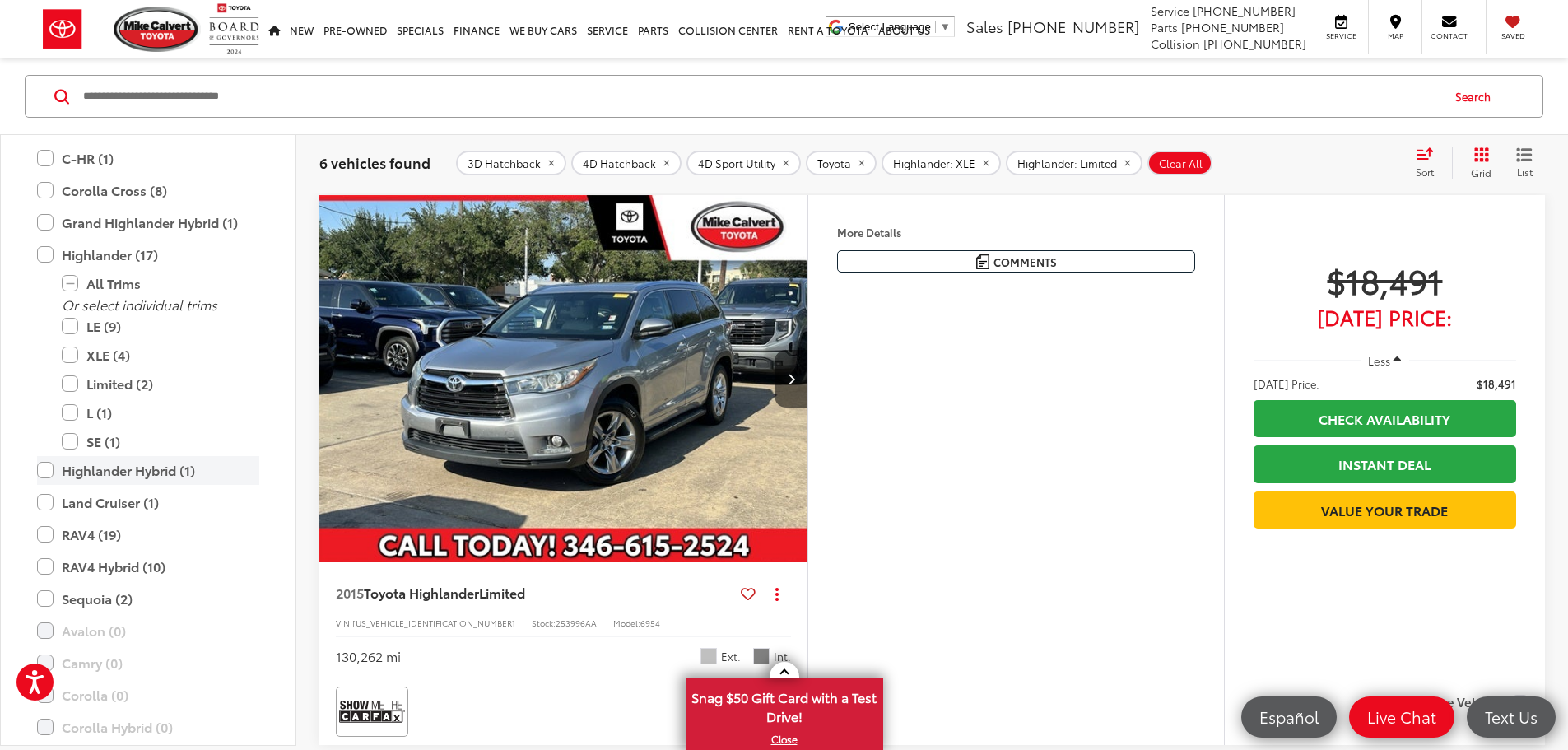
click at [43, 474] on label "Highlander Hybrid (1)" at bounding box center [148, 470] width 222 height 29
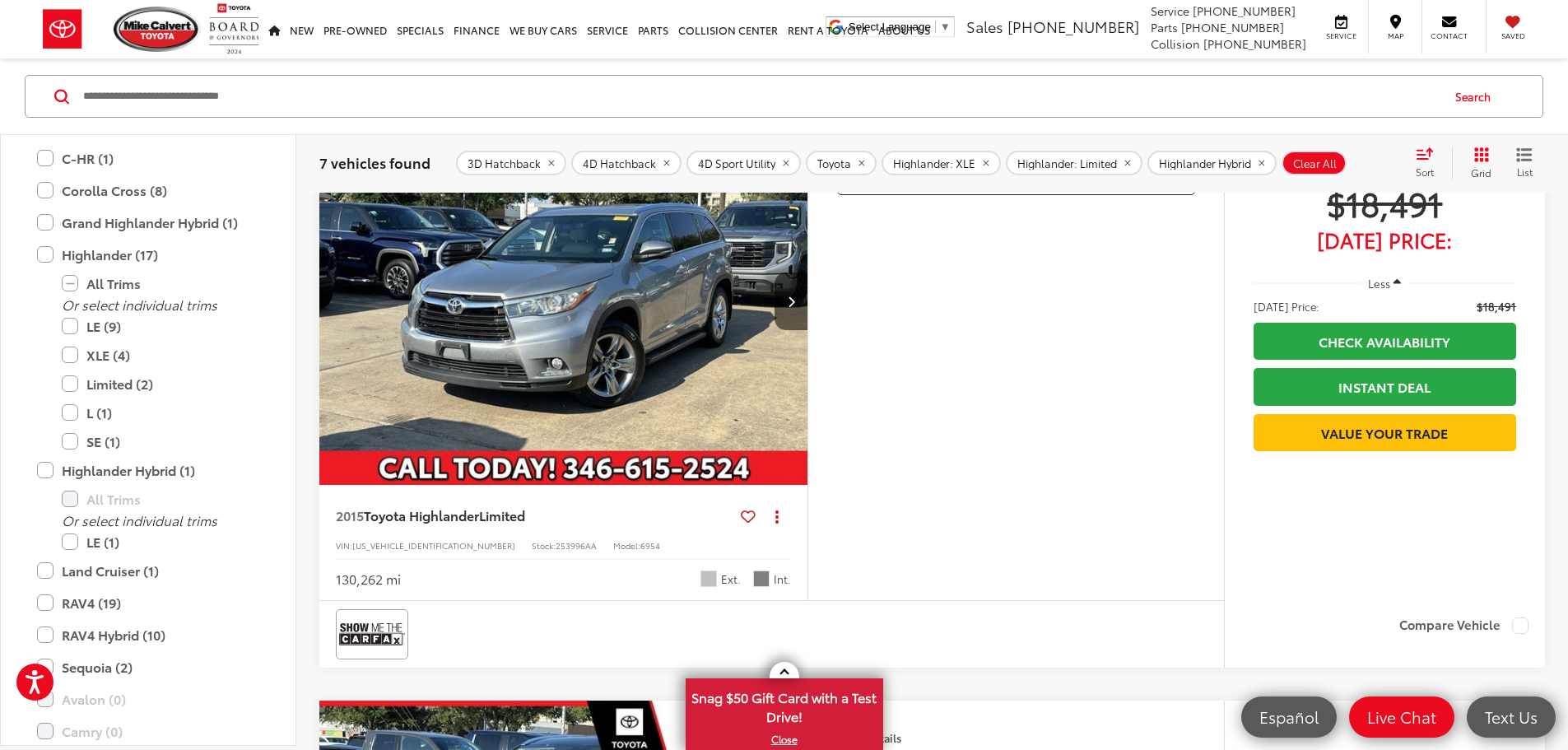
scroll to position [244, 0]
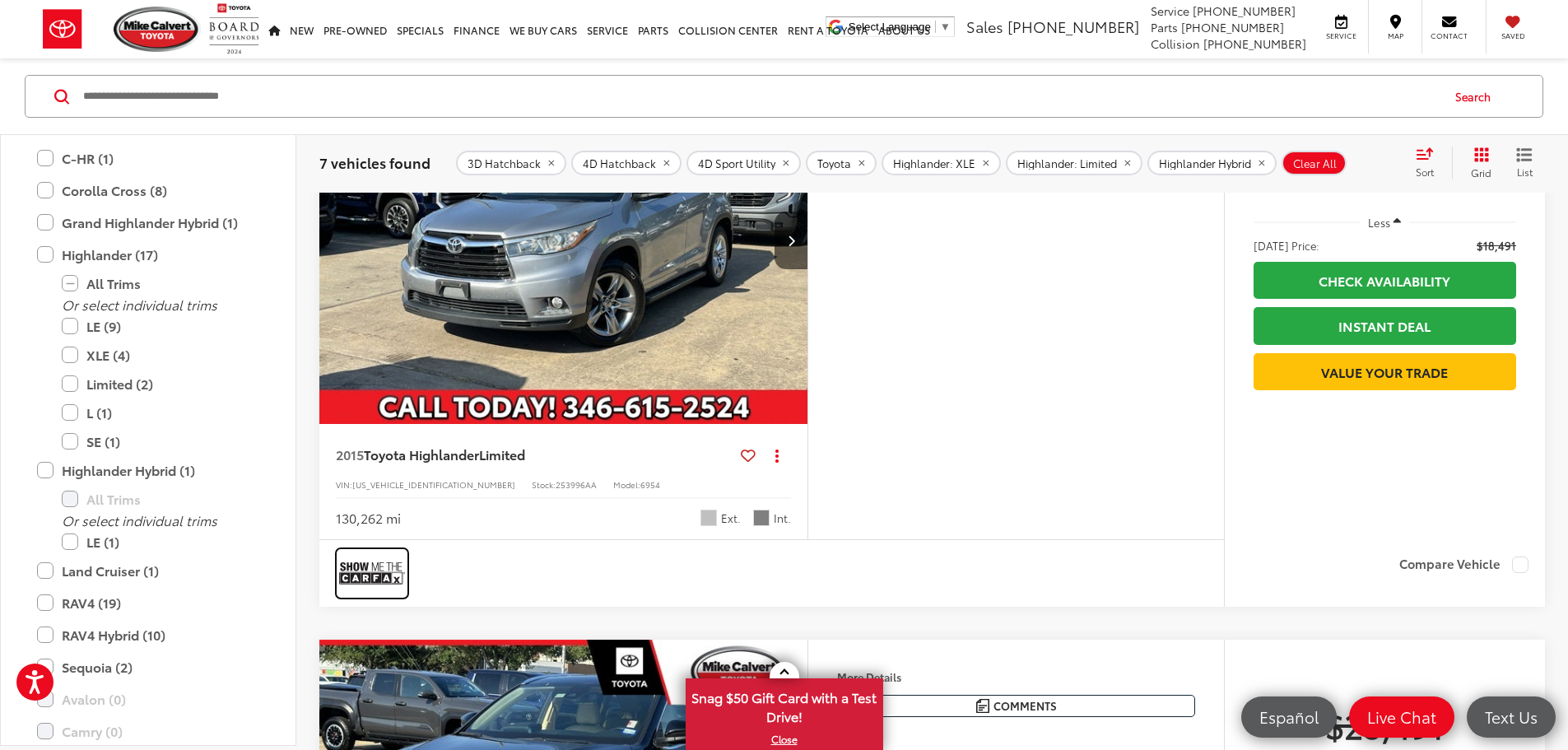
click at [371, 595] on img at bounding box center [372, 573] width 66 height 44
